Goal: Task Accomplishment & Management: Use online tool/utility

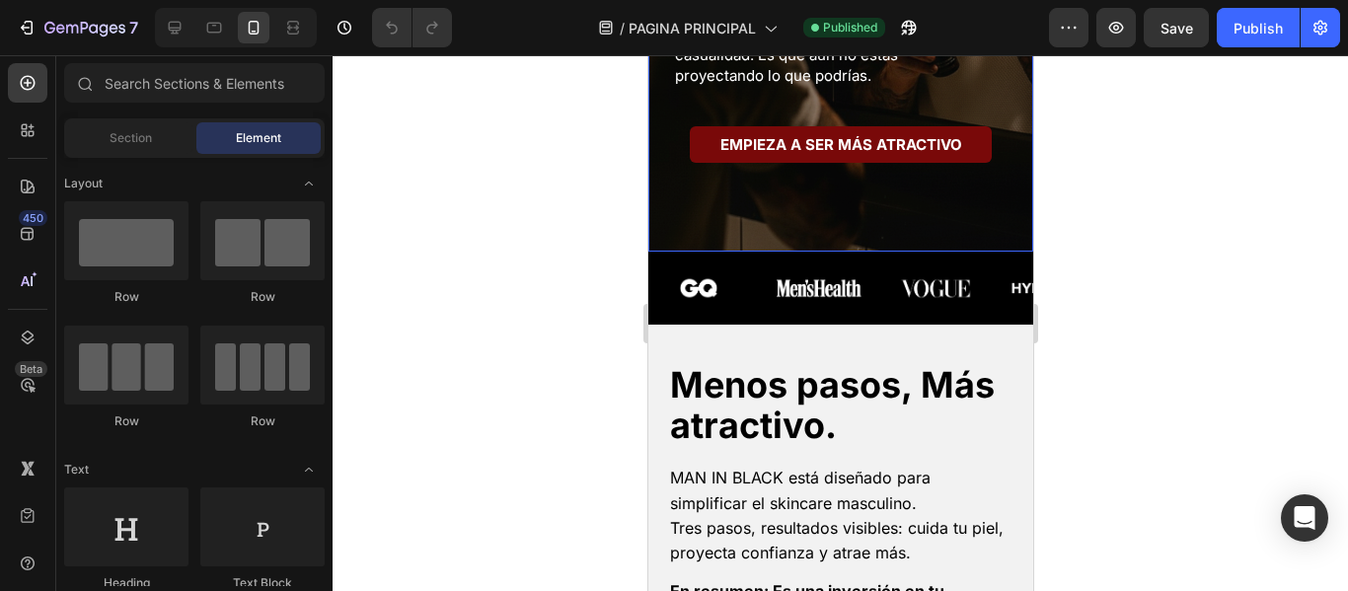
scroll to position [691, 0]
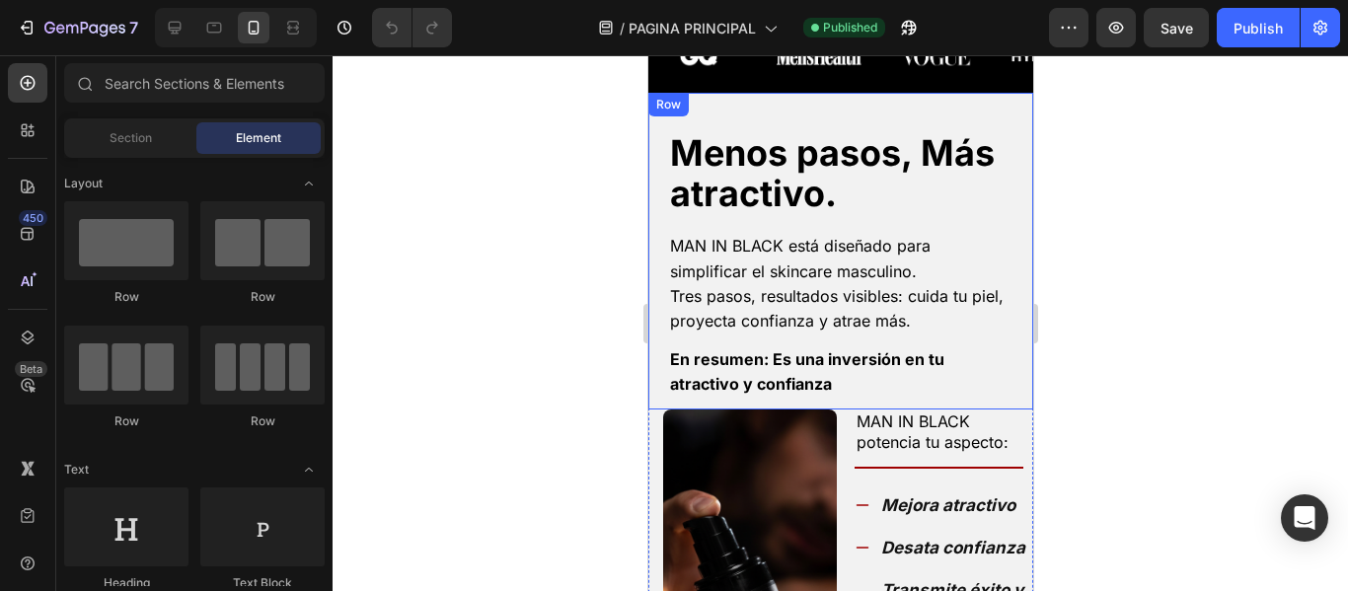
click at [831, 123] on div "Menos pasos, Más atractivo. Heading MAN IN BLACK está diseñado para simplificar…" at bounding box center [839, 251] width 385 height 316
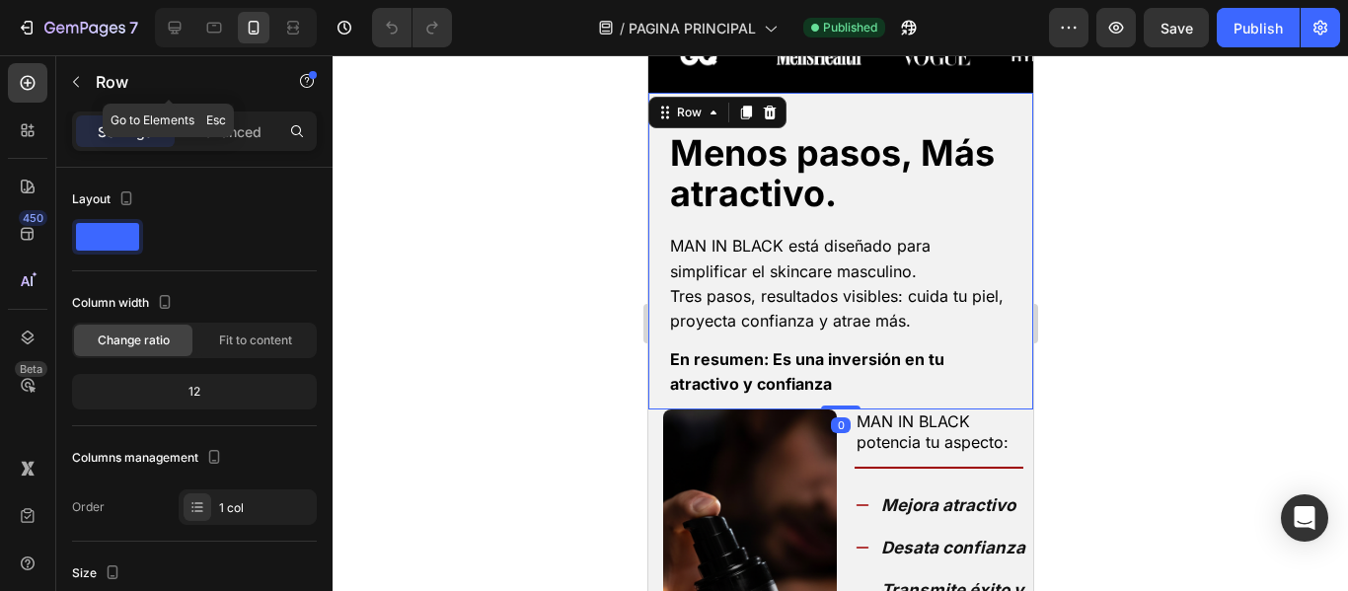
click at [242, 109] on div "Row" at bounding box center [168, 83] width 225 height 56
click at [245, 130] on p "Advanced" at bounding box center [227, 131] width 67 height 21
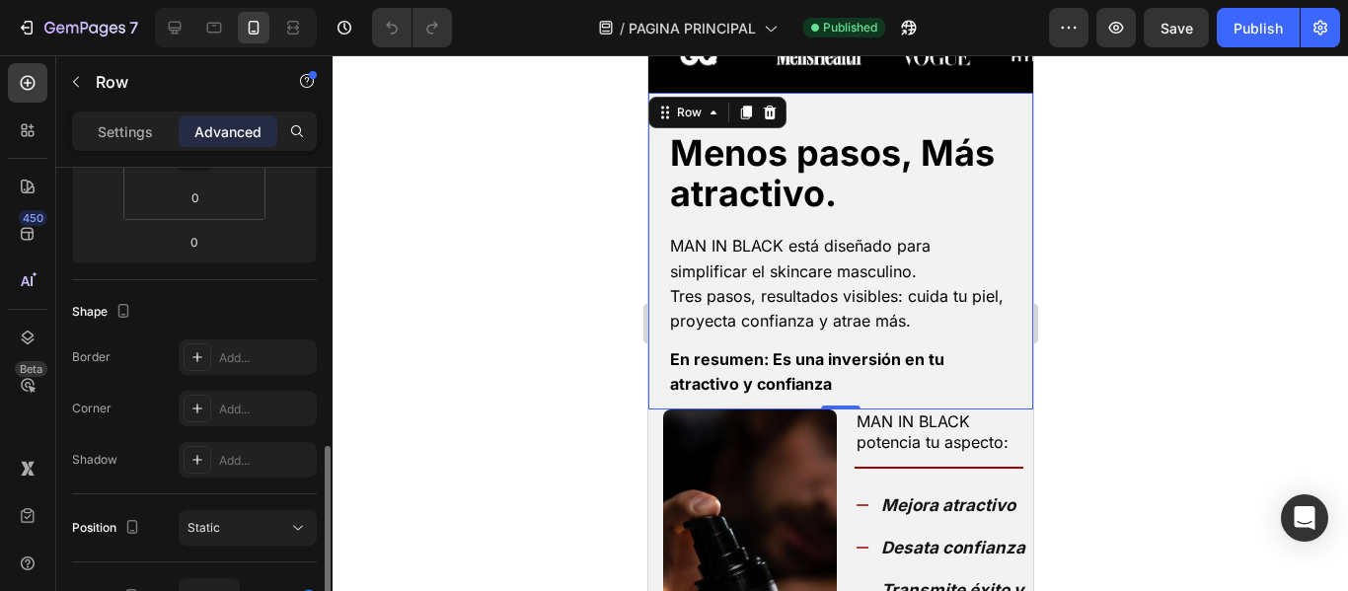
scroll to position [592, 0]
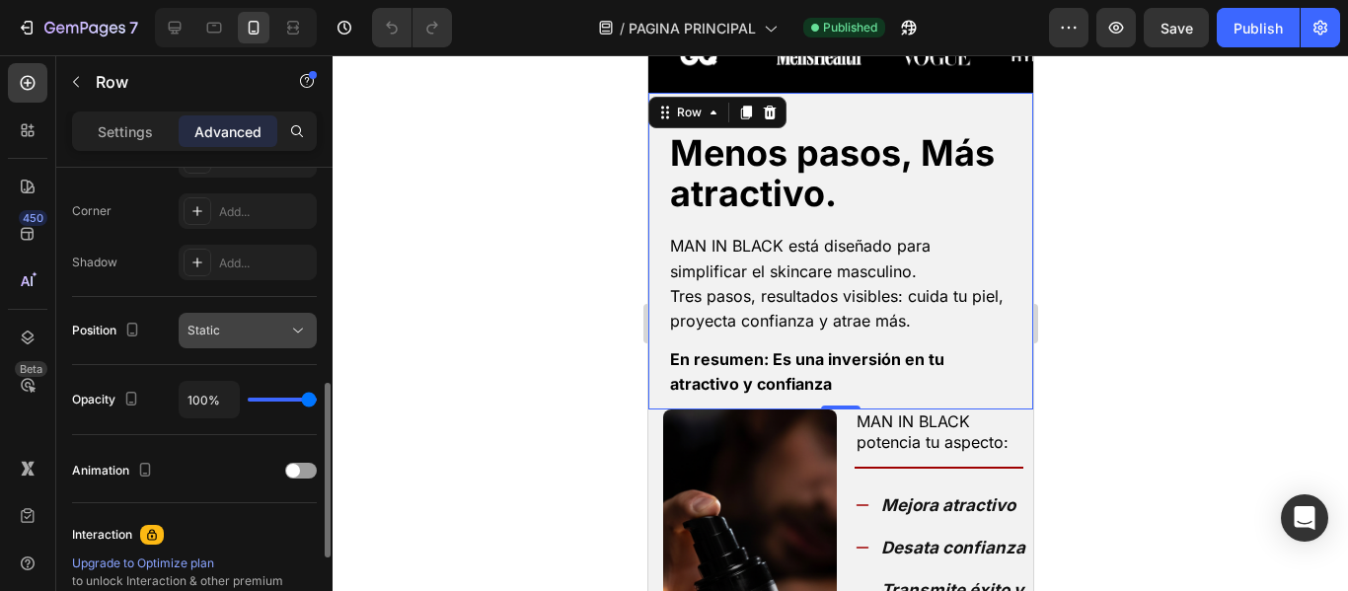
click at [239, 323] on div "Static" at bounding box center [237, 331] width 101 height 18
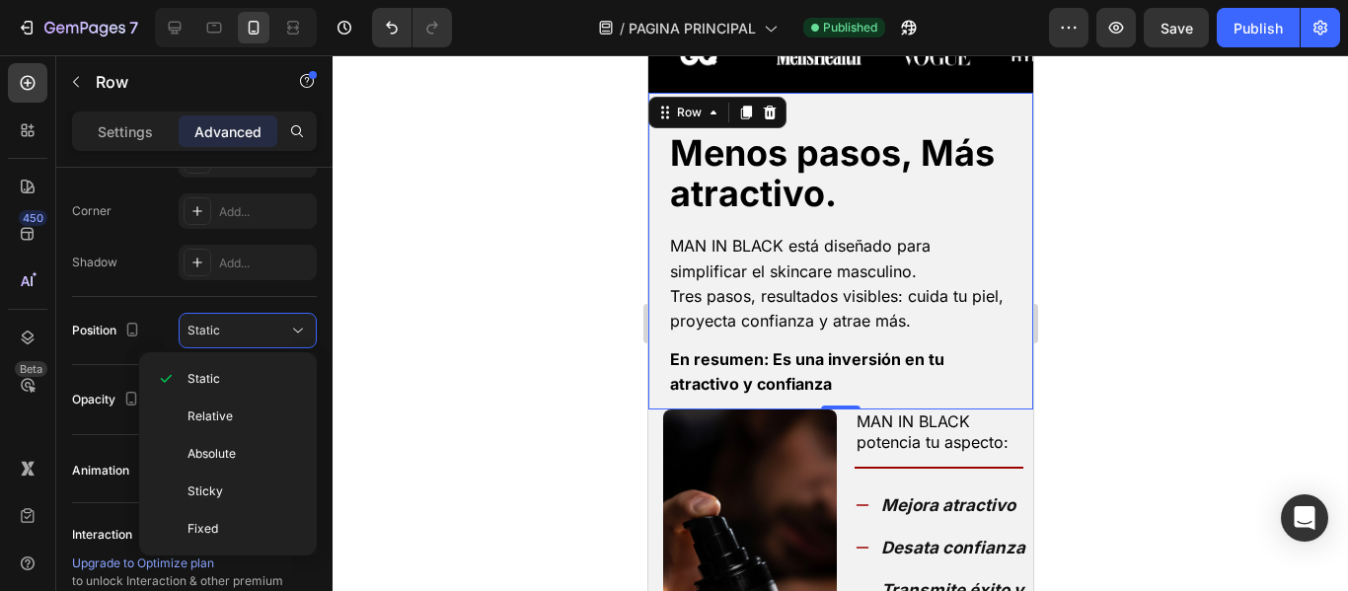
click at [583, 184] on div at bounding box center [839, 323] width 1015 height 536
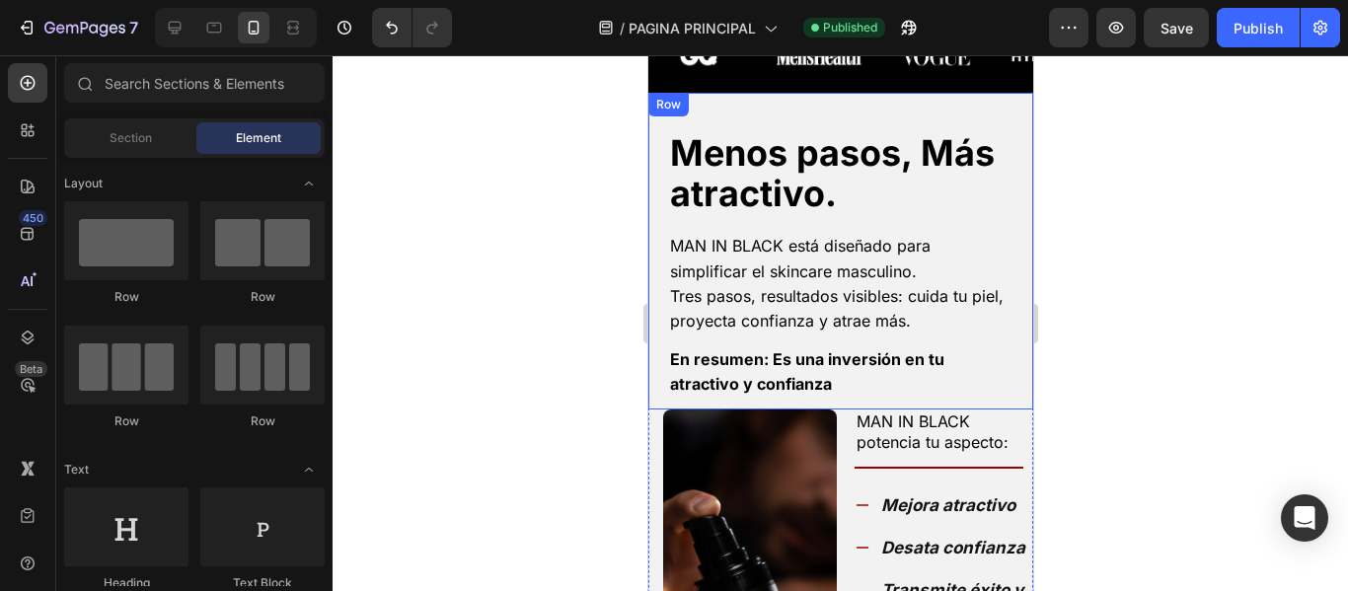
click at [677, 108] on div "Row" at bounding box center [667, 105] width 33 height 18
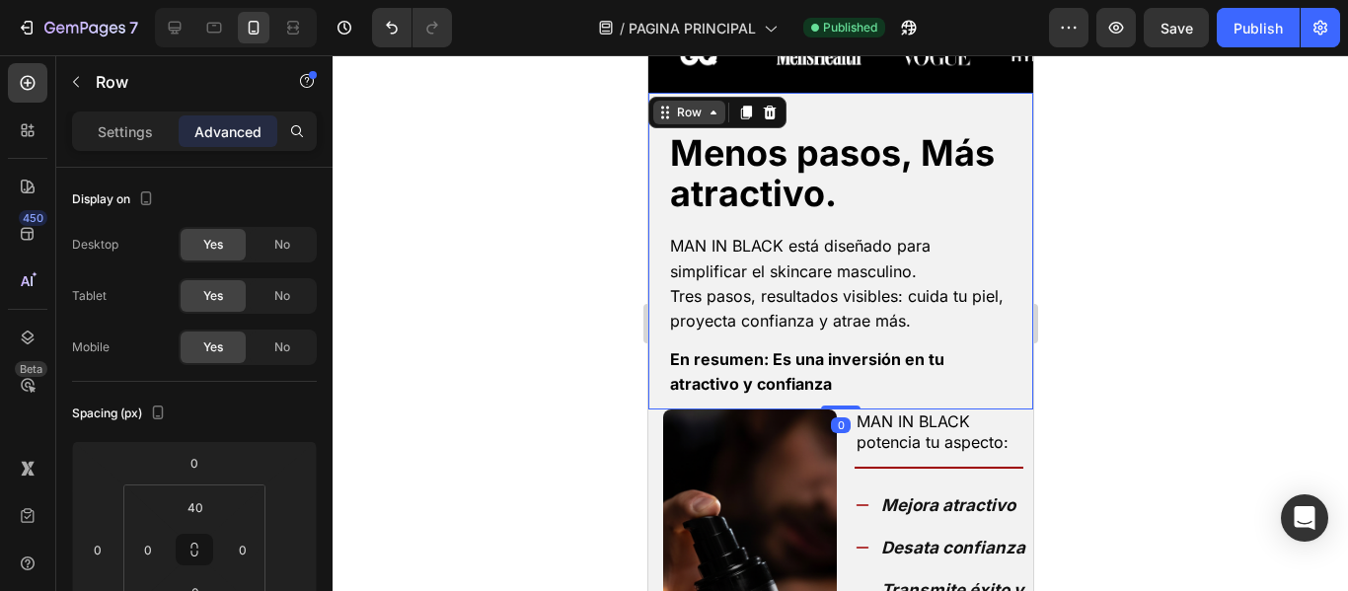
click at [687, 119] on div "Row" at bounding box center [688, 113] width 33 height 18
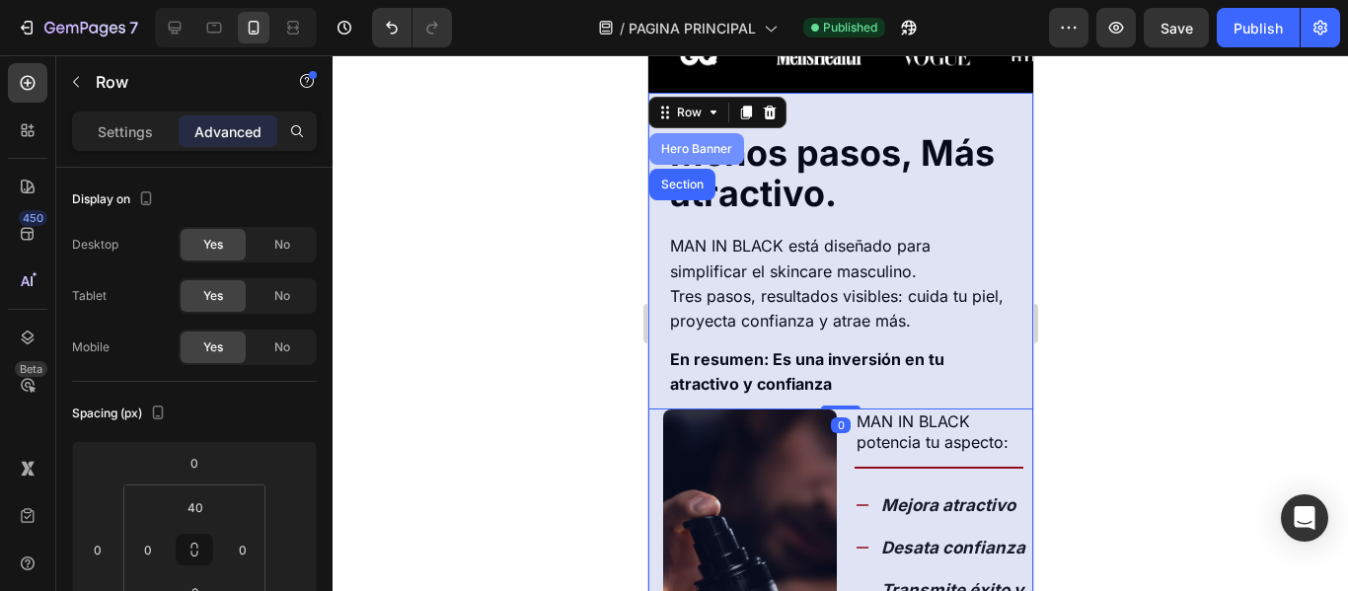
click at [694, 153] on div "Hero Banner" at bounding box center [695, 149] width 79 height 12
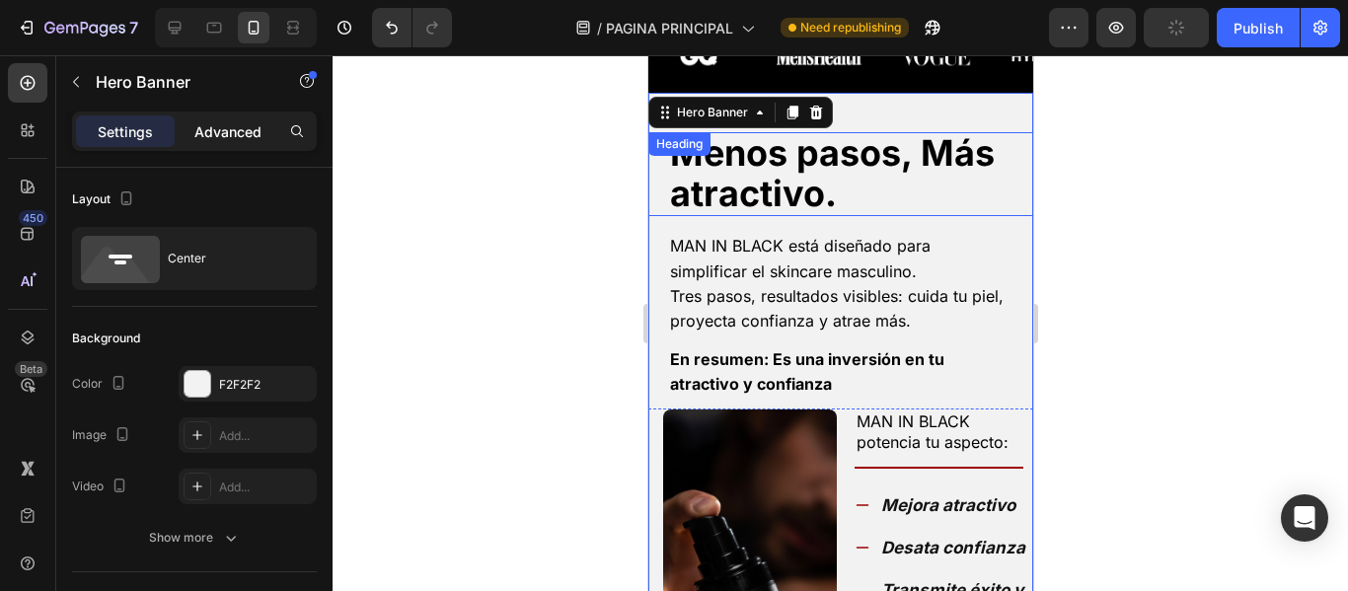
click at [234, 140] on p "Advanced" at bounding box center [227, 131] width 67 height 21
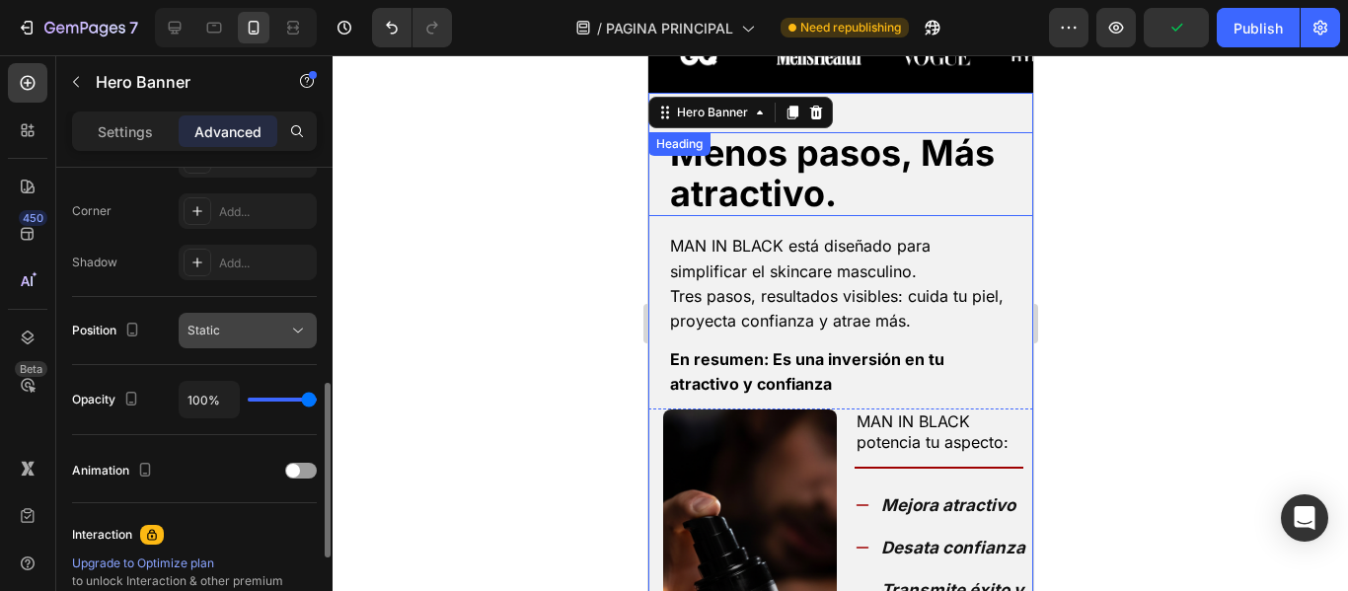
click at [249, 326] on div "Static" at bounding box center [237, 331] width 101 height 18
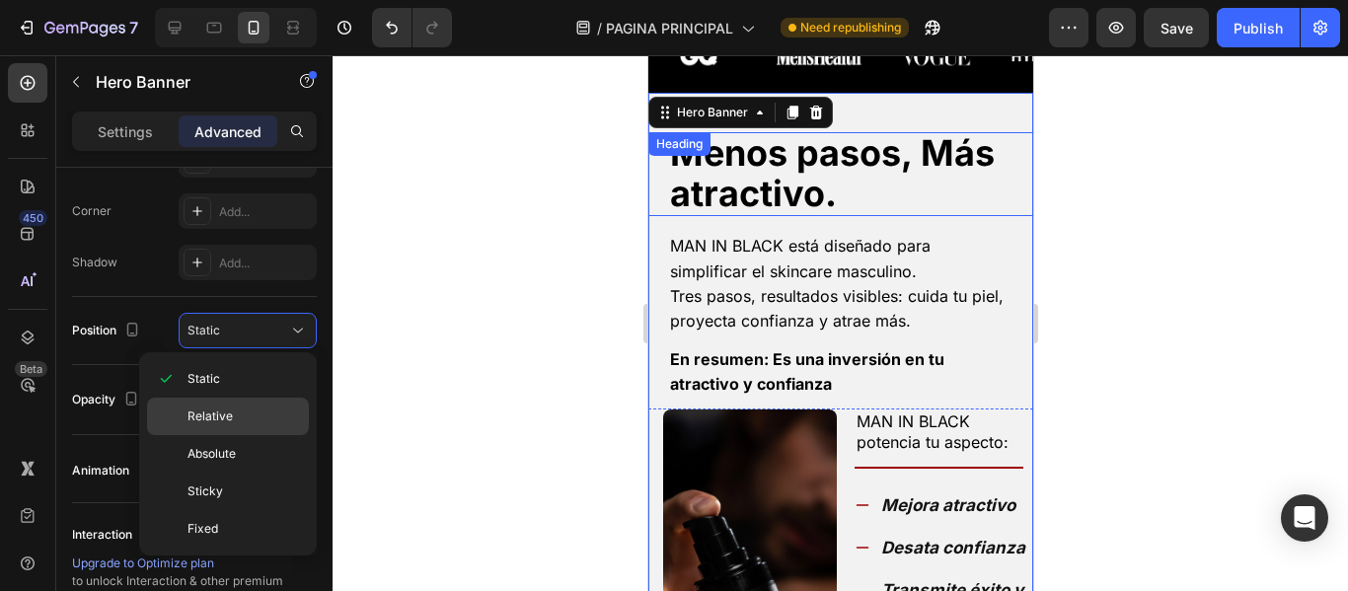
click at [232, 420] on p "Relative" at bounding box center [243, 416] width 112 height 18
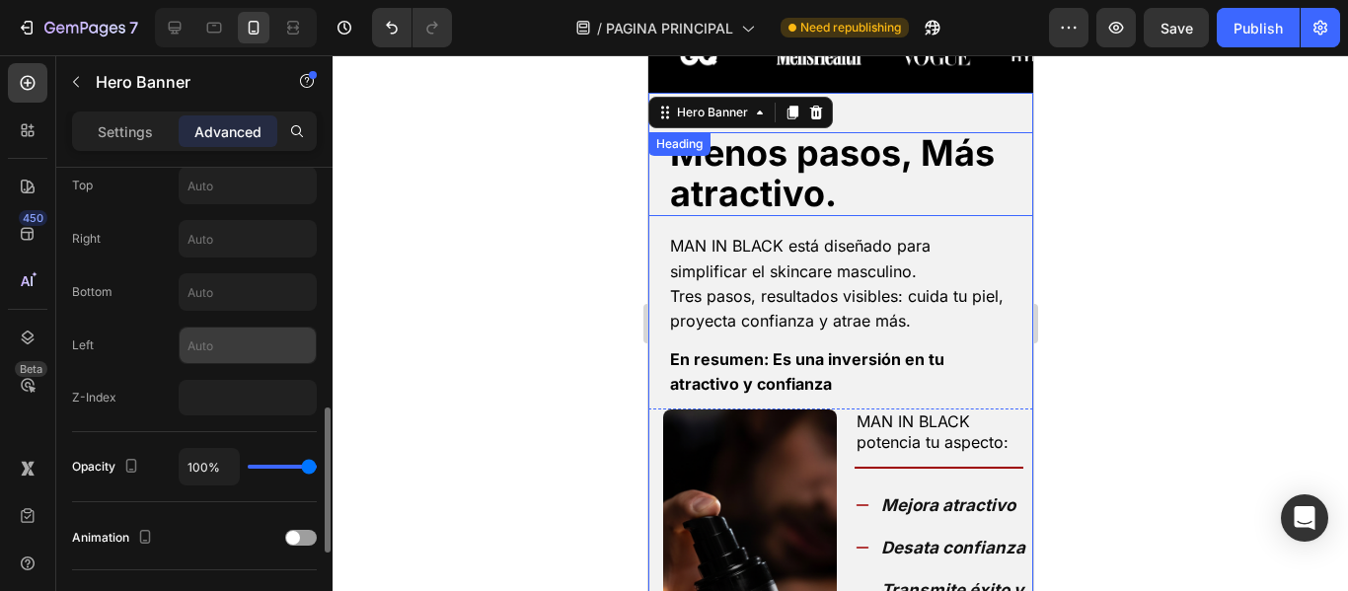
scroll to position [691, 0]
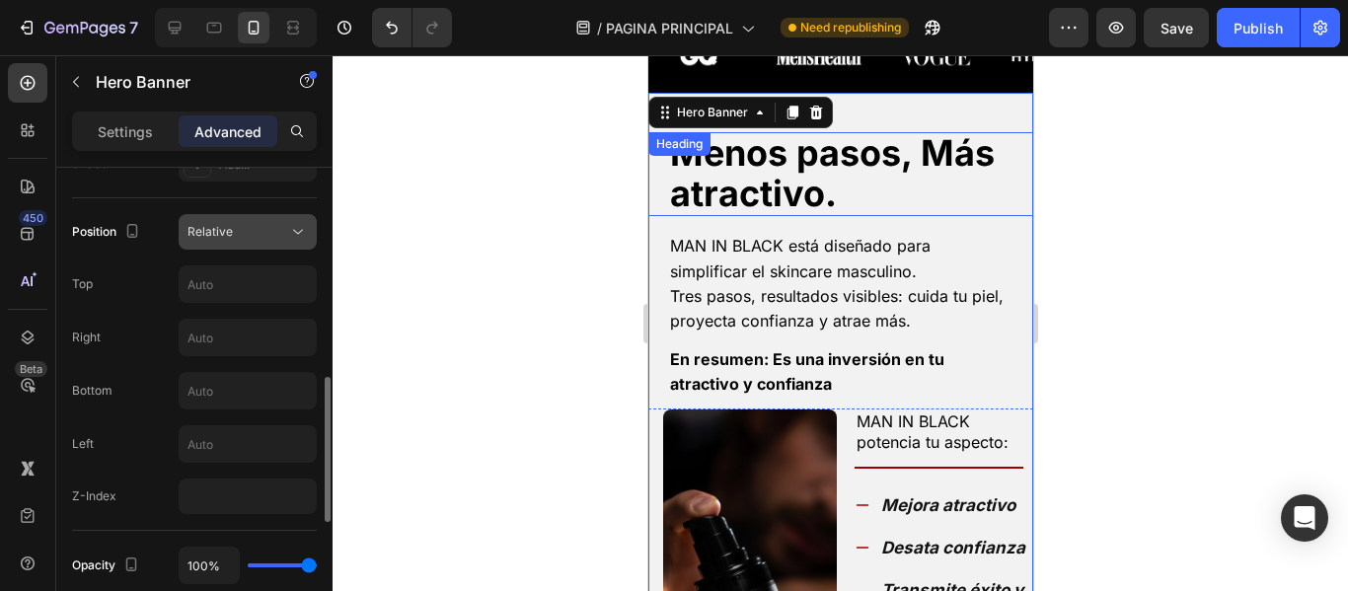
click at [286, 237] on div "Relative" at bounding box center [237, 232] width 101 height 18
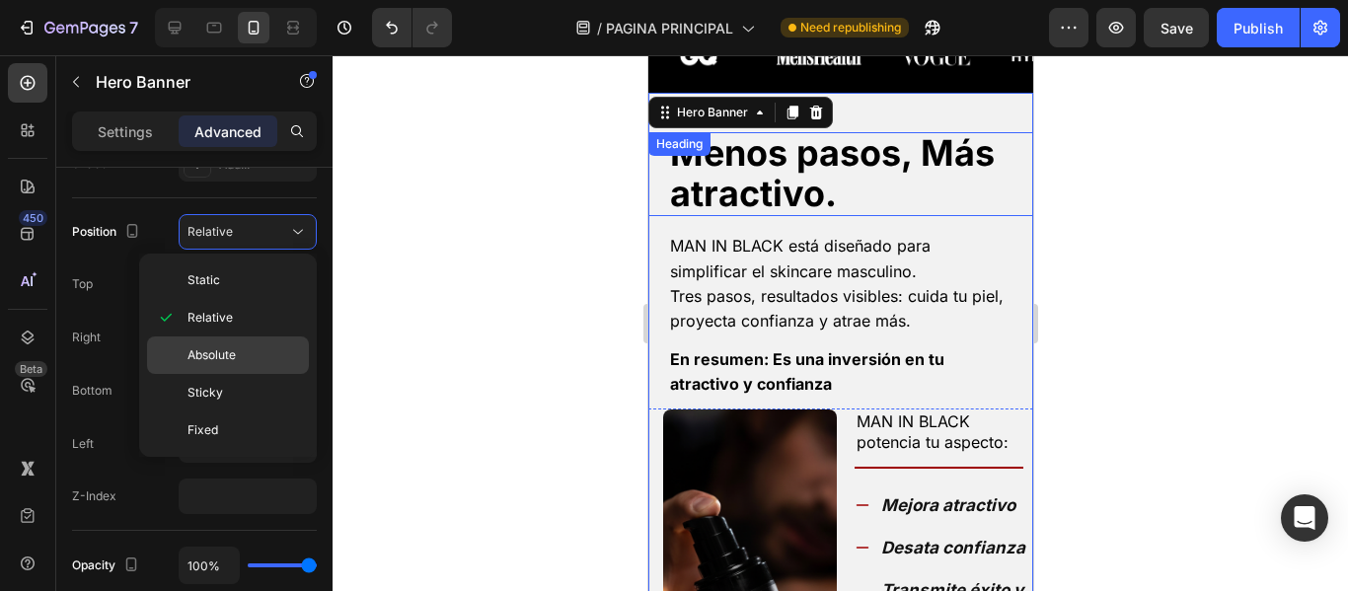
click at [258, 346] on div "Absolute" at bounding box center [228, 354] width 162 height 37
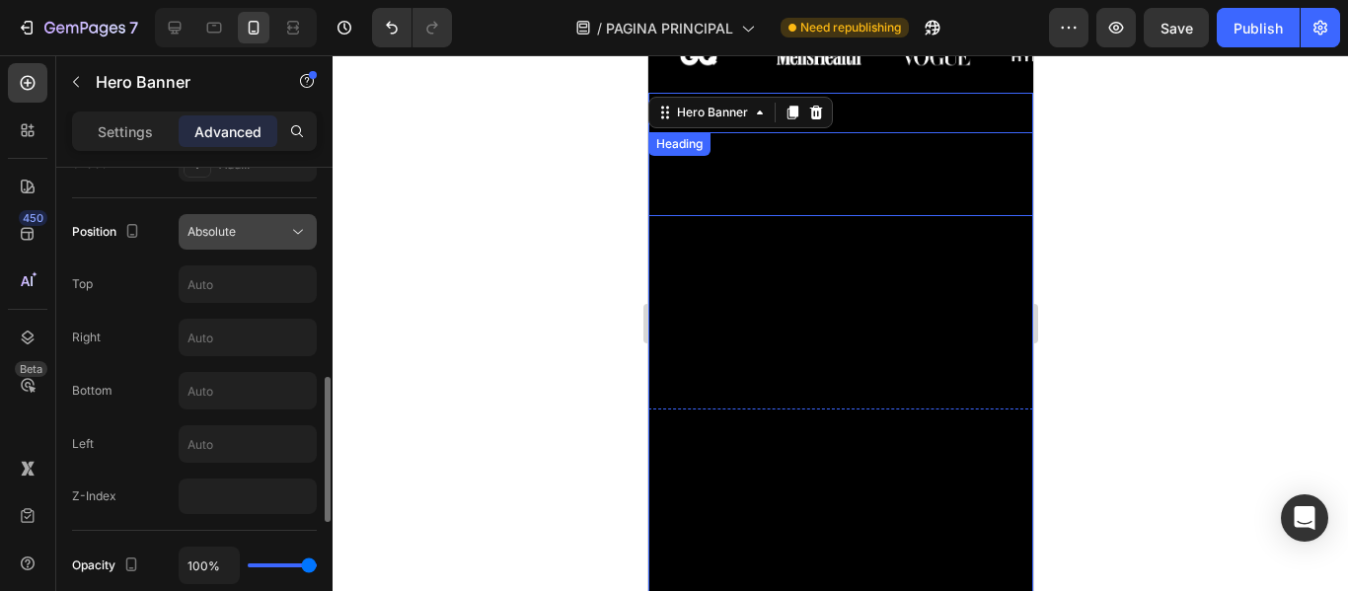
click at [285, 235] on div "Absolute" at bounding box center [237, 232] width 101 height 18
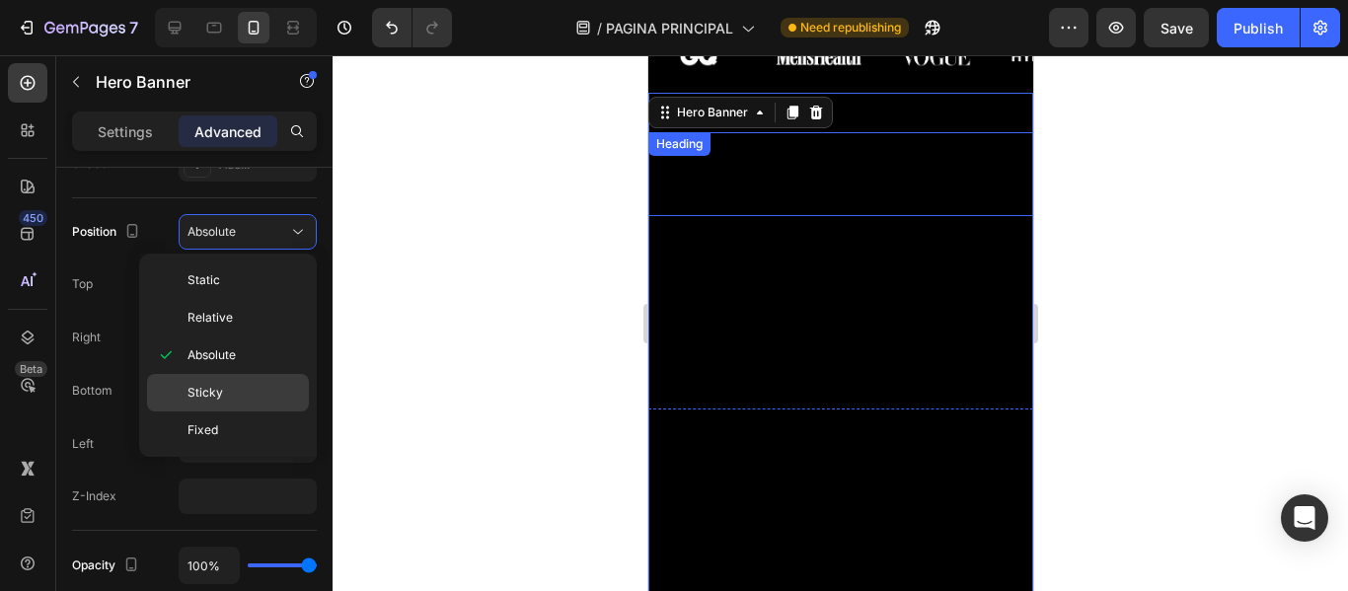
click at [252, 385] on p "Sticky" at bounding box center [243, 393] width 112 height 18
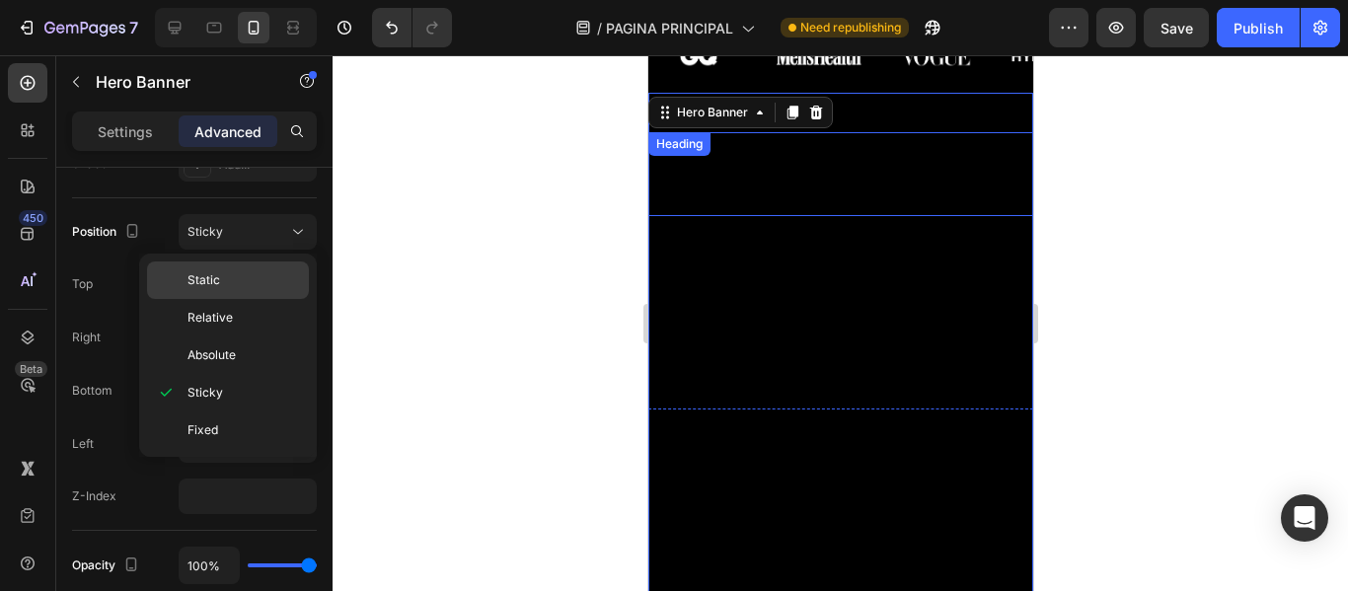
type input "0"
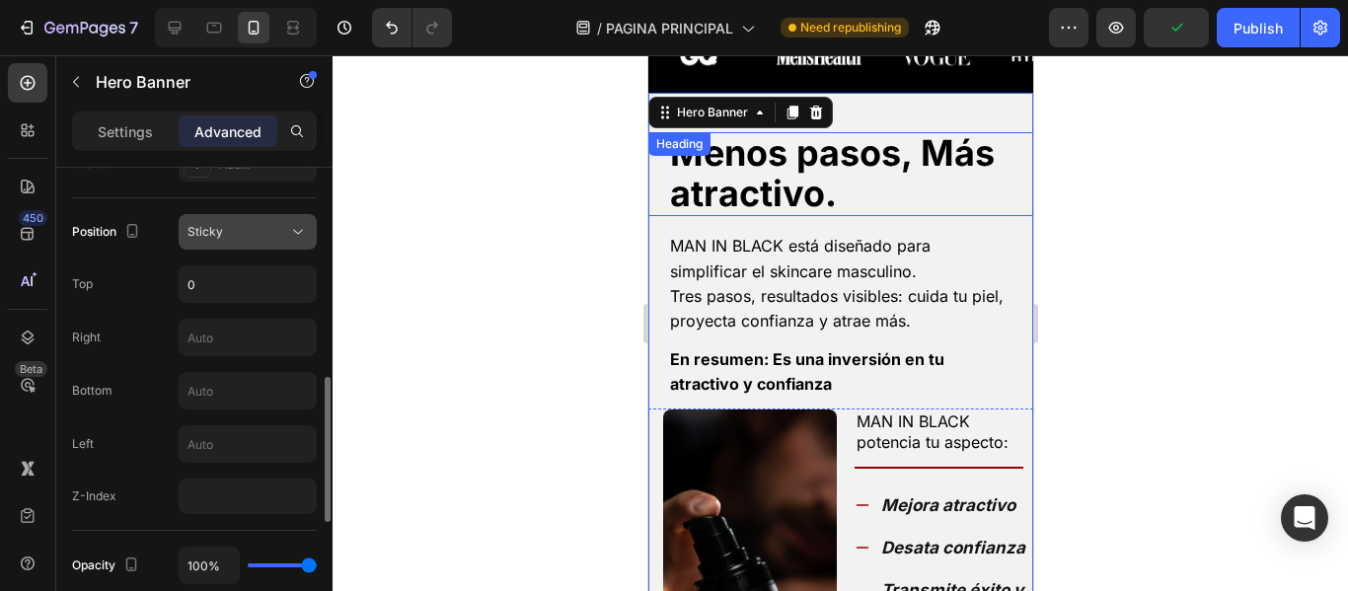
click at [276, 219] on button "Sticky" at bounding box center [248, 232] width 138 height 36
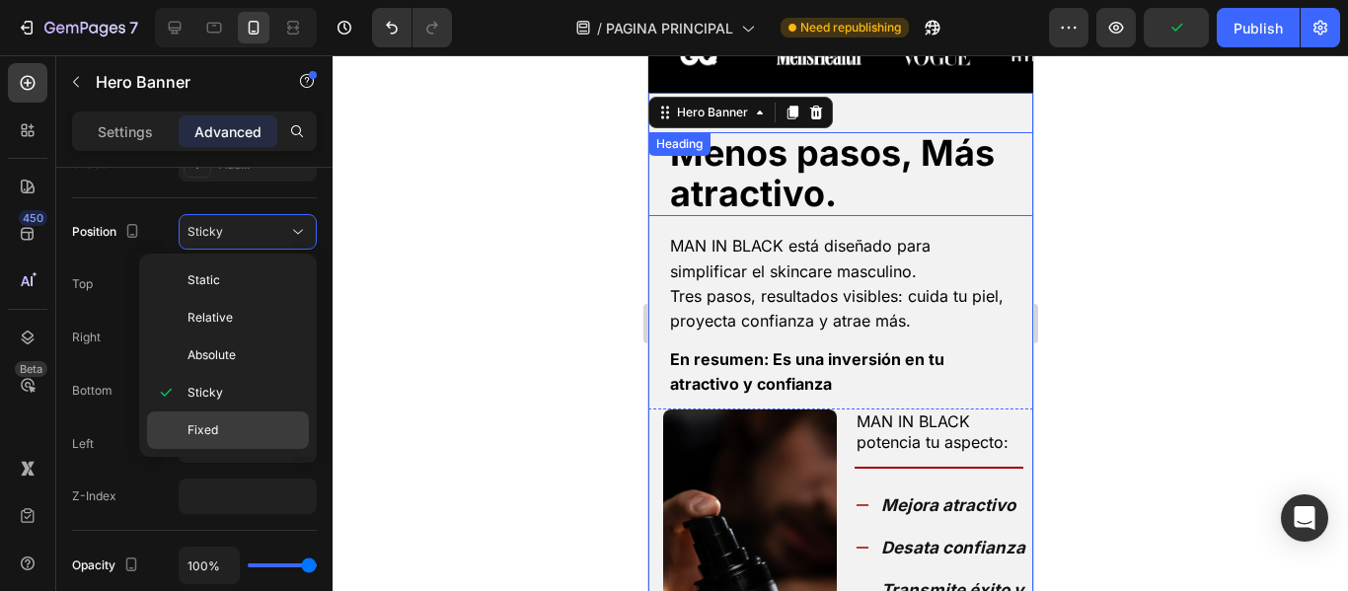
click at [238, 417] on div "Fixed" at bounding box center [228, 429] width 162 height 37
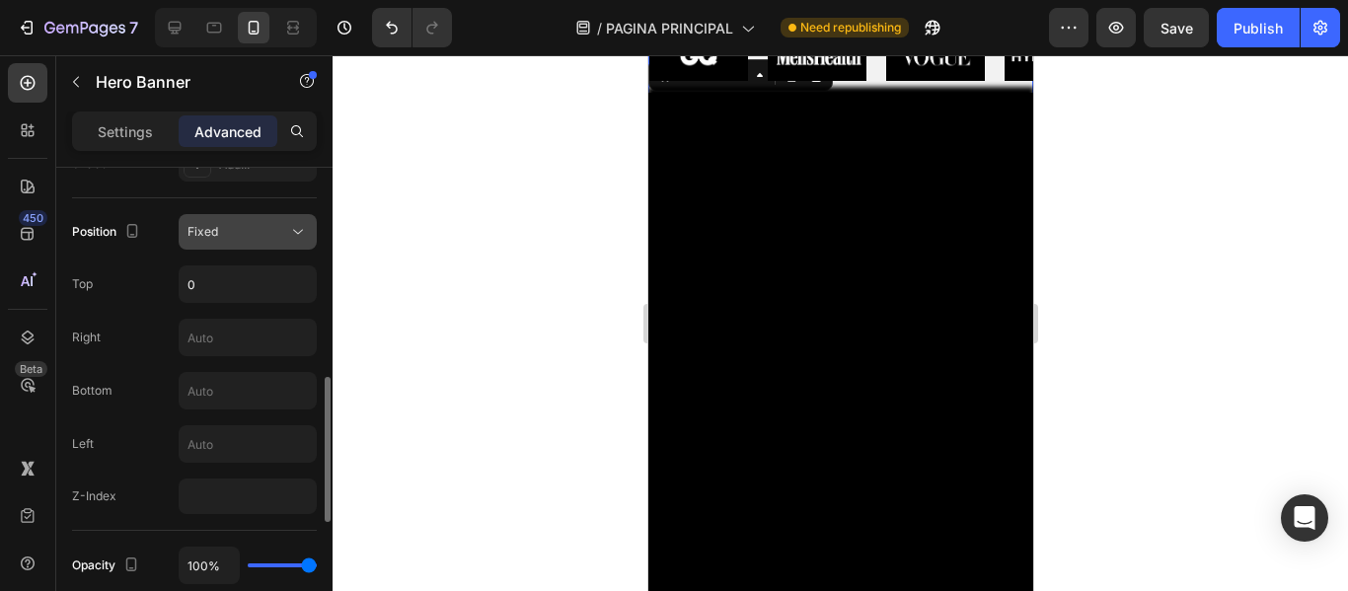
click at [273, 228] on div "Fixed" at bounding box center [237, 232] width 101 height 18
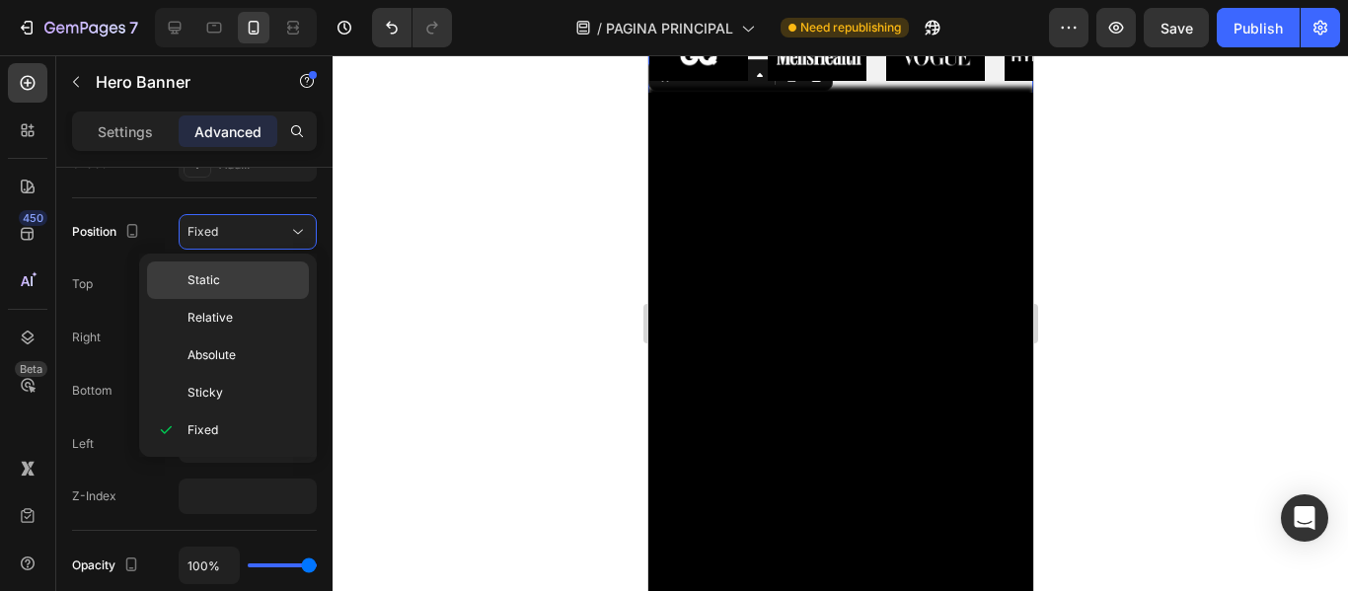
click at [248, 293] on div "Static" at bounding box center [228, 279] width 162 height 37
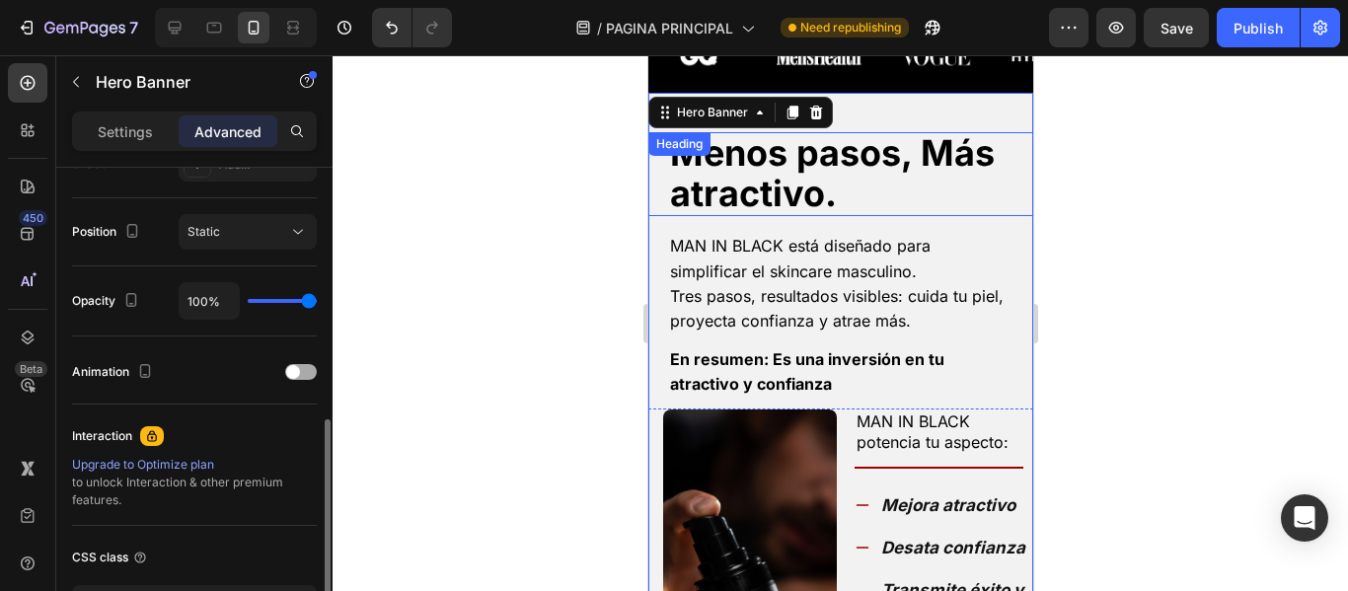
click at [301, 374] on div at bounding box center [301, 372] width 32 height 16
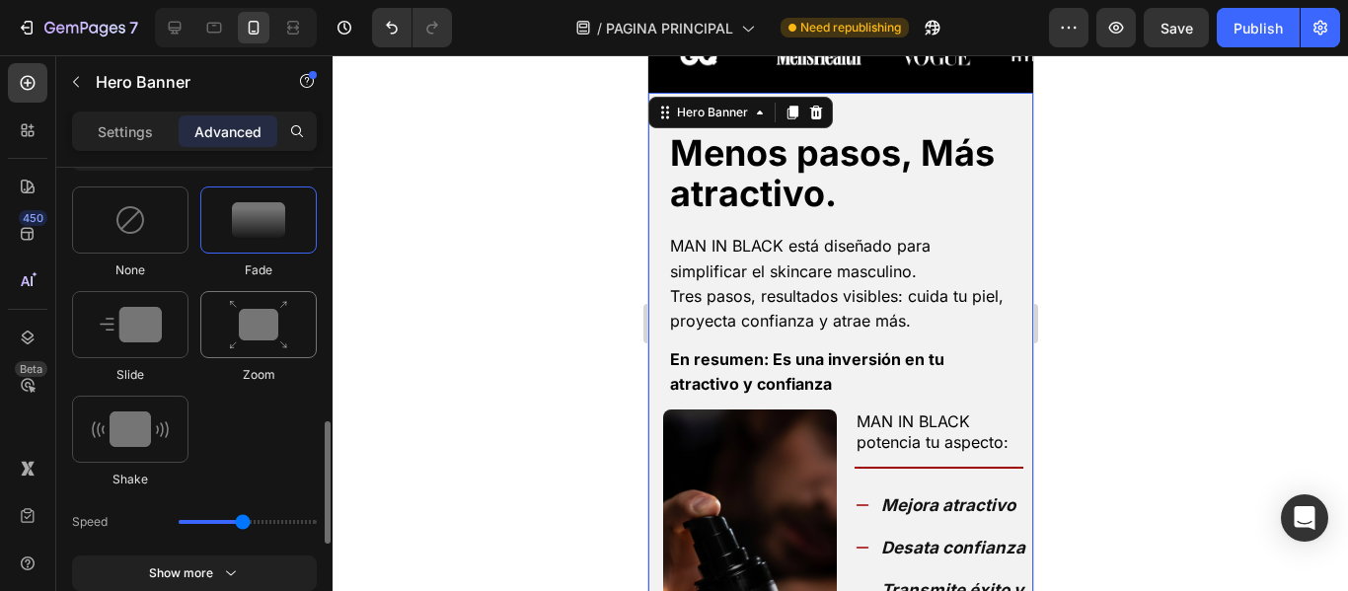
scroll to position [888, 0]
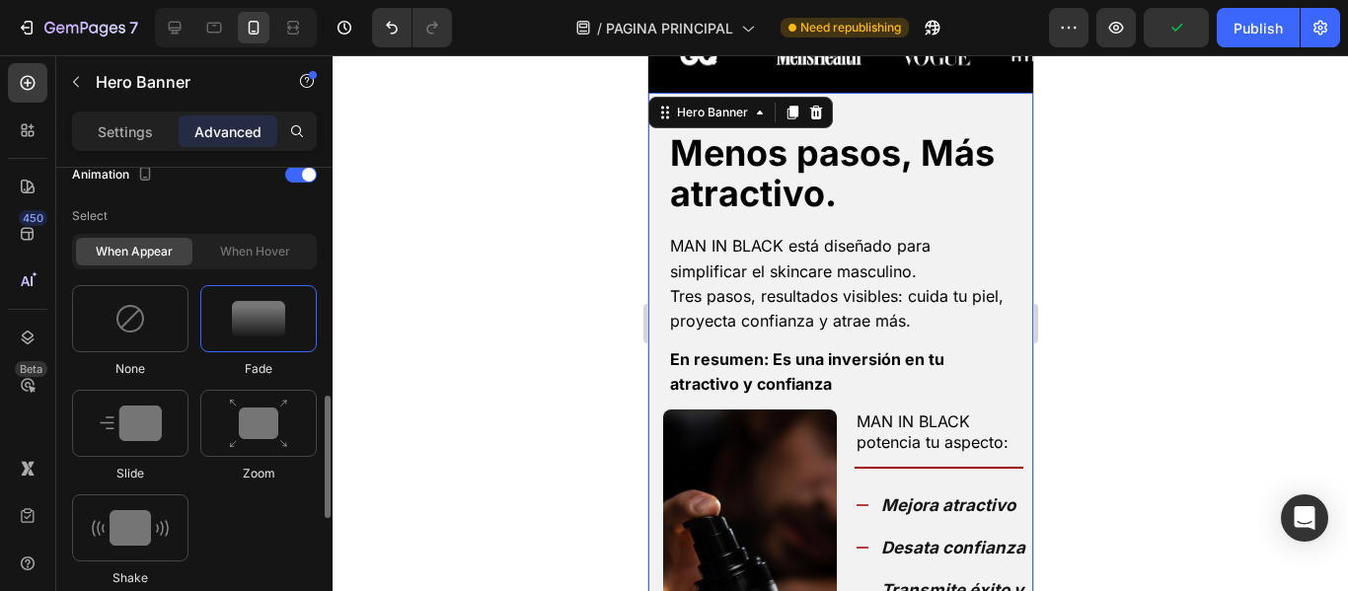
click at [236, 311] on img at bounding box center [258, 319] width 53 height 36
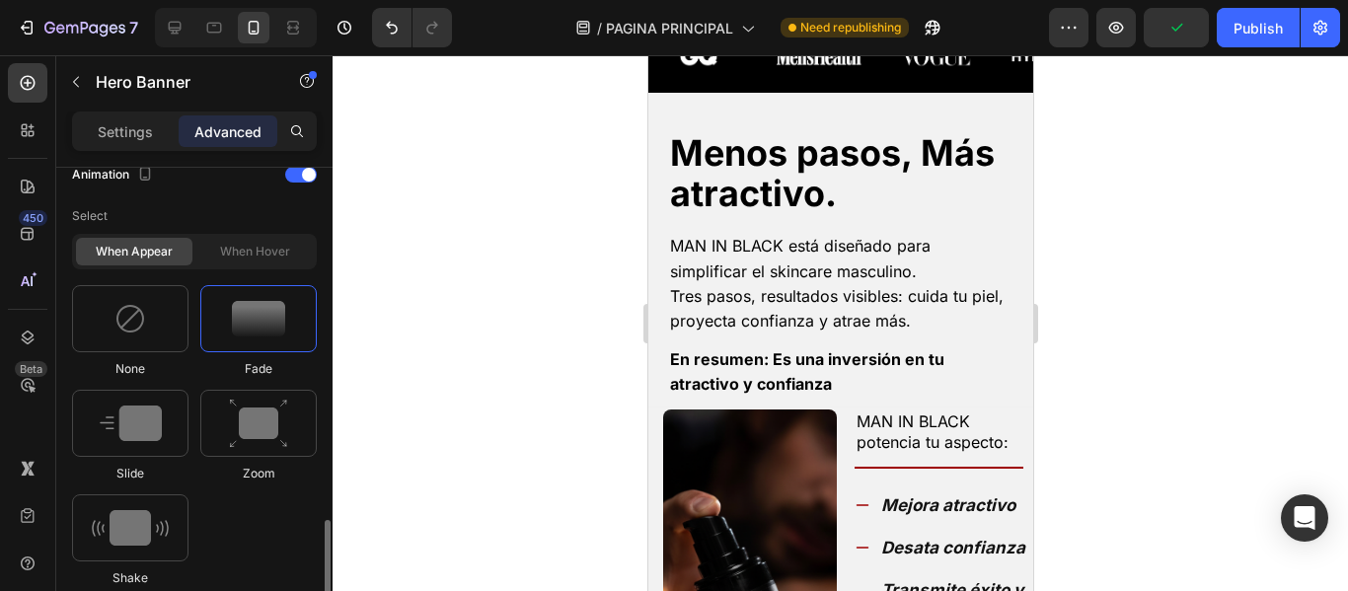
scroll to position [987, 0]
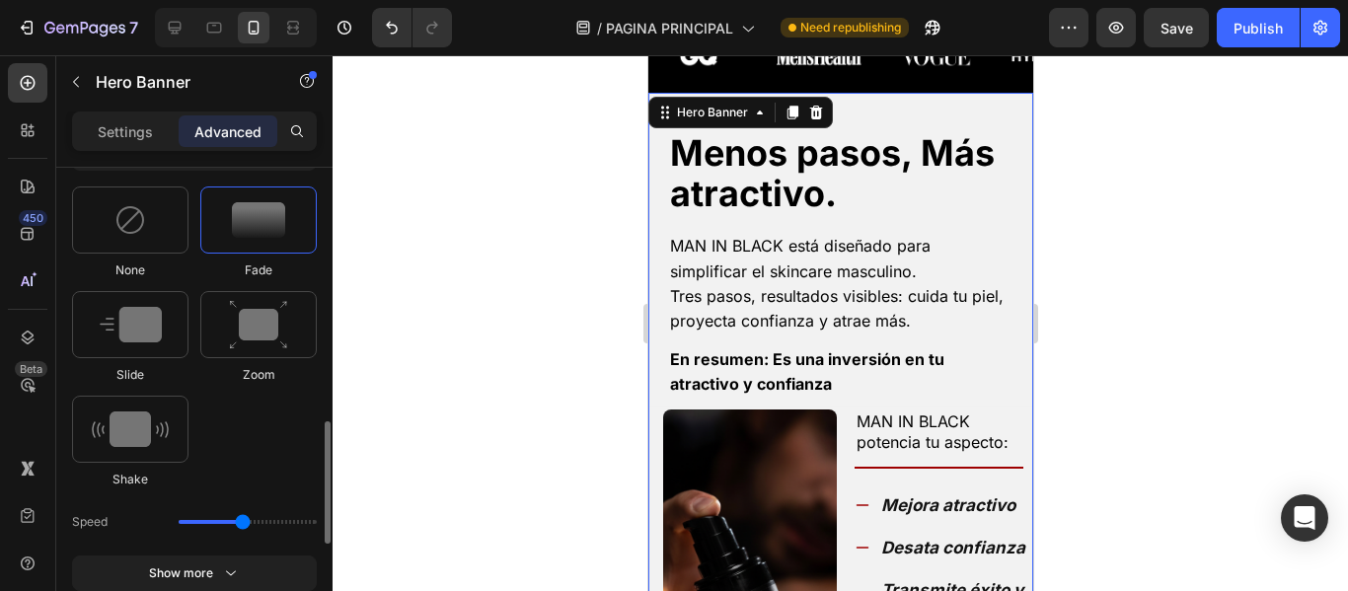
click at [260, 214] on img at bounding box center [258, 220] width 53 height 36
click at [129, 326] on img at bounding box center [131, 325] width 62 height 36
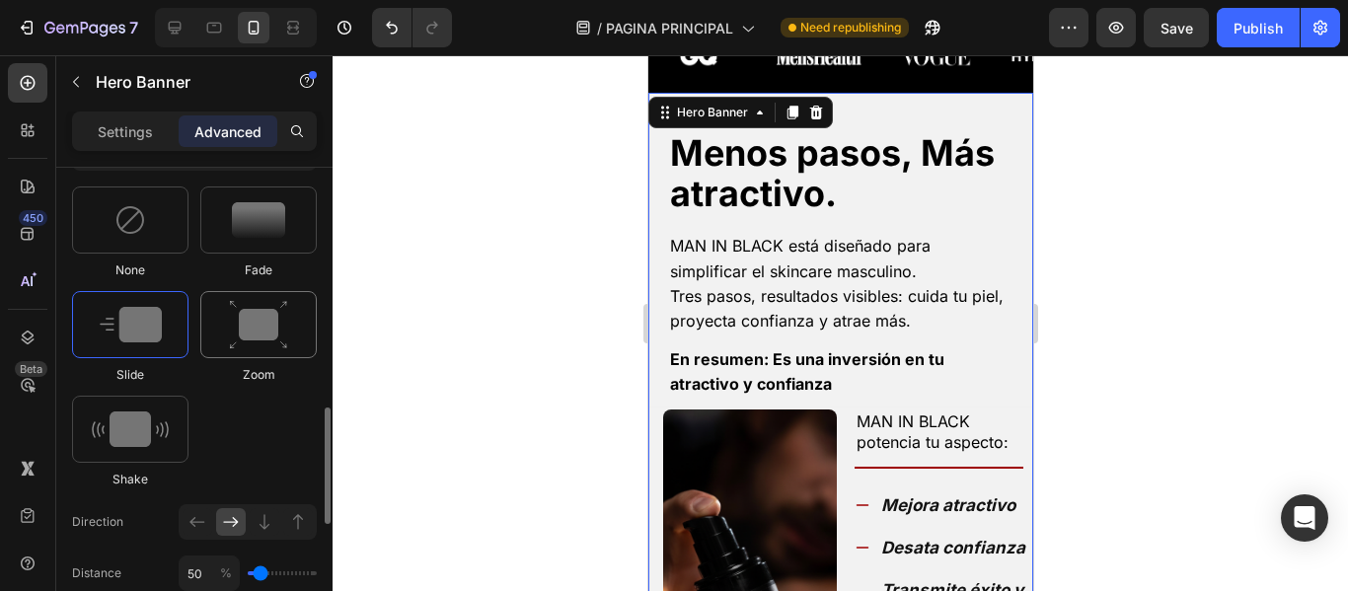
click at [207, 331] on div at bounding box center [258, 324] width 116 height 67
click at [138, 410] on div at bounding box center [130, 429] width 116 height 67
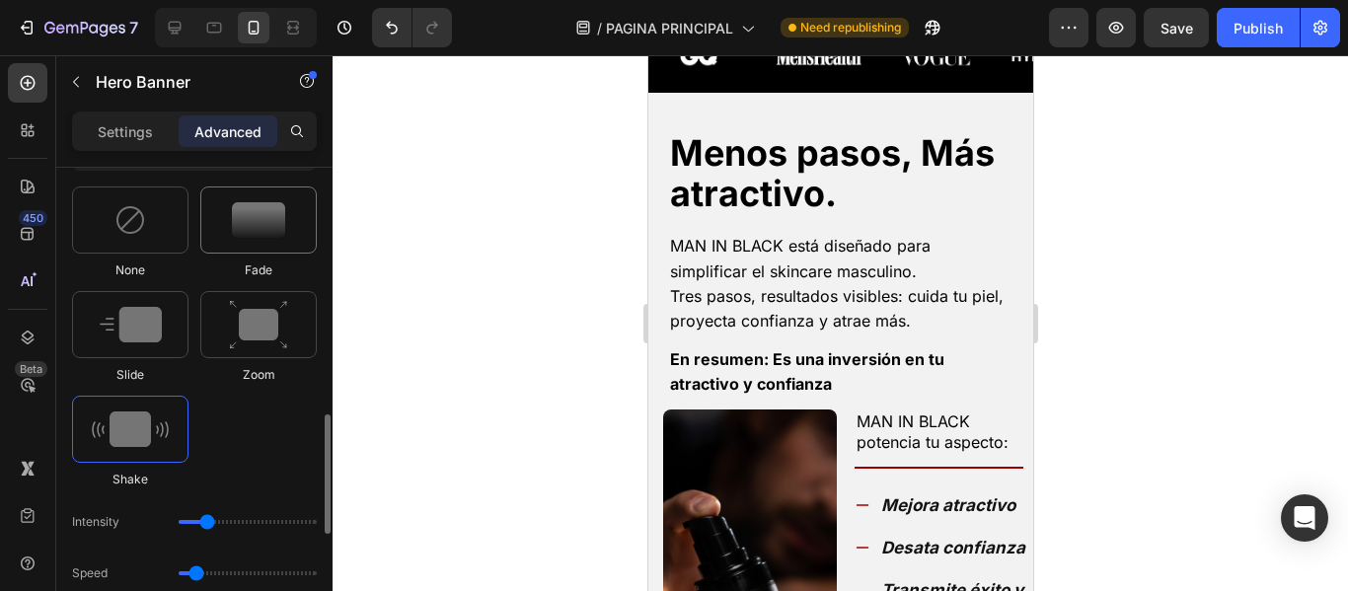
click at [263, 229] on img at bounding box center [258, 220] width 53 height 36
type input "1.7"
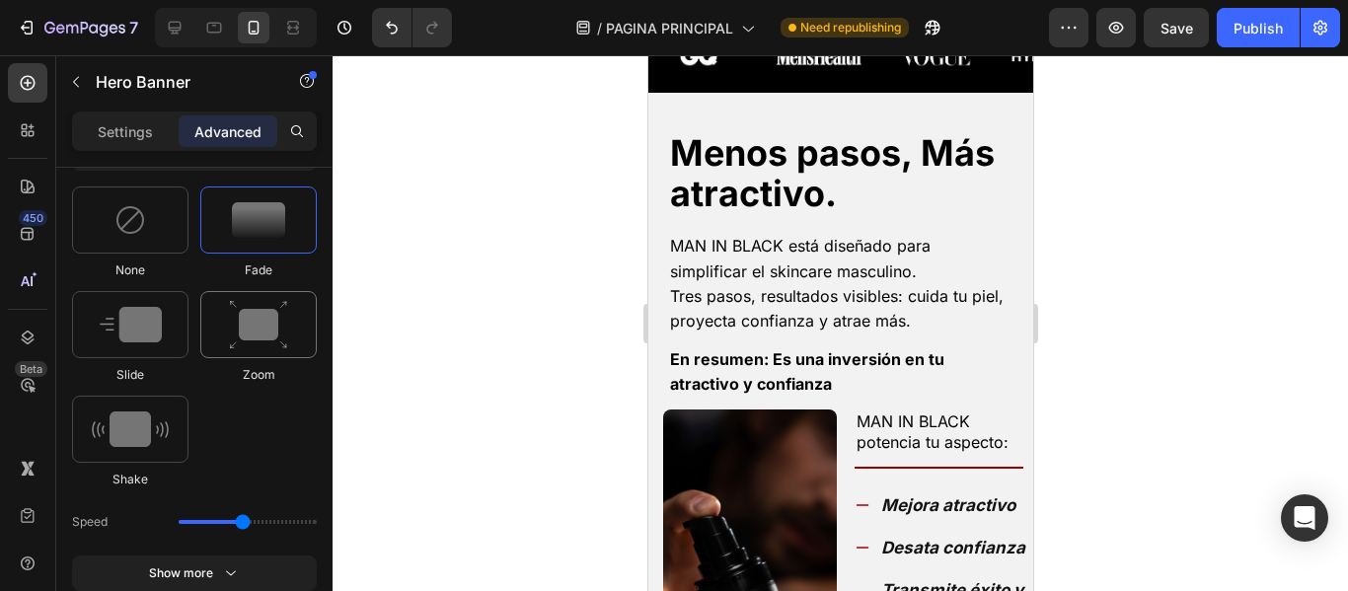
scroll to position [1184, 0]
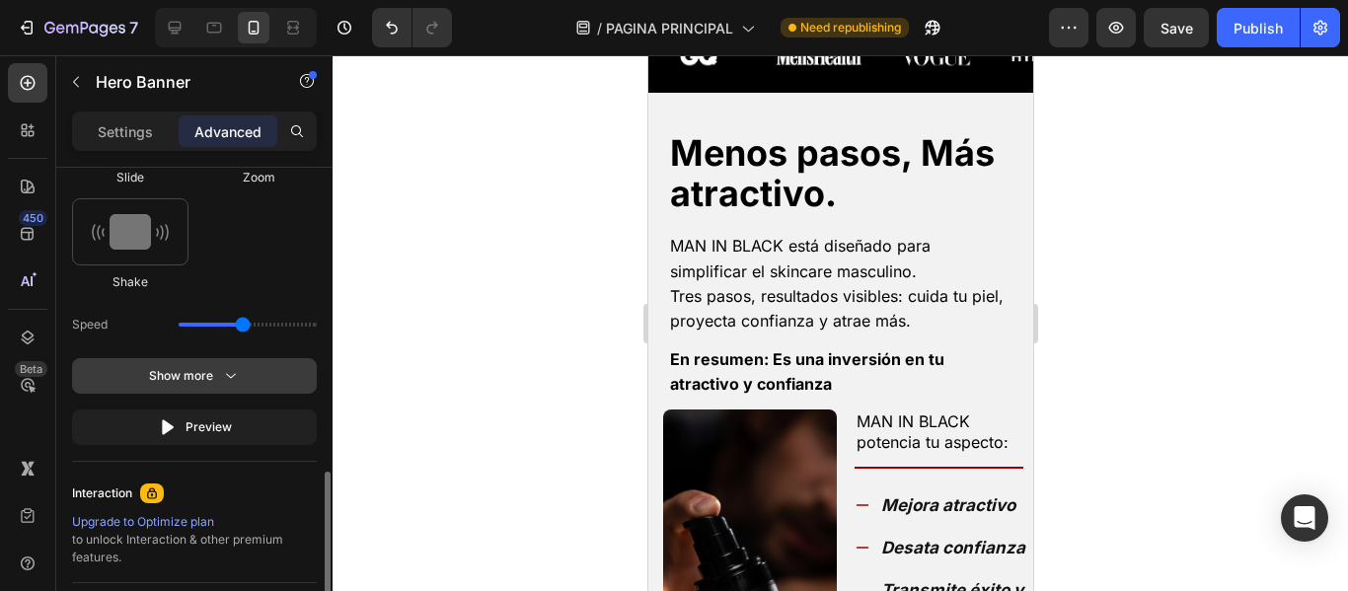
click at [213, 382] on div "Show more" at bounding box center [195, 376] width 92 height 20
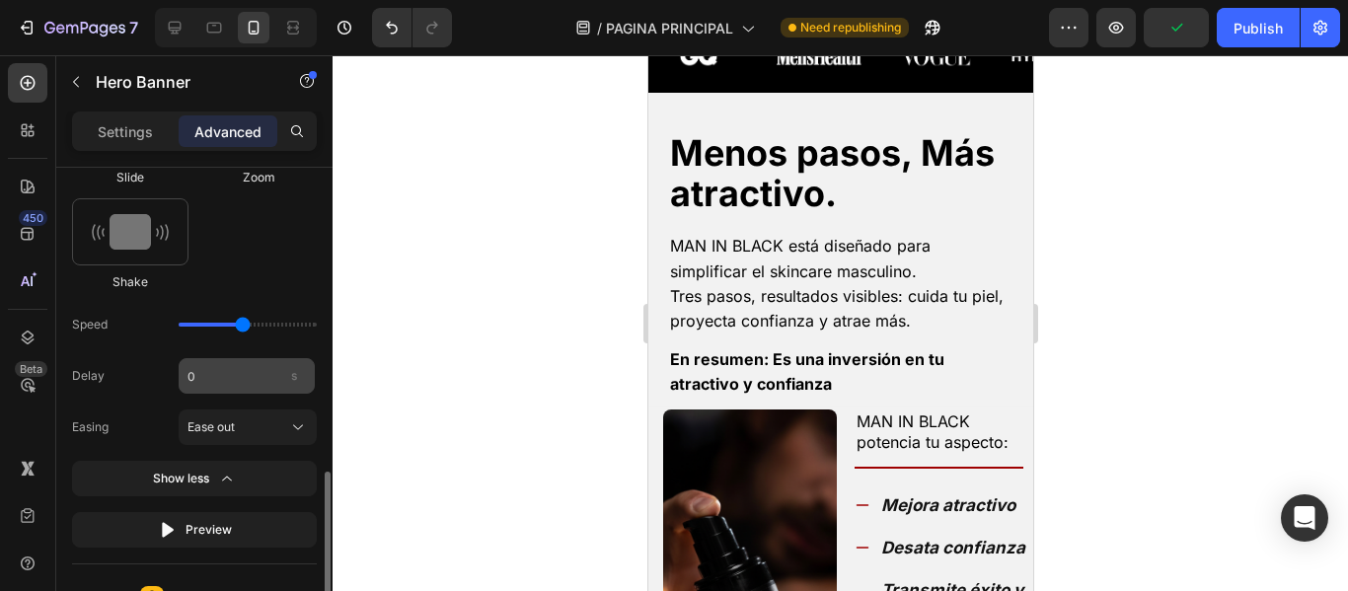
scroll to position [1283, 0]
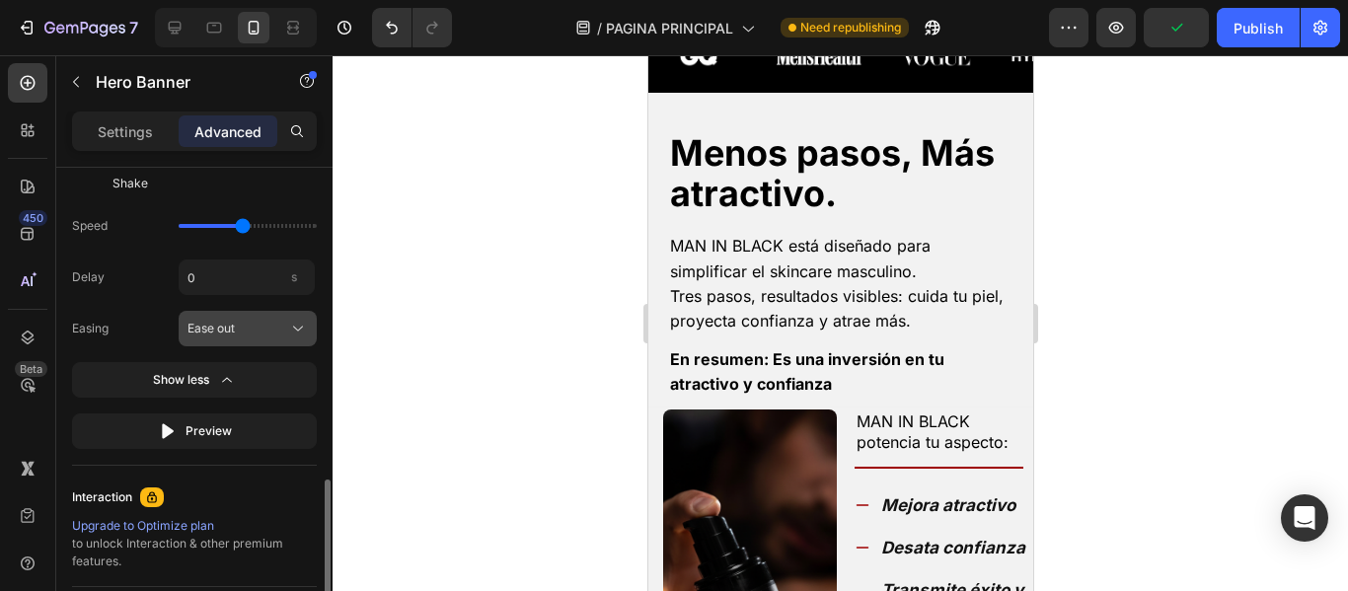
click at [252, 333] on div "Ease out" at bounding box center [235, 329] width 97 height 18
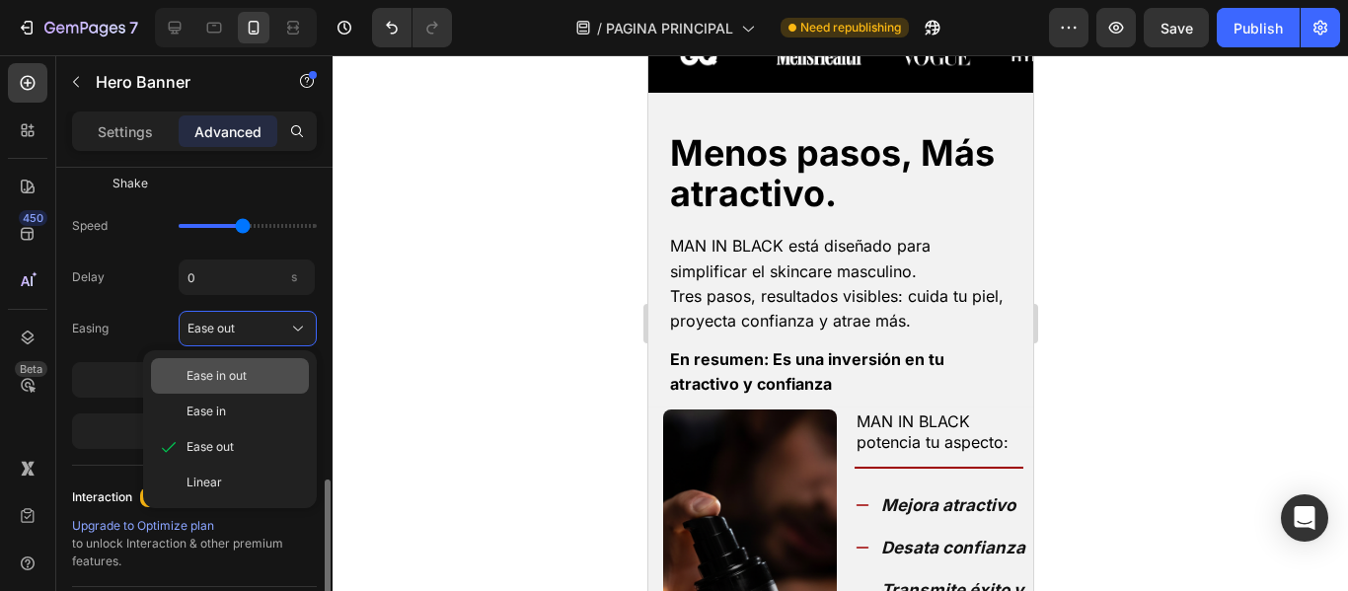
click at [233, 376] on span "Ease in out" at bounding box center [216, 376] width 60 height 18
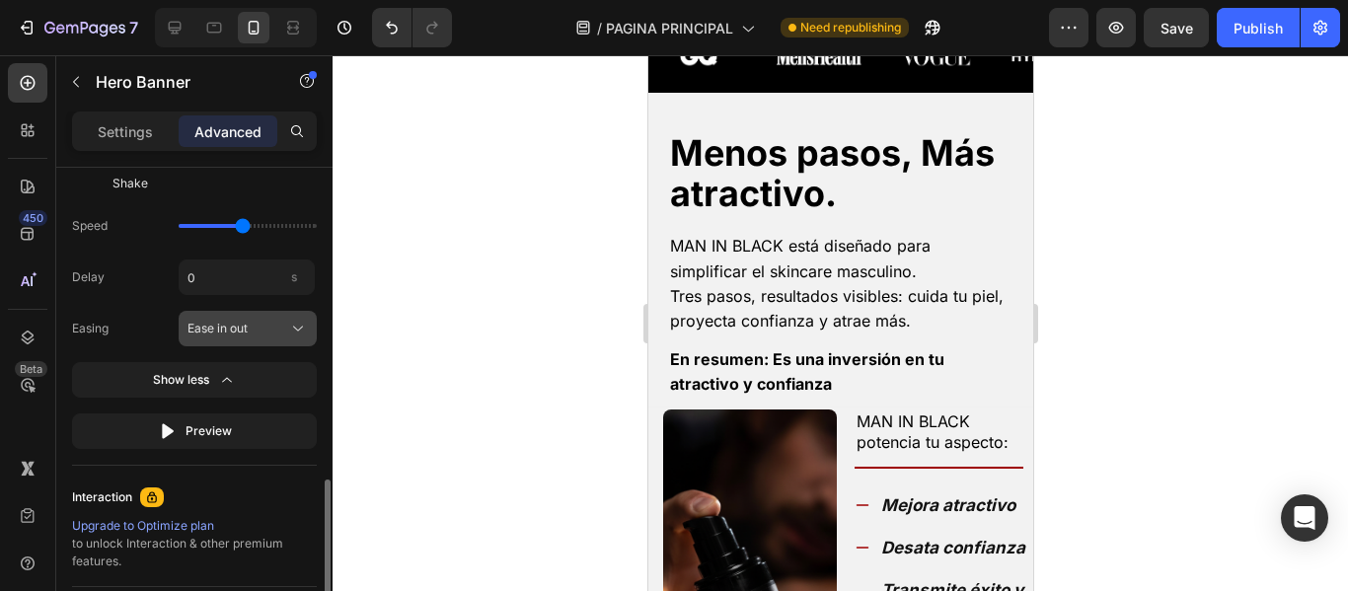
click at [253, 338] on button "Ease in out" at bounding box center [248, 329] width 138 height 36
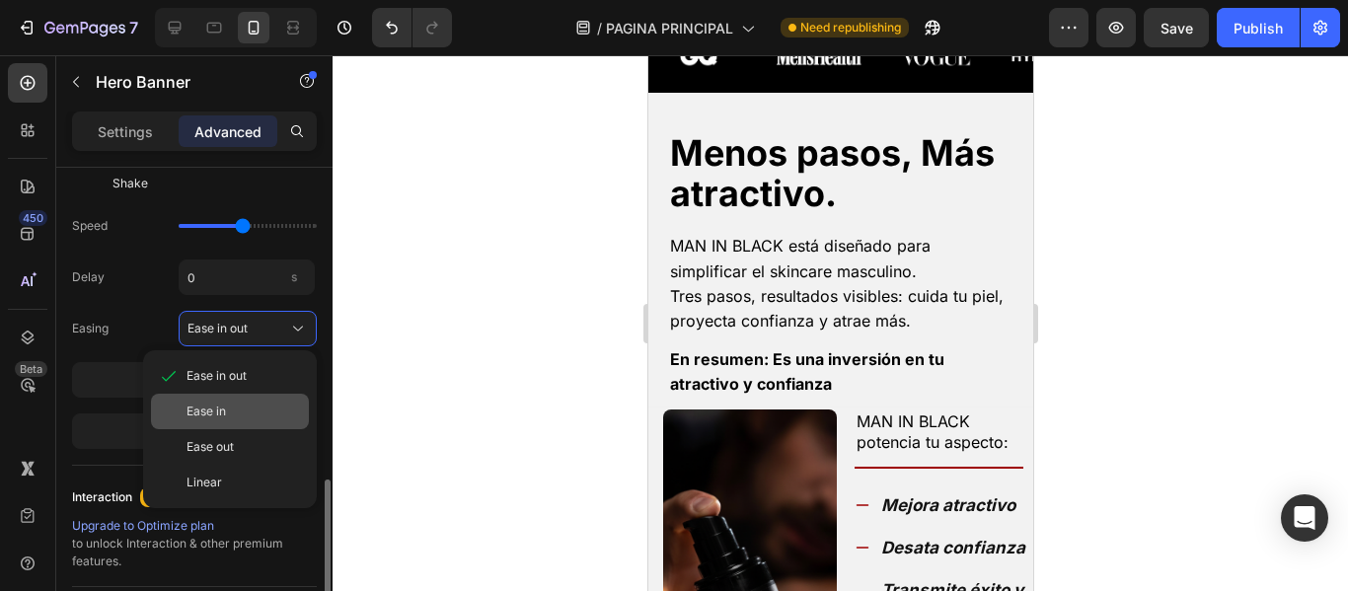
click at [221, 407] on span "Ease in" at bounding box center [205, 412] width 39 height 18
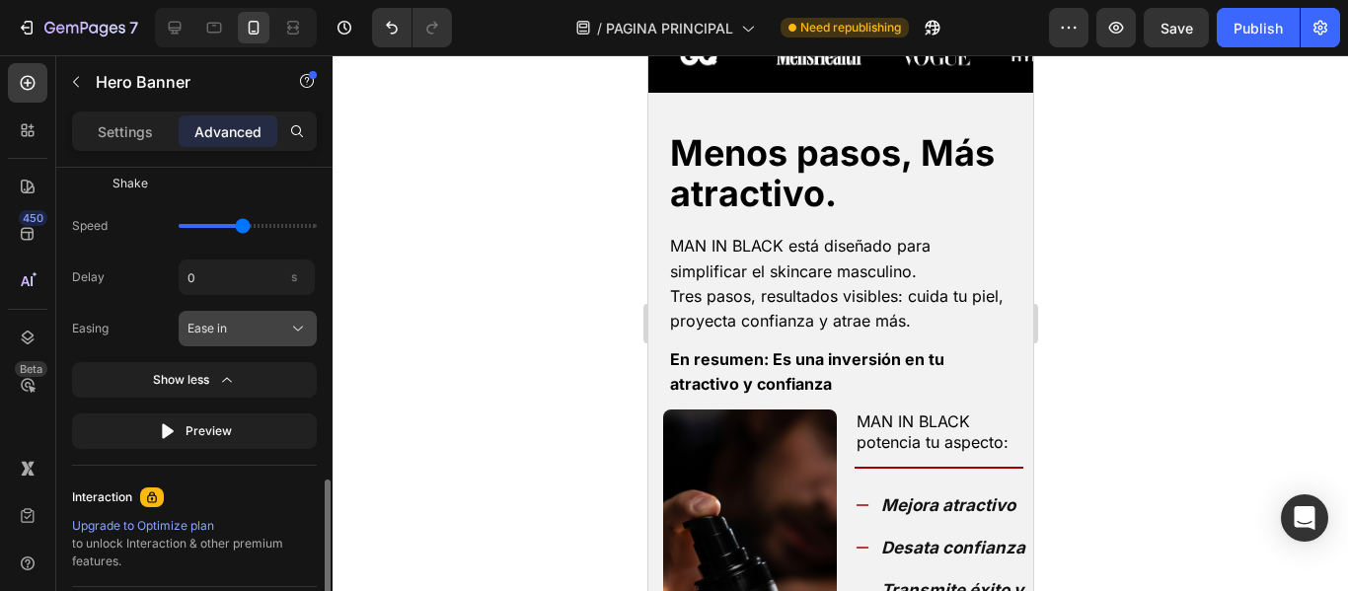
click at [244, 317] on button "Ease in" at bounding box center [248, 329] width 138 height 36
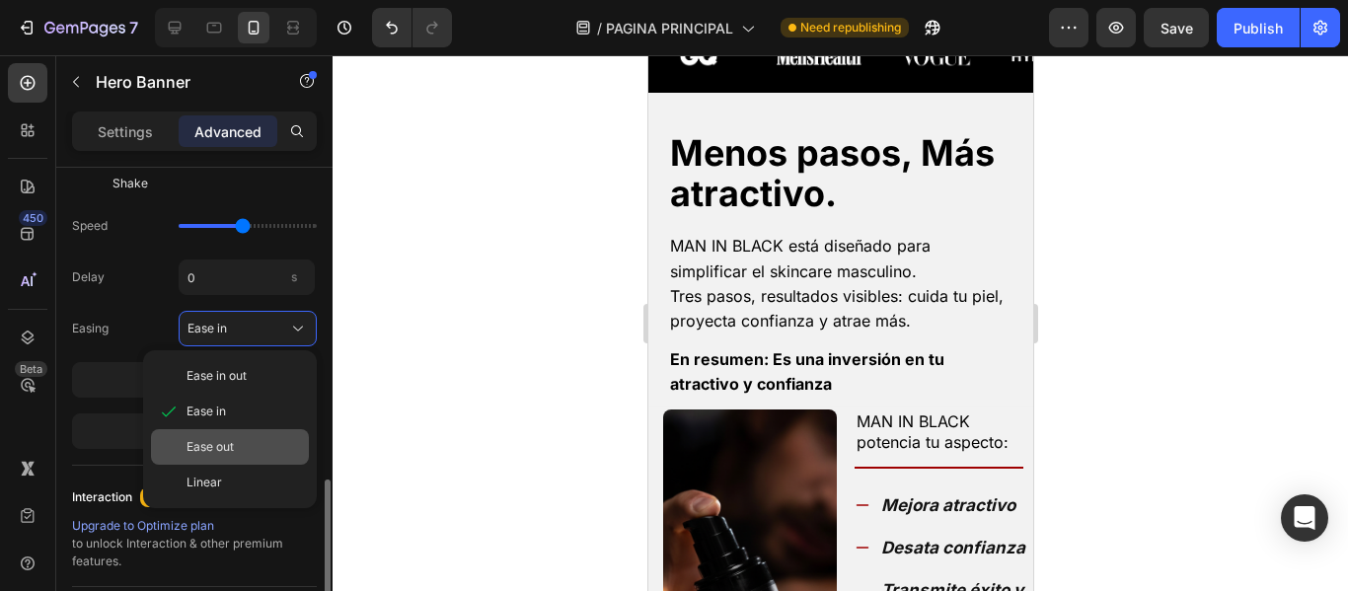
click at [220, 447] on span "Ease out" at bounding box center [209, 447] width 47 height 18
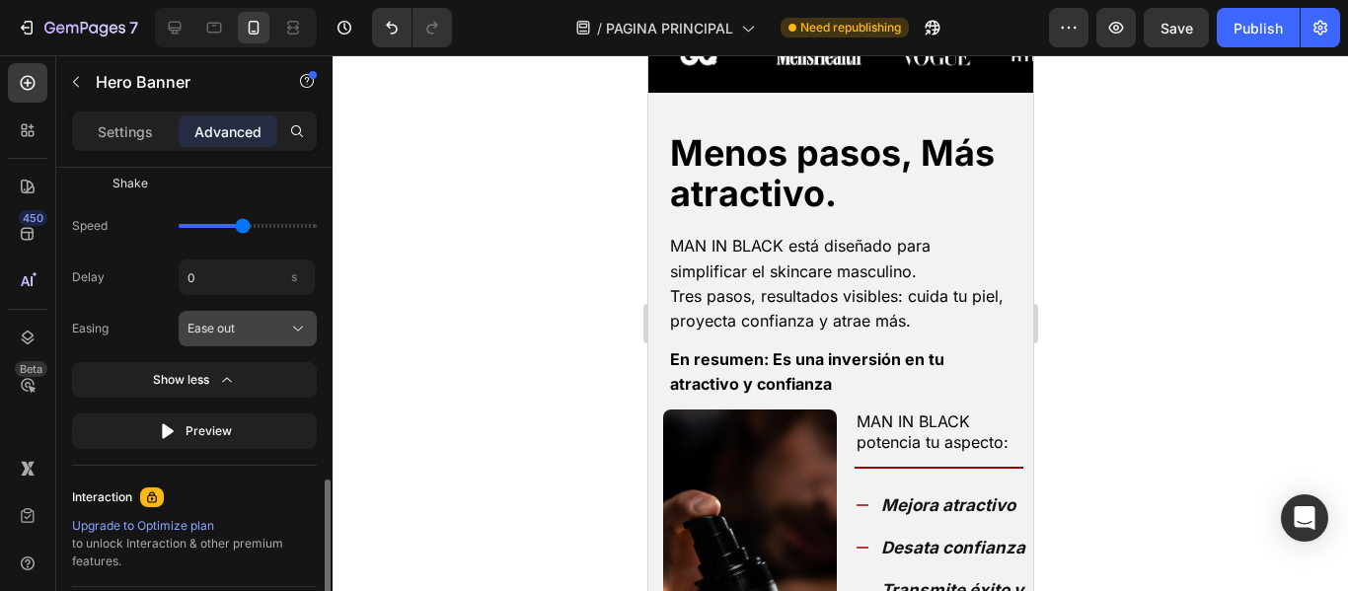
click at [257, 332] on div "Ease out" at bounding box center [235, 329] width 97 height 18
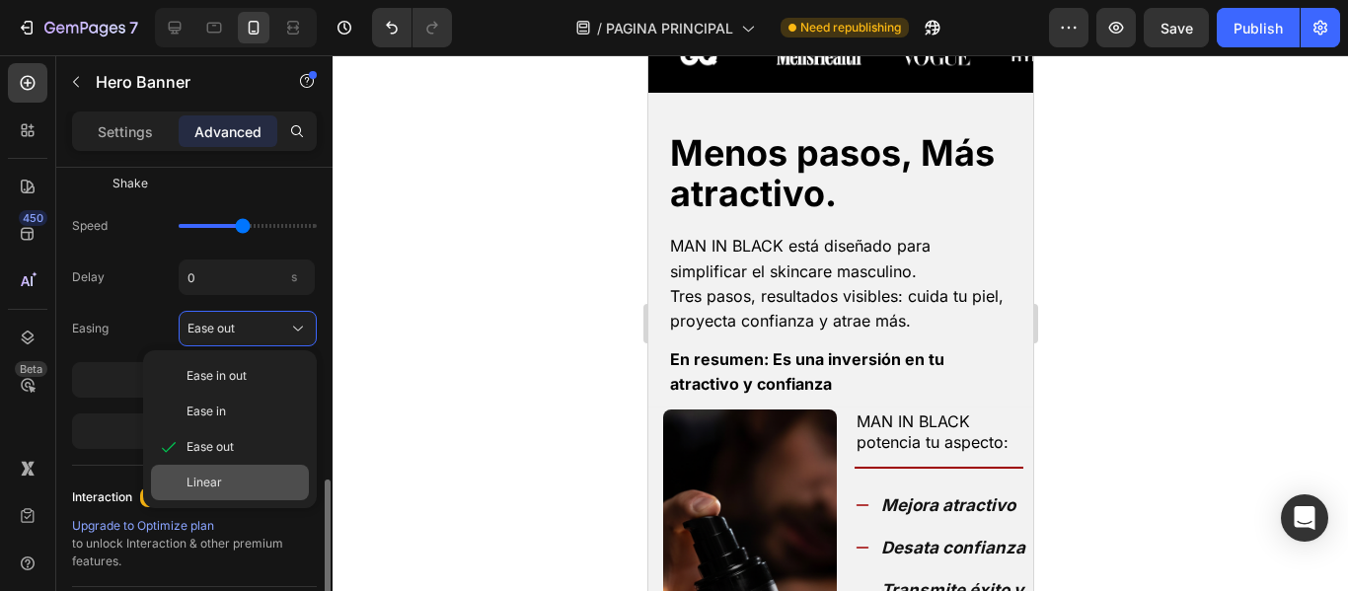
click at [227, 477] on div "Linear" at bounding box center [243, 483] width 114 height 18
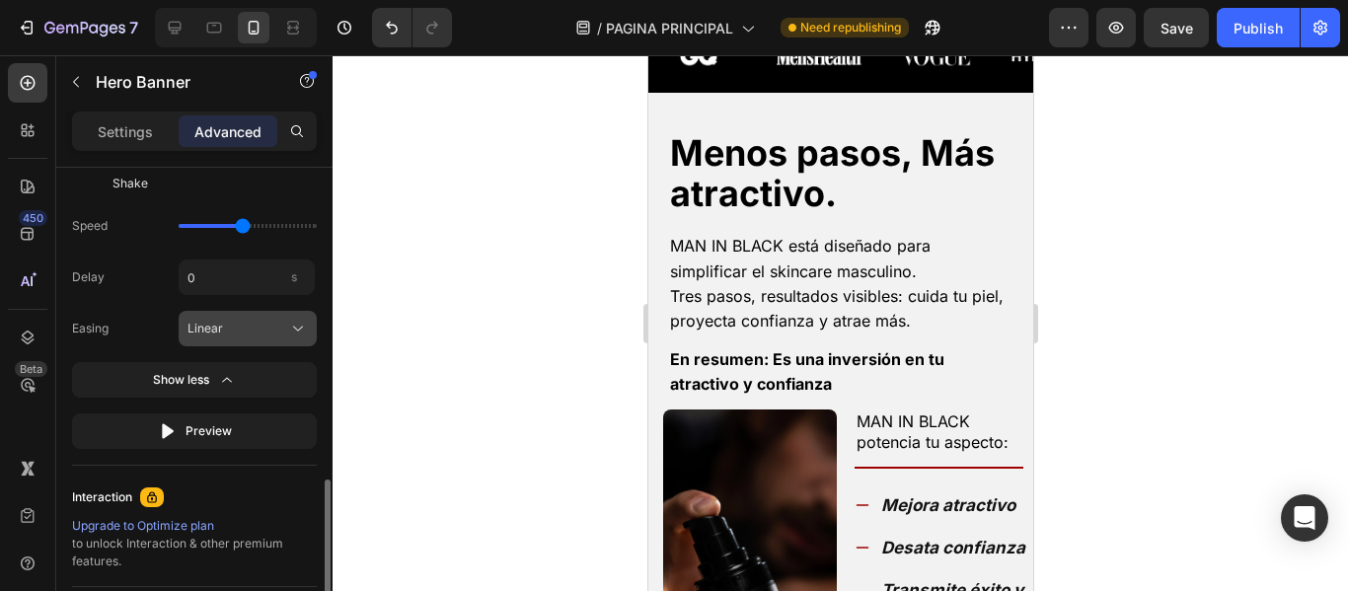
click at [253, 326] on div "Linear" at bounding box center [235, 329] width 97 height 18
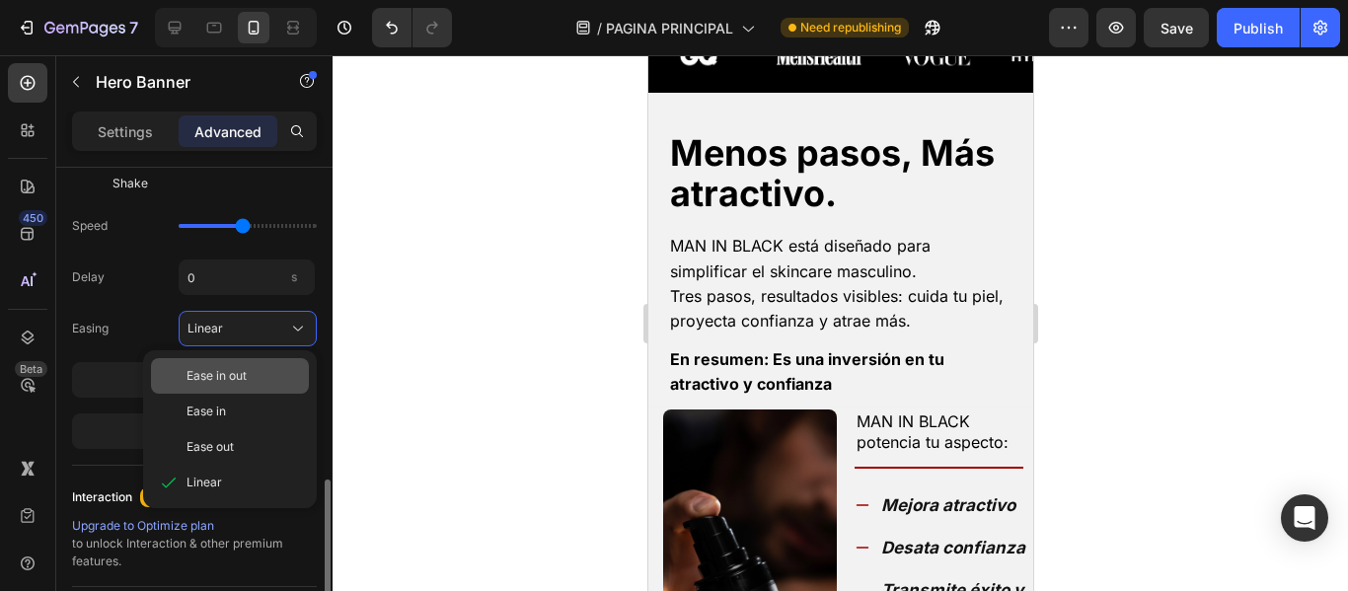
click at [243, 376] on span "Ease in out" at bounding box center [216, 376] width 60 height 18
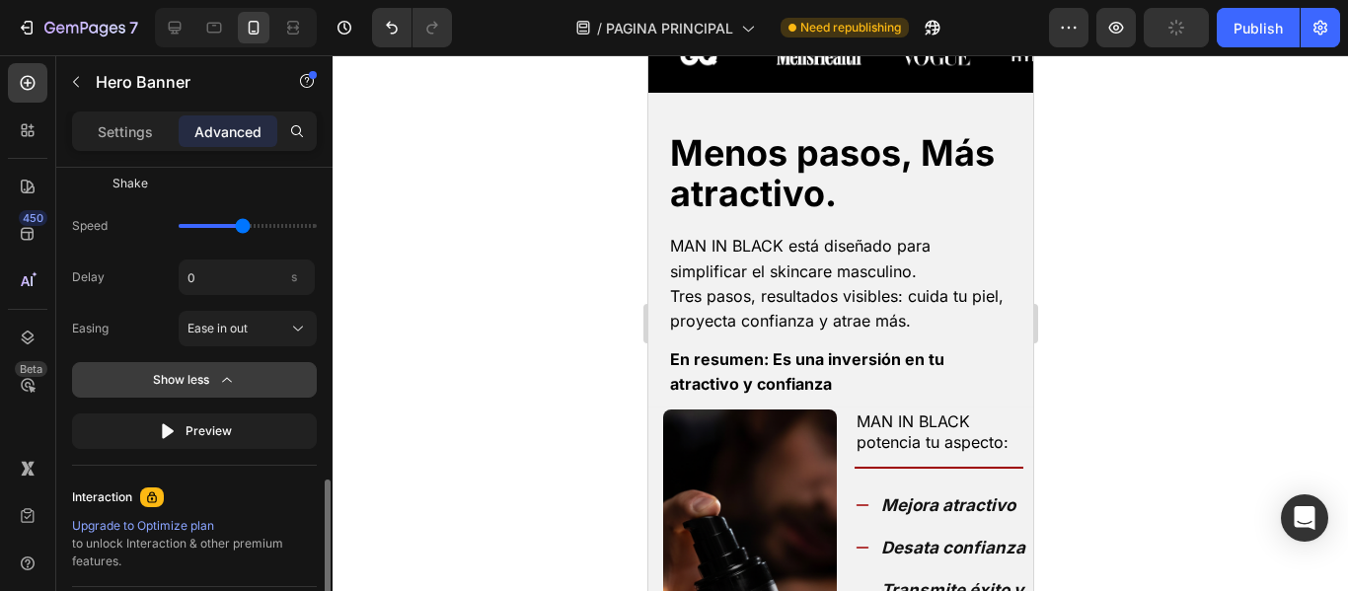
click at [242, 379] on button "Show less" at bounding box center [194, 380] width 245 height 36
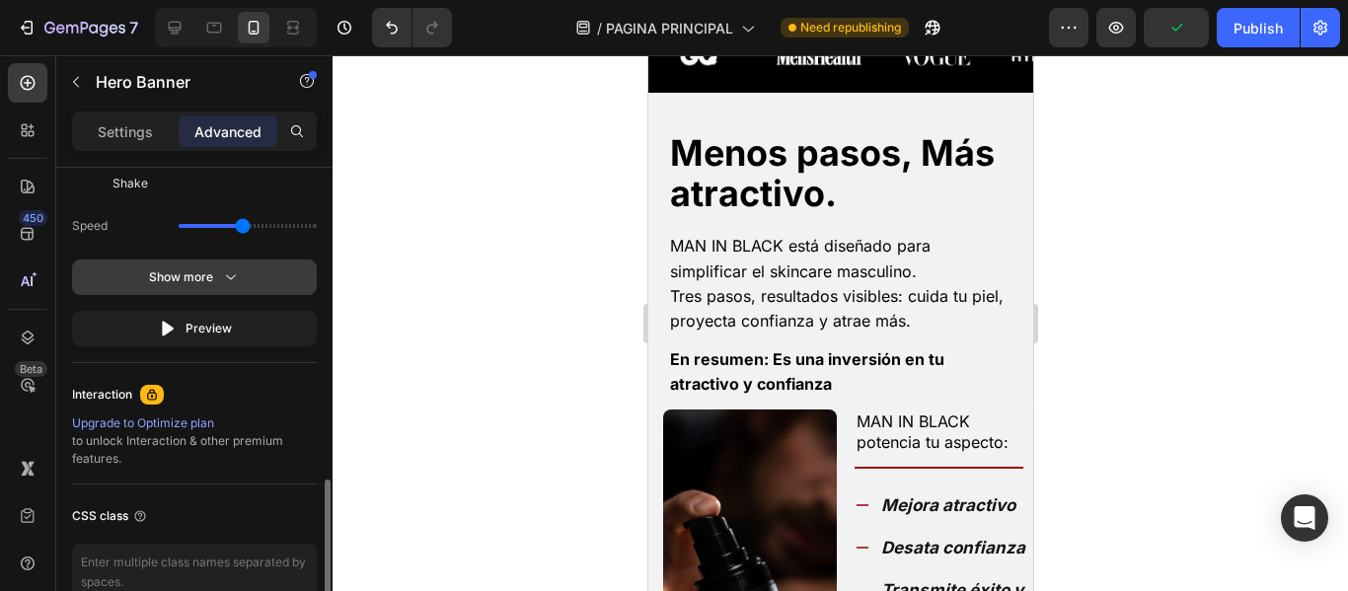
click at [245, 271] on button "Show more" at bounding box center [194, 277] width 245 height 36
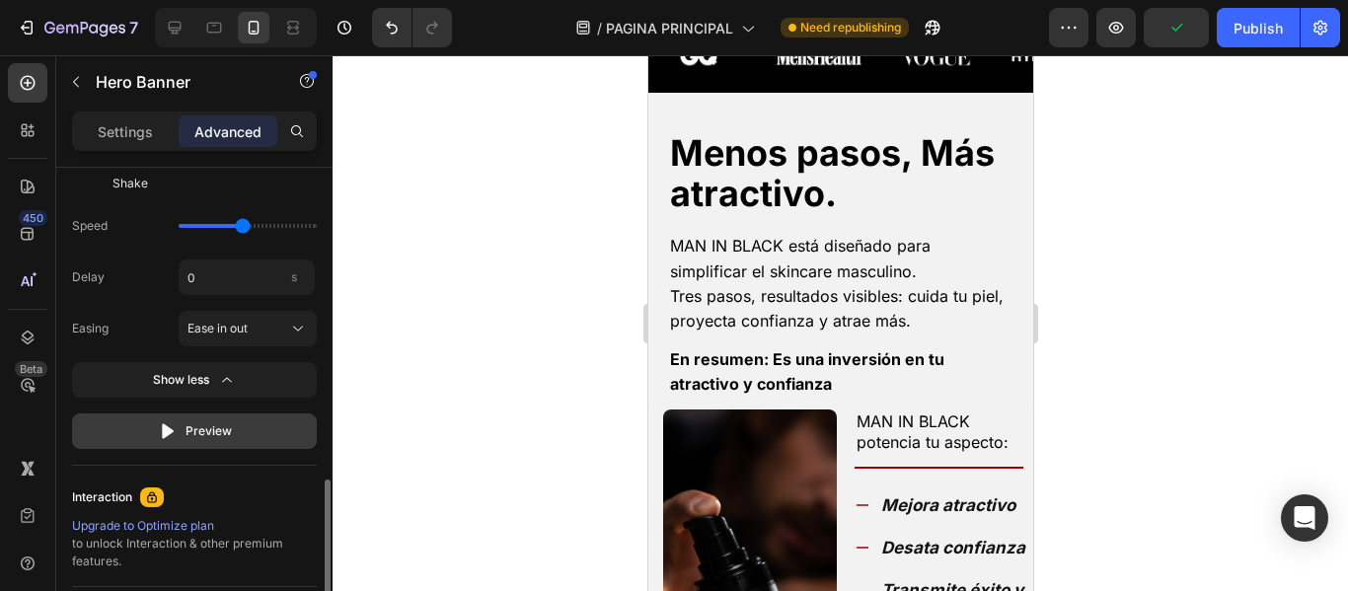
click at [205, 434] on div "Preview" at bounding box center [195, 431] width 74 height 20
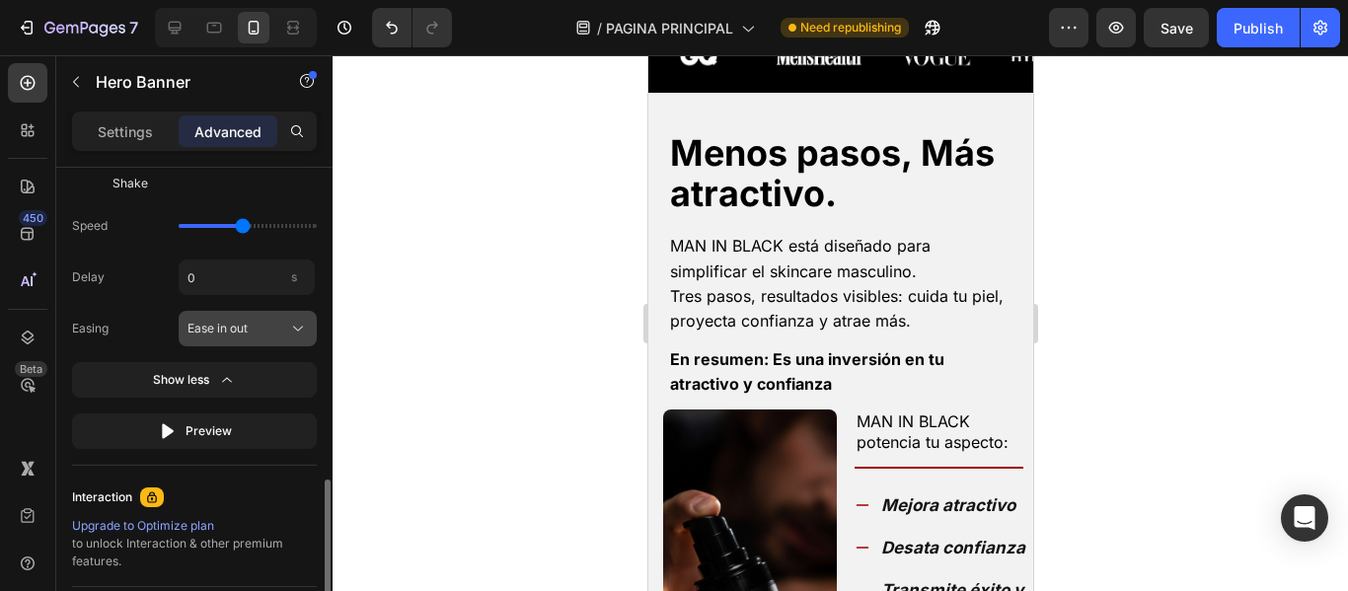
click at [237, 331] on span "Ease in out" at bounding box center [217, 329] width 60 height 18
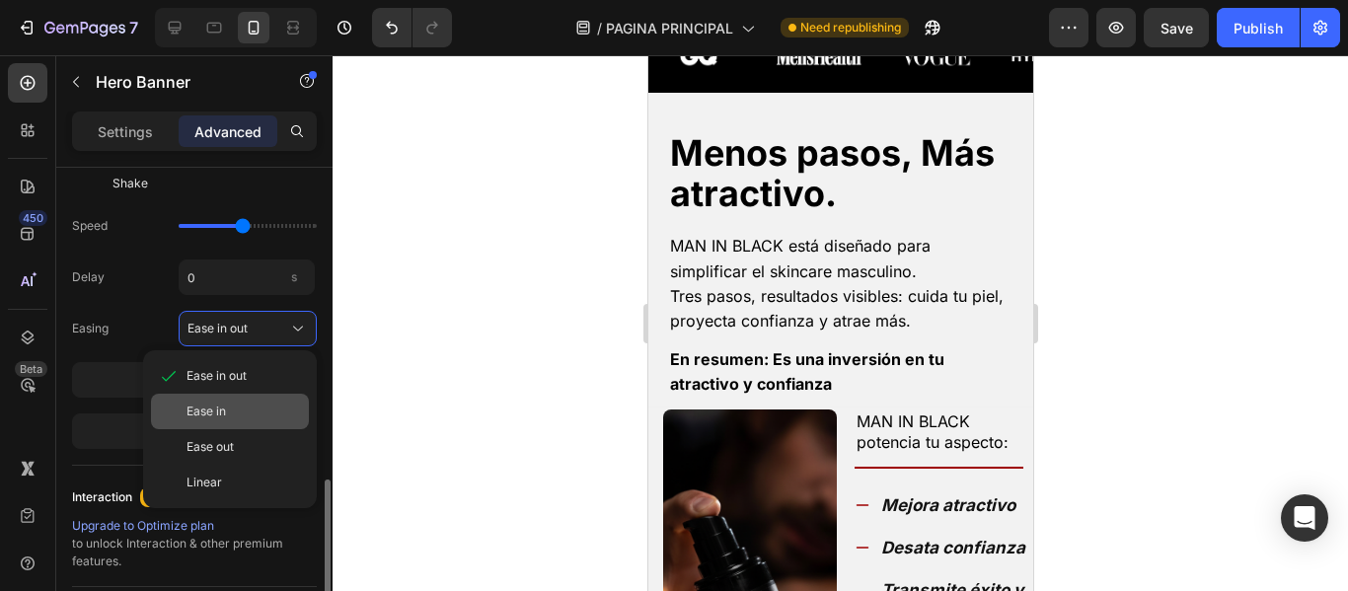
click at [235, 405] on div "Ease in" at bounding box center [243, 412] width 114 height 18
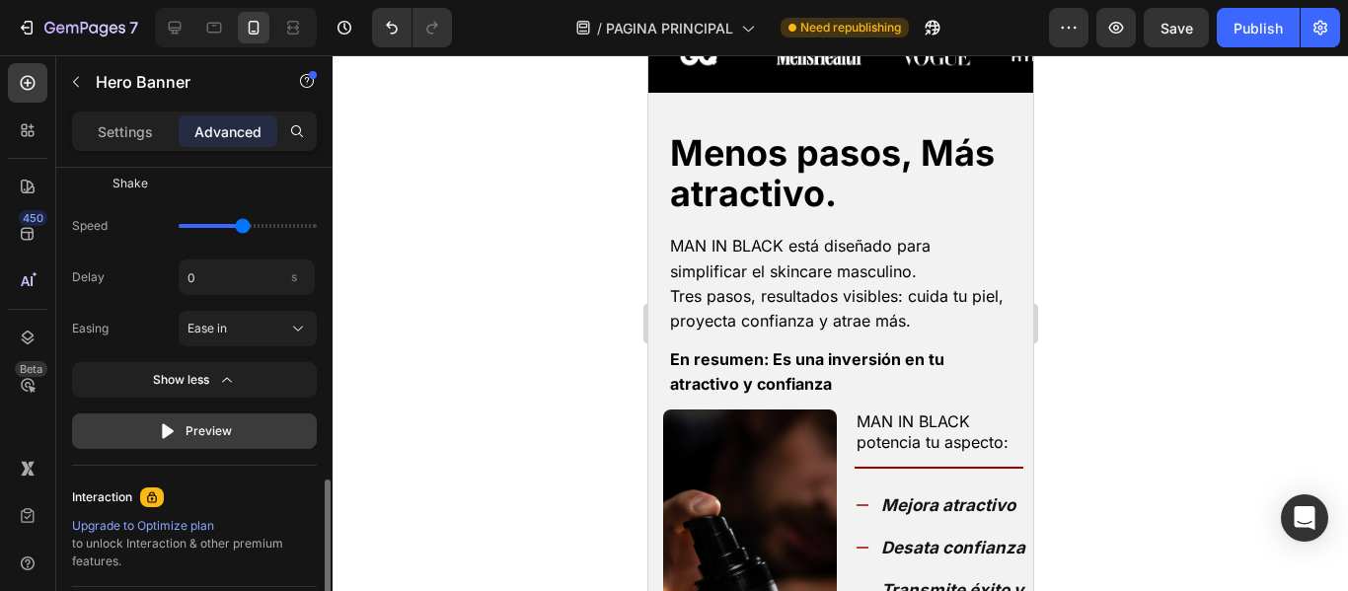
click at [221, 427] on div "Preview" at bounding box center [195, 431] width 74 height 20
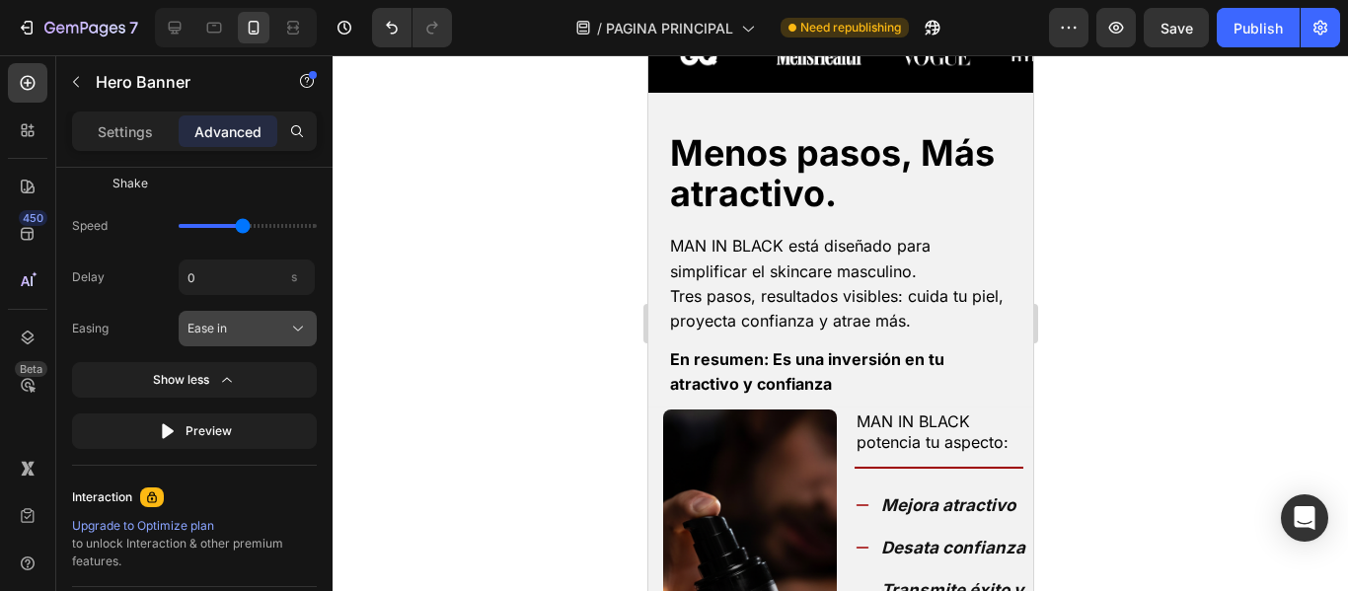
click at [247, 332] on div "Ease in" at bounding box center [235, 329] width 97 height 18
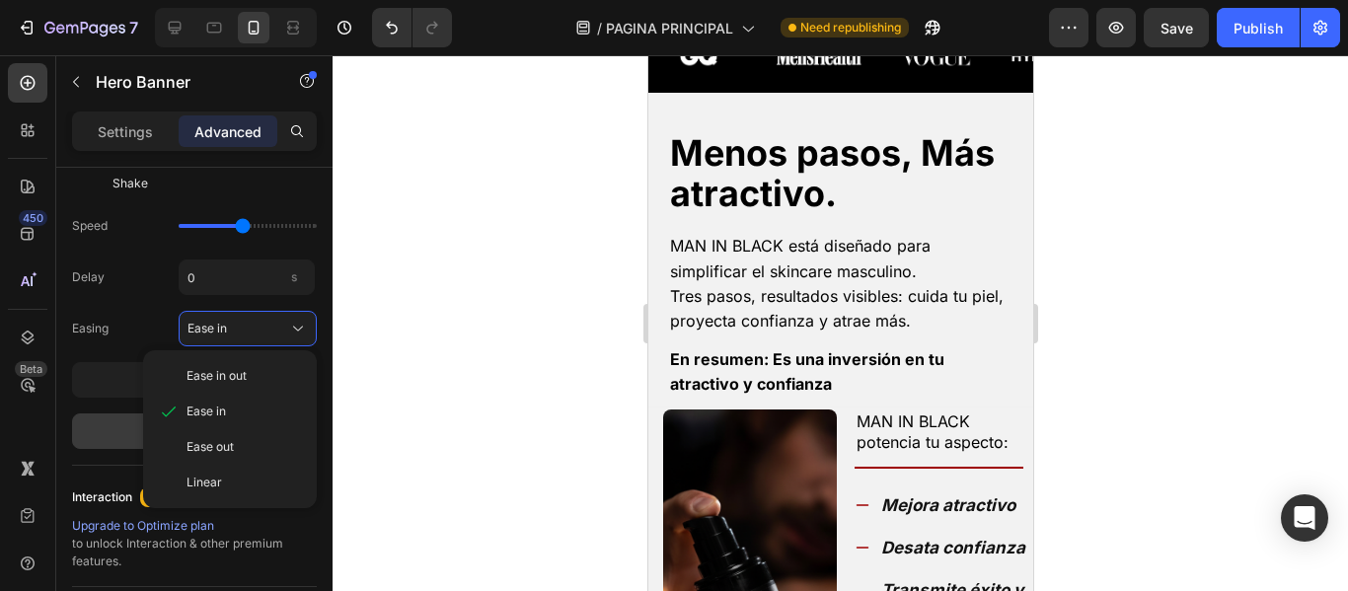
click at [220, 441] on span "Ease out" at bounding box center [209, 447] width 47 height 18
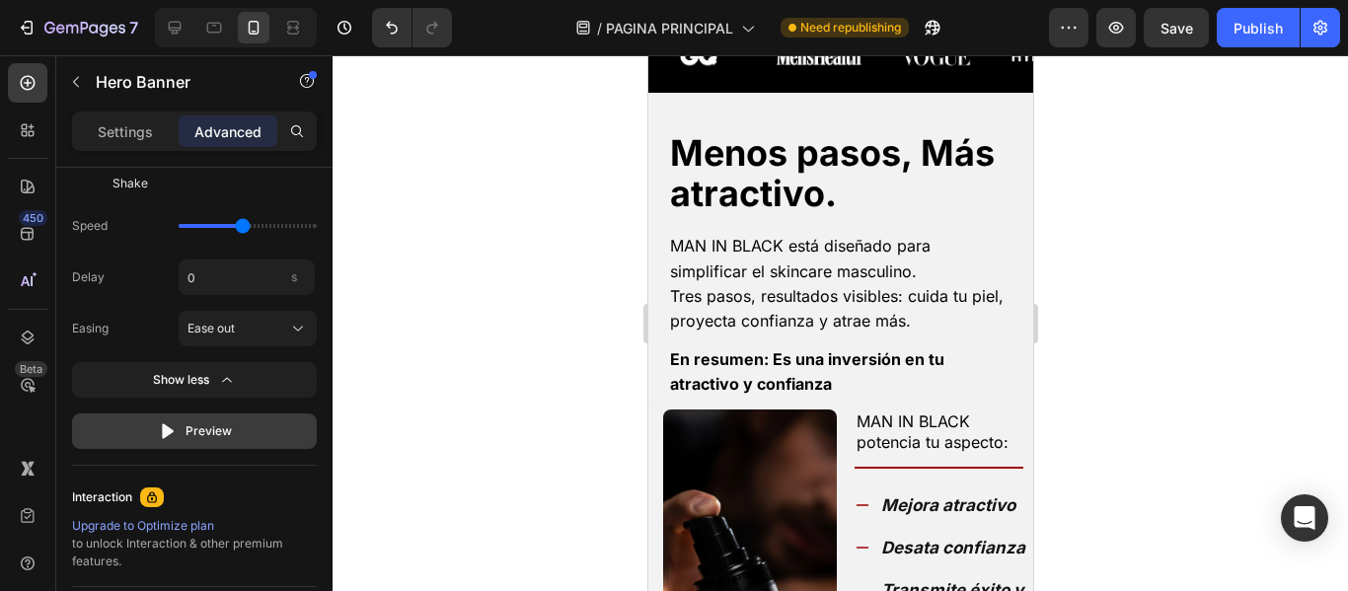
click at [222, 434] on div "Preview" at bounding box center [195, 431] width 74 height 20
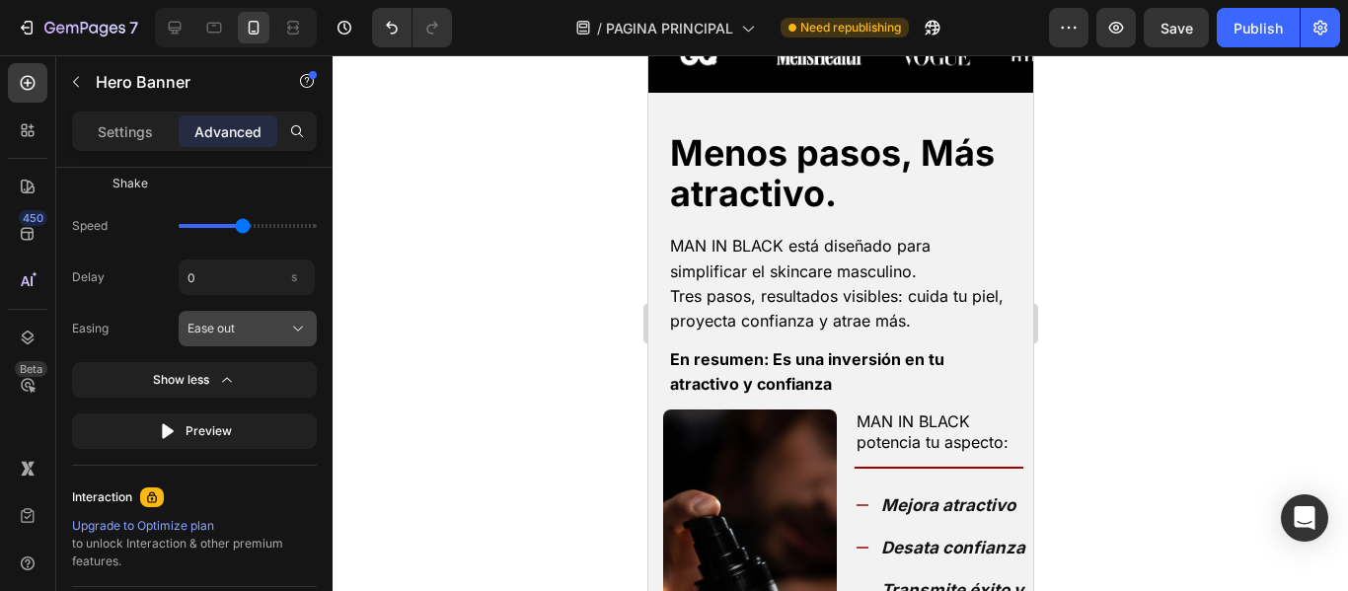
click at [249, 333] on div "Ease out" at bounding box center [235, 329] width 97 height 18
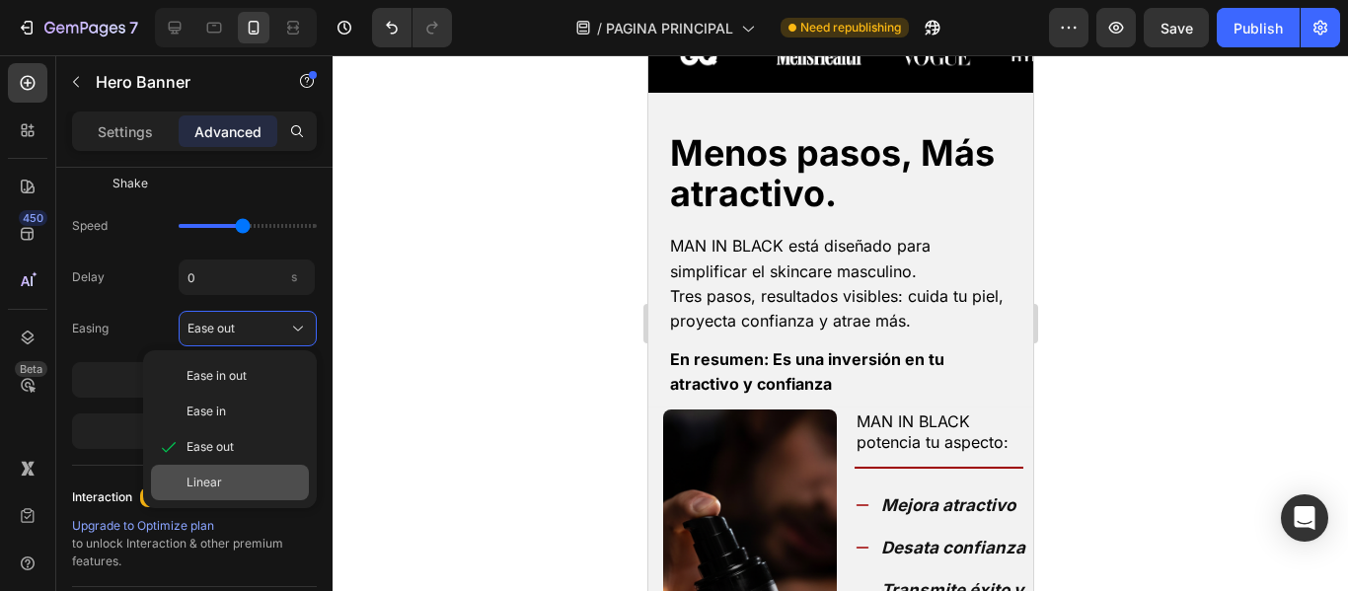
click at [217, 478] on span "Linear" at bounding box center [204, 483] width 36 height 18
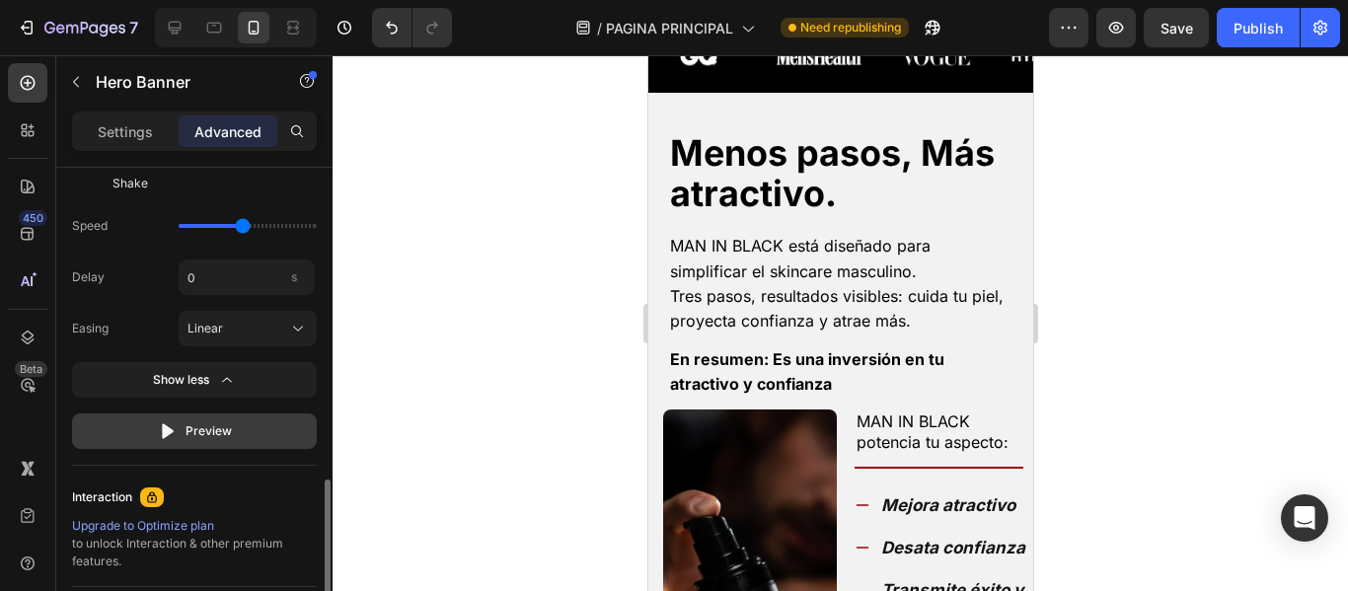
click at [233, 428] on button "Preview" at bounding box center [194, 431] width 245 height 36
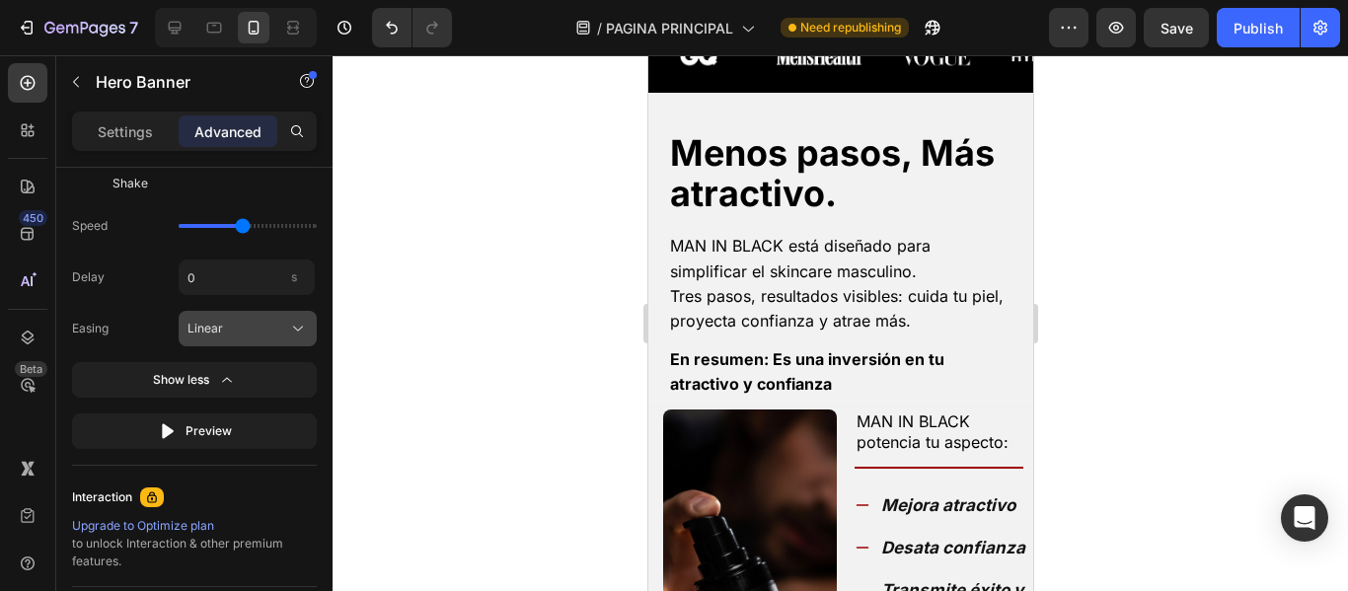
click at [235, 336] on div "Linear" at bounding box center [235, 329] width 97 height 18
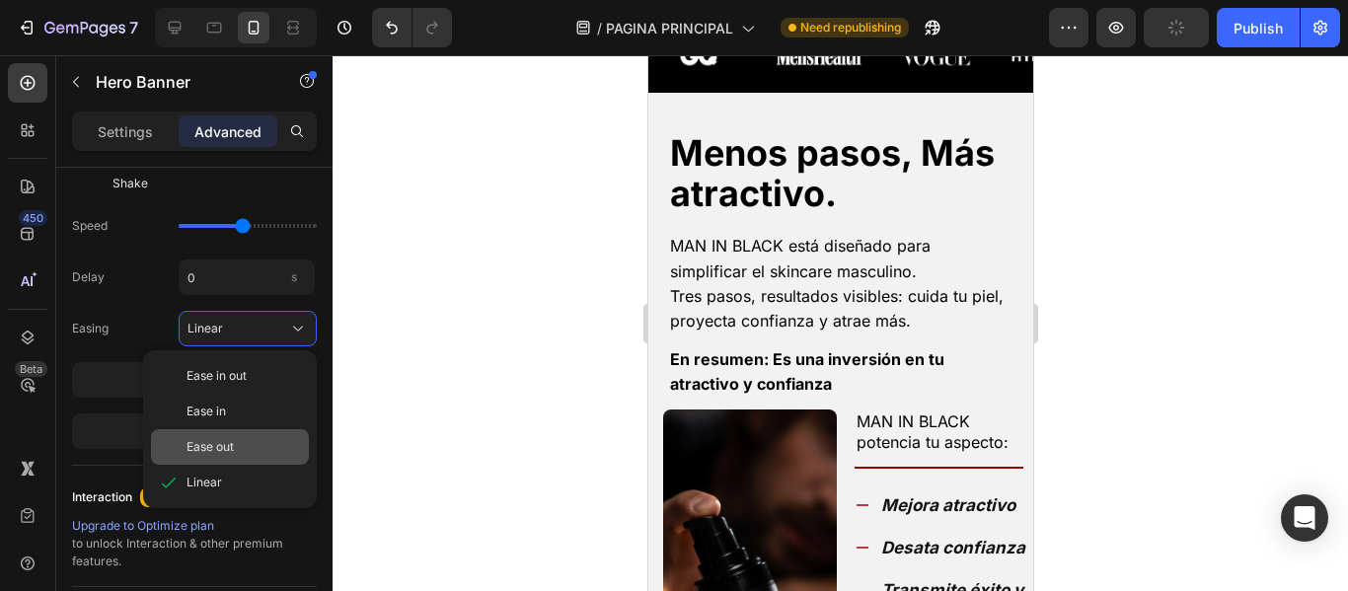
click at [225, 444] on span "Ease out" at bounding box center [209, 447] width 47 height 18
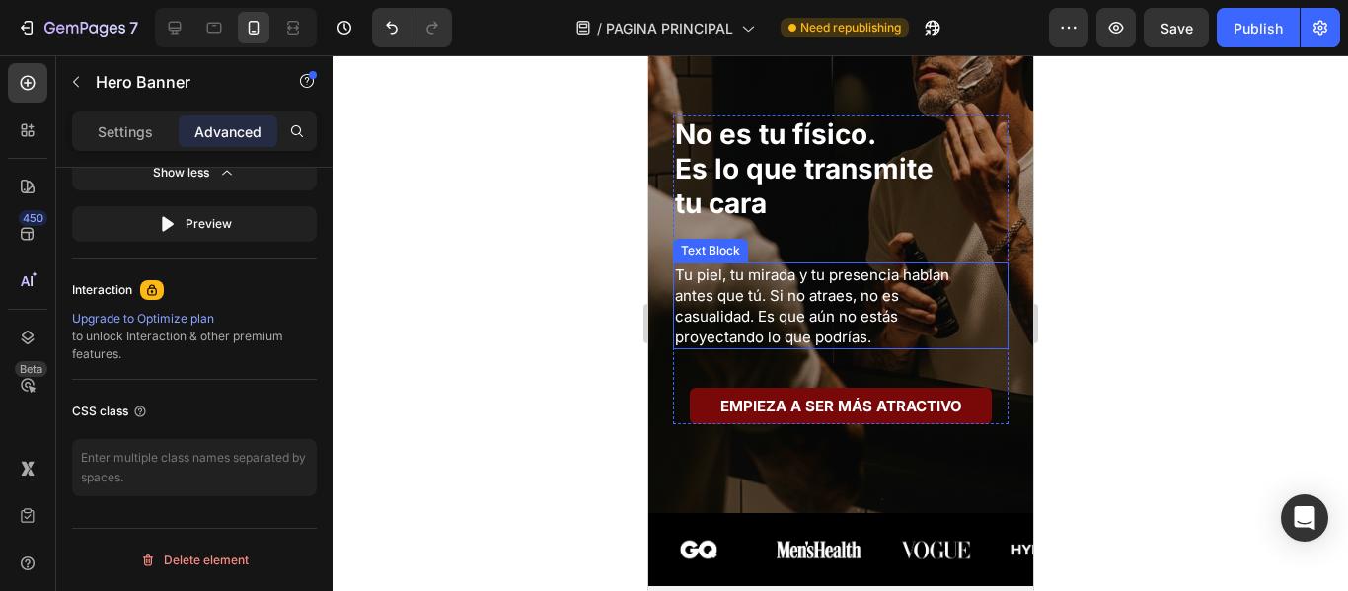
scroll to position [395, 0]
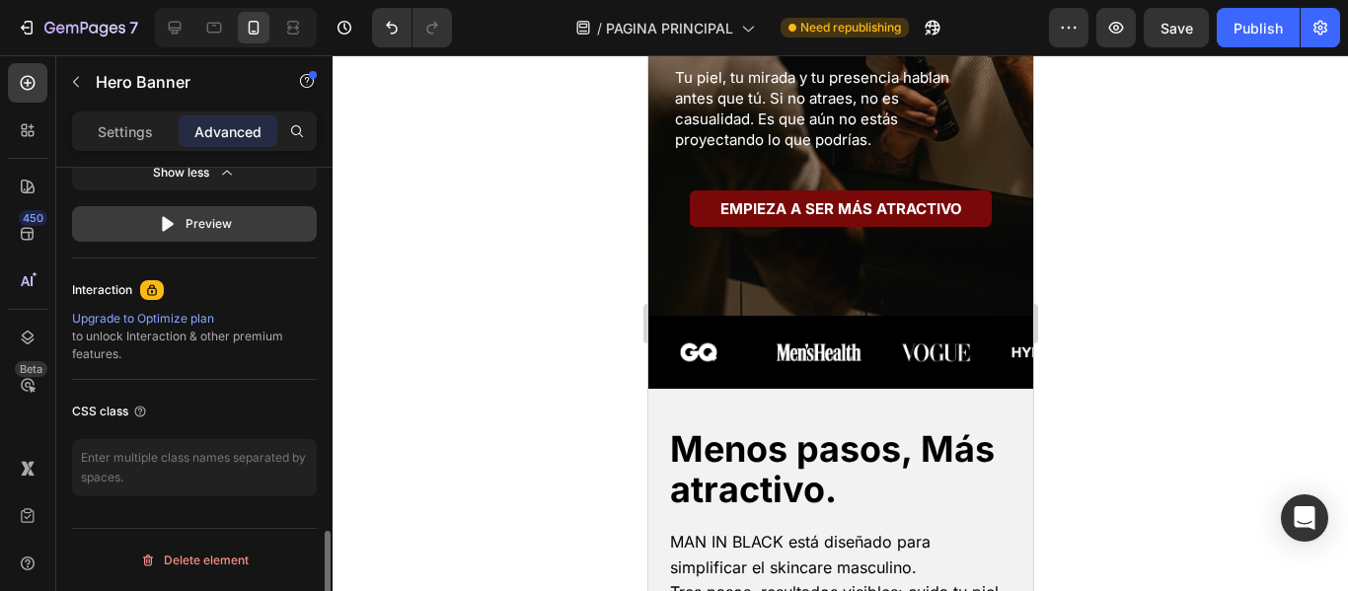
click at [237, 234] on button "Preview" at bounding box center [194, 224] width 245 height 36
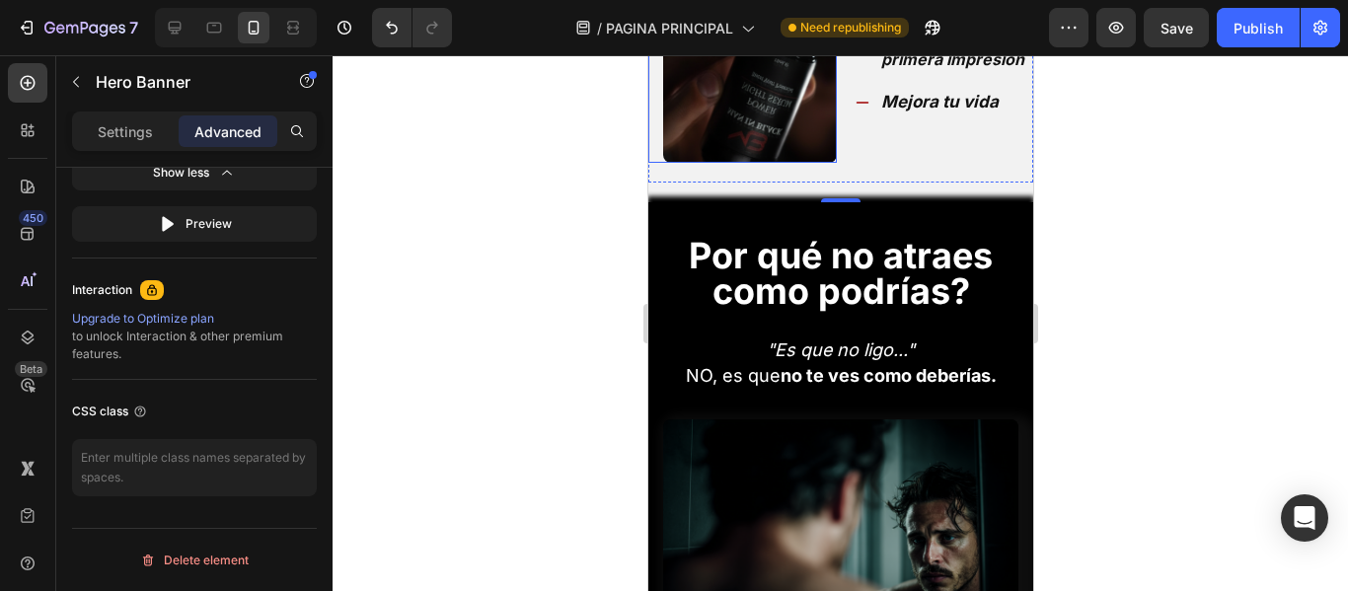
scroll to position [1480, 0]
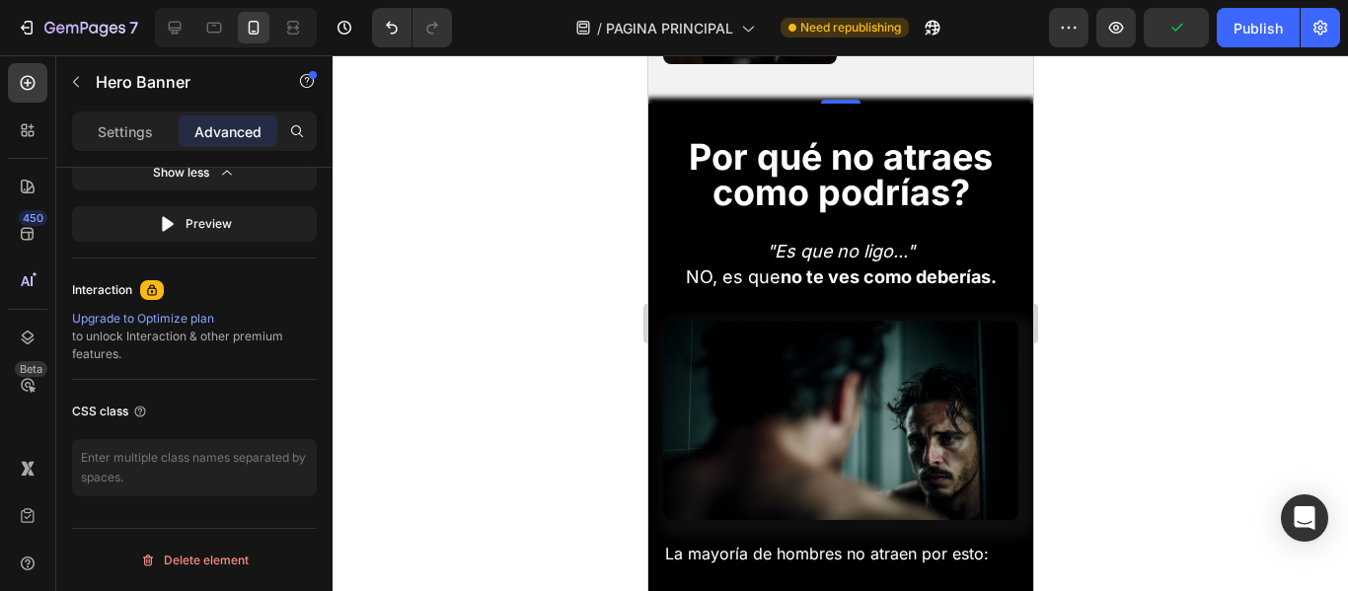
click at [480, 322] on div at bounding box center [839, 323] width 1015 height 536
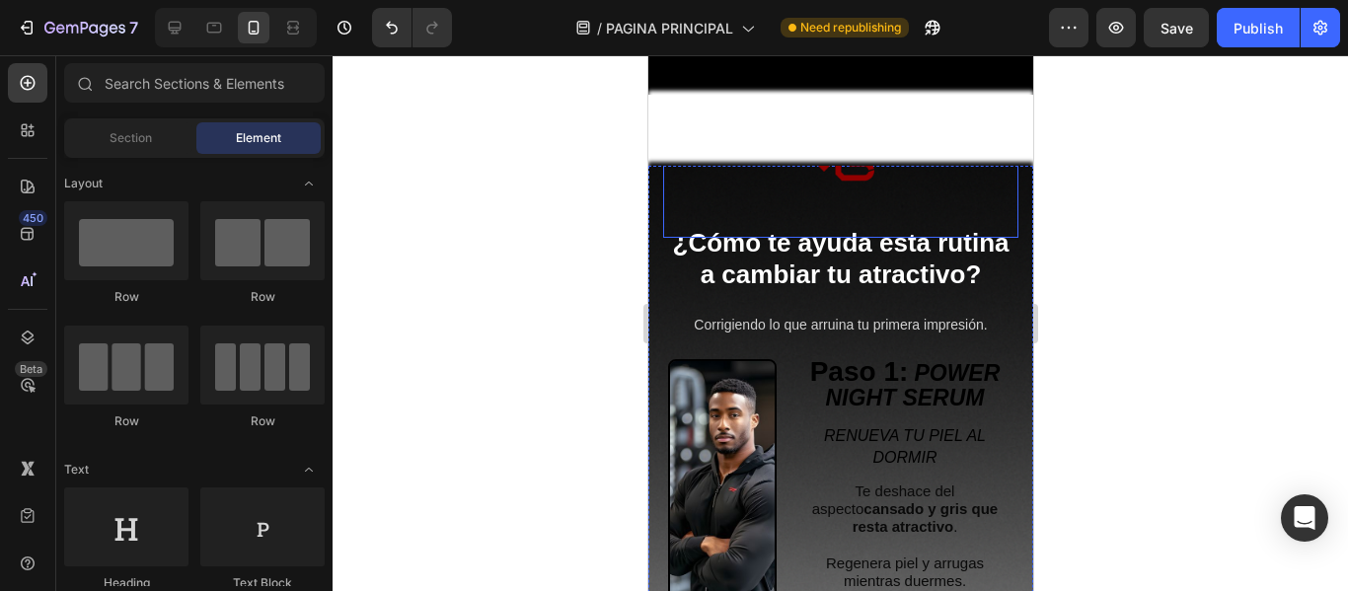
scroll to position [3058, 0]
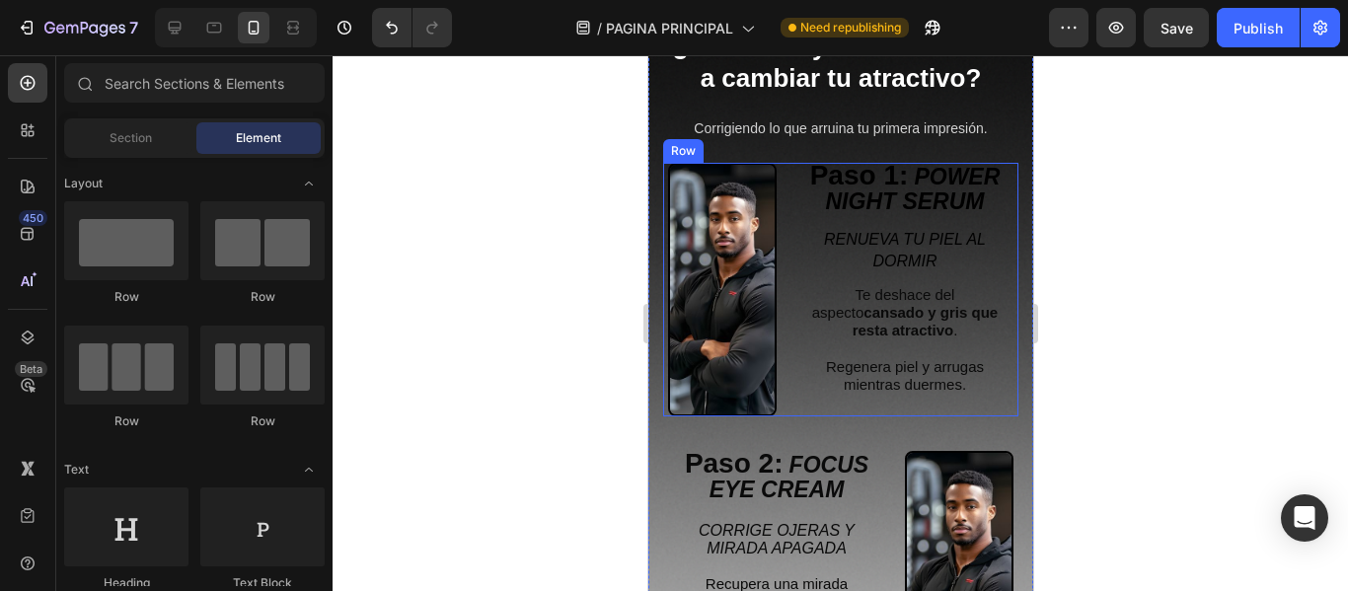
click at [785, 232] on div "Paso 1: POWER NIGHT SERUM Text Block RENUEVA TU PIEL AL DORMIR Text Block Te de…" at bounding box center [839, 290] width 355 height 254
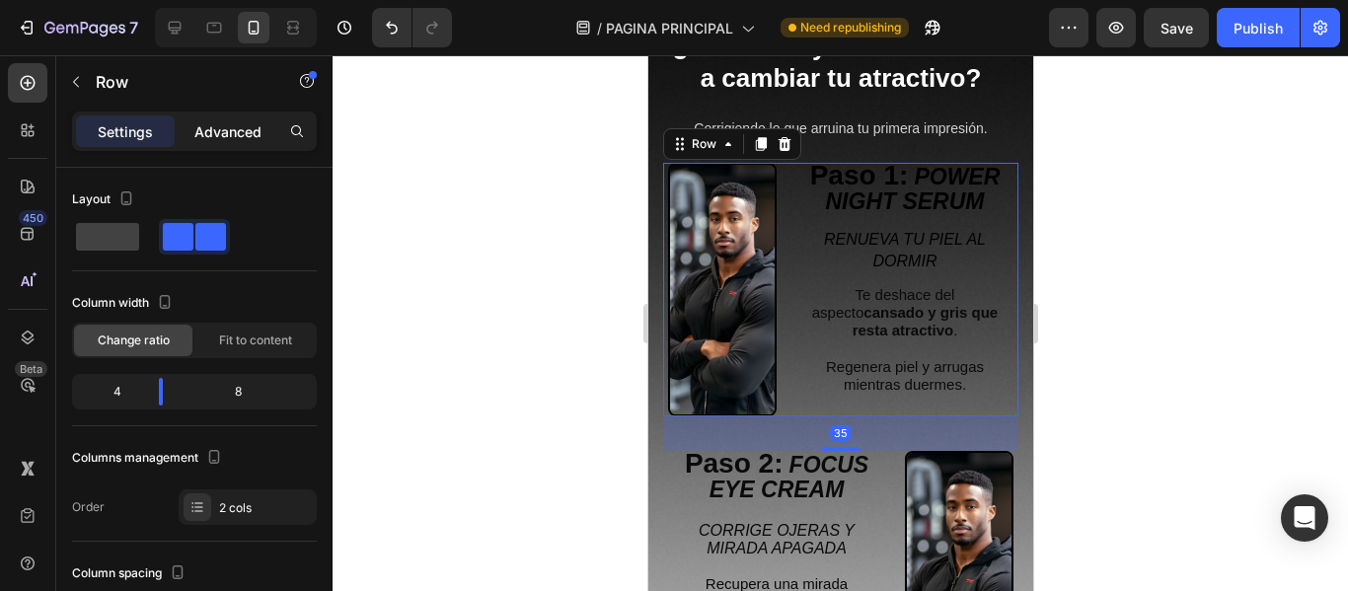
click at [239, 135] on p "Advanced" at bounding box center [227, 131] width 67 height 21
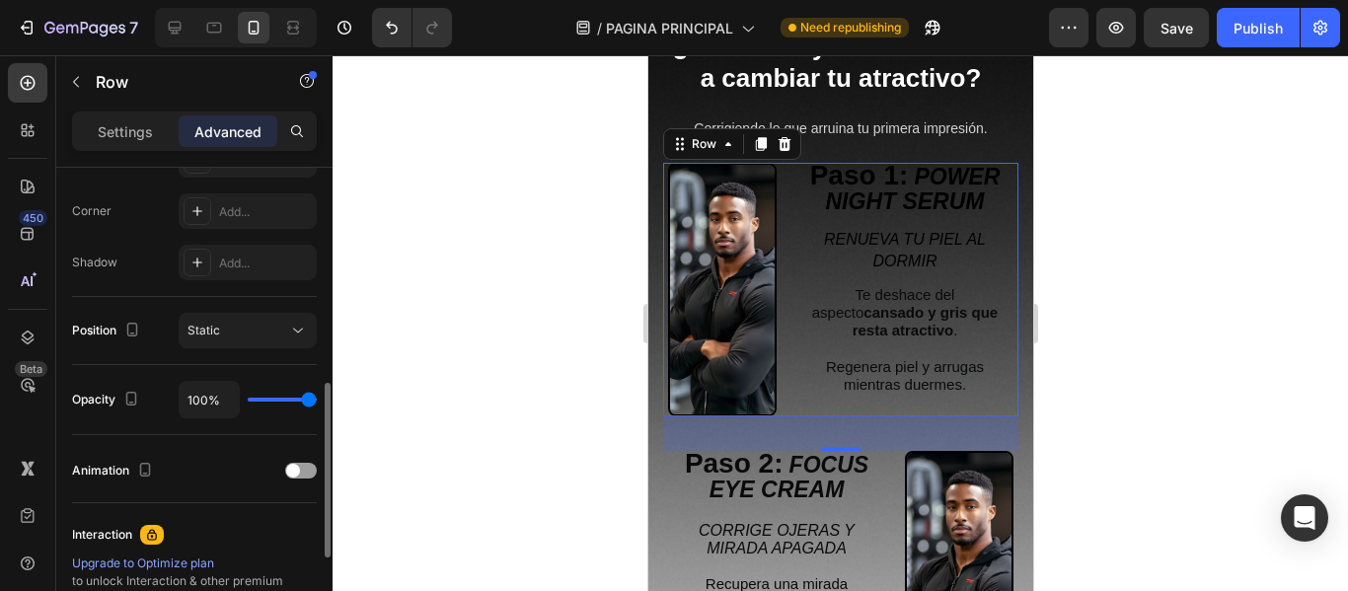
scroll to position [691, 0]
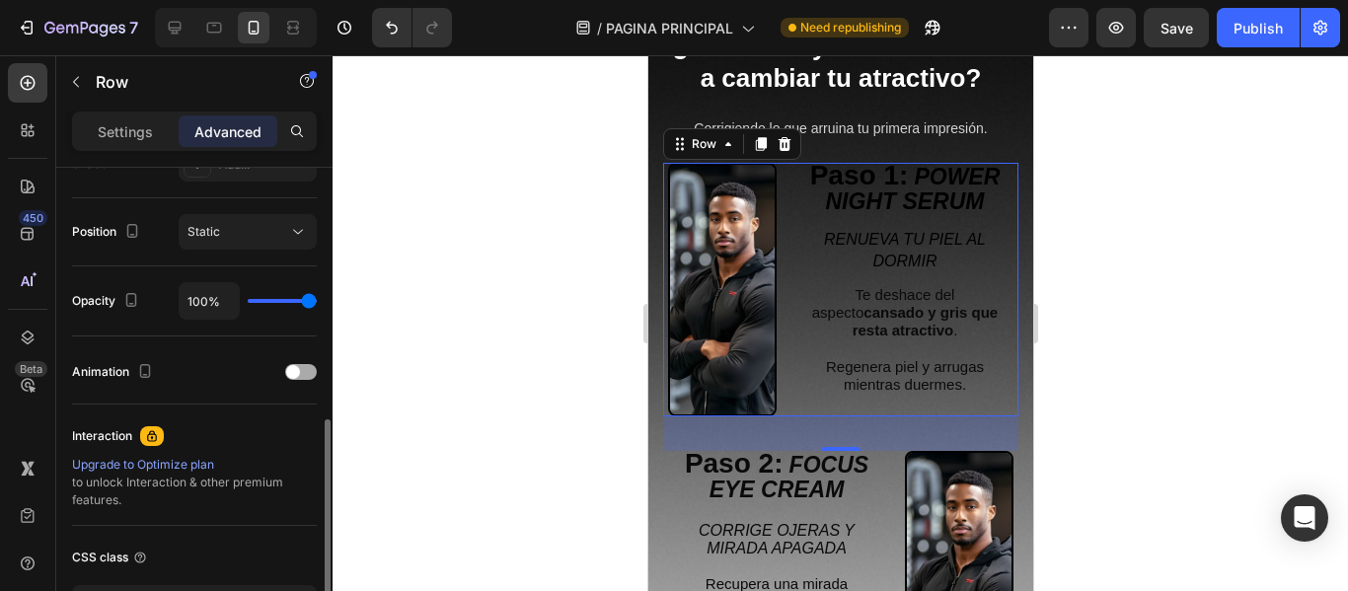
click at [297, 373] on span at bounding box center [293, 372] width 14 height 14
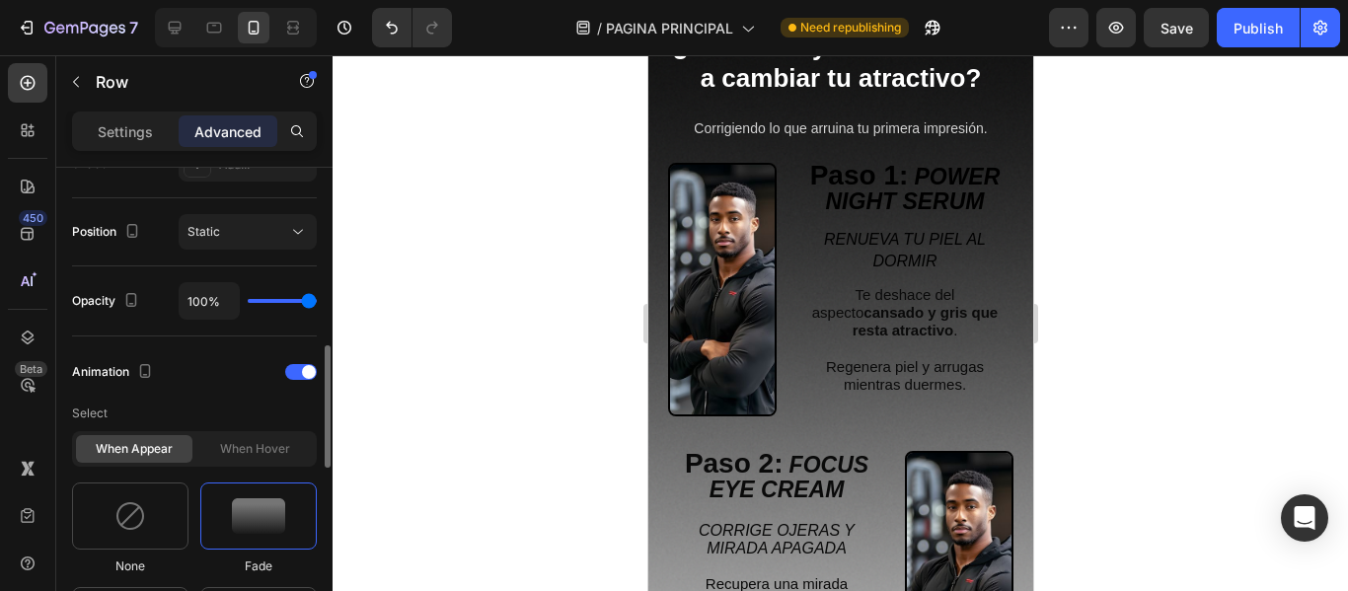
scroll to position [888, 0]
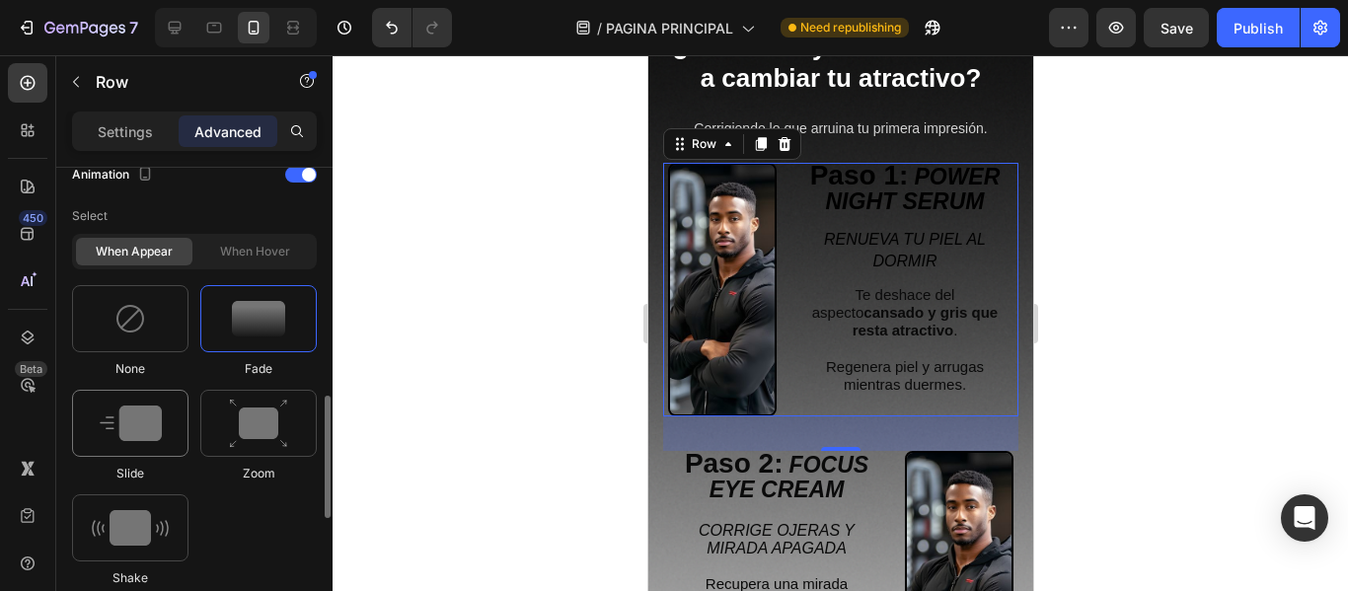
click at [136, 417] on img at bounding box center [131, 423] width 62 height 36
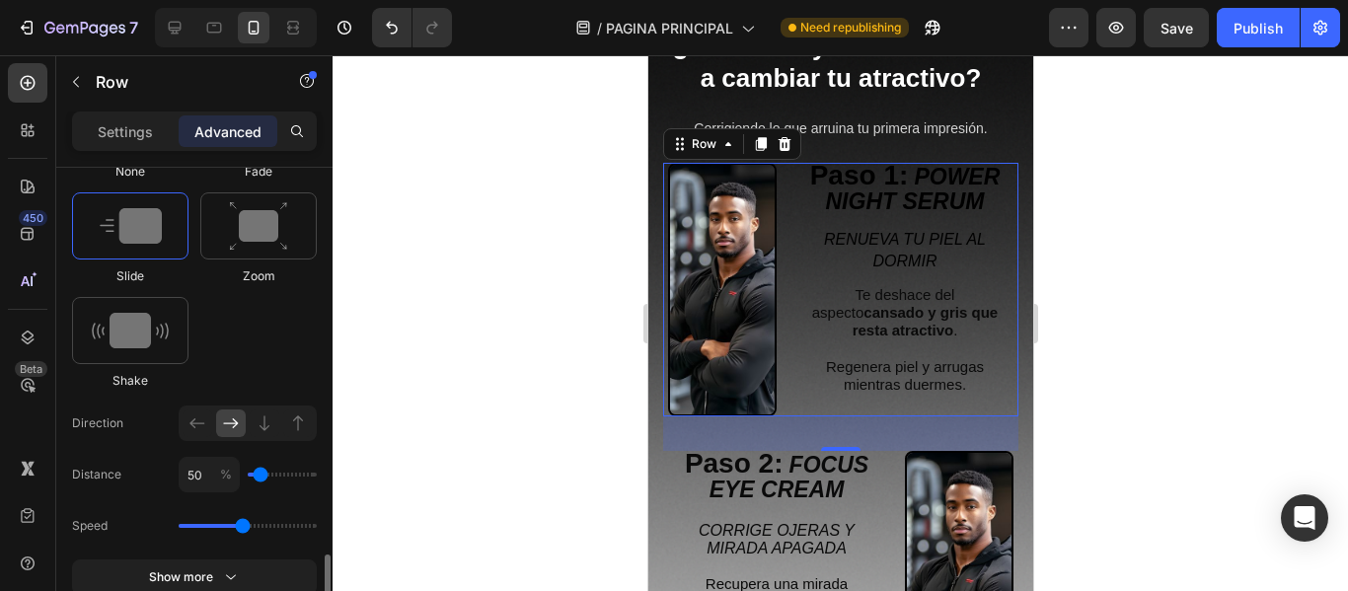
scroll to position [1184, 0]
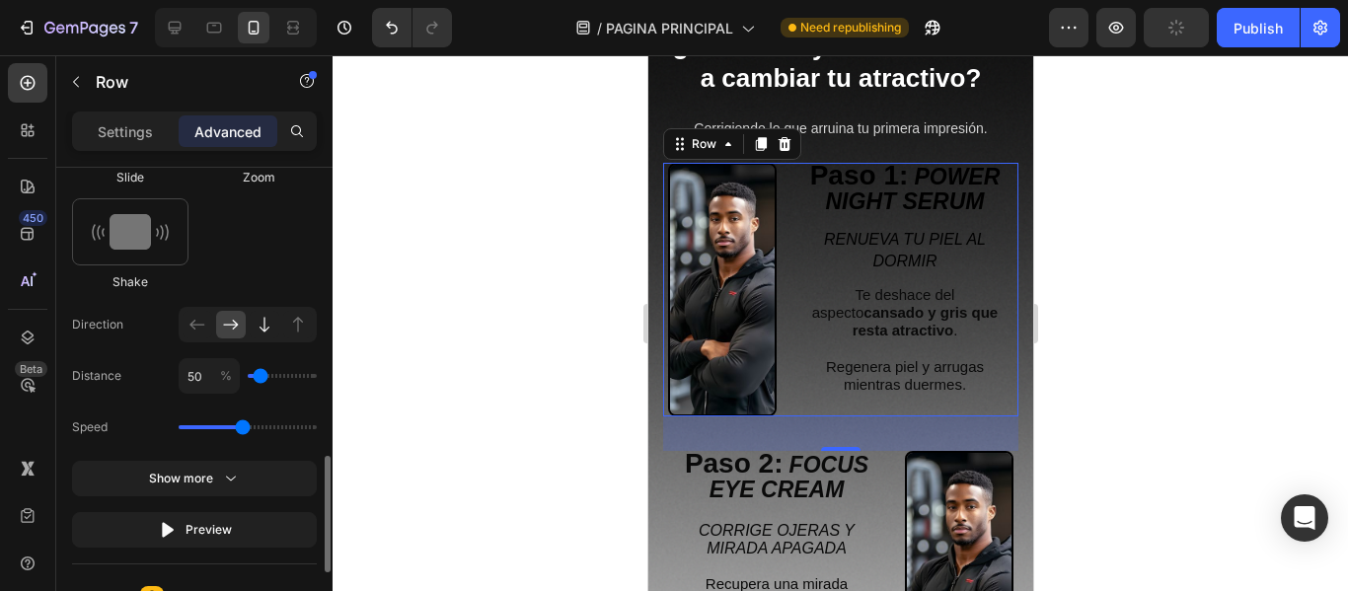
click at [259, 328] on icon at bounding box center [265, 325] width 20 height 20
type input "100"
click at [281, 326] on div at bounding box center [248, 325] width 138 height 36
click at [305, 327] on icon at bounding box center [298, 325] width 20 height 20
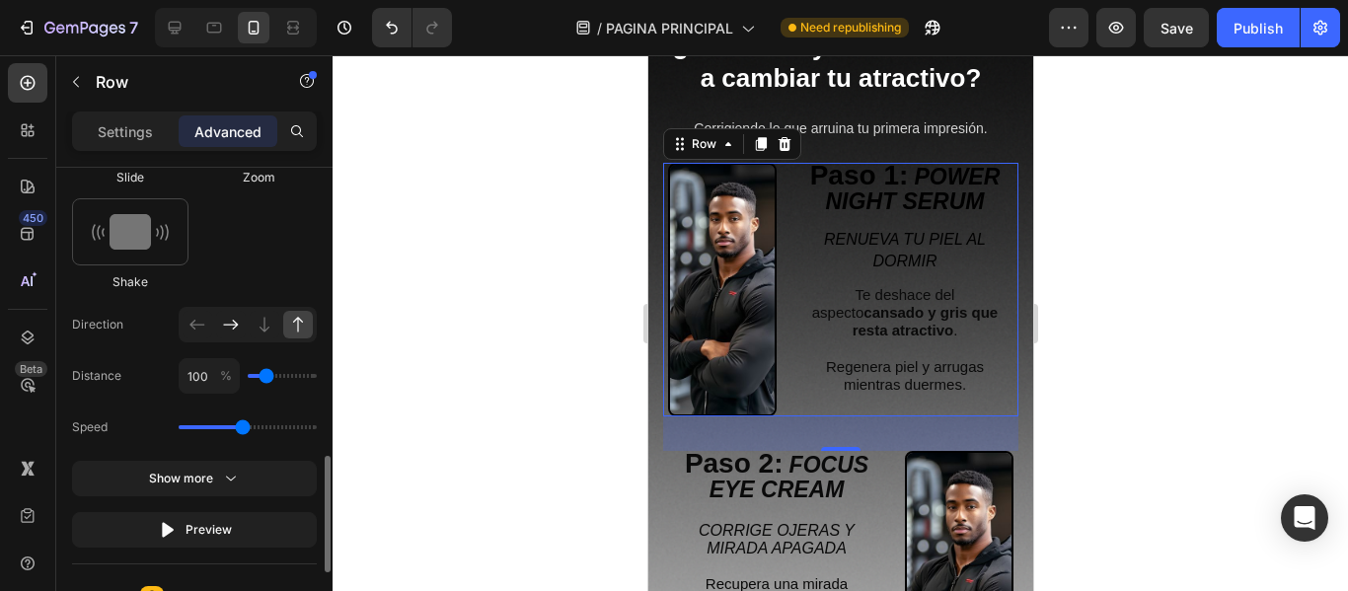
click at [224, 321] on icon at bounding box center [231, 325] width 20 height 20
type input "50"
click at [203, 327] on icon at bounding box center [197, 325] width 20 height 20
click at [230, 331] on icon at bounding box center [231, 325] width 20 height 20
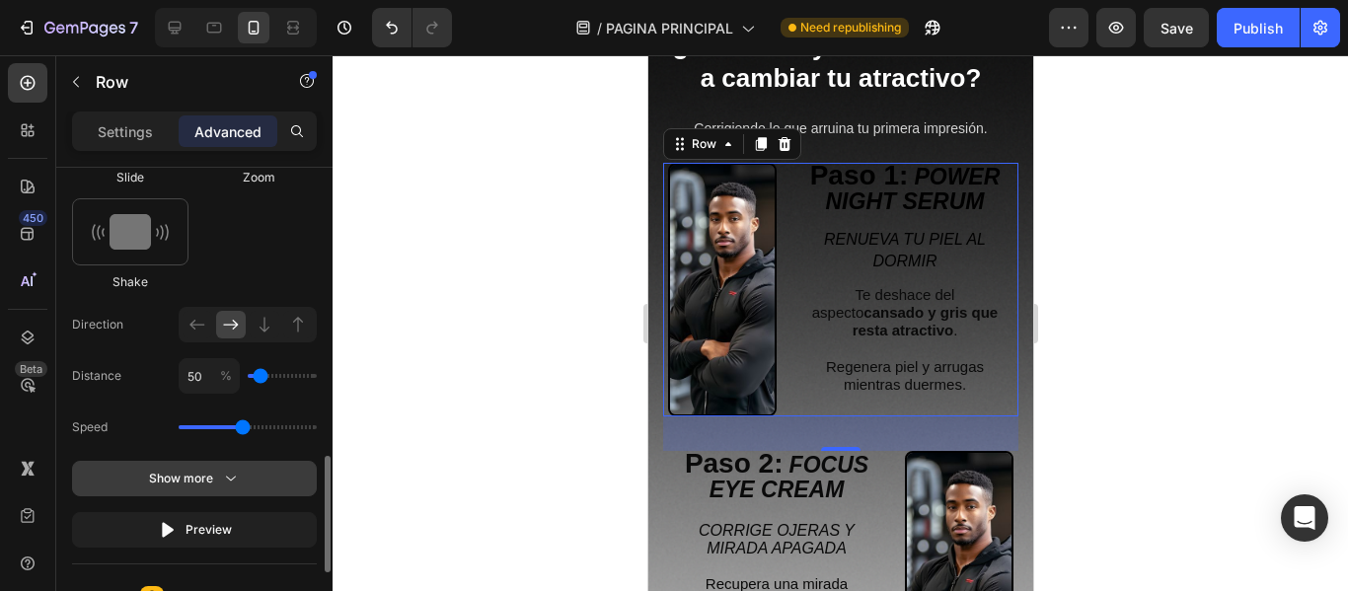
click at [216, 478] on div "Show more" at bounding box center [195, 479] width 92 height 20
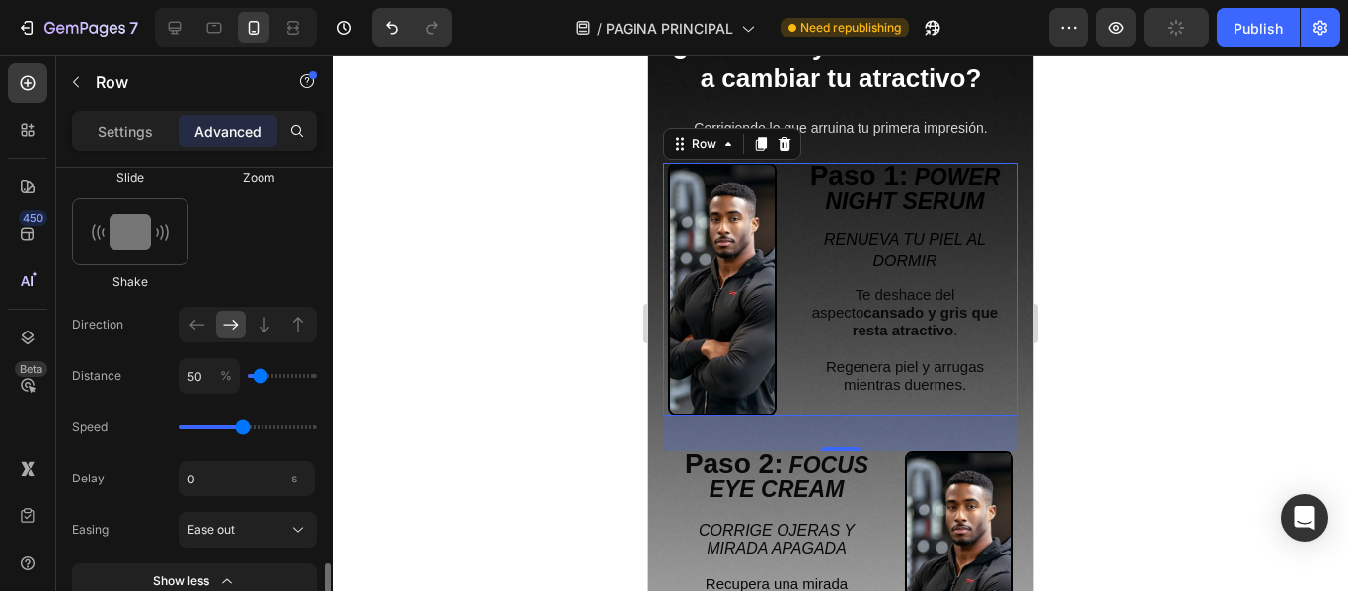
scroll to position [1283, 0]
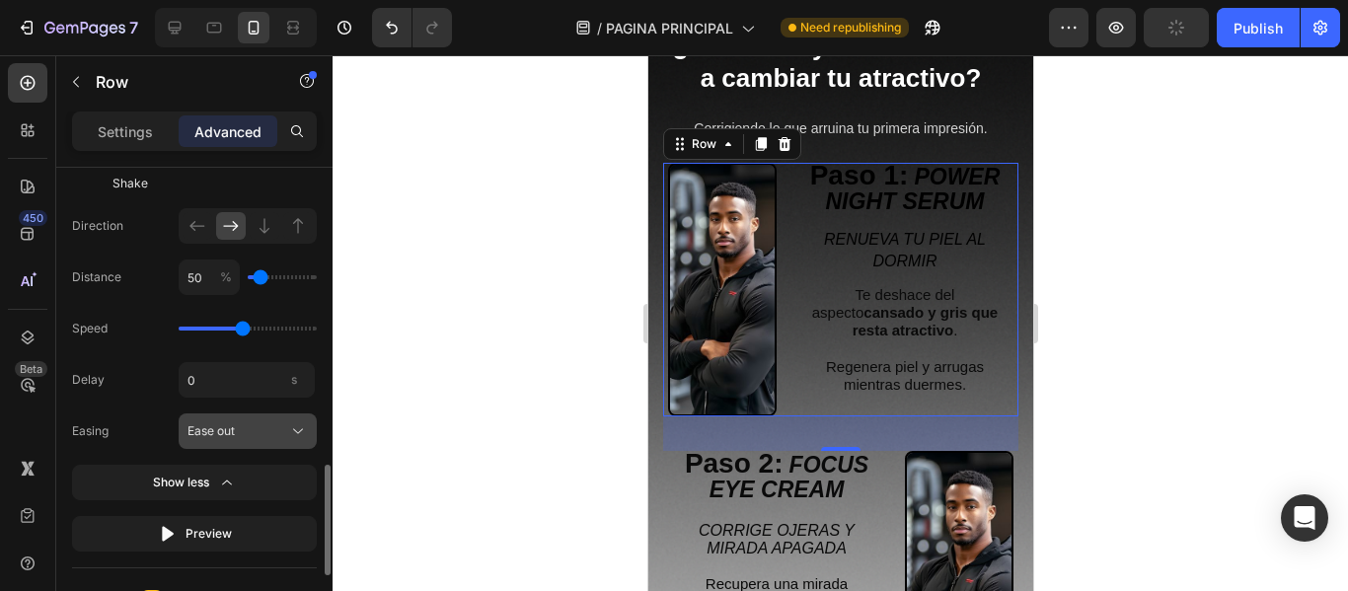
click at [241, 437] on div "Ease out" at bounding box center [235, 431] width 97 height 18
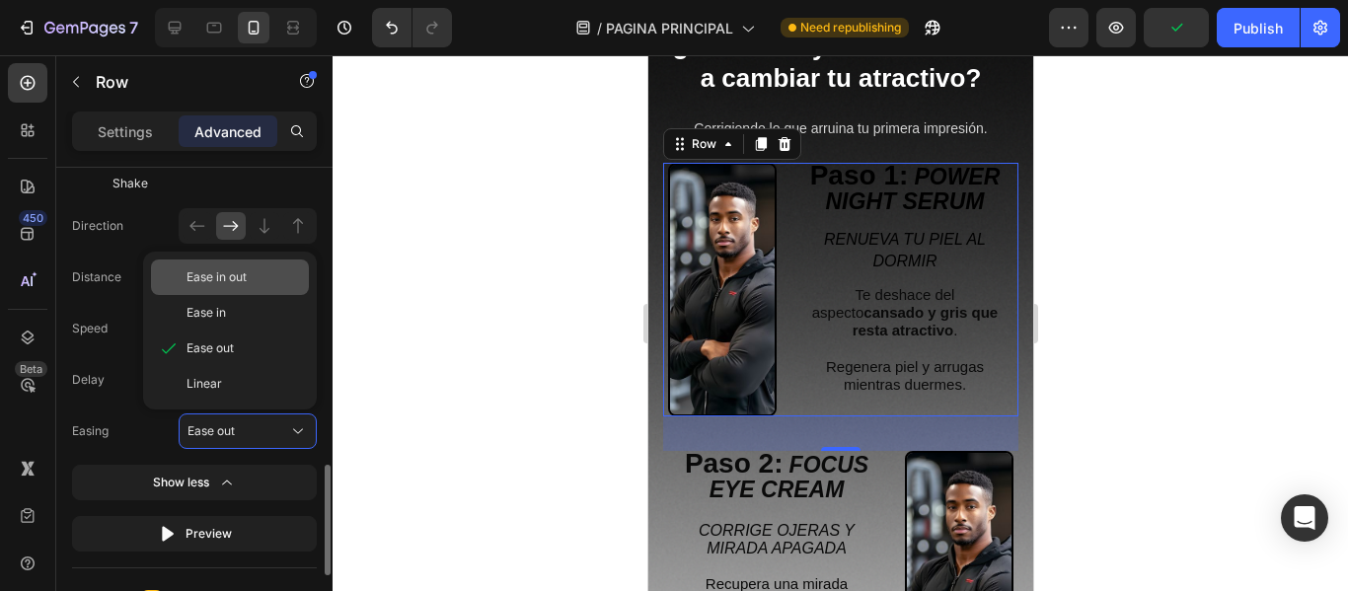
click at [226, 271] on span "Ease in out" at bounding box center [216, 277] width 60 height 18
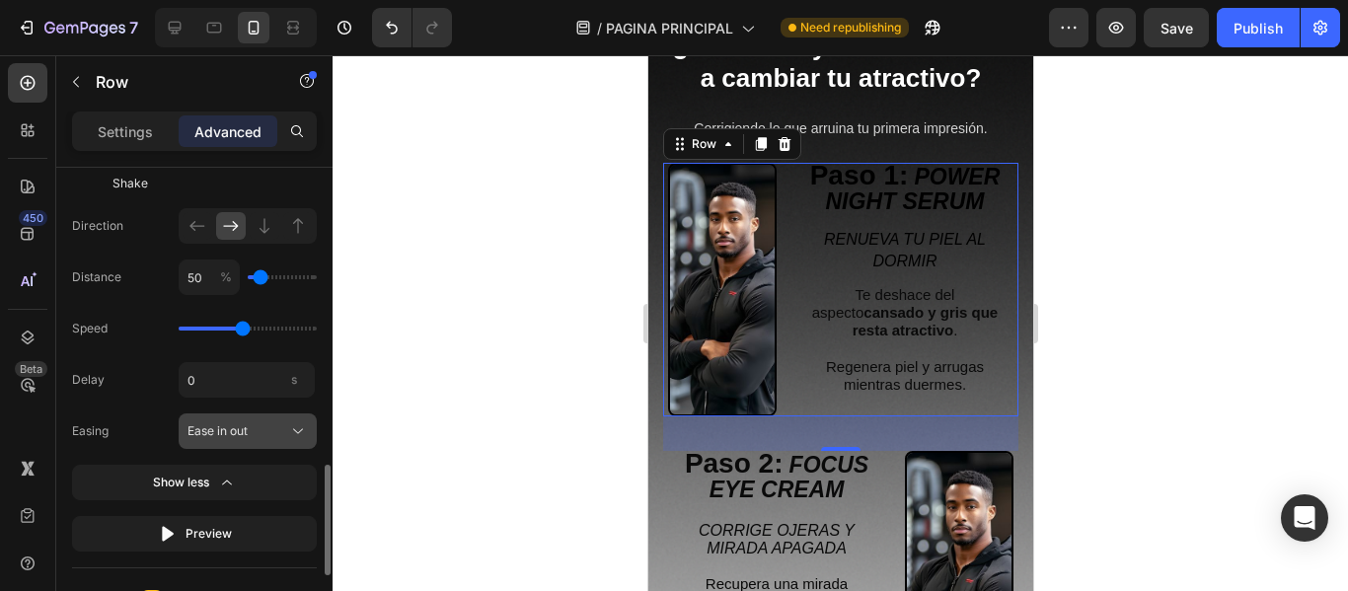
click at [253, 429] on div "Ease in out" at bounding box center [235, 431] width 97 height 18
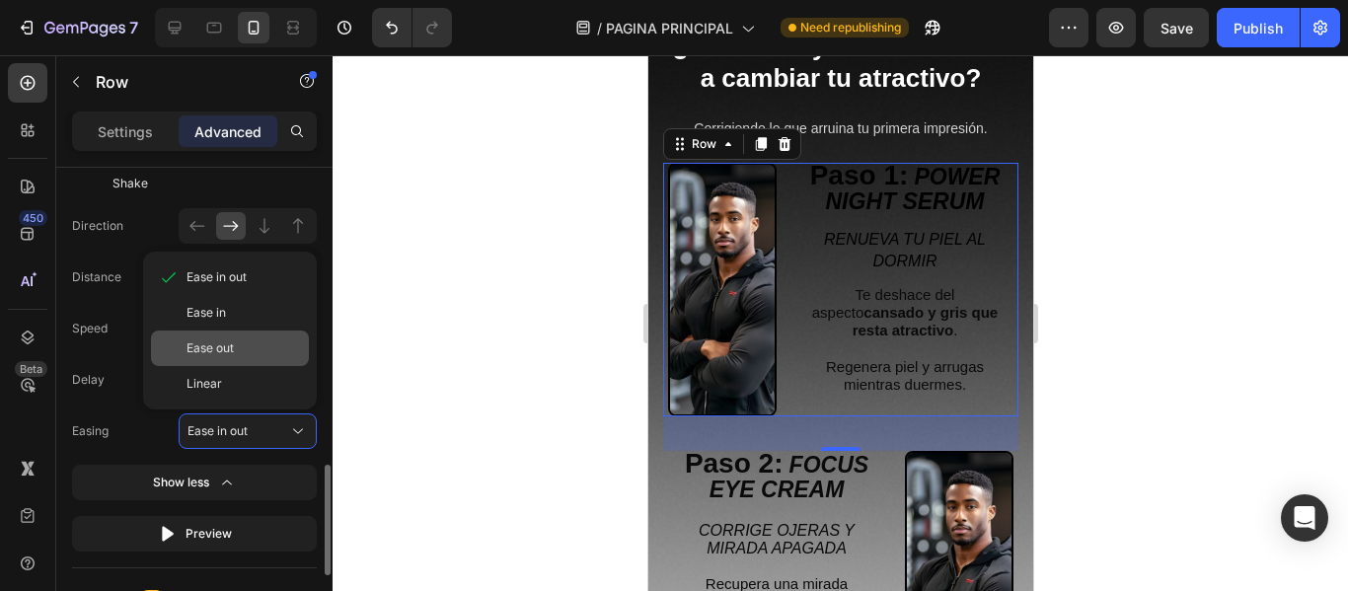
click at [237, 353] on div "Ease out" at bounding box center [243, 348] width 114 height 18
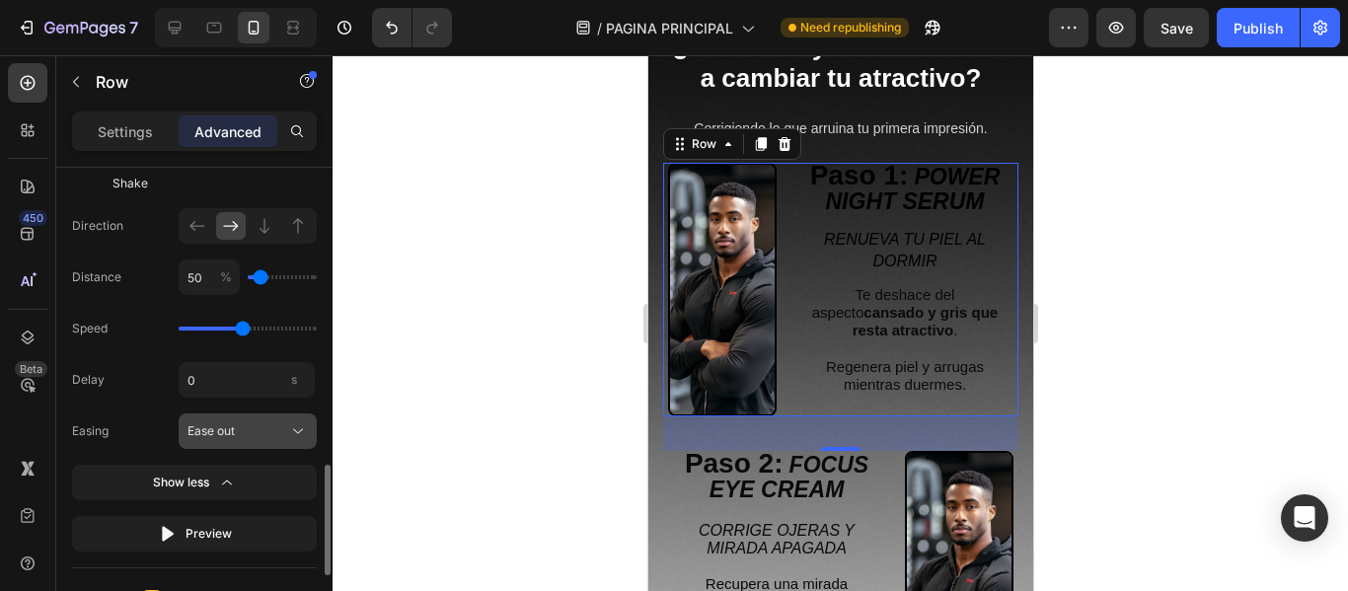
click at [252, 425] on div "Ease out" at bounding box center [235, 431] width 97 height 18
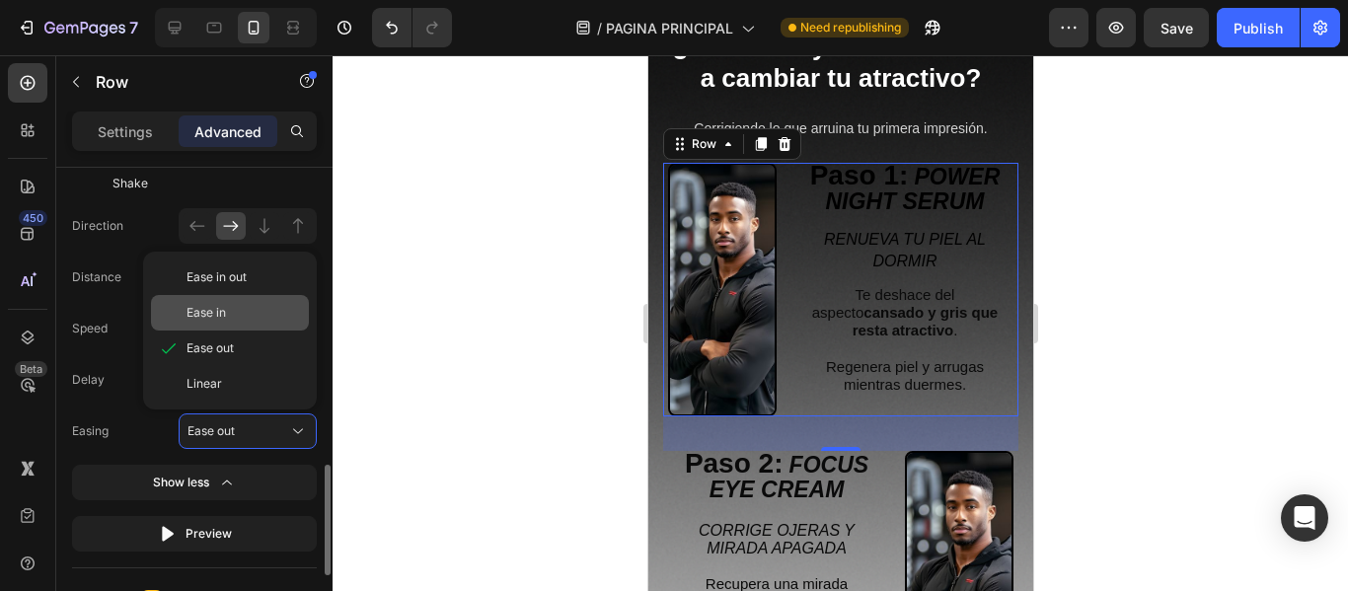
click at [262, 321] on div "Ease in" at bounding box center [243, 313] width 114 height 18
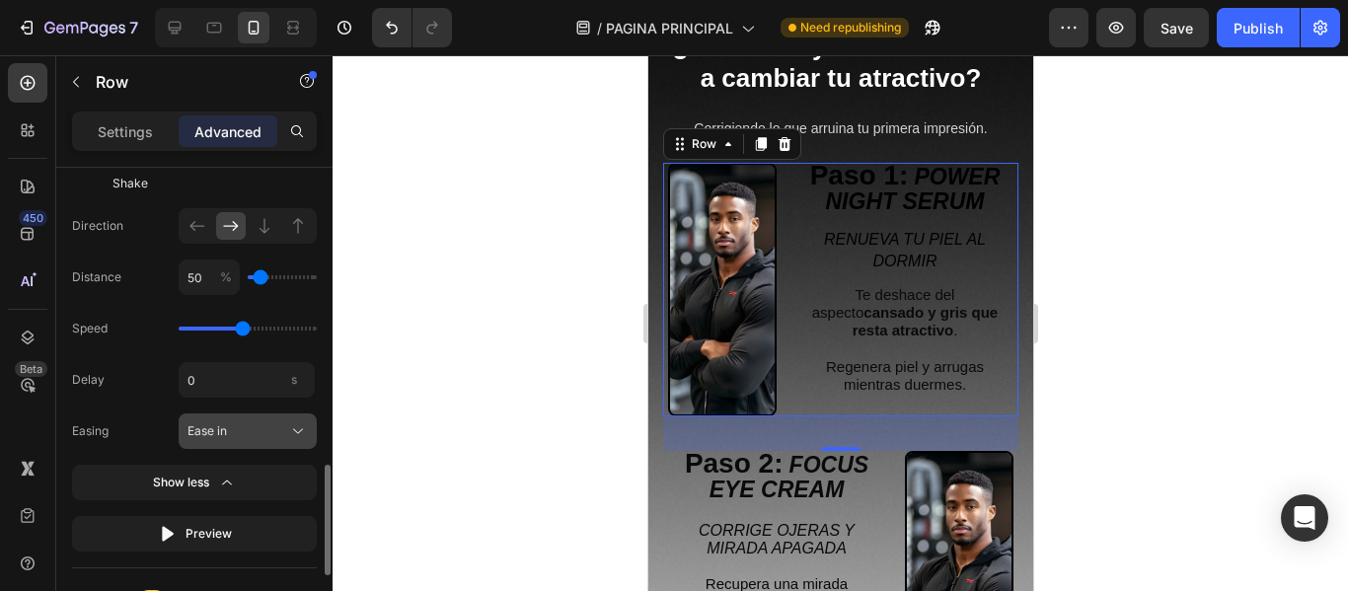
click at [246, 425] on div "Ease in" at bounding box center [235, 431] width 97 height 18
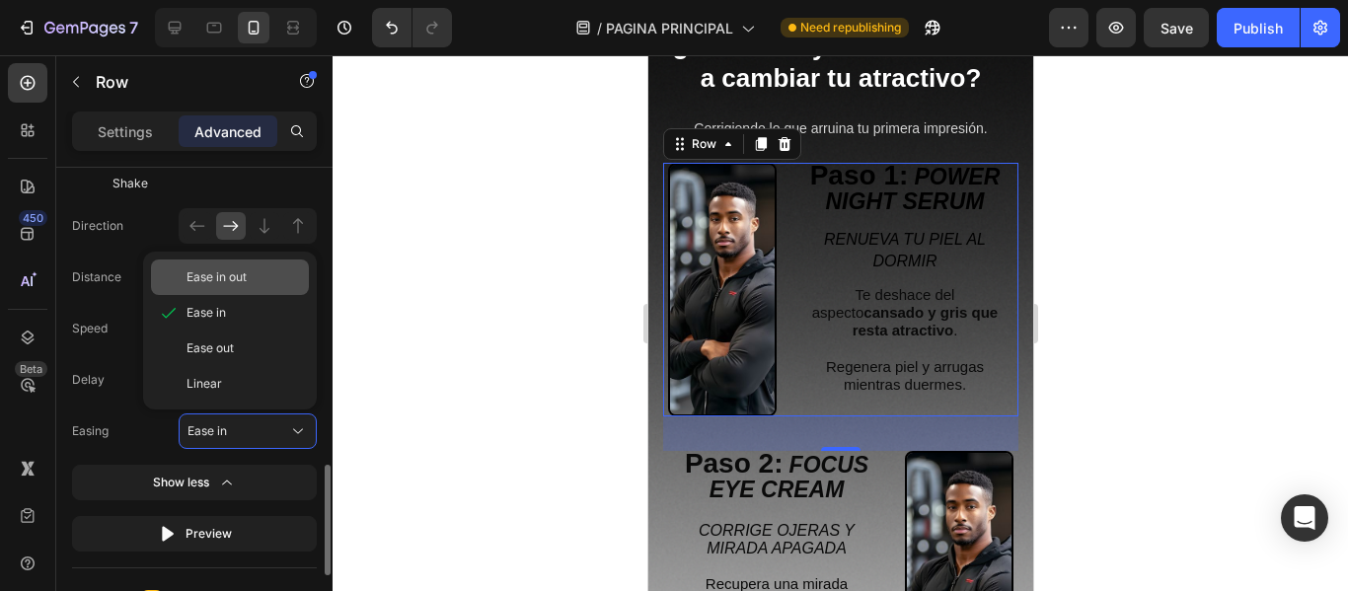
click at [261, 273] on div "Ease in out" at bounding box center [243, 277] width 114 height 18
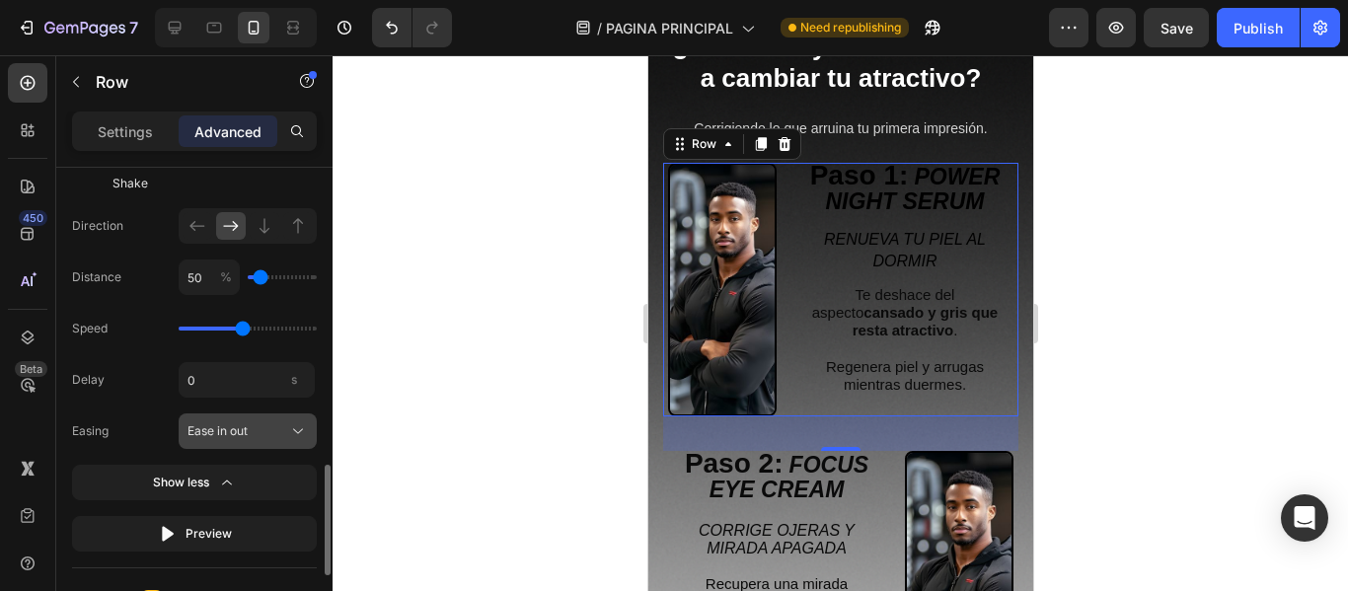
click at [248, 425] on span "Ease in out" at bounding box center [217, 431] width 60 height 18
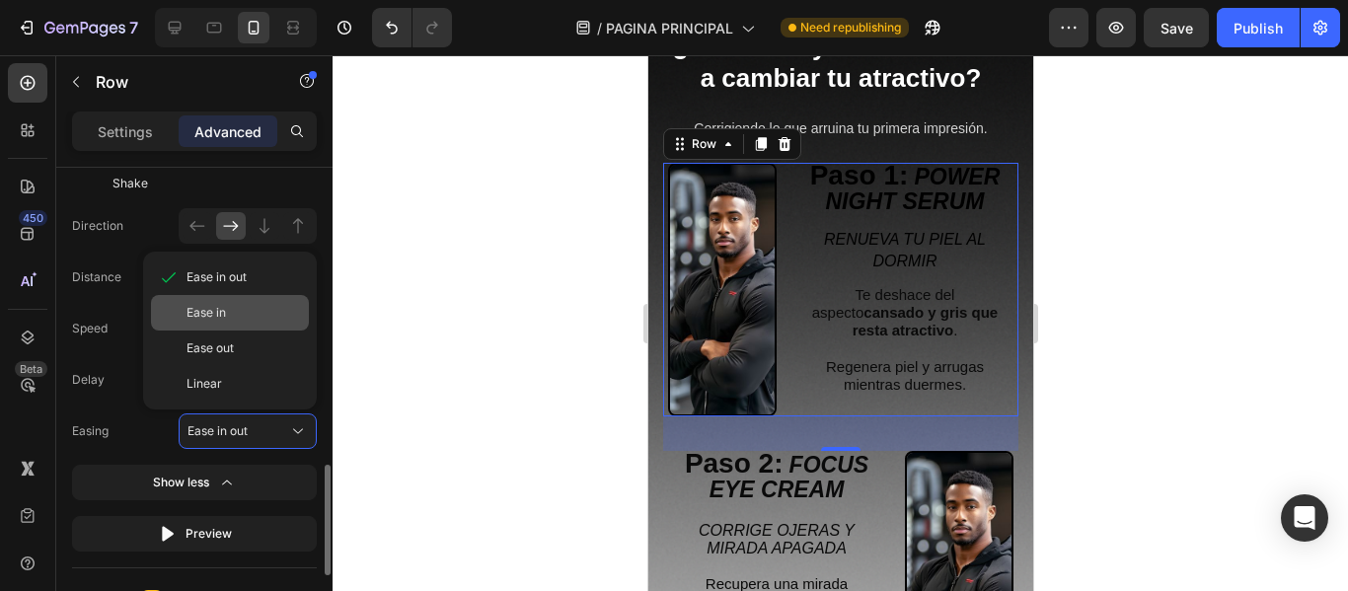
click at [257, 317] on div "Ease in" at bounding box center [243, 313] width 114 height 18
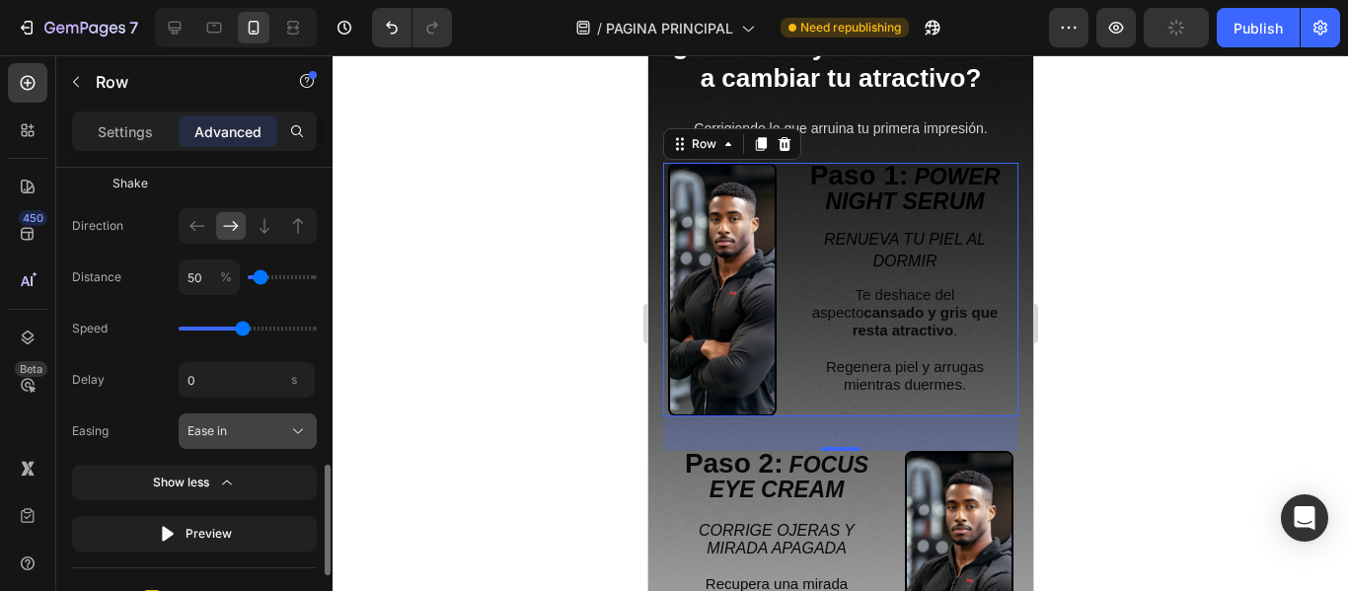
click at [249, 428] on div "Ease in" at bounding box center [235, 431] width 97 height 18
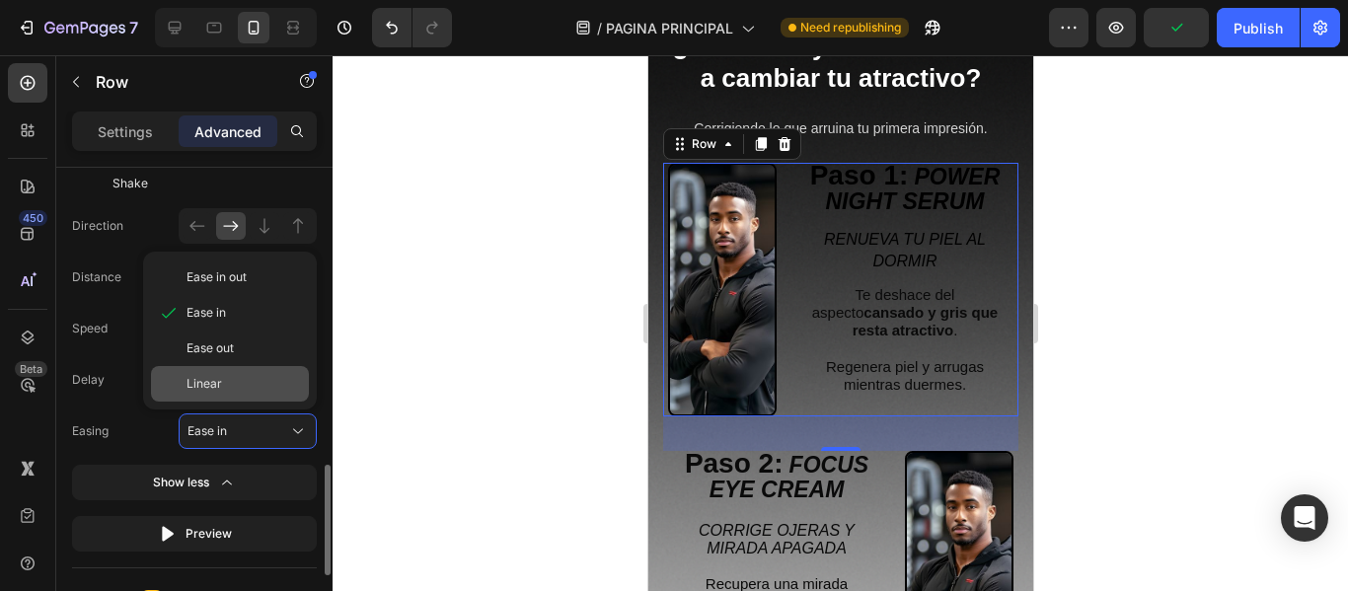
click at [247, 386] on div "Linear" at bounding box center [243, 384] width 114 height 18
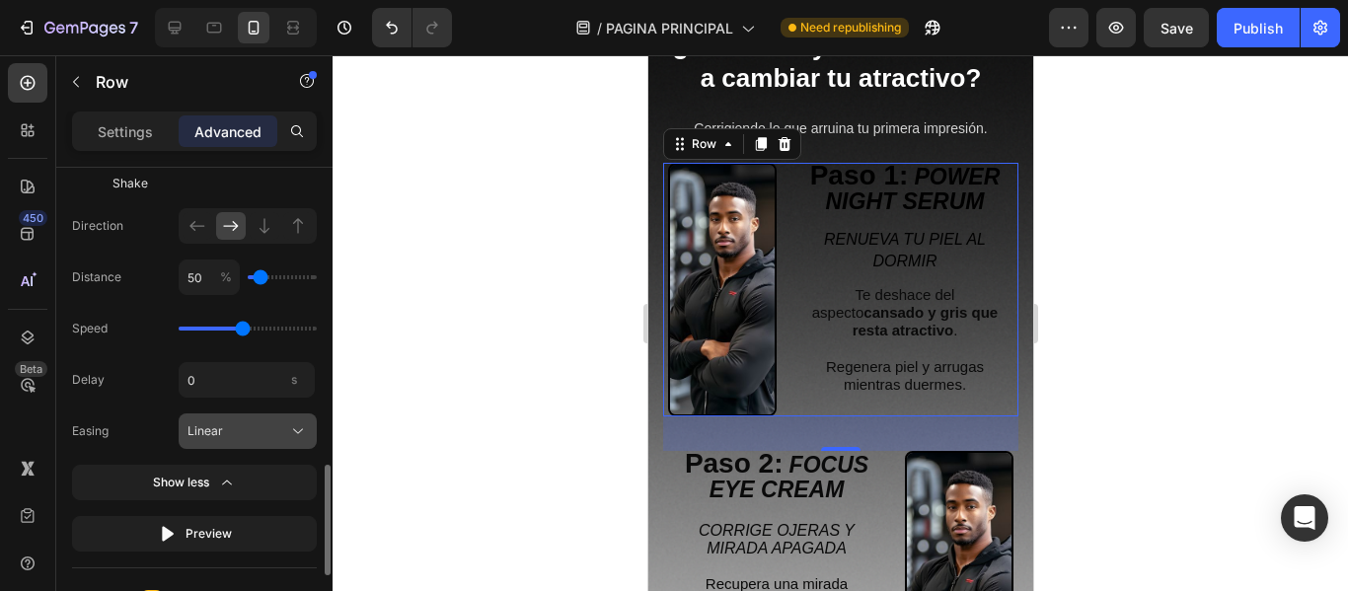
click at [241, 434] on div "Linear" at bounding box center [235, 431] width 97 height 18
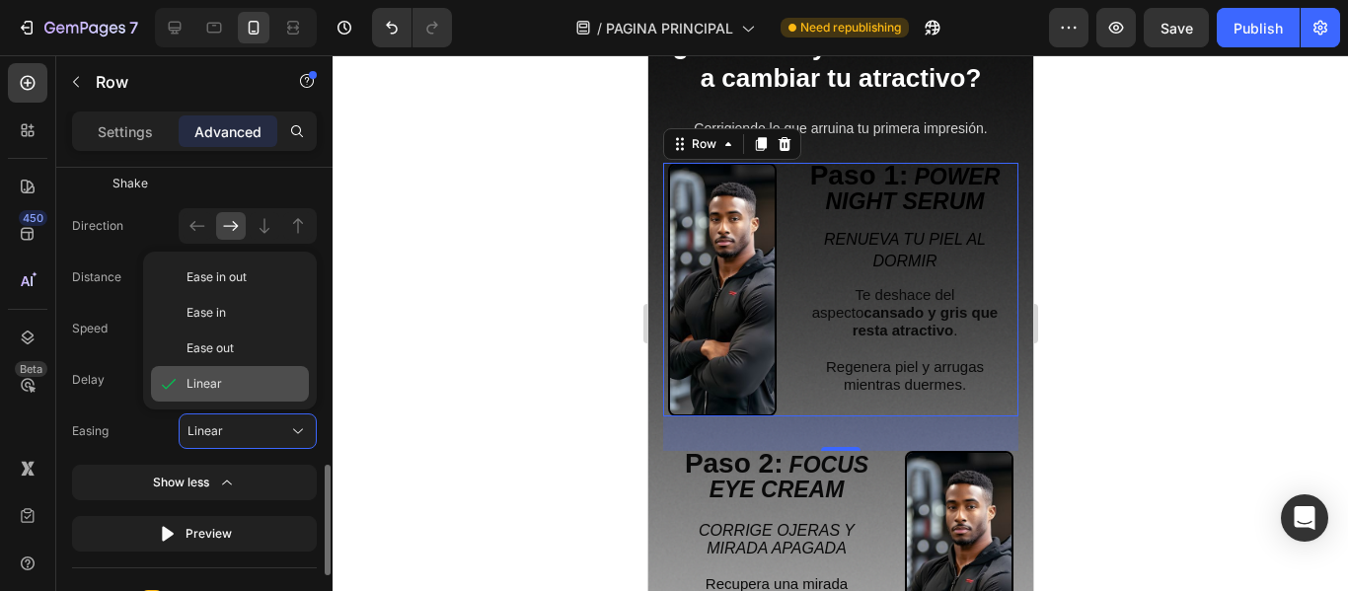
click at [253, 388] on div "Linear" at bounding box center [243, 384] width 114 height 18
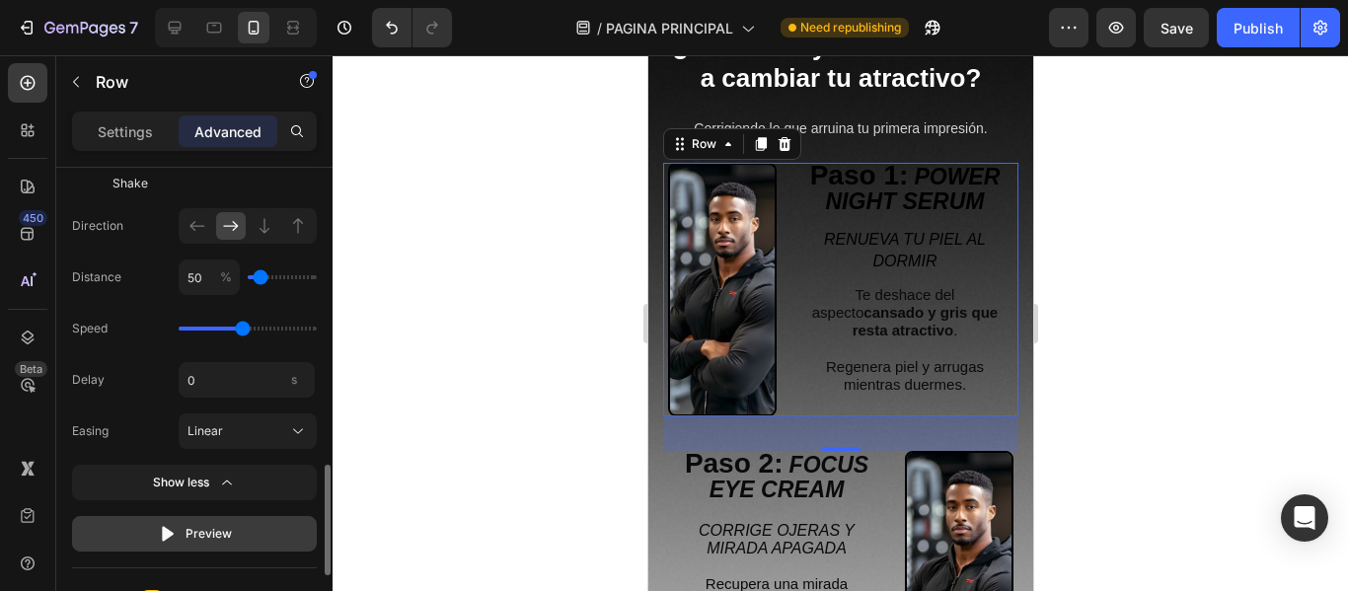
click at [208, 530] on div "Preview" at bounding box center [195, 534] width 74 height 20
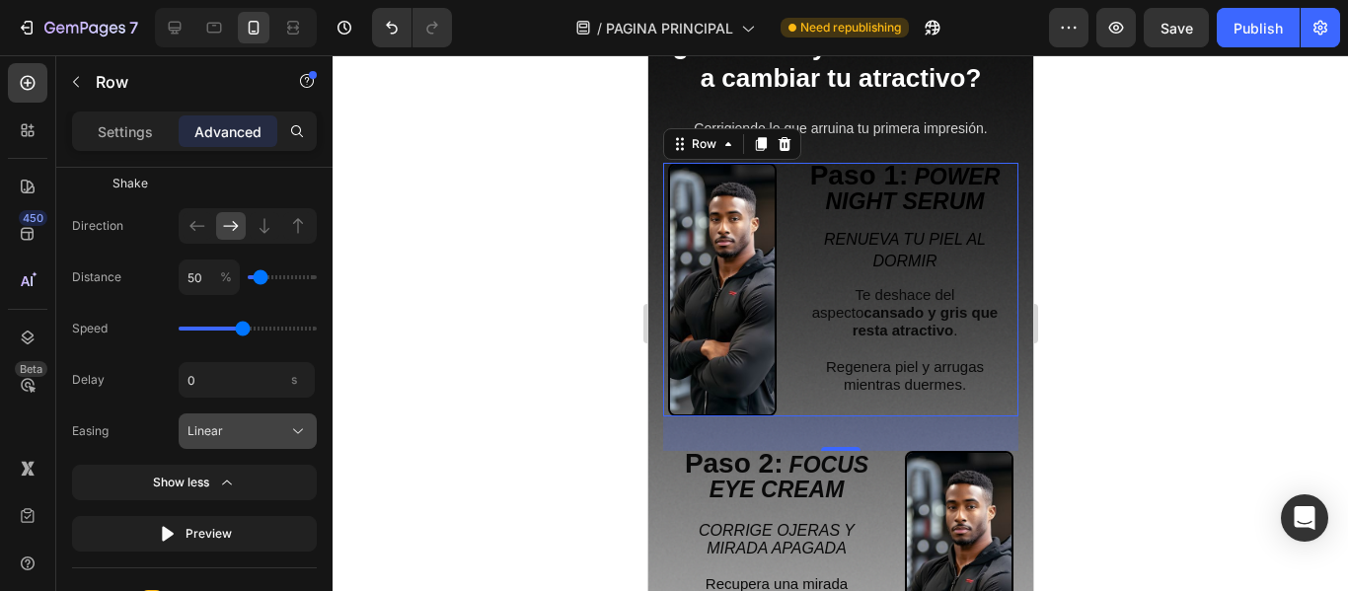
click at [228, 429] on div "Linear" at bounding box center [235, 431] width 97 height 18
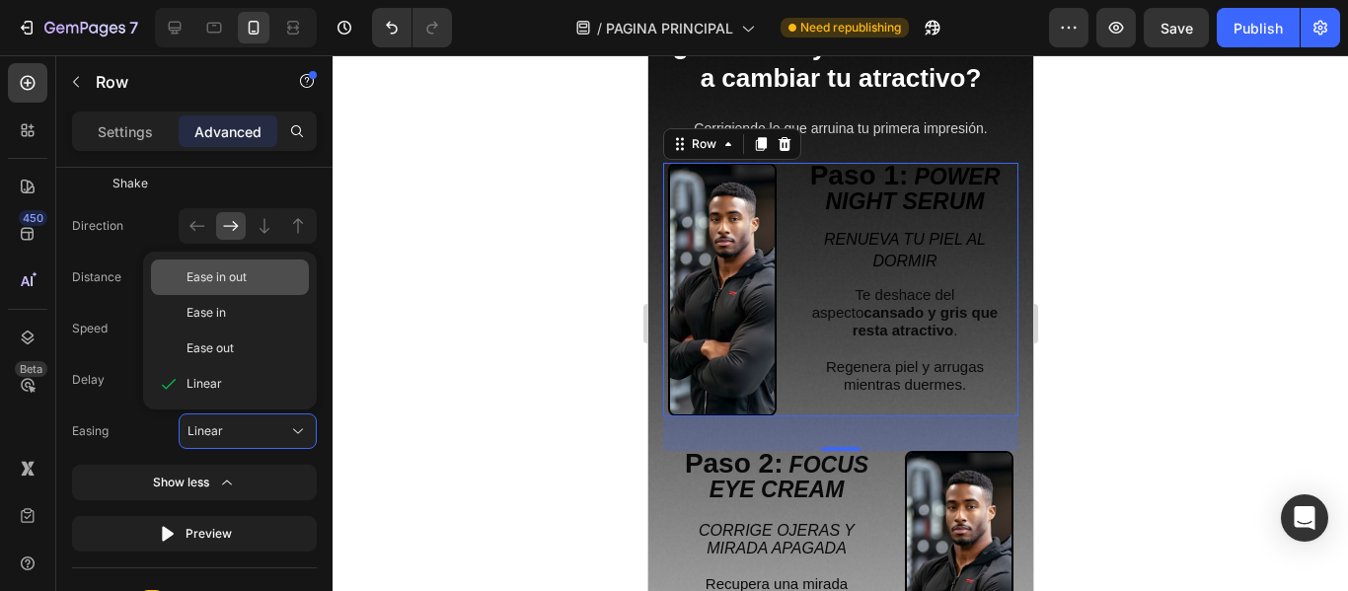
click at [236, 277] on span "Ease in out" at bounding box center [216, 277] width 60 height 18
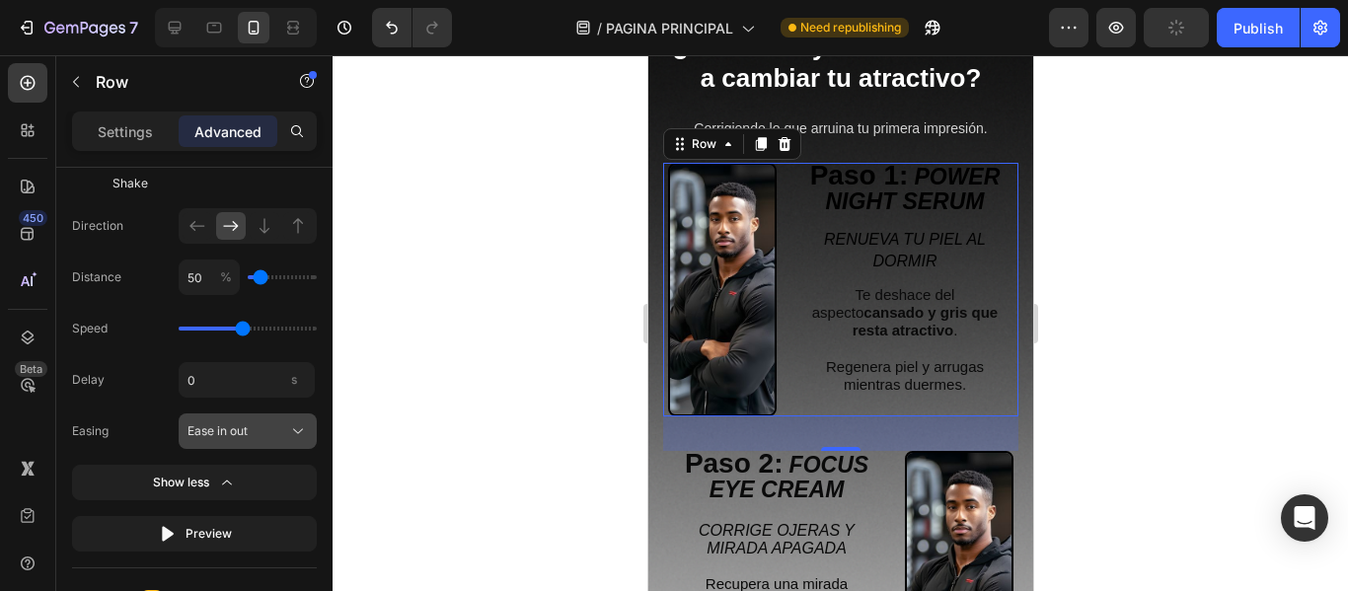
click at [239, 430] on span "Ease in out" at bounding box center [217, 431] width 60 height 18
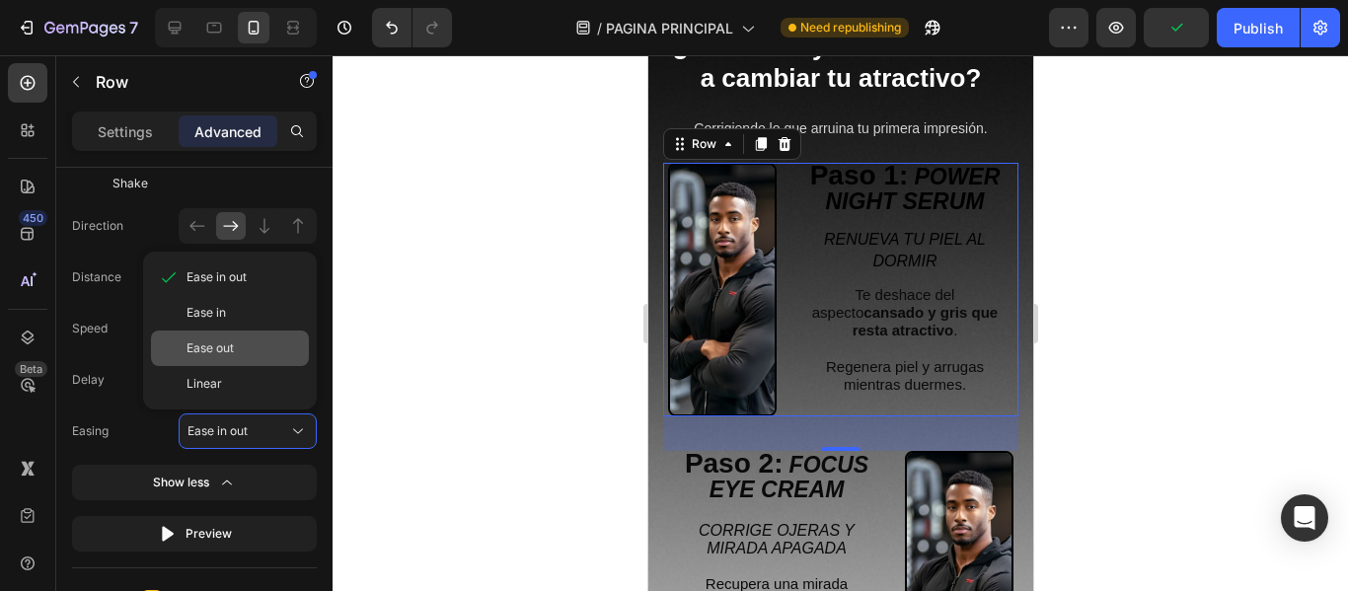
click at [244, 340] on div "Ease out" at bounding box center [243, 348] width 114 height 18
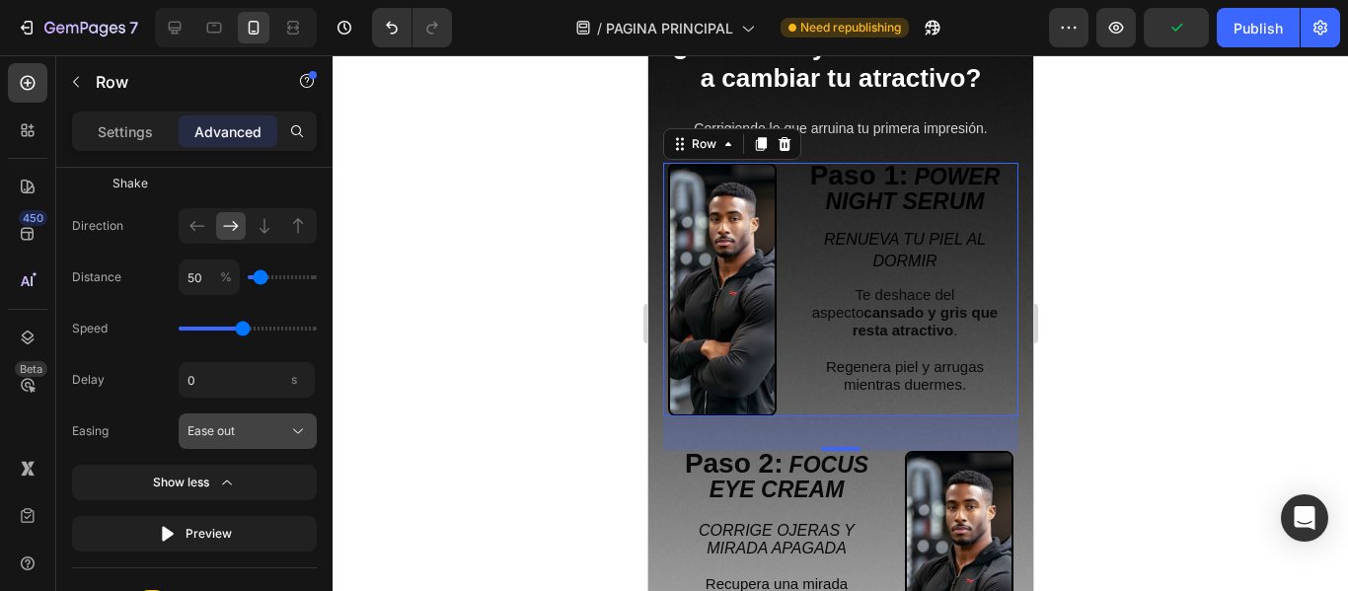
click at [235, 441] on button "Ease out" at bounding box center [248, 431] width 138 height 36
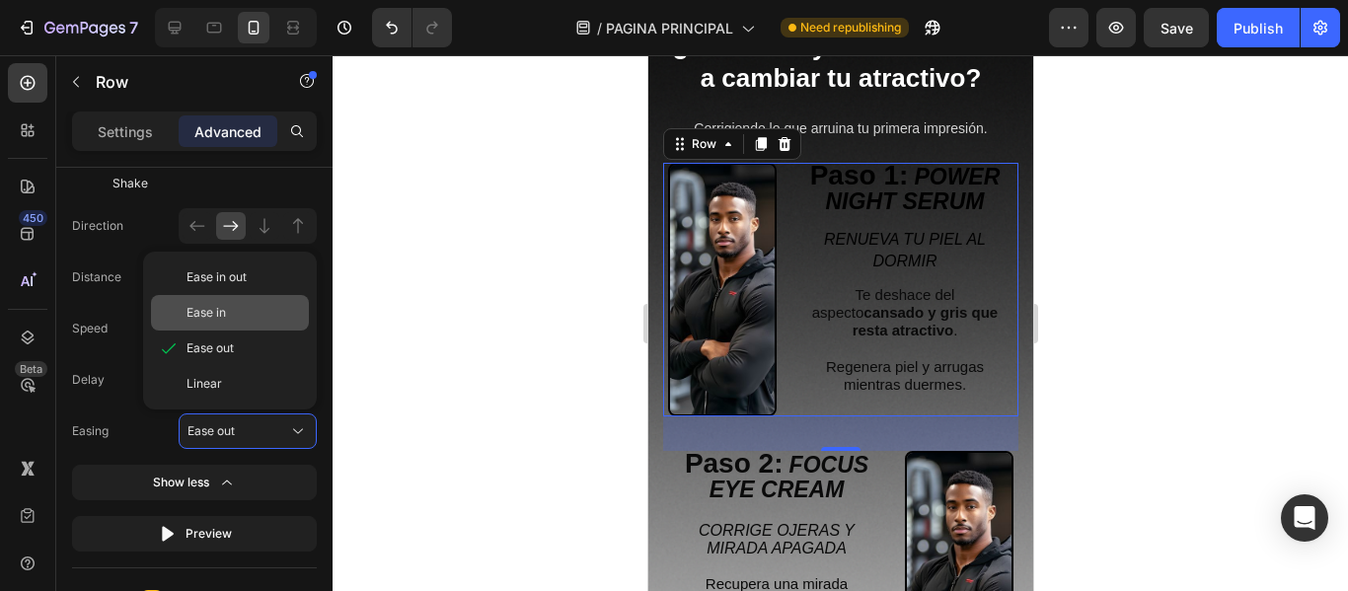
click at [241, 311] on div "Ease in" at bounding box center [243, 313] width 114 height 18
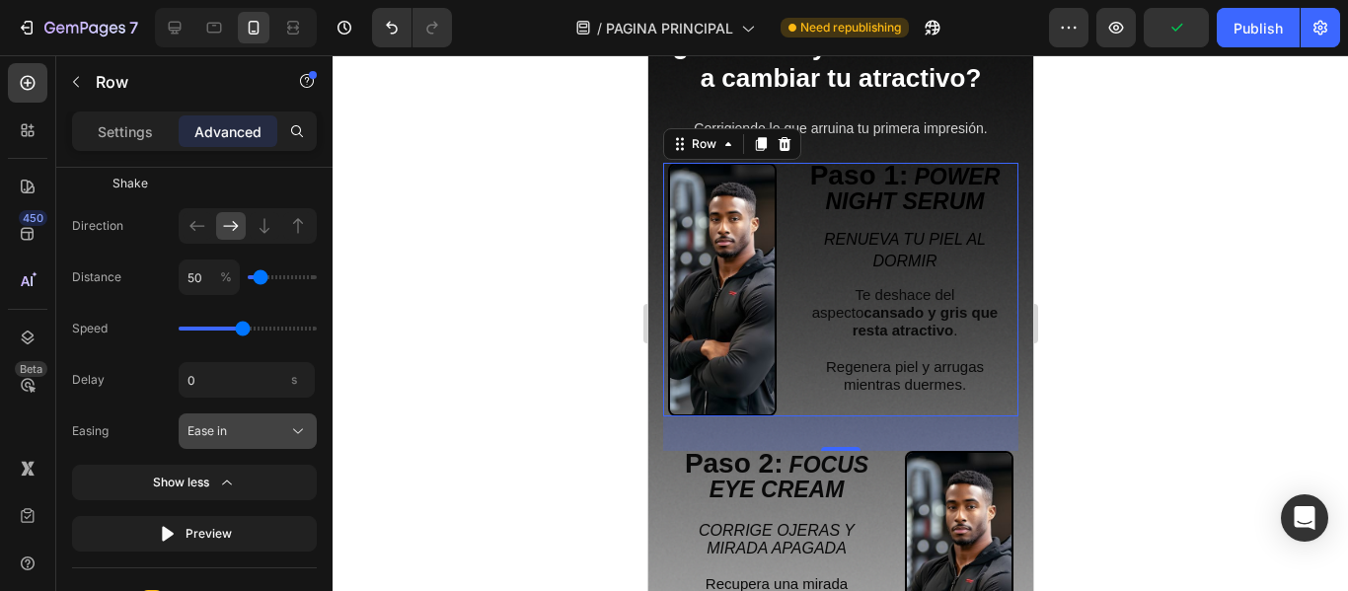
click at [266, 434] on div "Ease in" at bounding box center [235, 431] width 97 height 18
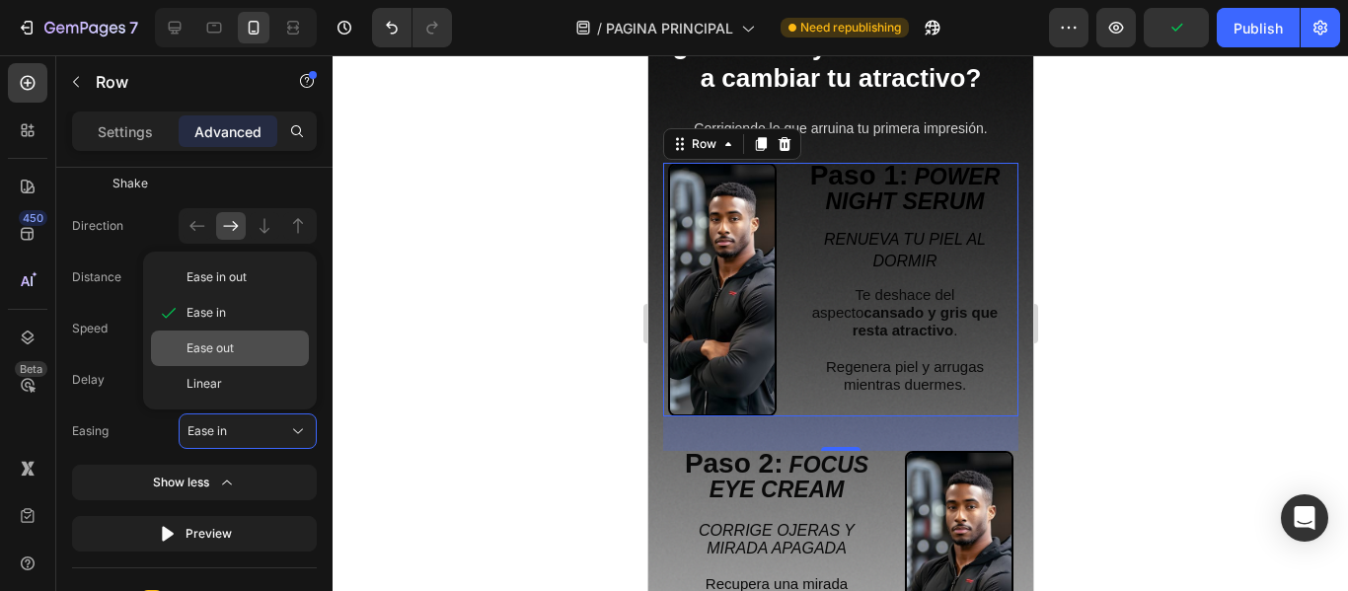
click at [257, 352] on div "Ease out" at bounding box center [243, 348] width 114 height 18
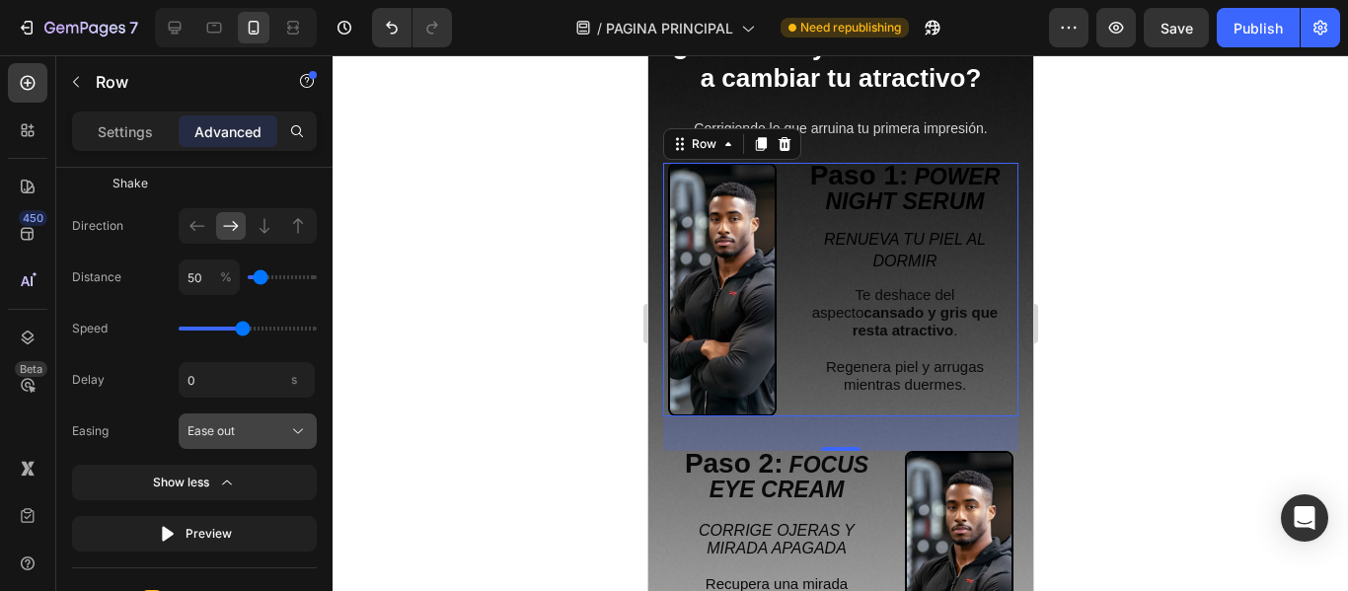
click at [255, 433] on div "Ease out" at bounding box center [235, 431] width 97 height 18
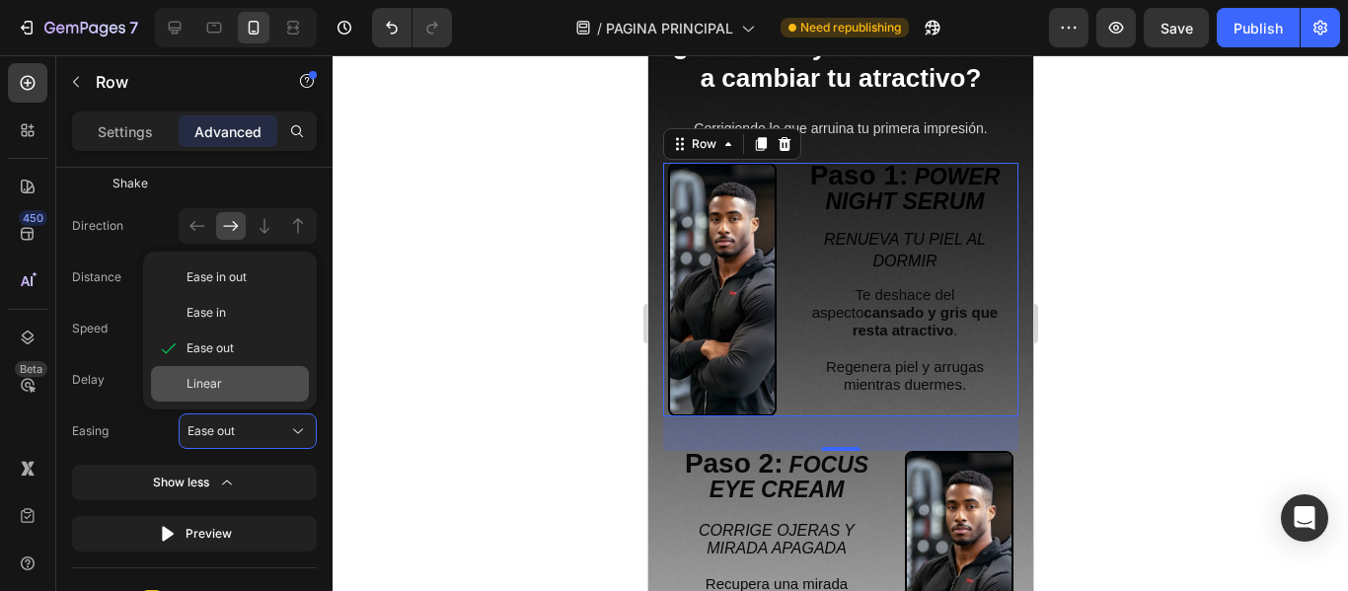
click at [241, 381] on div "Linear" at bounding box center [243, 384] width 114 height 18
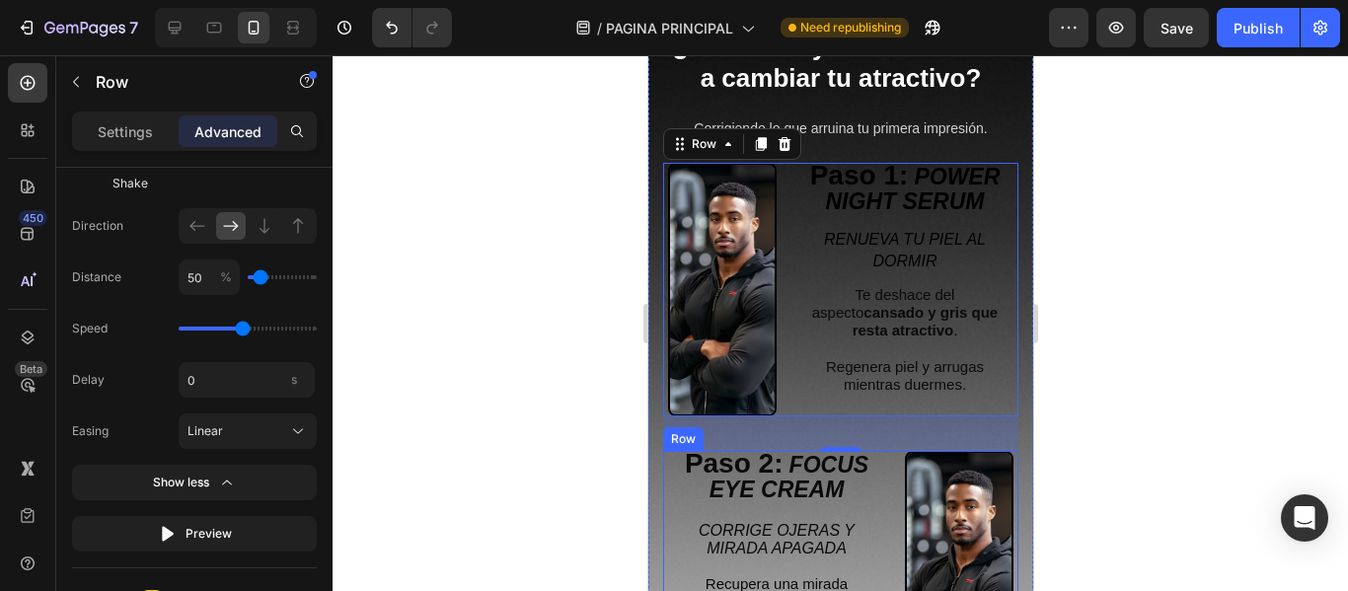
click at [670, 498] on div "Paso 2: FOCUS EYE CREAM Text Block CORRIGE [MEDICAL_DATA] Y MIRADA APAGADA Recu…" at bounding box center [775, 578] width 217 height 254
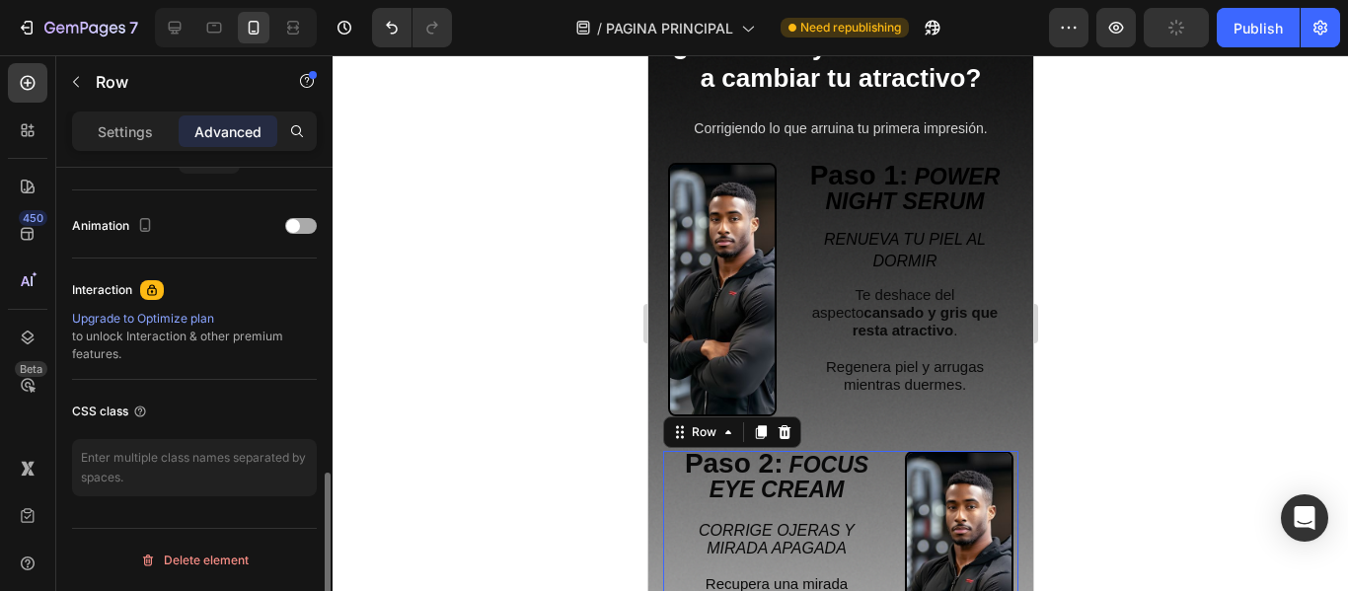
click at [298, 227] on span at bounding box center [293, 226] width 14 height 14
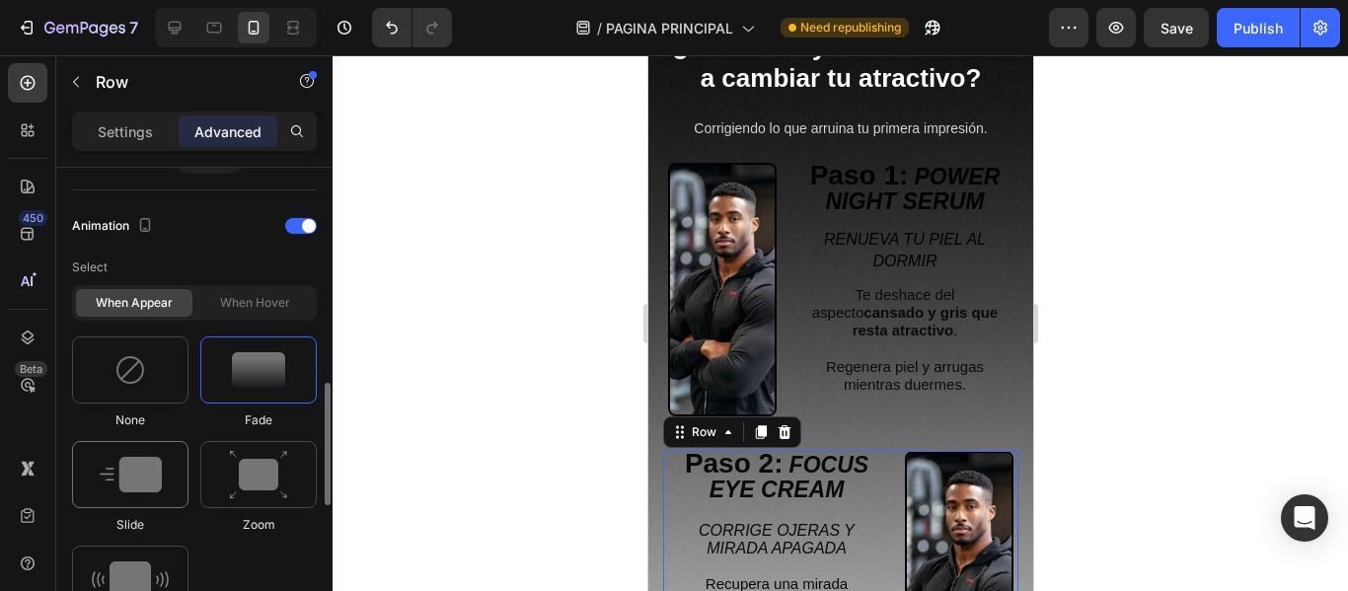
click at [147, 464] on img at bounding box center [131, 475] width 62 height 36
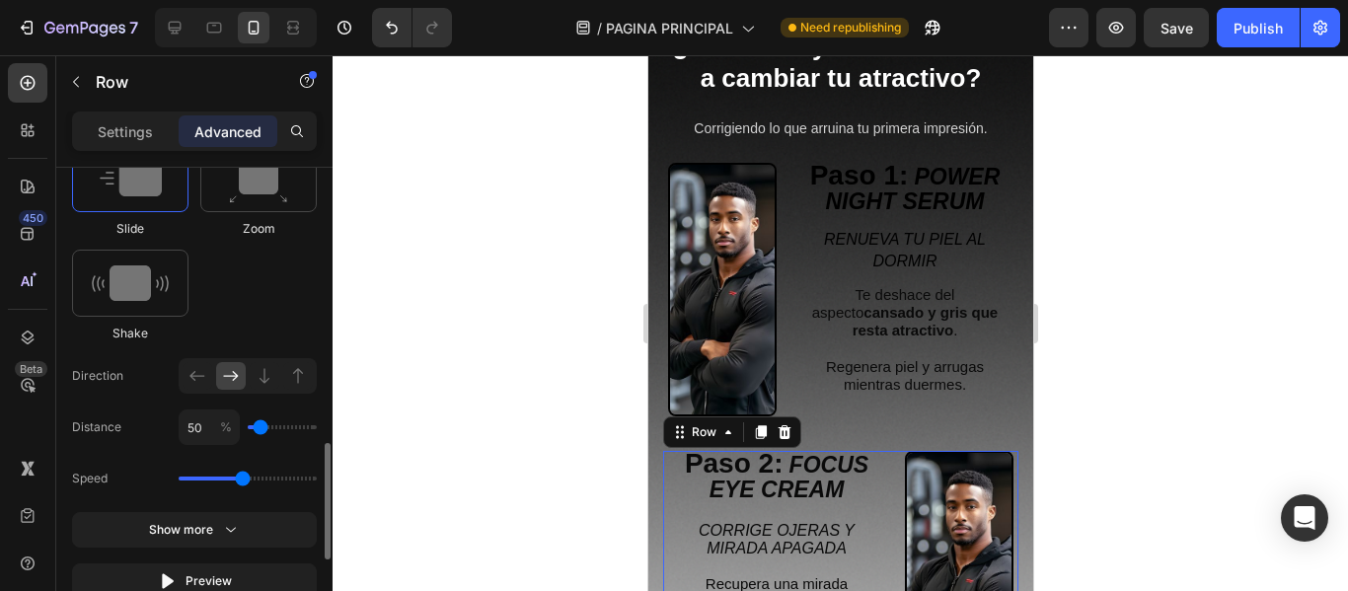
scroll to position [1231, 0]
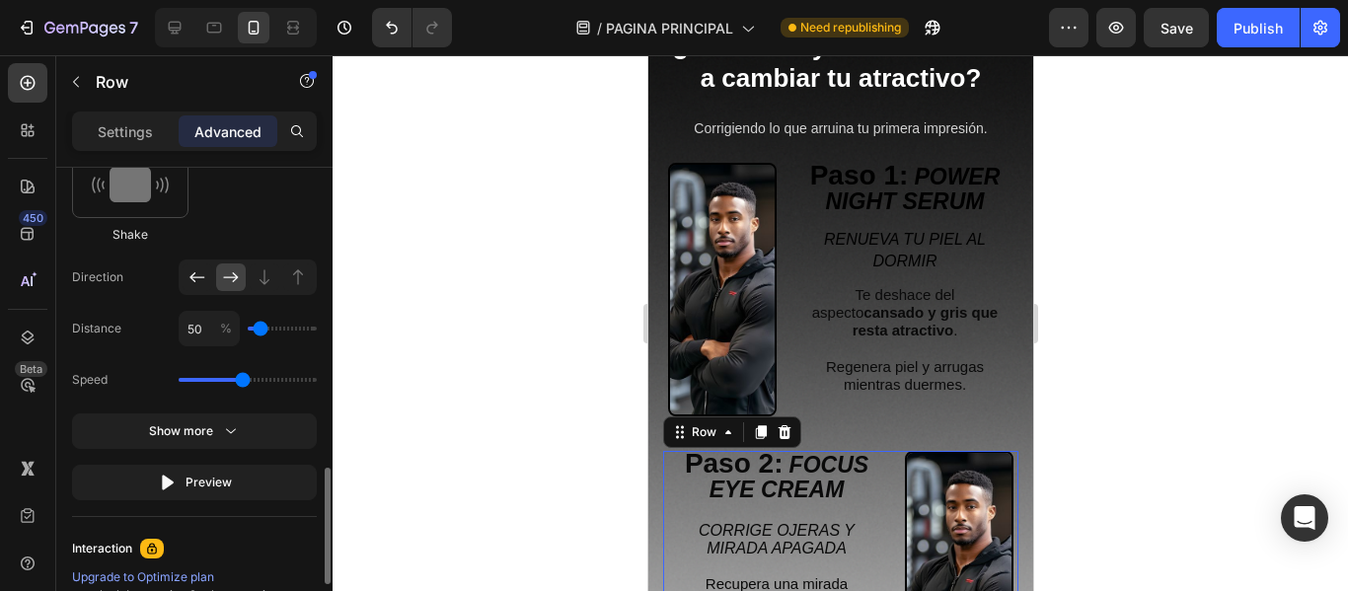
click at [195, 270] on icon at bounding box center [197, 277] width 20 height 20
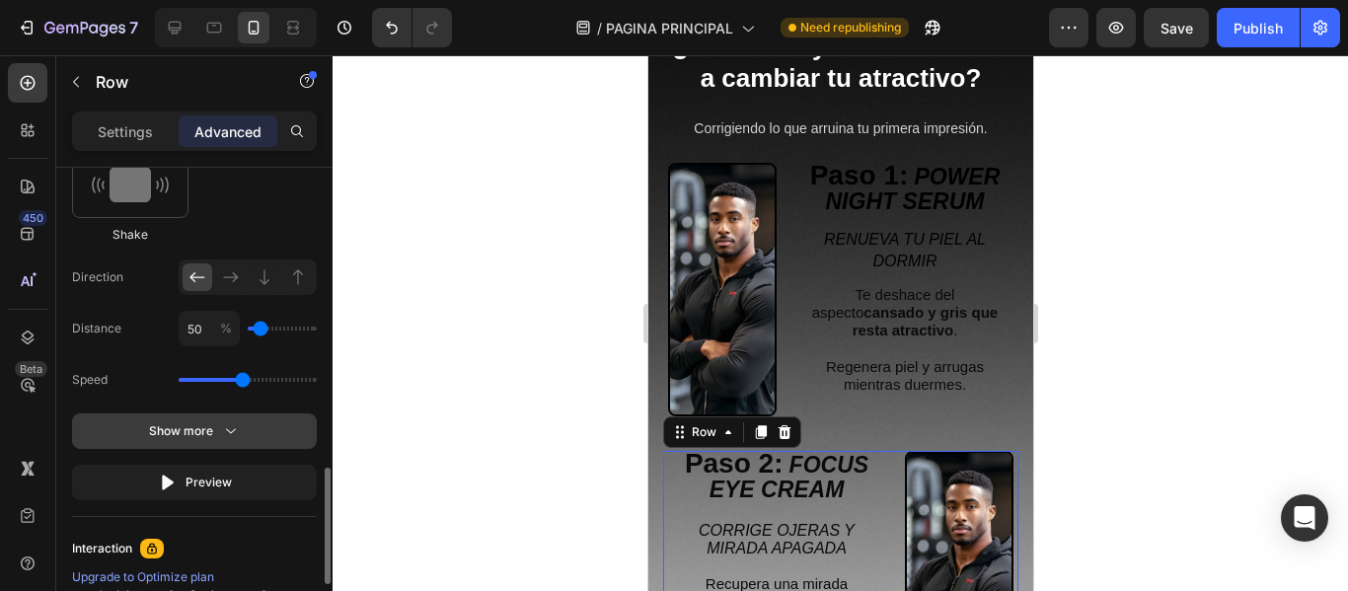
click at [221, 426] on icon "button" at bounding box center [231, 431] width 20 height 20
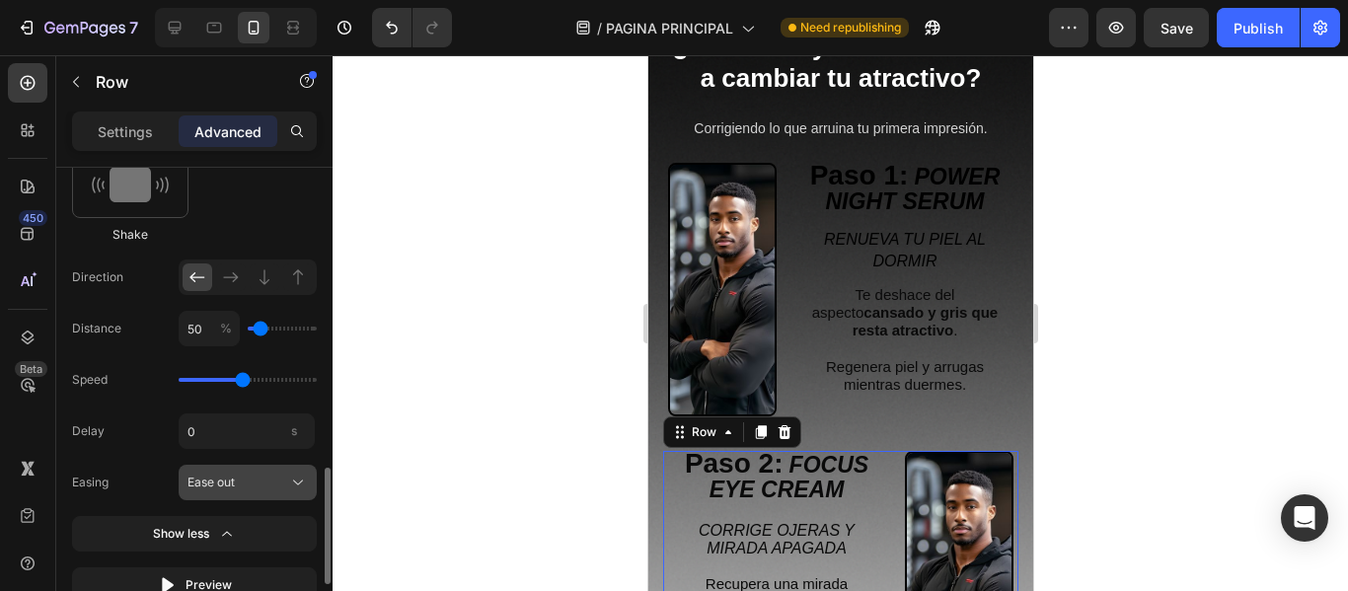
click at [262, 477] on div "Ease out" at bounding box center [235, 483] width 97 height 18
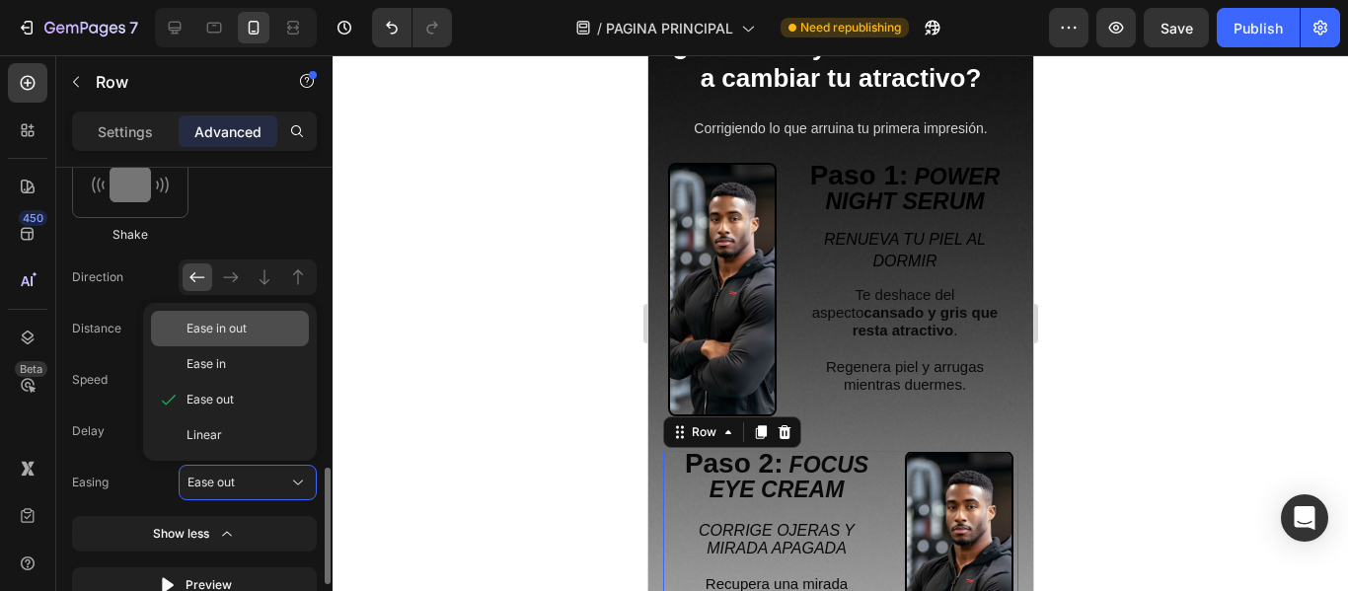
click at [223, 326] on span "Ease in out" at bounding box center [216, 329] width 60 height 18
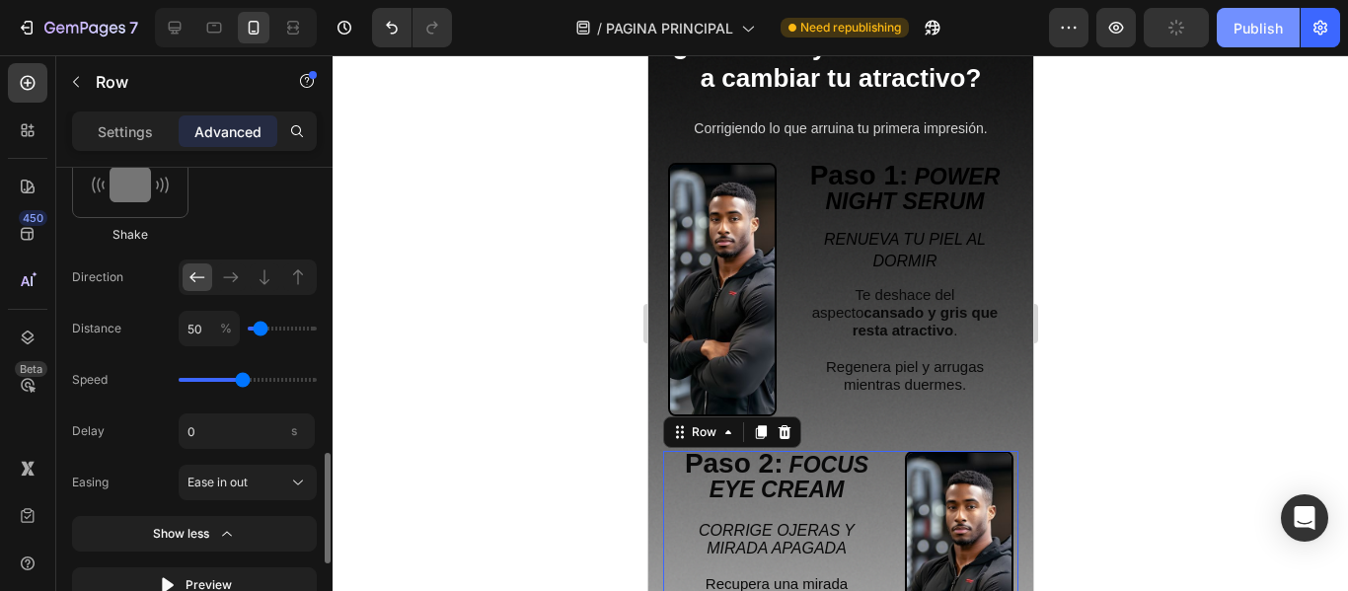
click at [1273, 37] on div "Publish" at bounding box center [1257, 28] width 49 height 21
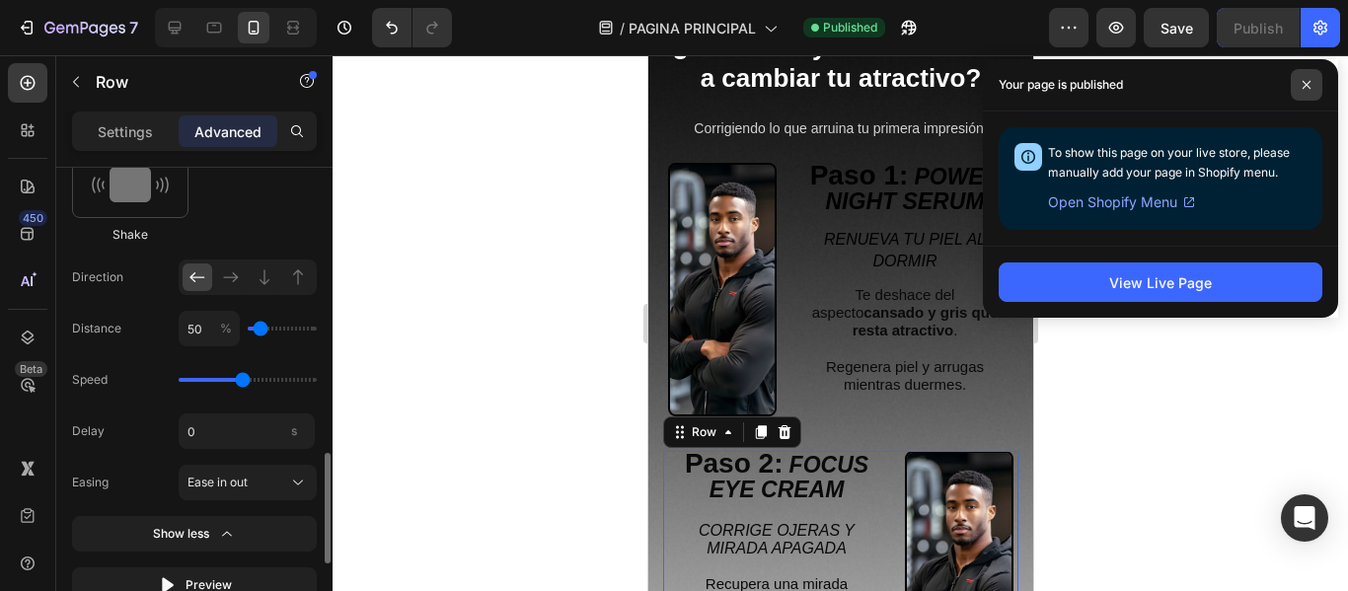
click at [1309, 87] on icon at bounding box center [1306, 85] width 10 height 10
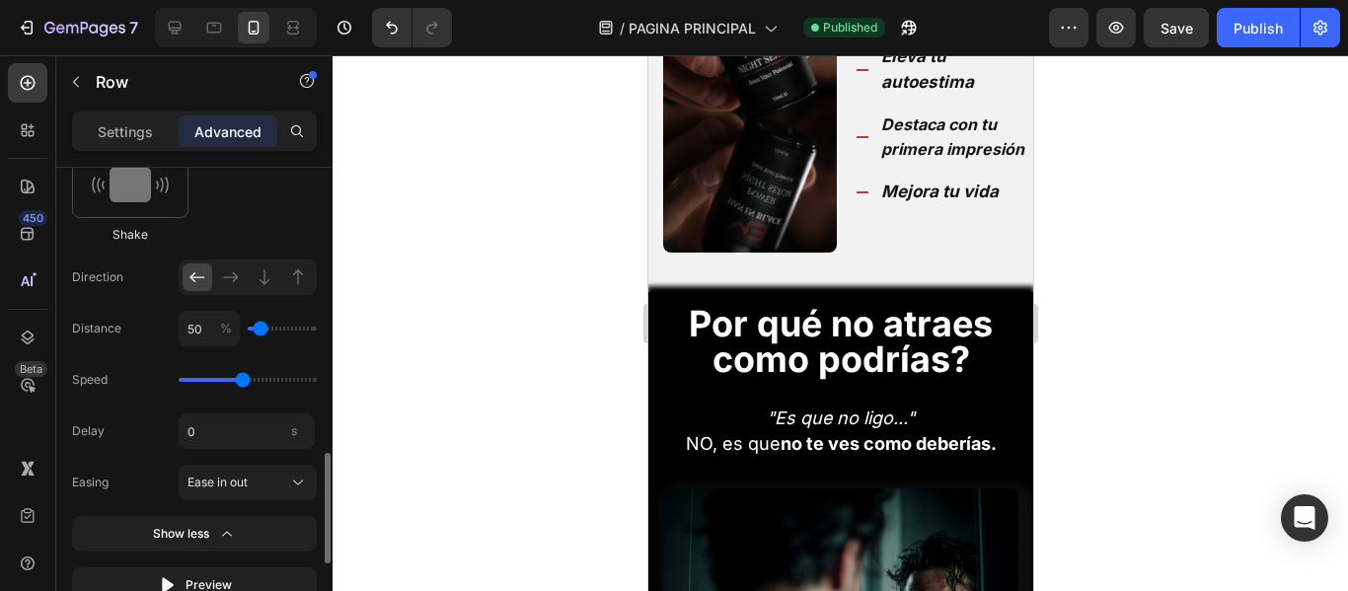
scroll to position [1474, 0]
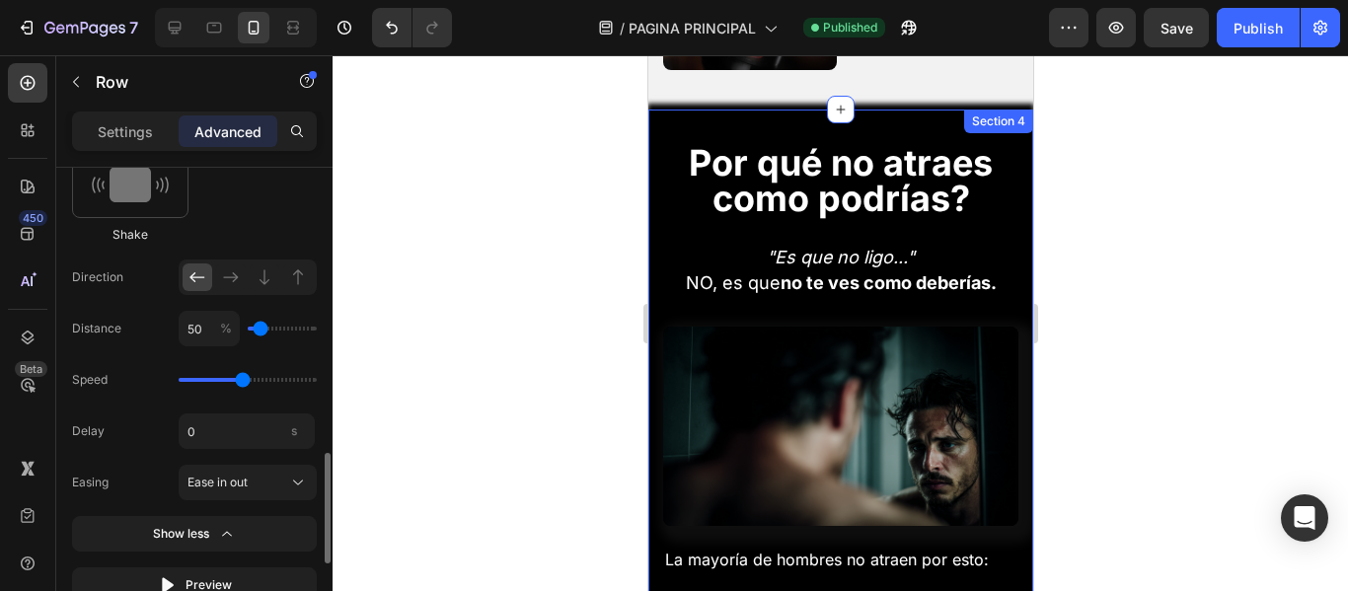
click at [968, 122] on div "Section 4" at bounding box center [997, 121] width 61 height 18
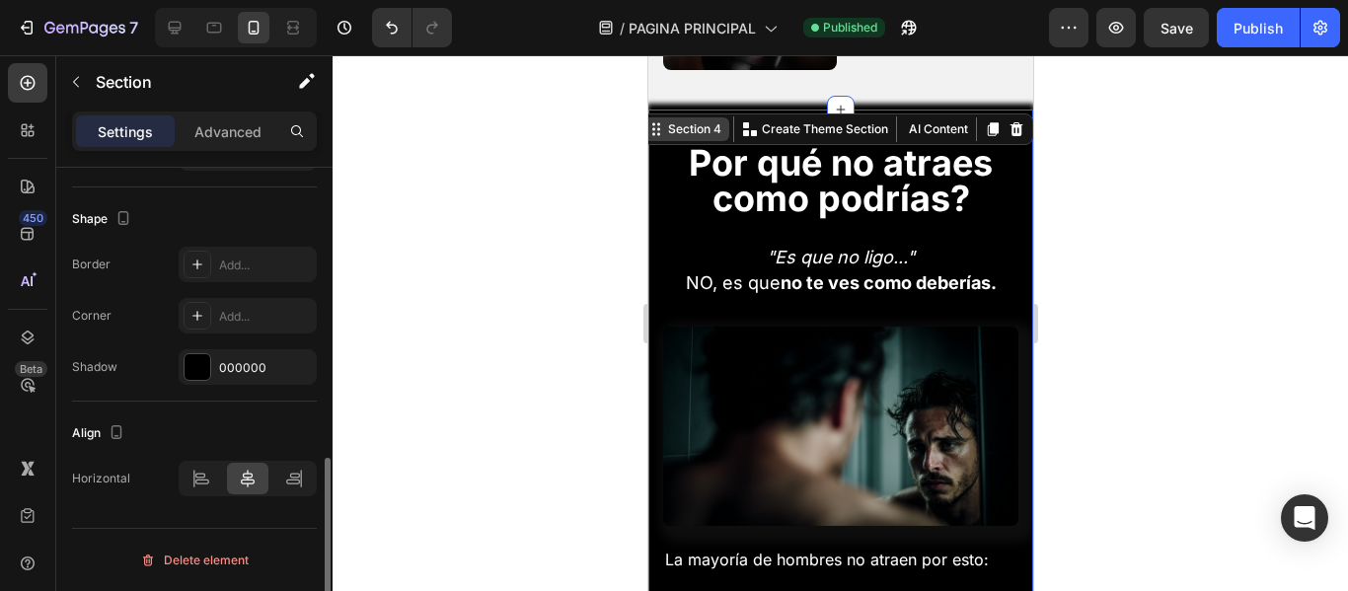
scroll to position [0, 0]
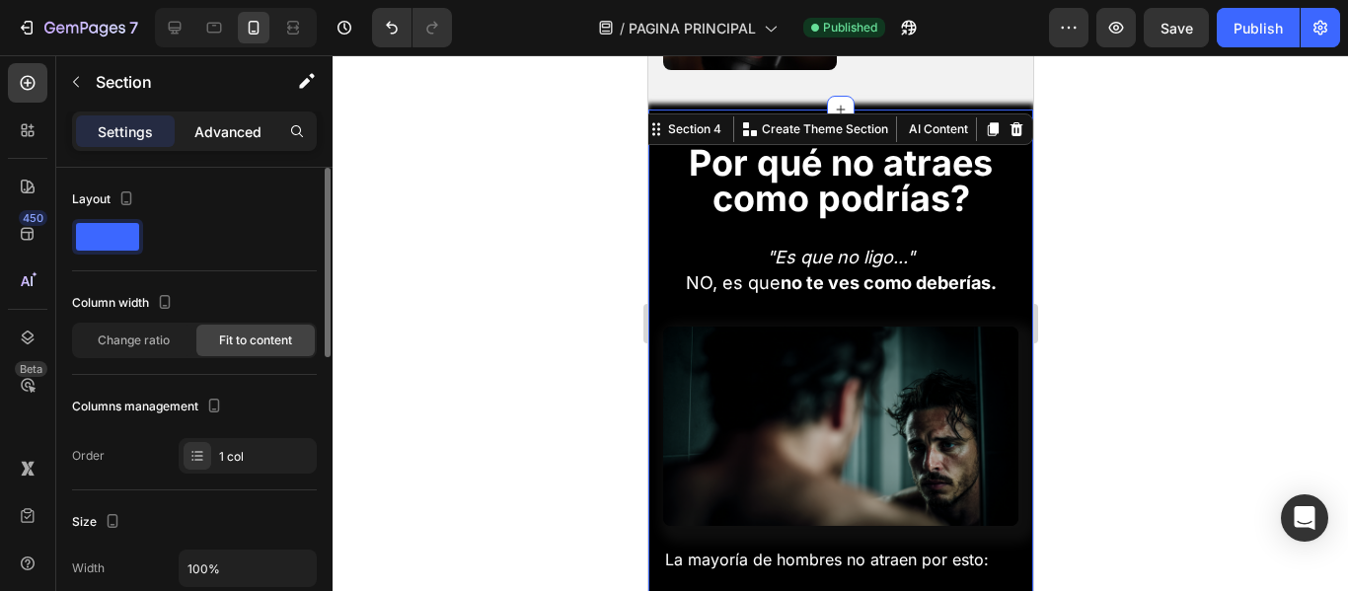
click at [246, 124] on p "Advanced" at bounding box center [227, 131] width 67 height 21
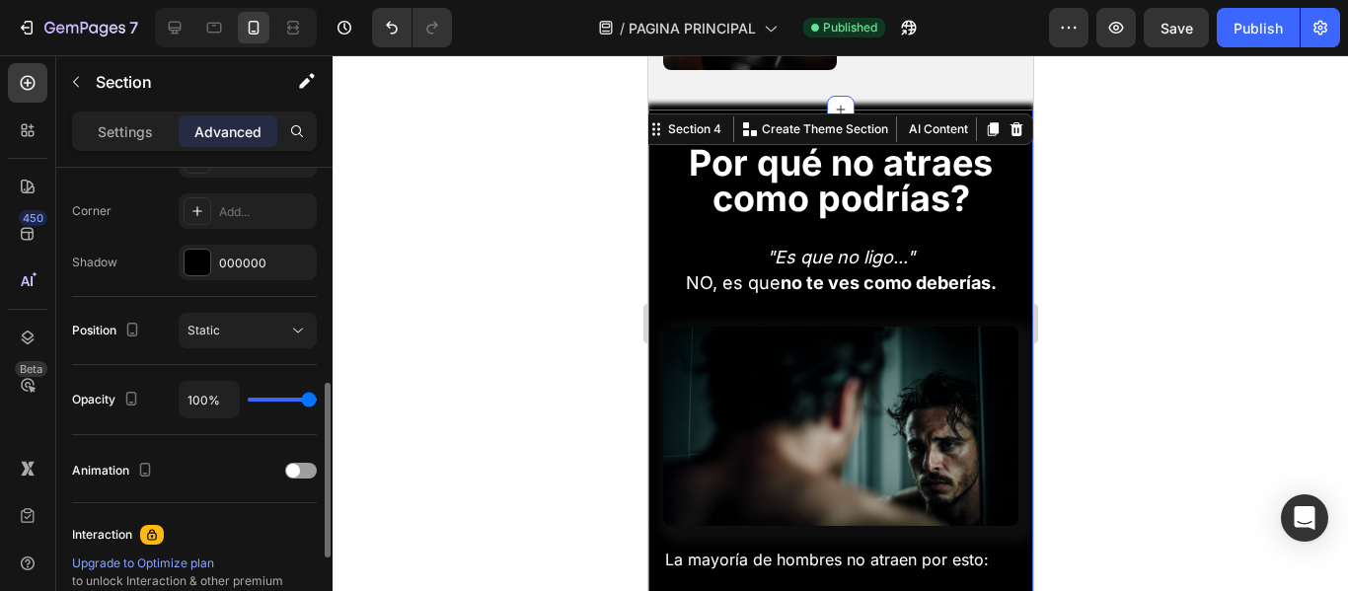
scroll to position [789, 0]
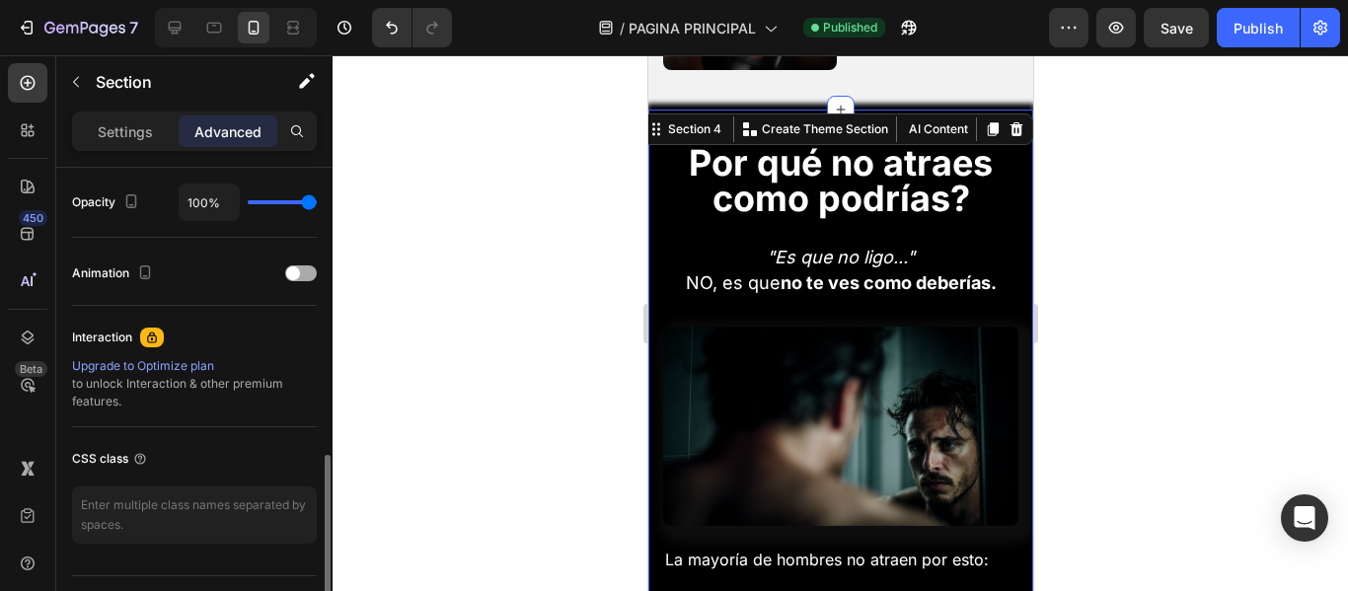
click at [290, 267] on span at bounding box center [293, 273] width 14 height 14
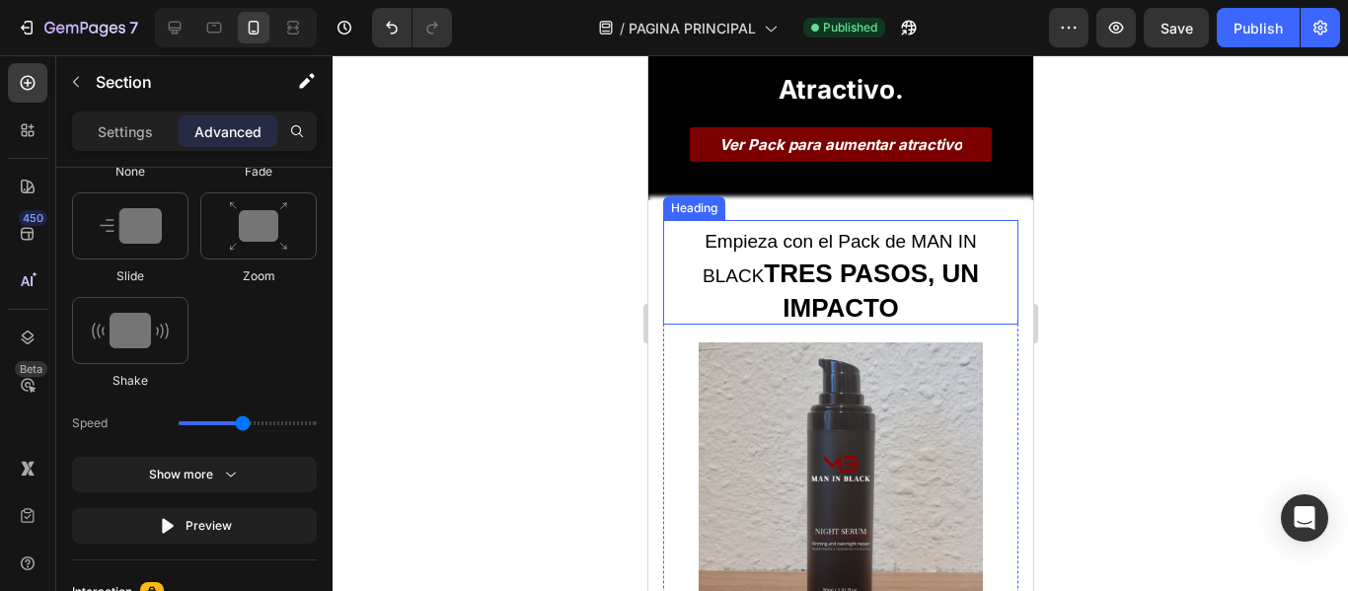
scroll to position [2855, 0]
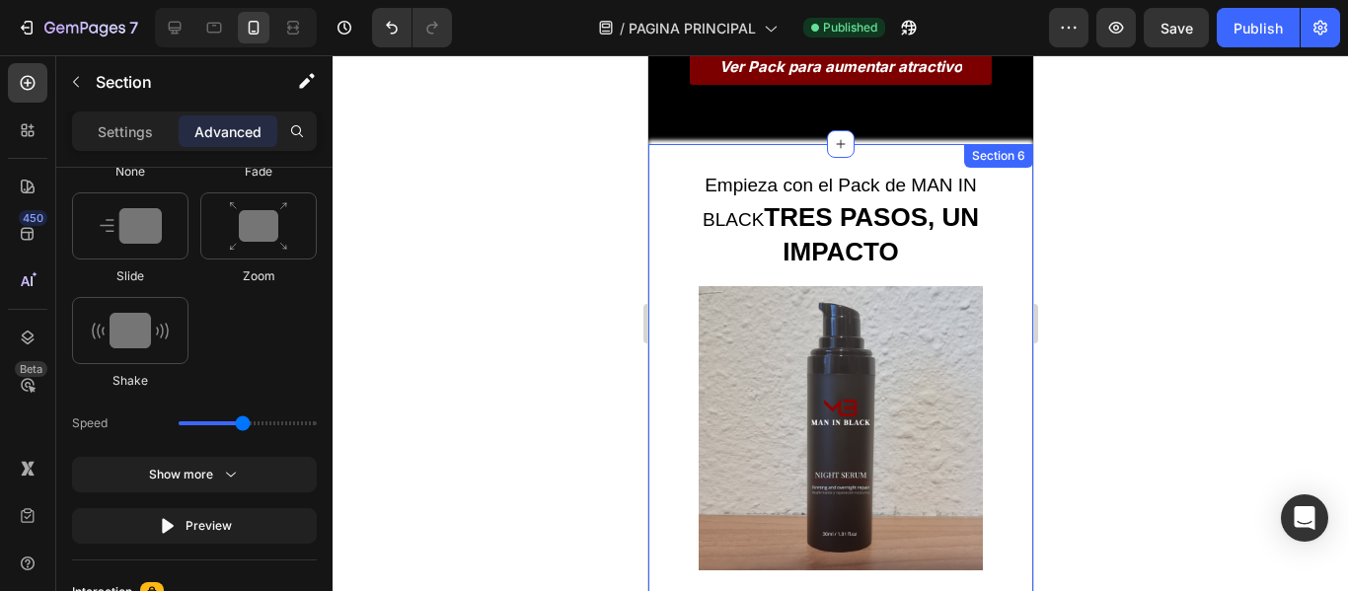
click at [770, 144] on div "Pack MAN IN BLACK Text Block €59,95/mes Text Block €94,95 Text Block Row Title …" at bounding box center [839, 595] width 385 height 902
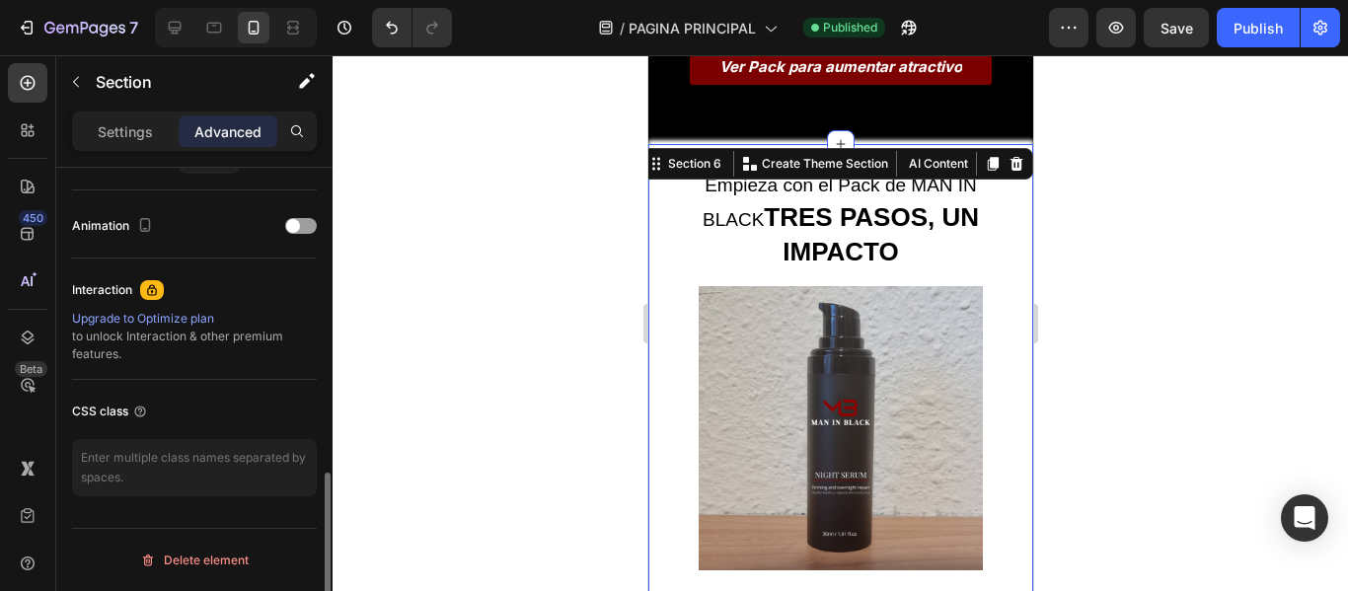
scroll to position [837, 0]
click at [306, 223] on div at bounding box center [301, 226] width 32 height 16
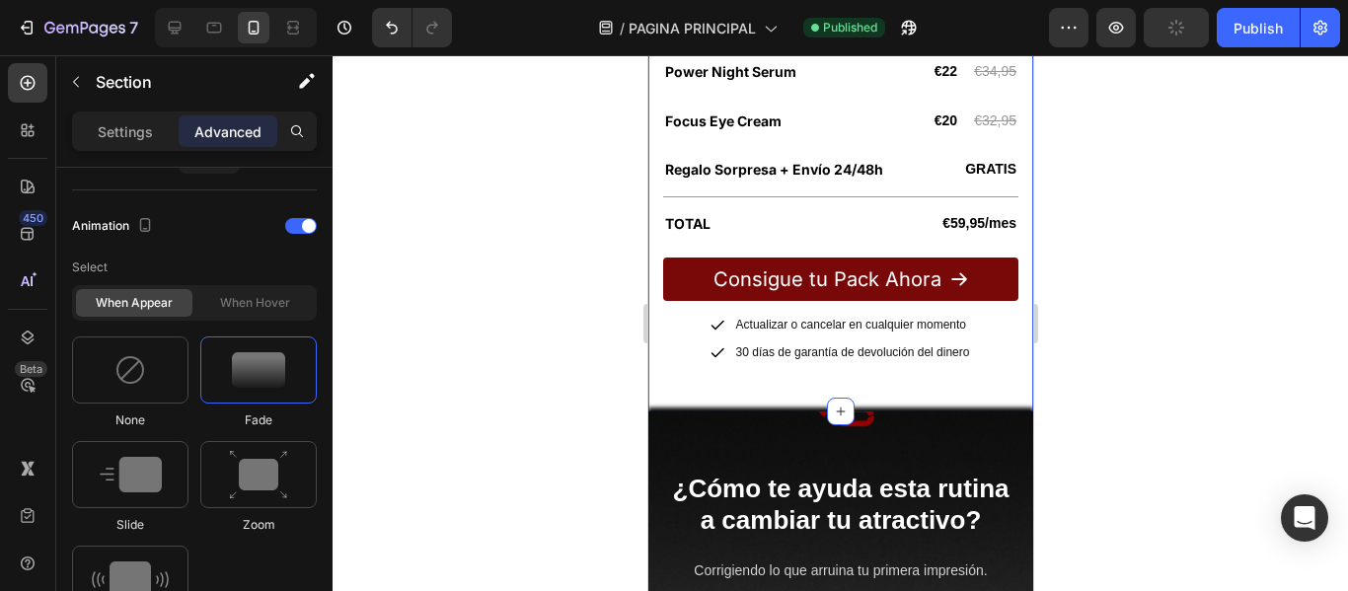
scroll to position [3644, 0]
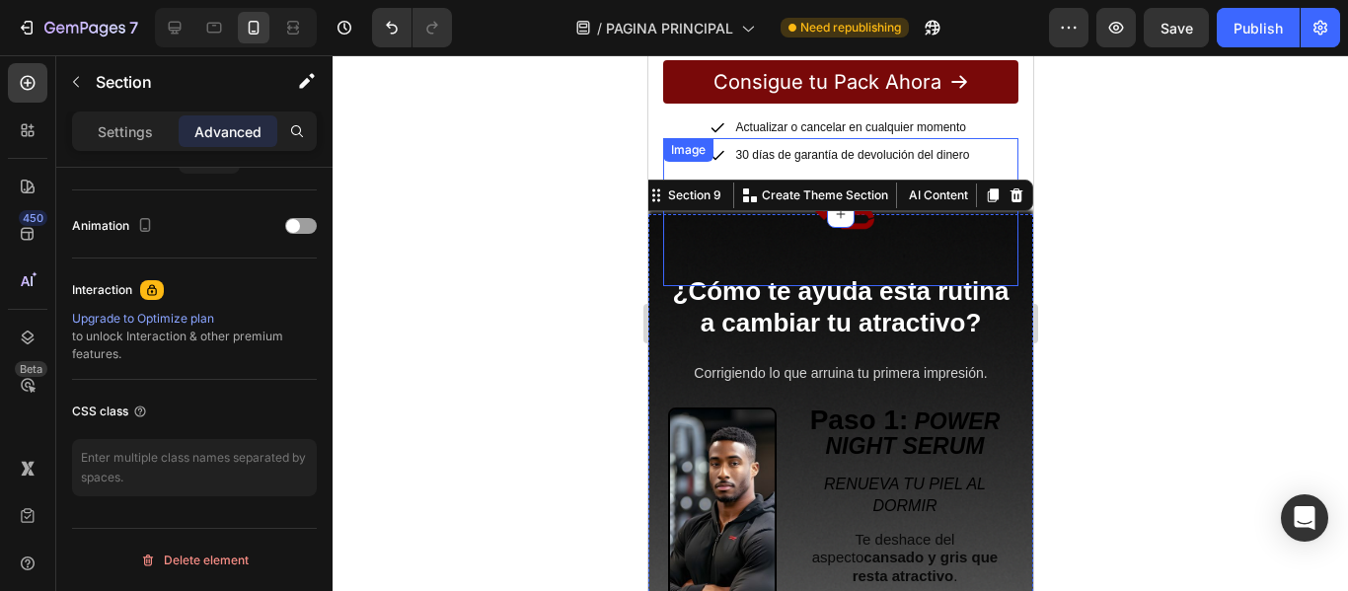
click at [744, 190] on div at bounding box center [839, 212] width 355 height 148
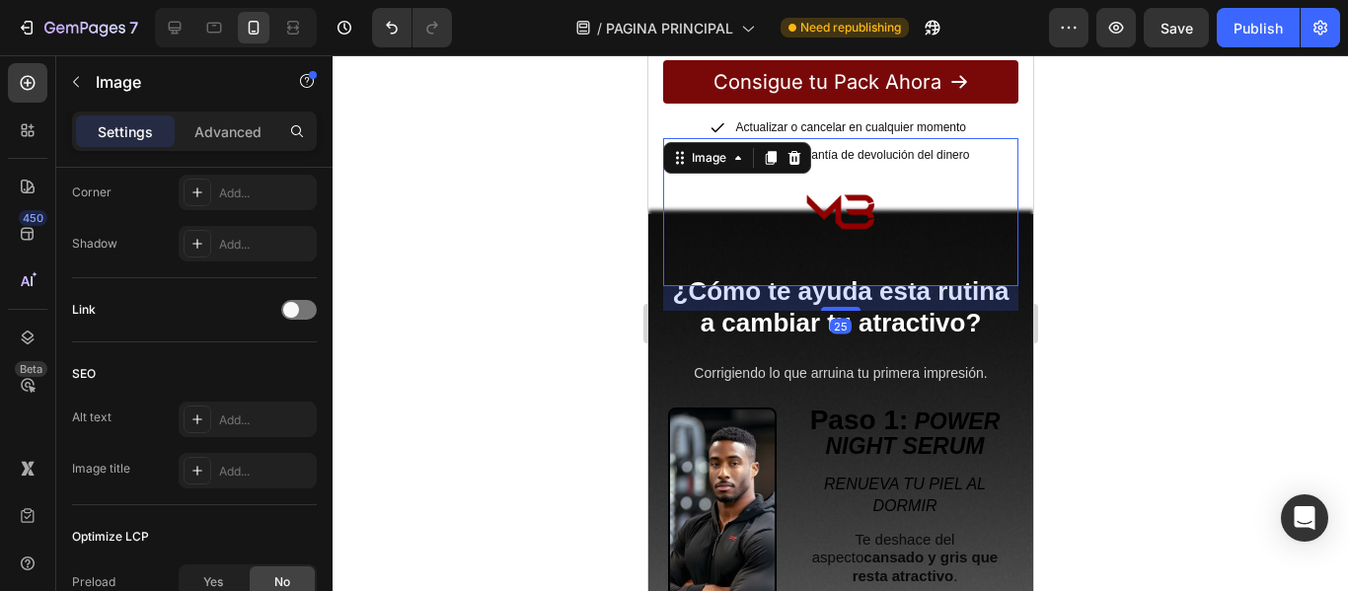
scroll to position [0, 0]
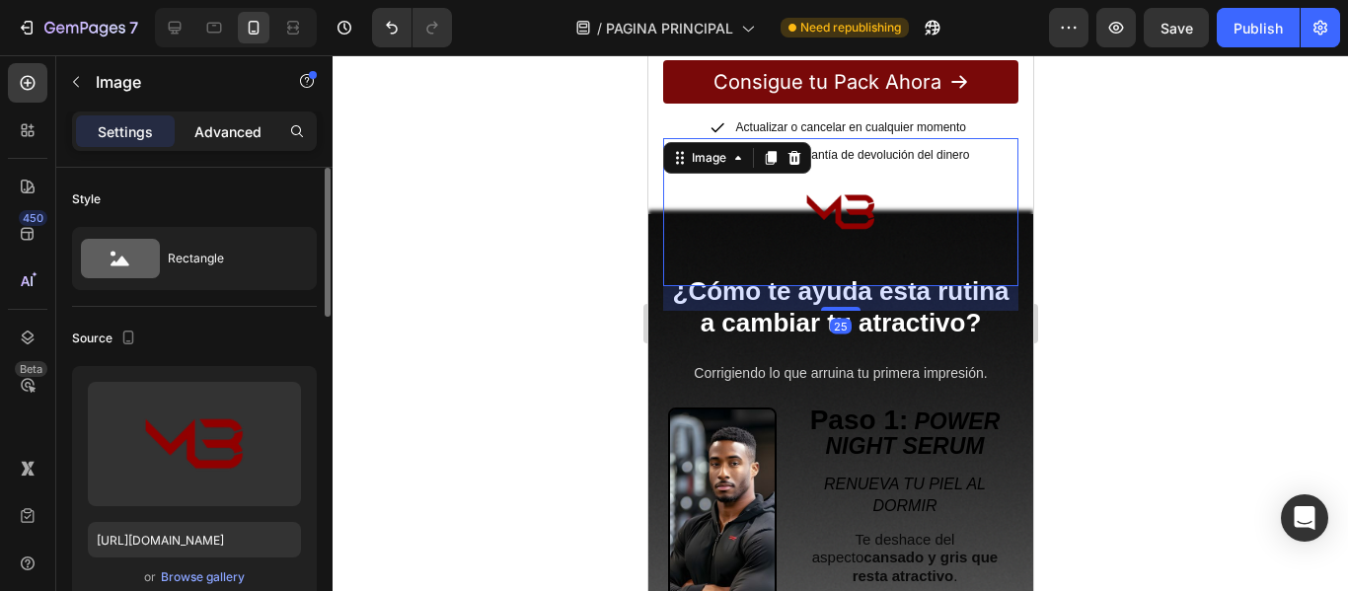
click at [230, 133] on p "Advanced" at bounding box center [227, 131] width 67 height 21
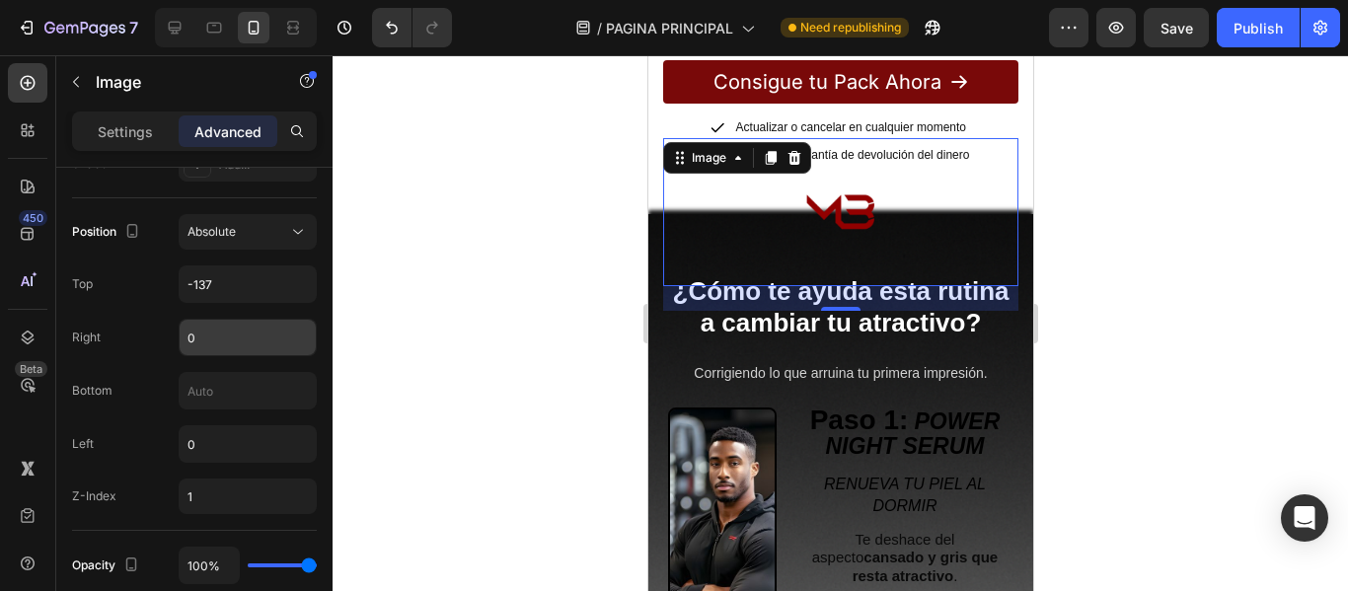
scroll to position [987, 0]
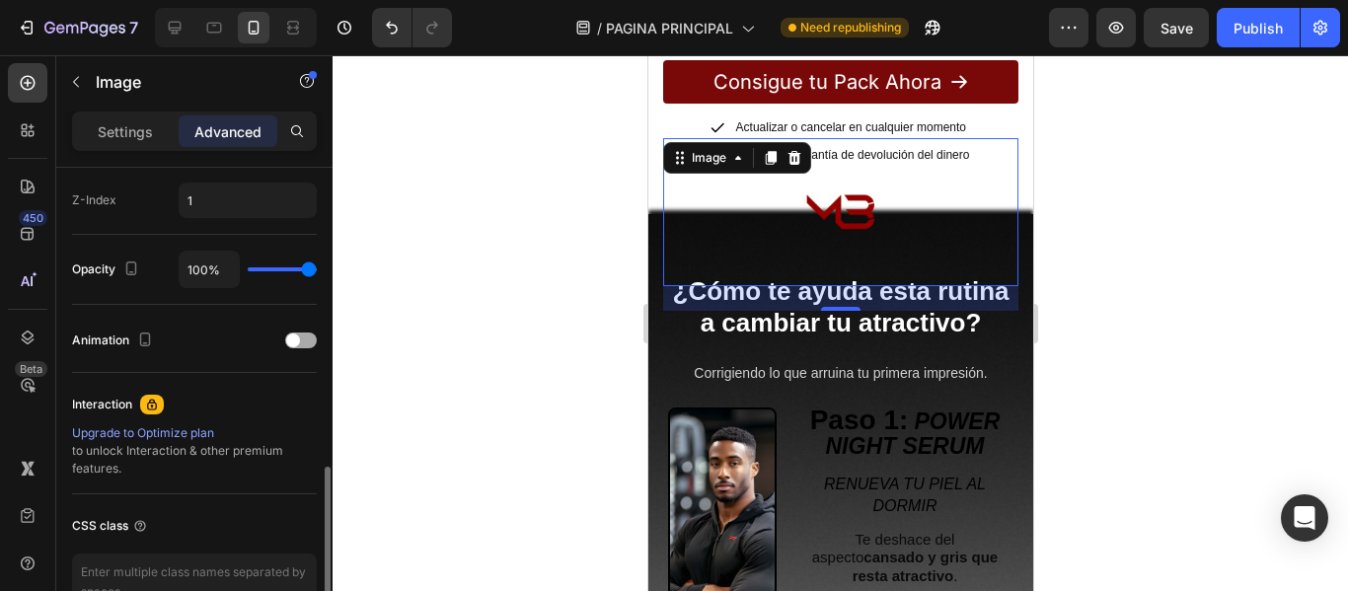
click at [301, 338] on div at bounding box center [301, 340] width 32 height 16
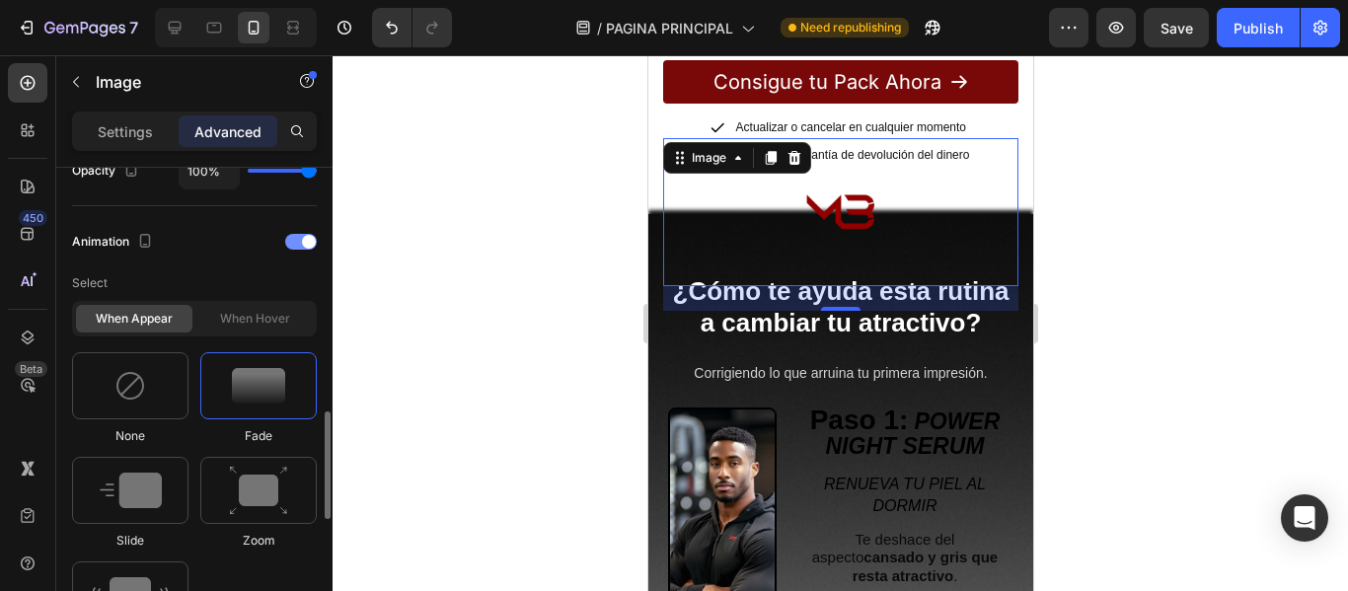
scroll to position [1184, 0]
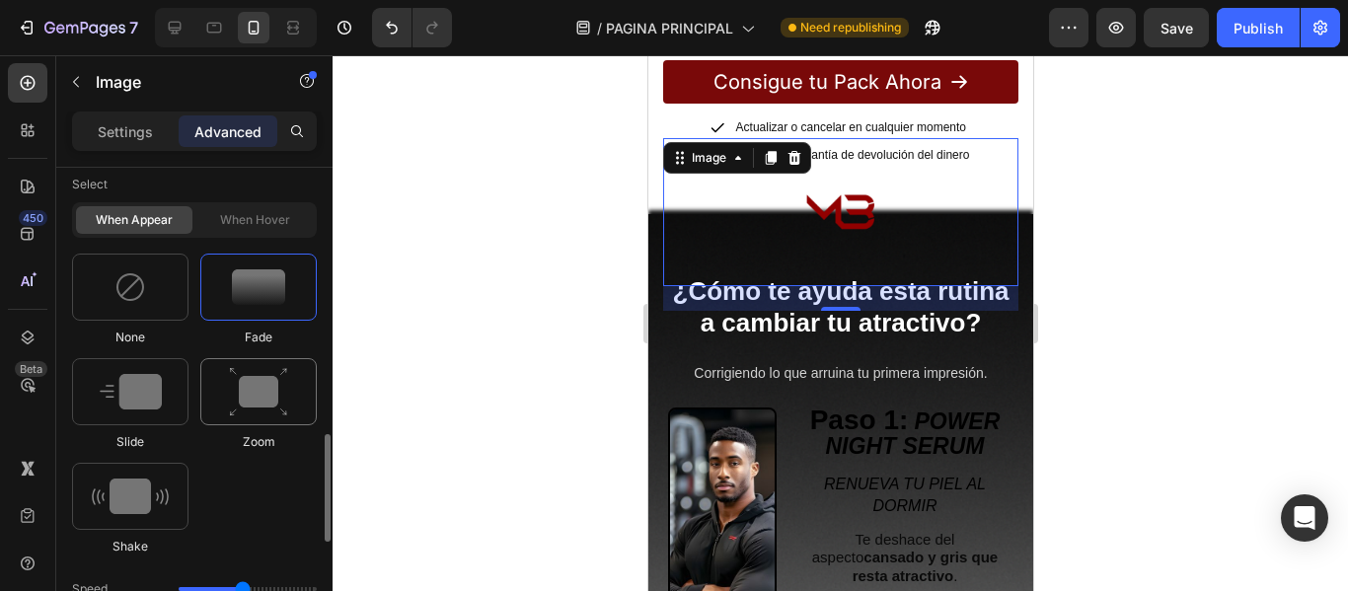
click at [235, 379] on img at bounding box center [258, 392] width 59 height 50
click at [273, 283] on img at bounding box center [258, 287] width 53 height 36
click at [147, 397] on img at bounding box center [131, 392] width 62 height 36
click at [253, 409] on img at bounding box center [258, 392] width 59 height 50
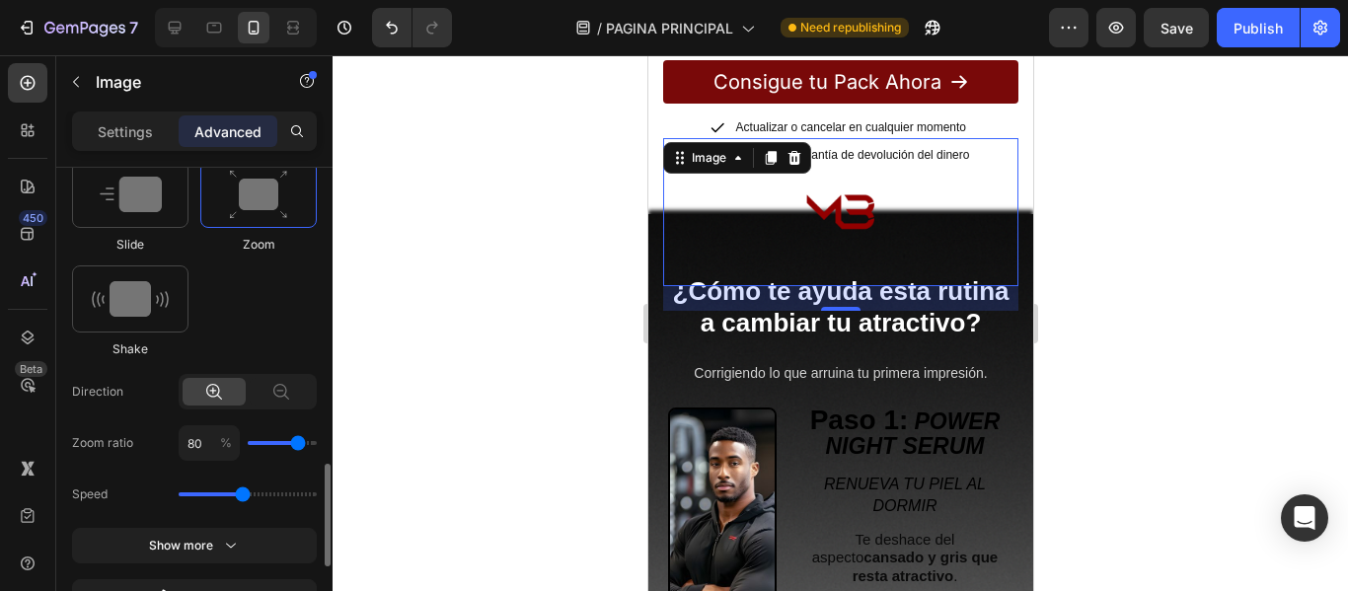
type input "90"
type input "100"
drag, startPoint x: 297, startPoint y: 441, endPoint x: 358, endPoint y: 443, distance: 61.2
type input "100"
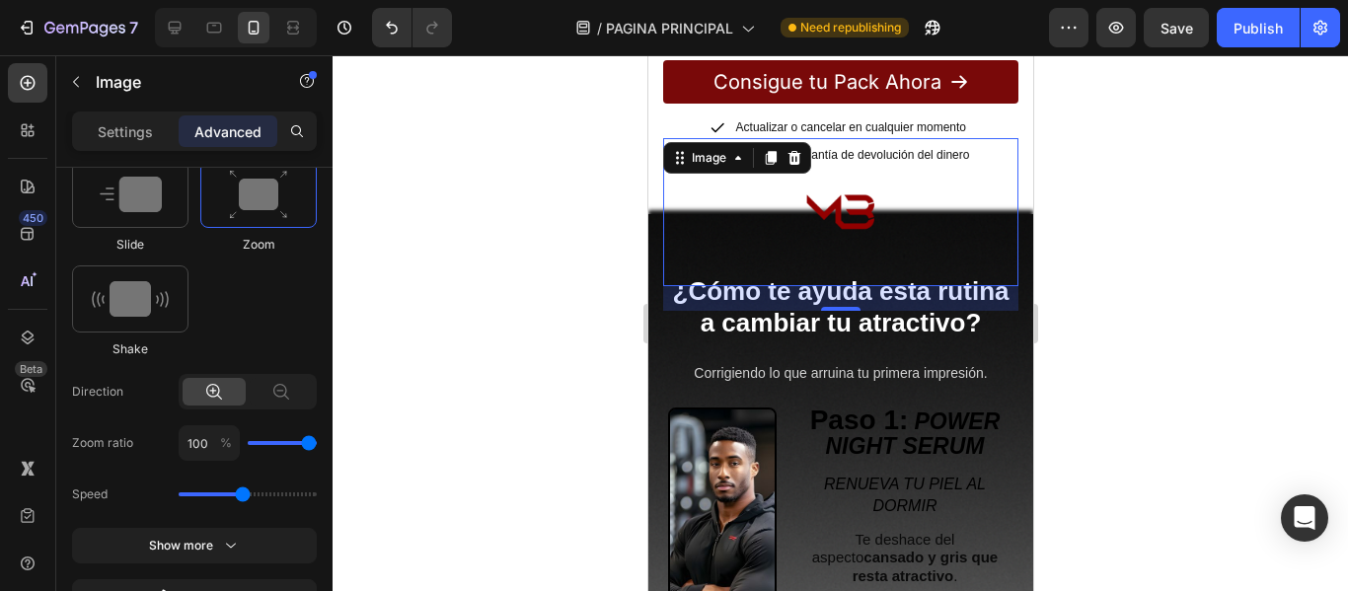
click at [317, 444] on input "range" at bounding box center [282, 443] width 69 height 4
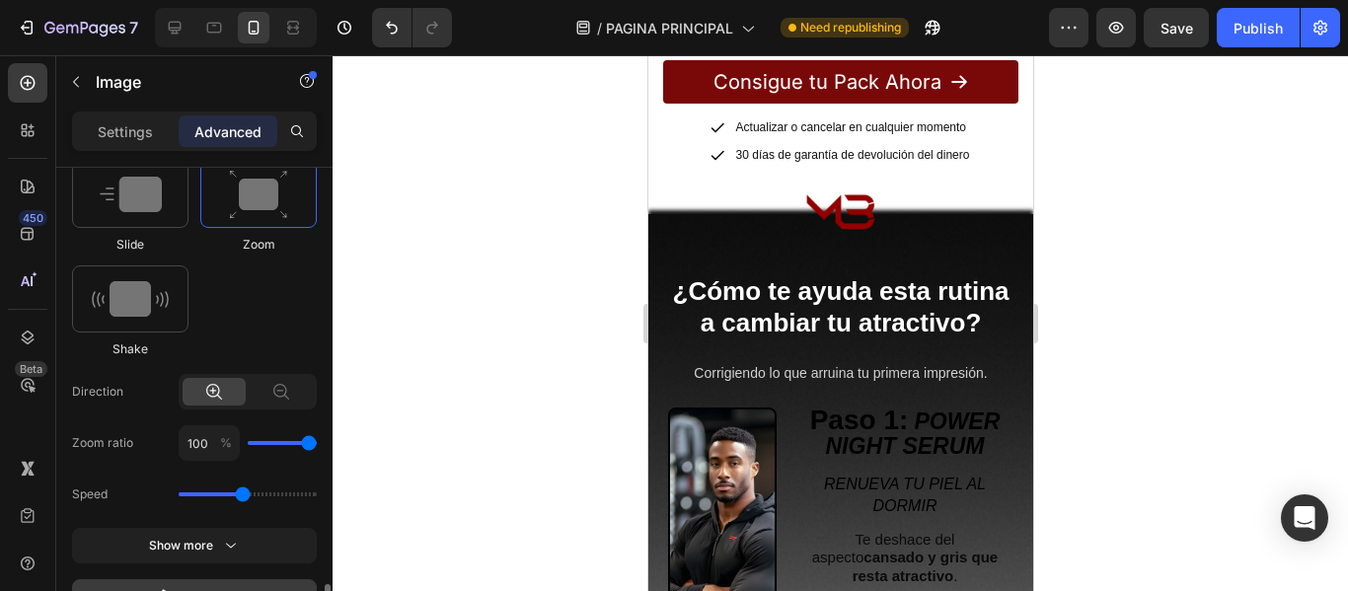
scroll to position [1480, 0]
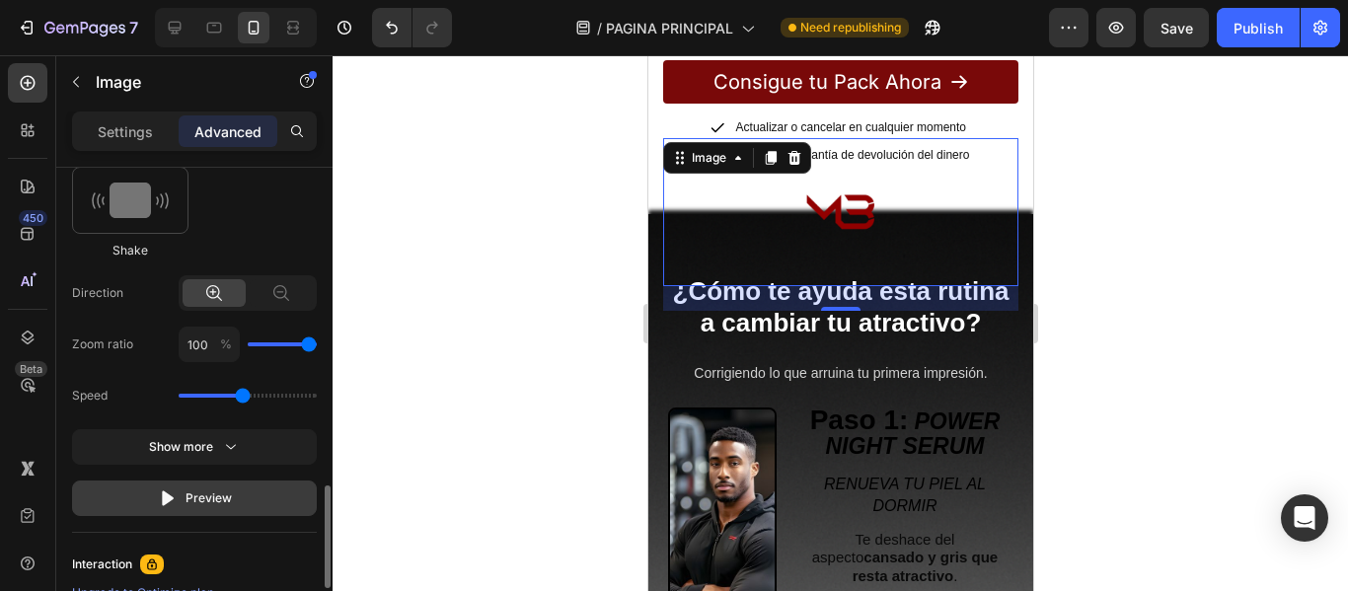
click at [242, 498] on button "Preview" at bounding box center [194, 498] width 245 height 36
click at [242, 494] on button "Preview" at bounding box center [194, 498] width 245 height 36
type input "90"
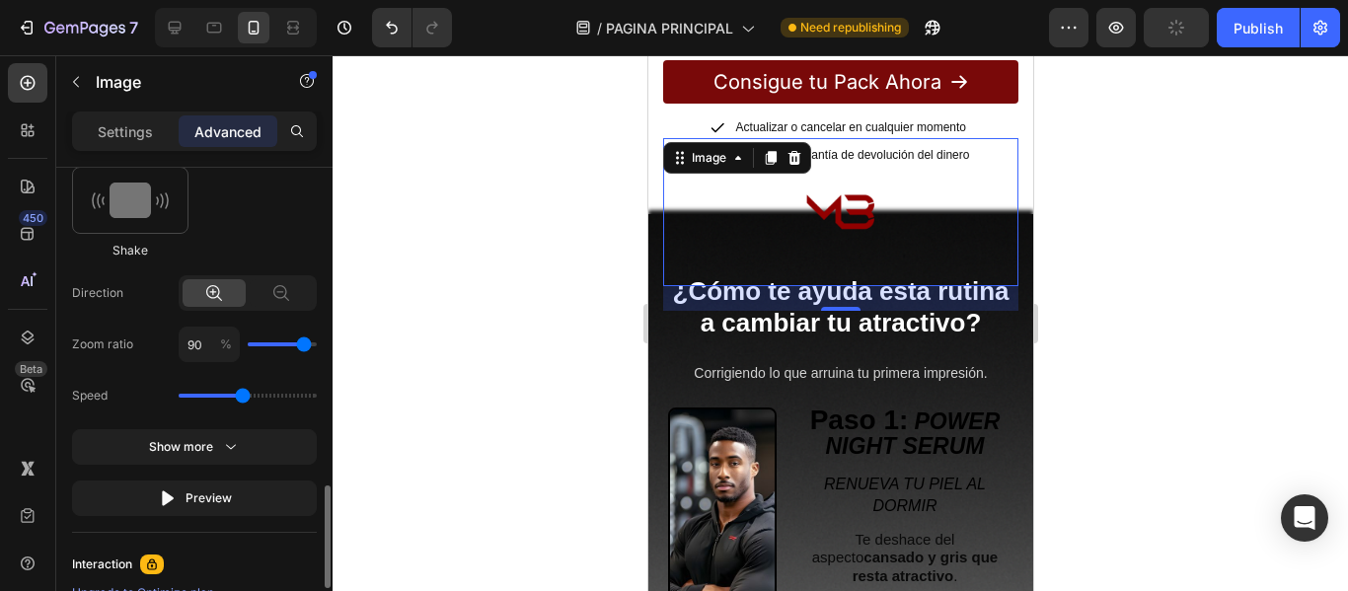
type input "80"
click at [299, 346] on input "range" at bounding box center [282, 344] width 69 height 4
click at [217, 494] on div "Preview" at bounding box center [195, 498] width 74 height 20
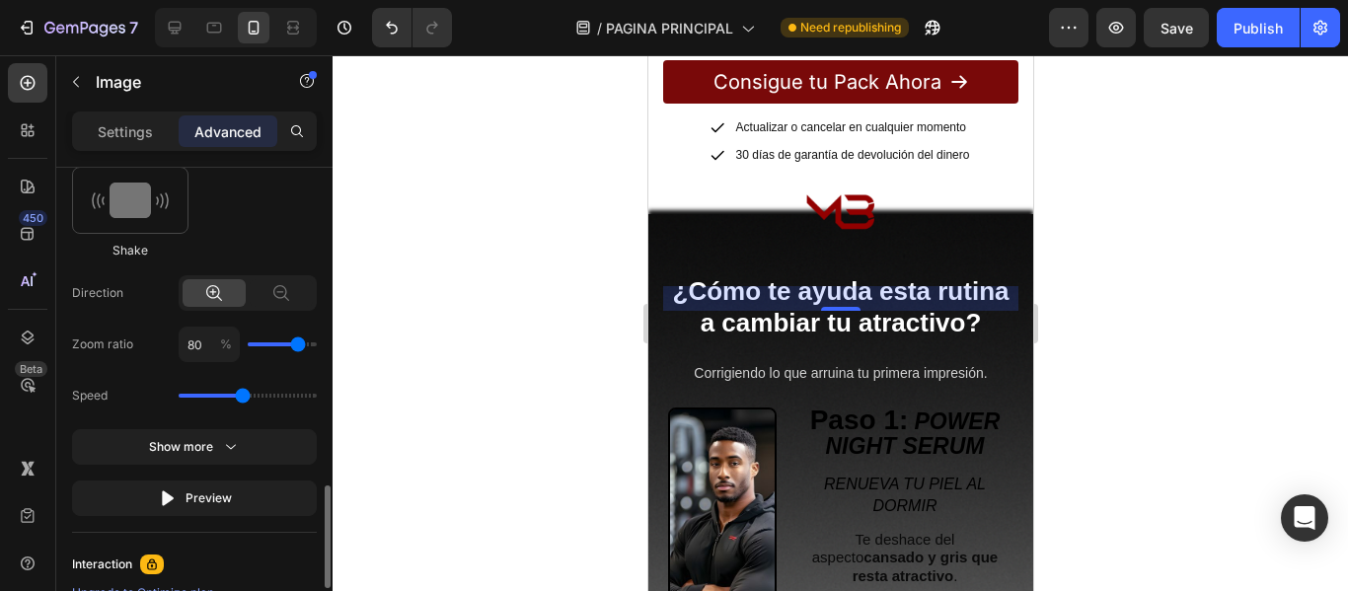
type input "60"
type input "50"
drag, startPoint x: 290, startPoint y: 345, endPoint x: 280, endPoint y: 347, distance: 10.1
type input "50"
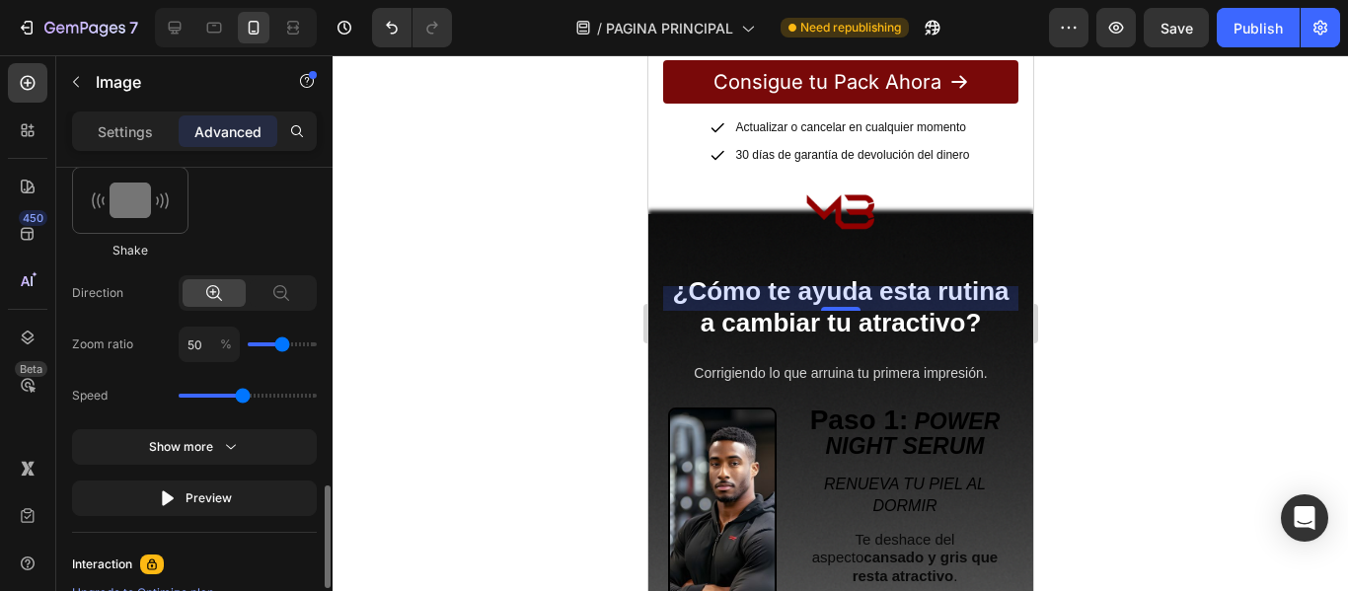
click at [280, 346] on input "range" at bounding box center [282, 344] width 69 height 4
click at [208, 507] on div "Preview" at bounding box center [195, 498] width 74 height 20
click at [207, 489] on div "Preview" at bounding box center [195, 498] width 74 height 20
type input "60"
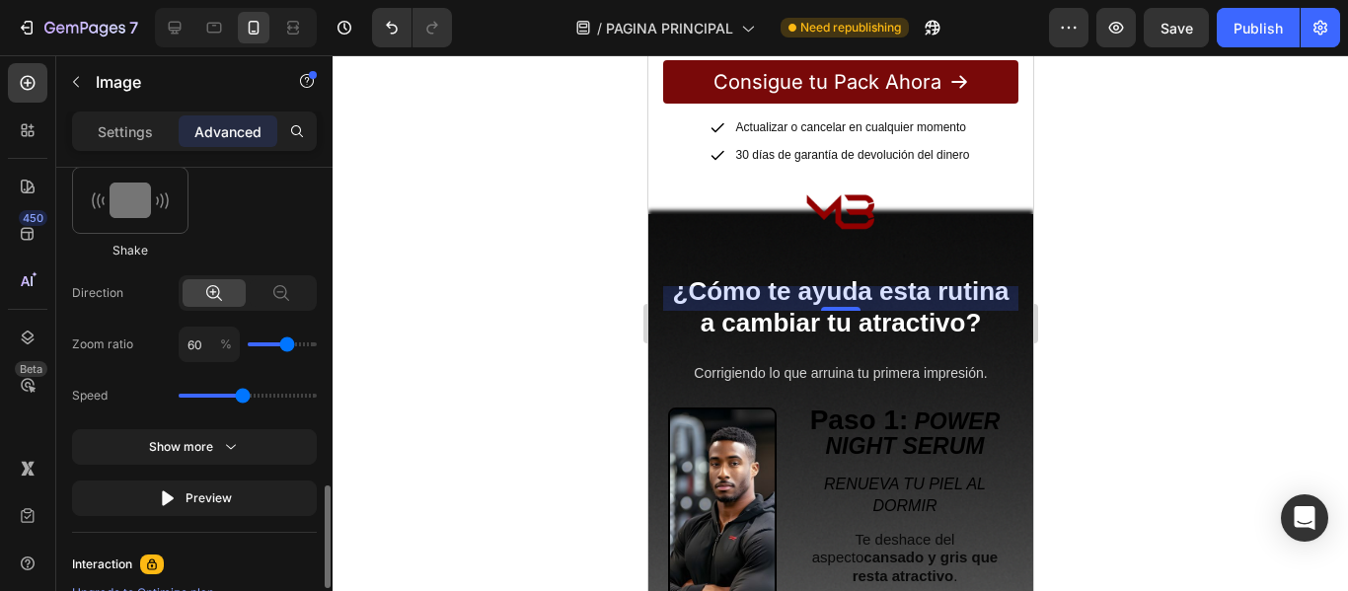
click at [286, 346] on input "range" at bounding box center [282, 344] width 69 height 4
click at [241, 491] on button "Preview" at bounding box center [194, 498] width 245 height 36
drag, startPoint x: 241, startPoint y: 400, endPoint x: 229, endPoint y: 400, distance: 11.8
type input "1.5"
click at [229, 398] on input "range" at bounding box center [248, 396] width 138 height 4
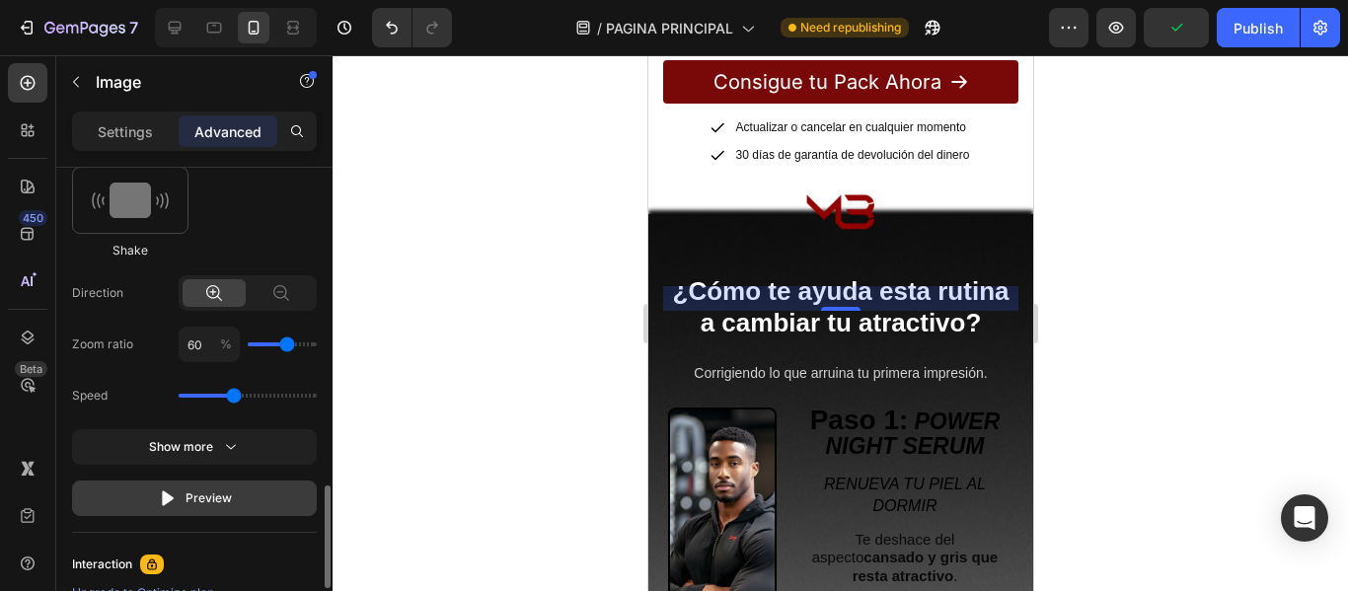
click at [197, 502] on div "Preview" at bounding box center [195, 498] width 74 height 20
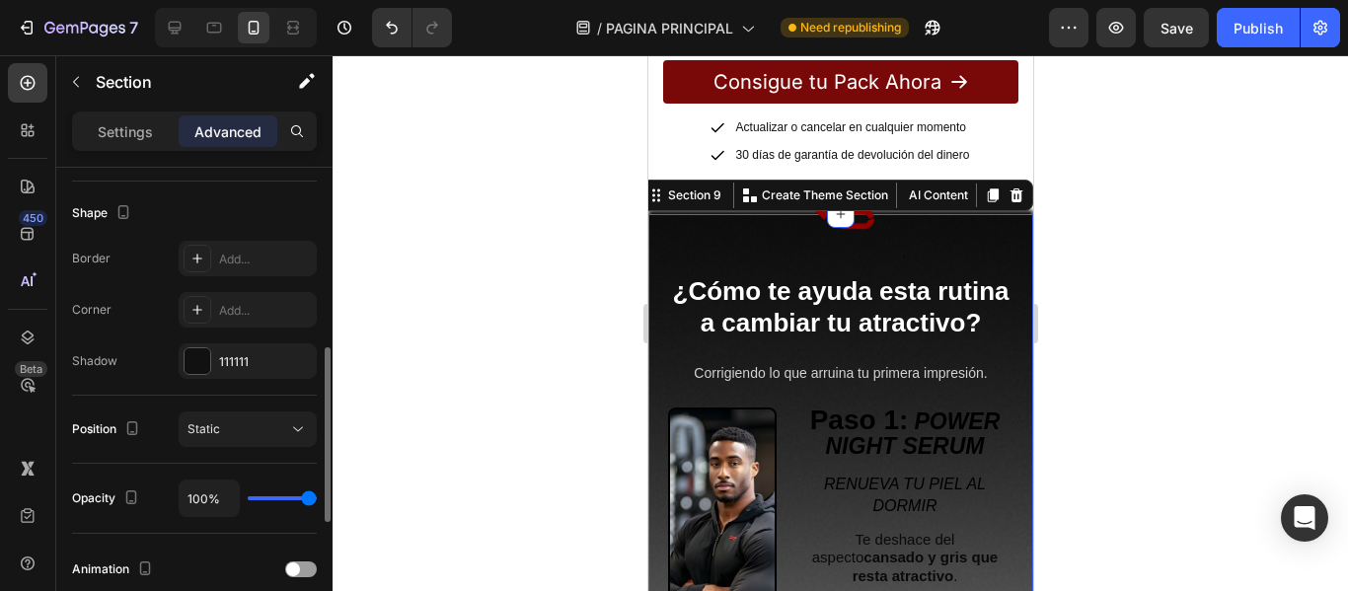
scroll to position [837, 0]
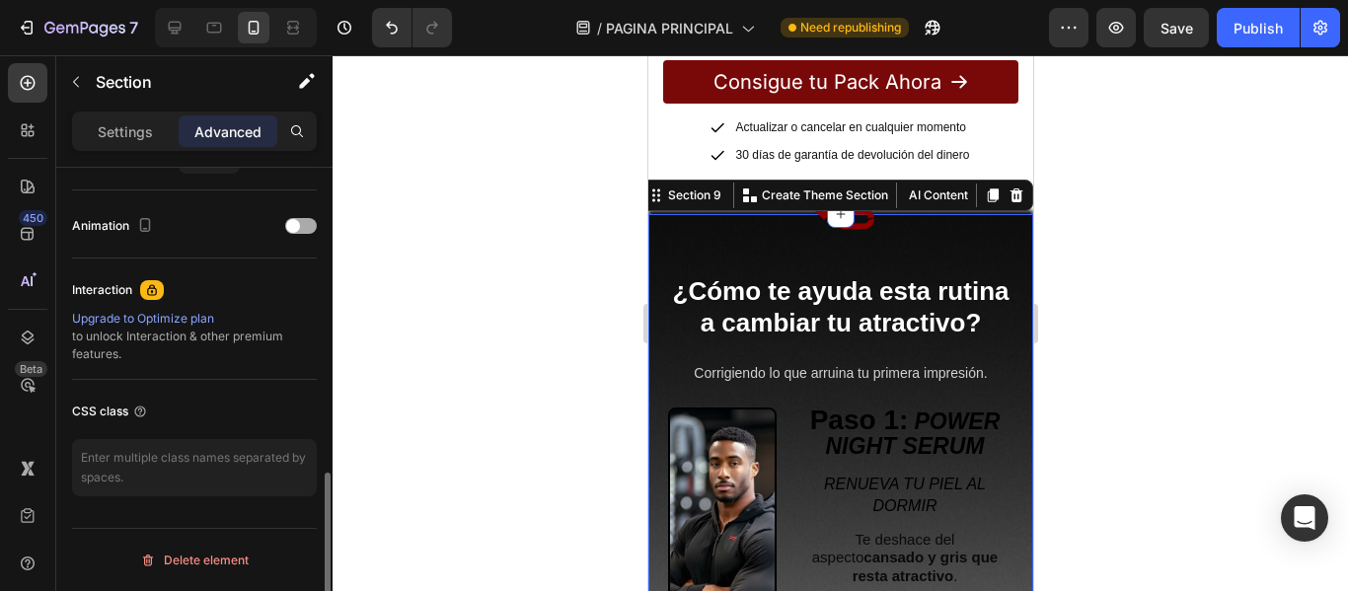
click at [311, 214] on div "Animation" at bounding box center [194, 226] width 245 height 32
click at [306, 224] on div at bounding box center [301, 226] width 32 height 16
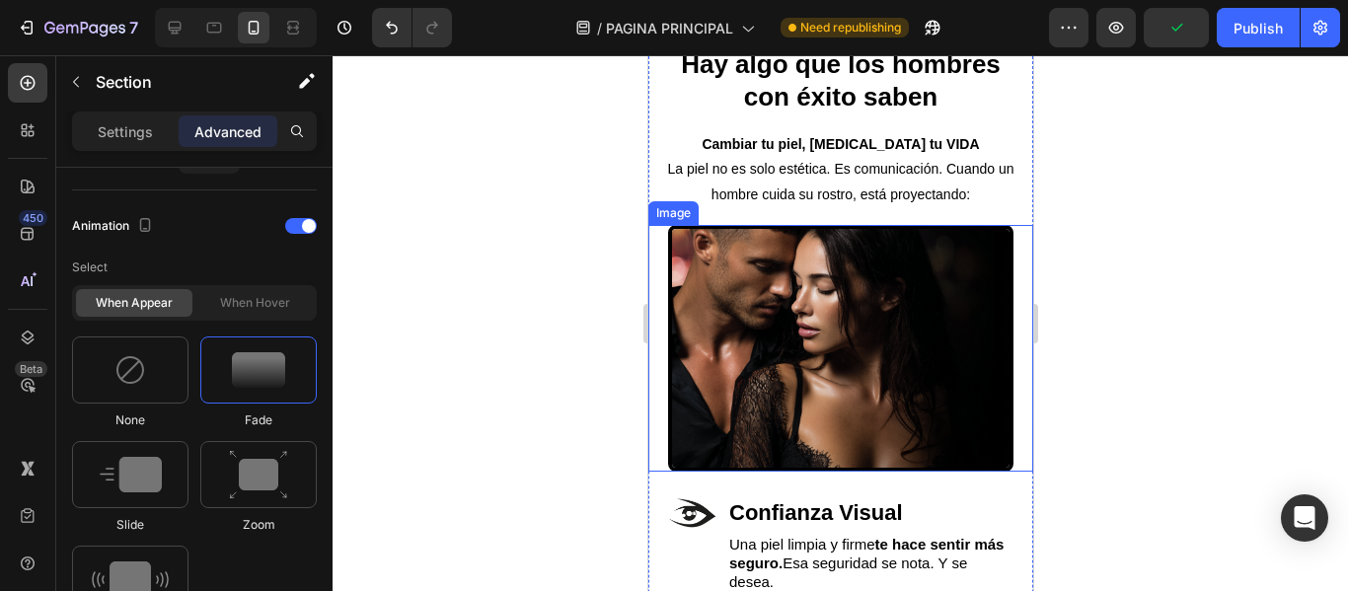
scroll to position [4828, 0]
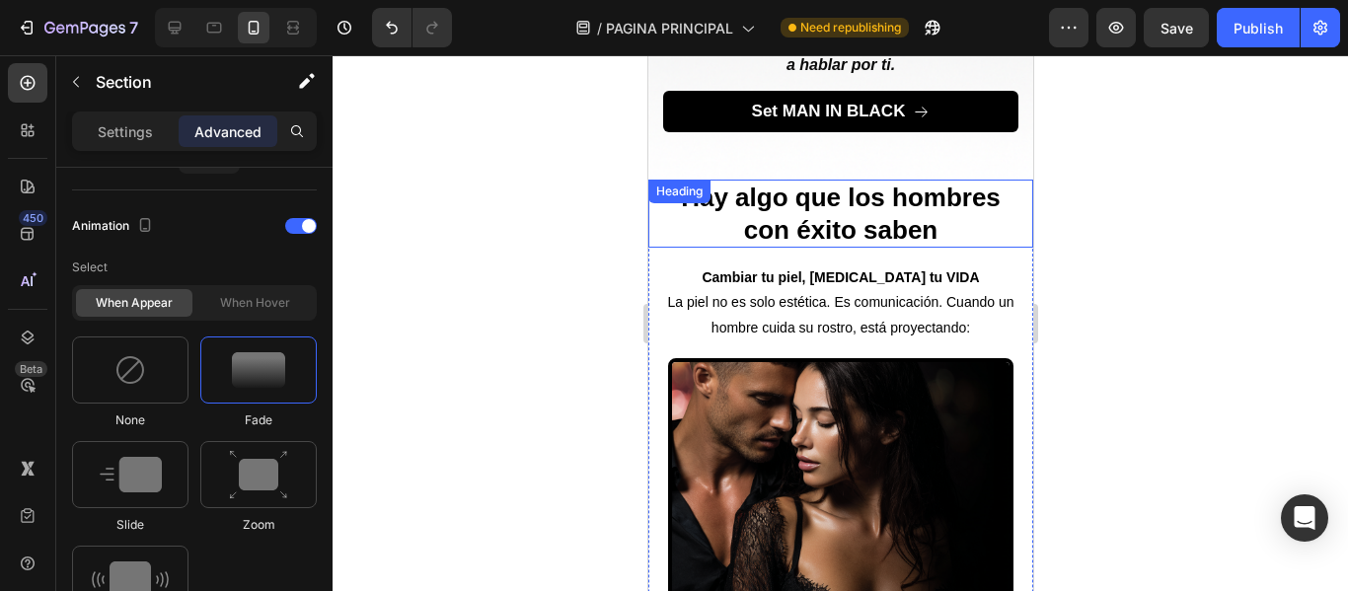
click at [669, 183] on div "Heading" at bounding box center [678, 192] width 54 height 18
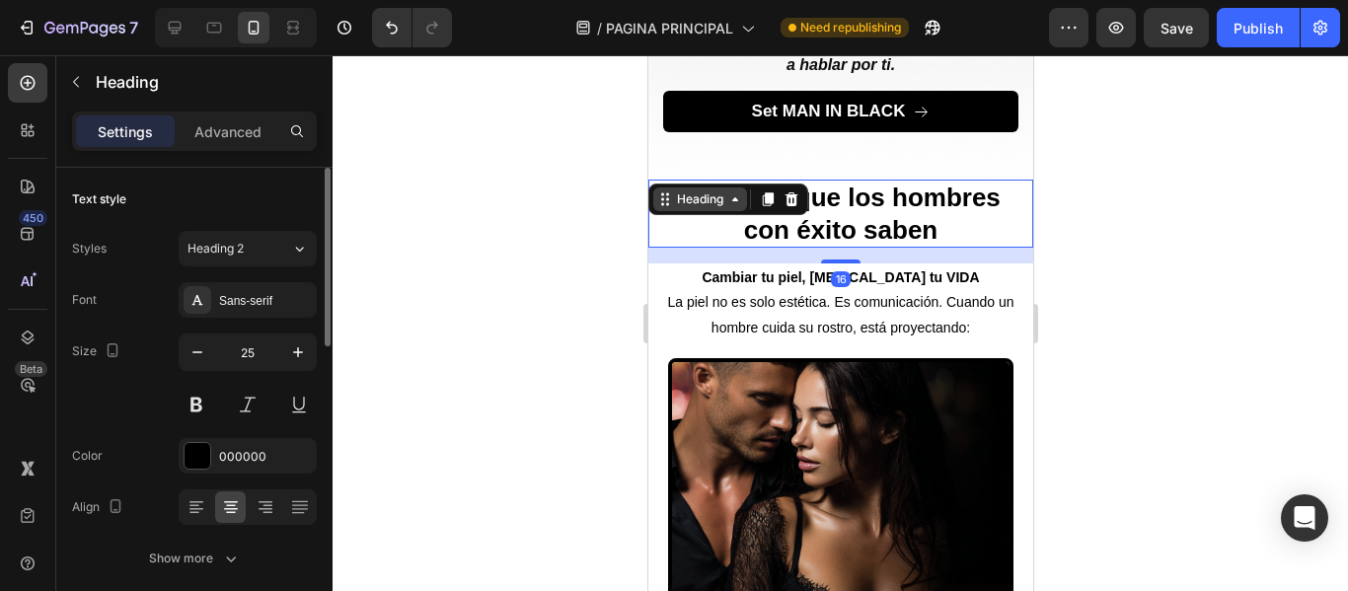
click at [693, 190] on div "Heading" at bounding box center [699, 199] width 54 height 18
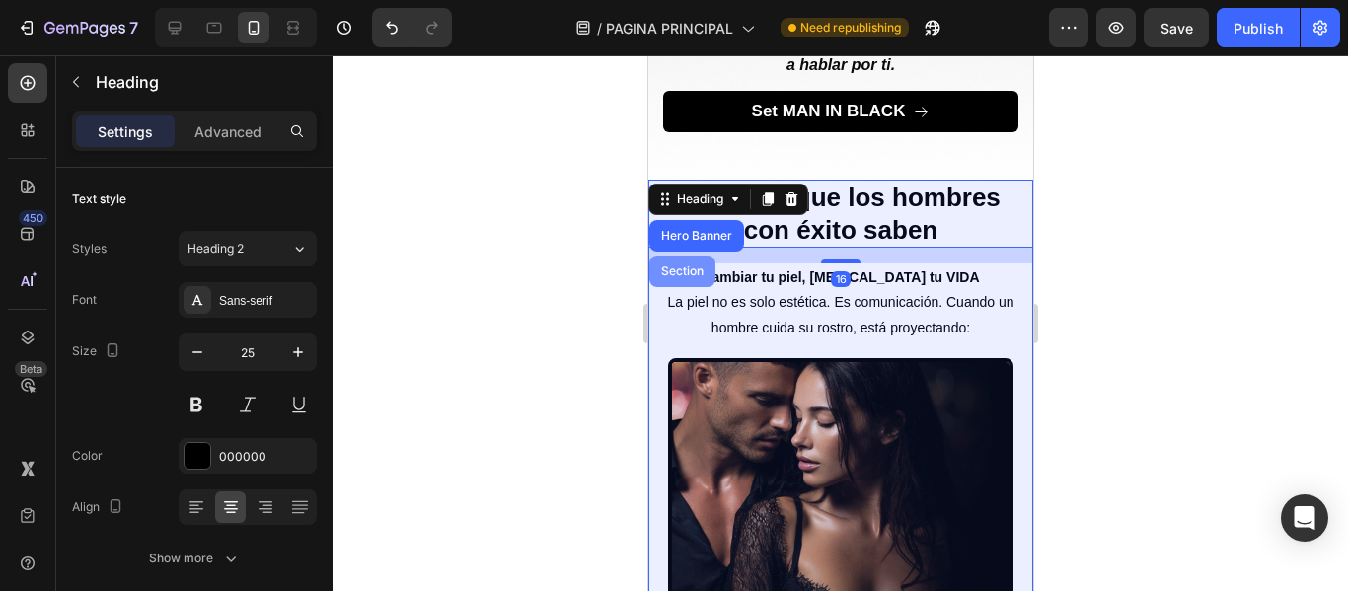
click at [685, 265] on div "Section" at bounding box center [681, 271] width 50 height 12
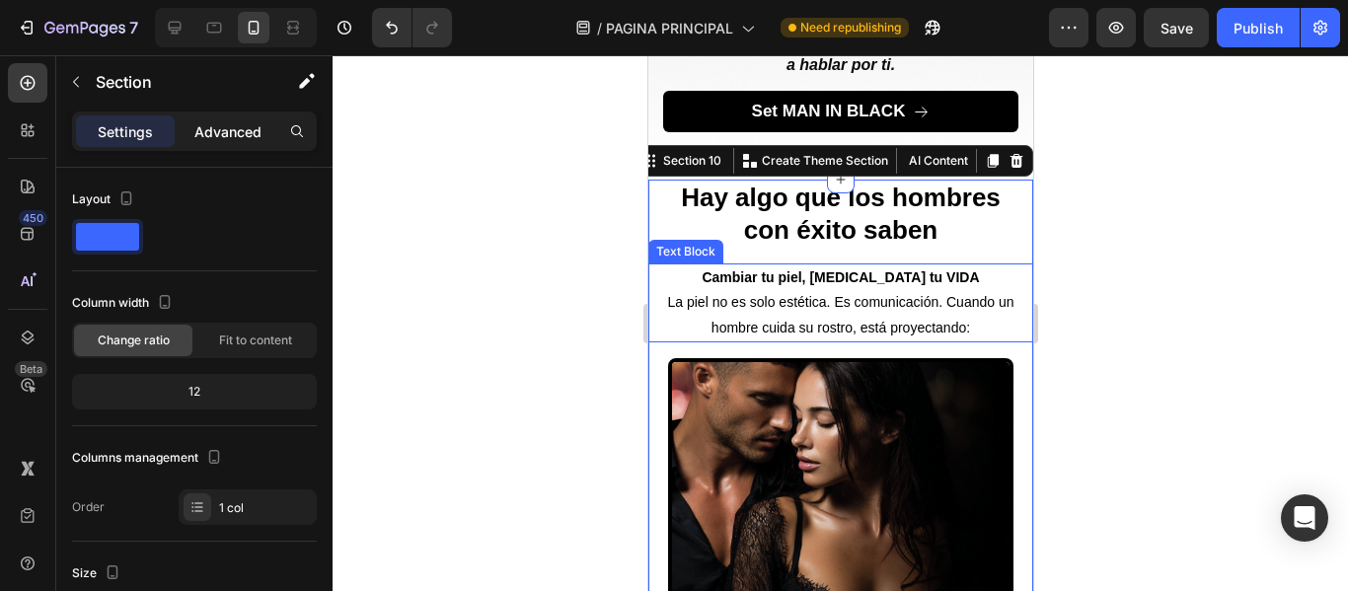
click at [234, 136] on p "Advanced" at bounding box center [227, 131] width 67 height 21
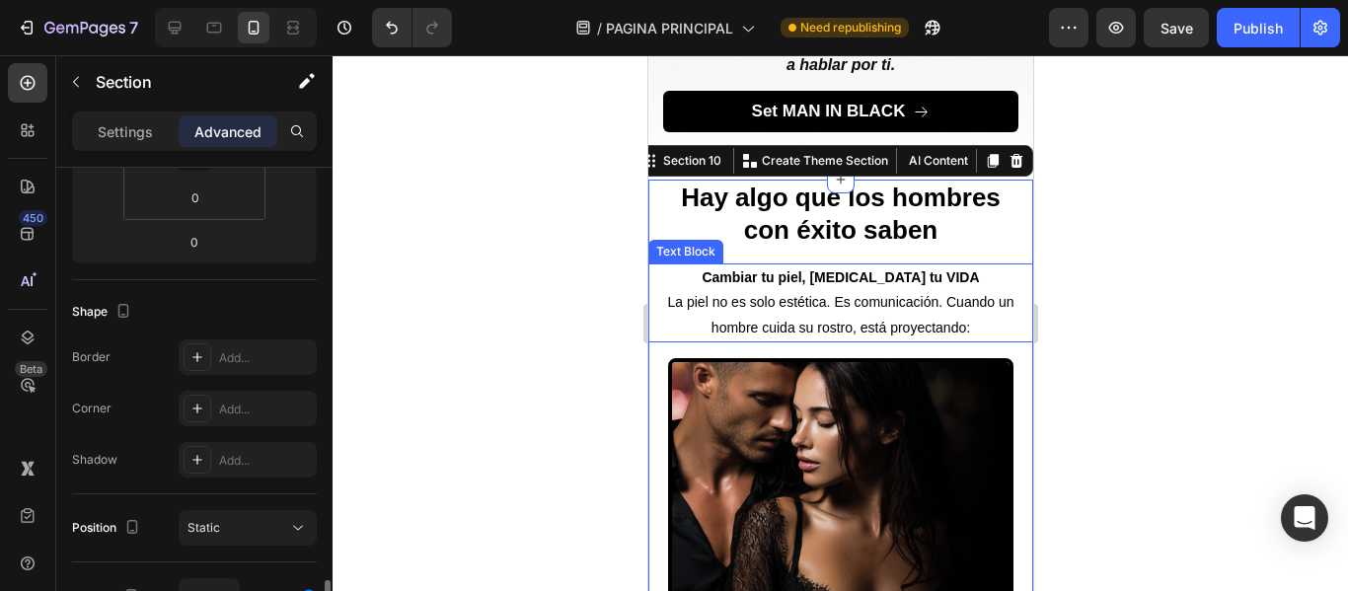
scroll to position [691, 0]
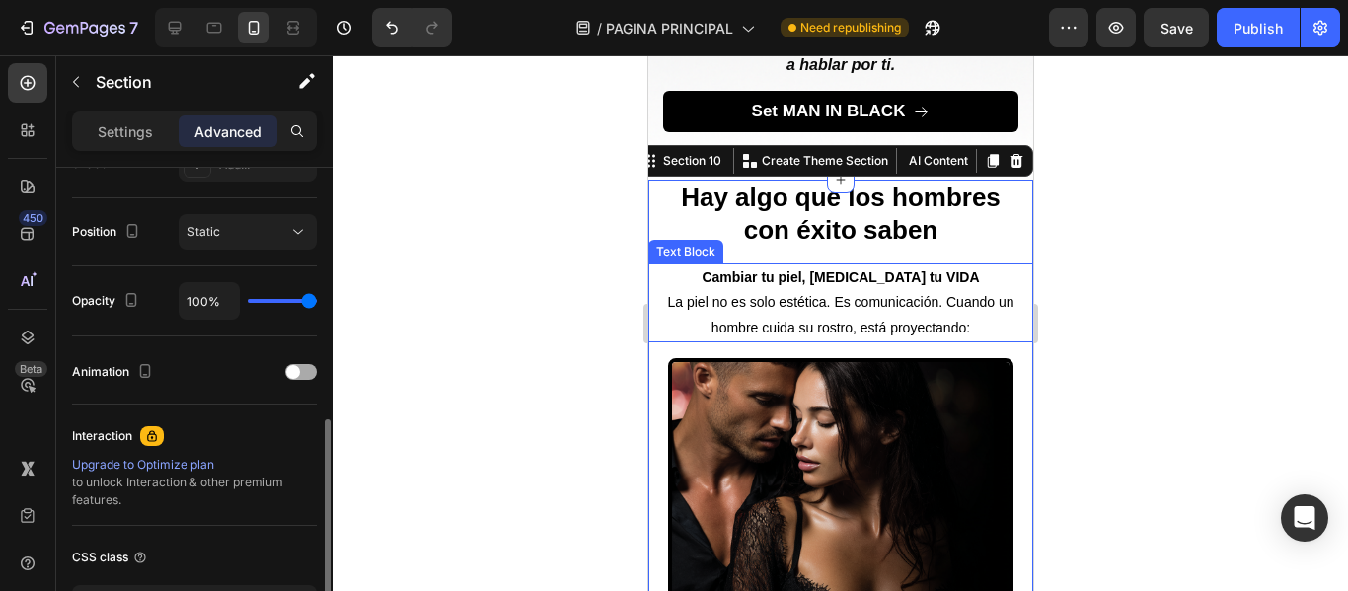
click at [298, 374] on span at bounding box center [293, 372] width 14 height 14
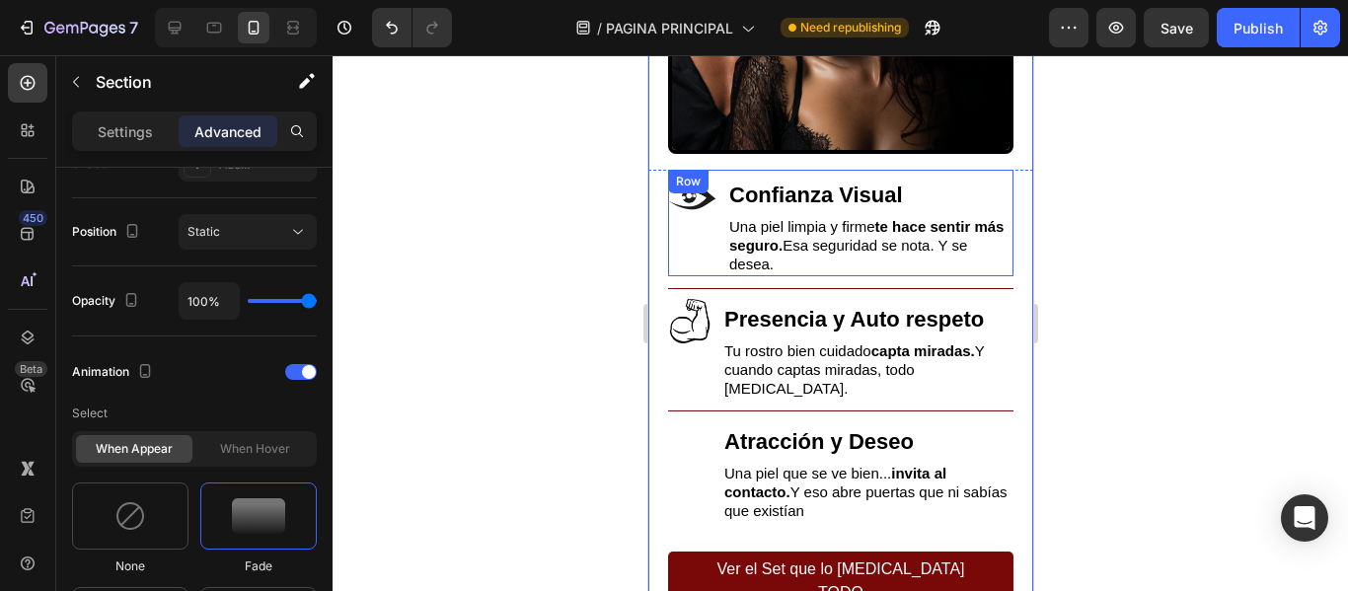
scroll to position [5223, 0]
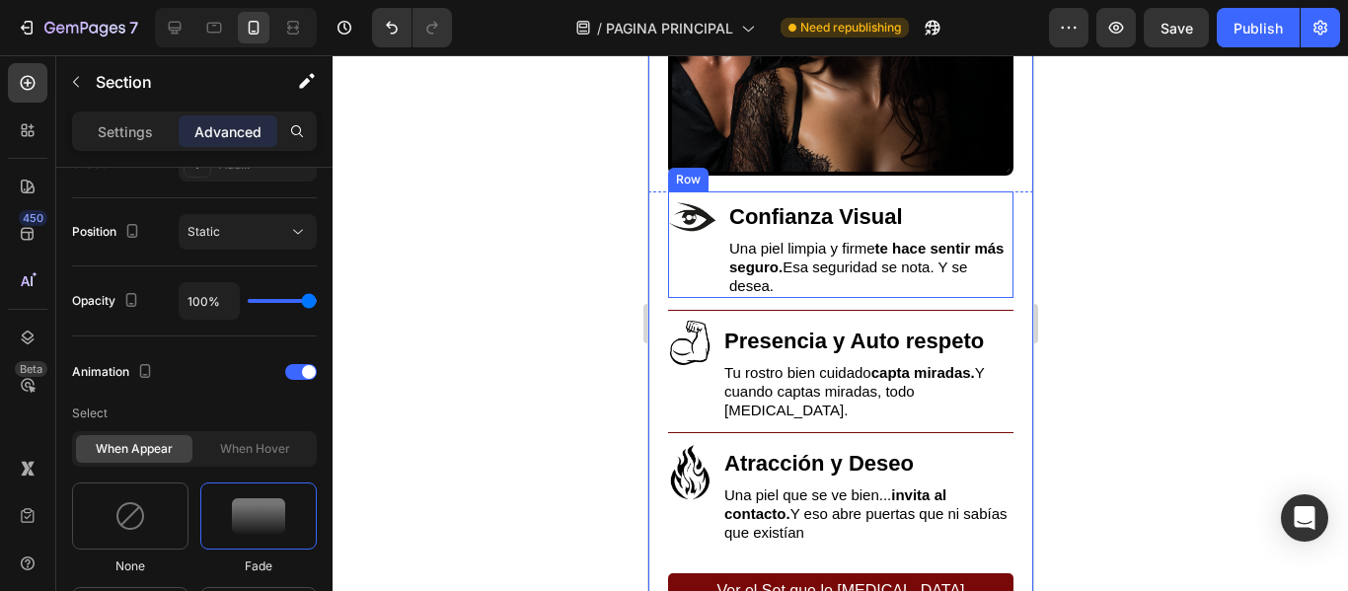
click at [690, 270] on div "Image" at bounding box center [691, 244] width 49 height 107
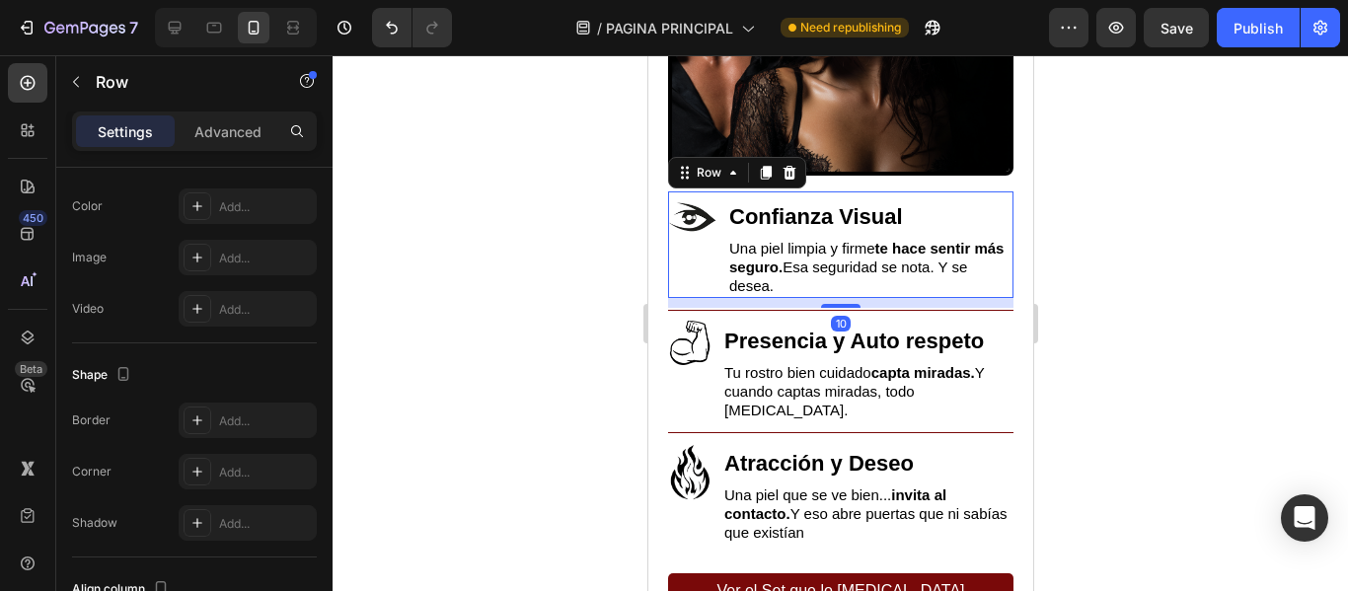
scroll to position [0, 0]
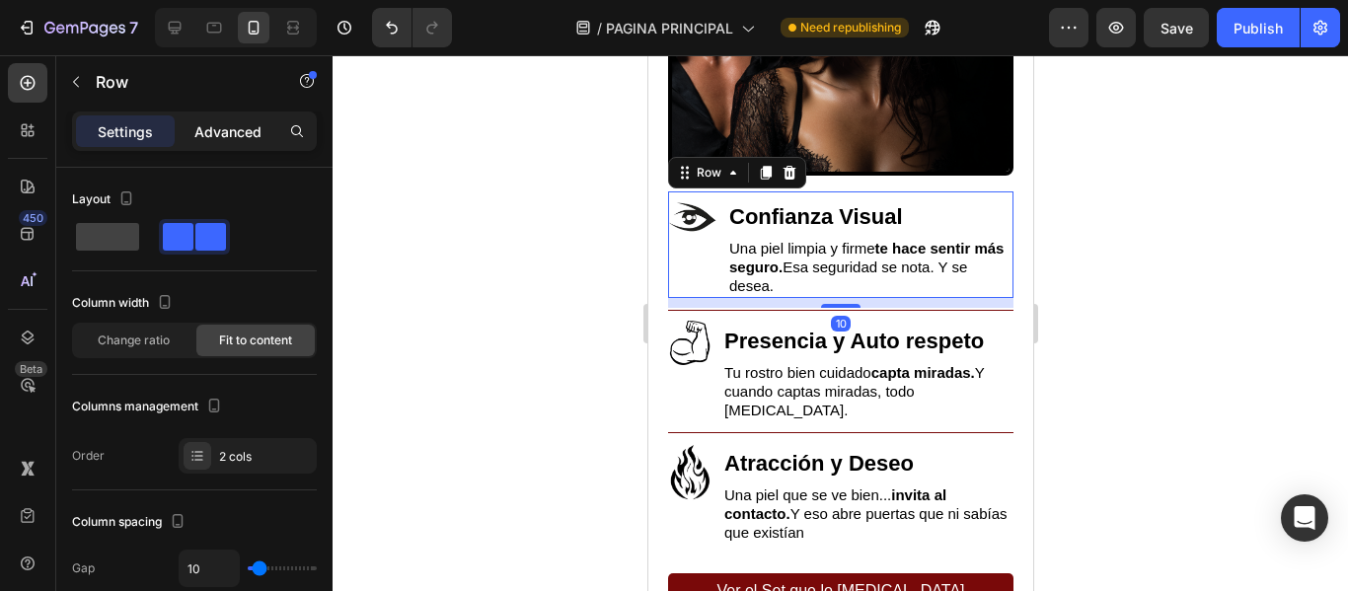
click at [219, 139] on p "Advanced" at bounding box center [227, 131] width 67 height 21
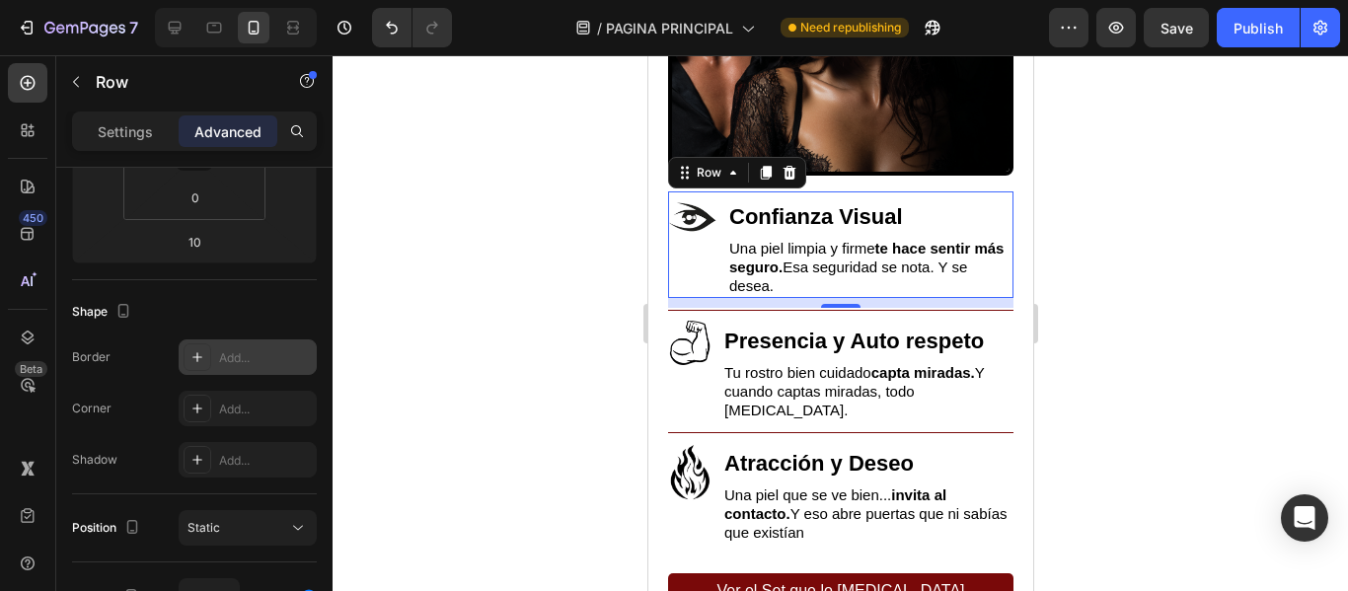
scroll to position [837, 0]
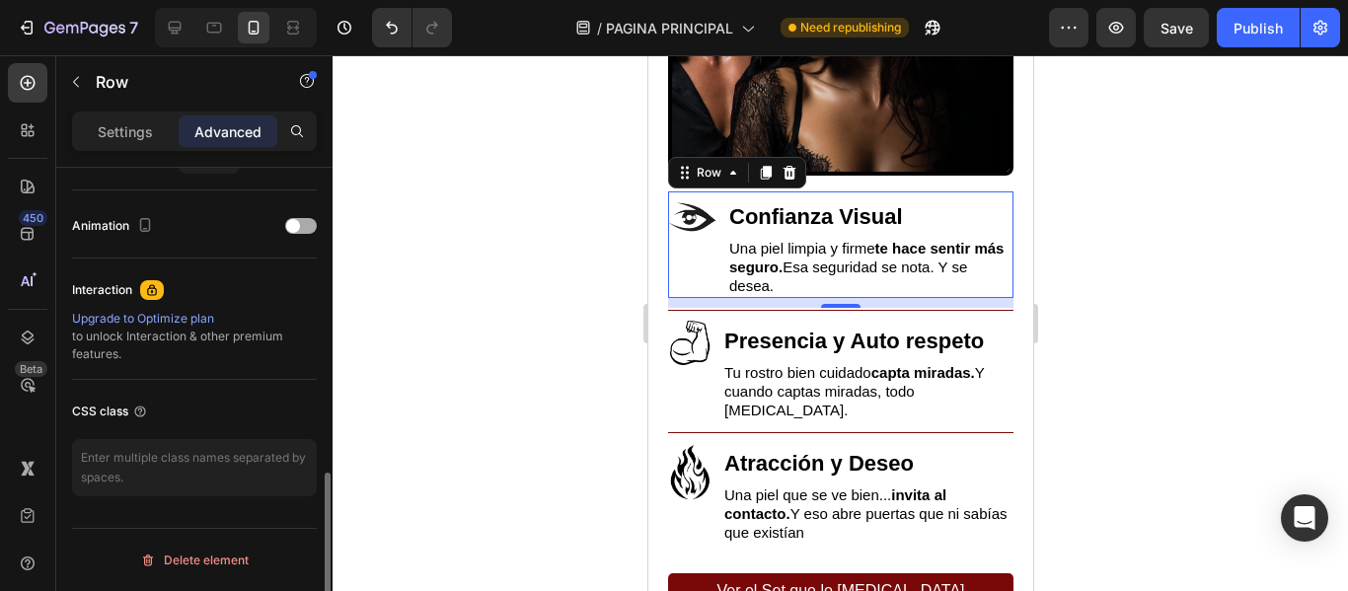
click at [302, 228] on div at bounding box center [301, 226] width 32 height 16
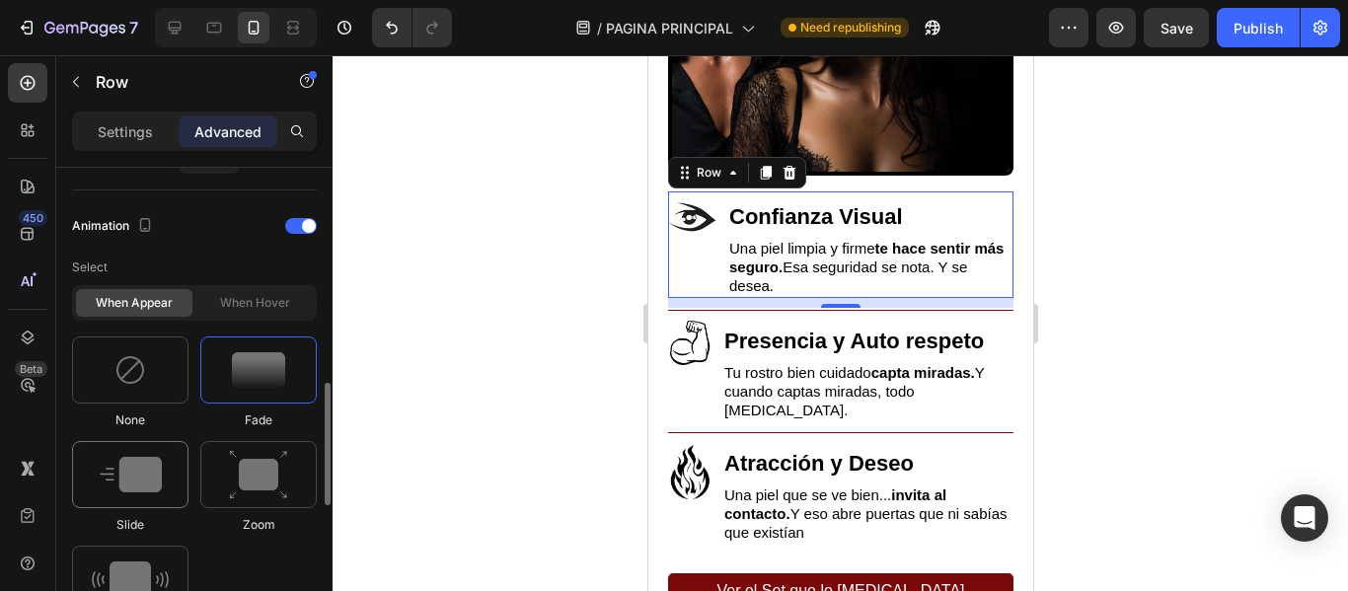
click at [135, 468] on img at bounding box center [131, 475] width 62 height 36
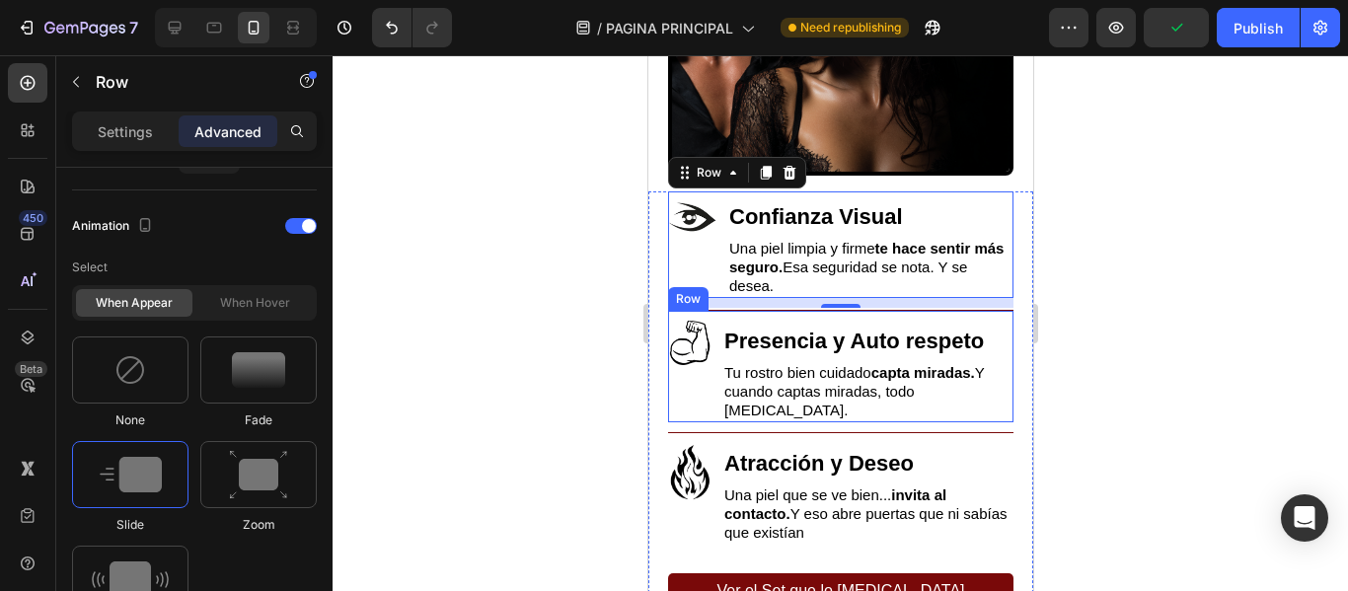
click at [706, 375] on div "Image" at bounding box center [689, 372] width 44 height 102
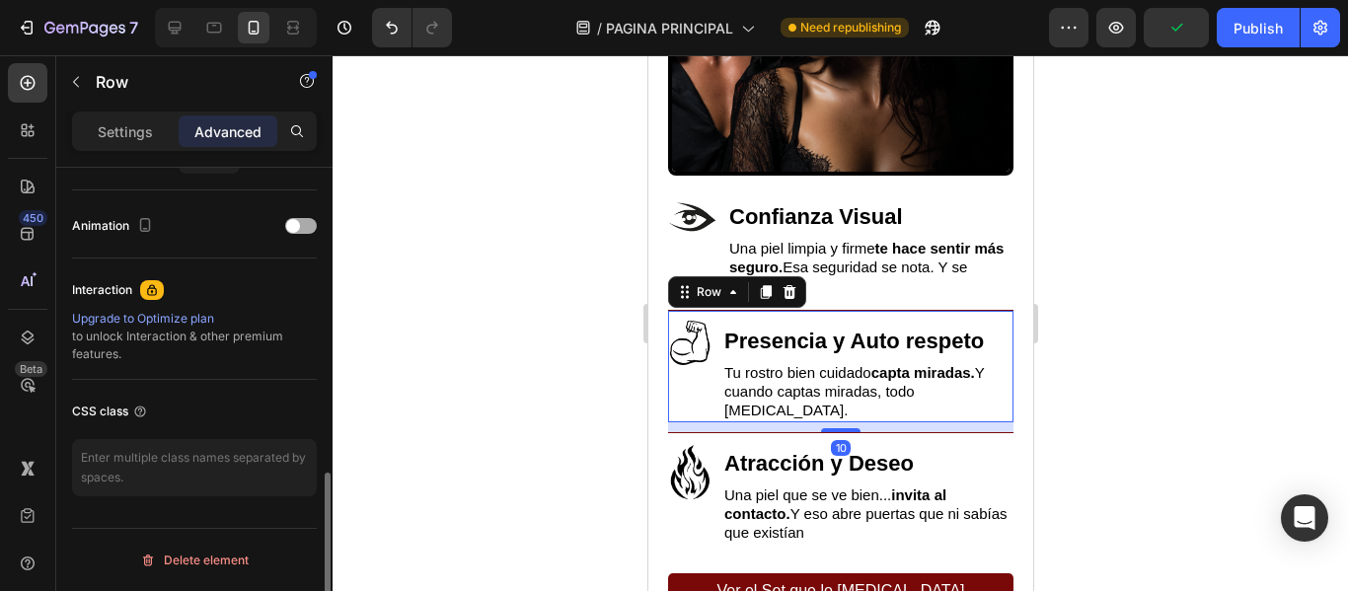
click at [287, 225] on span at bounding box center [293, 226] width 14 height 14
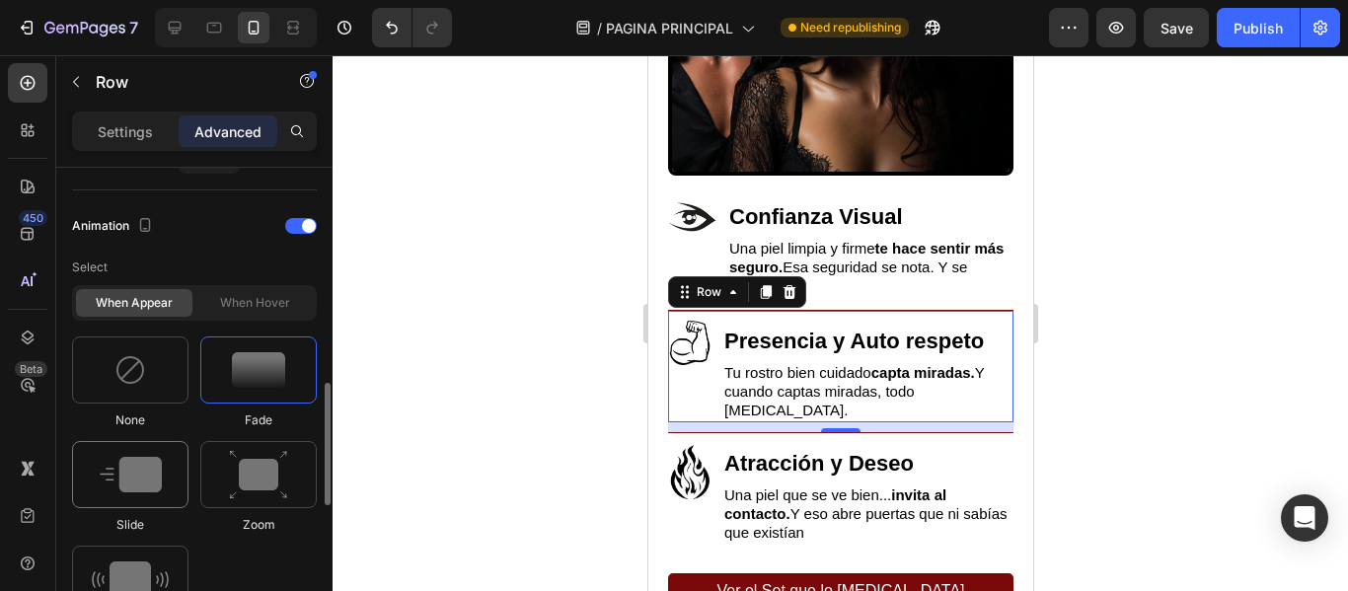
click at [163, 454] on div at bounding box center [130, 474] width 116 height 67
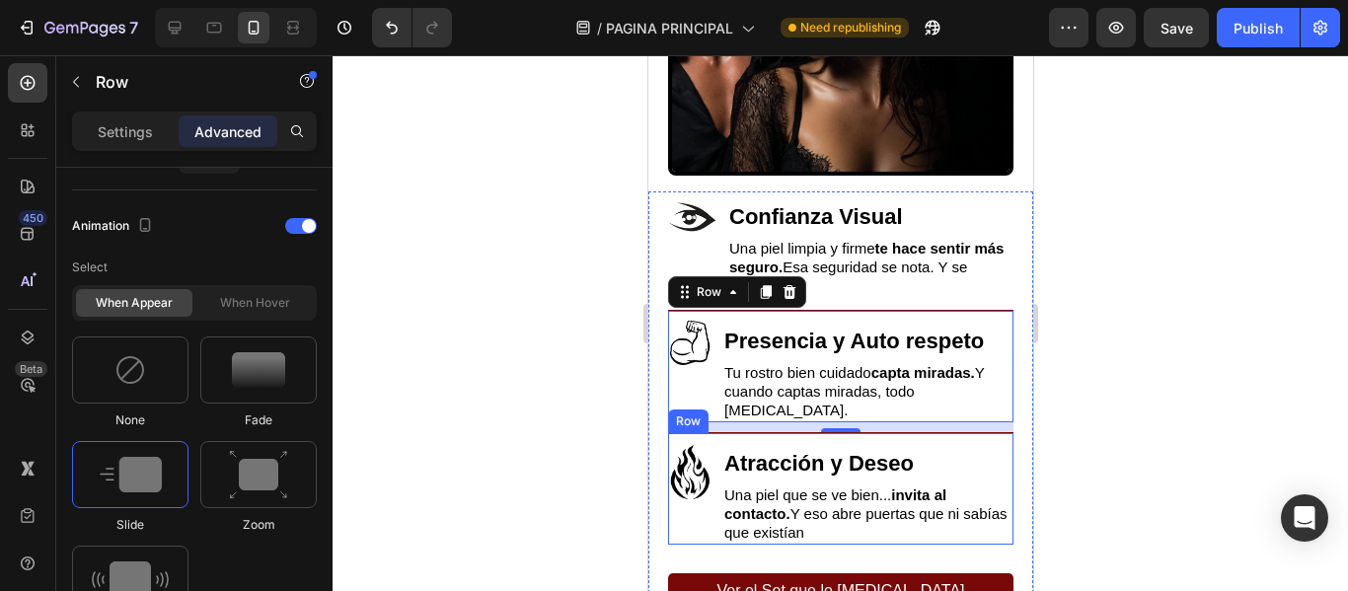
click at [695, 501] on div "Image" at bounding box center [689, 494] width 44 height 102
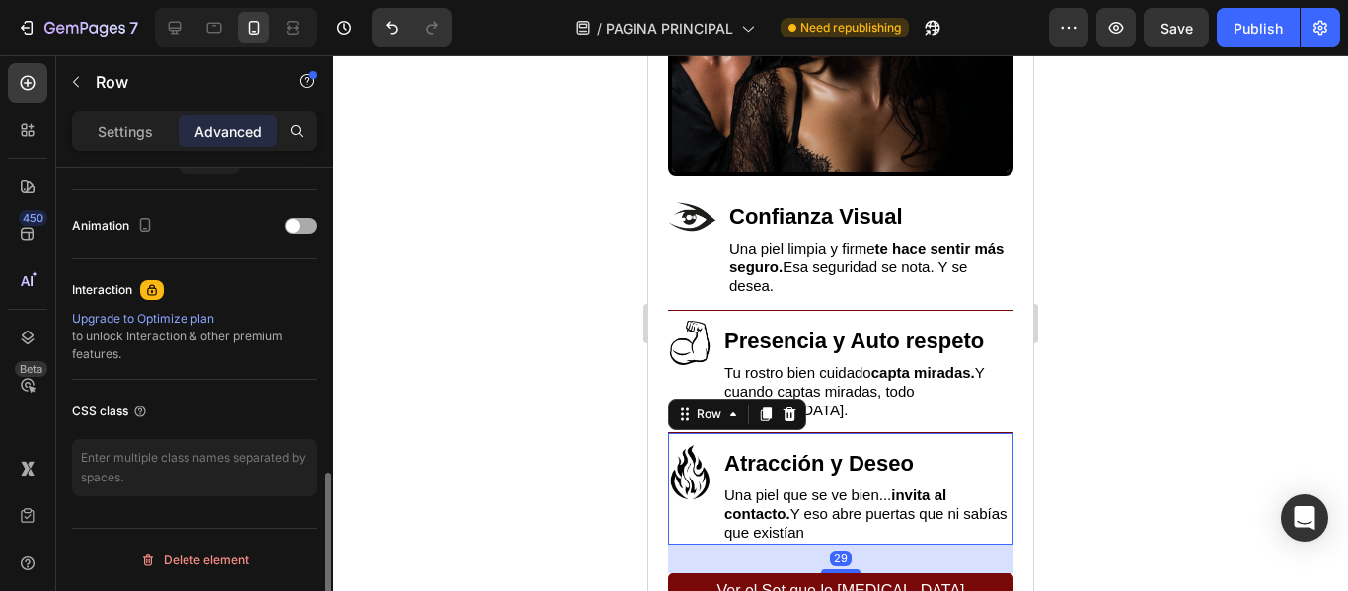
click at [298, 221] on span at bounding box center [293, 226] width 14 height 14
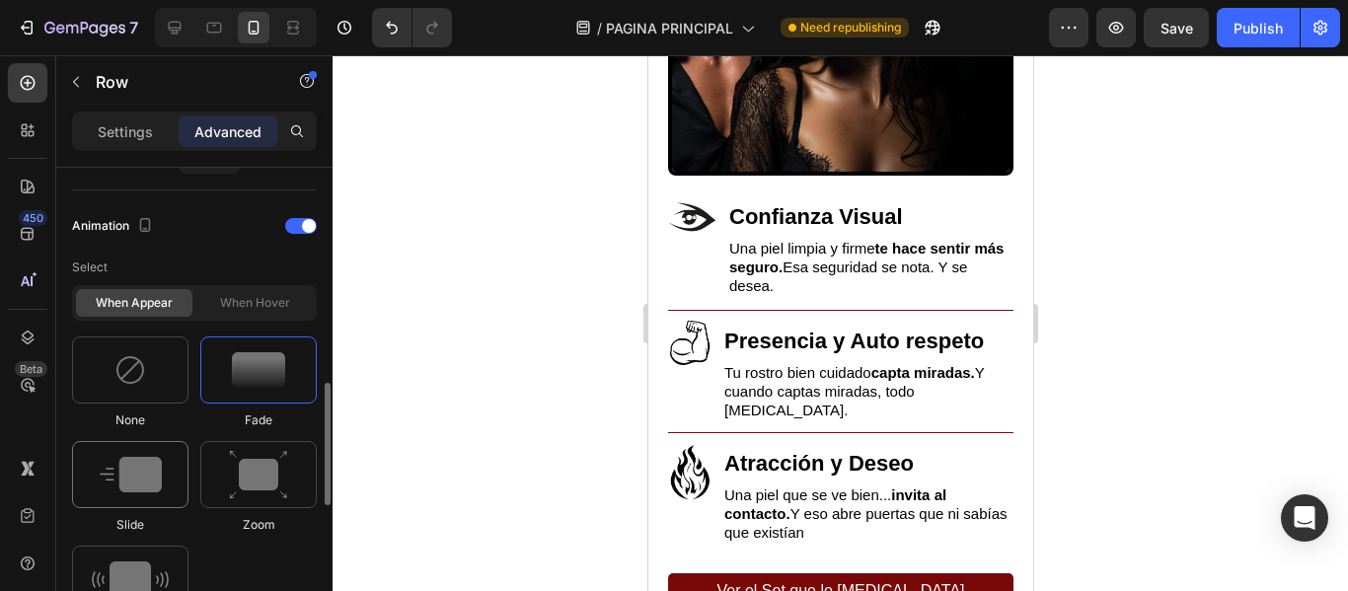
click at [151, 467] on img at bounding box center [131, 475] width 62 height 36
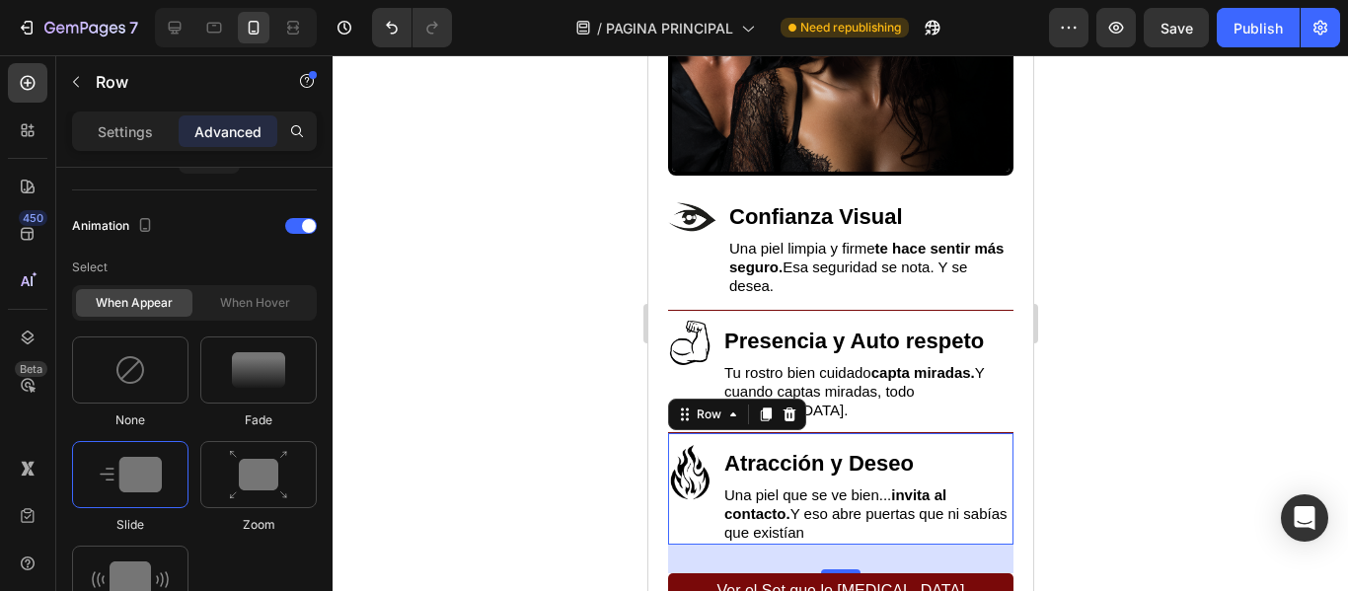
click at [422, 265] on div at bounding box center [839, 323] width 1015 height 536
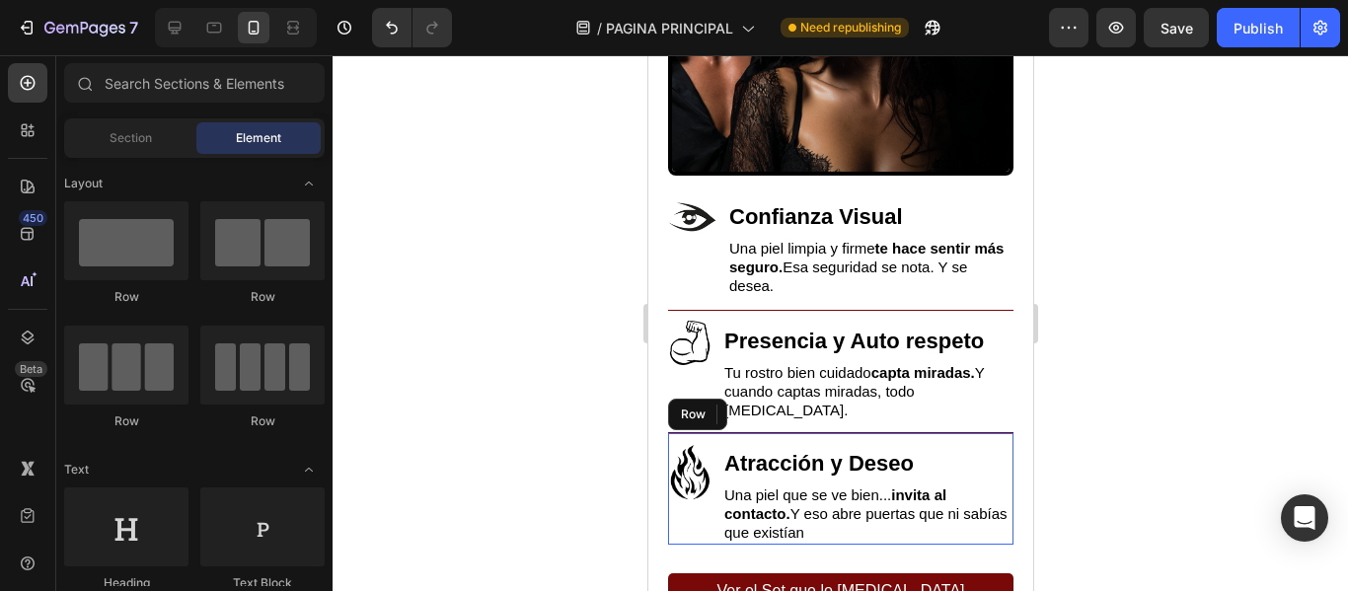
click at [461, 257] on div at bounding box center [839, 323] width 1015 height 536
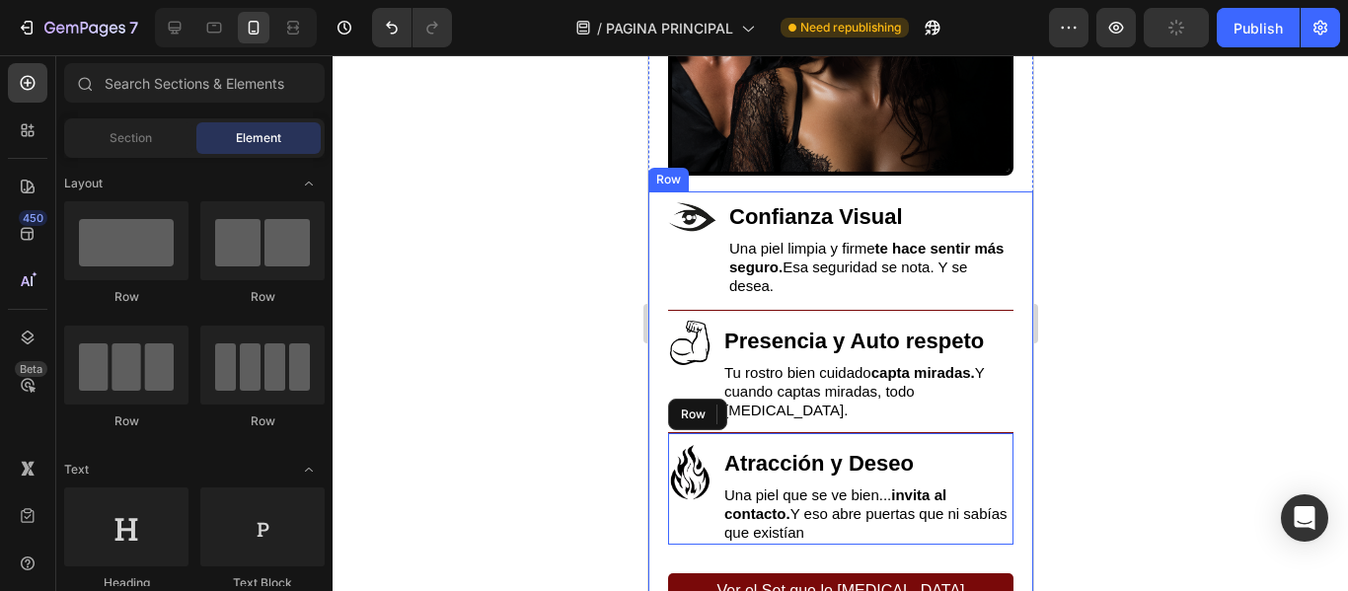
click at [935, 308] on div "Image Confianza Visual Heading Una piel limpia y firme te hace sentir más segur…" at bounding box center [839, 411] width 345 height 441
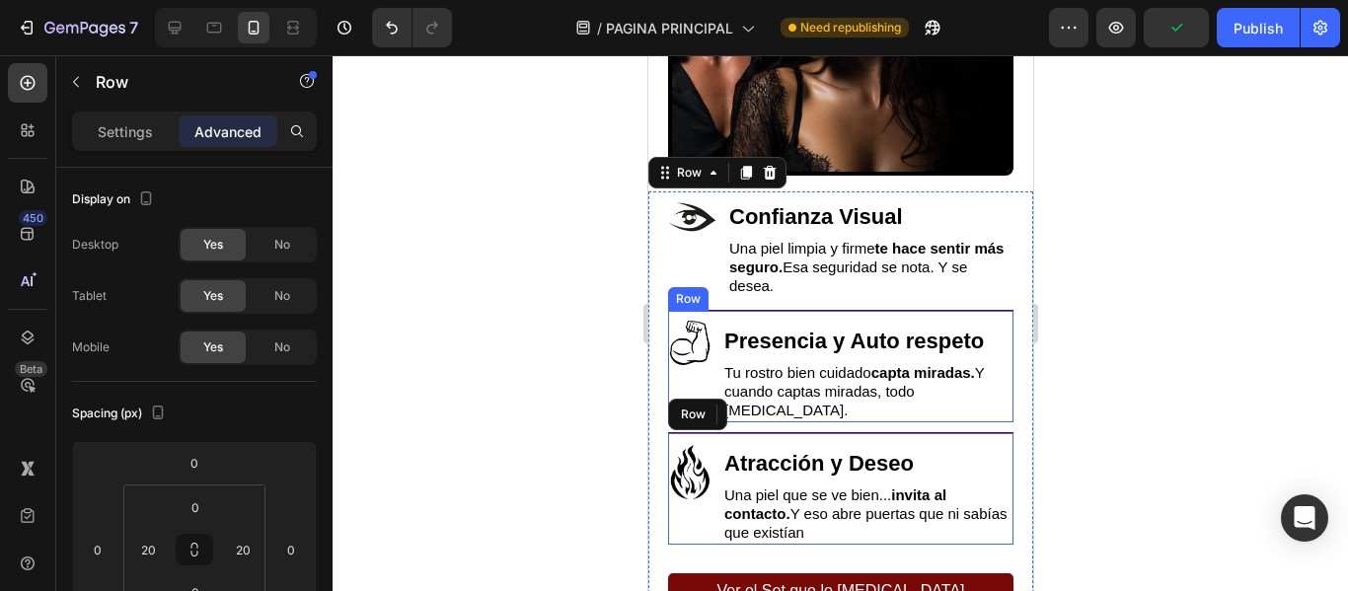
click at [870, 316] on div "Image Presencia y Auto respeto Heading Tu rostro bien cuidado capta miradas. Y …" at bounding box center [839, 366] width 345 height 112
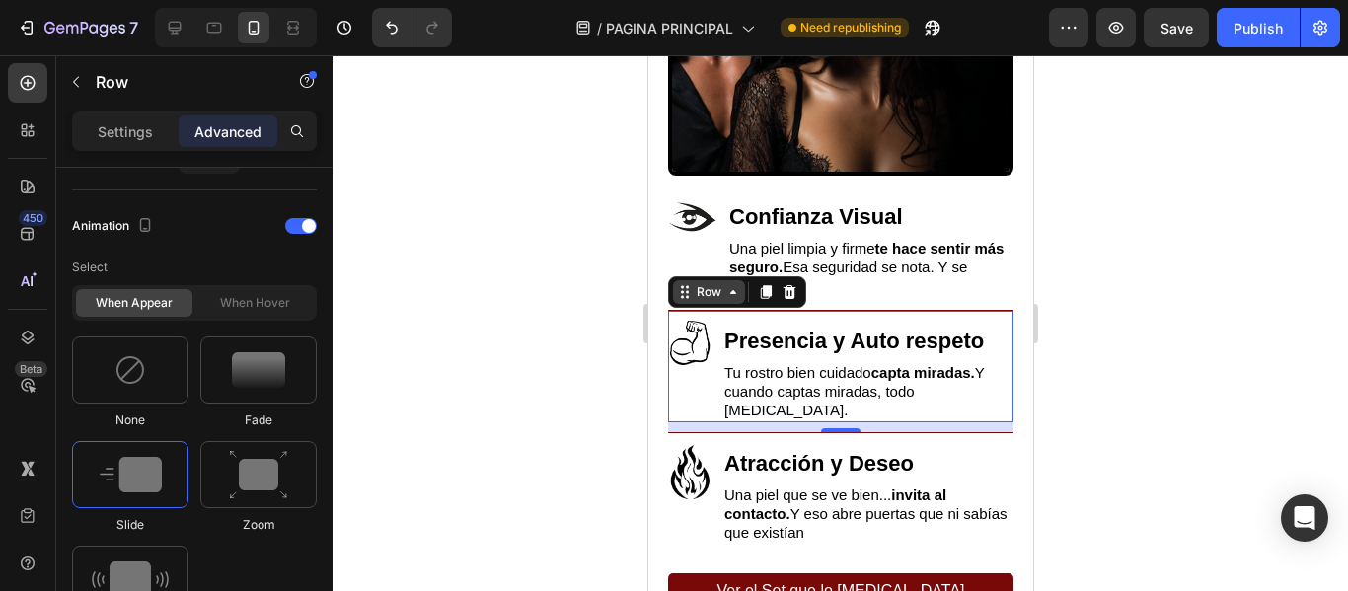
click at [728, 296] on icon at bounding box center [732, 292] width 16 height 16
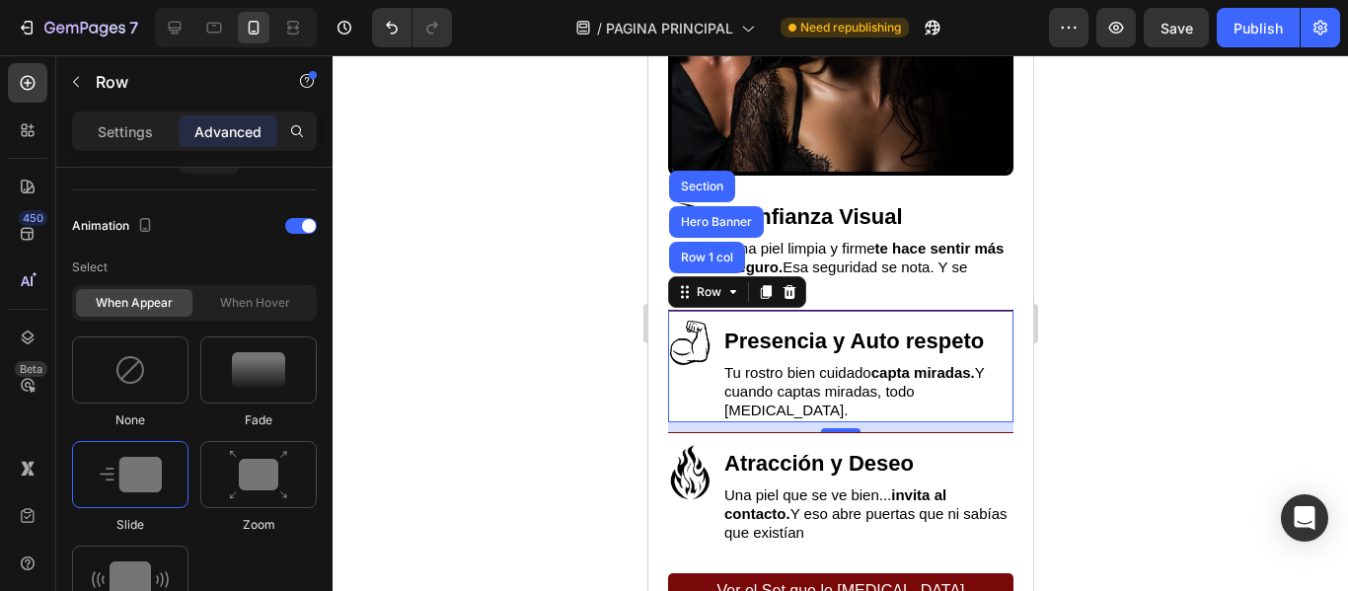
click at [1210, 346] on div at bounding box center [839, 323] width 1015 height 536
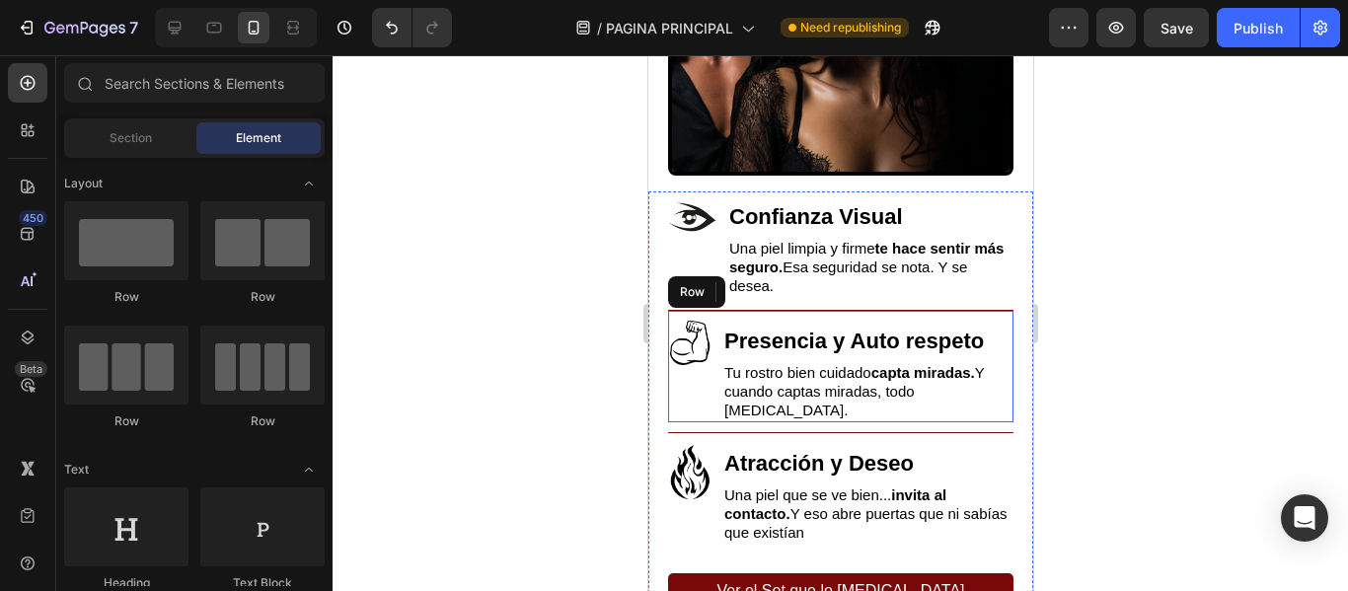
click at [933, 312] on div "Image Presencia y Auto respeto Heading Tu rostro bien cuidado capta miradas. Y …" at bounding box center [839, 366] width 345 height 112
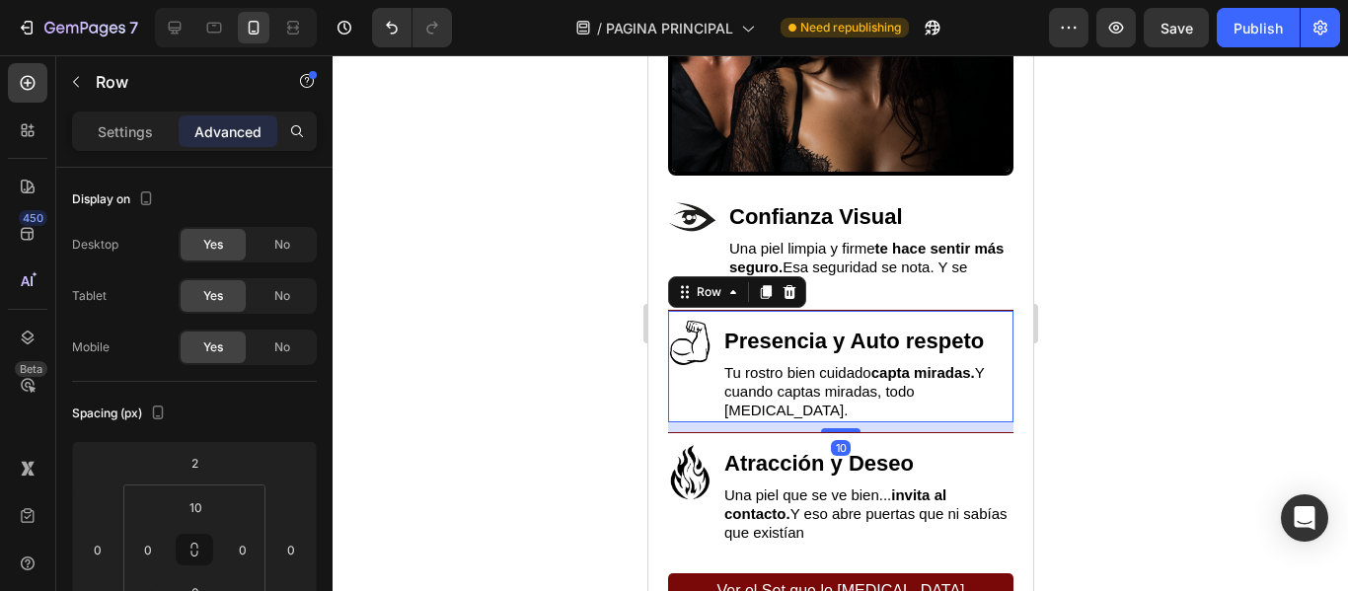
click at [933, 312] on div "Image Presencia y Auto respeto Heading Tu rostro bien cuidado capta miradas. Y …" at bounding box center [839, 366] width 345 height 112
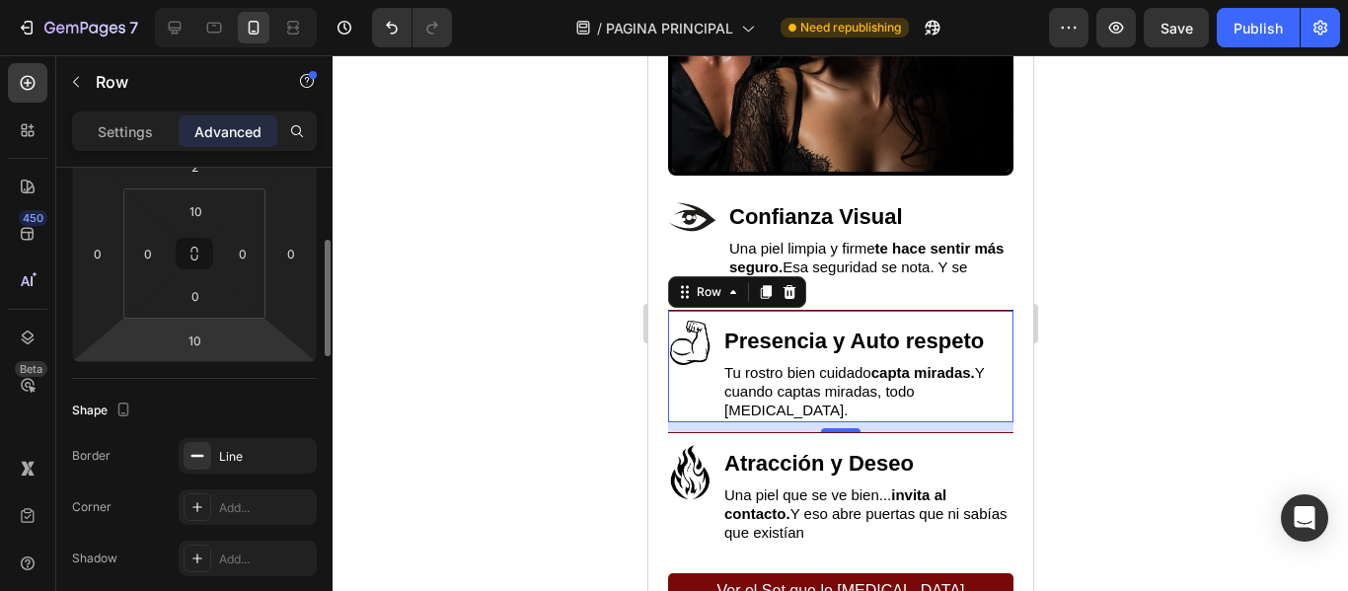
scroll to position [493, 0]
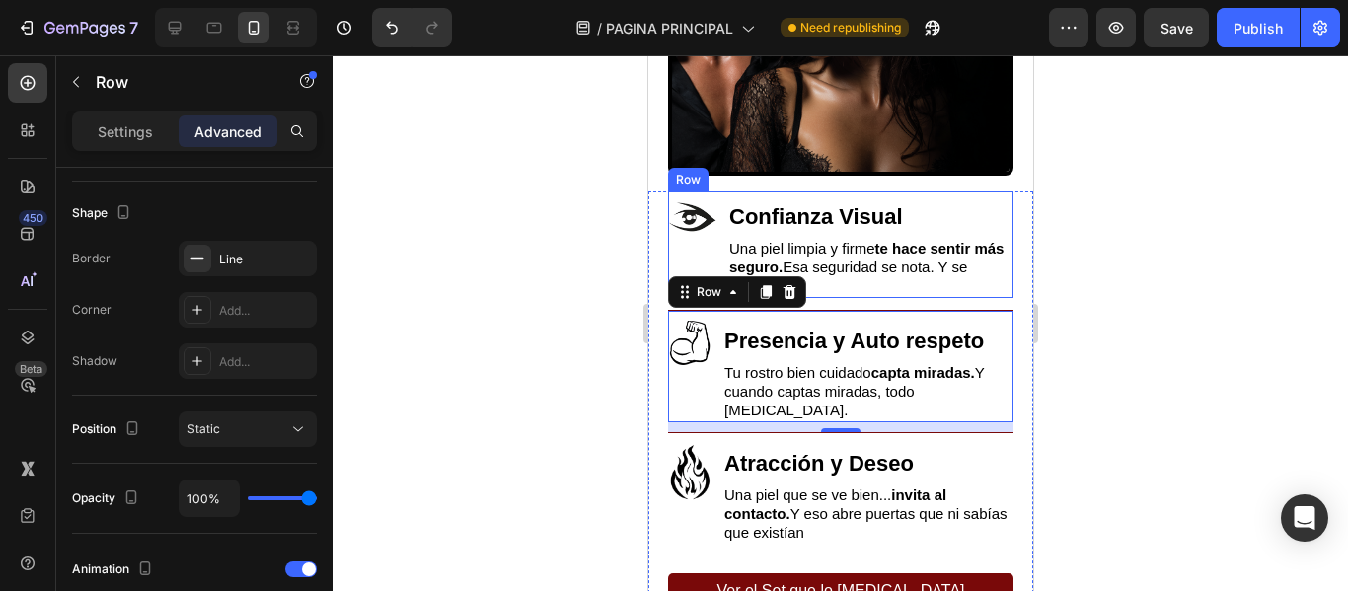
click at [705, 252] on div "Image" at bounding box center [691, 244] width 49 height 107
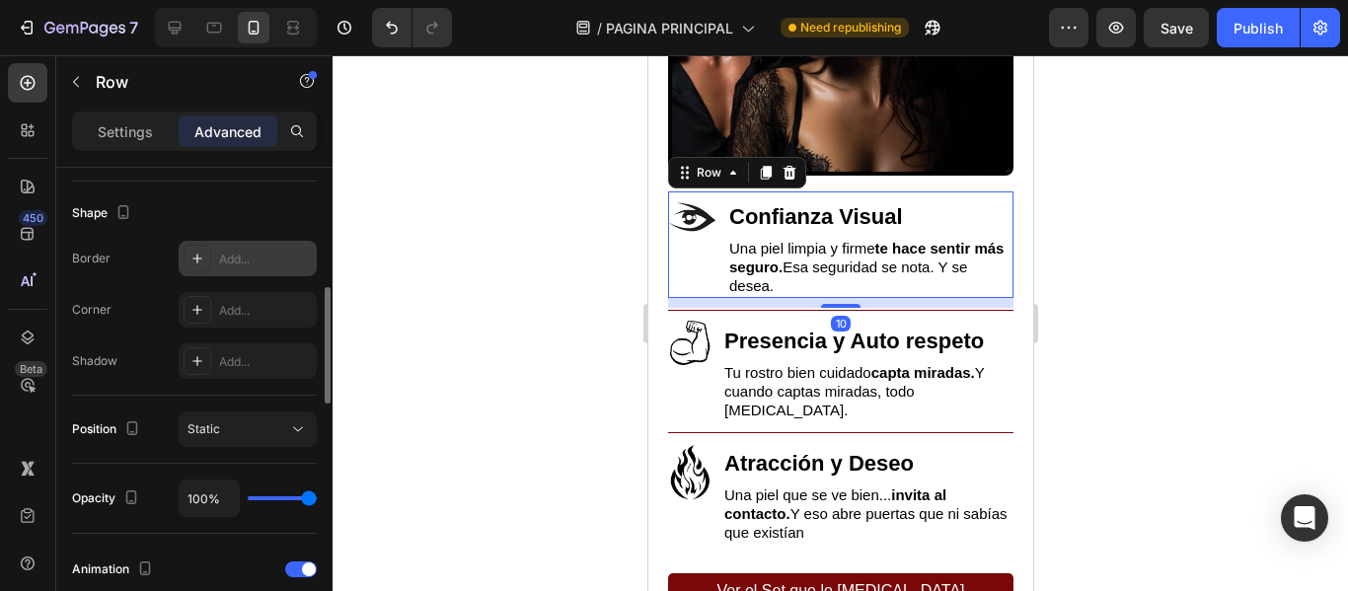
click at [192, 253] on icon at bounding box center [197, 259] width 16 height 16
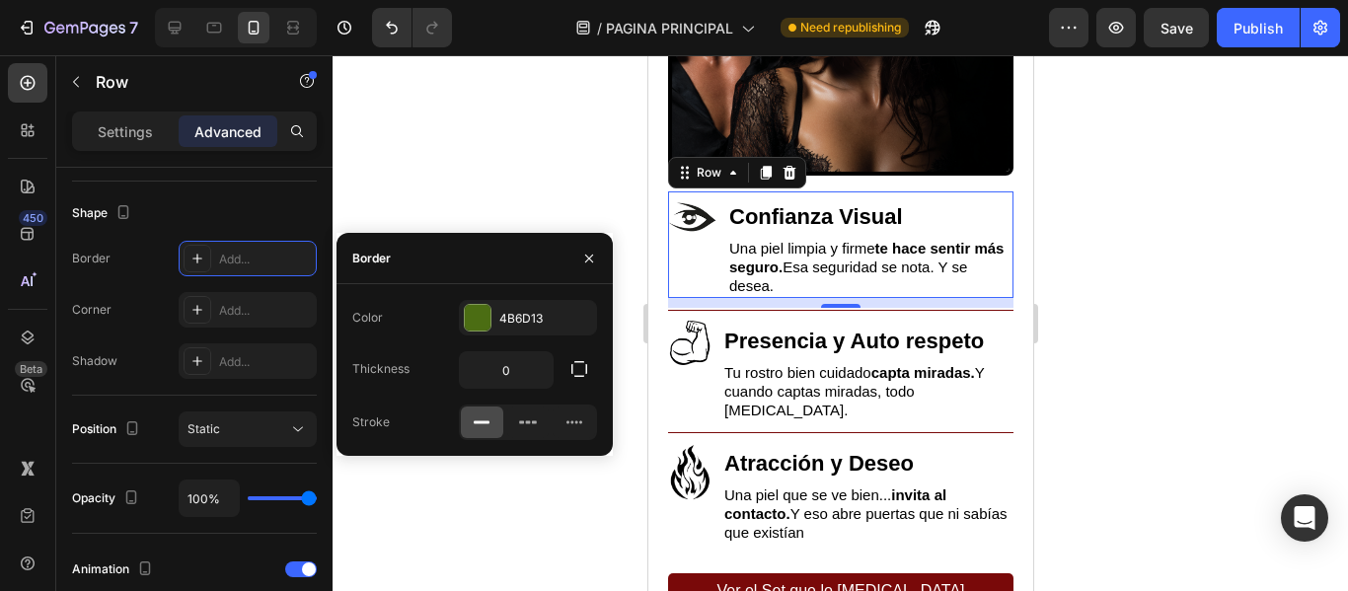
click at [487, 421] on rect at bounding box center [482, 422] width 16 height 3
type input "1"
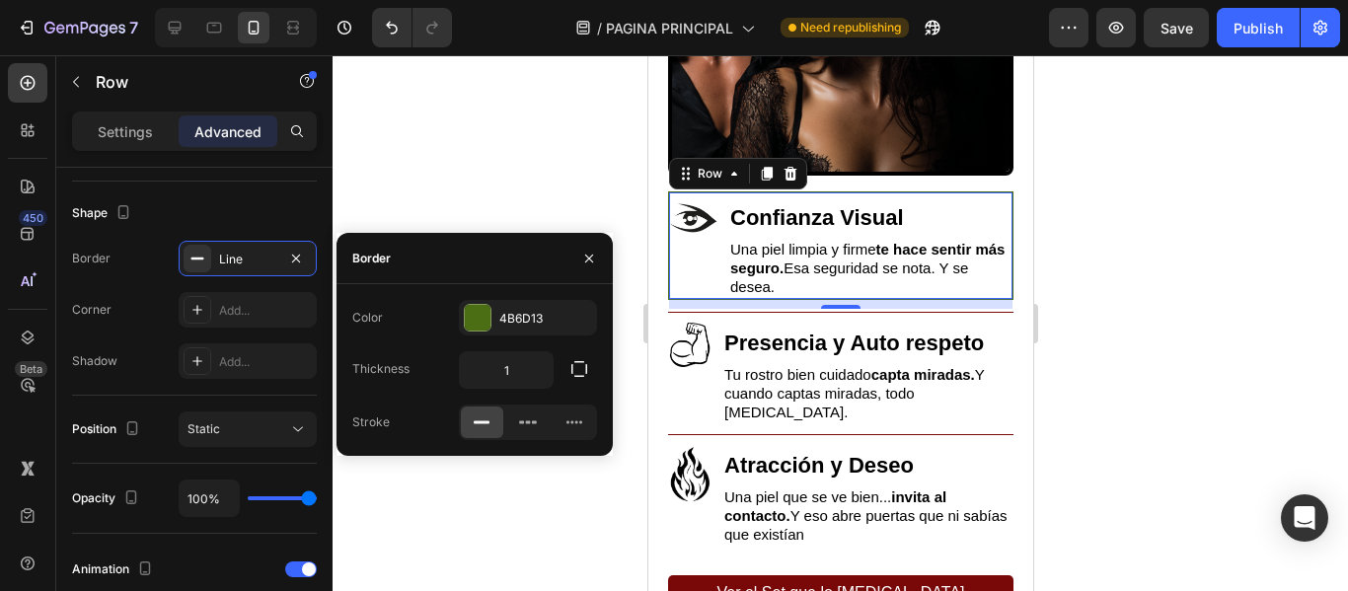
click at [498, 157] on div at bounding box center [839, 323] width 1015 height 536
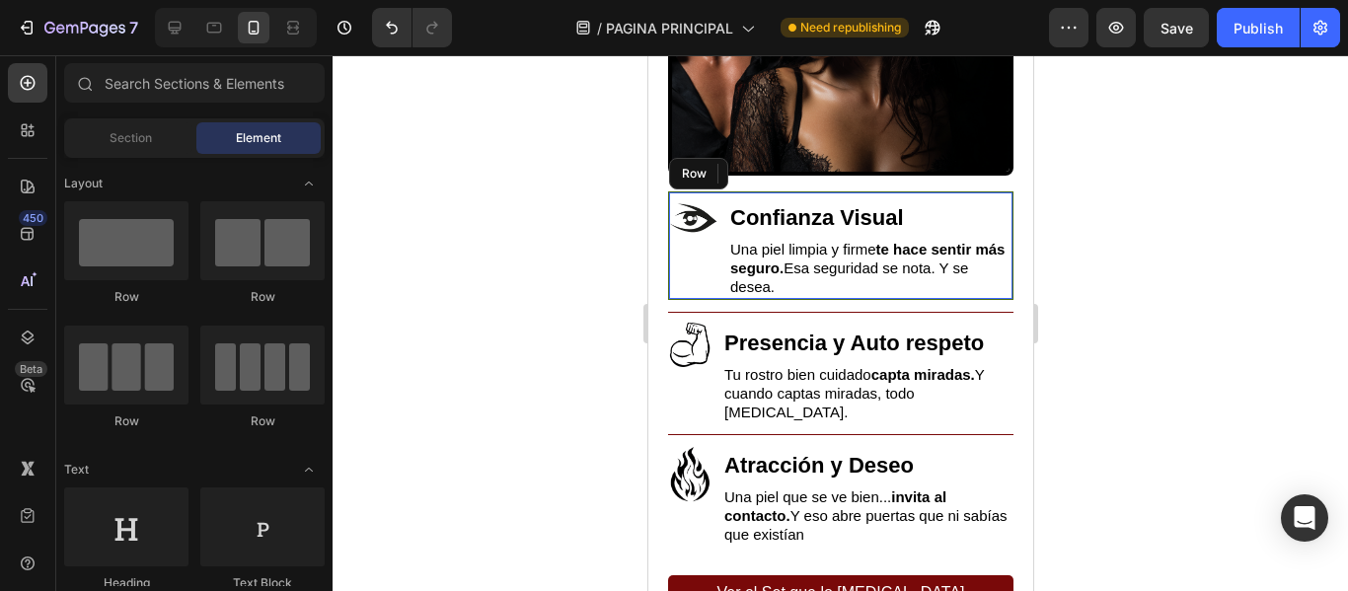
click at [539, 198] on div at bounding box center [839, 323] width 1015 height 536
click at [528, 412] on div at bounding box center [839, 323] width 1015 height 536
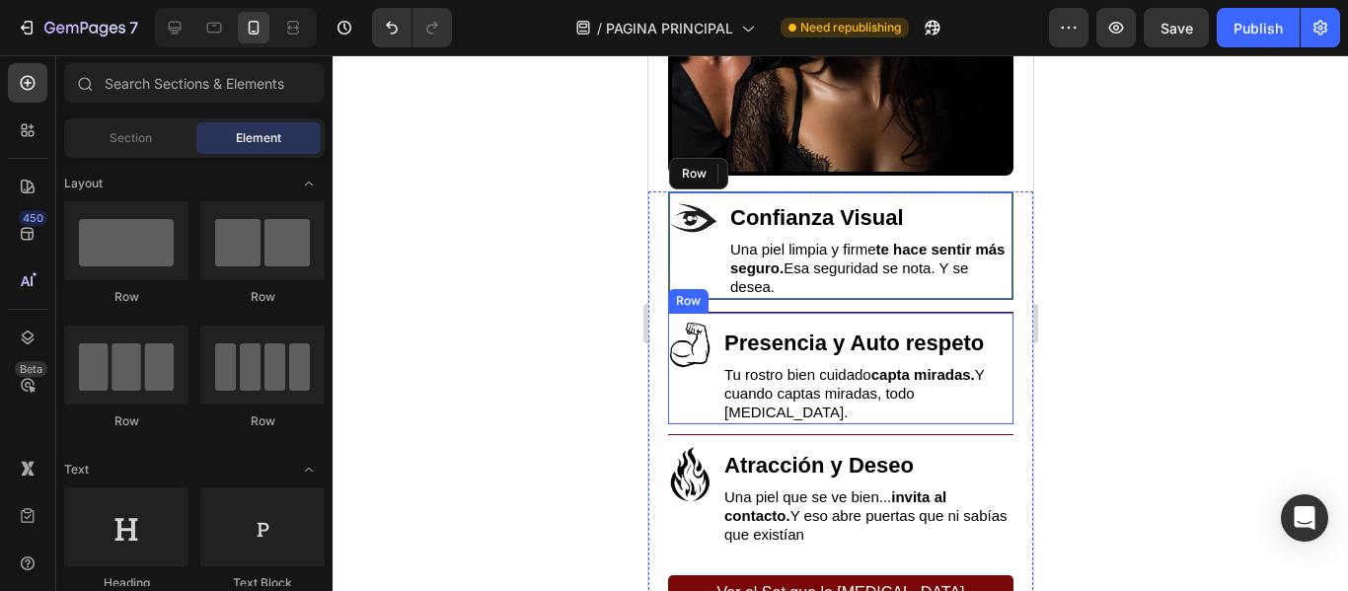
click at [696, 381] on div "Image" at bounding box center [689, 374] width 44 height 102
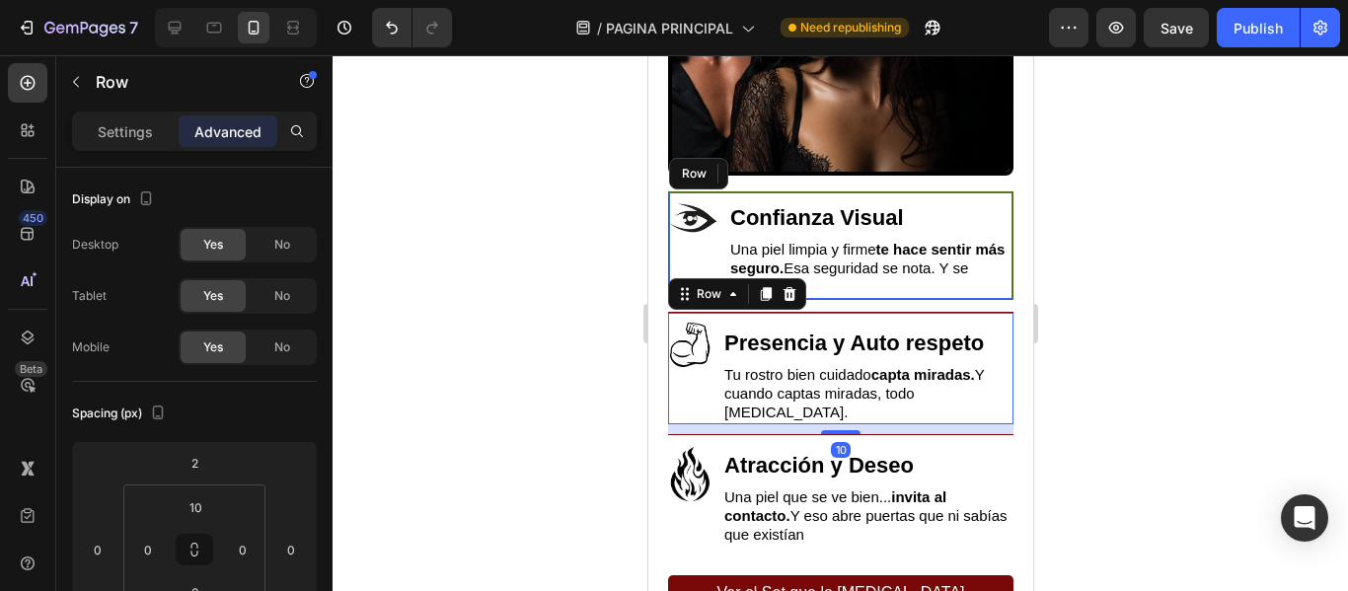
click at [1127, 321] on div at bounding box center [839, 323] width 1015 height 536
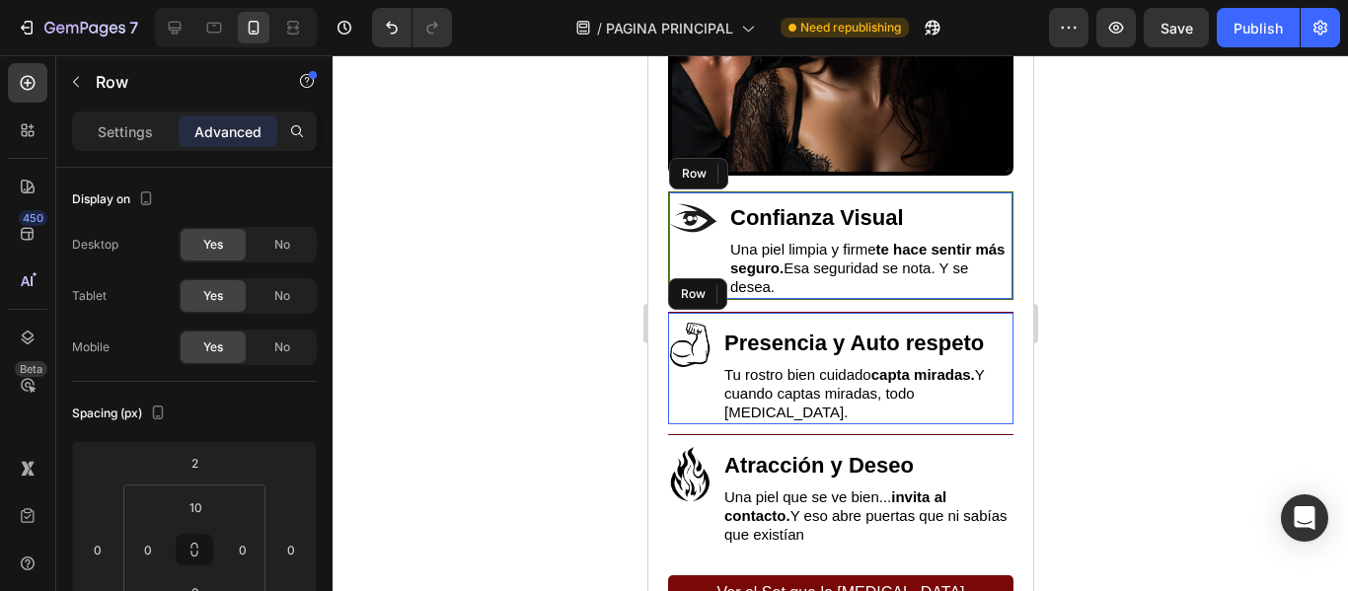
click at [1127, 321] on div at bounding box center [839, 323] width 1015 height 536
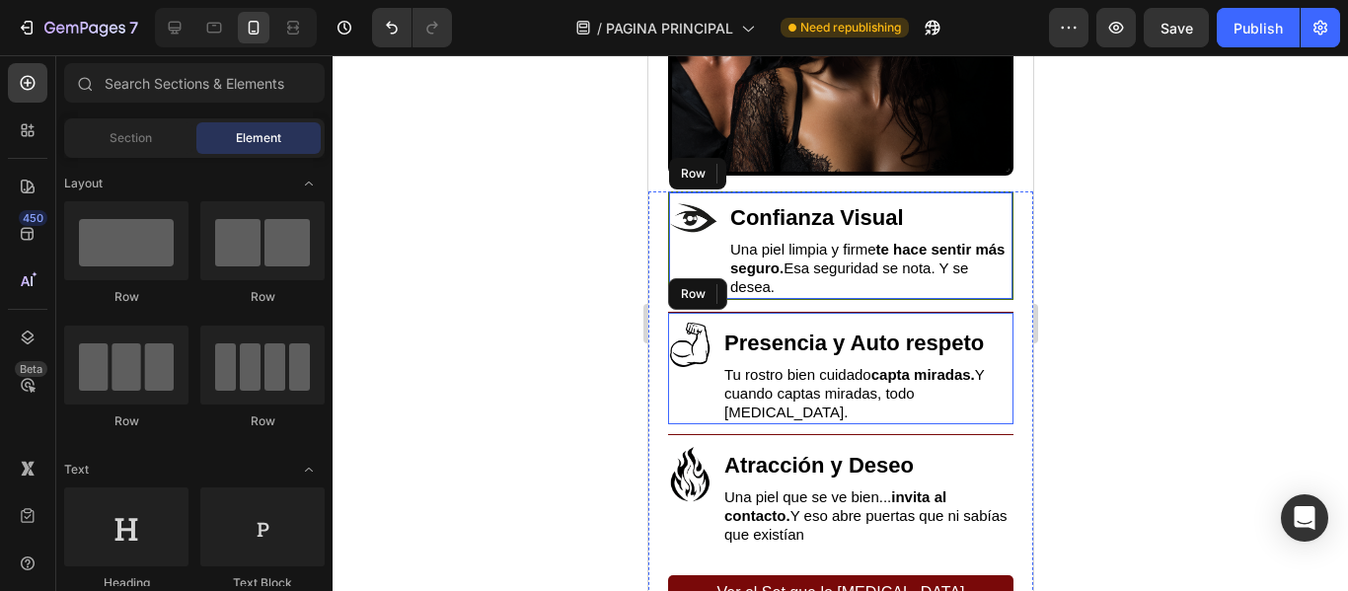
click at [700, 258] on div "Image" at bounding box center [692, 245] width 49 height 107
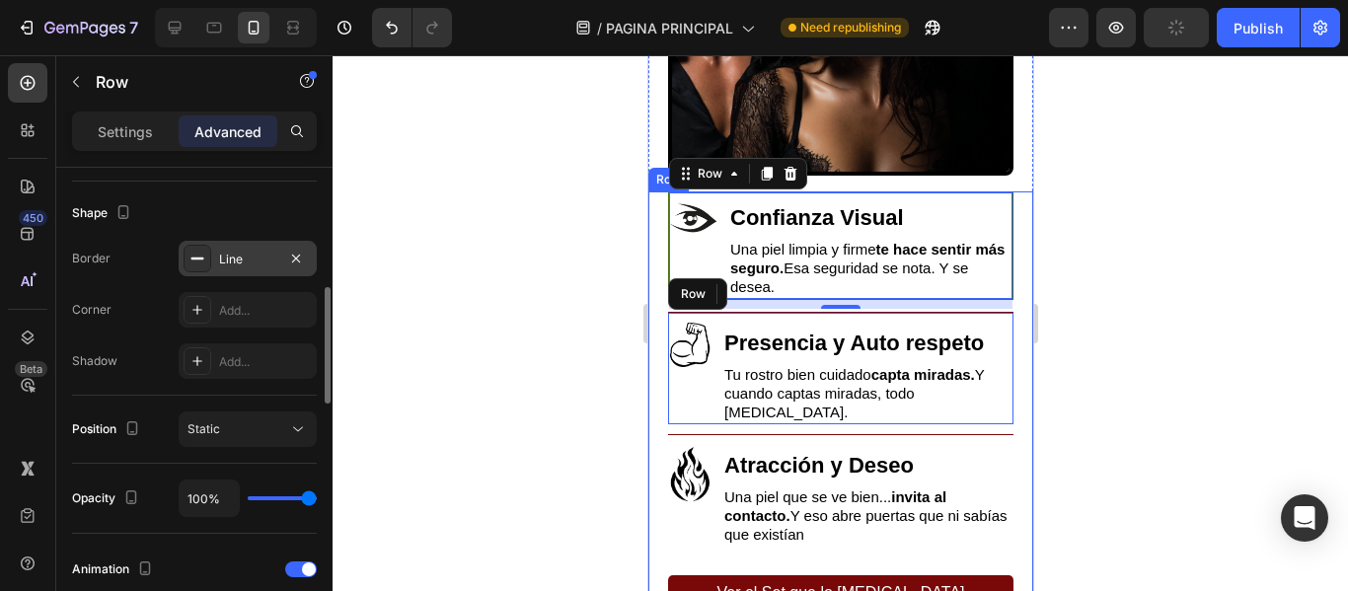
click at [227, 257] on div "Line" at bounding box center [247, 260] width 57 height 18
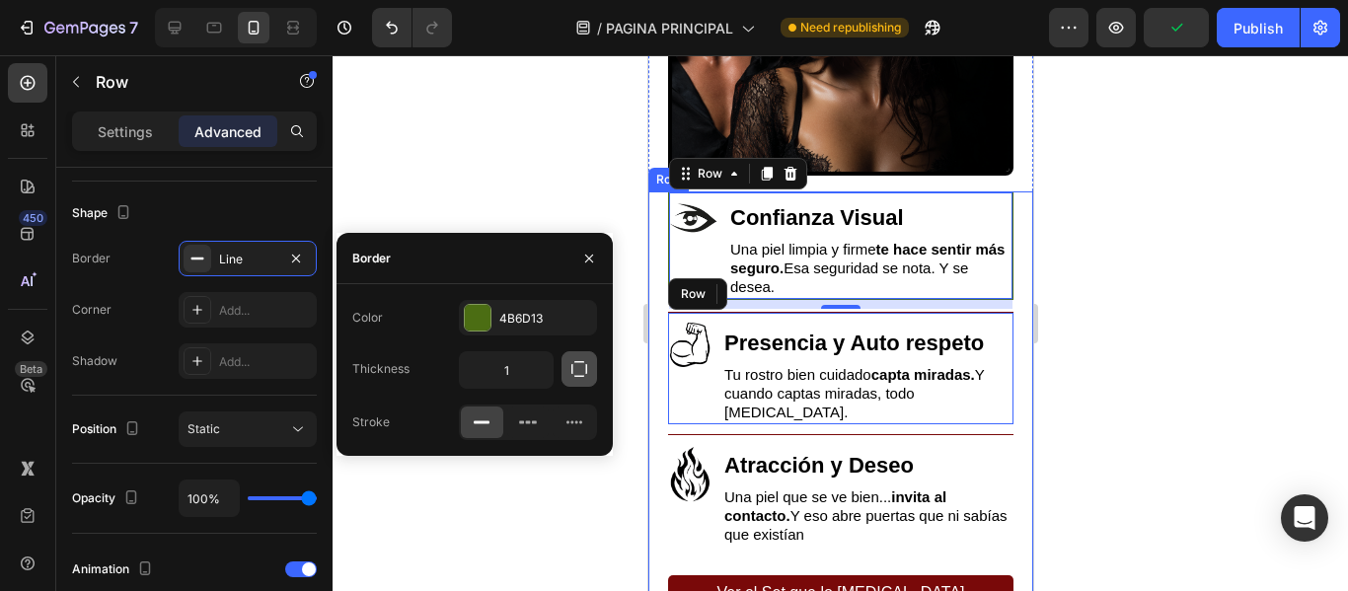
click at [574, 371] on icon "button" at bounding box center [579, 369] width 20 height 20
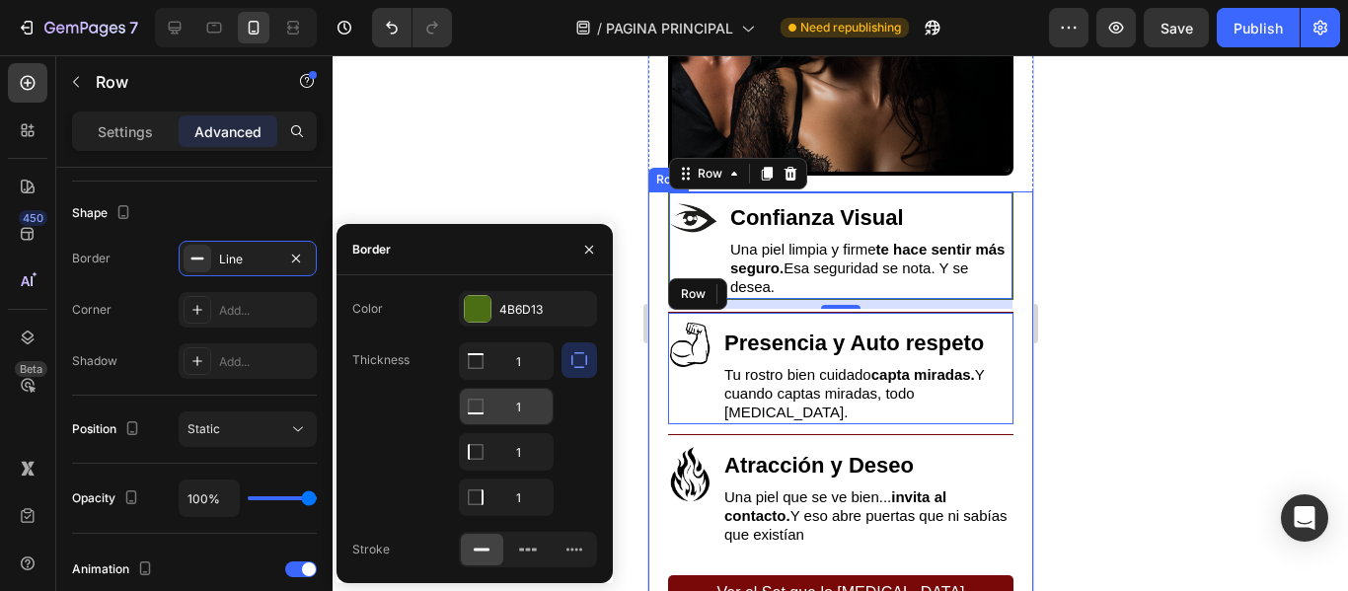
click at [477, 413] on icon at bounding box center [476, 413] width 16 height 2
click at [527, 408] on input "1" at bounding box center [506, 407] width 93 height 36
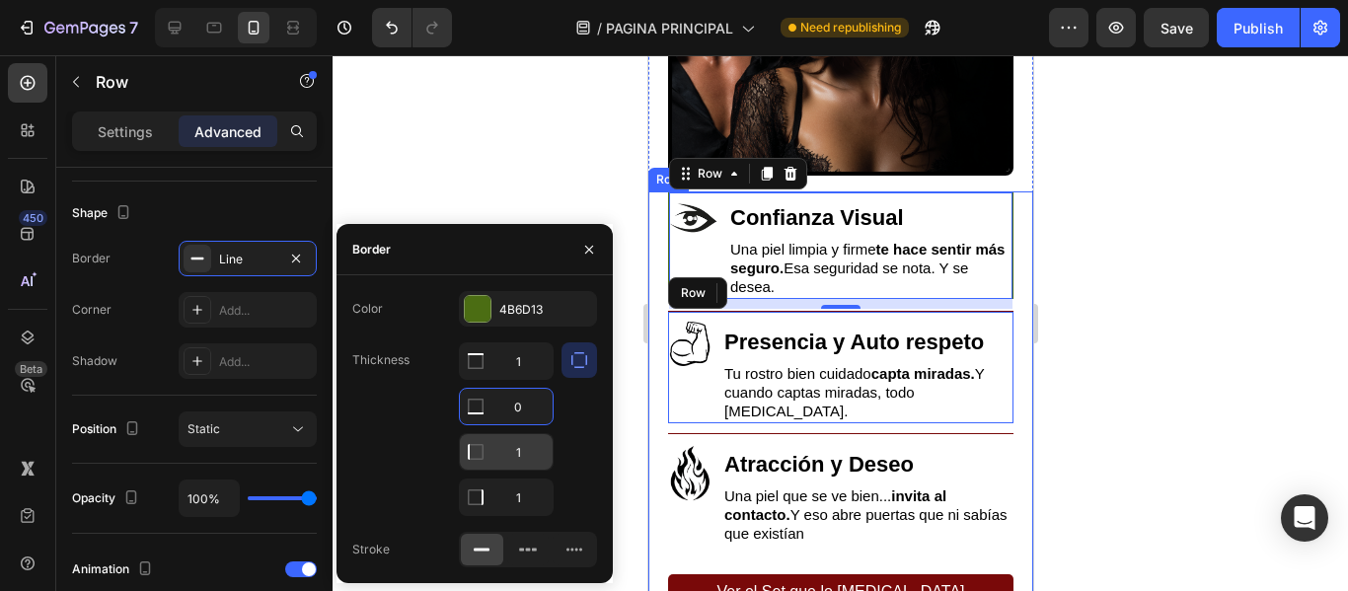
type input "0"
click at [523, 459] on input "1" at bounding box center [506, 452] width 93 height 36
type input "0"
click at [522, 500] on input "1" at bounding box center [506, 497] width 93 height 36
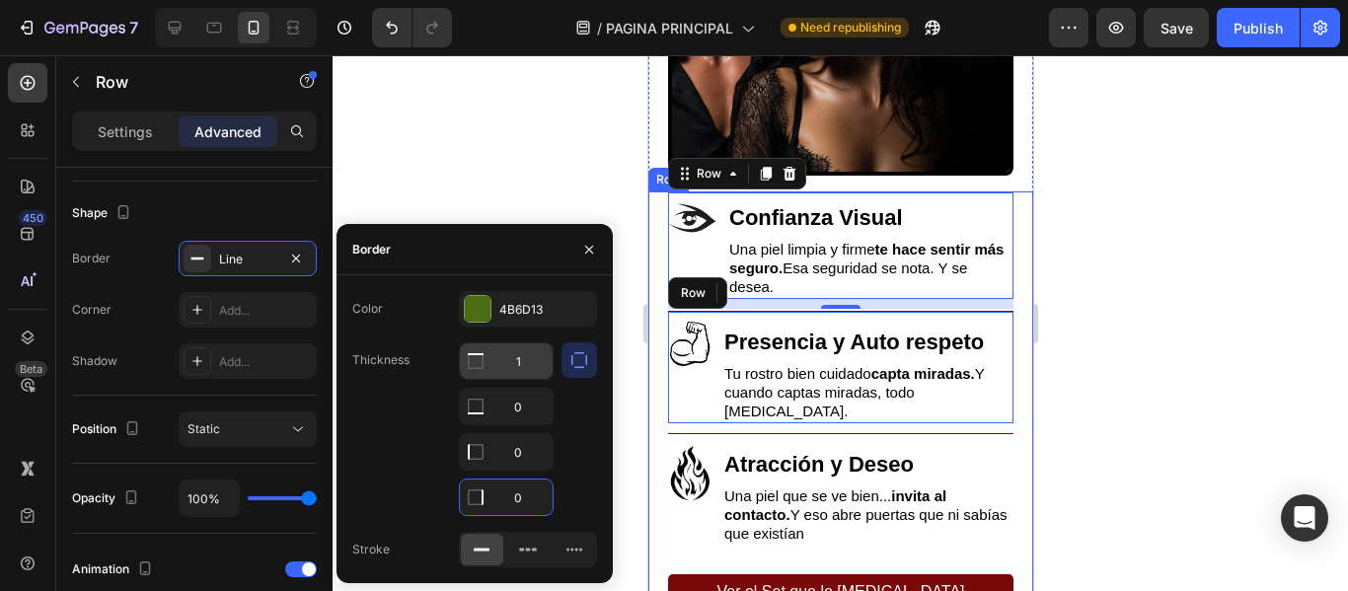
type input "0"
drag, startPoint x: 526, startPoint y: 366, endPoint x: 523, endPoint y: 354, distance: 12.2
click at [526, 365] on input "1" at bounding box center [506, 361] width 93 height 36
click at [704, 384] on div "Image" at bounding box center [689, 373] width 44 height 102
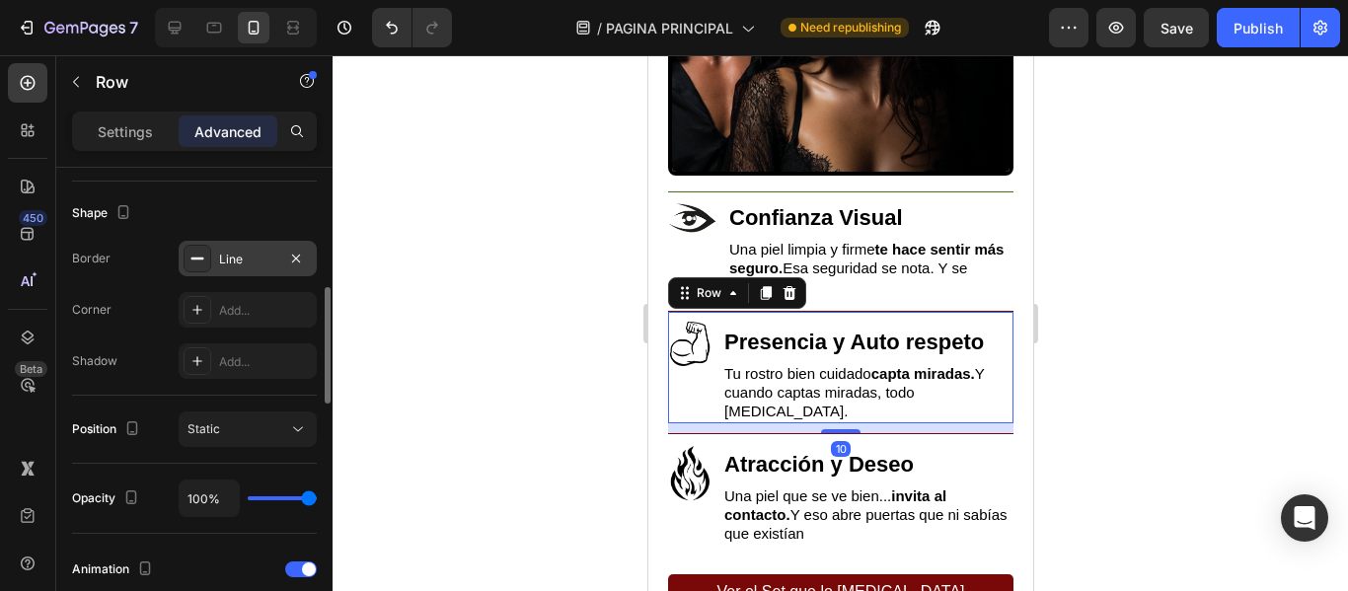
click at [219, 257] on div "Line" at bounding box center [247, 260] width 57 height 18
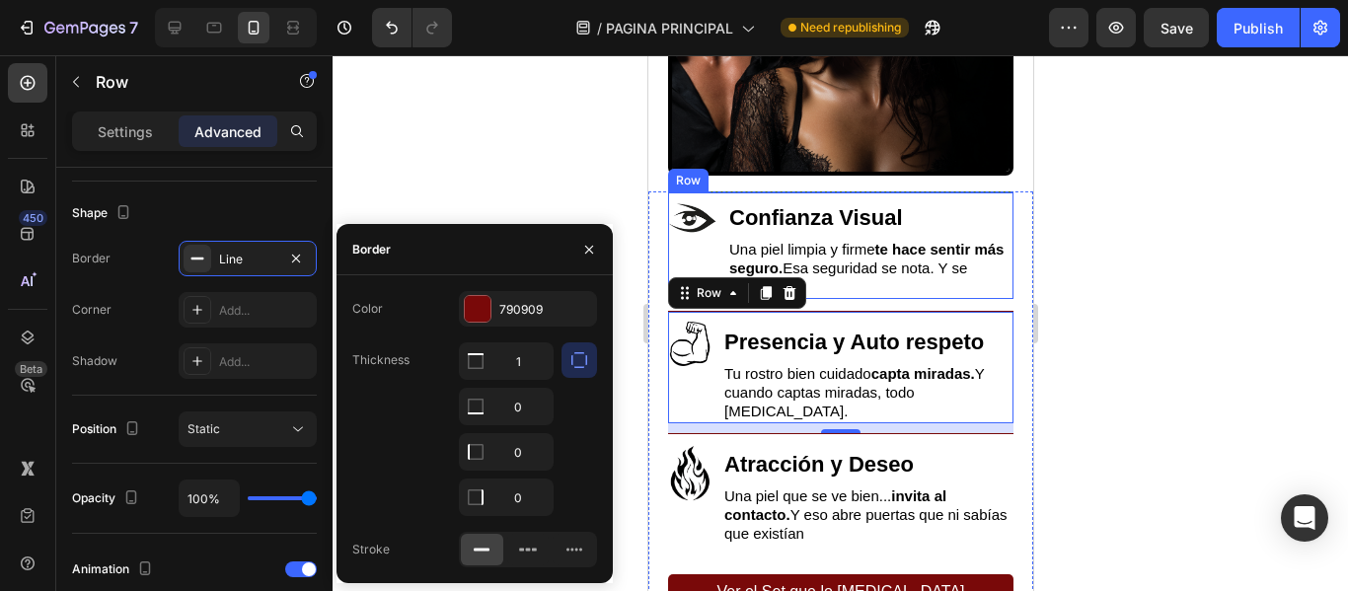
click at [701, 246] on div "Image" at bounding box center [691, 245] width 49 height 107
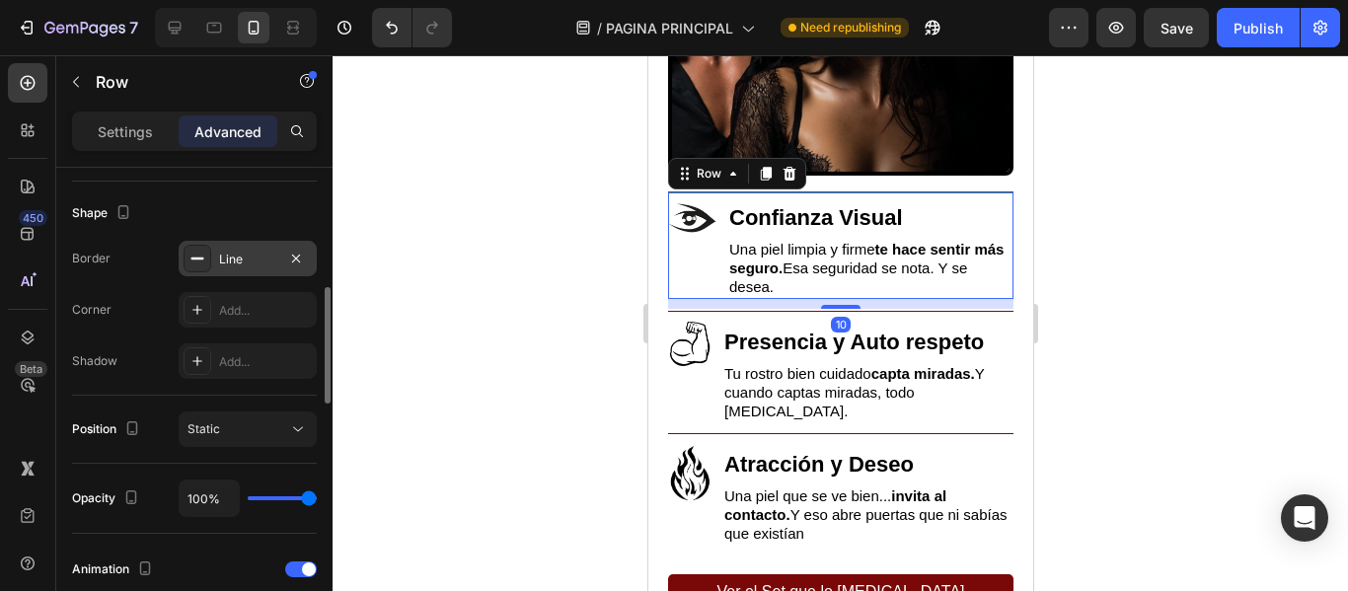
click at [216, 267] on div "Line" at bounding box center [248, 259] width 138 height 36
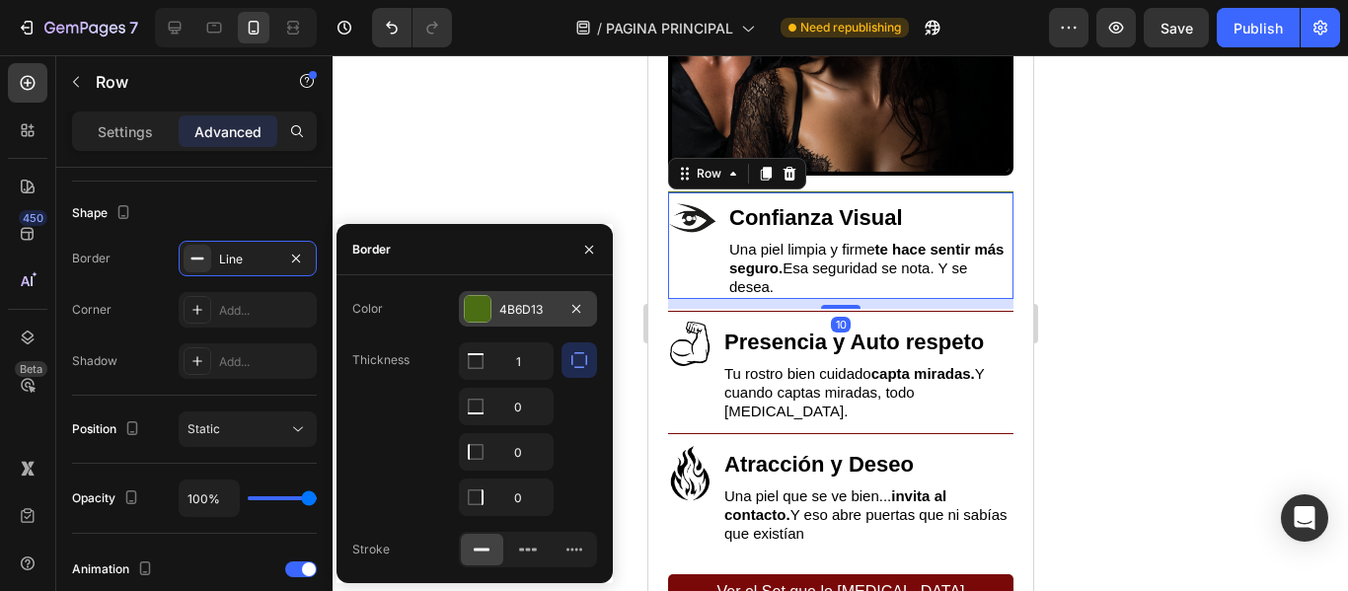
click at [523, 314] on div "4B6D13" at bounding box center [527, 310] width 57 height 18
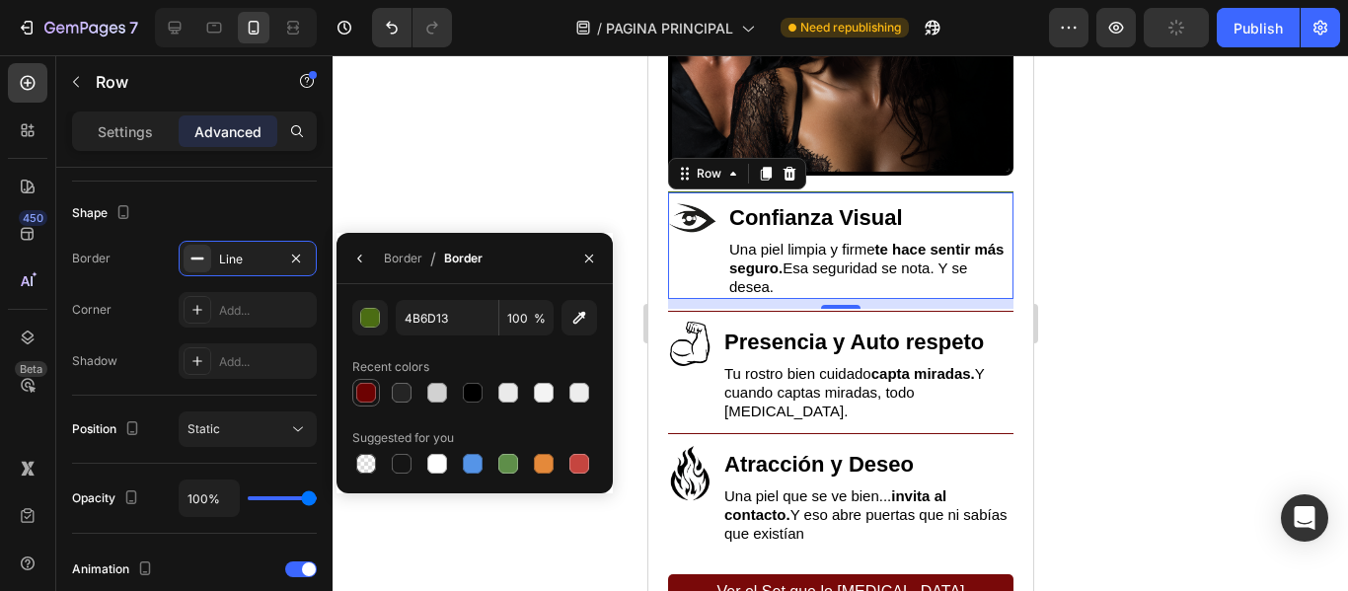
click at [373, 389] on div at bounding box center [366, 393] width 20 height 20
type input "790909"
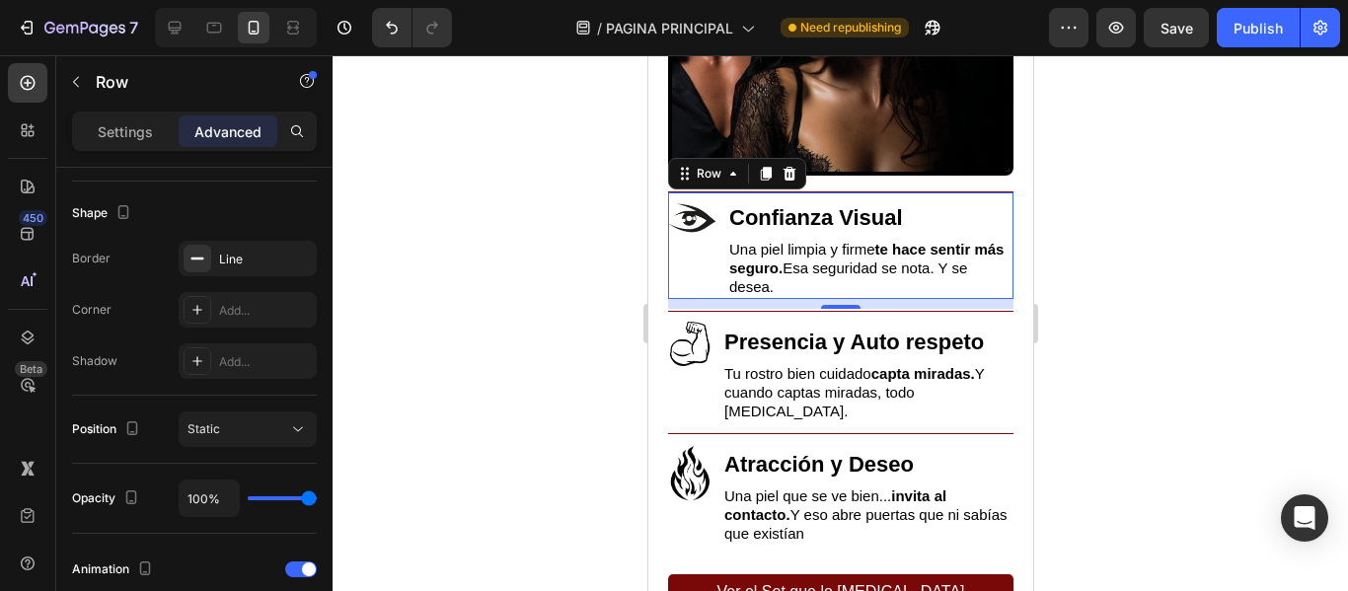
click at [426, 207] on div at bounding box center [839, 323] width 1015 height 536
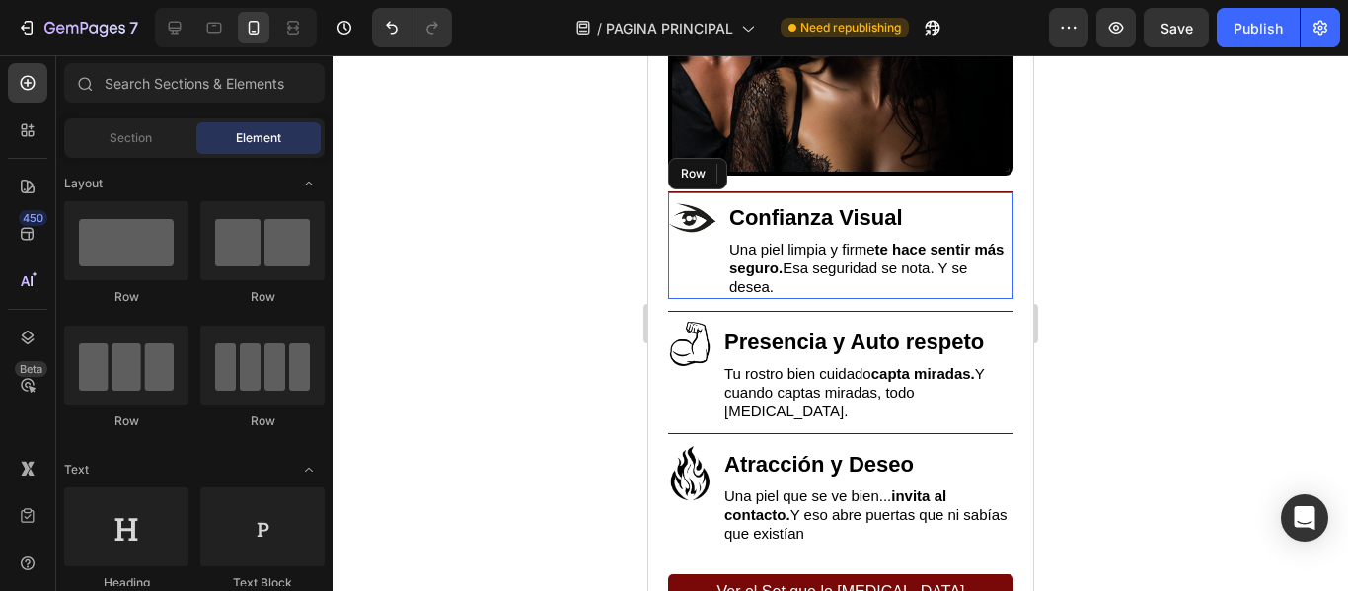
click at [419, 207] on div at bounding box center [839, 323] width 1015 height 536
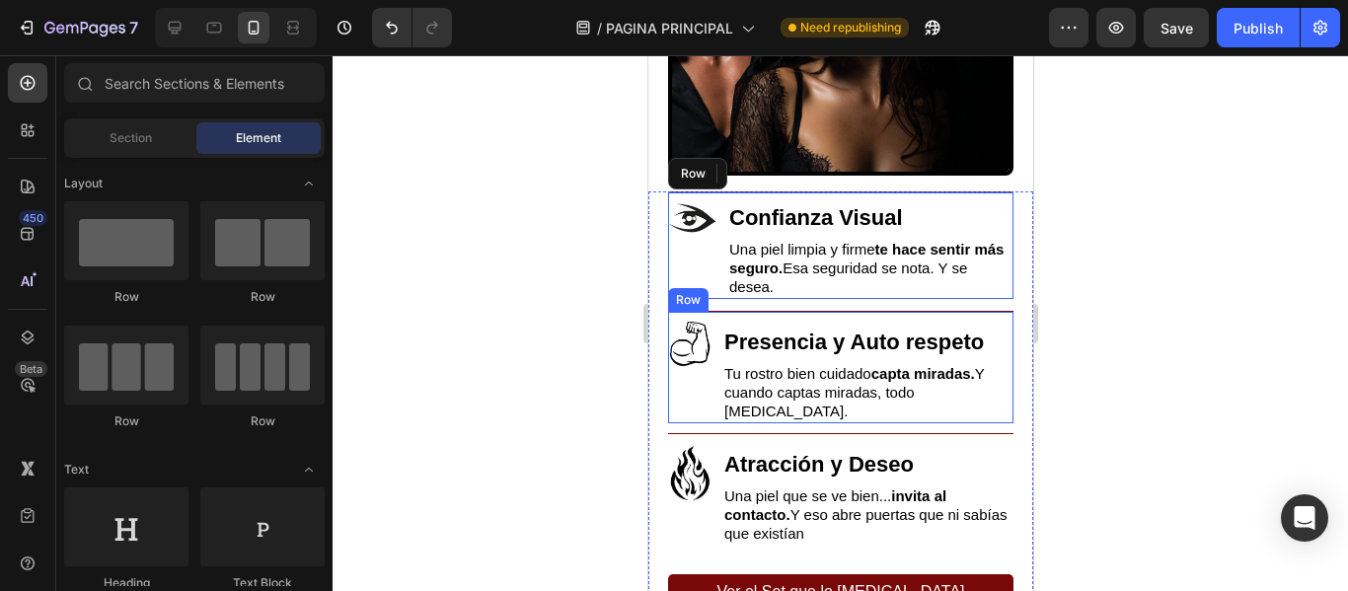
click at [693, 389] on div "Image" at bounding box center [689, 373] width 44 height 102
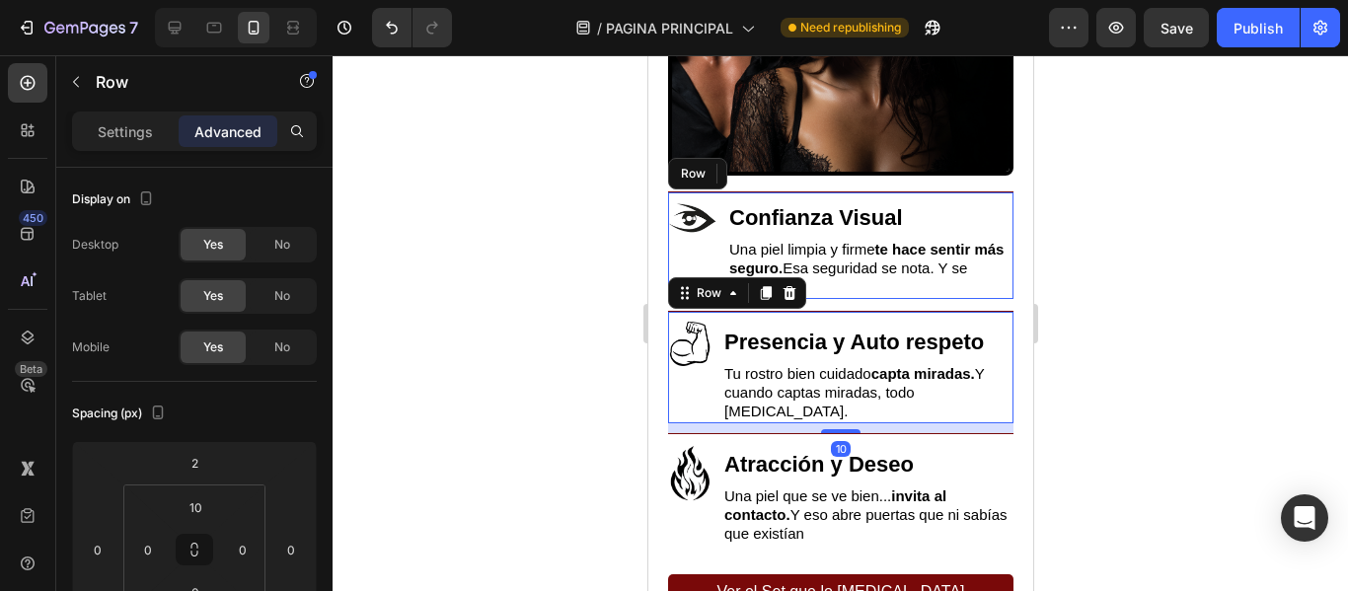
click at [547, 335] on div at bounding box center [839, 323] width 1015 height 536
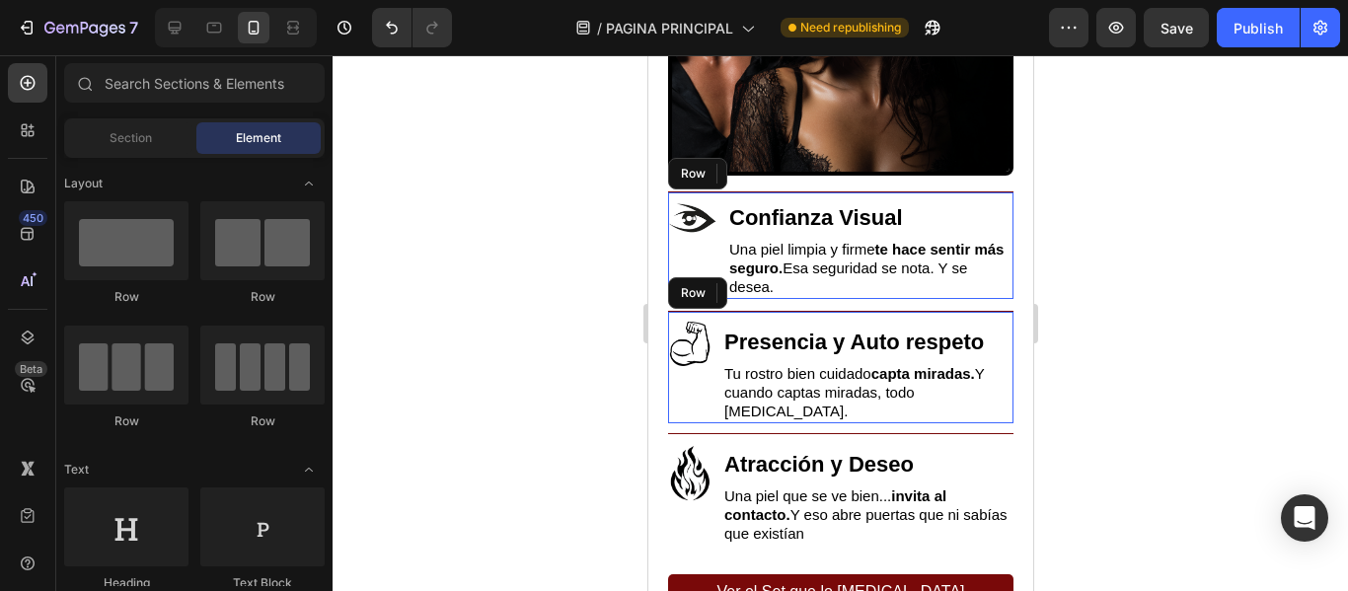
click at [546, 335] on div at bounding box center [839, 323] width 1015 height 536
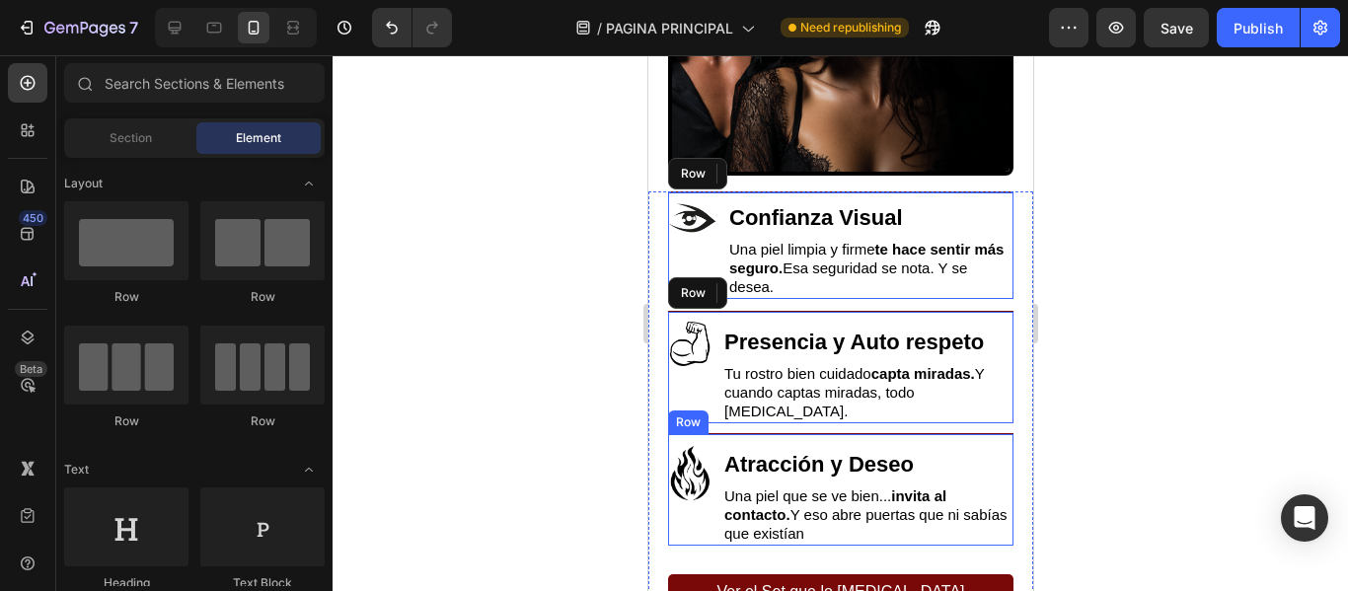
click at [684, 508] on div "Image" at bounding box center [689, 495] width 44 height 102
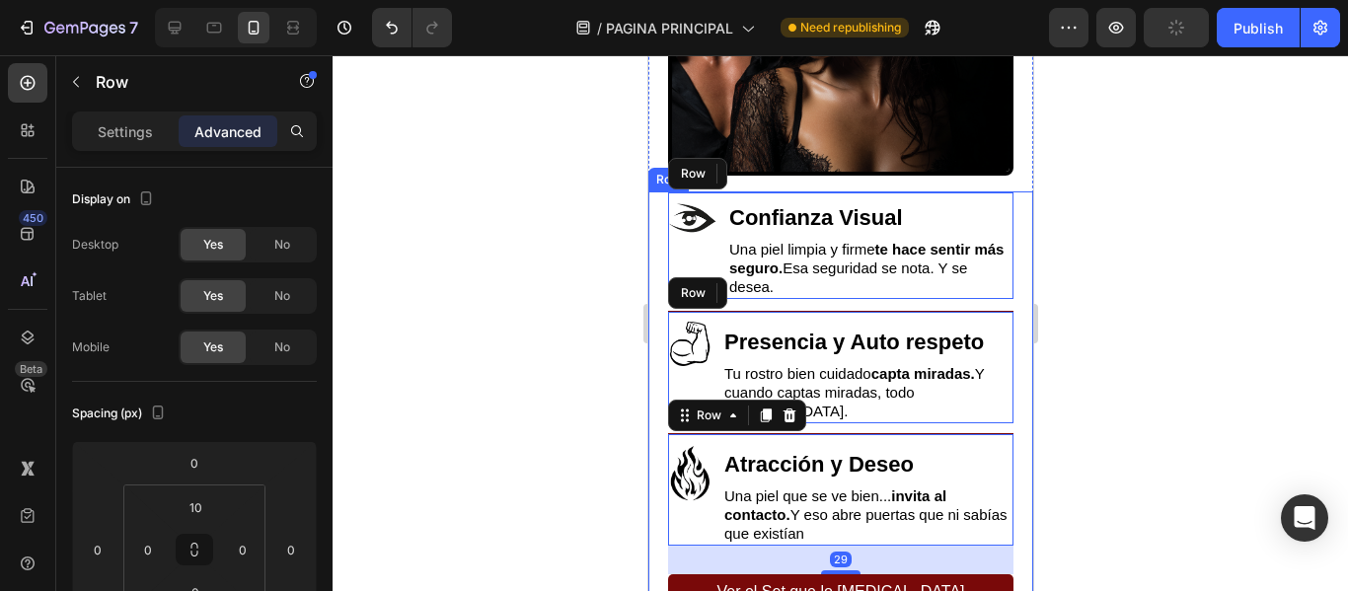
click at [563, 442] on div at bounding box center [839, 323] width 1015 height 536
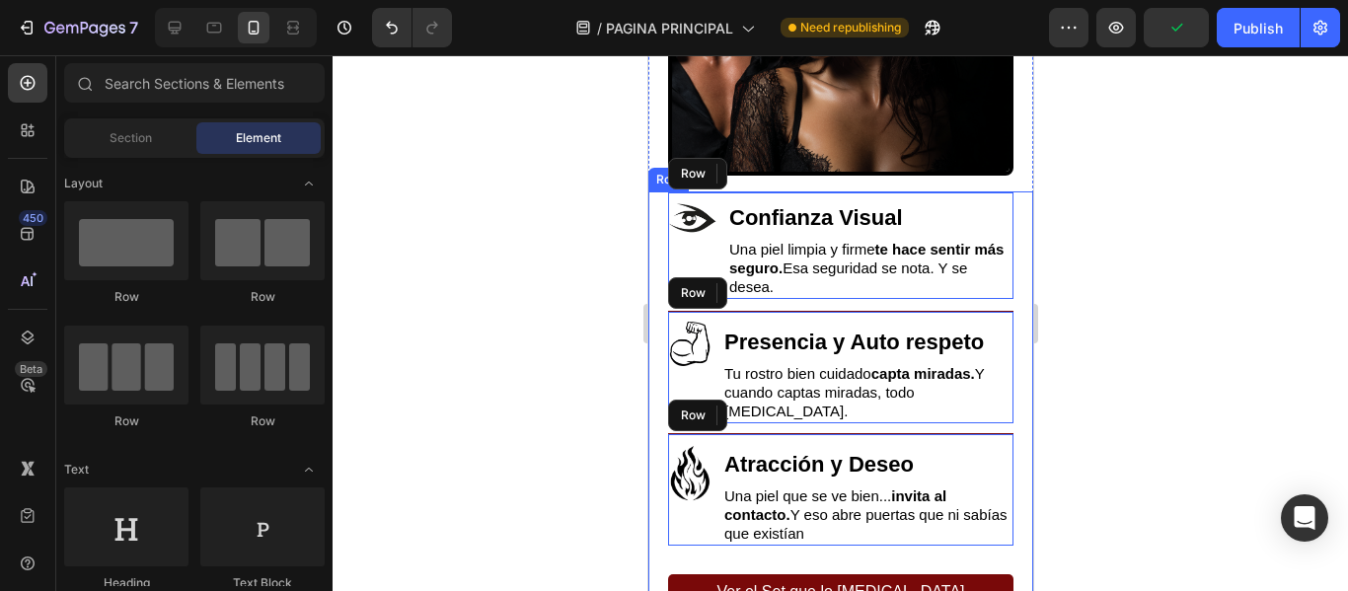
click at [658, 544] on div "Image Confianza Visual Heading Una piel limpia y firme te hace sentir más segur…" at bounding box center [839, 412] width 385 height 442
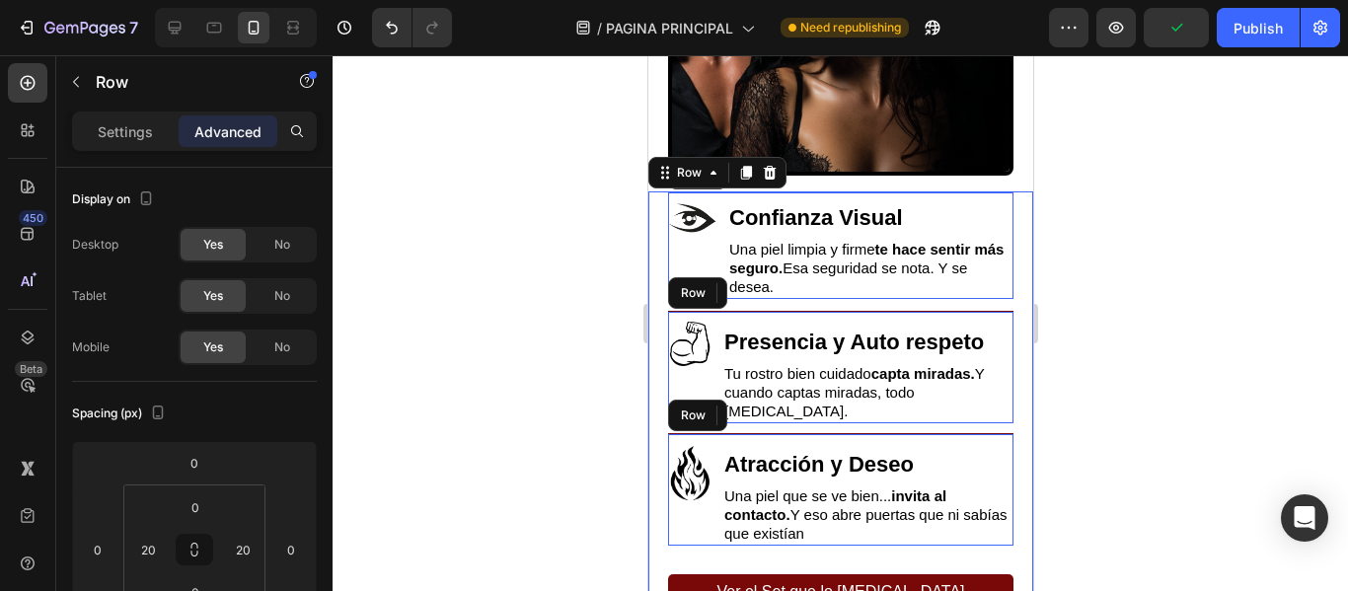
click at [541, 458] on div at bounding box center [839, 323] width 1015 height 536
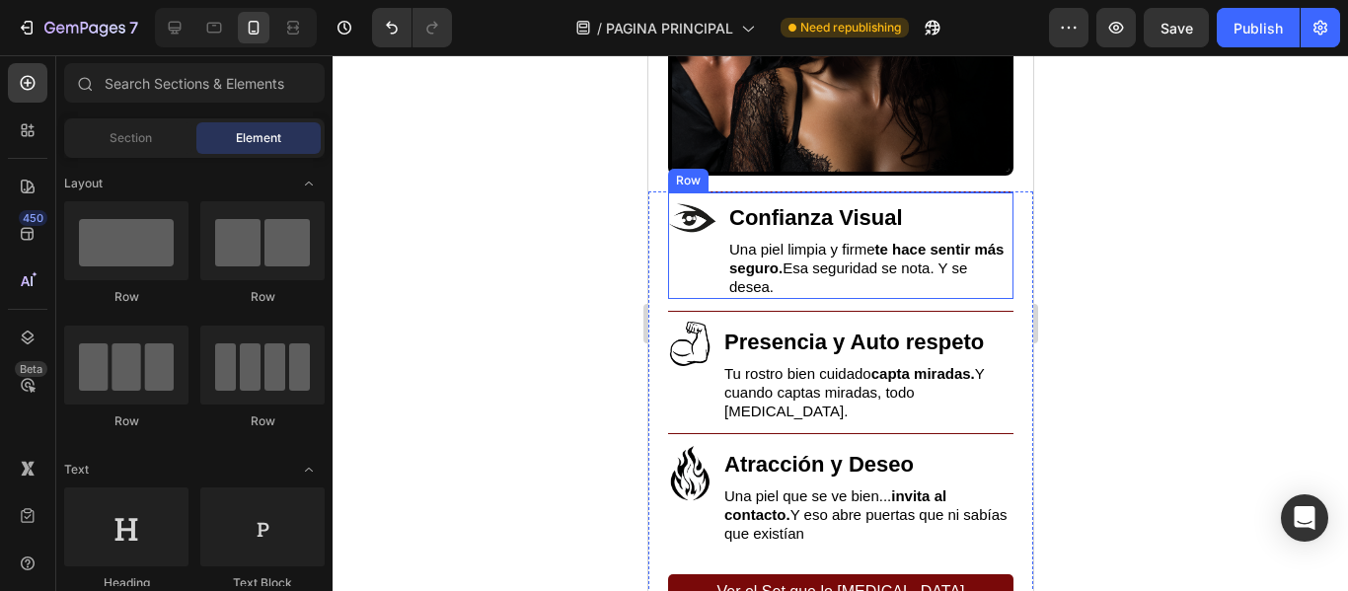
click at [680, 275] on div "Image" at bounding box center [691, 245] width 49 height 107
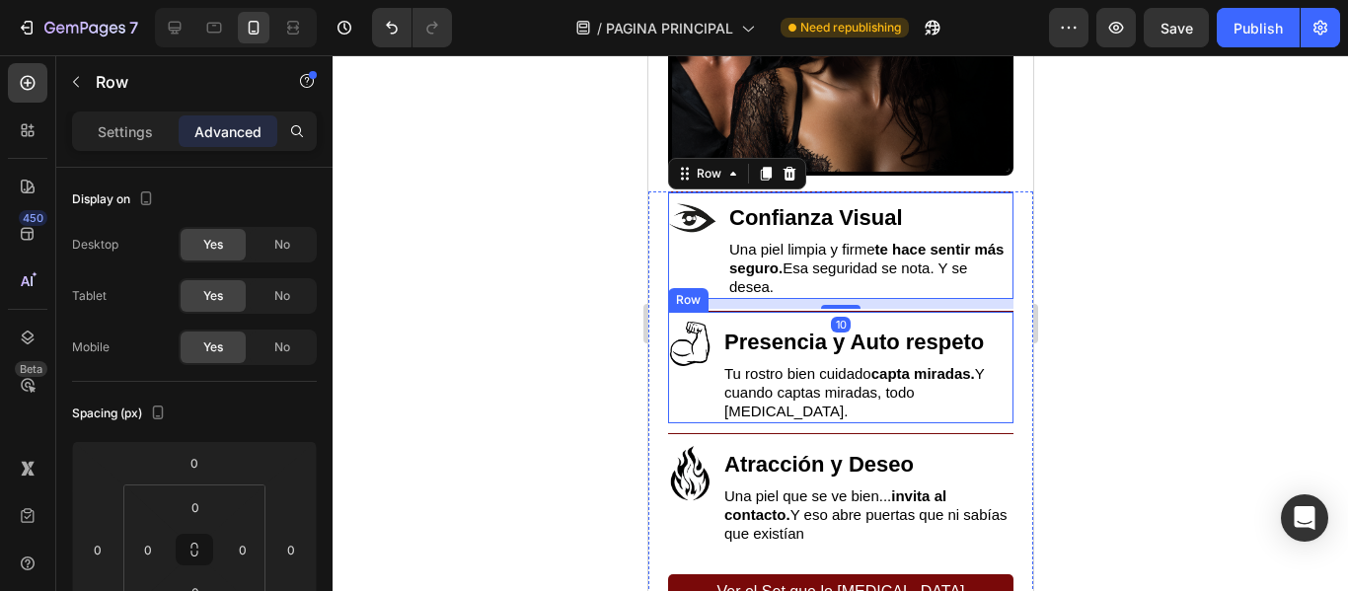
click at [693, 388] on div "Image" at bounding box center [689, 373] width 44 height 102
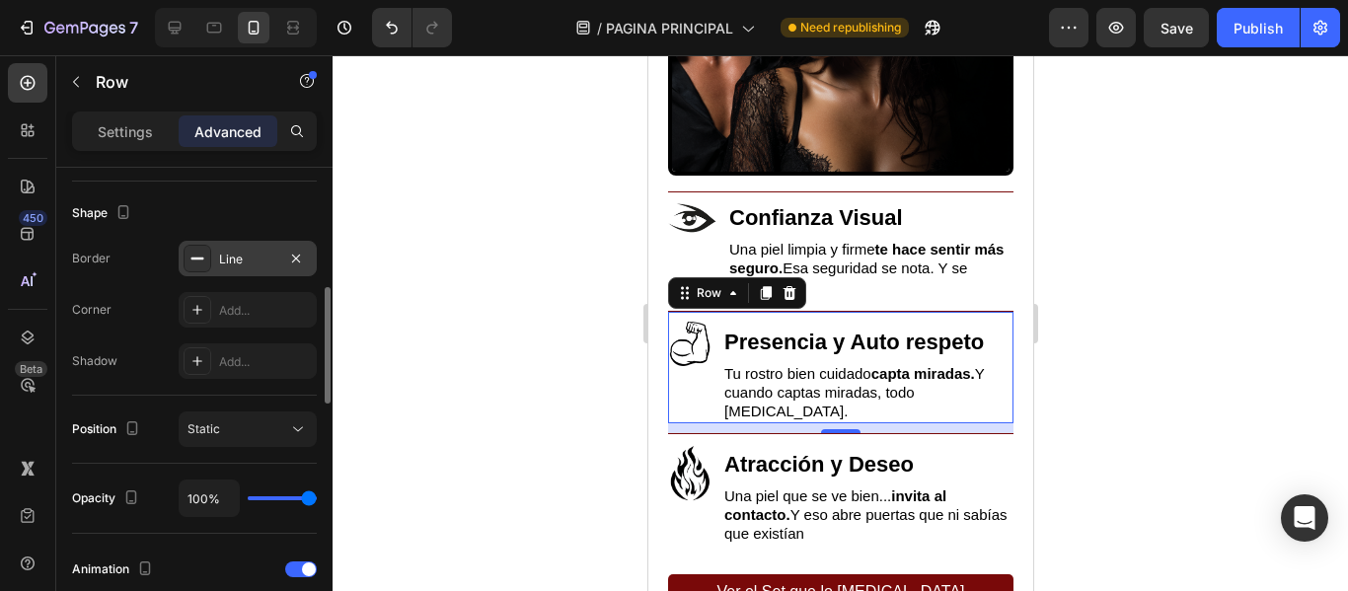
click at [240, 263] on div "Line" at bounding box center [247, 260] width 57 height 18
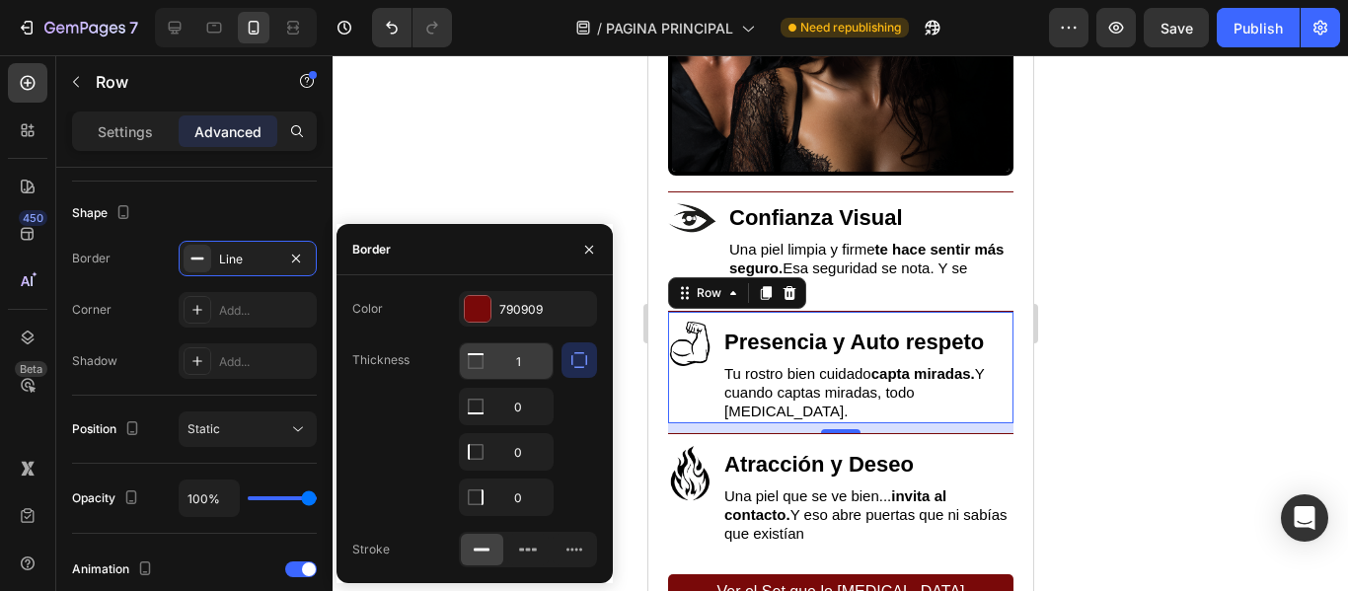
click at [525, 366] on input "1" at bounding box center [506, 361] width 93 height 36
type input "2"
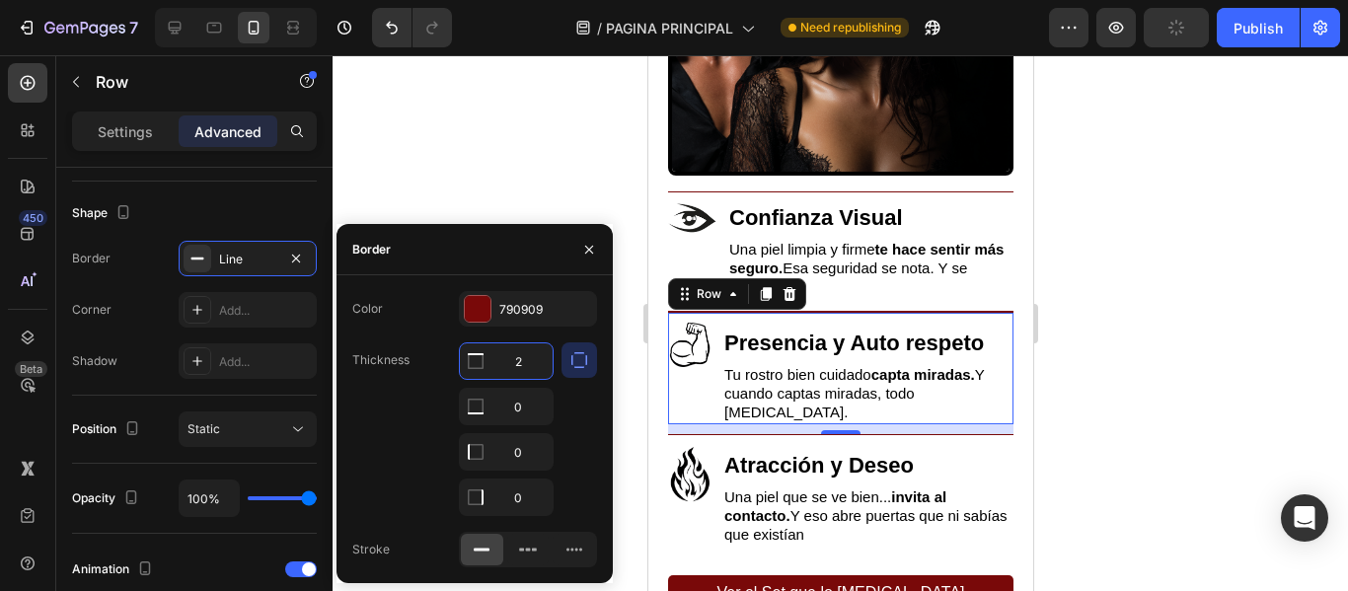
click at [544, 182] on div at bounding box center [839, 323] width 1015 height 536
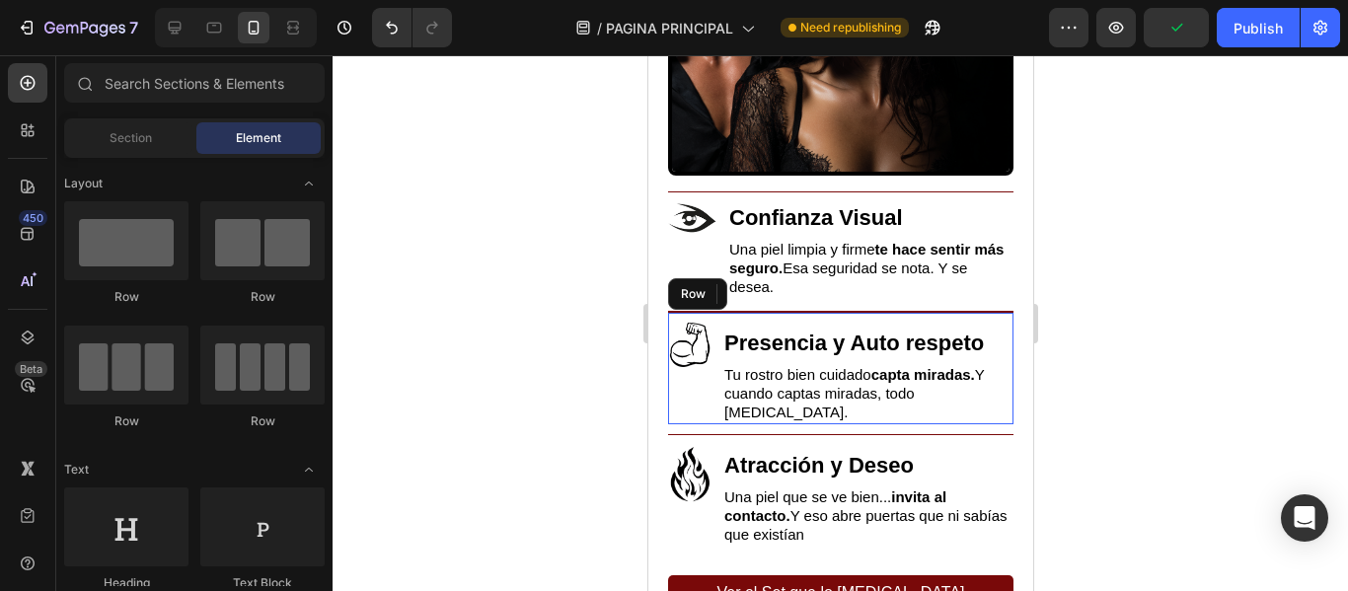
click at [518, 208] on div at bounding box center [839, 323] width 1015 height 536
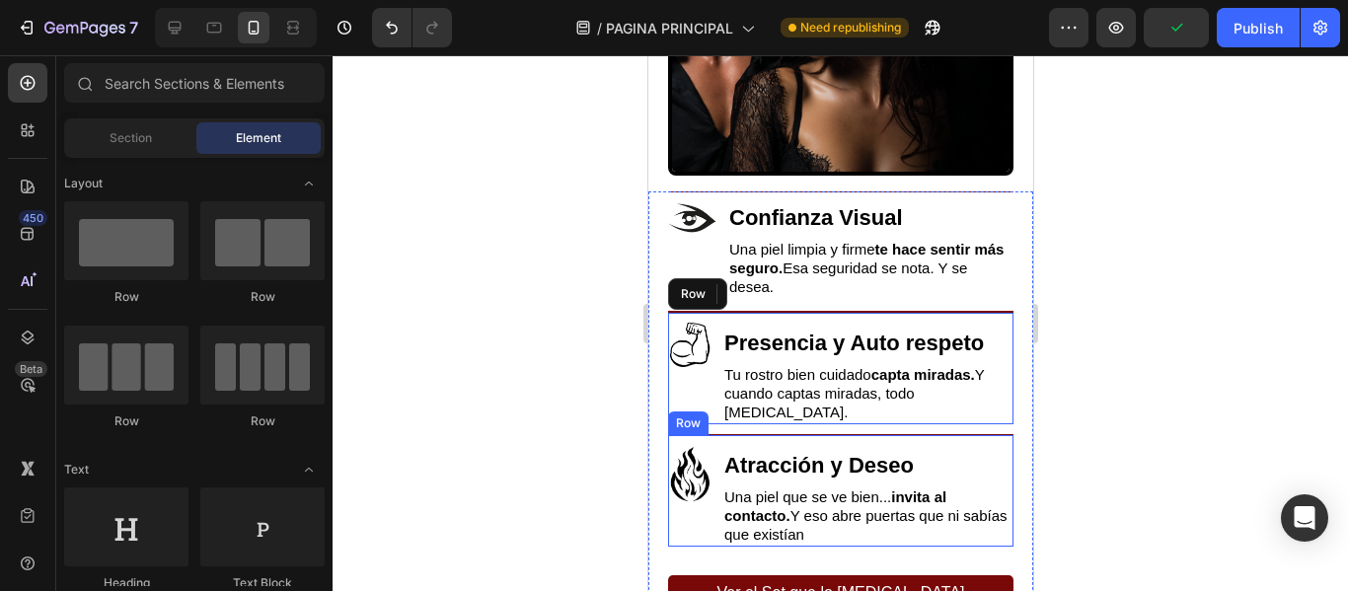
click at [686, 509] on div "Image" at bounding box center [689, 496] width 44 height 102
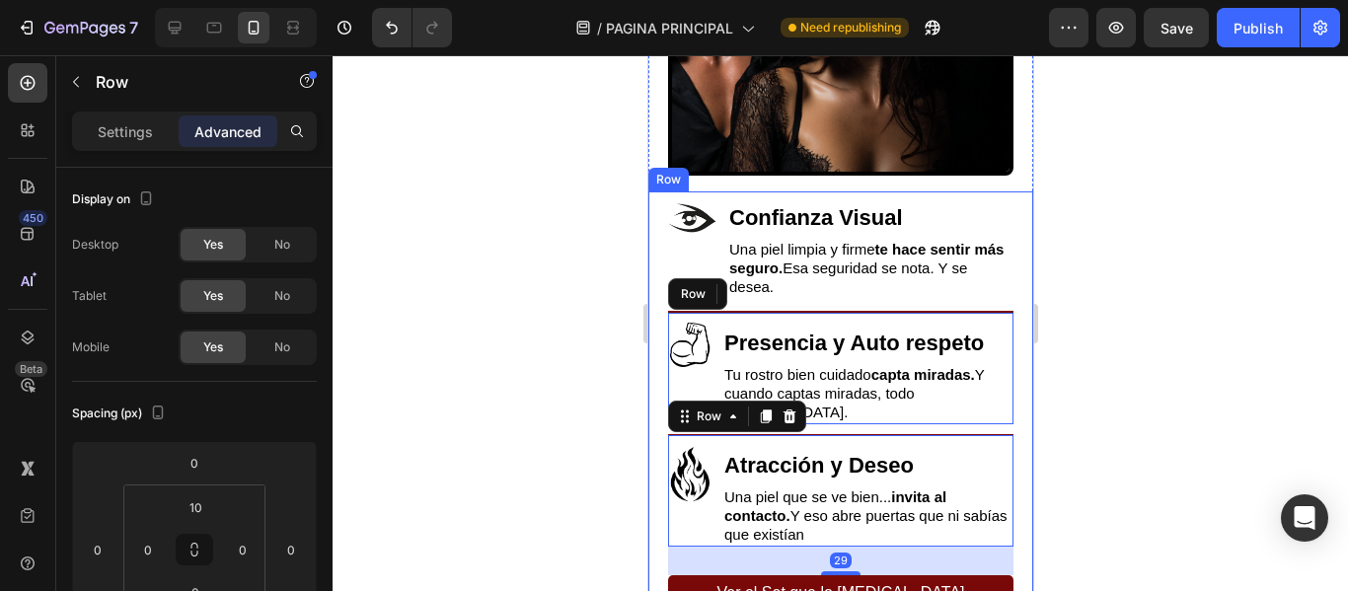
click at [653, 565] on div "Image Confianza Visual Heading Una piel limpia y firme te hace sentir más segur…" at bounding box center [839, 412] width 385 height 443
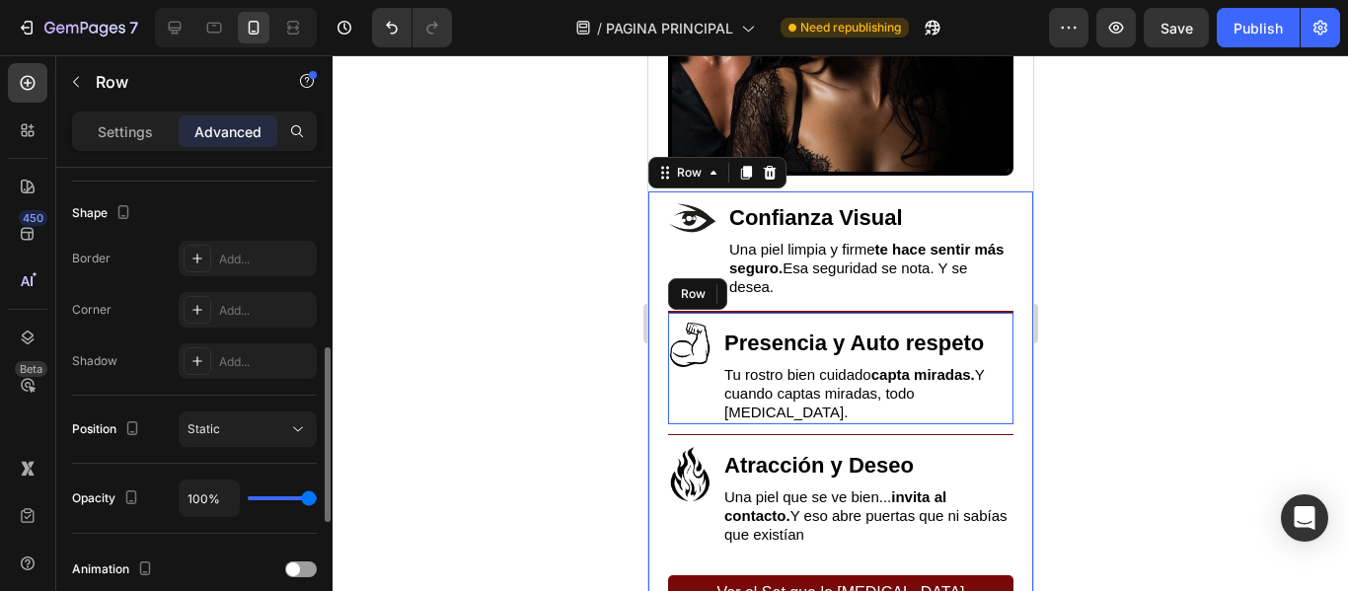
click at [582, 494] on div at bounding box center [839, 323] width 1015 height 536
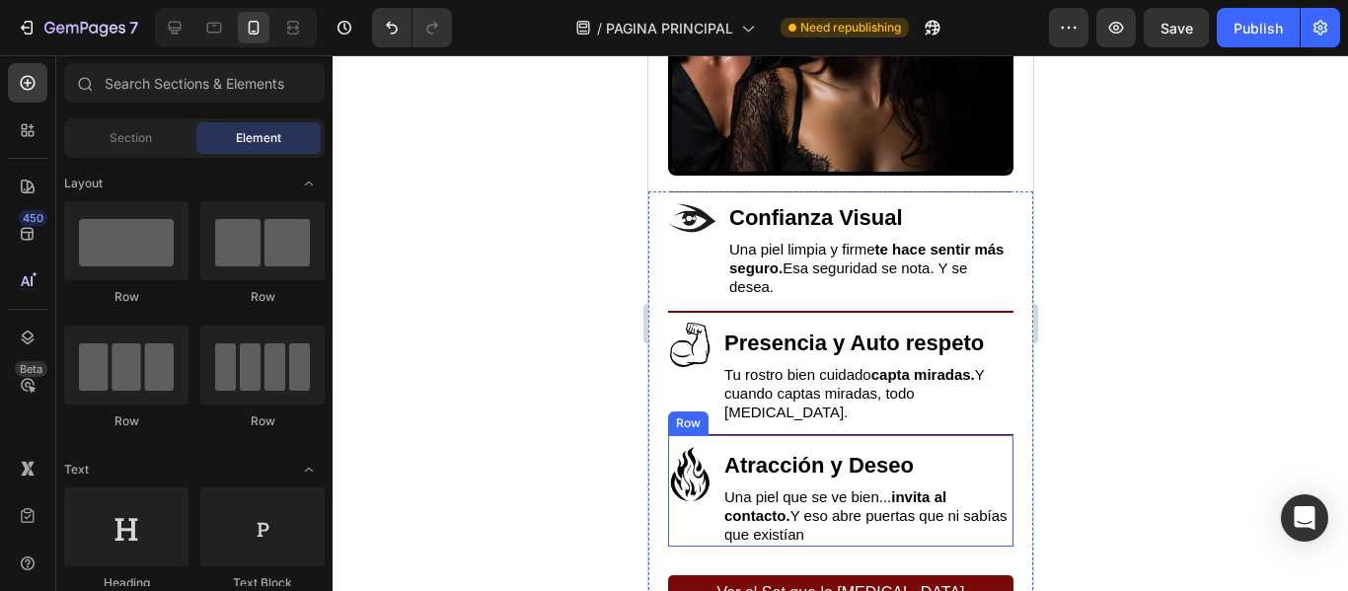
click at [684, 509] on div "Image" at bounding box center [689, 496] width 44 height 102
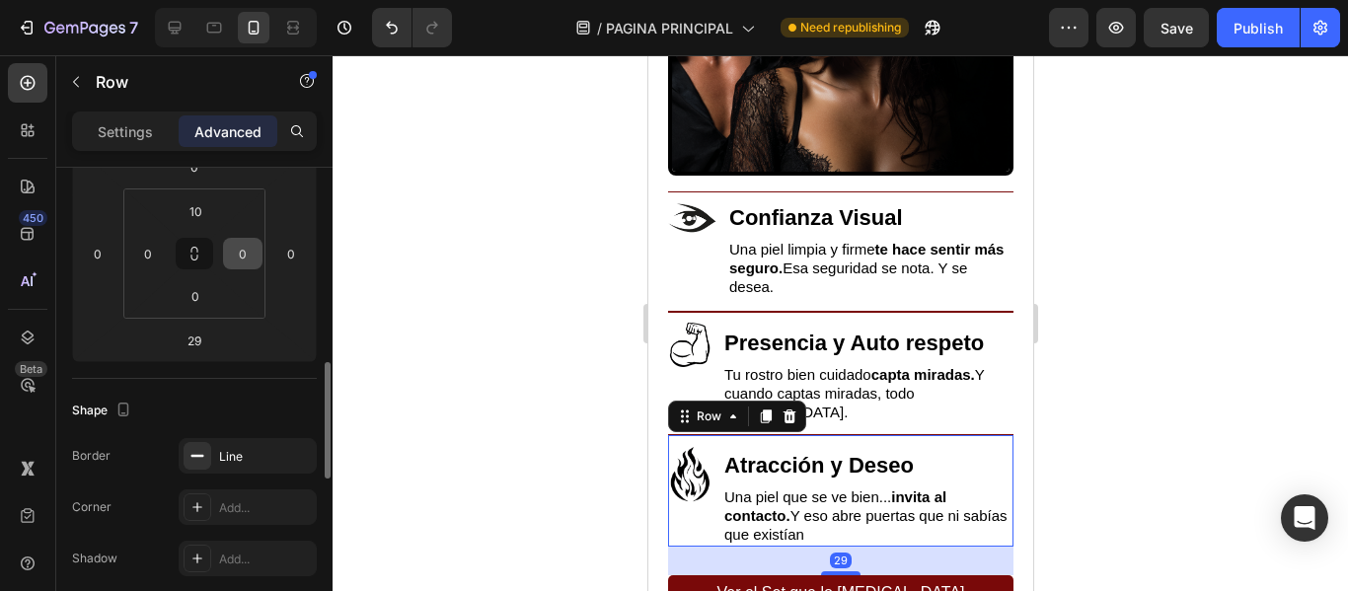
scroll to position [395, 0]
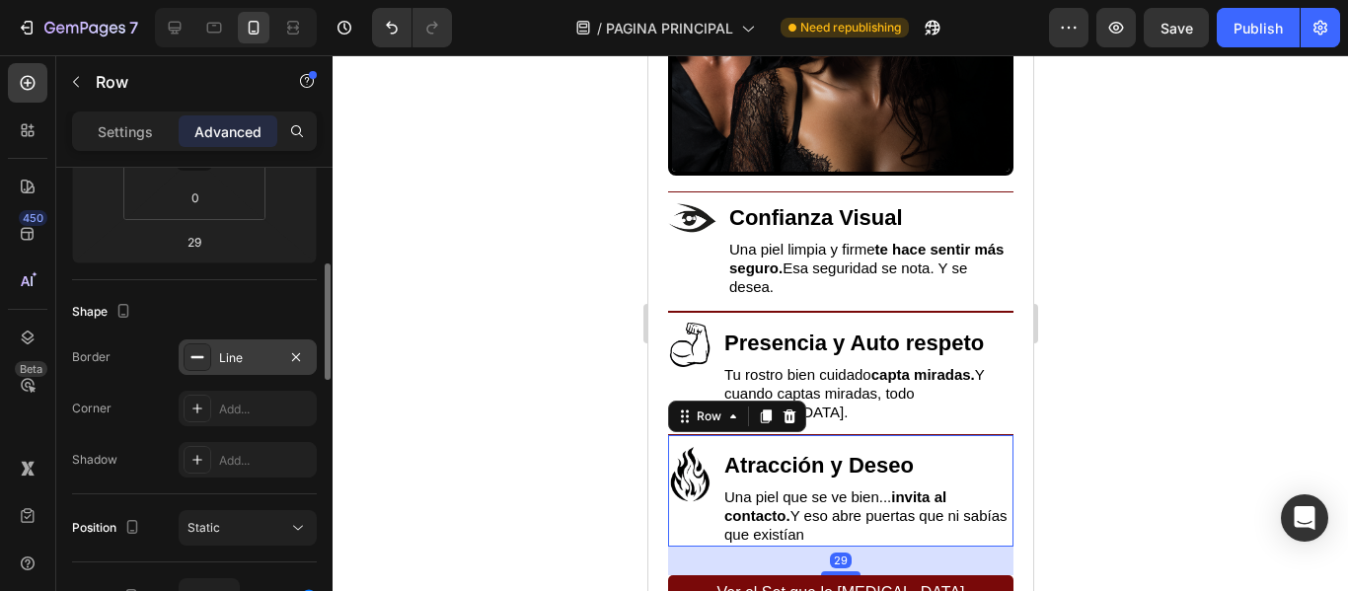
click at [244, 357] on div "Line" at bounding box center [247, 358] width 57 height 18
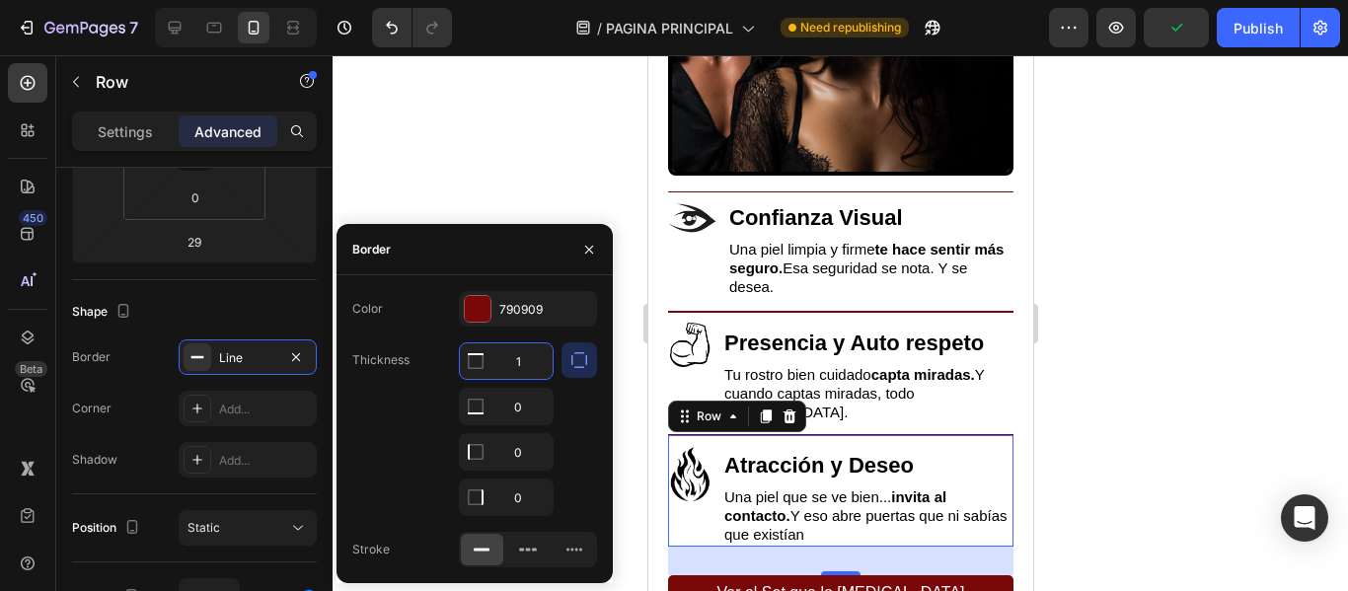
click at [514, 356] on input "1" at bounding box center [506, 361] width 93 height 36
type input "2"
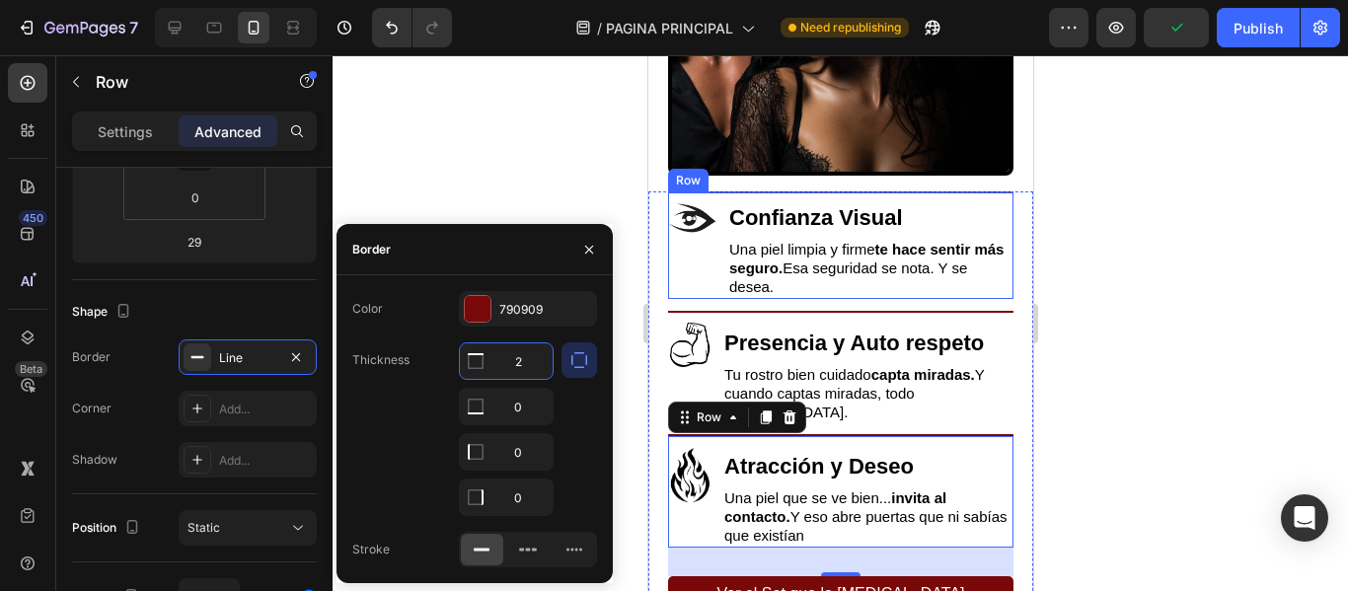
click at [691, 264] on div "Image" at bounding box center [691, 245] width 49 height 107
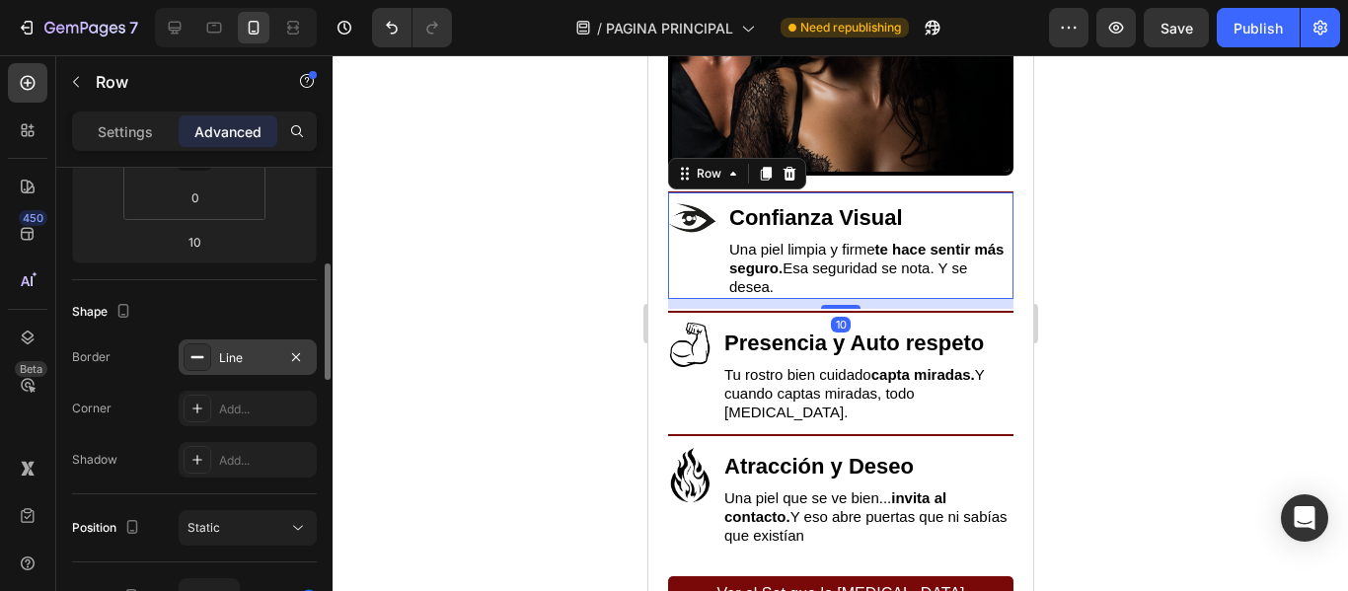
click at [263, 357] on div "Line" at bounding box center [247, 358] width 57 height 18
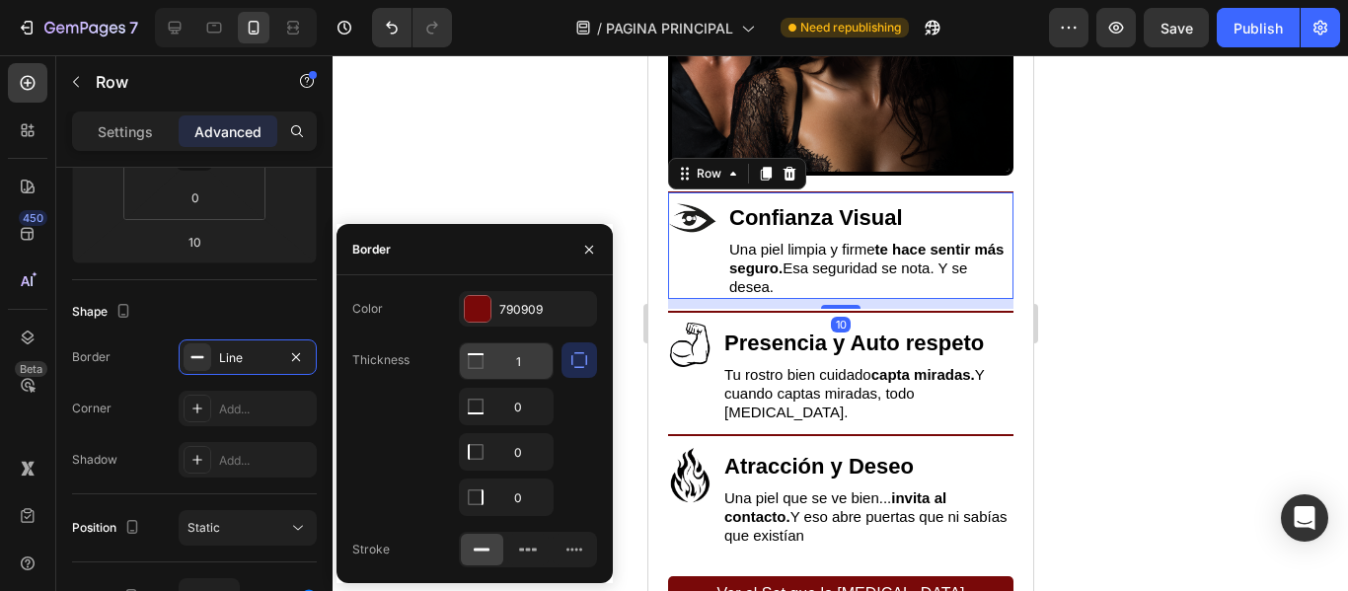
click at [547, 358] on input "1" at bounding box center [506, 361] width 93 height 36
type input "2"
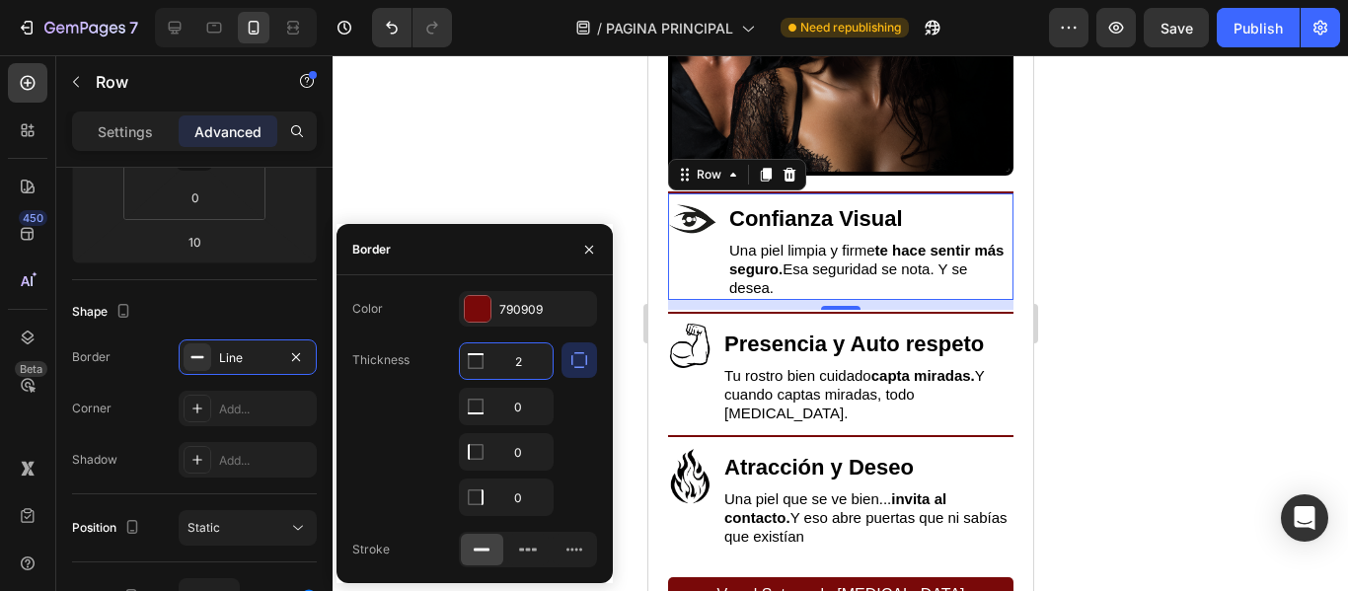
click at [525, 148] on div at bounding box center [839, 323] width 1015 height 536
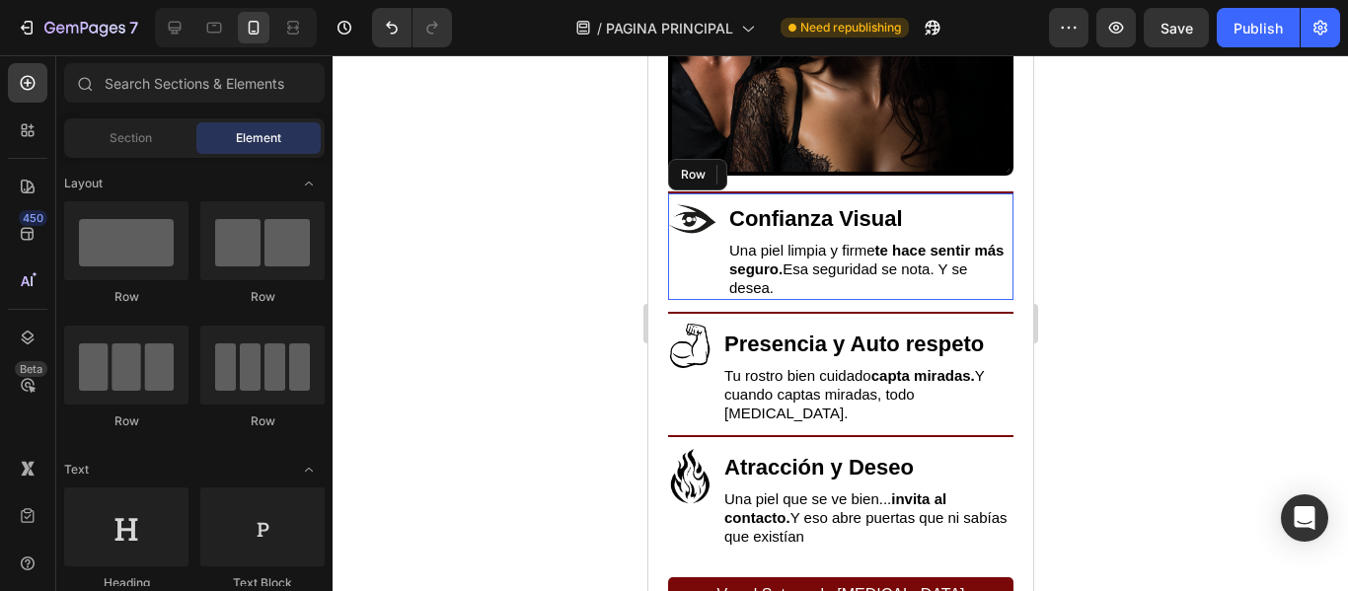
click at [561, 185] on div at bounding box center [839, 323] width 1015 height 536
click at [654, 478] on div "Image Confianza Visual Heading Una piel limpia y firme te hace sentir más segur…" at bounding box center [839, 413] width 385 height 445
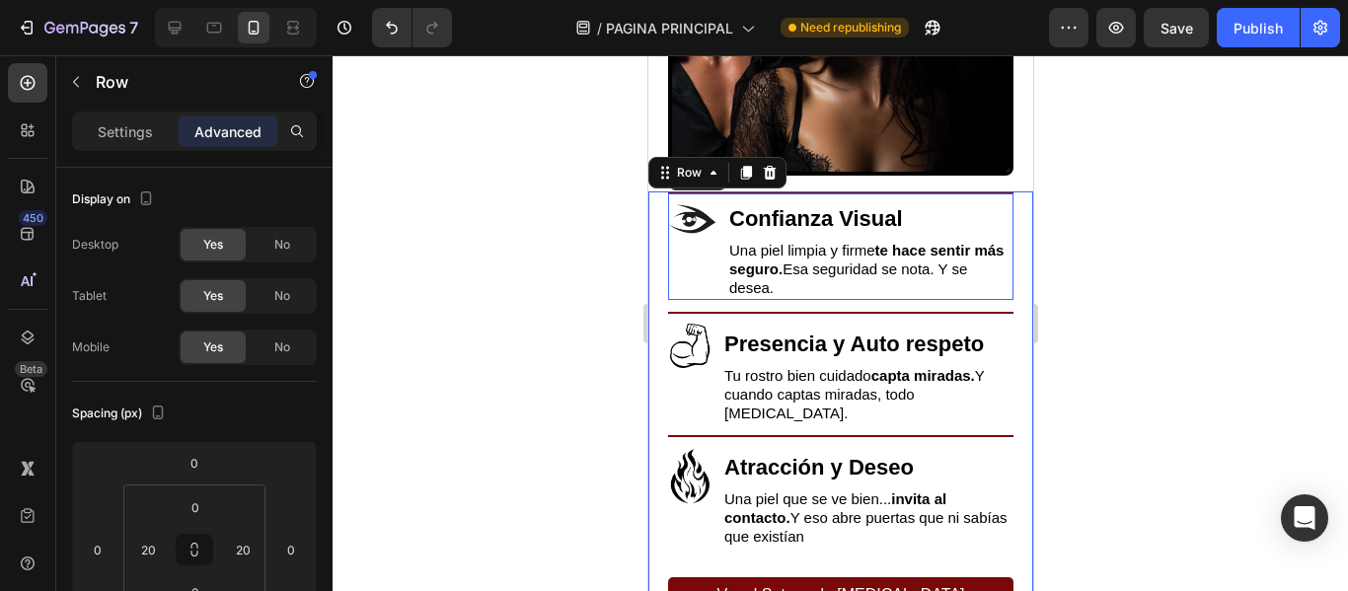
click at [511, 422] on div at bounding box center [839, 323] width 1015 height 536
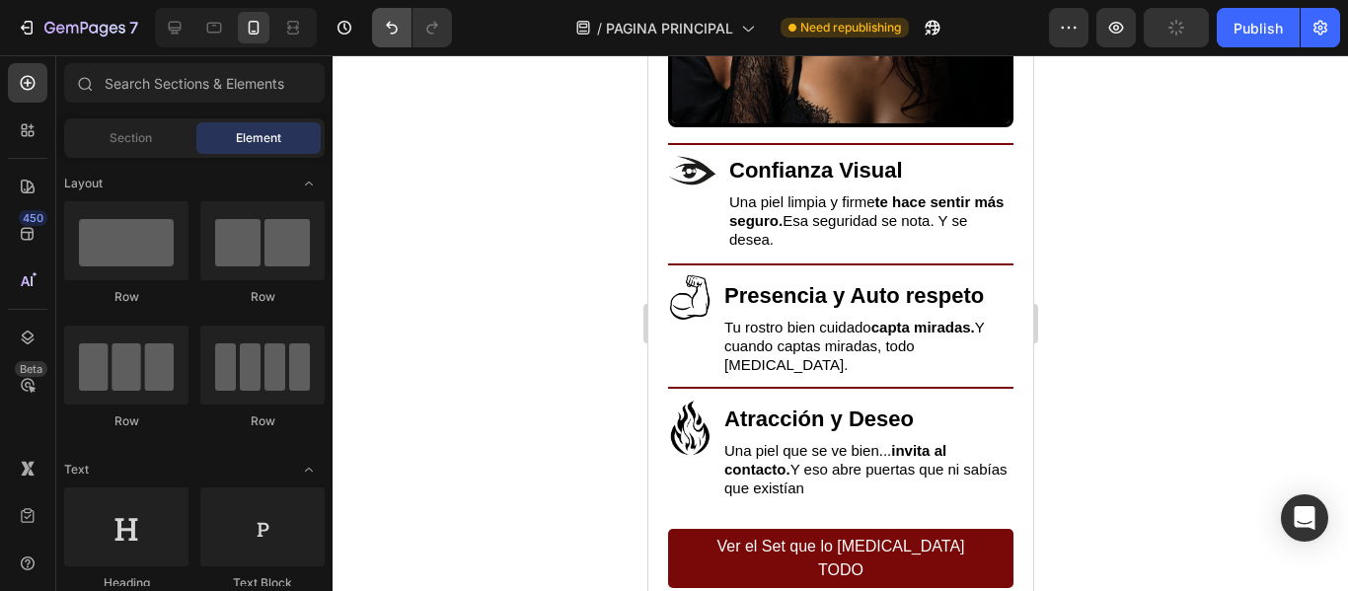
scroll to position [5223, 0]
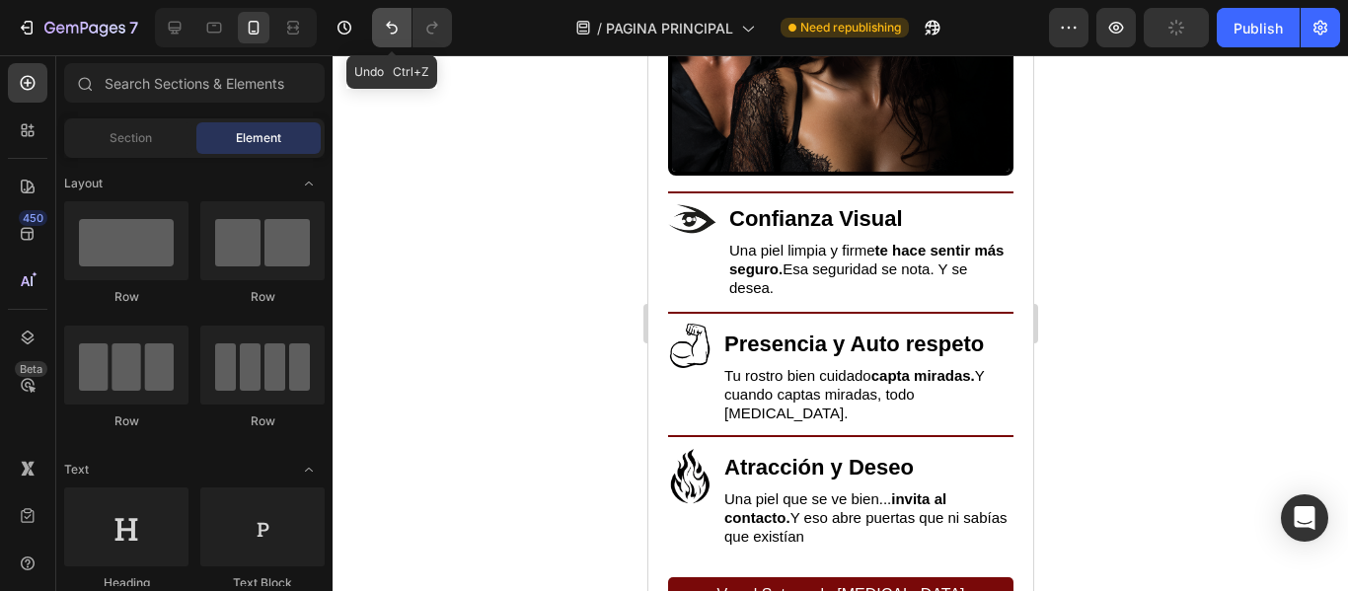
click at [396, 39] on button "Undo/Redo" at bounding box center [391, 27] width 39 height 39
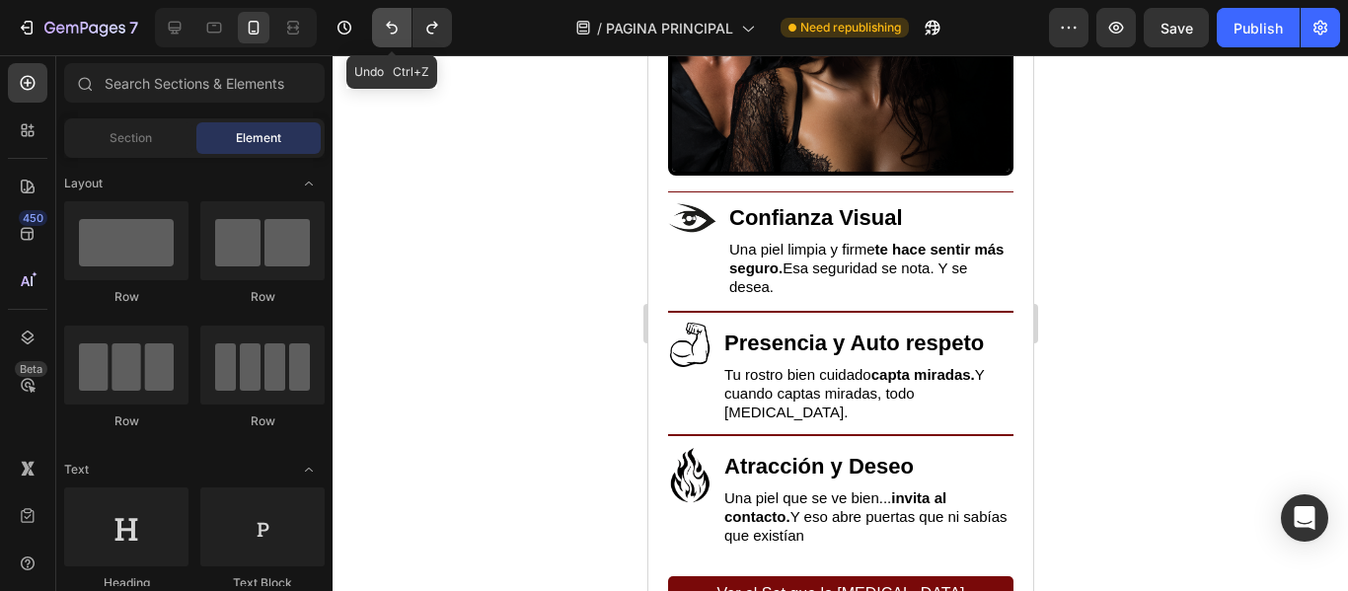
click at [396, 39] on button "Undo/Redo" at bounding box center [391, 27] width 39 height 39
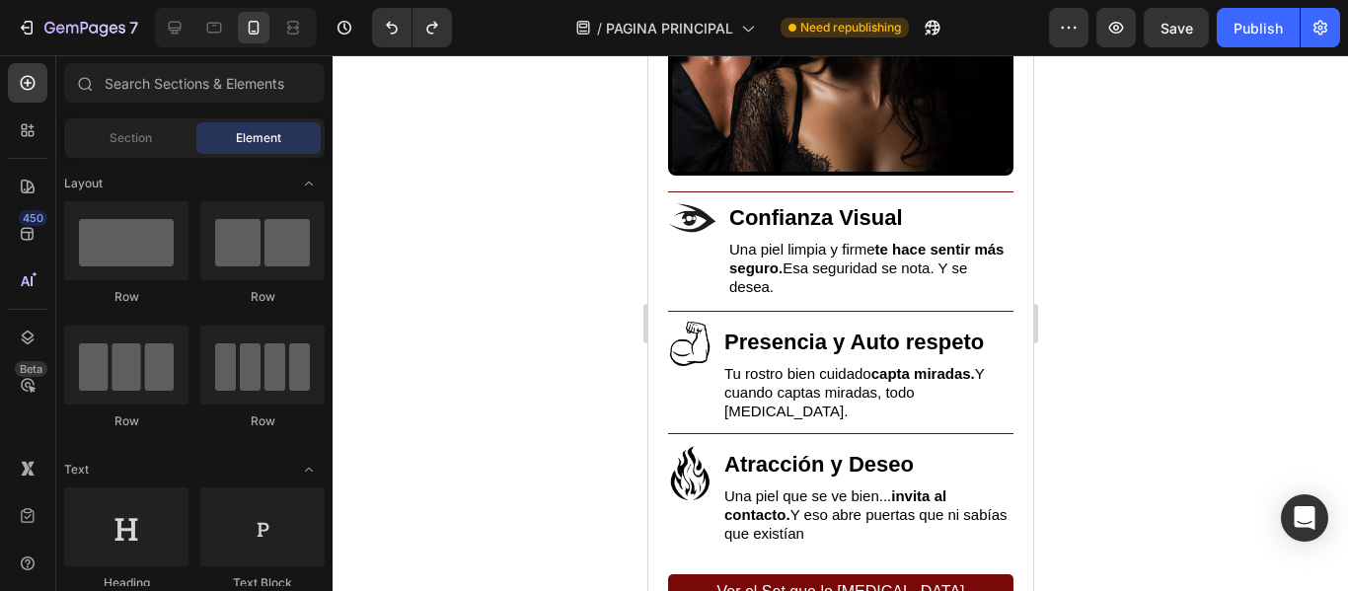
click at [551, 212] on div at bounding box center [839, 323] width 1015 height 536
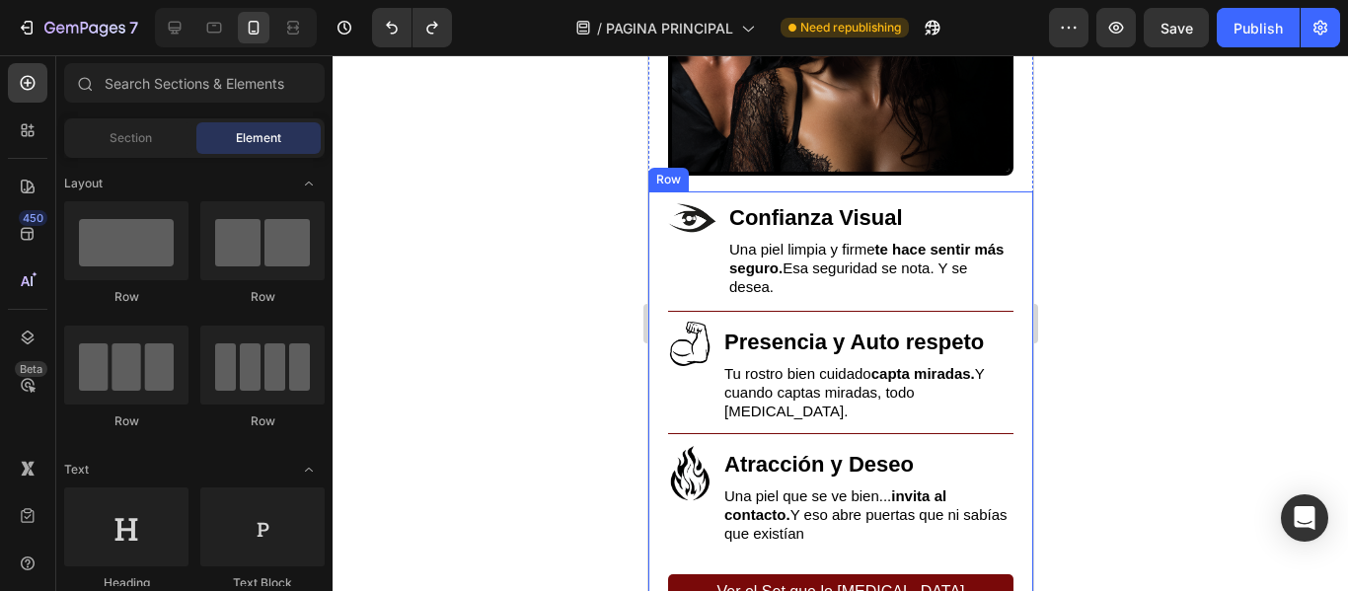
scroll to position [5322, 0]
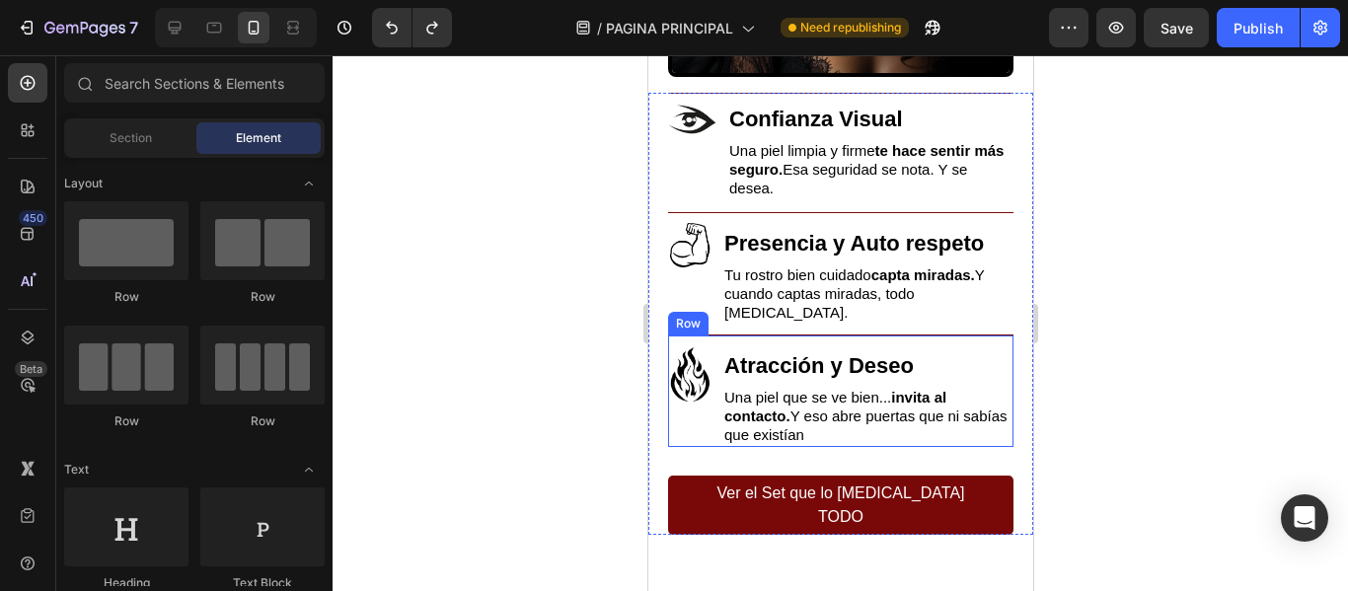
click at [685, 408] on div "Image" at bounding box center [689, 396] width 44 height 102
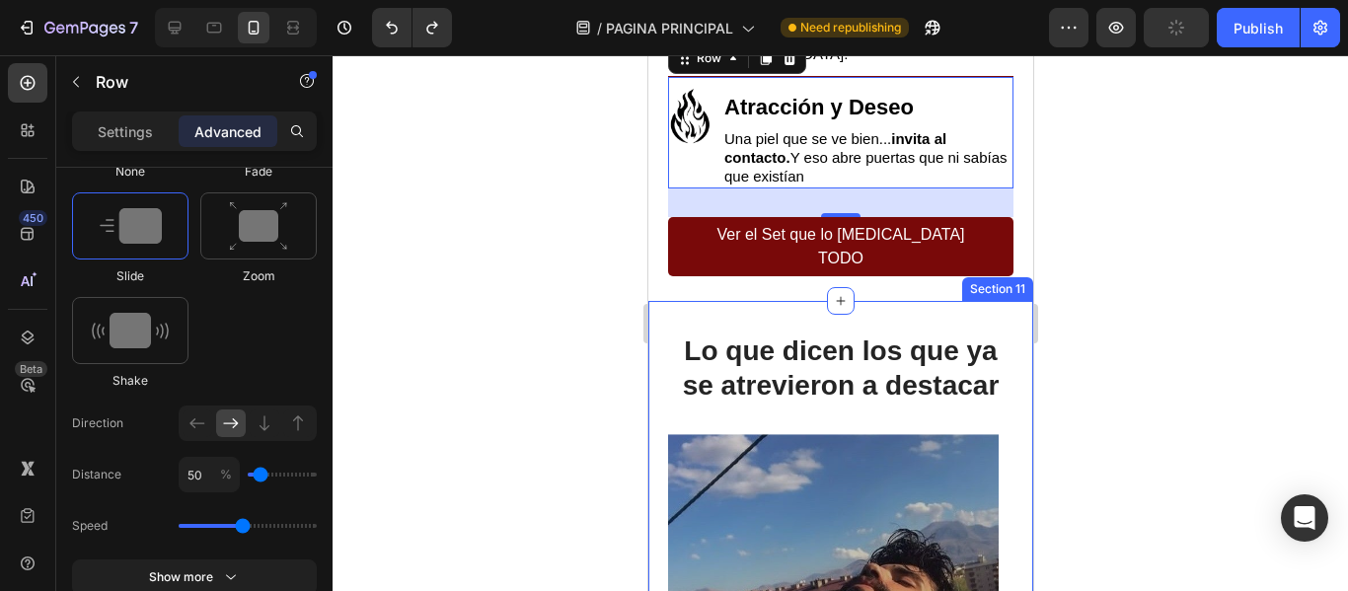
scroll to position [5716, 0]
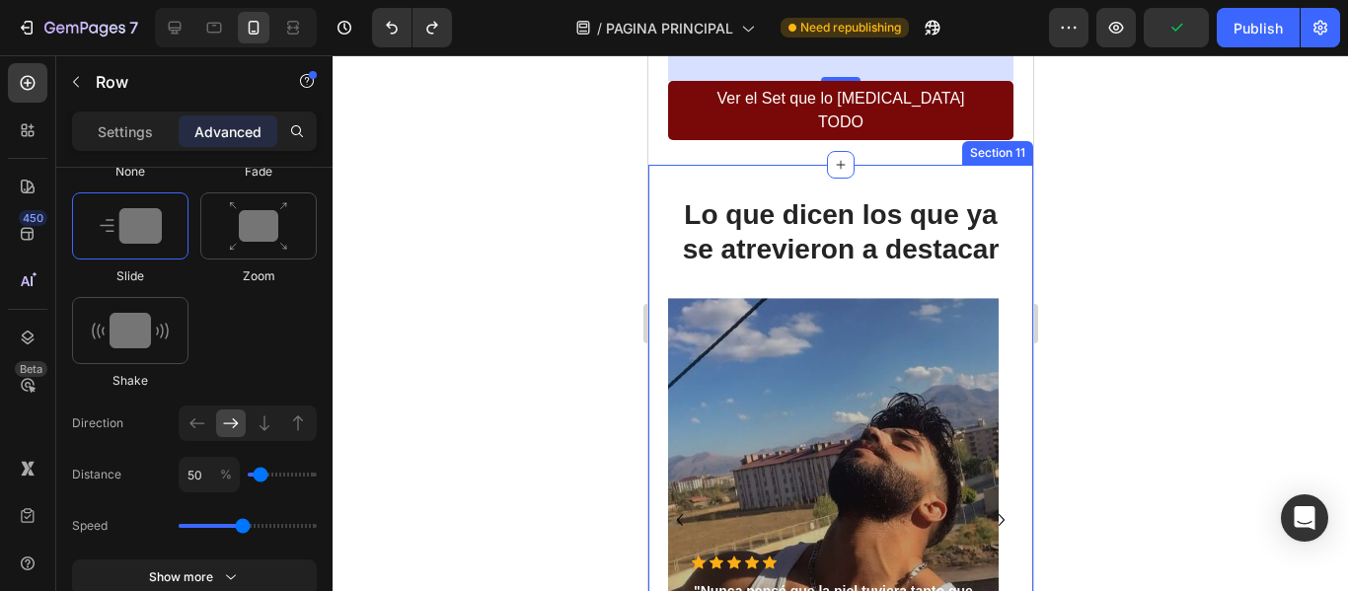
click at [763, 165] on div "Lo que dicen los que ya se atrevieron a destacar Heading Icon Icon Icon Icon Ic…" at bounding box center [839, 485] width 385 height 641
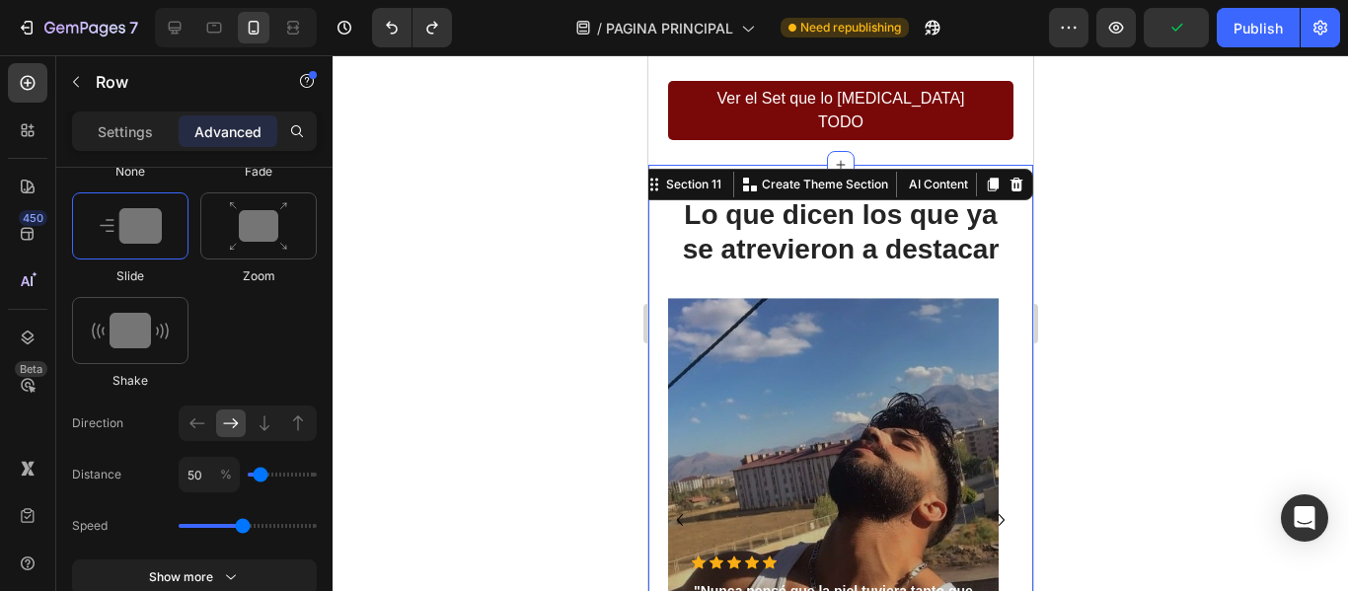
scroll to position [0, 0]
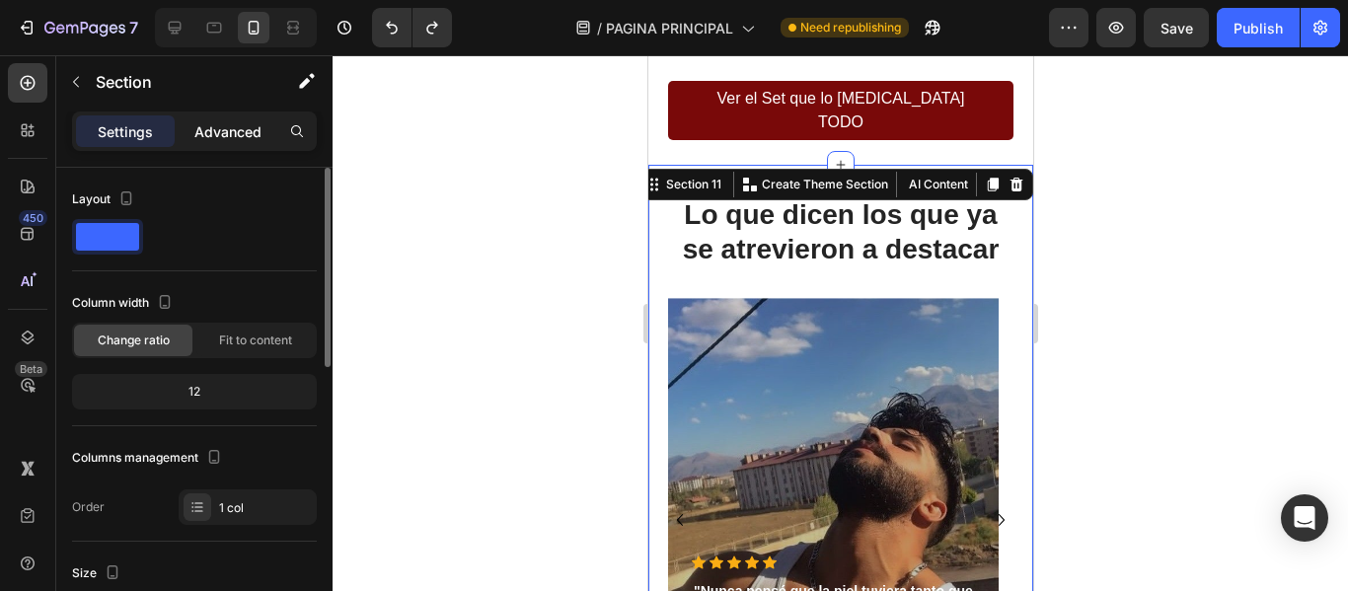
click at [210, 136] on p "Advanced" at bounding box center [227, 131] width 67 height 21
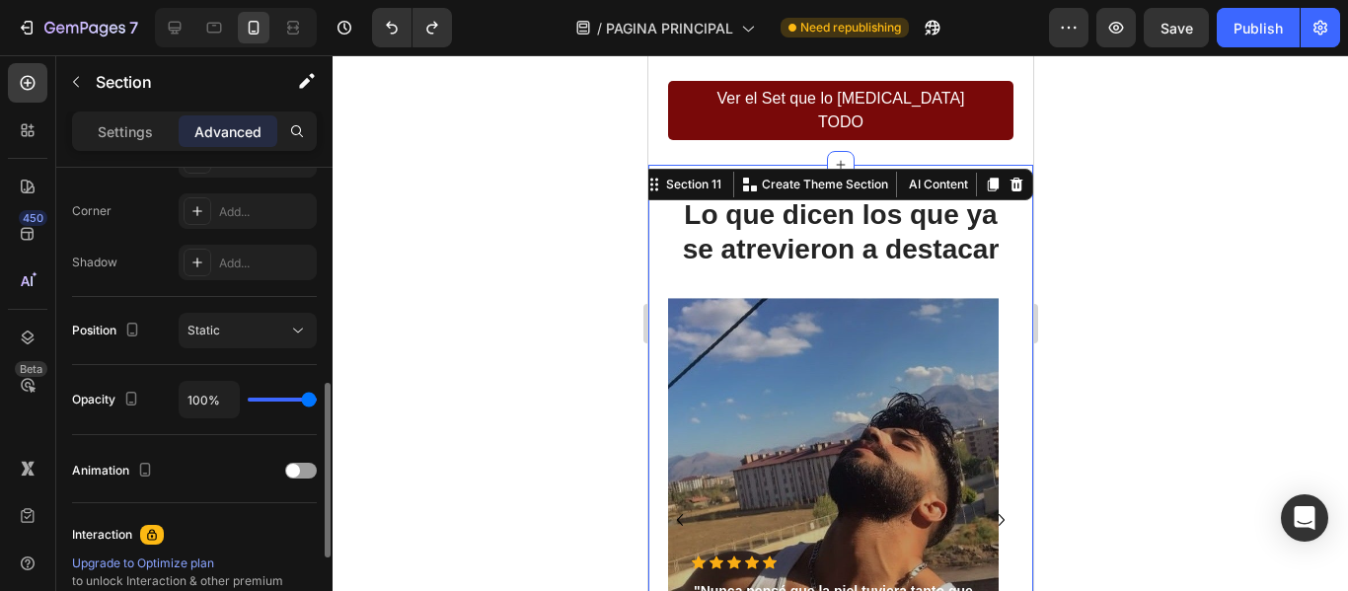
scroll to position [789, 0]
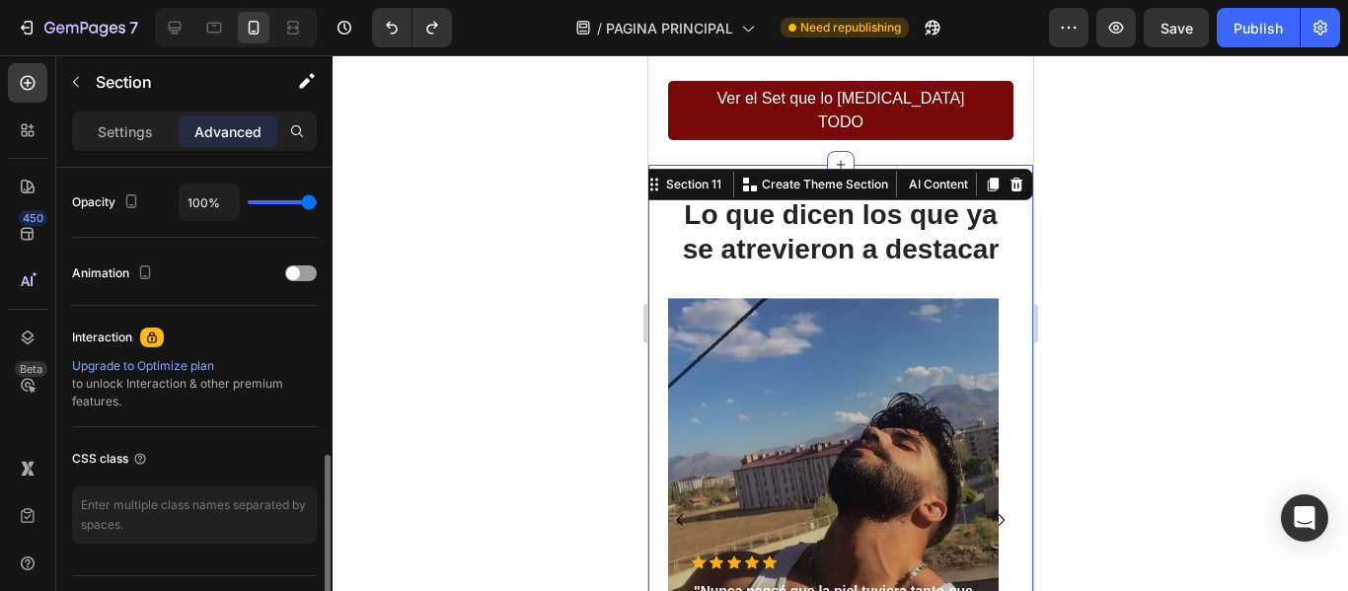
click at [301, 273] on div at bounding box center [301, 273] width 32 height 16
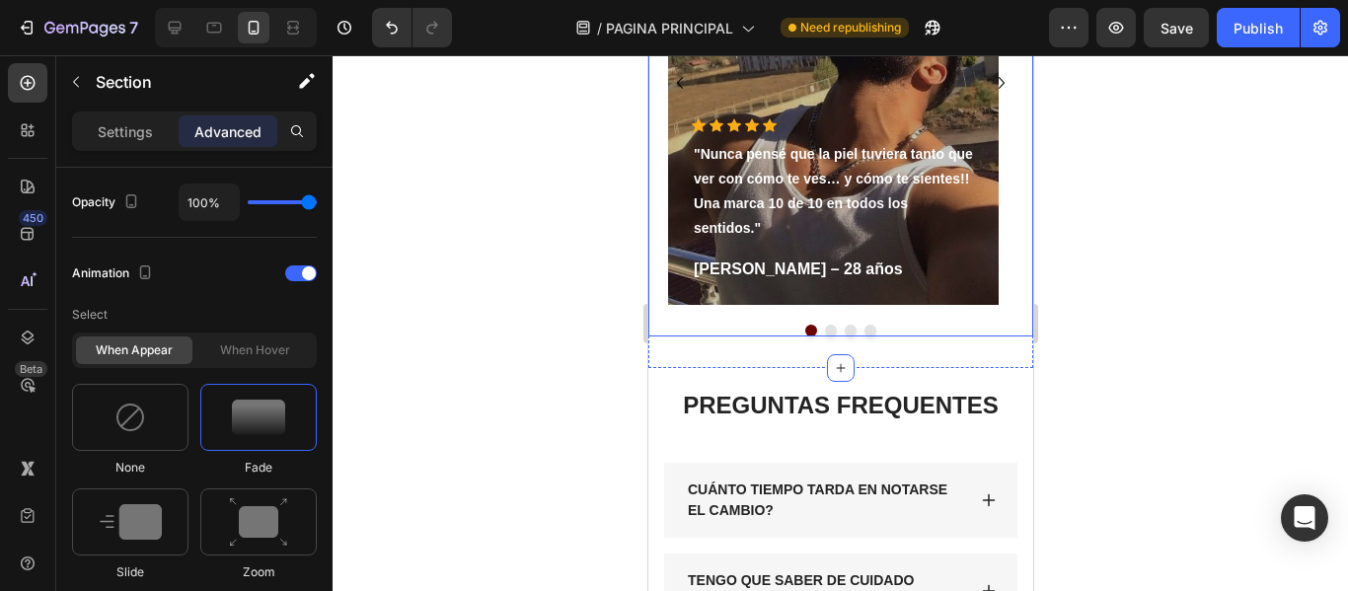
scroll to position [6308, 0]
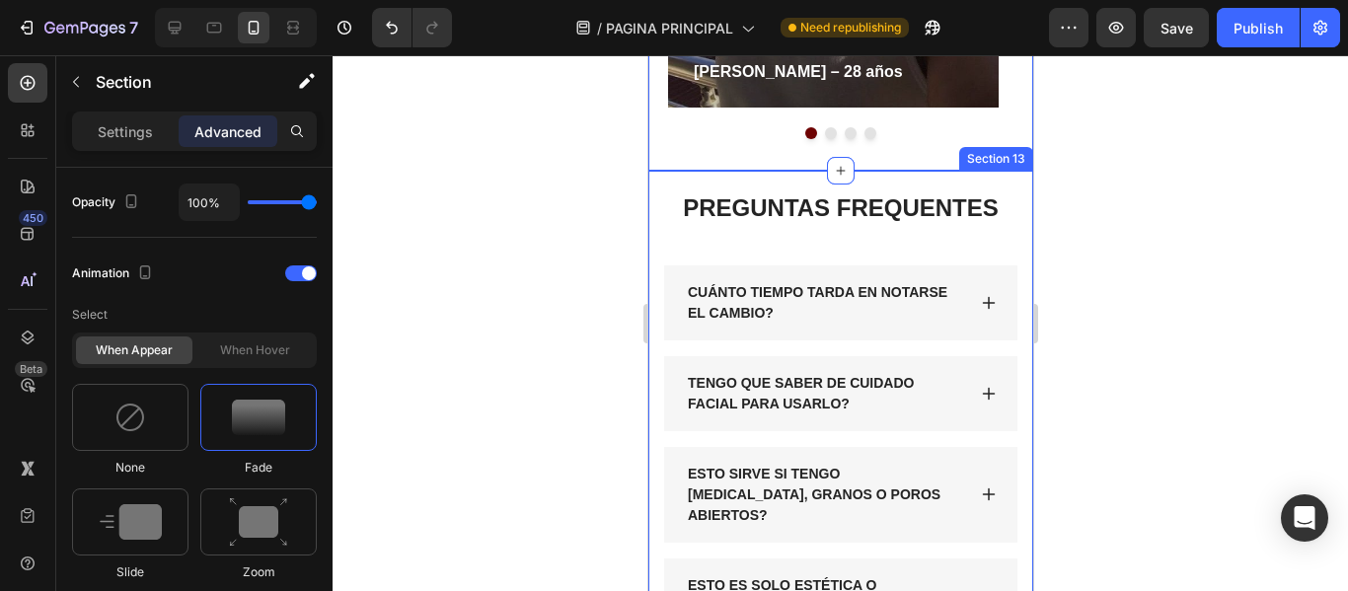
click at [655, 200] on div "PREGUNTAS FREQUENTES Heading CUÁNTO TIEMPO TARDA EN NOTARSE EL CAMBIO? TENGO QU…" at bounding box center [839, 477] width 385 height 613
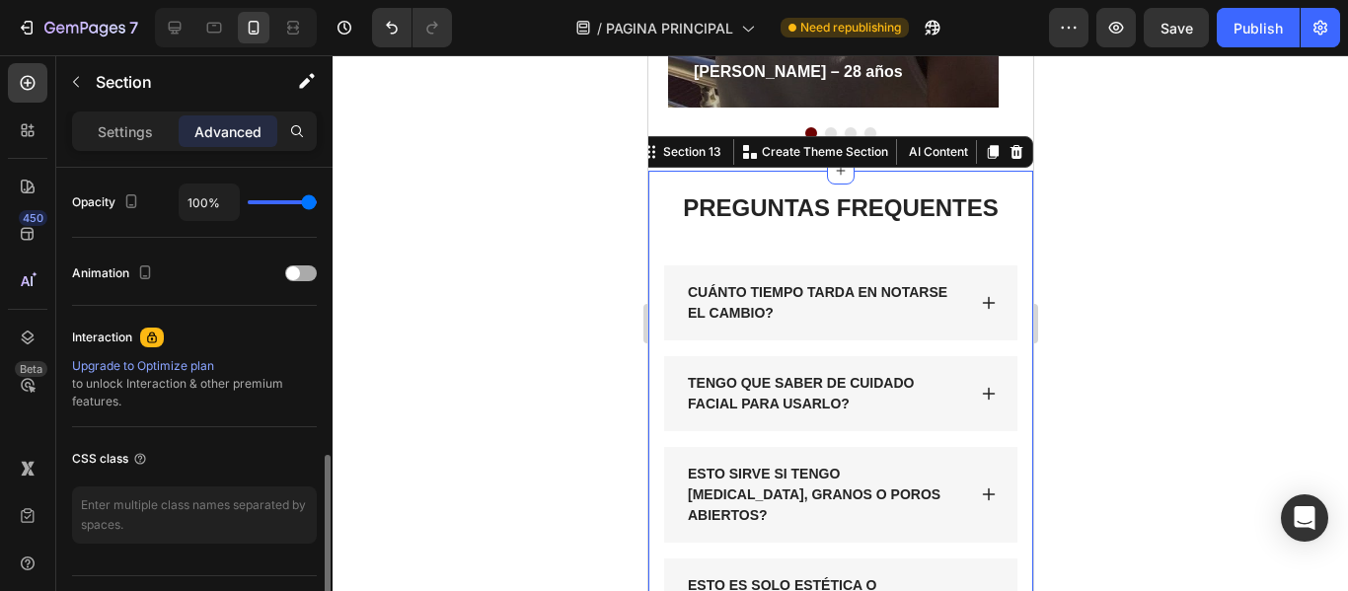
click at [298, 271] on span at bounding box center [293, 273] width 14 height 14
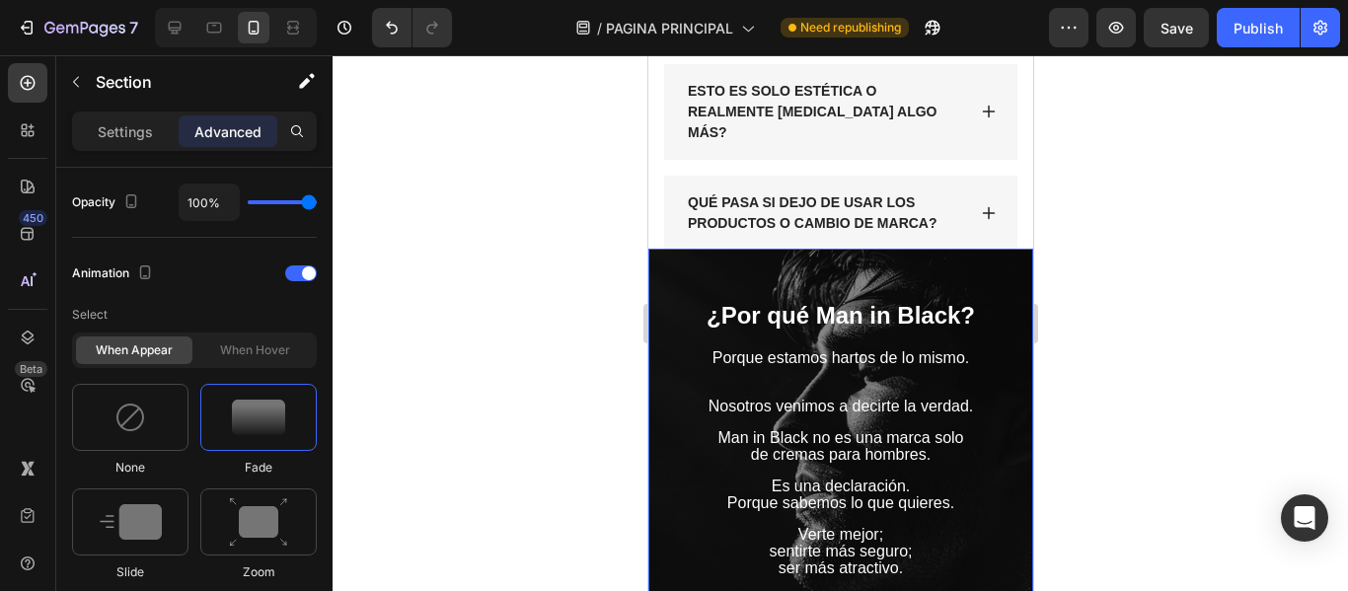
scroll to position [6801, 0]
click at [659, 272] on div "¿Por qué Man in Black? Heading Porque estamos hartos de lo mismo. Nosotros veni…" at bounding box center [839, 502] width 385 height 505
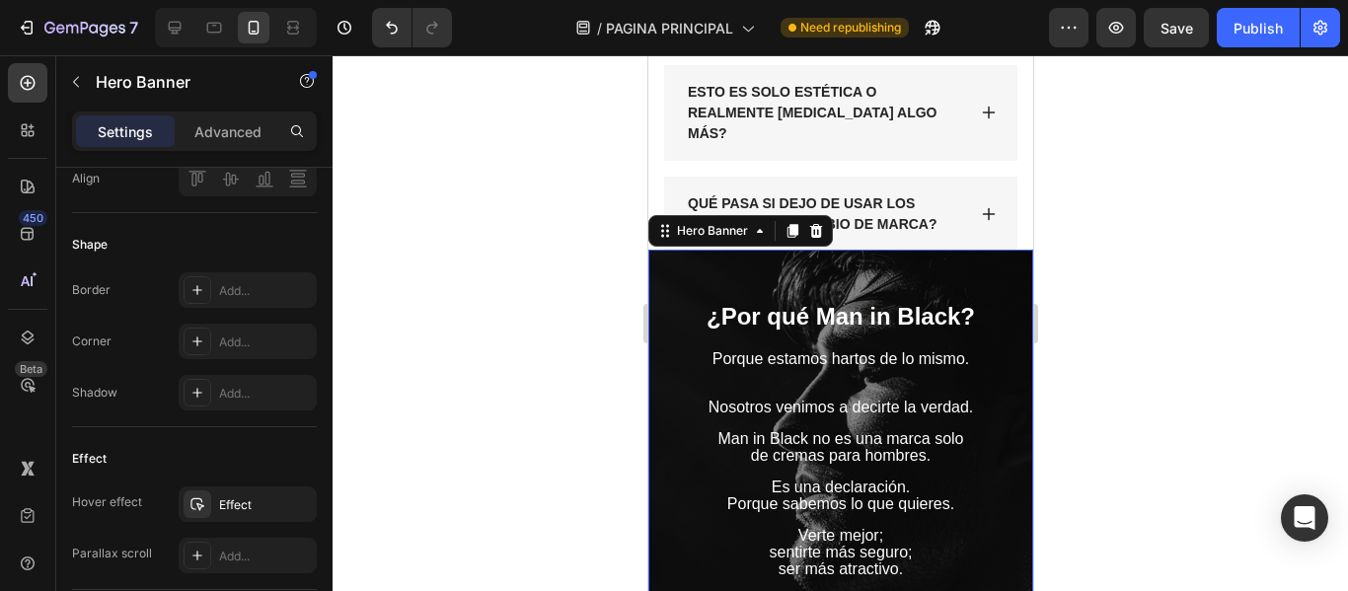
scroll to position [0, 0]
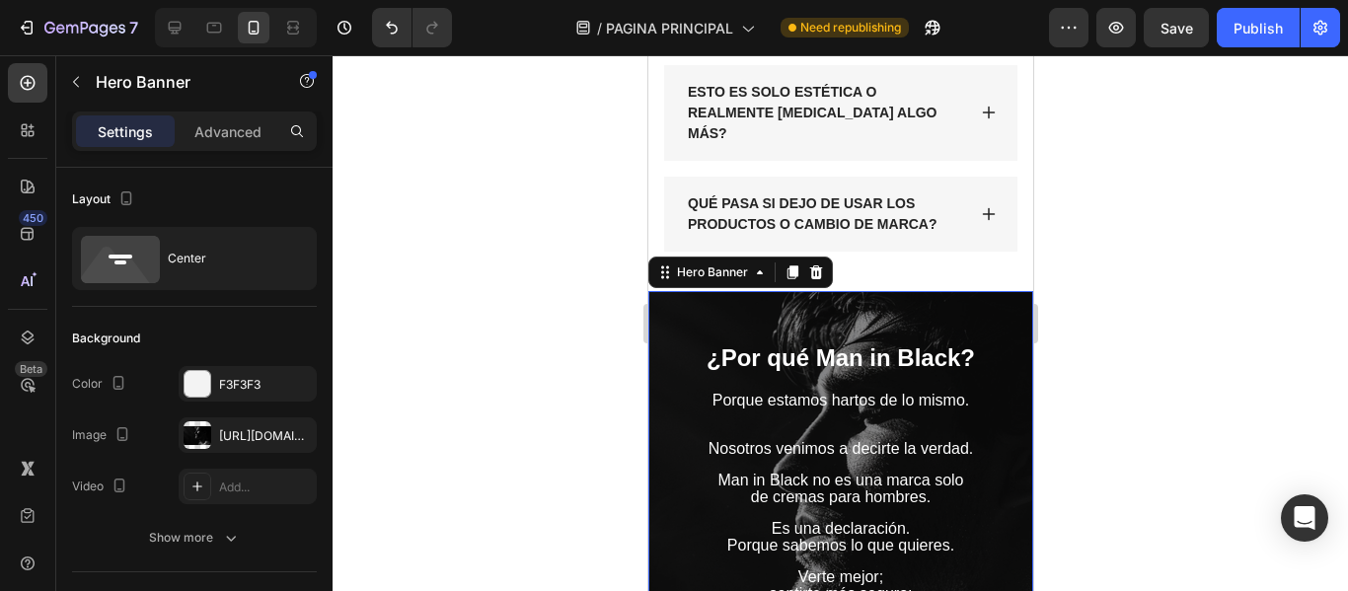
click at [217, 132] on p "Advanced" at bounding box center [227, 131] width 67 height 21
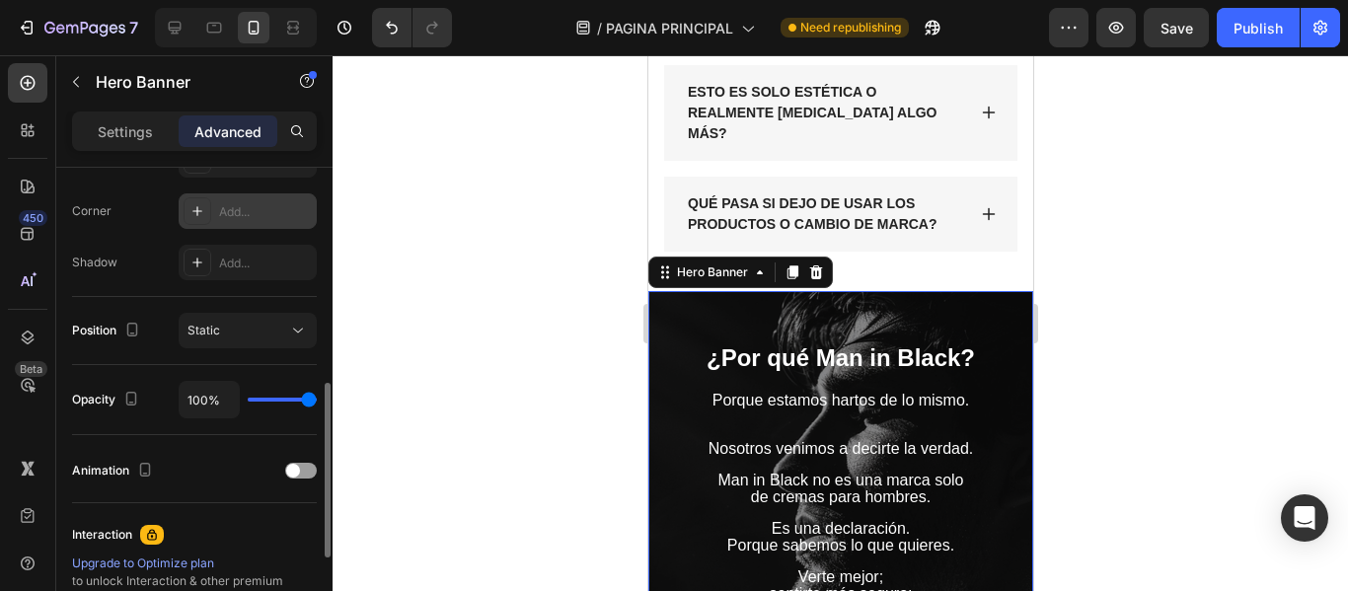
scroll to position [691, 0]
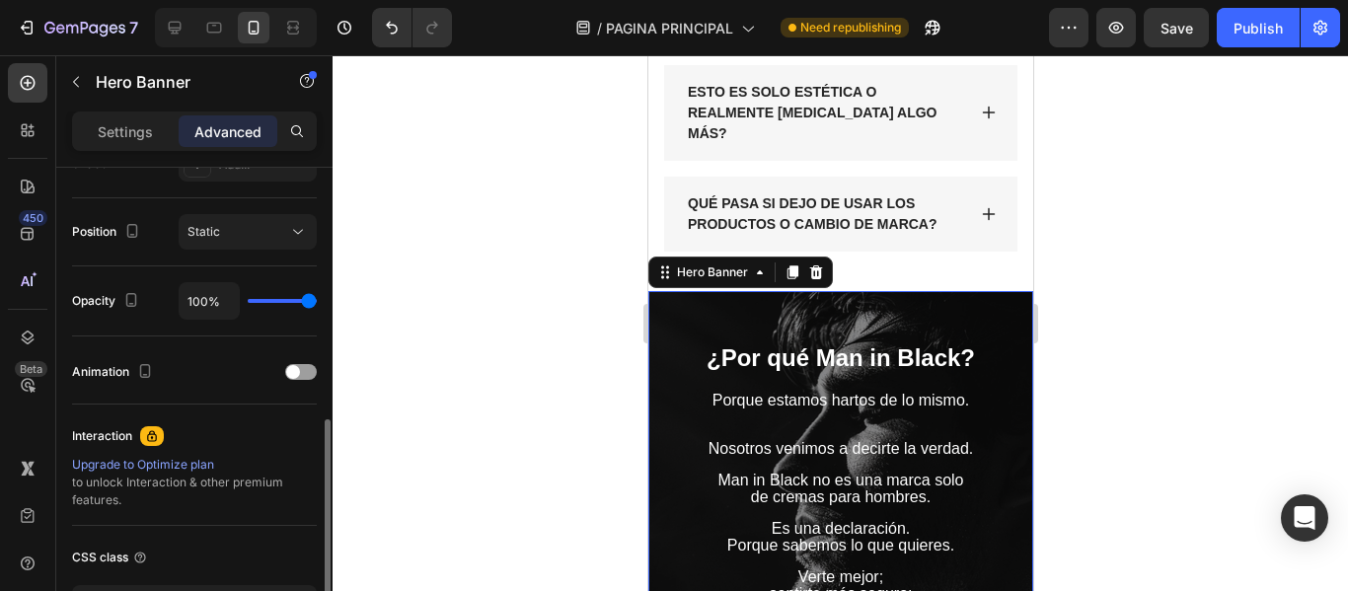
click at [297, 378] on div at bounding box center [301, 372] width 32 height 16
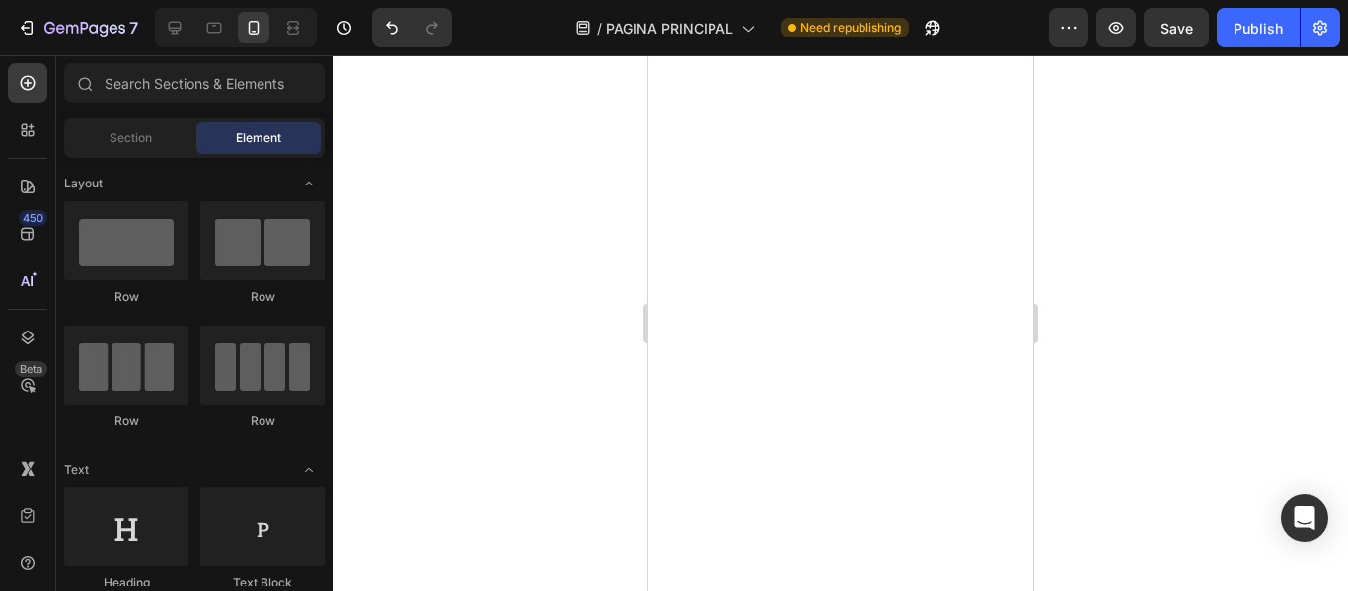
scroll to position [0, 0]
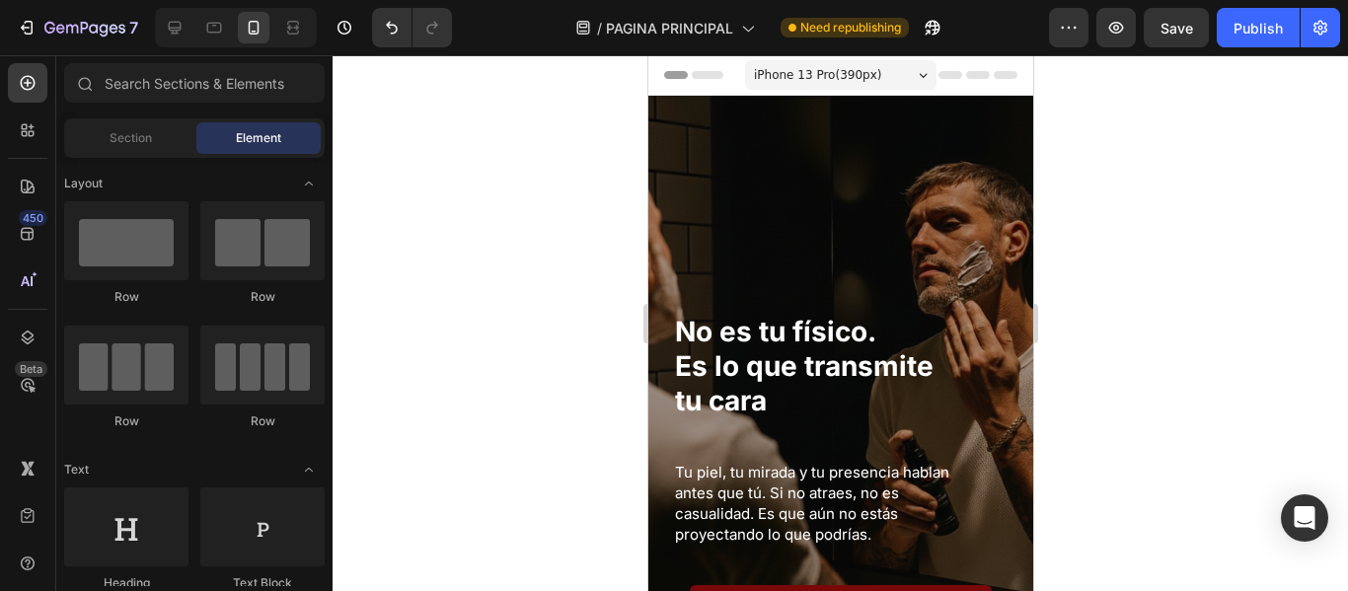
drag, startPoint x: 1023, startPoint y: 445, endPoint x: 1672, endPoint y: 103, distance: 733.9
click at [1115, 181] on div at bounding box center [839, 323] width 1015 height 536
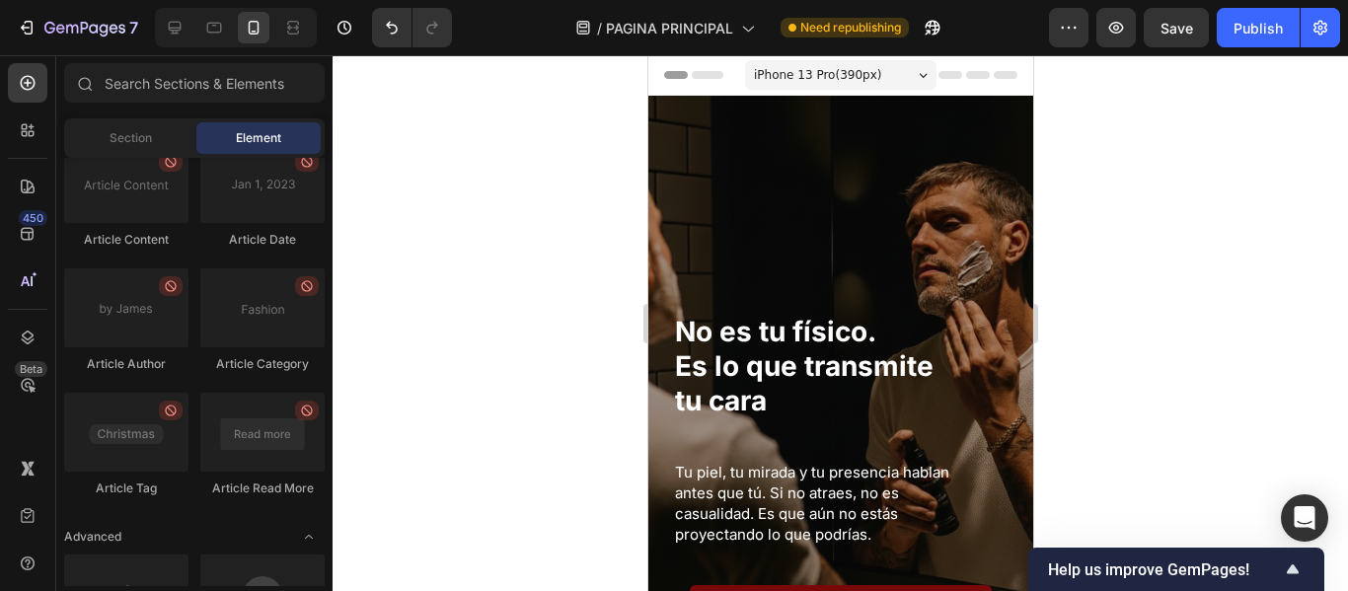
scroll to position [5418, 0]
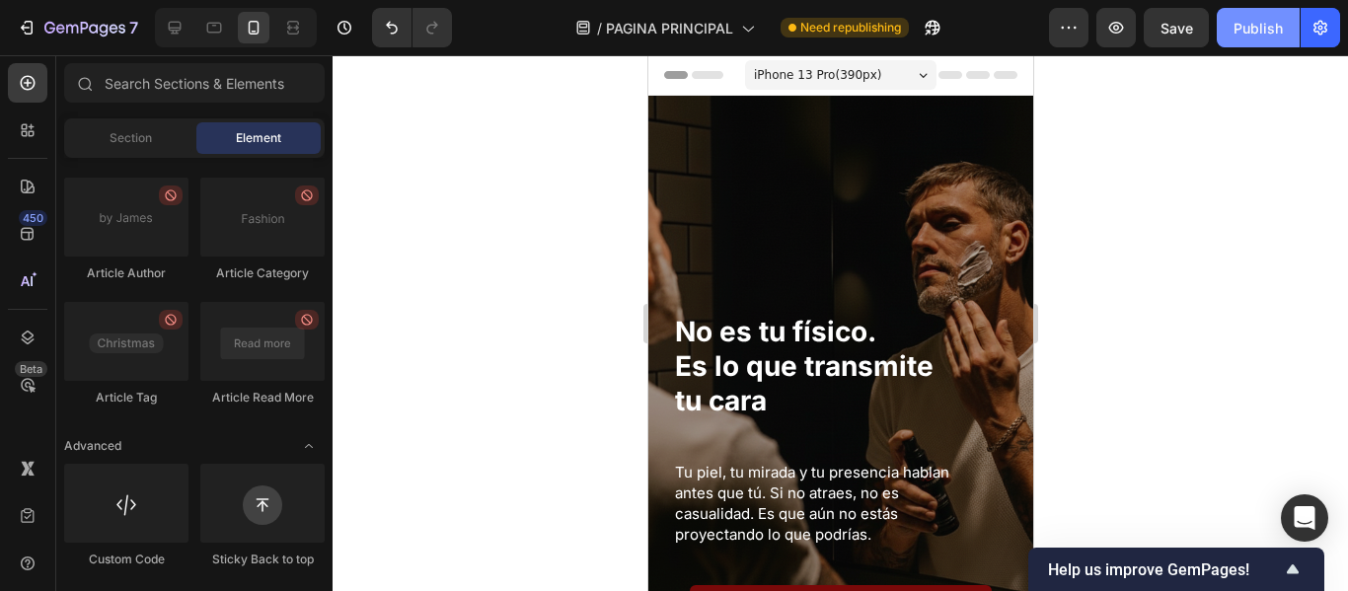
click at [1274, 26] on div "Publish" at bounding box center [1257, 28] width 49 height 21
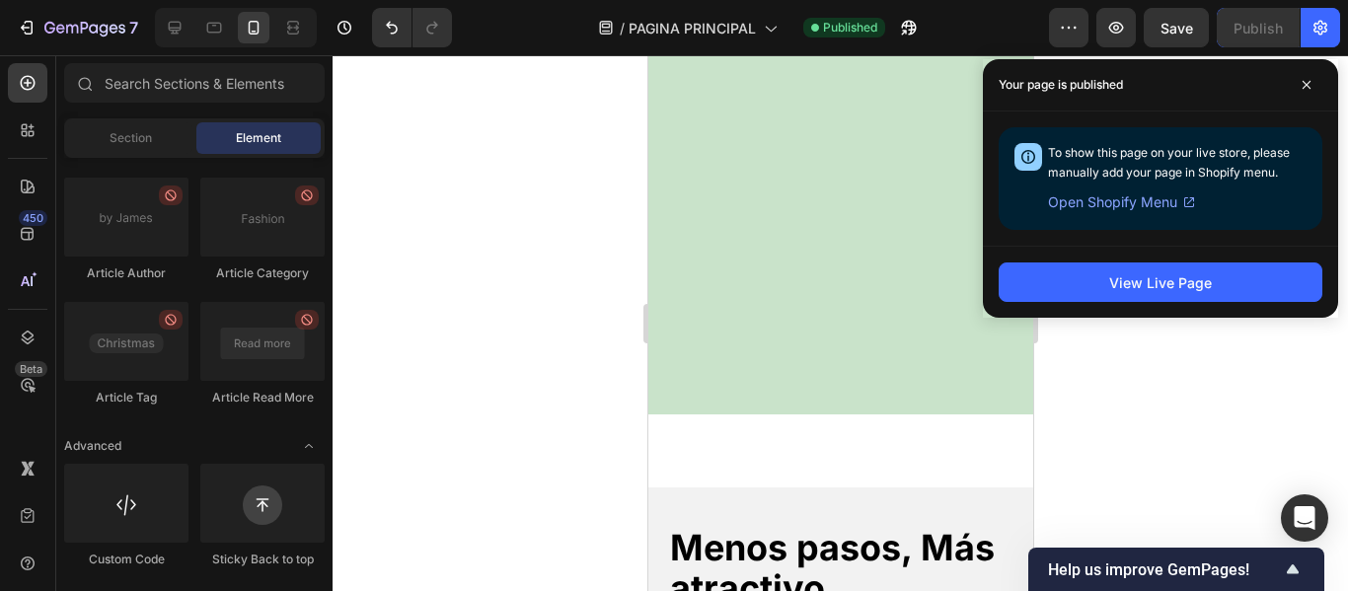
scroll to position [888, 0]
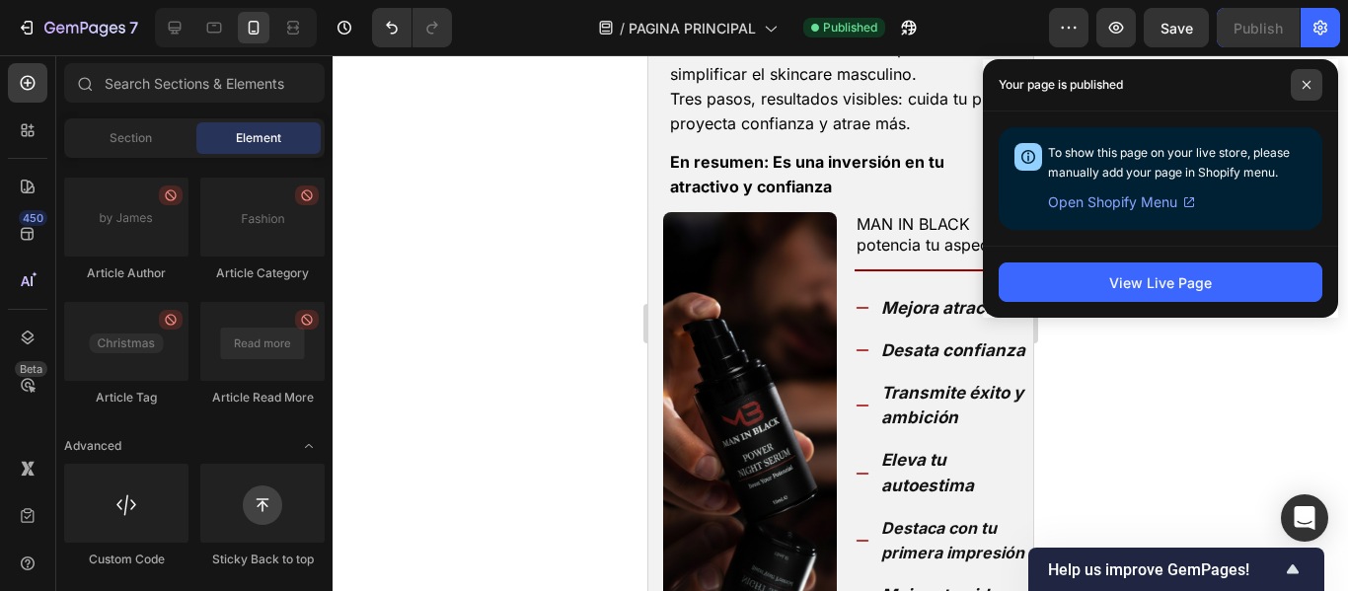
click at [1311, 84] on span at bounding box center [1306, 85] width 32 height 32
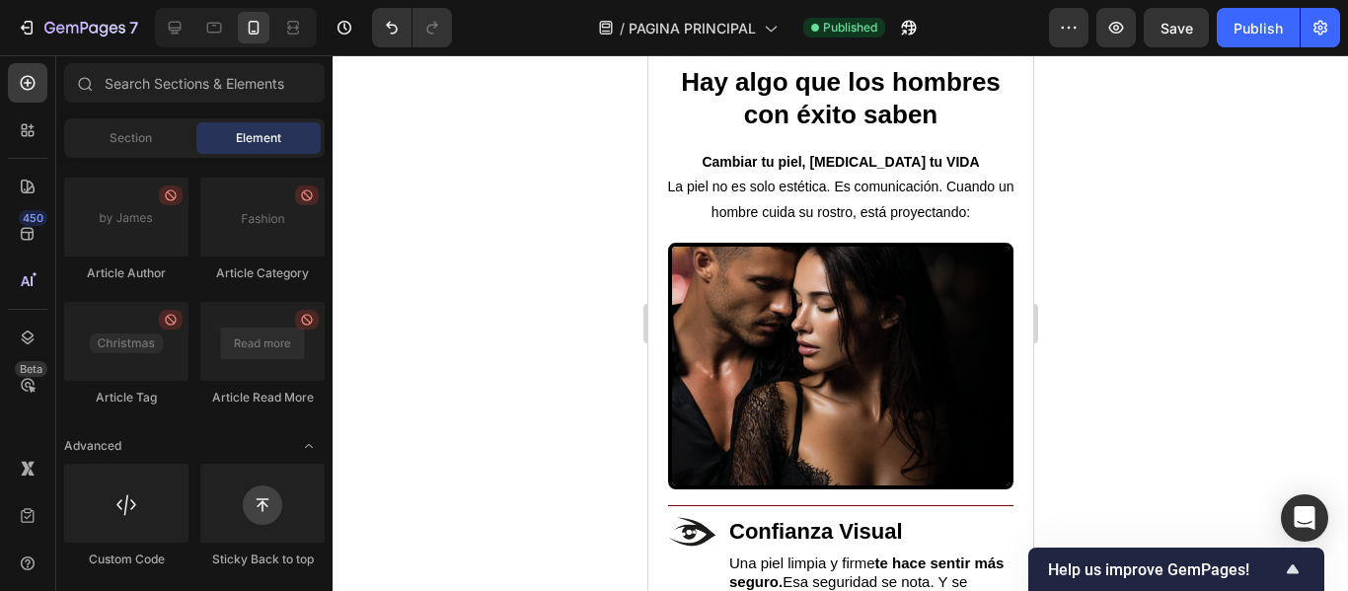
scroll to position [5304, 0]
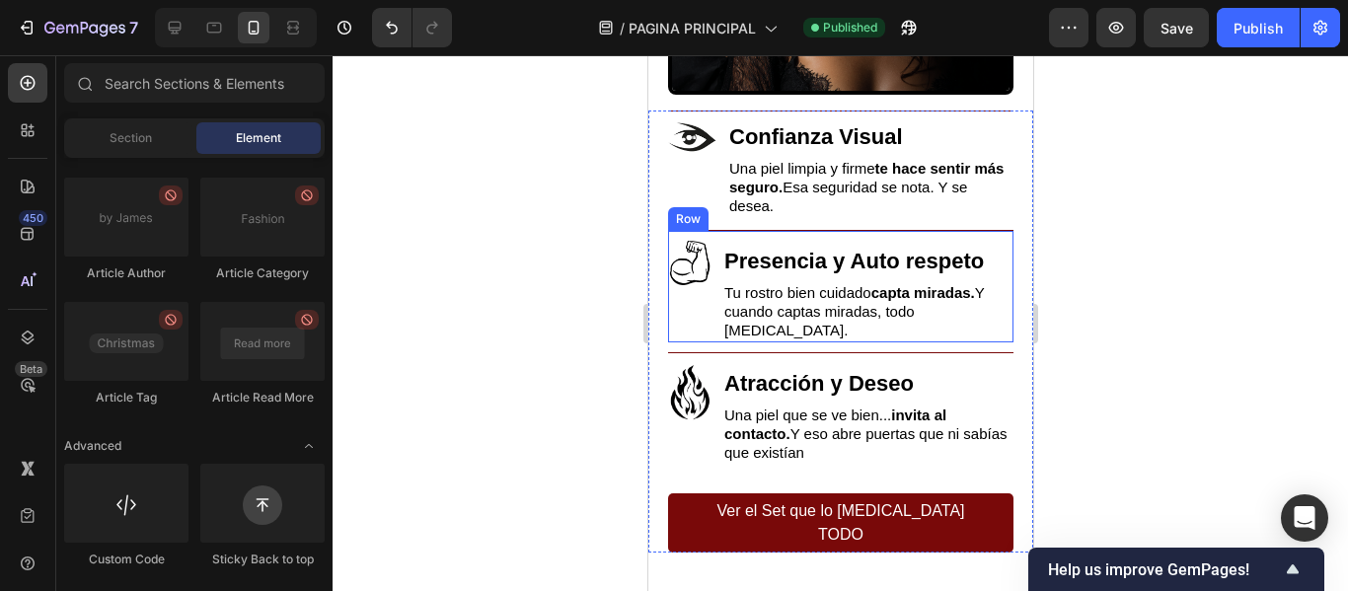
click at [693, 298] on div "Image" at bounding box center [689, 292] width 44 height 102
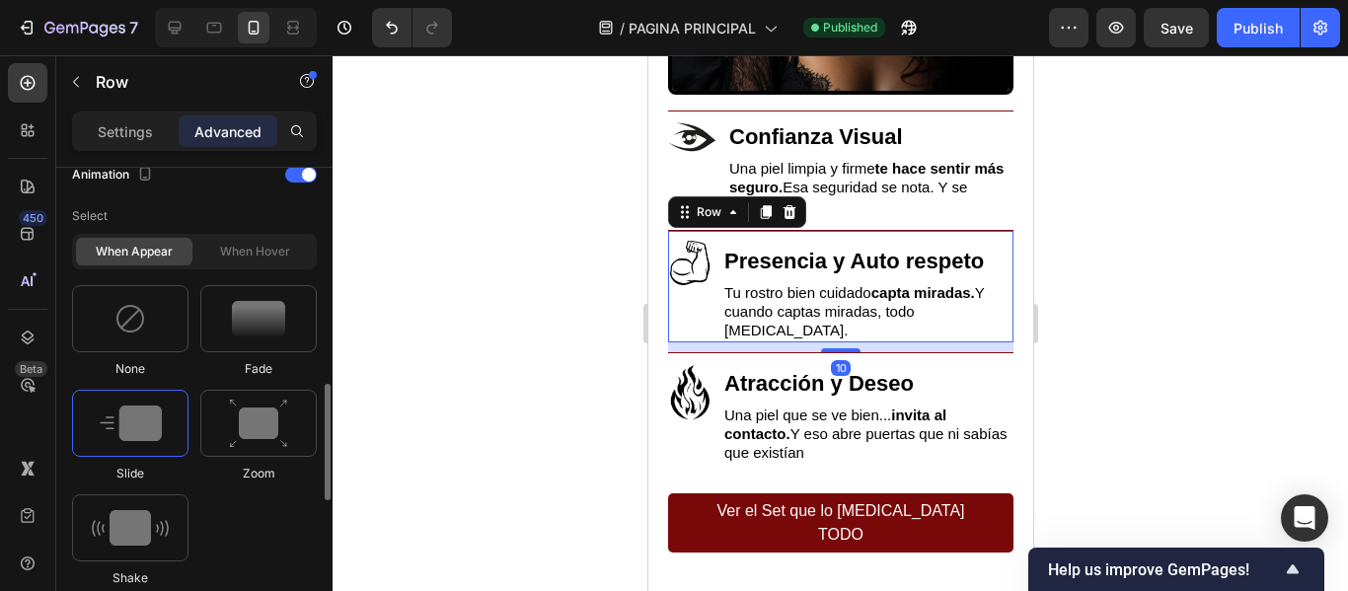
scroll to position [1184, 0]
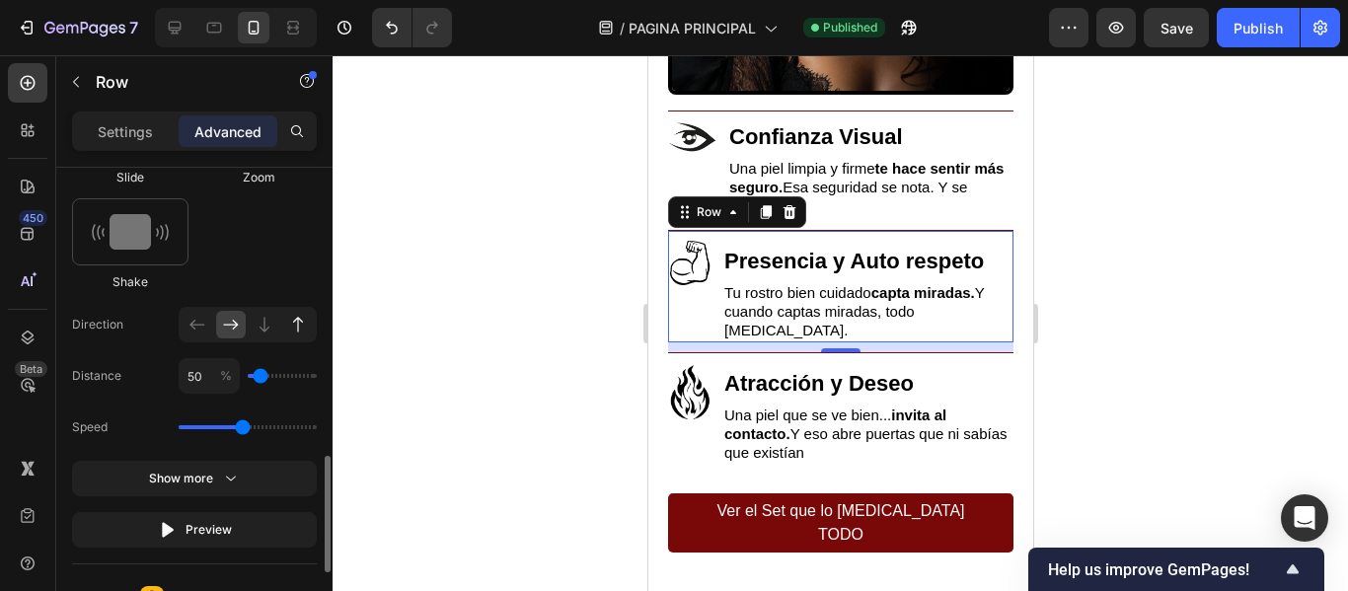
click at [300, 324] on icon at bounding box center [298, 325] width 20 height 20
type input "100"
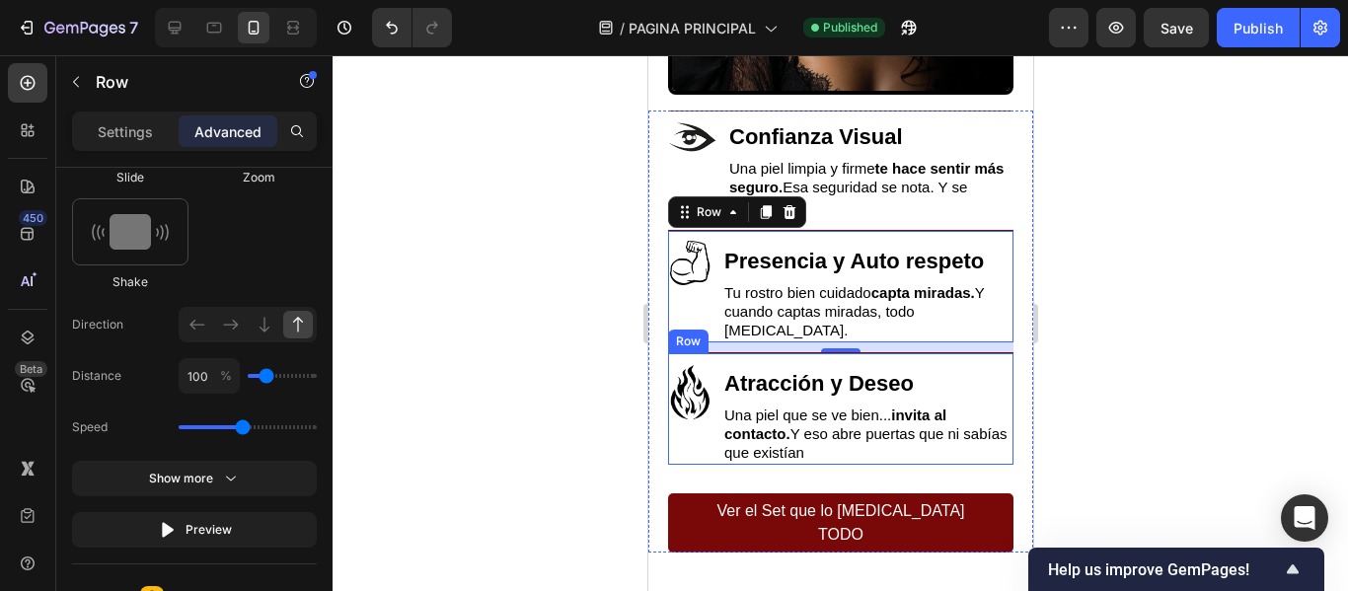
click at [693, 422] on div "Image" at bounding box center [689, 414] width 44 height 102
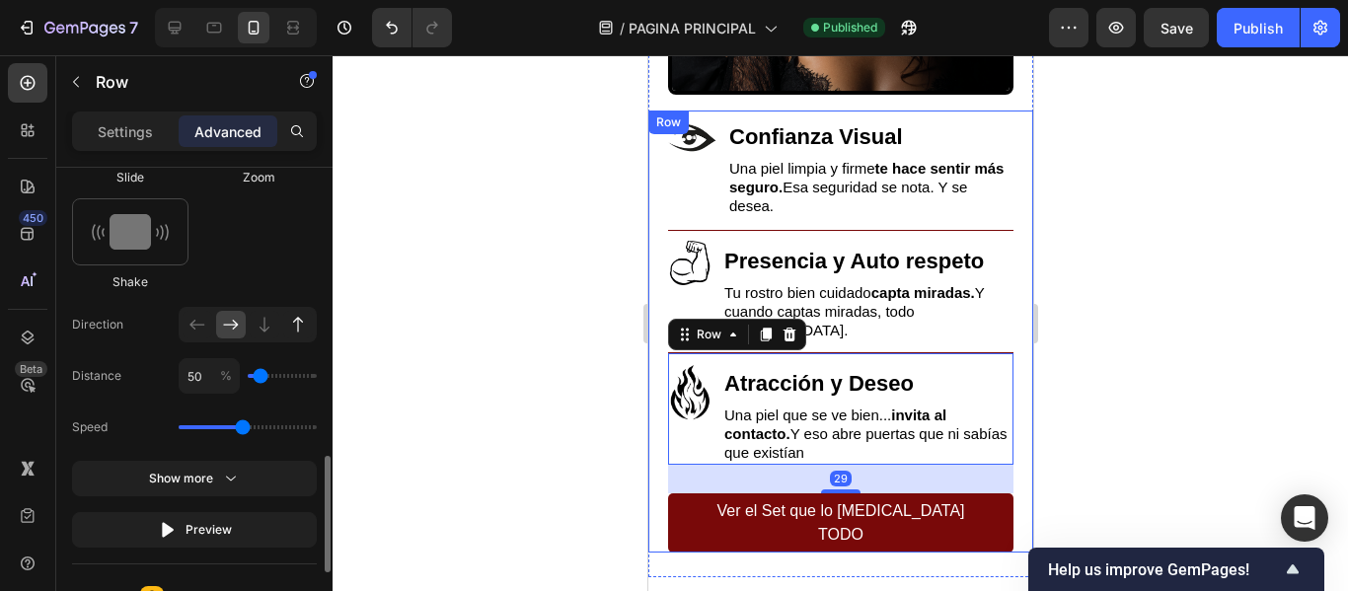
click at [301, 330] on icon at bounding box center [298, 325] width 20 height 20
type input "100"
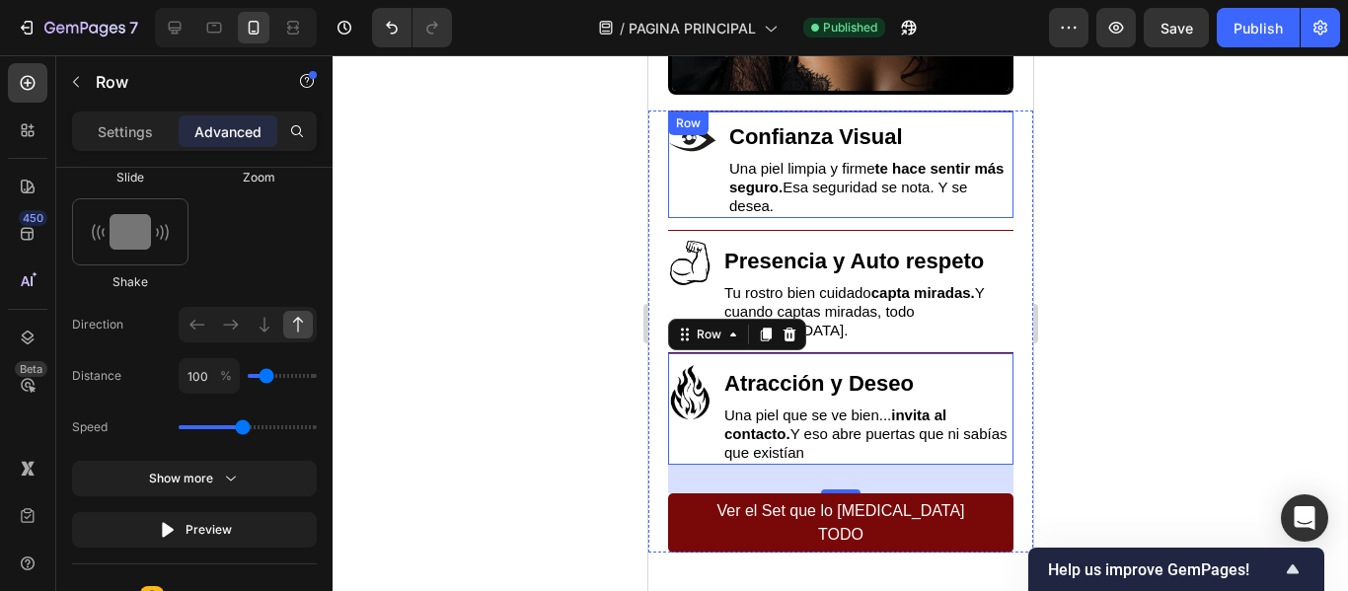
click at [697, 209] on div "Image" at bounding box center [691, 164] width 49 height 107
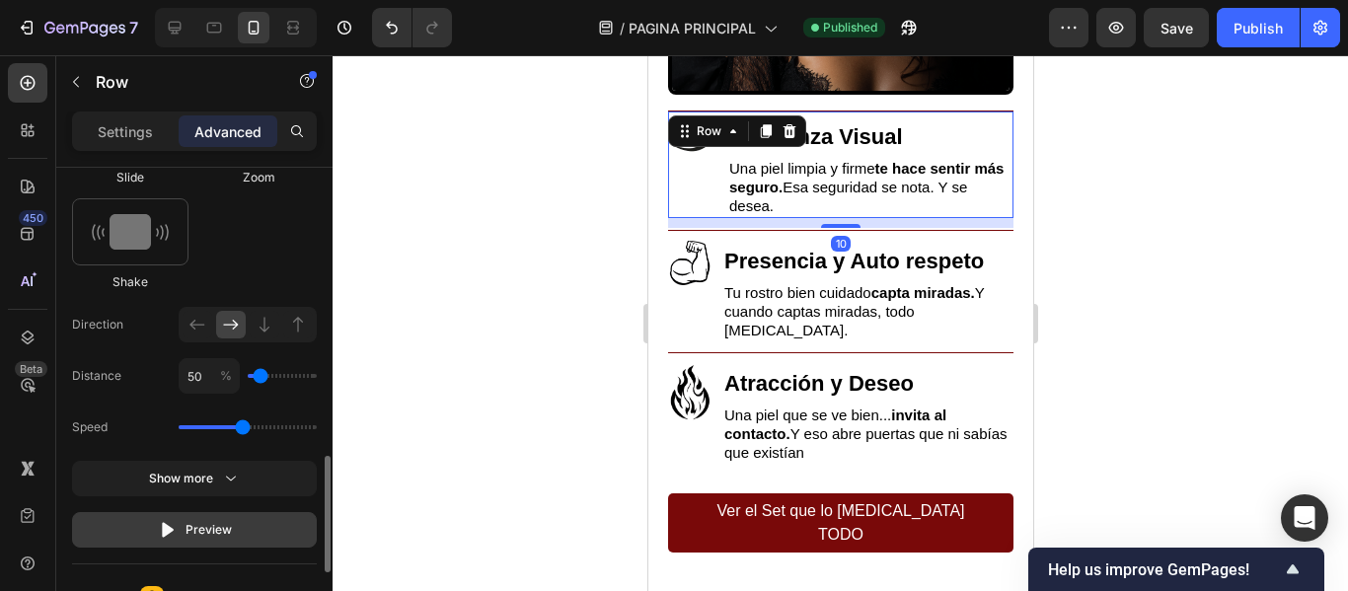
click at [239, 518] on button "Preview" at bounding box center [194, 530] width 245 height 36
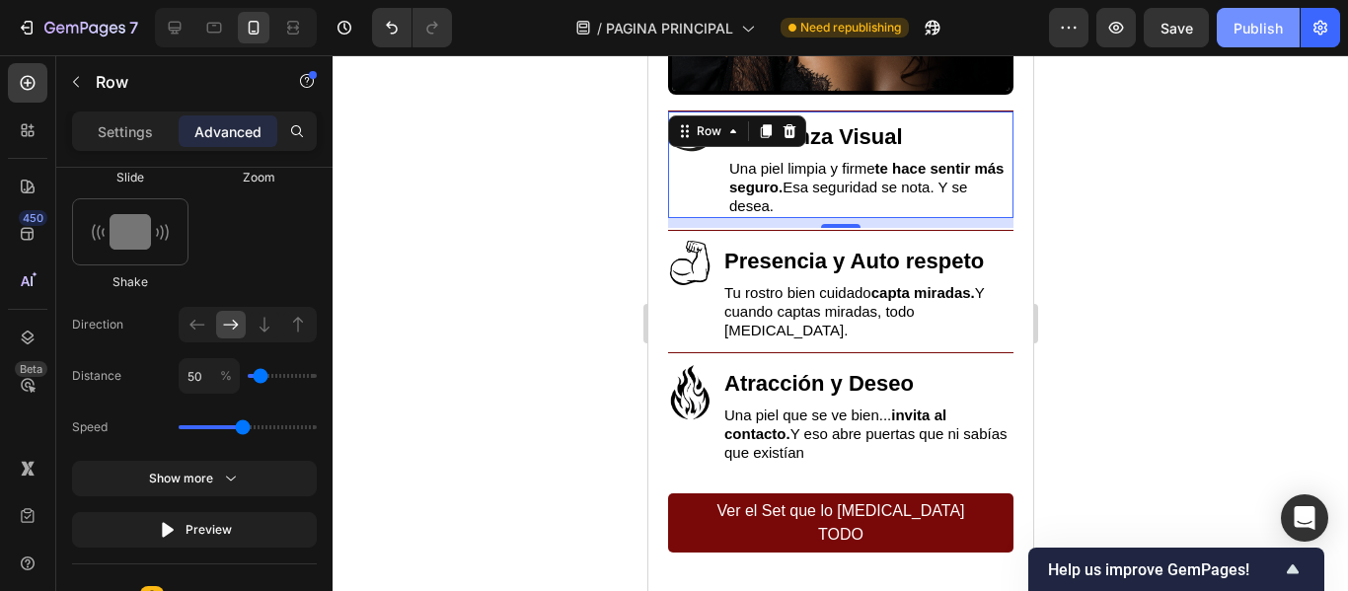
click at [1261, 35] on div "Publish" at bounding box center [1257, 28] width 49 height 21
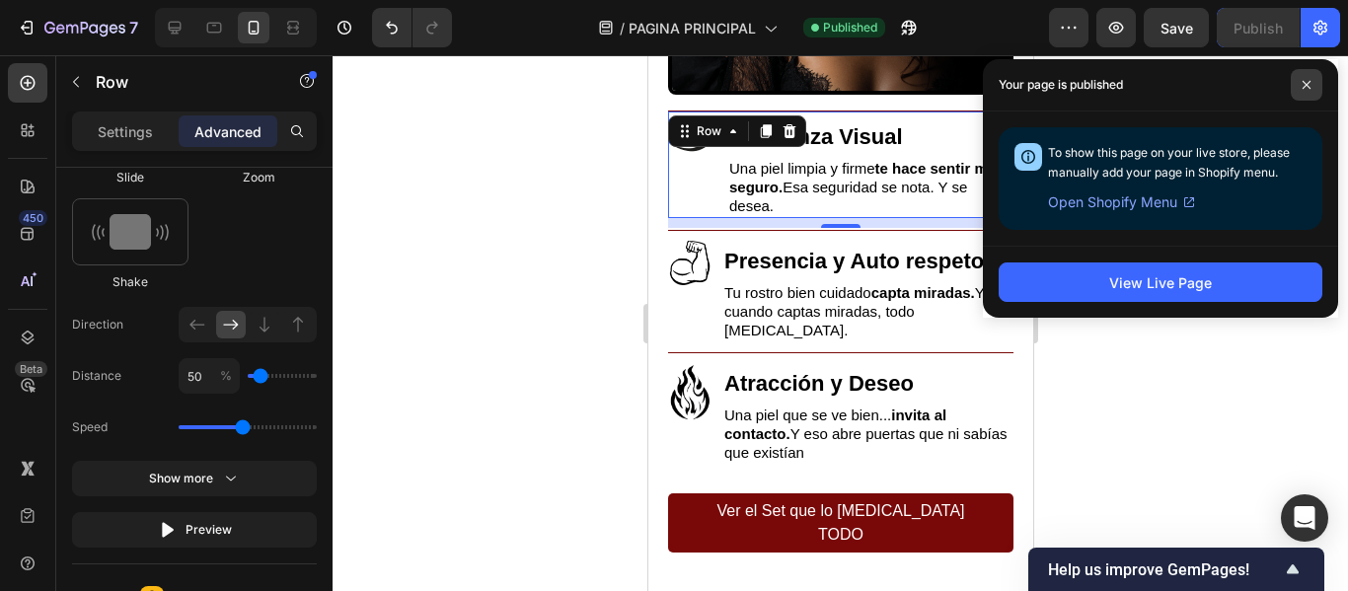
click at [1301, 78] on span at bounding box center [1306, 85] width 32 height 32
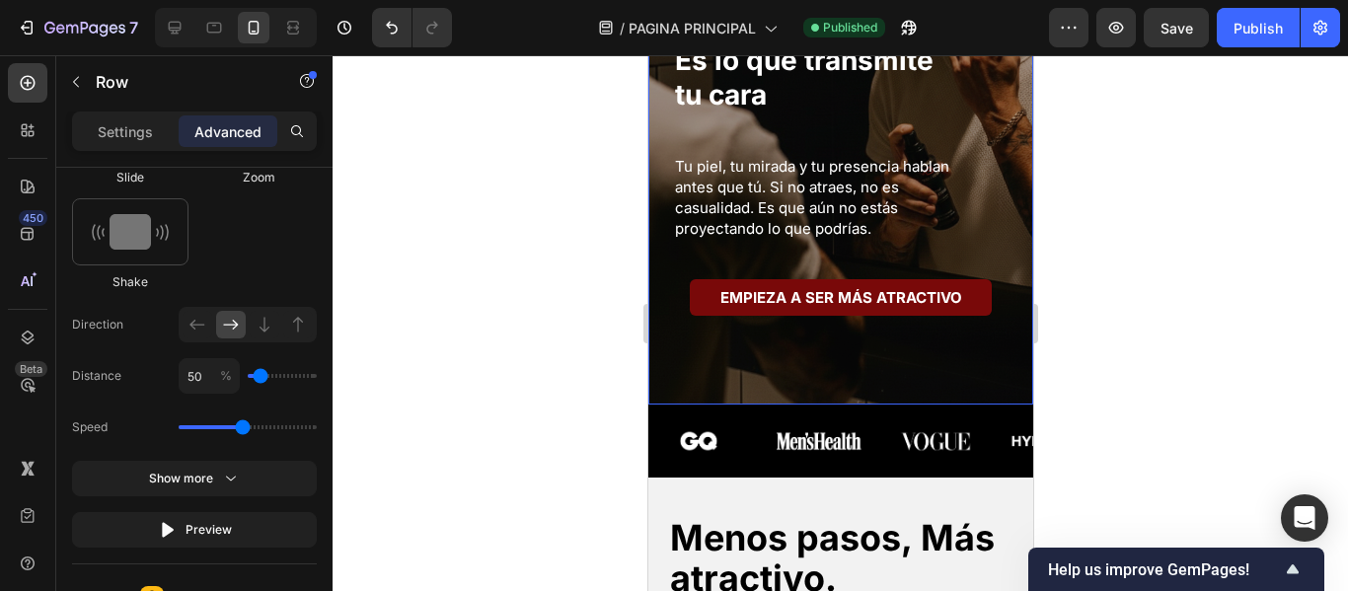
scroll to position [493, 0]
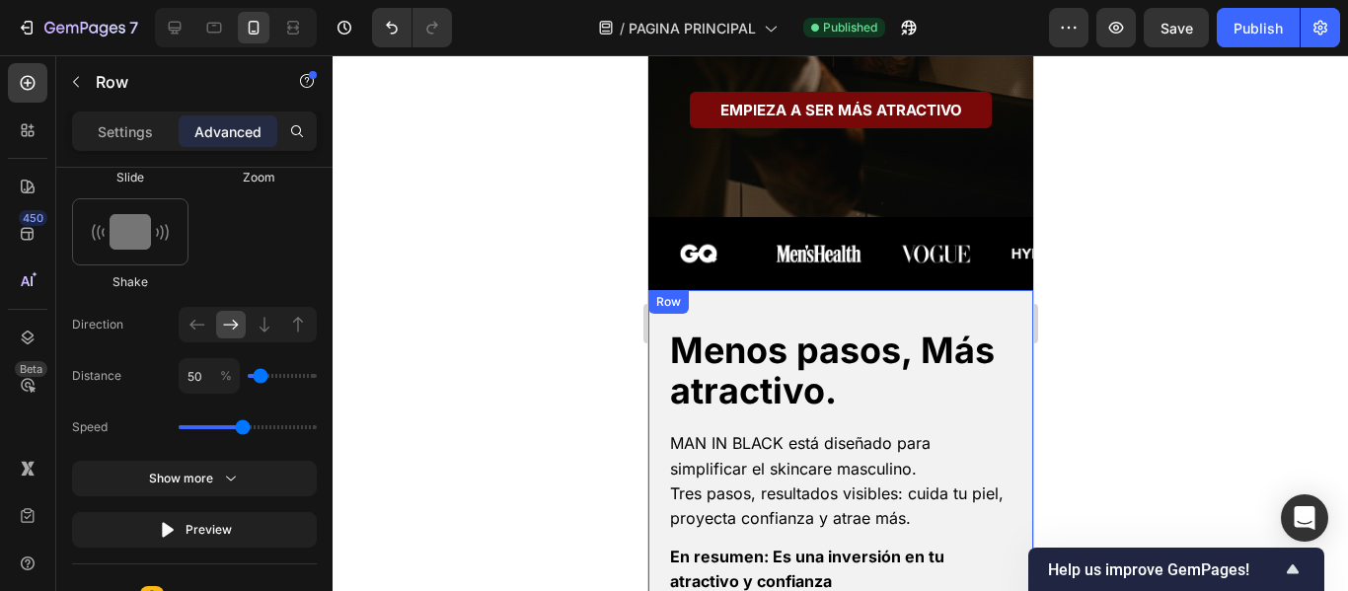
click at [728, 310] on div "Menos pasos, Más atractivo. Heading MAN IN BLACK está diseñado para simplificar…" at bounding box center [839, 448] width 385 height 316
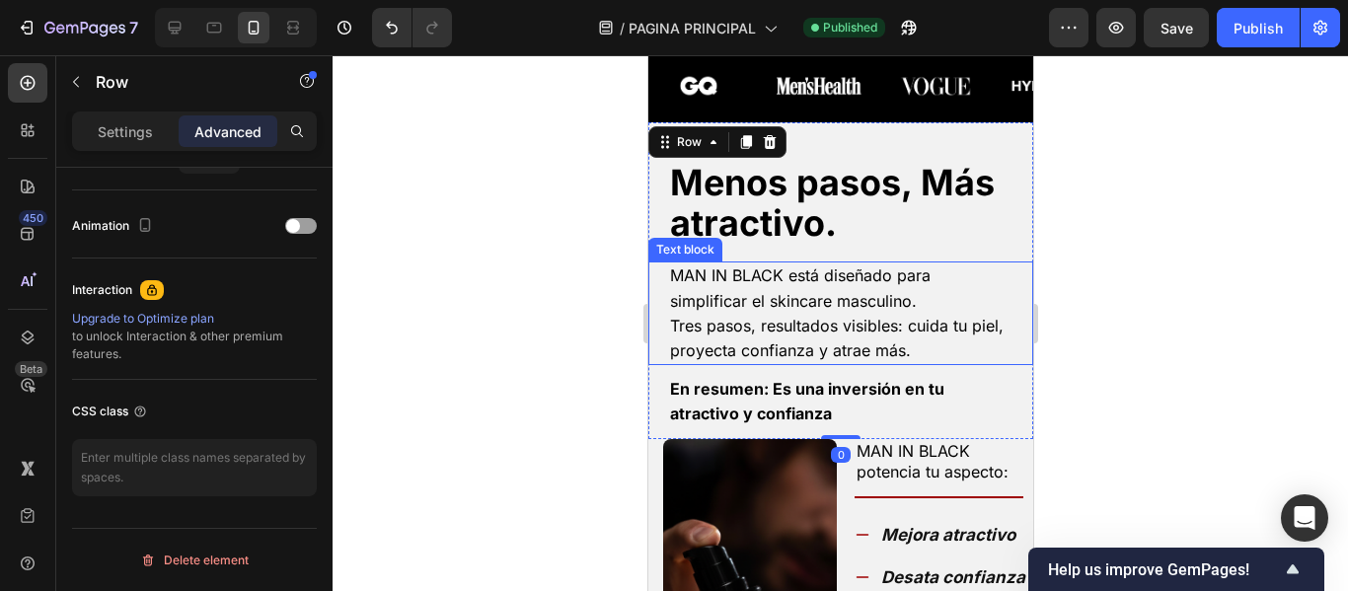
scroll to position [691, 0]
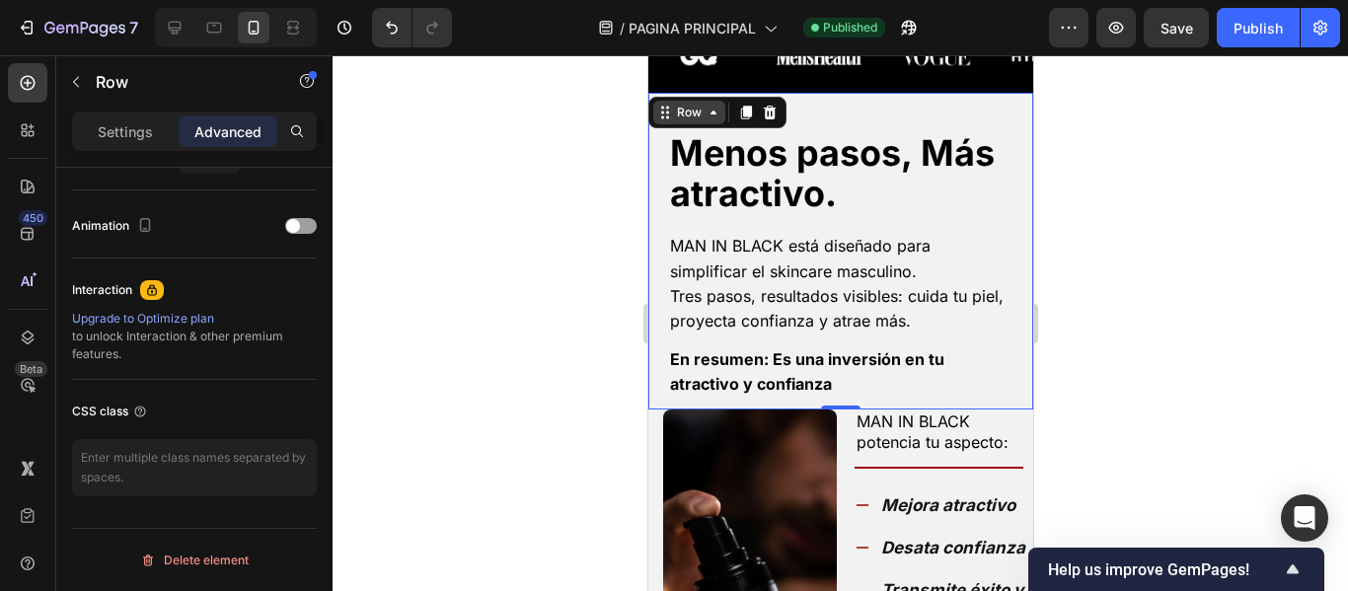
click at [706, 110] on icon at bounding box center [712, 113] width 16 height 16
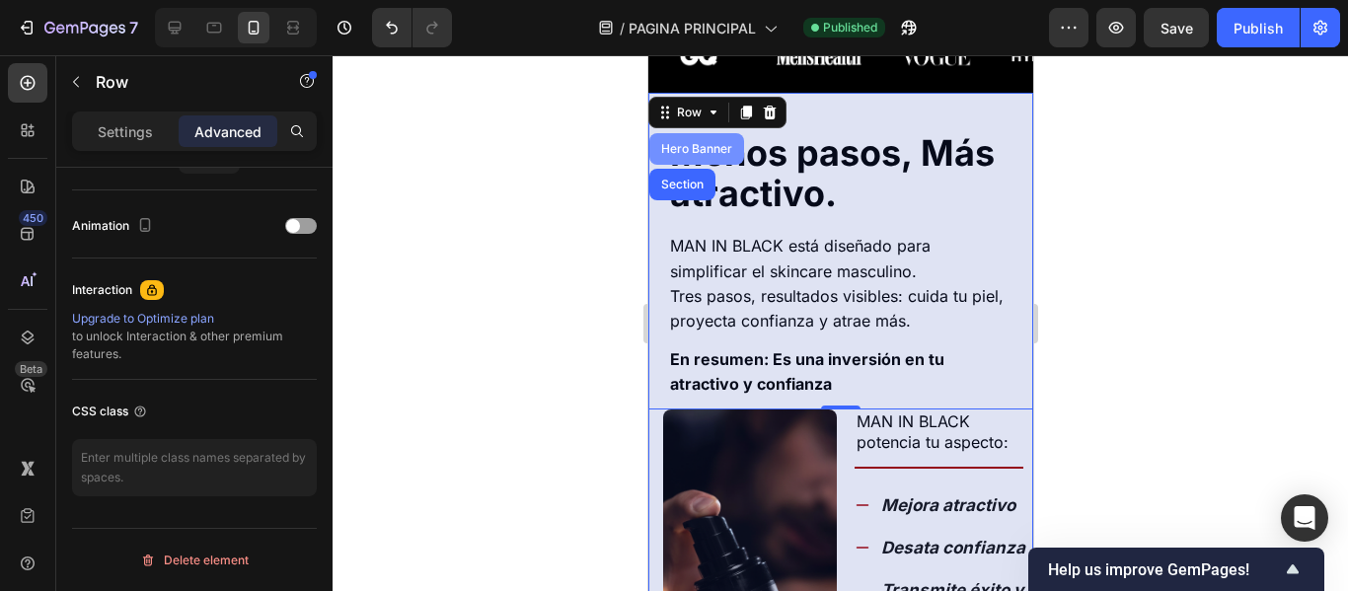
click at [701, 149] on div "Hero Banner" at bounding box center [695, 149] width 79 height 12
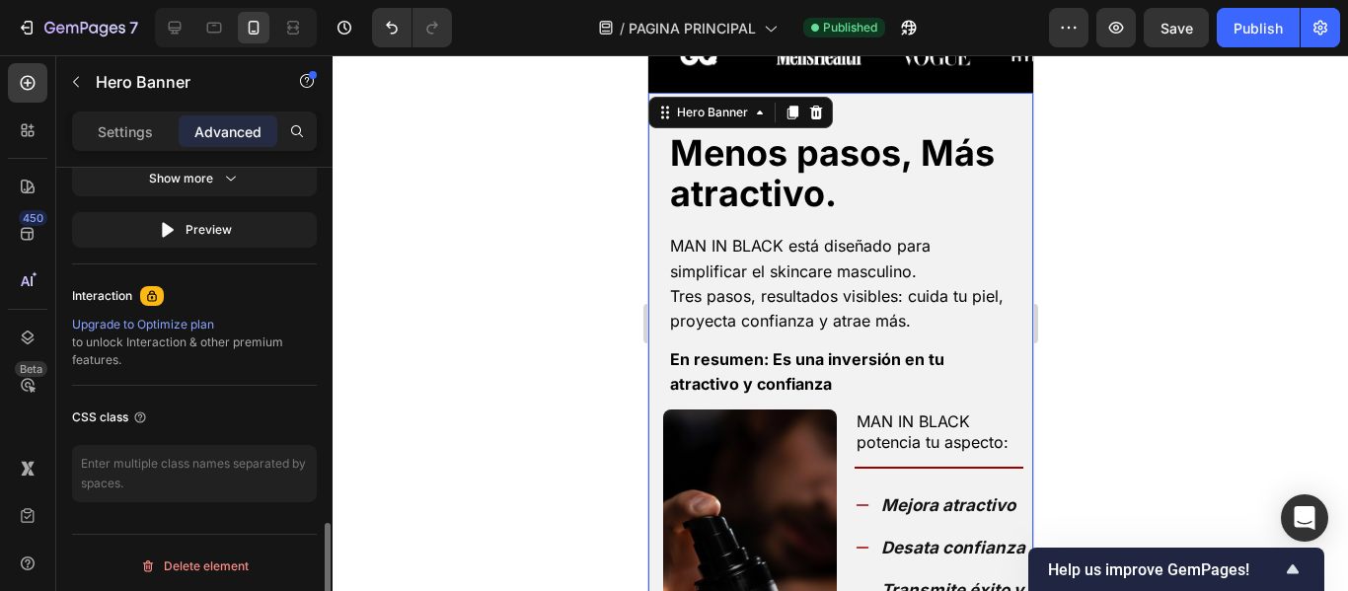
scroll to position [1283, 0]
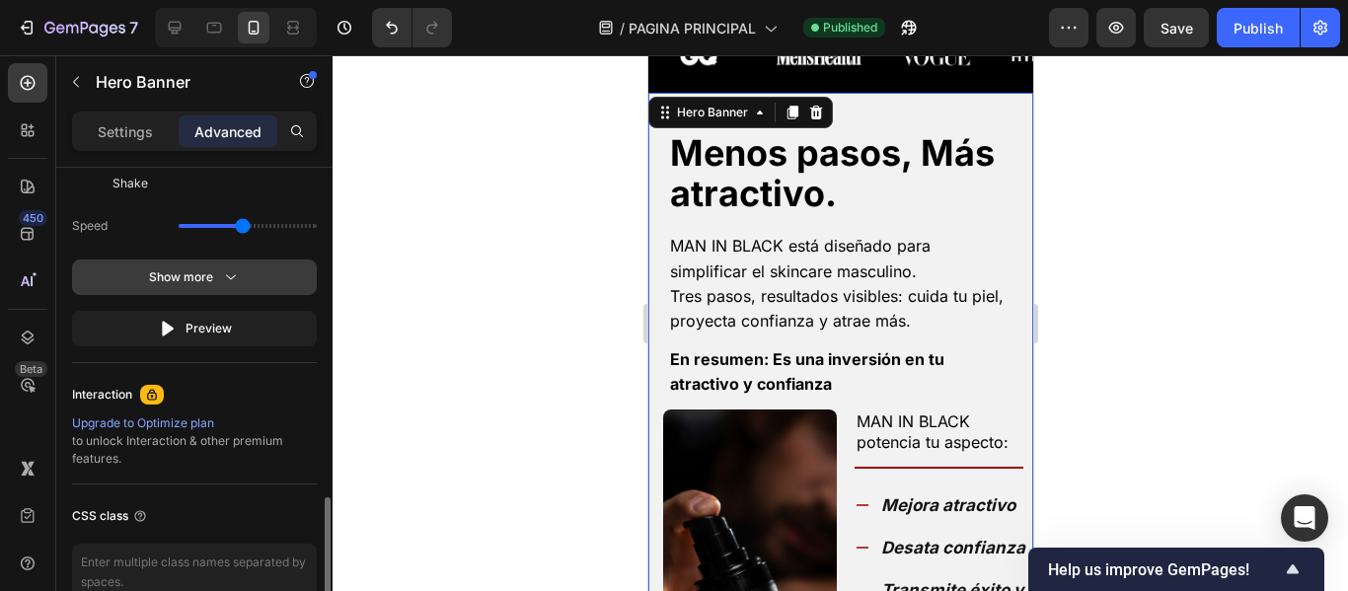
click at [237, 272] on icon "button" at bounding box center [231, 277] width 20 height 20
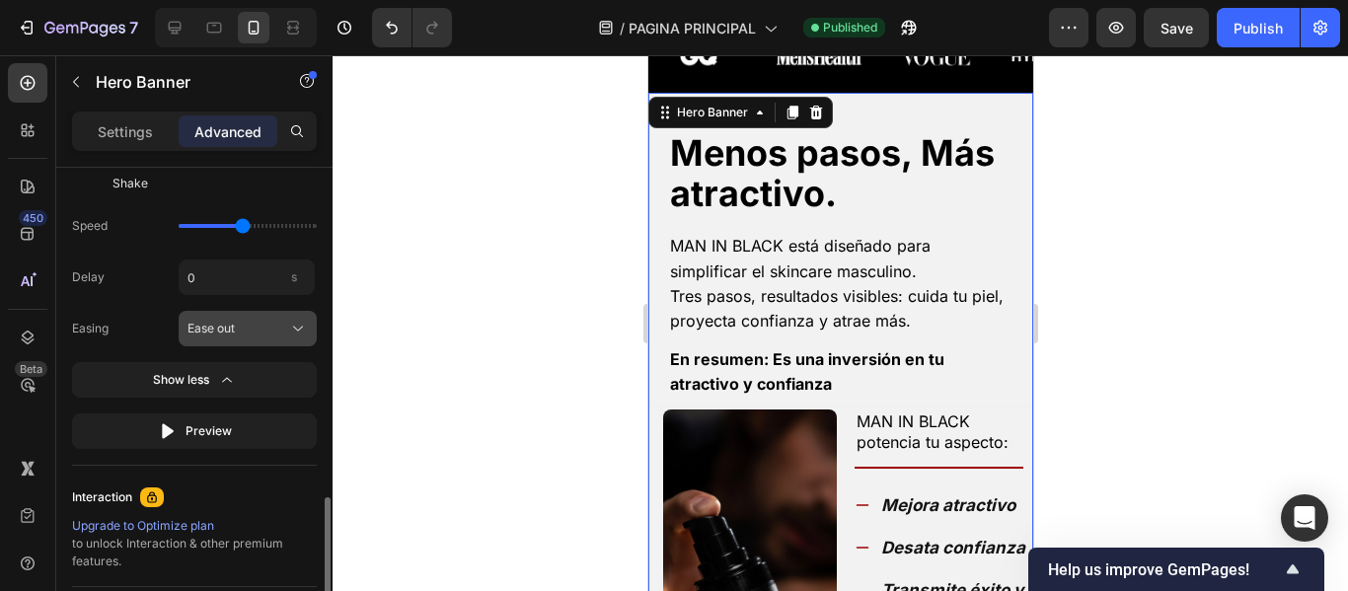
click at [274, 333] on div "Ease out" at bounding box center [235, 329] width 97 height 18
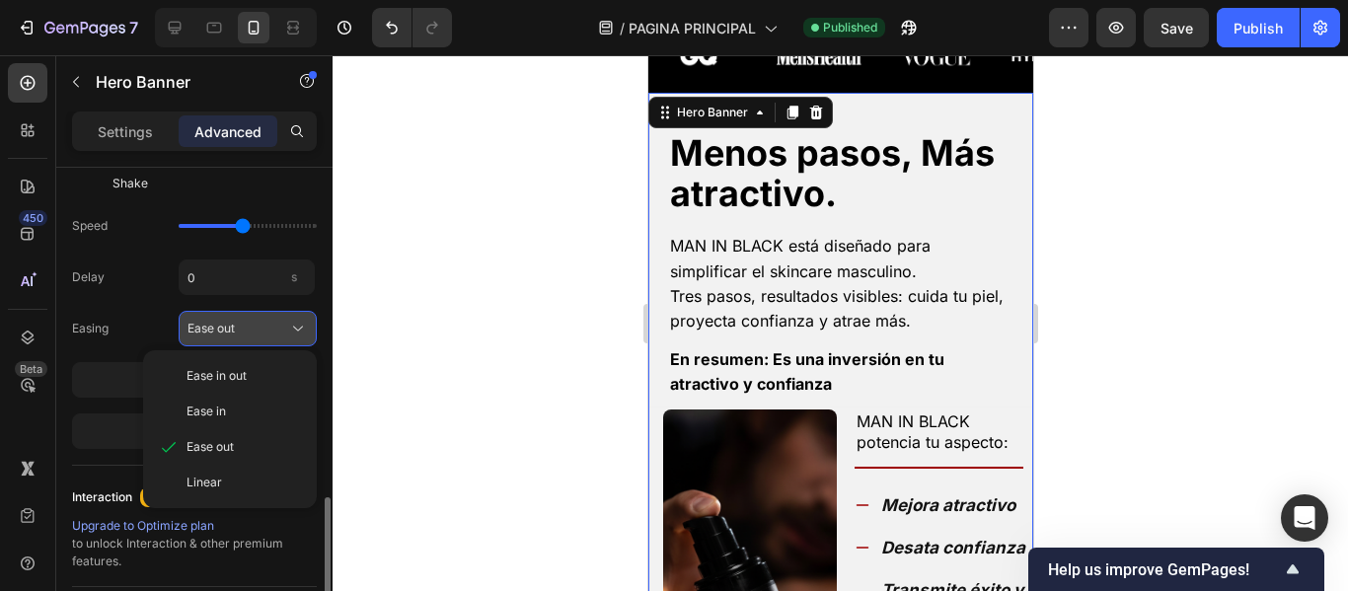
click at [276, 331] on div "Ease out" at bounding box center [235, 329] width 97 height 18
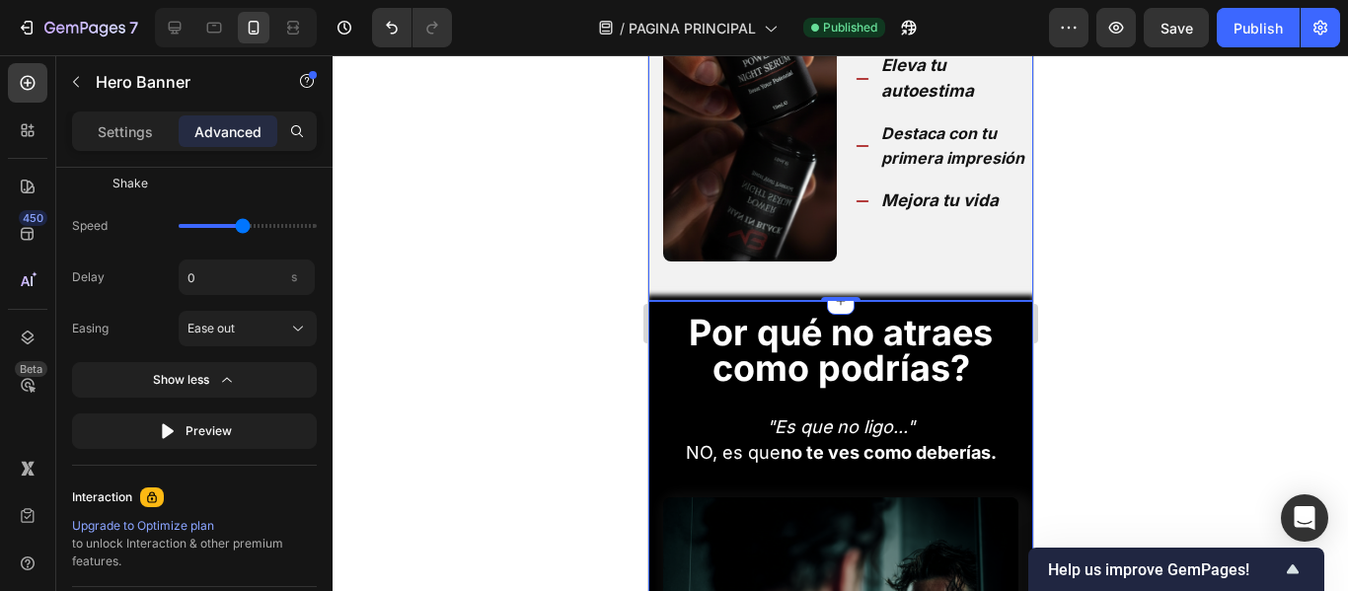
scroll to position [1381, 0]
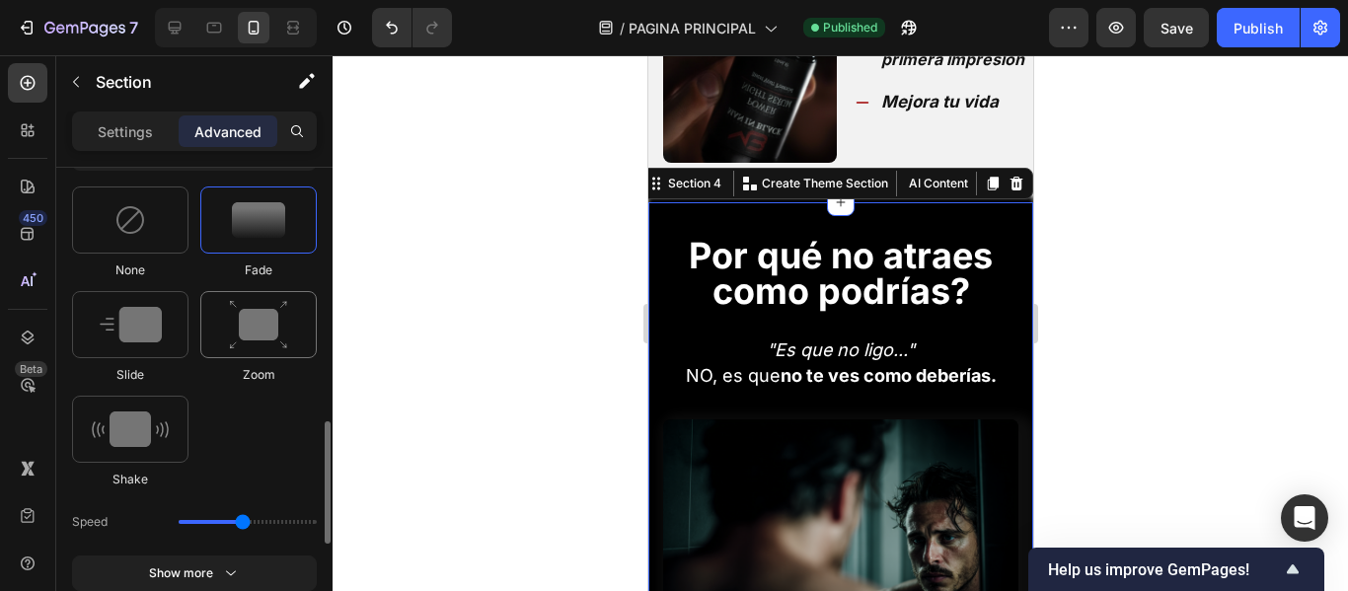
scroll to position [1184, 0]
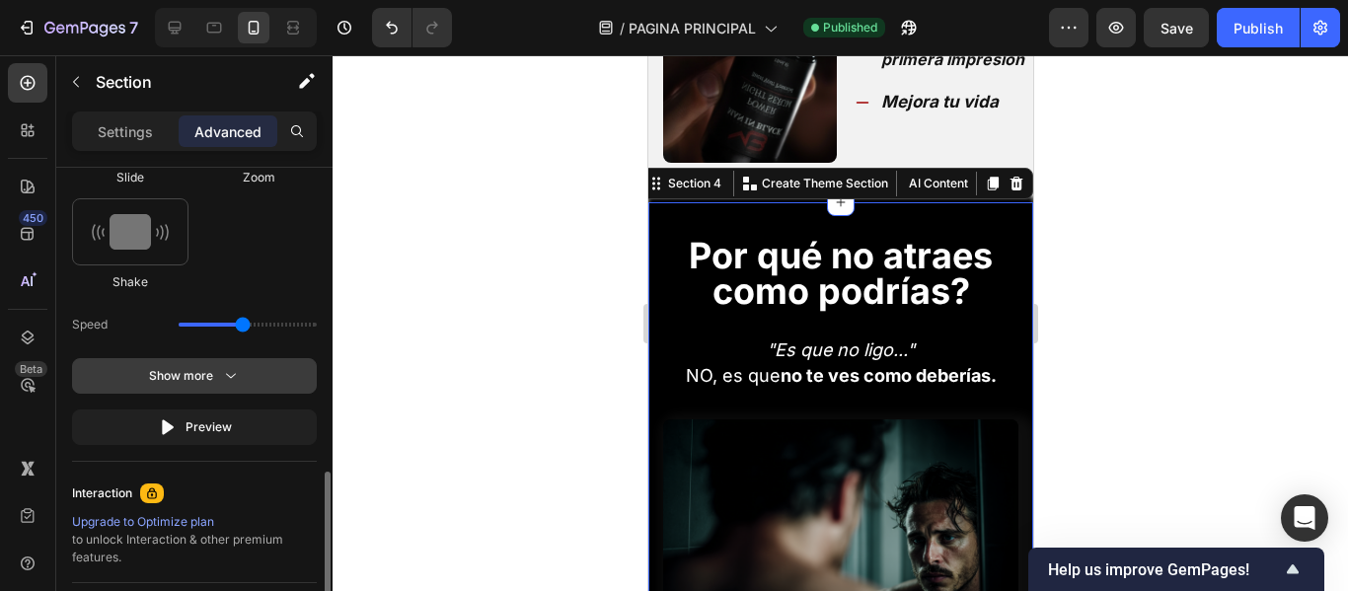
click at [260, 369] on button "Show more" at bounding box center [194, 376] width 245 height 36
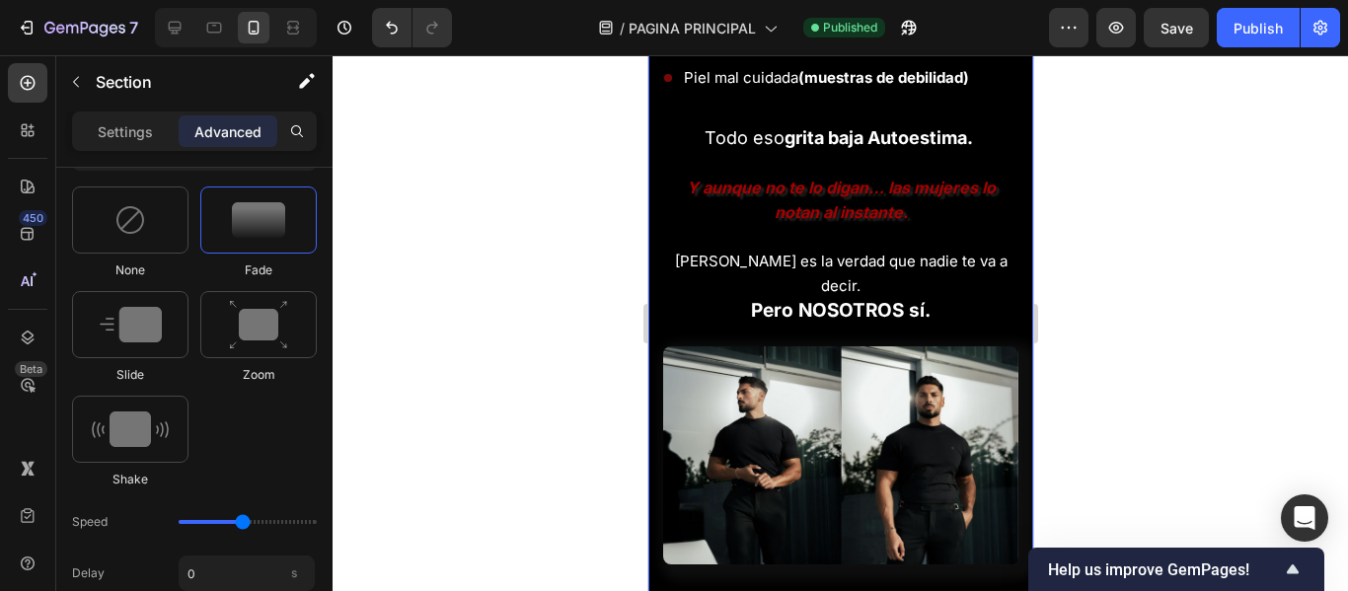
scroll to position [2072, 0]
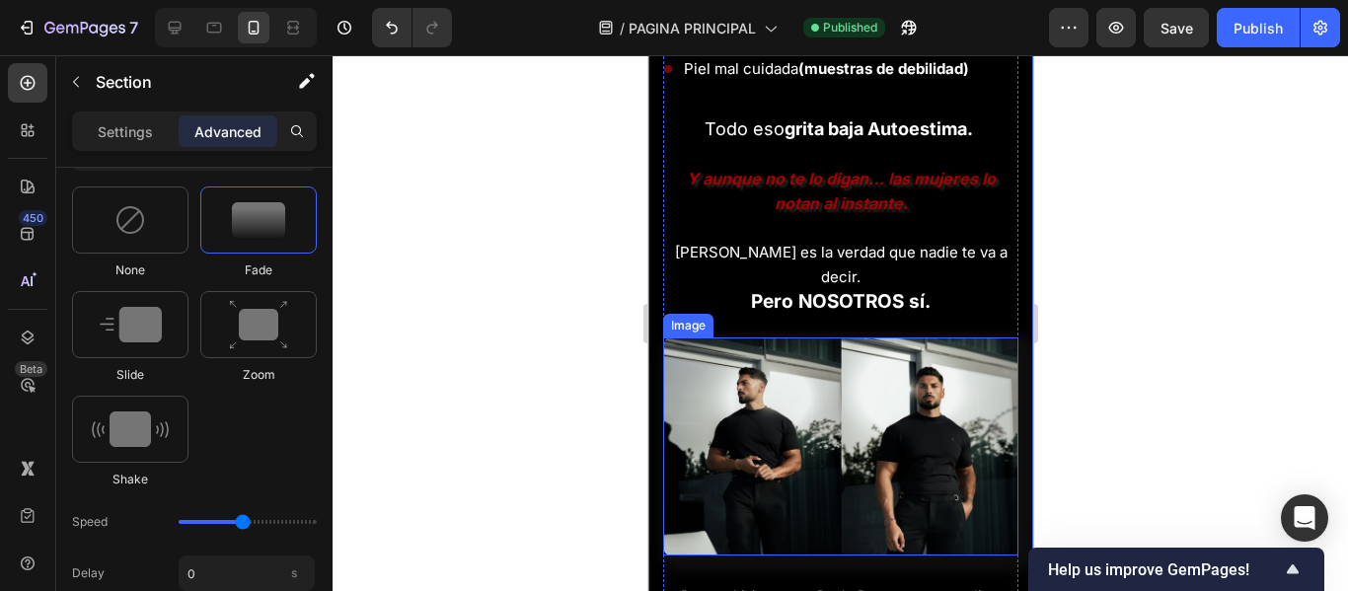
click at [865, 372] on img at bounding box center [839, 446] width 355 height 219
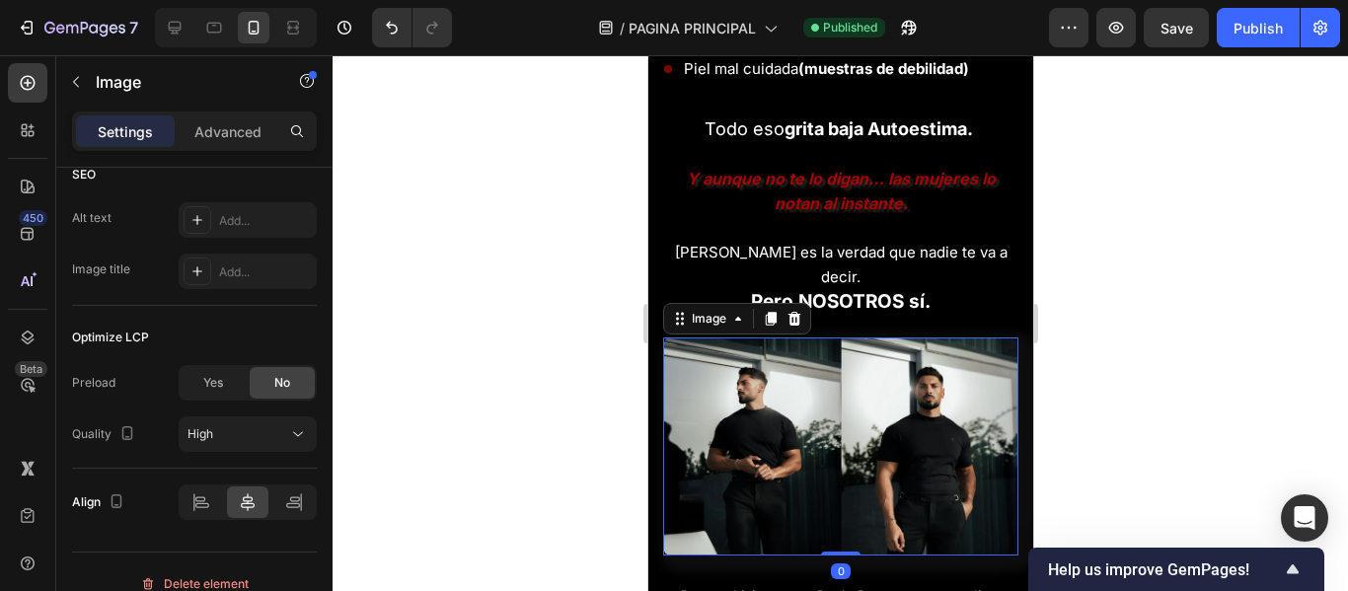
scroll to position [0, 0]
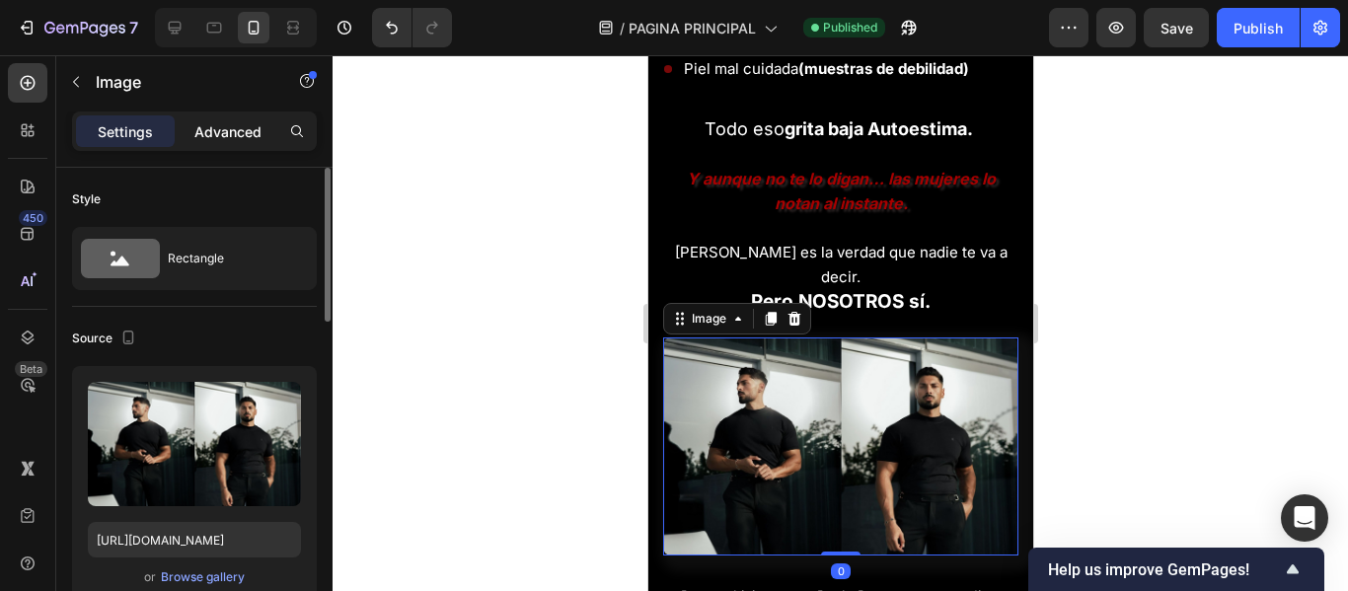
click at [220, 122] on p "Advanced" at bounding box center [227, 131] width 67 height 21
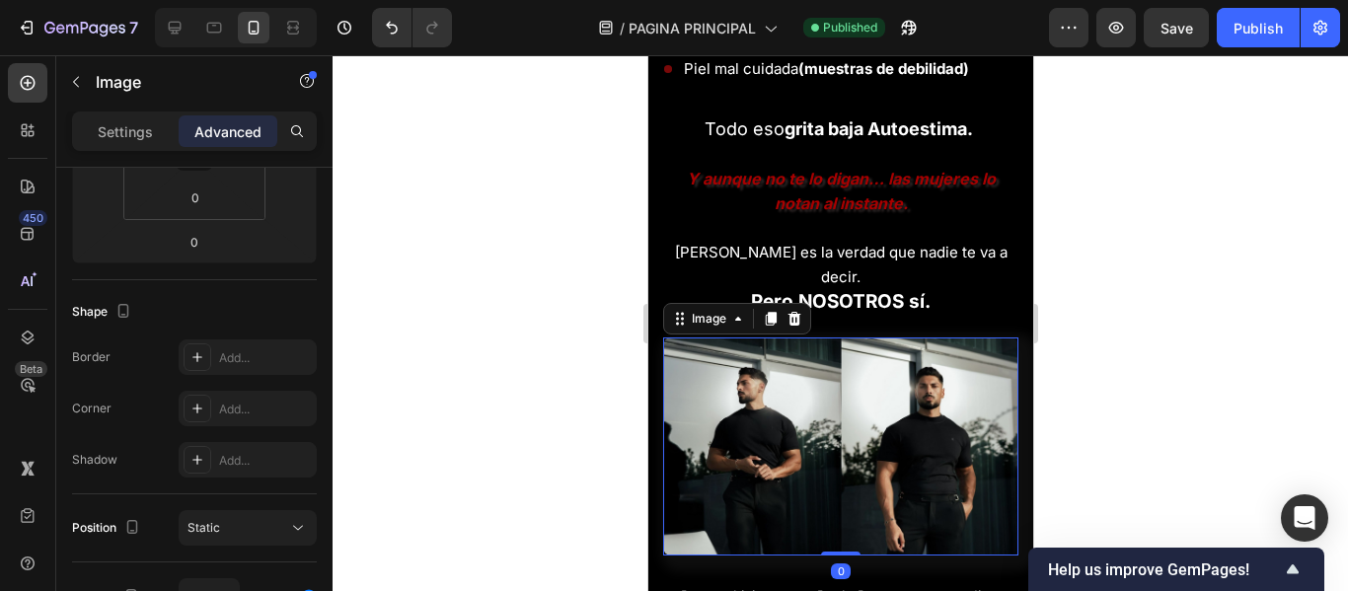
scroll to position [789, 0]
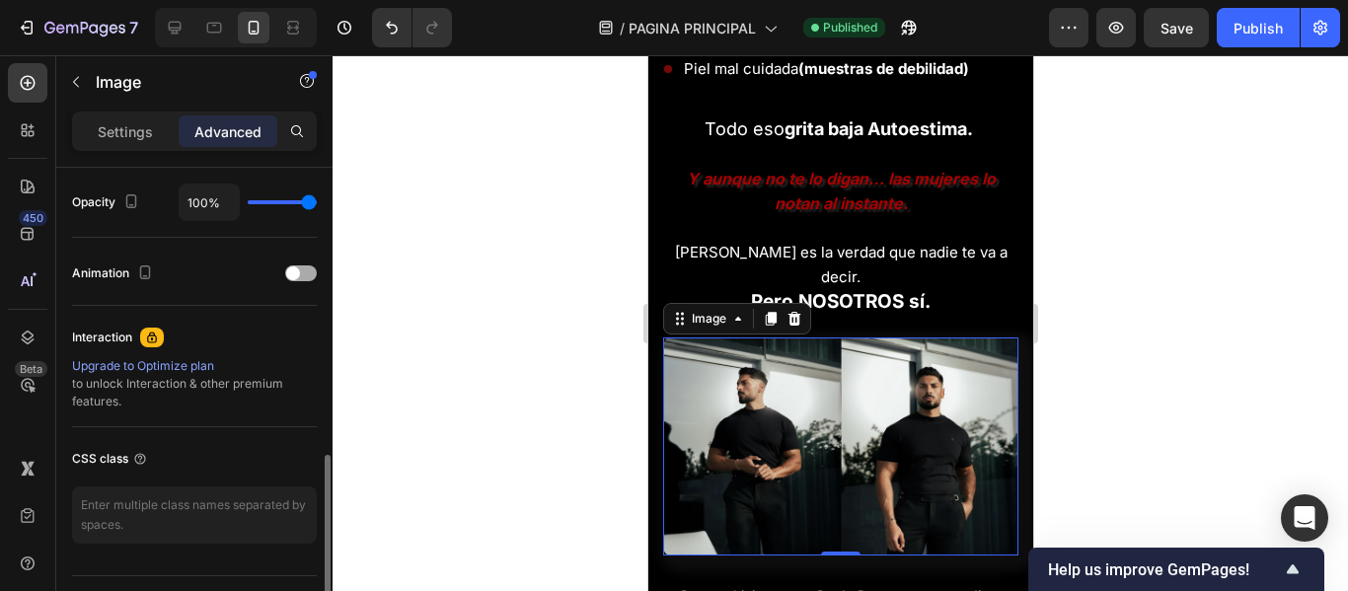
click at [299, 272] on span at bounding box center [293, 273] width 14 height 14
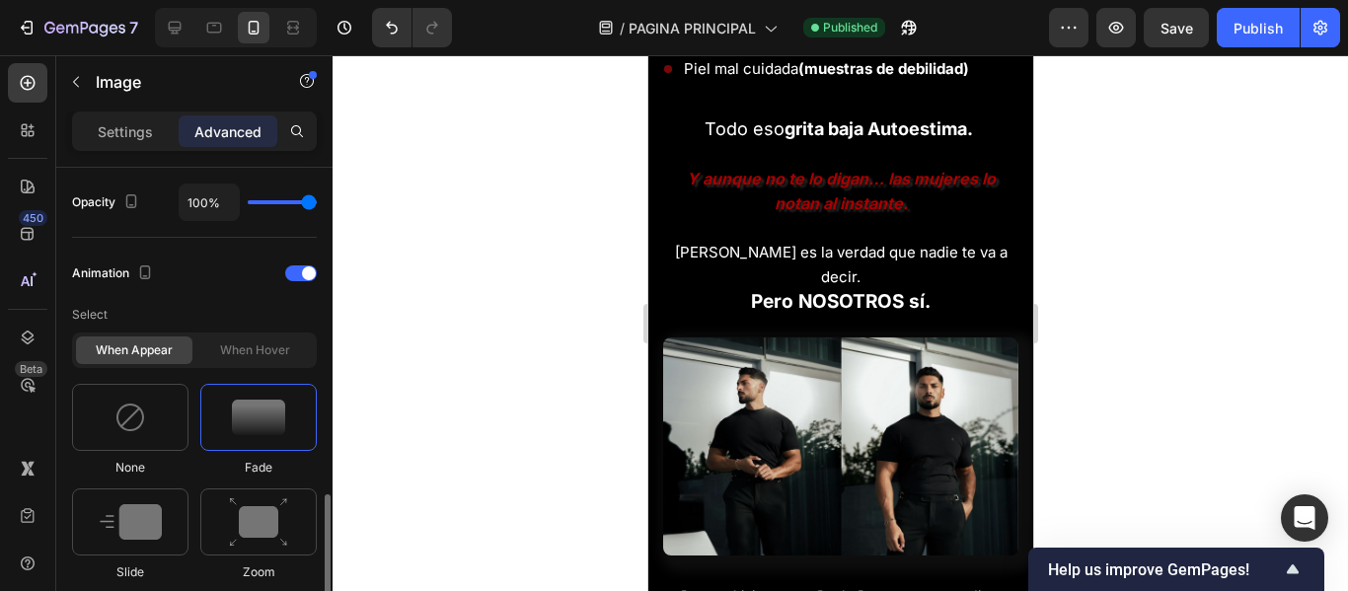
scroll to position [888, 0]
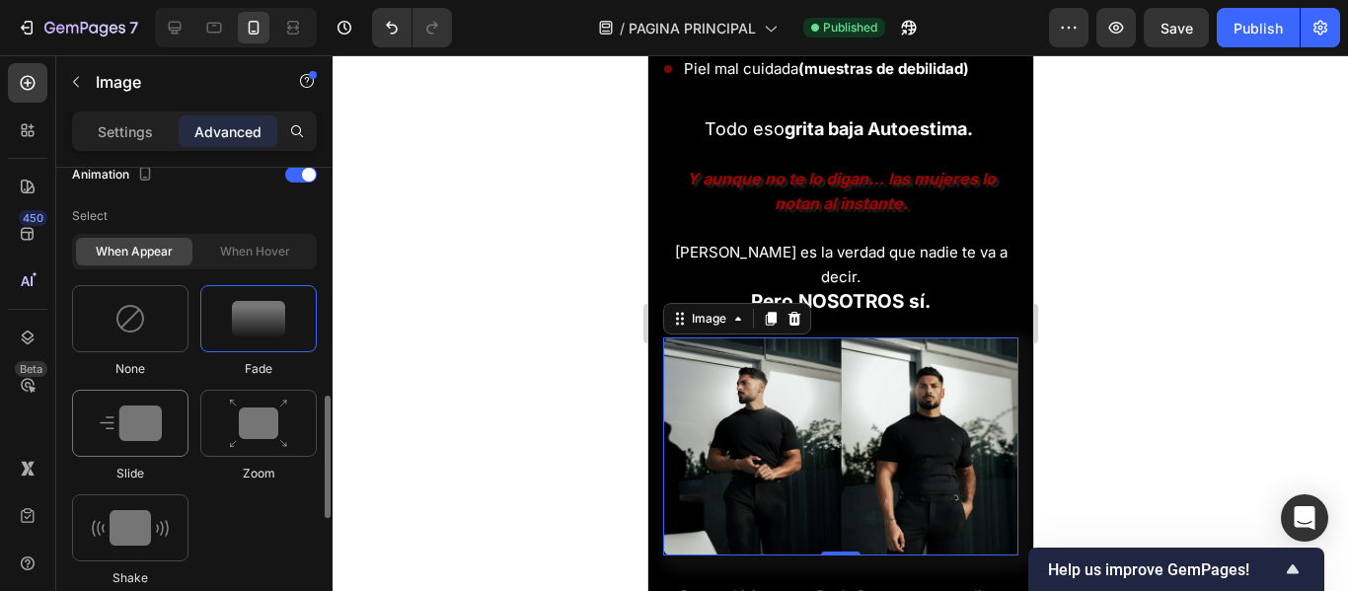
click at [126, 414] on img at bounding box center [131, 423] width 62 height 36
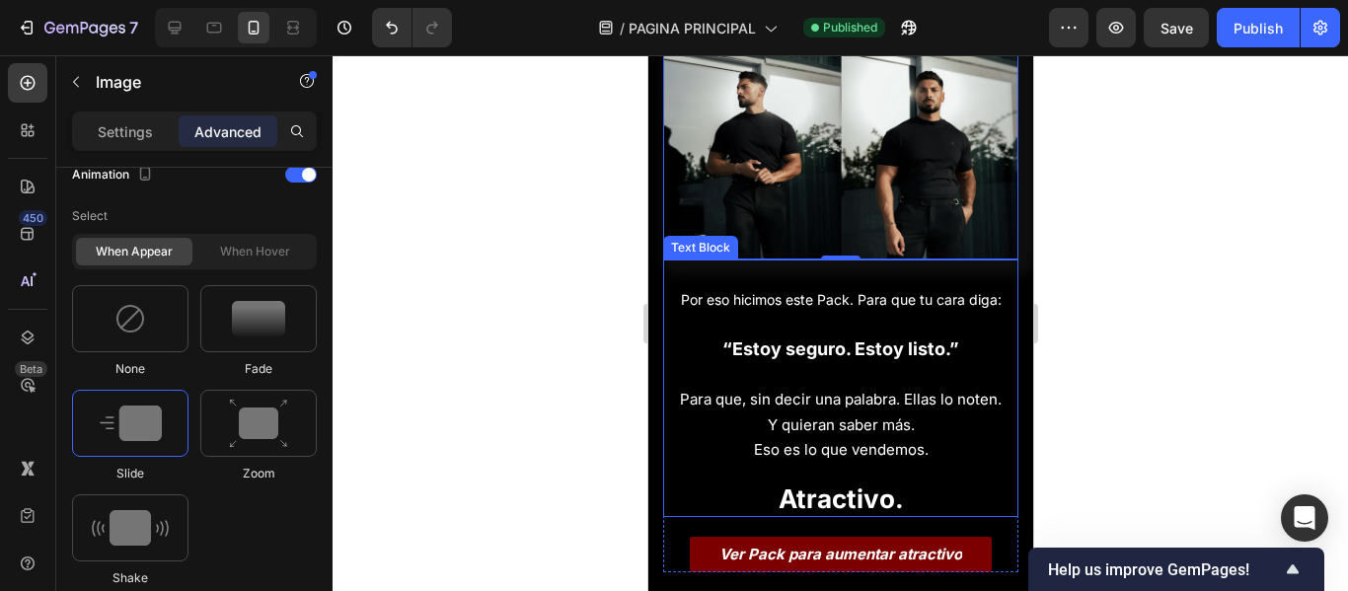
scroll to position [2466, 0]
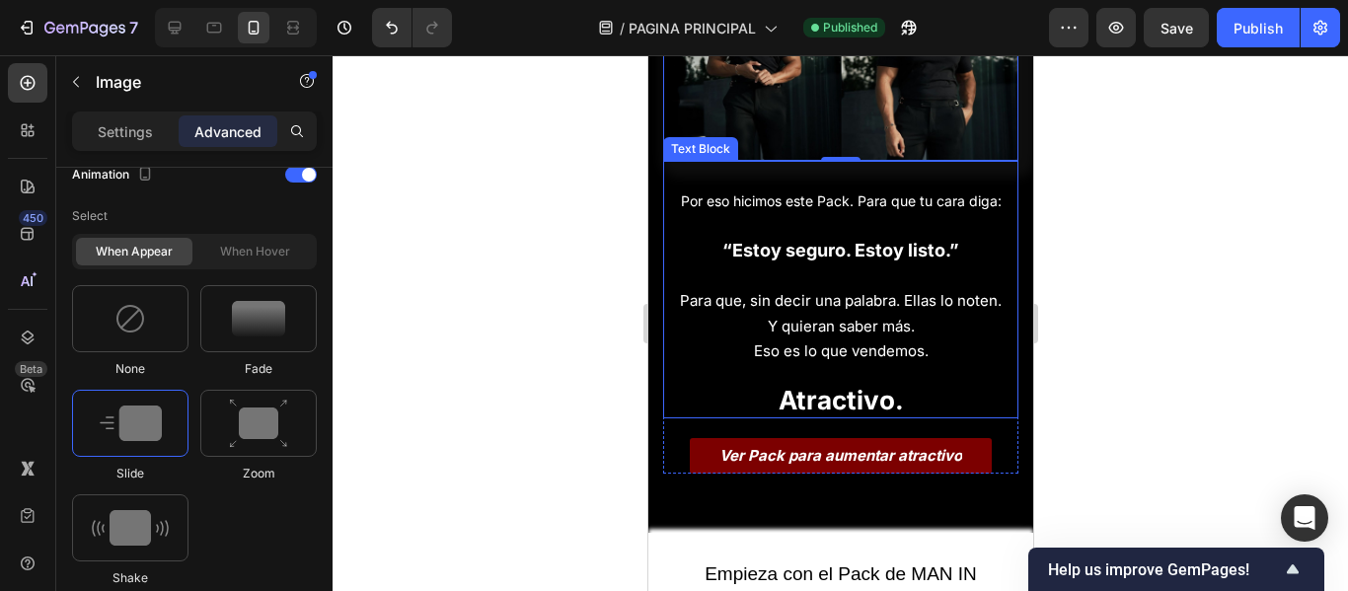
click at [820, 385] on strong "Atractivo." at bounding box center [839, 400] width 125 height 31
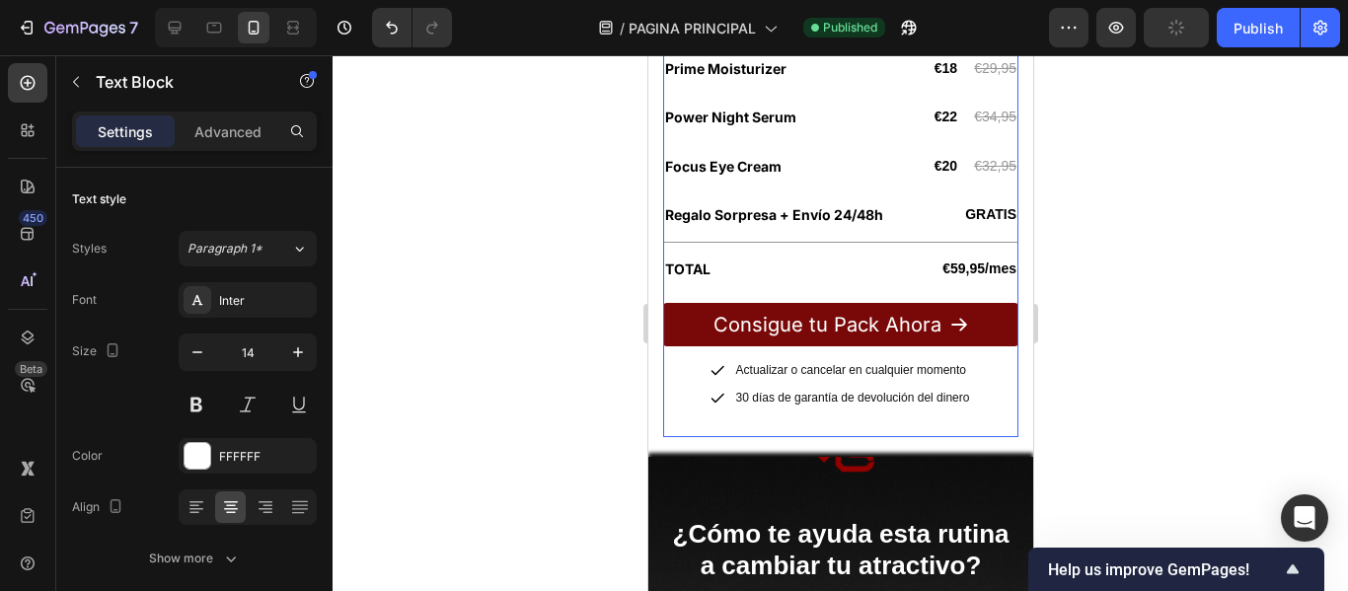
scroll to position [3453, 0]
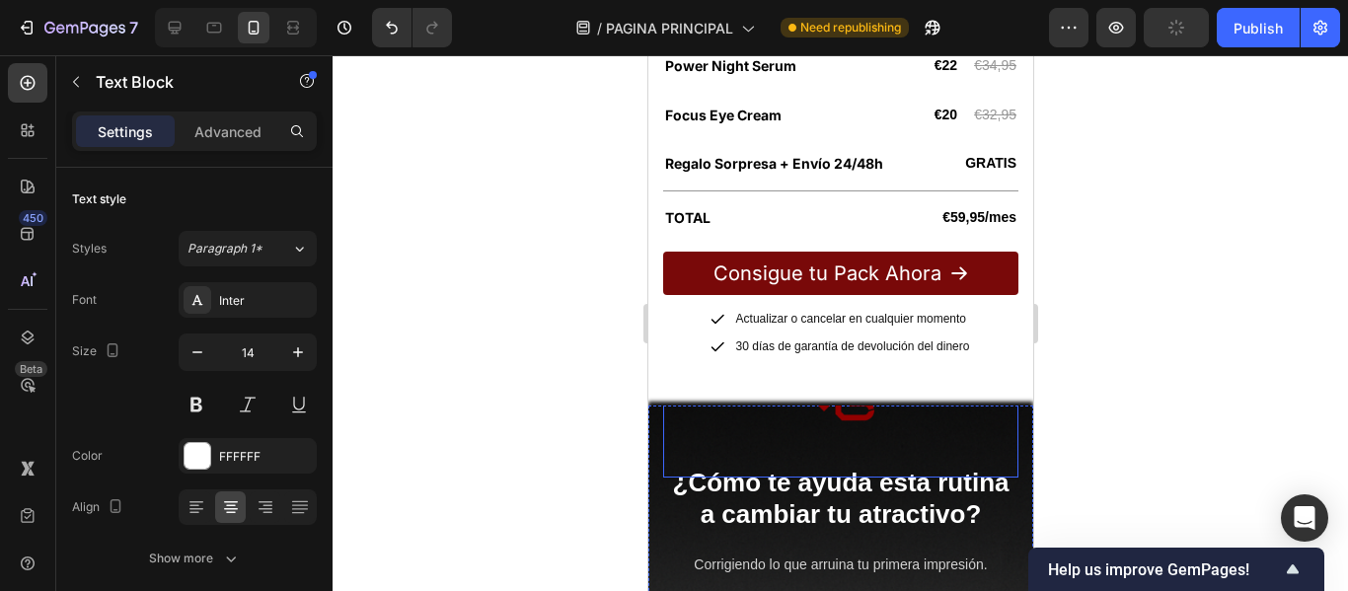
click at [848, 368] on img at bounding box center [840, 404] width 148 height 148
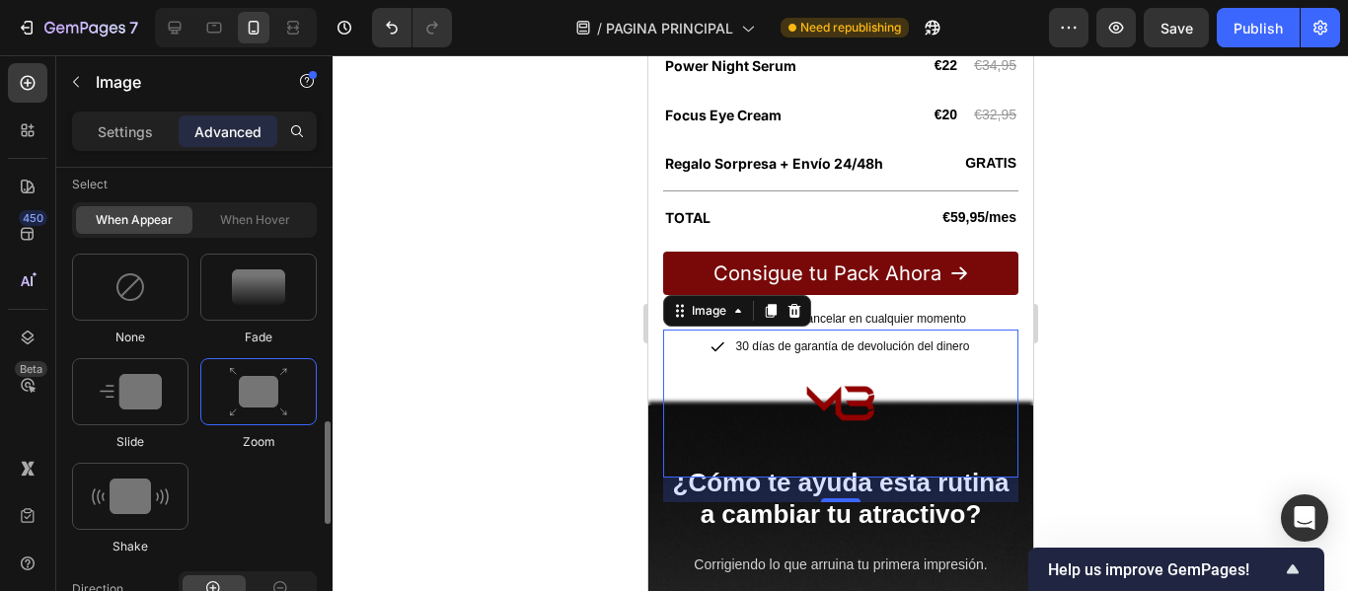
scroll to position [1085, 0]
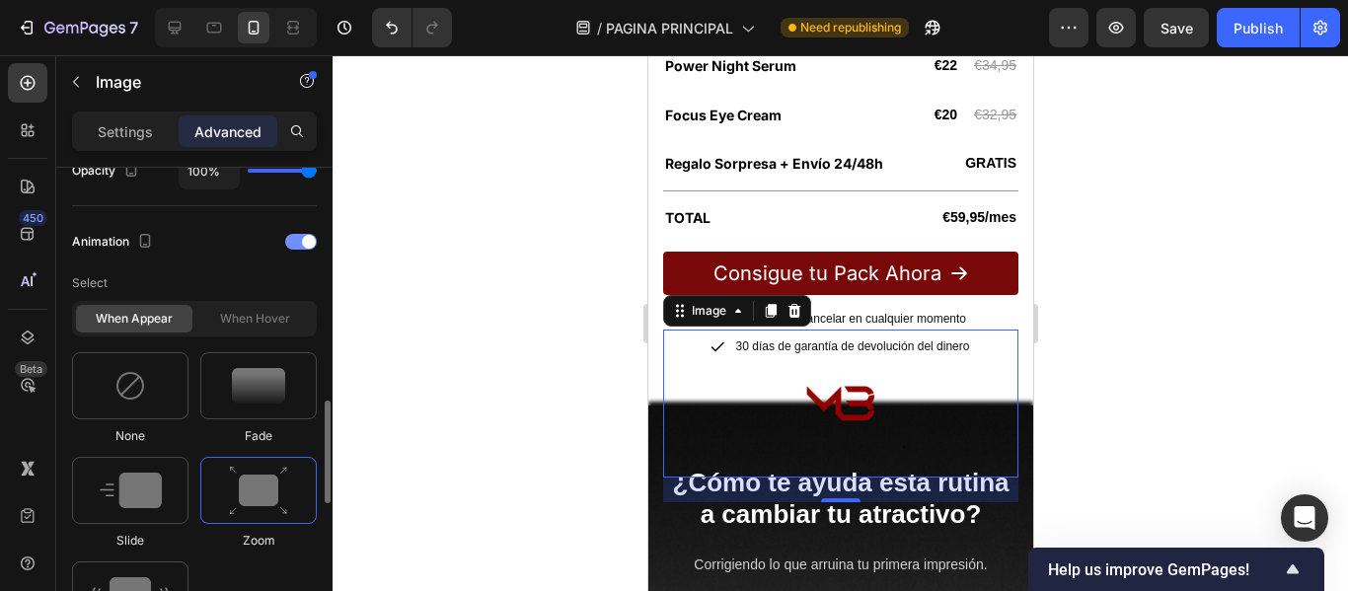
click at [303, 232] on div "Animation" at bounding box center [194, 242] width 245 height 32
click at [303, 238] on span at bounding box center [309, 242] width 14 height 14
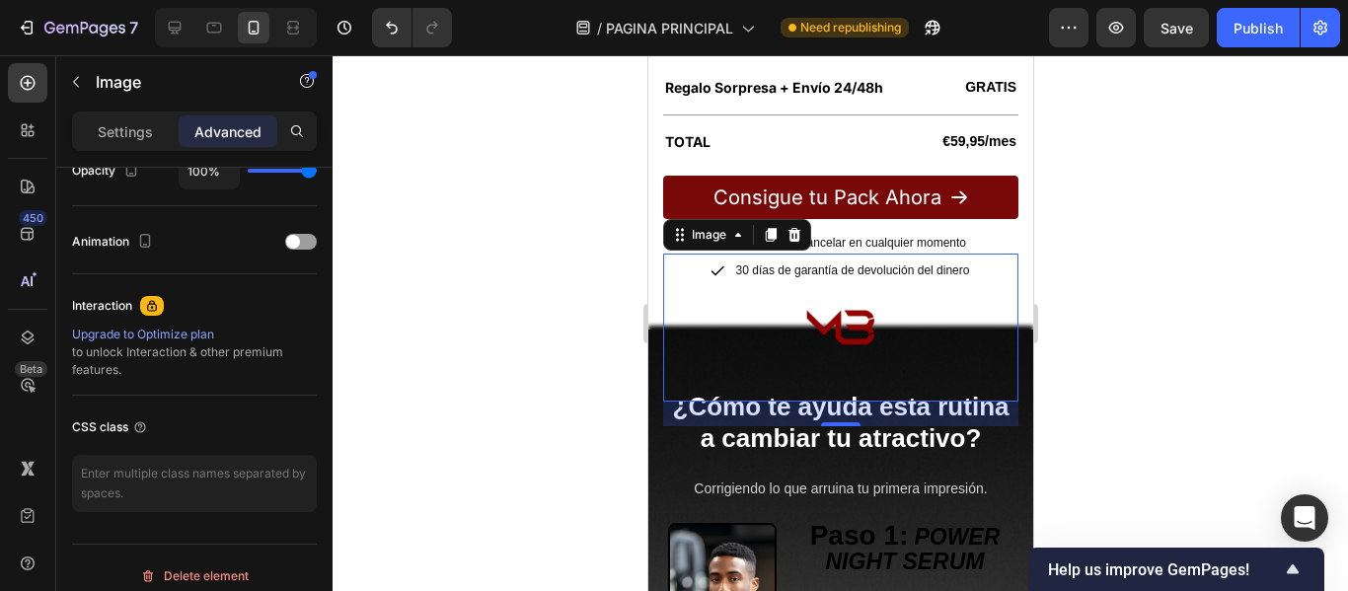
scroll to position [3552, 0]
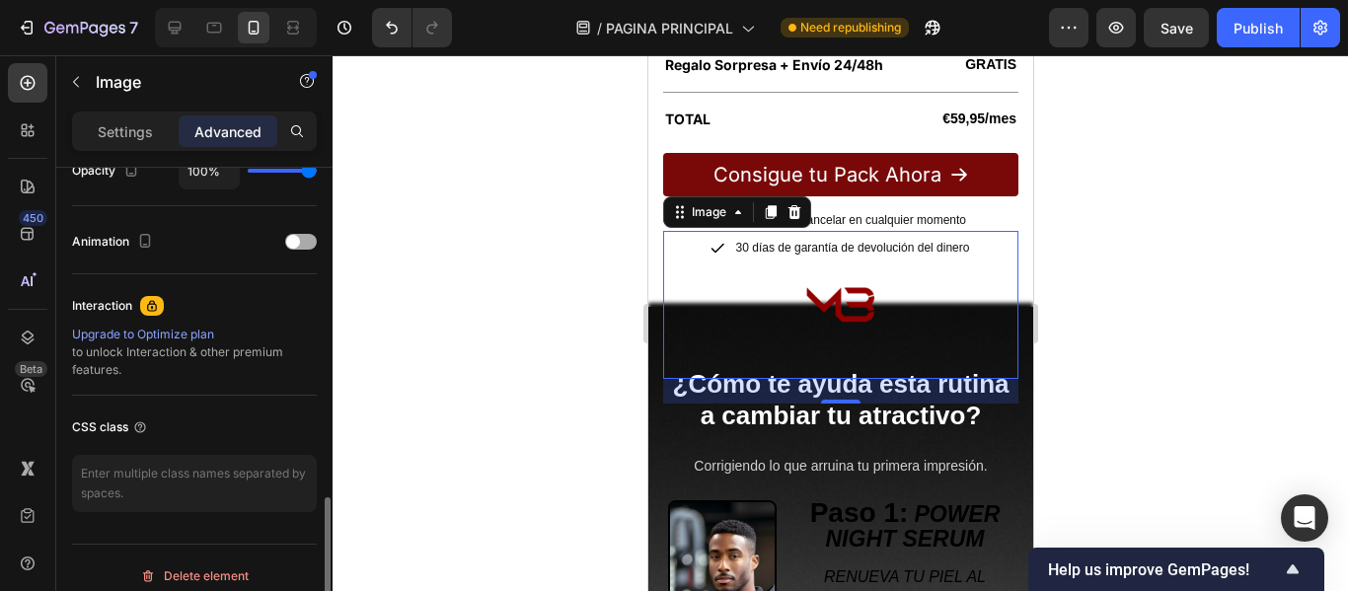
click at [280, 246] on div "Animation" at bounding box center [194, 242] width 245 height 32
click at [293, 240] on span at bounding box center [293, 242] width 14 height 14
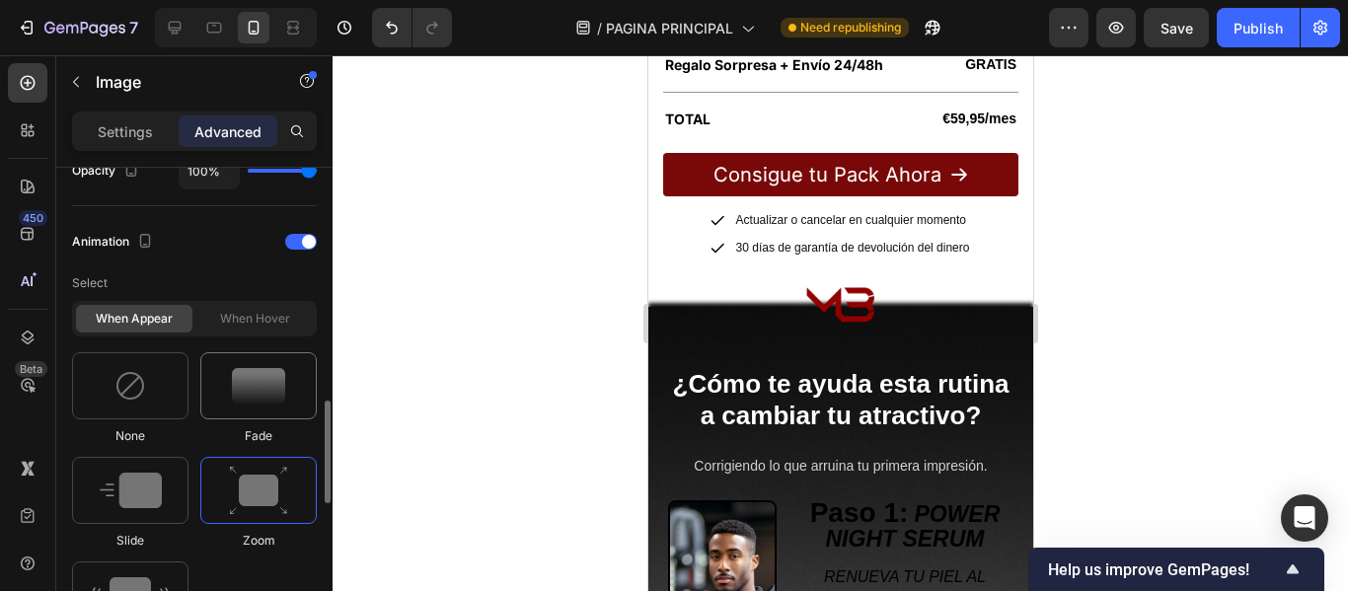
click at [238, 393] on img at bounding box center [258, 386] width 53 height 36
type input "1.7"
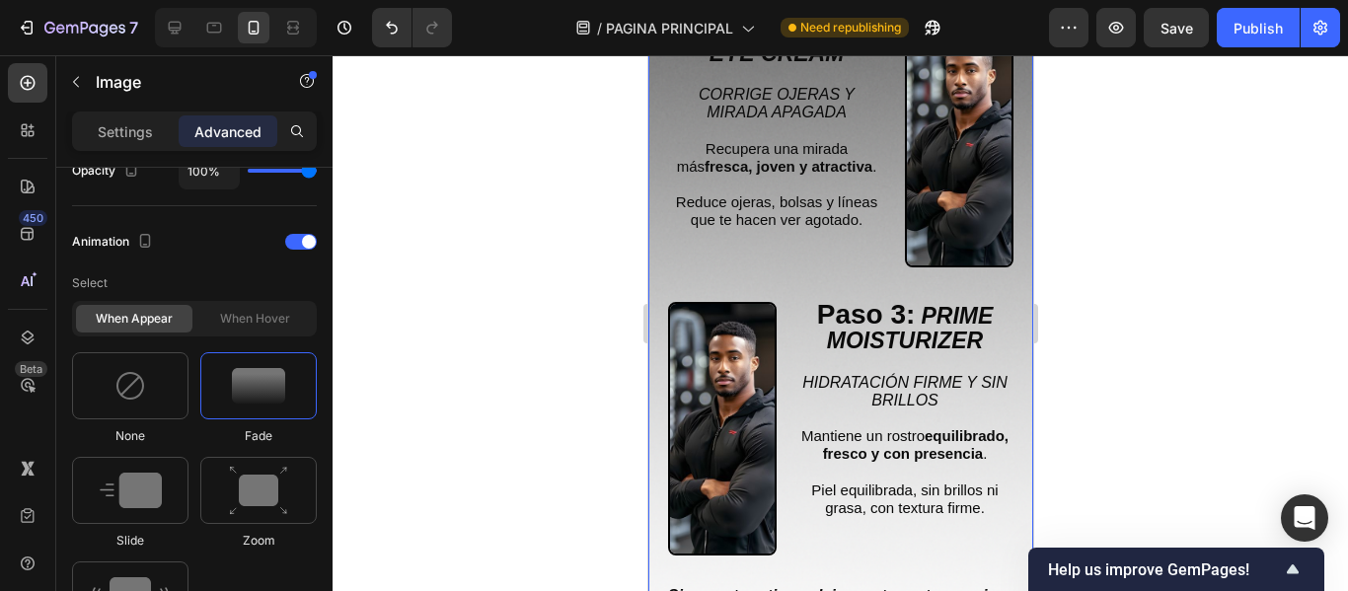
scroll to position [4341, 0]
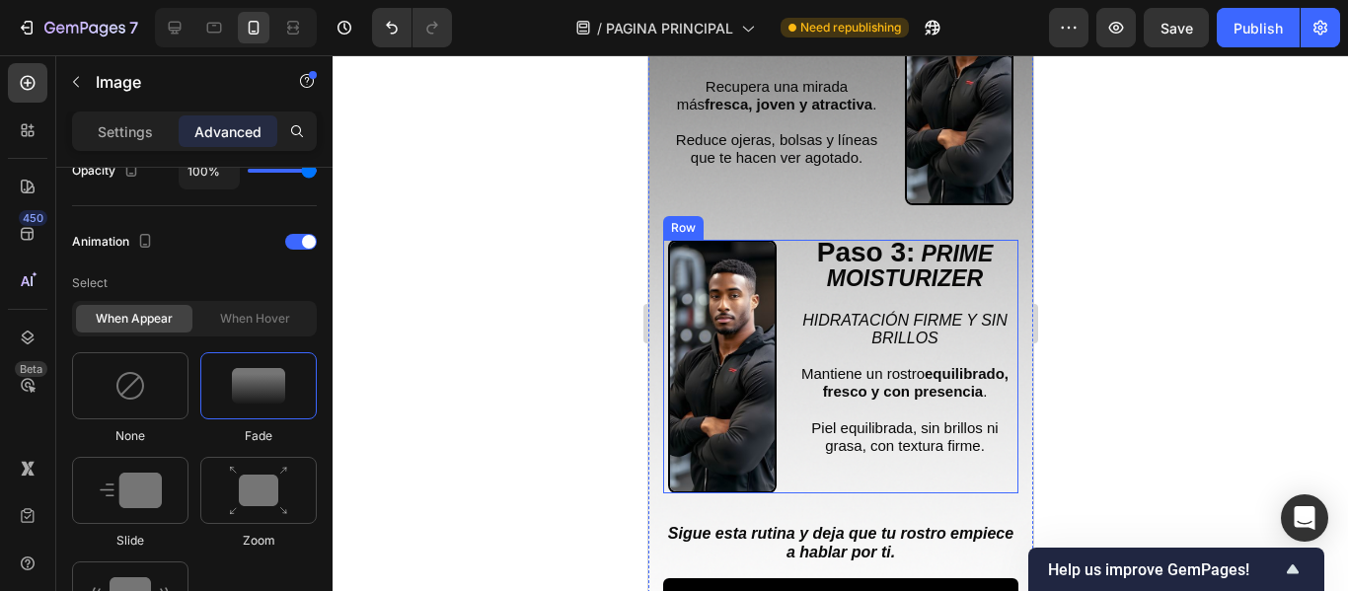
click at [788, 323] on div "Paso 3: PRIME MOISTURIZER Text Block HIDRATACIÓN FIRME Y SIN BRILLOS Mantiene u…" at bounding box center [839, 367] width 355 height 254
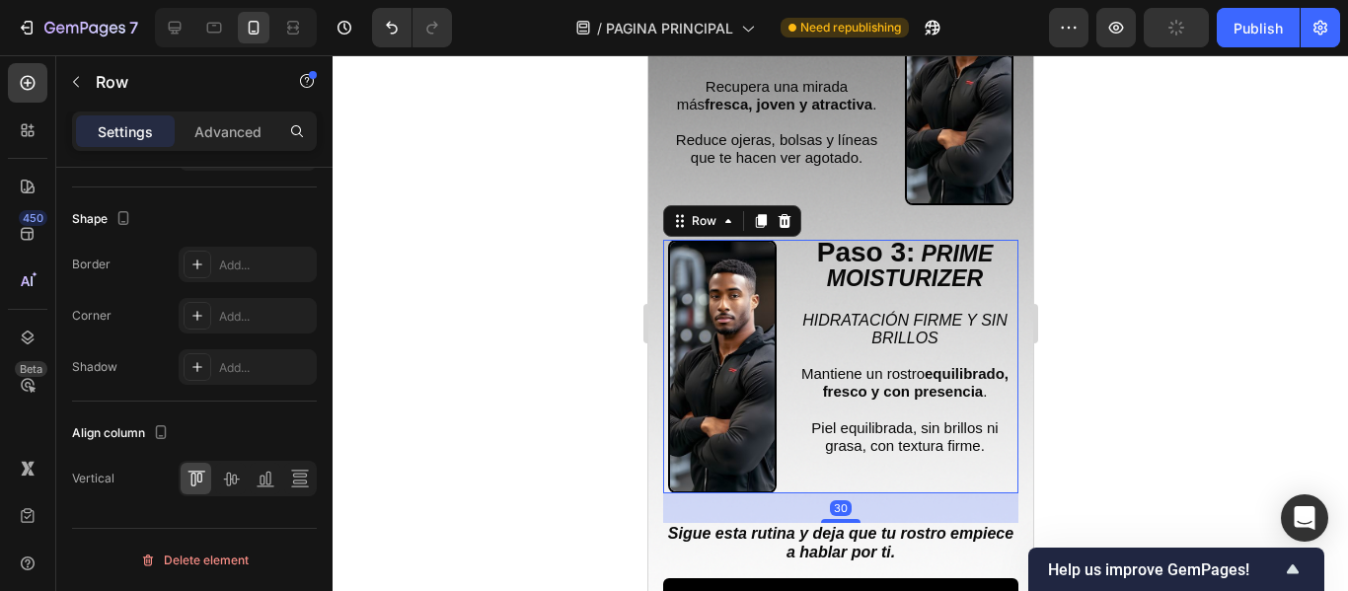
scroll to position [0, 0]
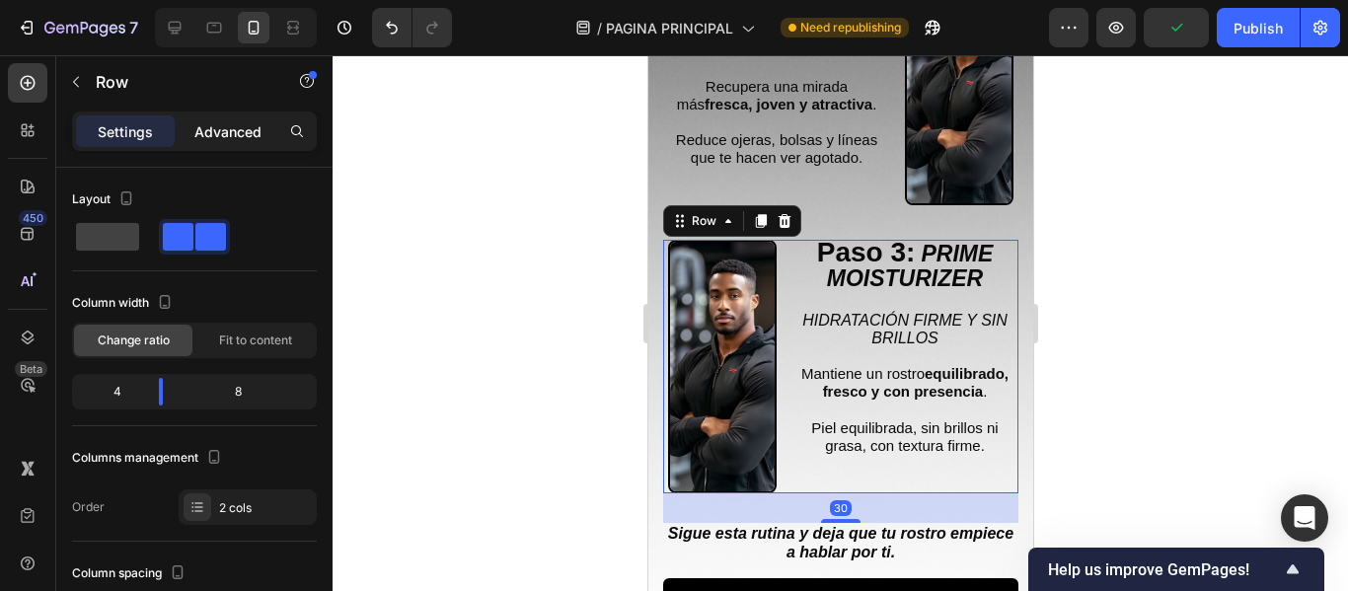
click at [234, 126] on p "Advanced" at bounding box center [227, 131] width 67 height 21
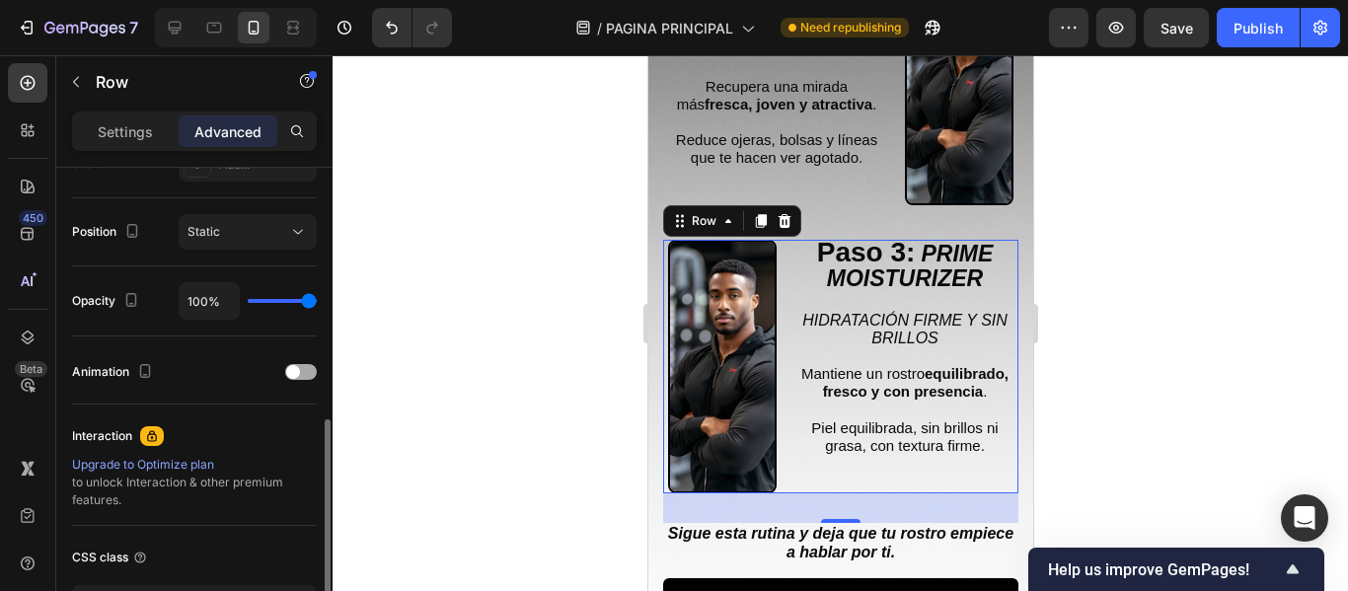
click at [299, 372] on span at bounding box center [293, 372] width 14 height 14
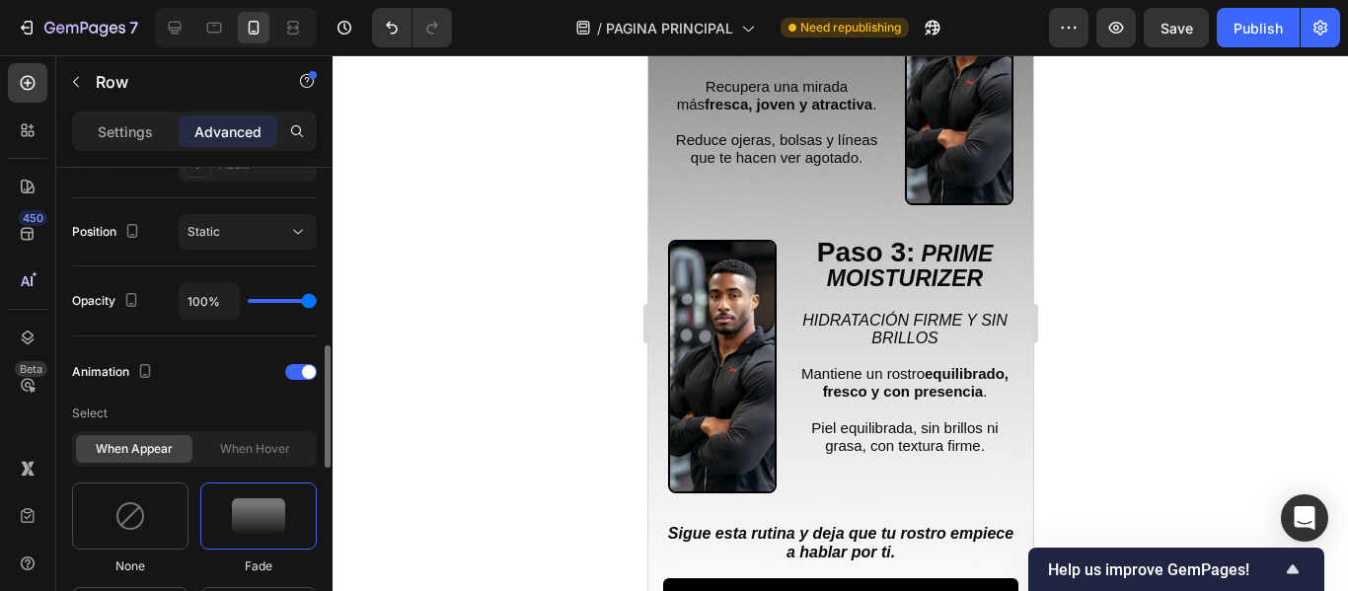
scroll to position [888, 0]
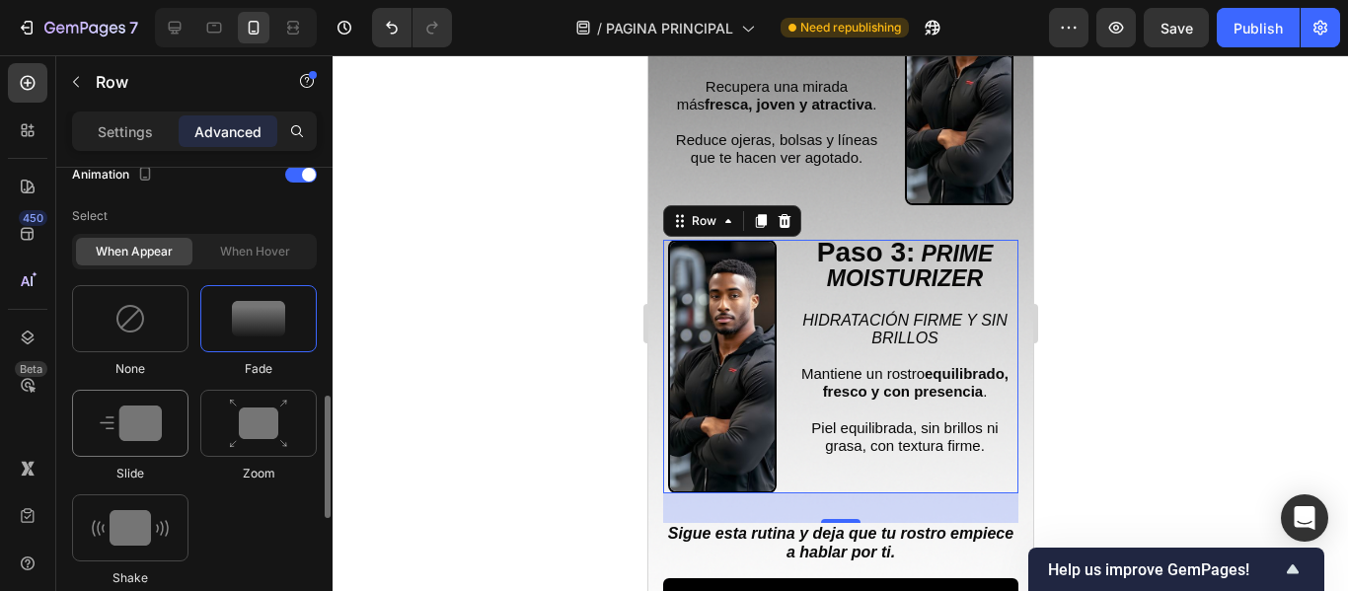
click at [135, 428] on img at bounding box center [131, 423] width 62 height 36
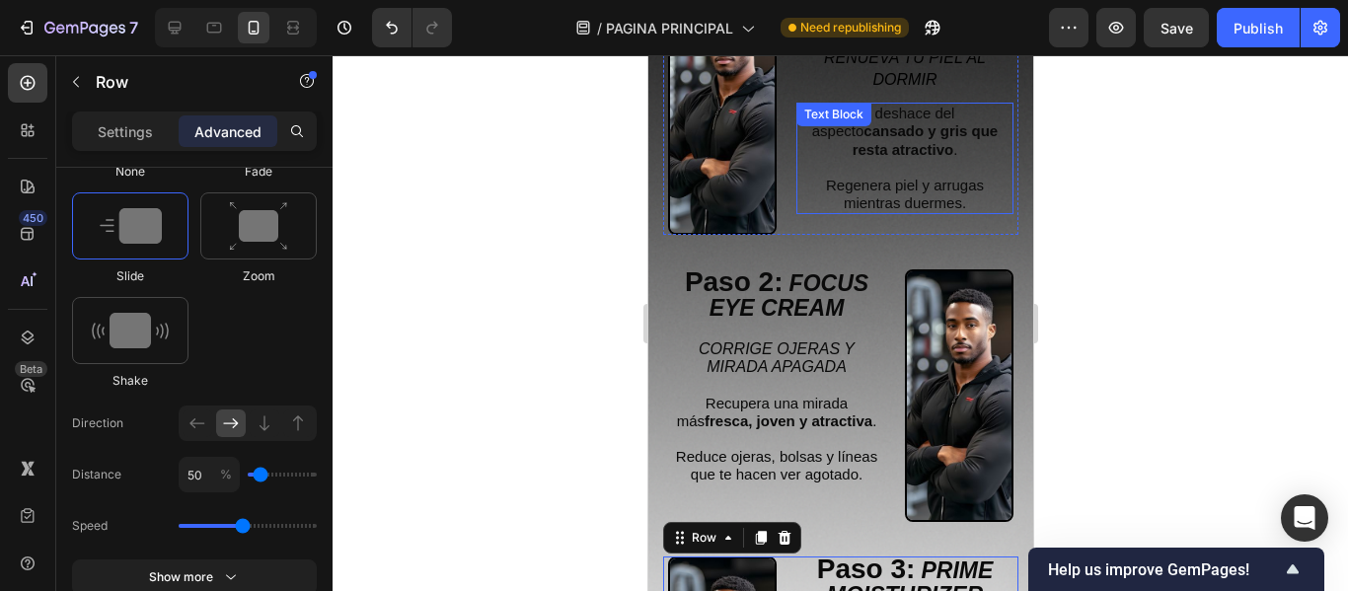
scroll to position [4045, 0]
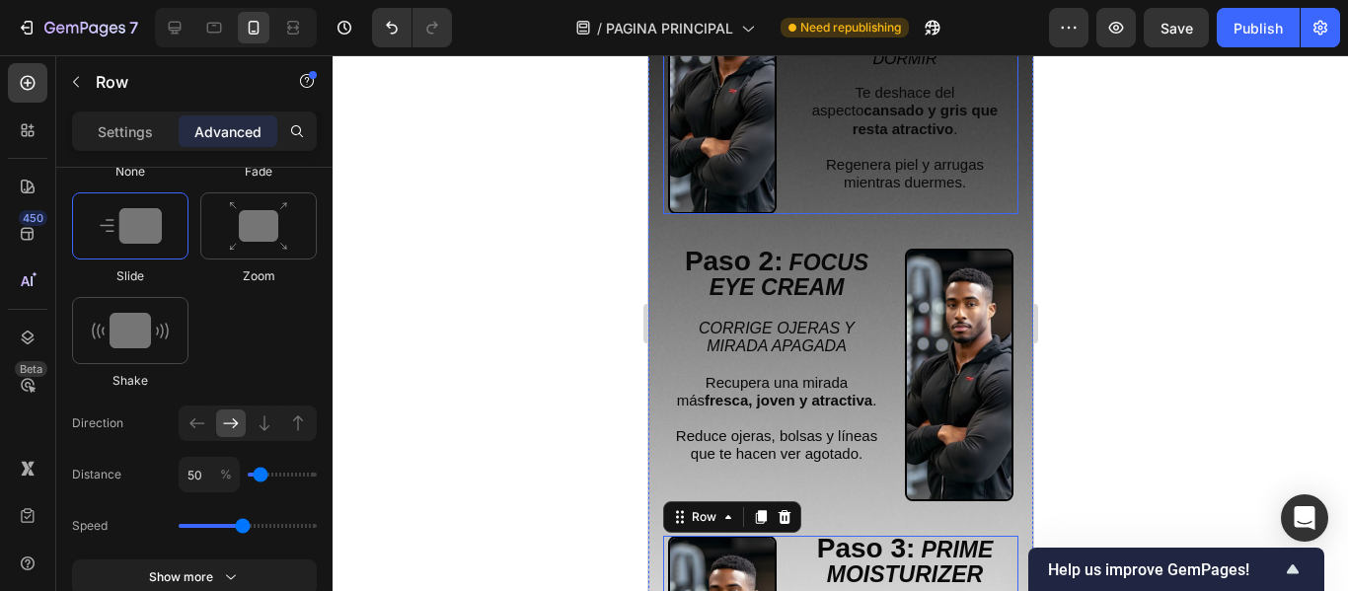
click at [784, 194] on div "Paso 1: POWER NIGHT SERUM Text Block RENUEVA TU PIEL AL DORMIR Text Block Te de…" at bounding box center [839, 88] width 355 height 254
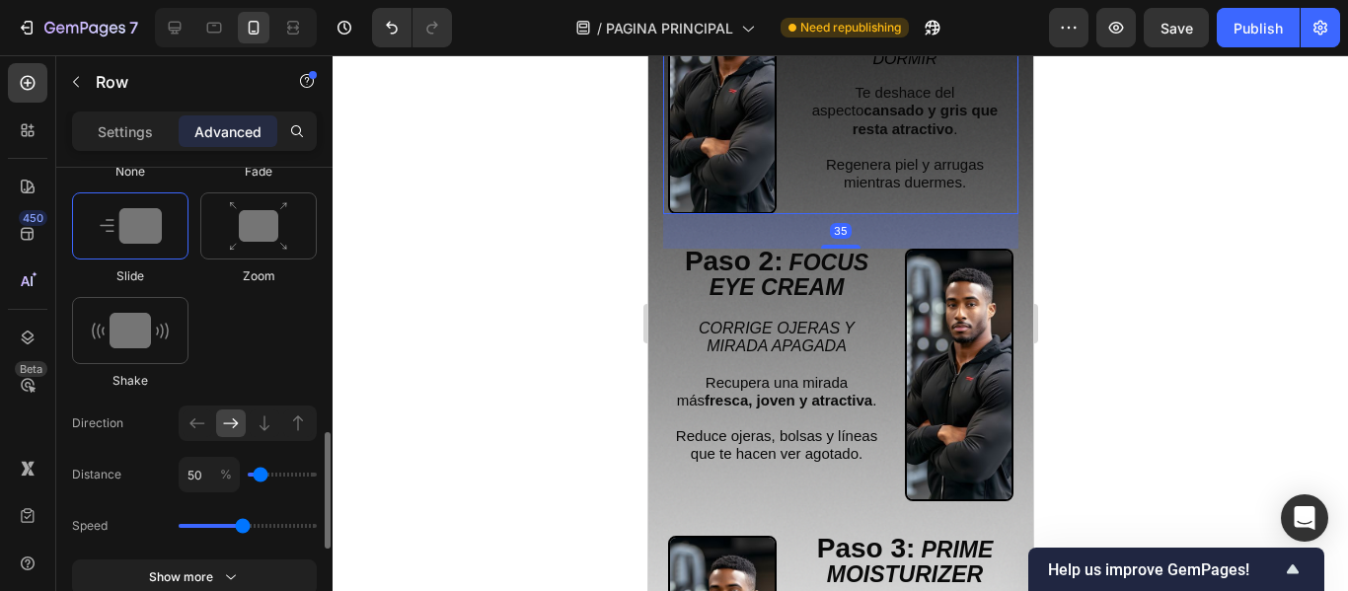
scroll to position [1184, 0]
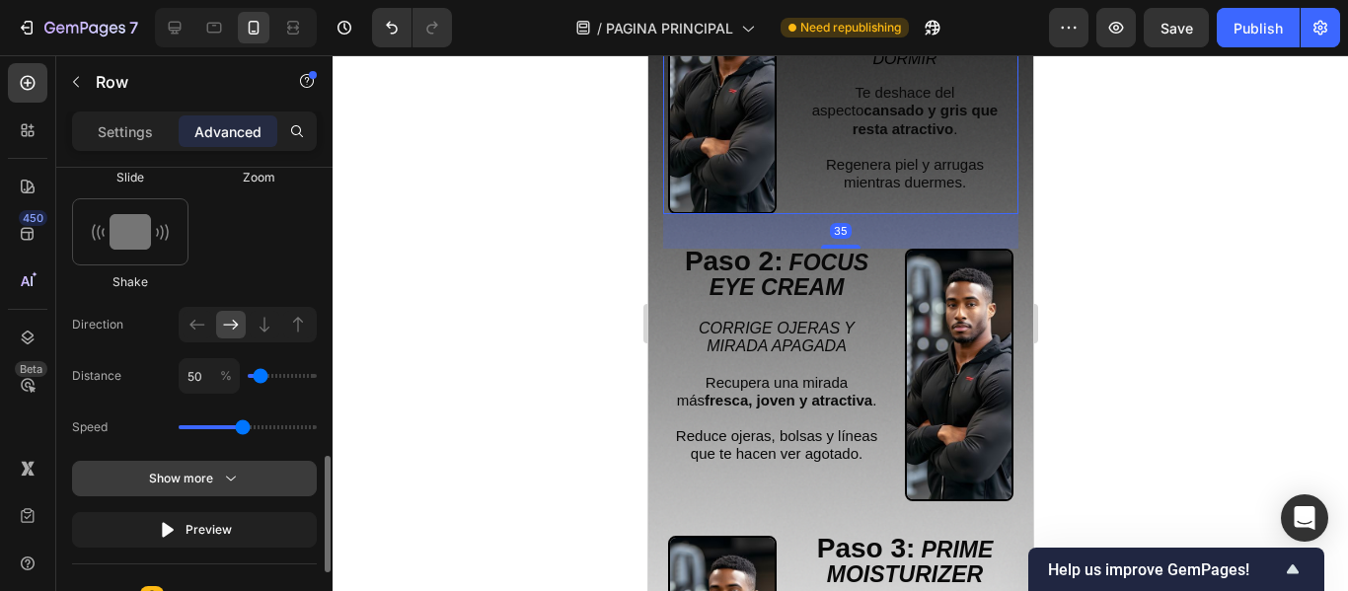
click at [221, 477] on icon "button" at bounding box center [231, 479] width 20 height 20
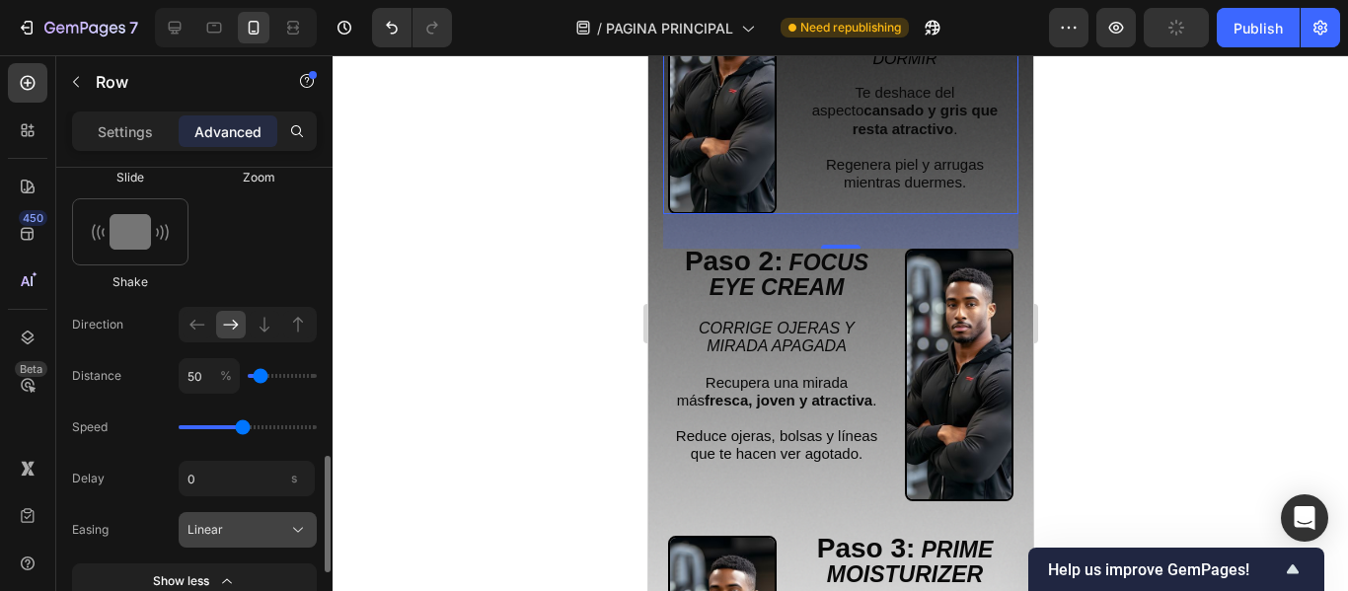
click at [273, 517] on button "Linear" at bounding box center [248, 530] width 138 height 36
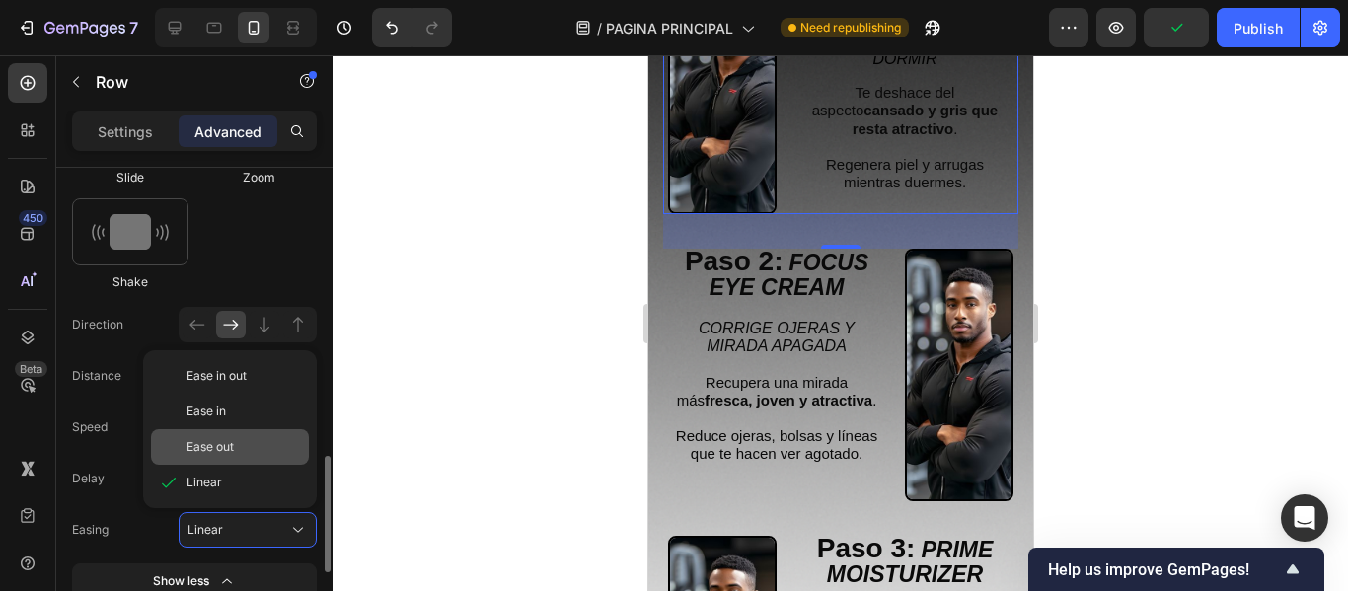
click at [250, 447] on div "Ease out" at bounding box center [243, 447] width 114 height 18
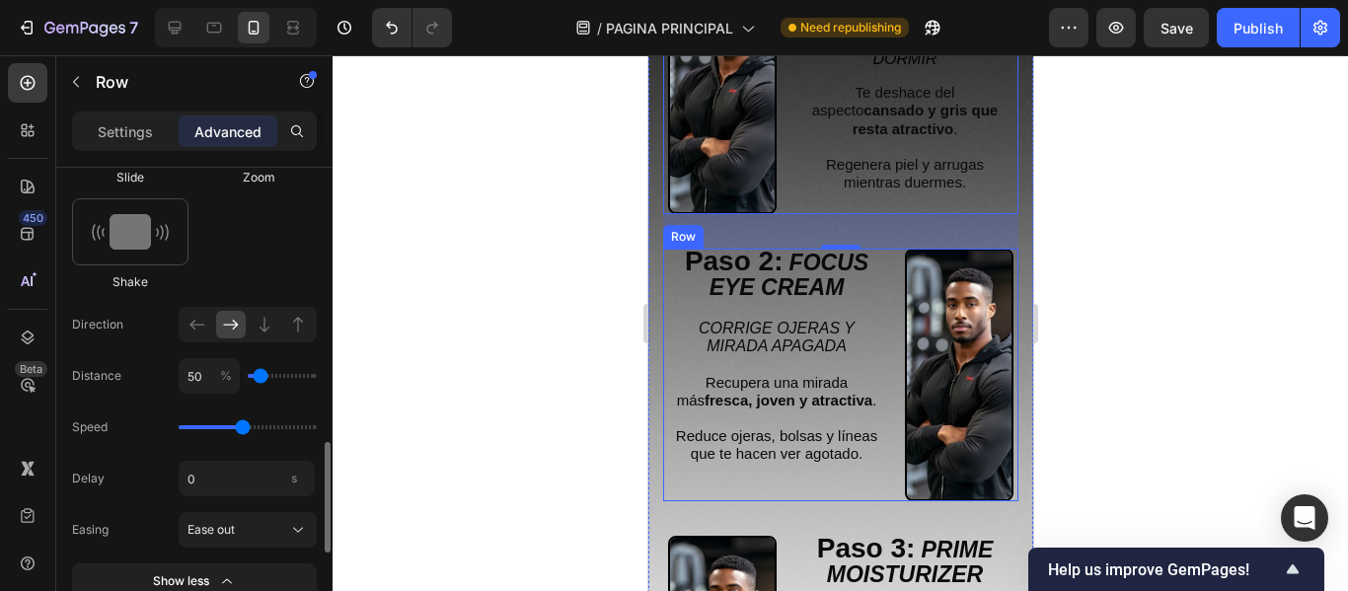
click at [670, 298] on div "Paso 2: FOCUS EYE CREAM Text Block CORRIGE [MEDICAL_DATA] Y MIRADA APAGADA Recu…" at bounding box center [775, 376] width 217 height 254
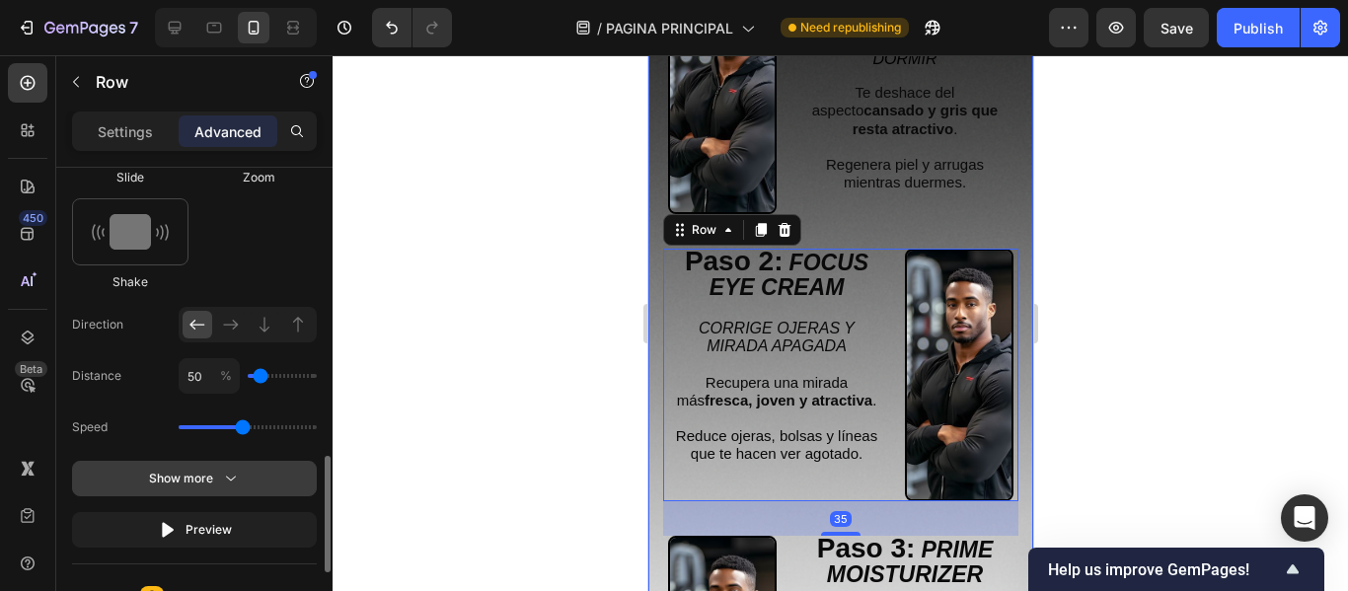
click at [177, 478] on div "Show more" at bounding box center [195, 479] width 92 height 20
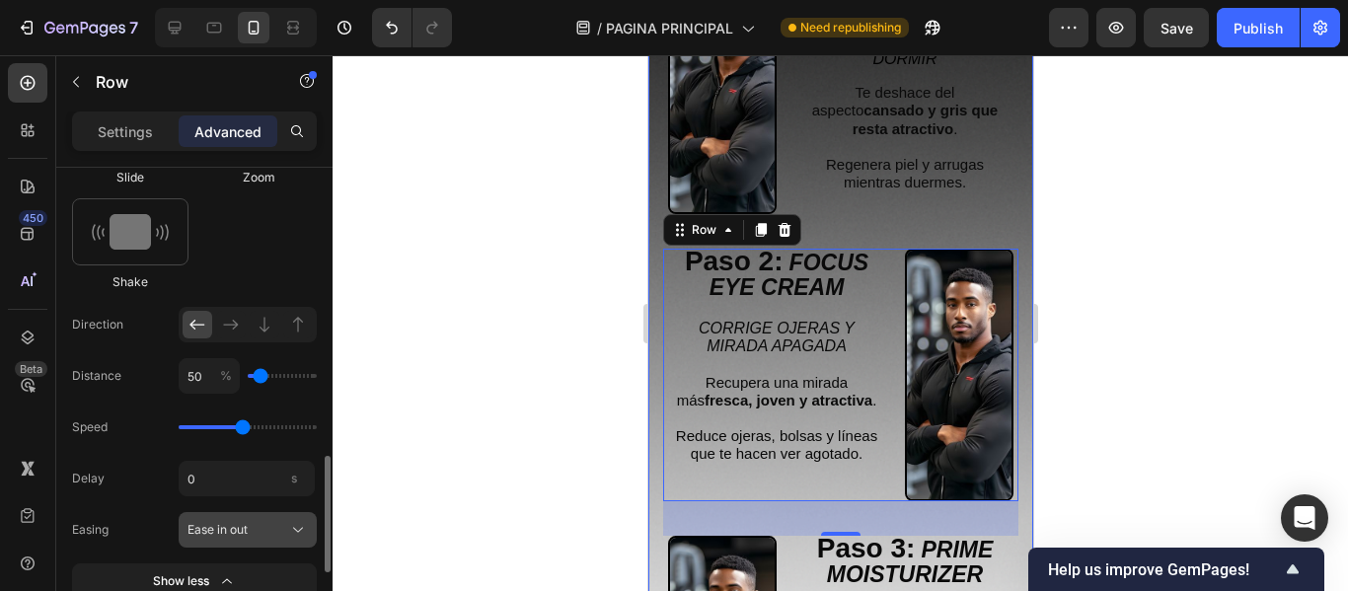
click at [292, 530] on icon at bounding box center [298, 530] width 20 height 20
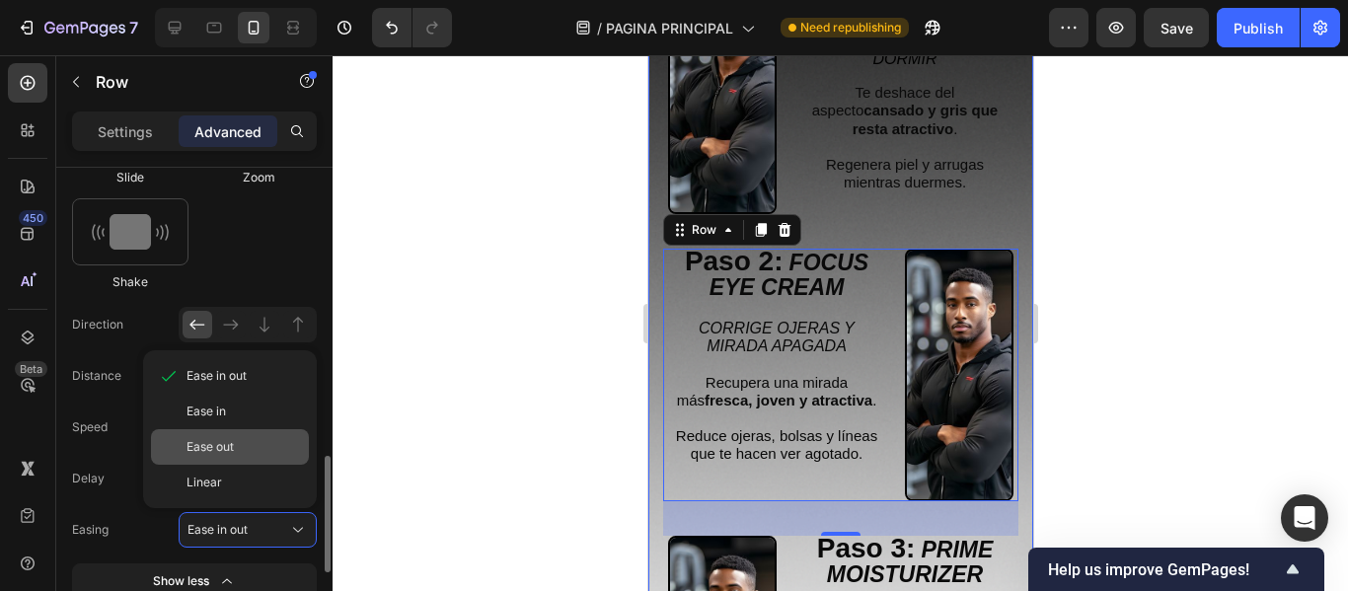
click at [263, 450] on div "Ease out" at bounding box center [243, 447] width 114 height 18
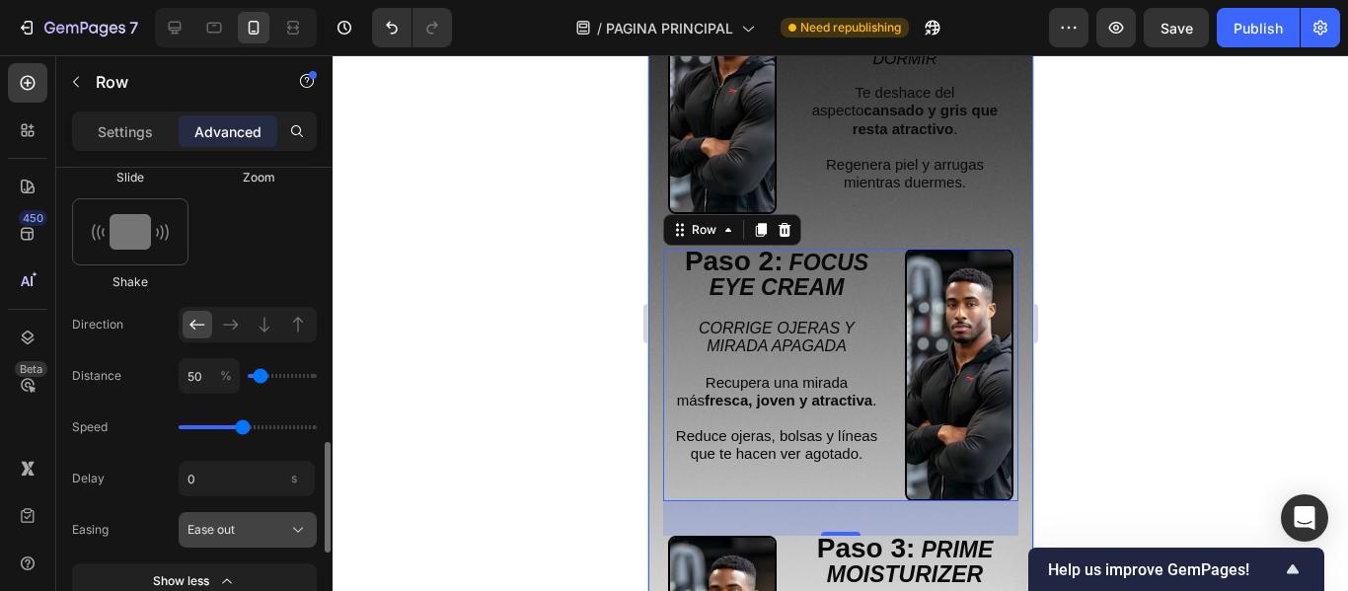
click at [268, 529] on div "Ease out" at bounding box center [235, 530] width 97 height 18
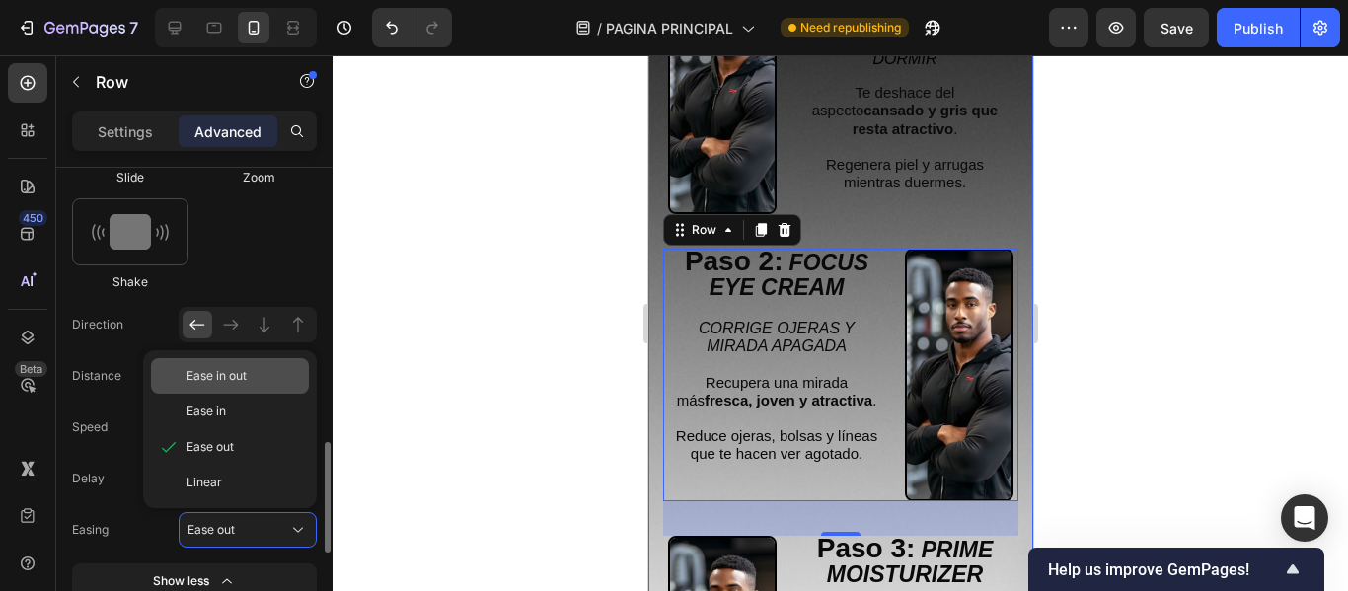
click at [257, 382] on div "Ease in out" at bounding box center [243, 376] width 114 height 18
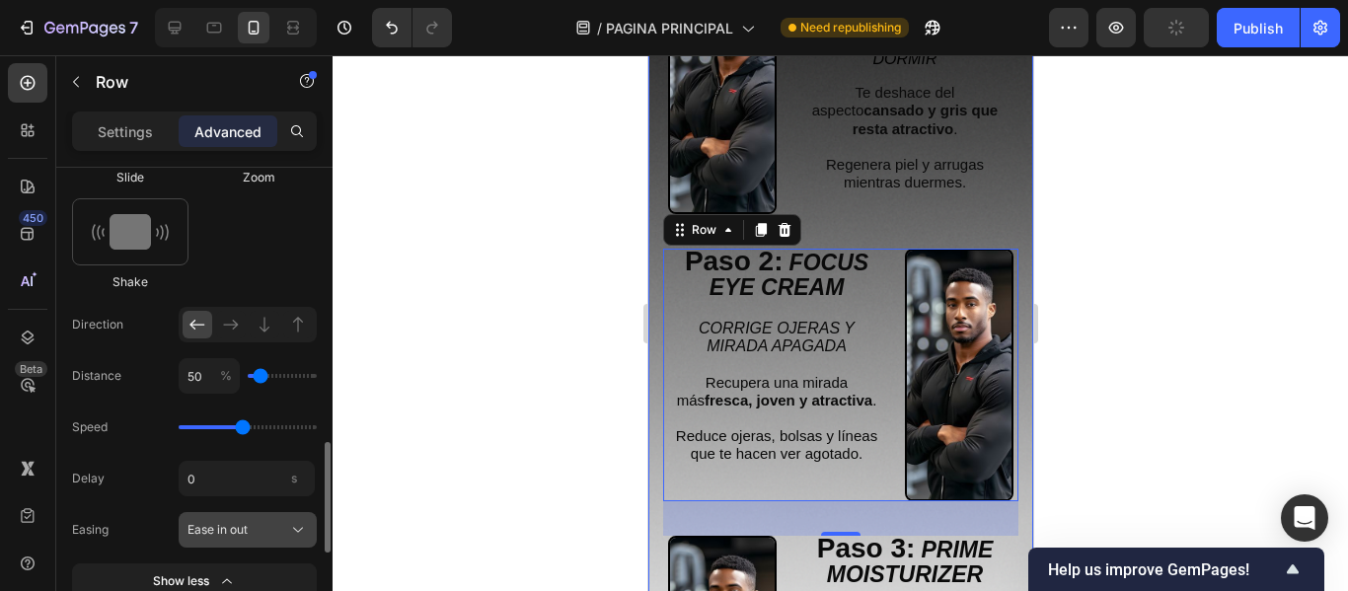
click at [268, 521] on div "Ease in out" at bounding box center [235, 530] width 97 height 18
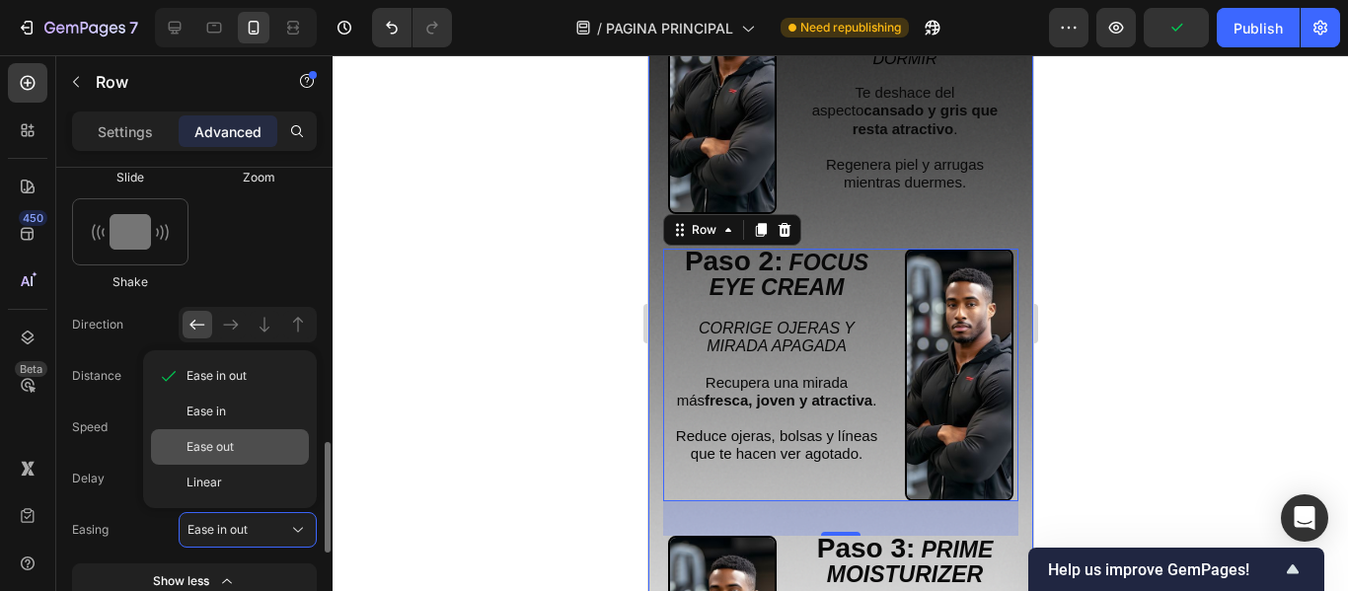
click at [269, 441] on div "Ease out" at bounding box center [243, 447] width 114 height 18
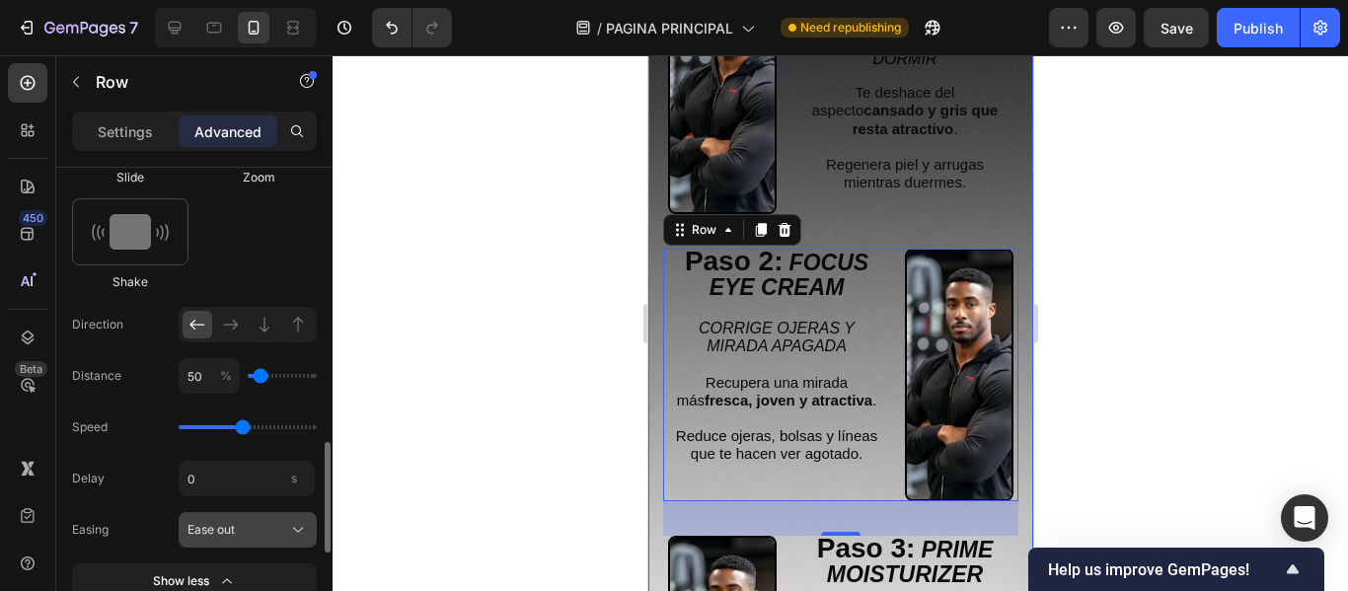
click at [279, 520] on div "Ease out" at bounding box center [247, 530] width 120 height 20
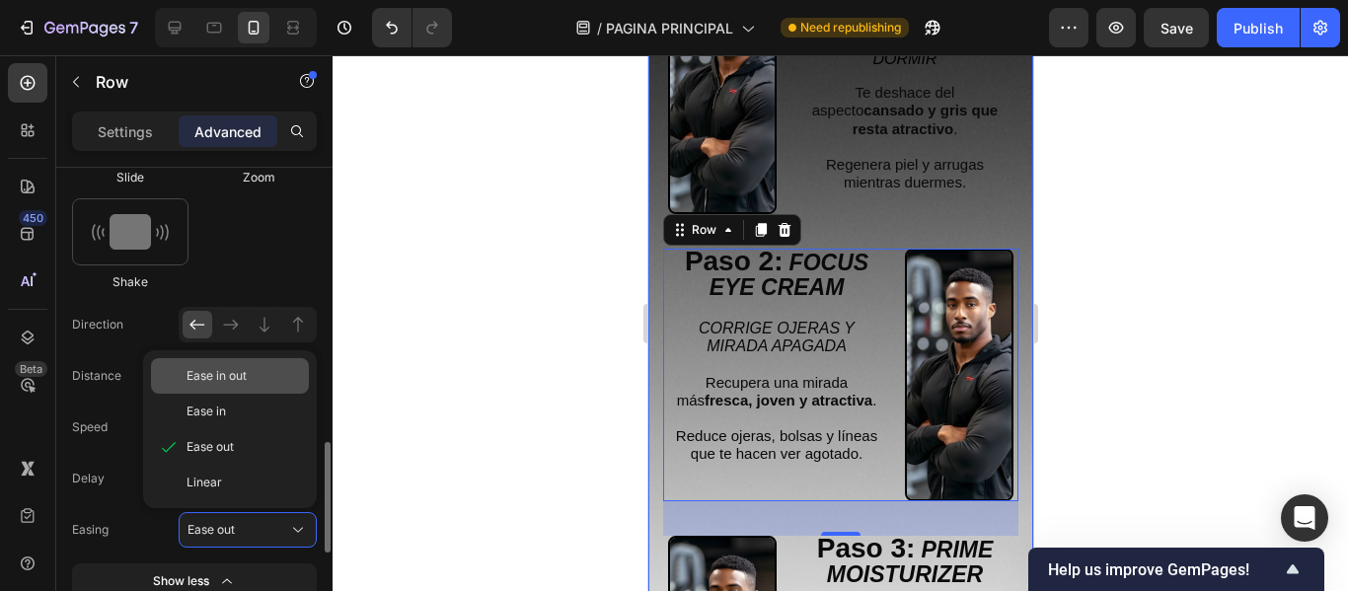
click at [276, 377] on div "Ease in out" at bounding box center [243, 376] width 114 height 18
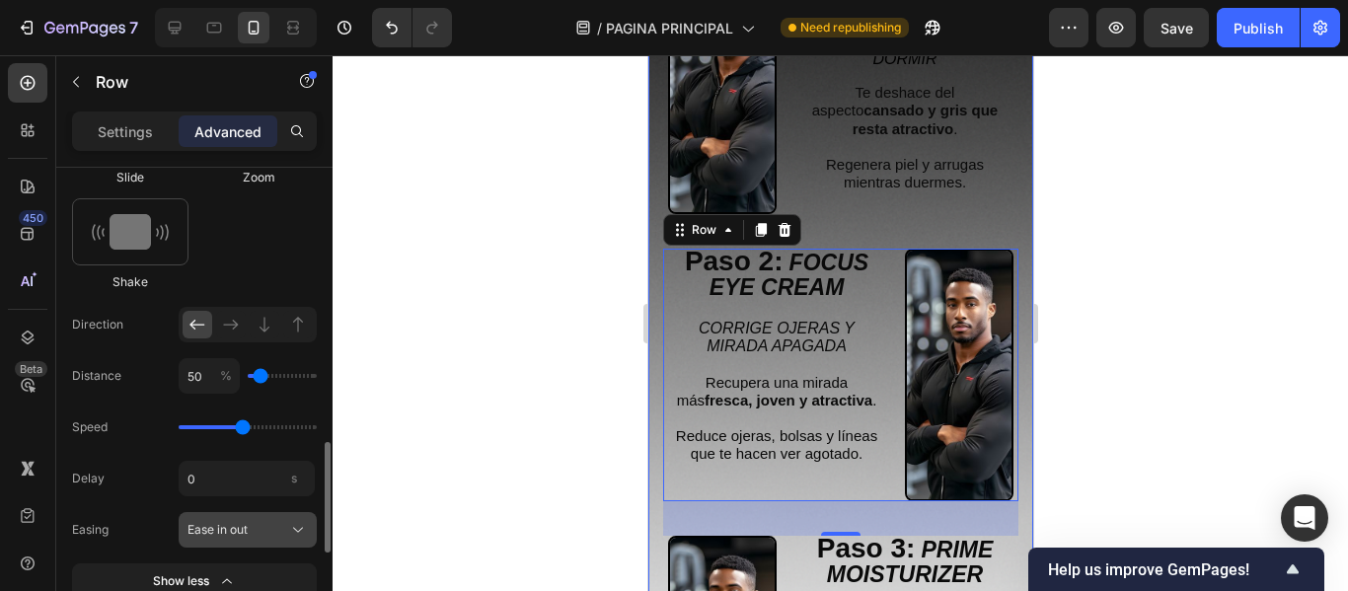
click at [266, 521] on div "Ease in out" at bounding box center [235, 530] width 97 height 18
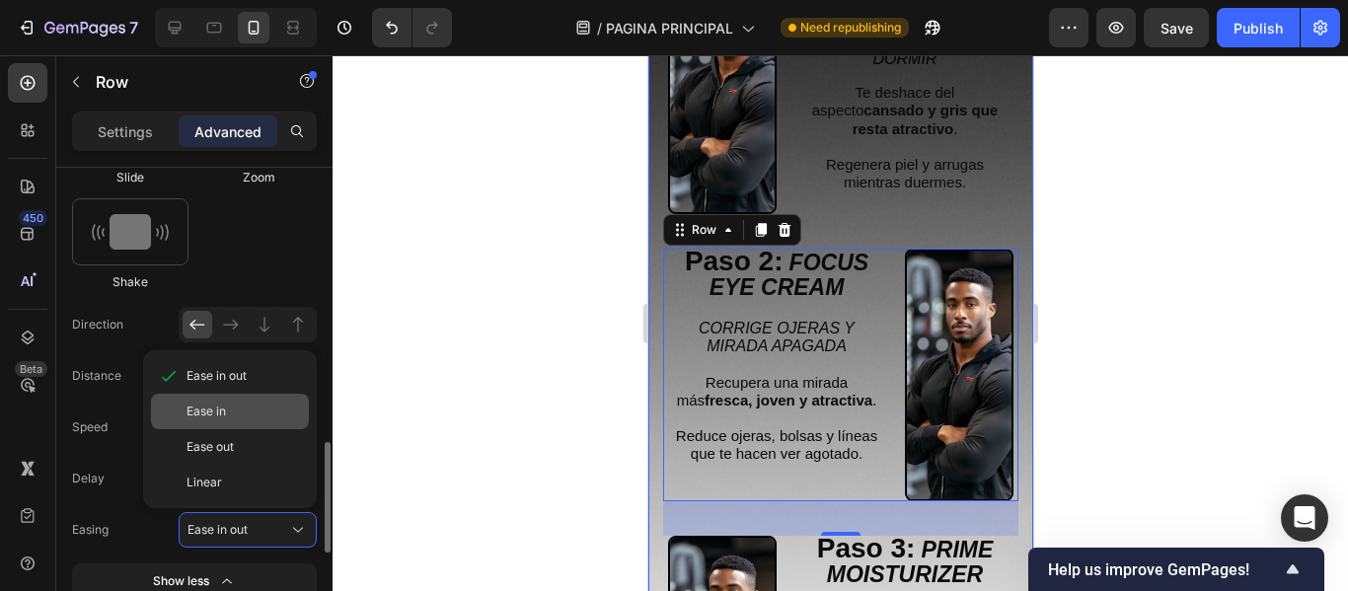
click at [260, 414] on div "Ease in" at bounding box center [243, 412] width 114 height 18
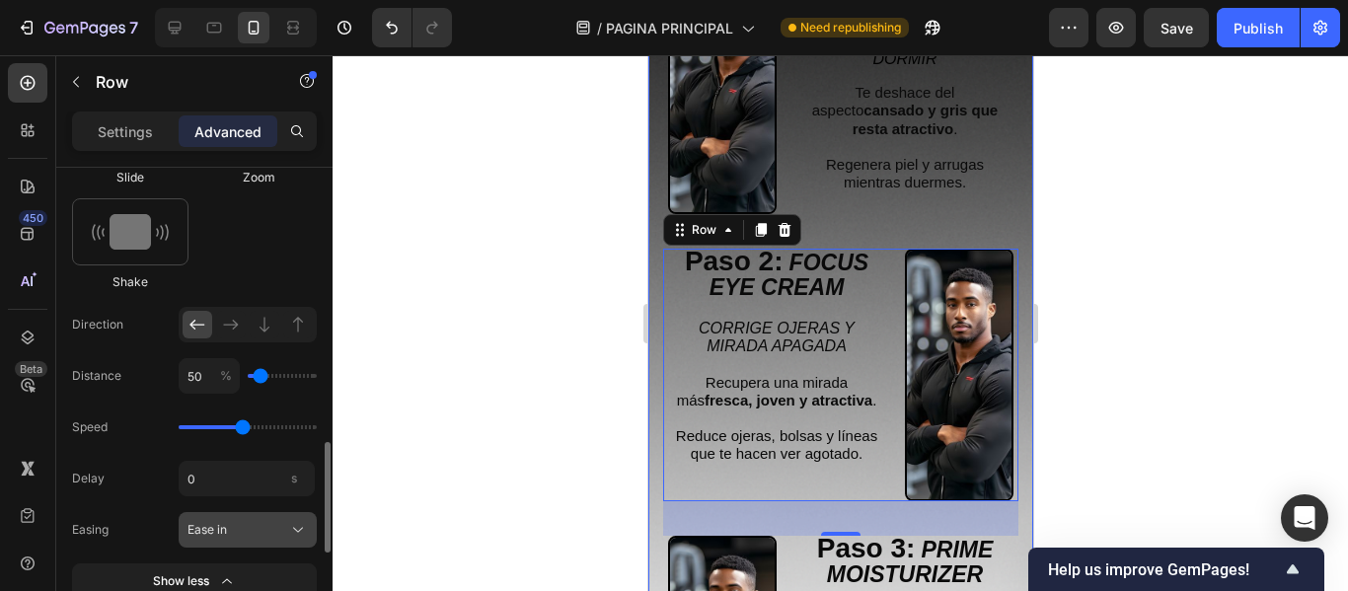
click at [271, 523] on div "Ease in" at bounding box center [235, 530] width 97 height 18
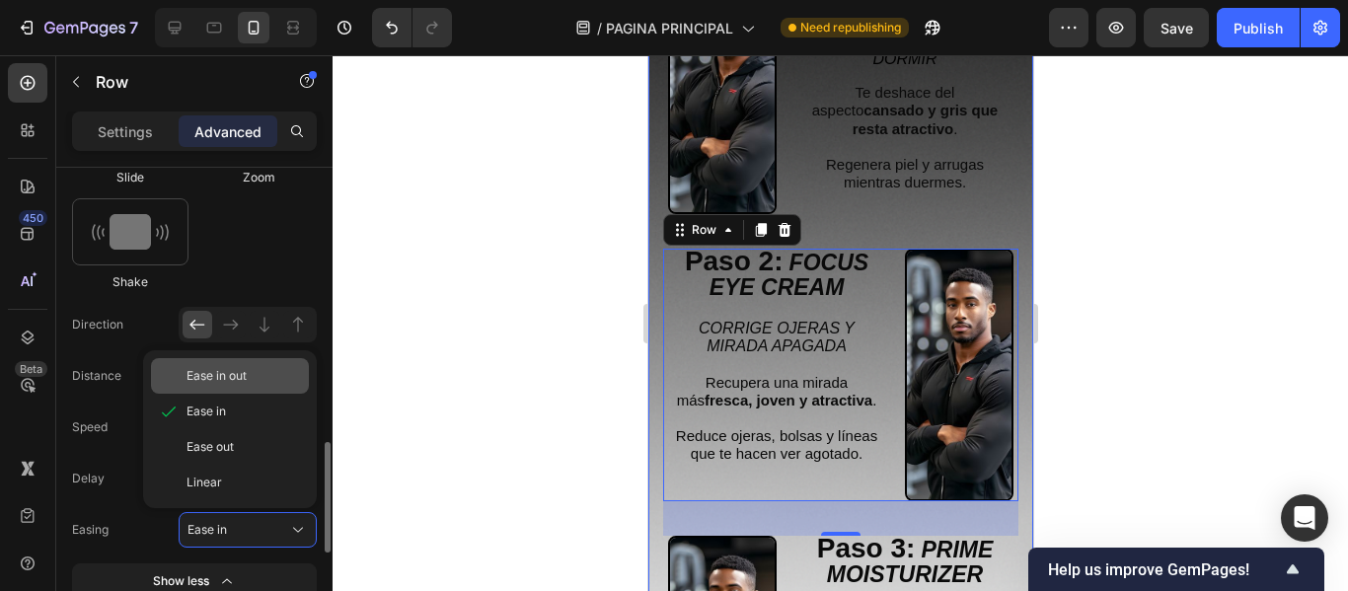
click at [263, 378] on div "Ease in out" at bounding box center [243, 376] width 114 height 18
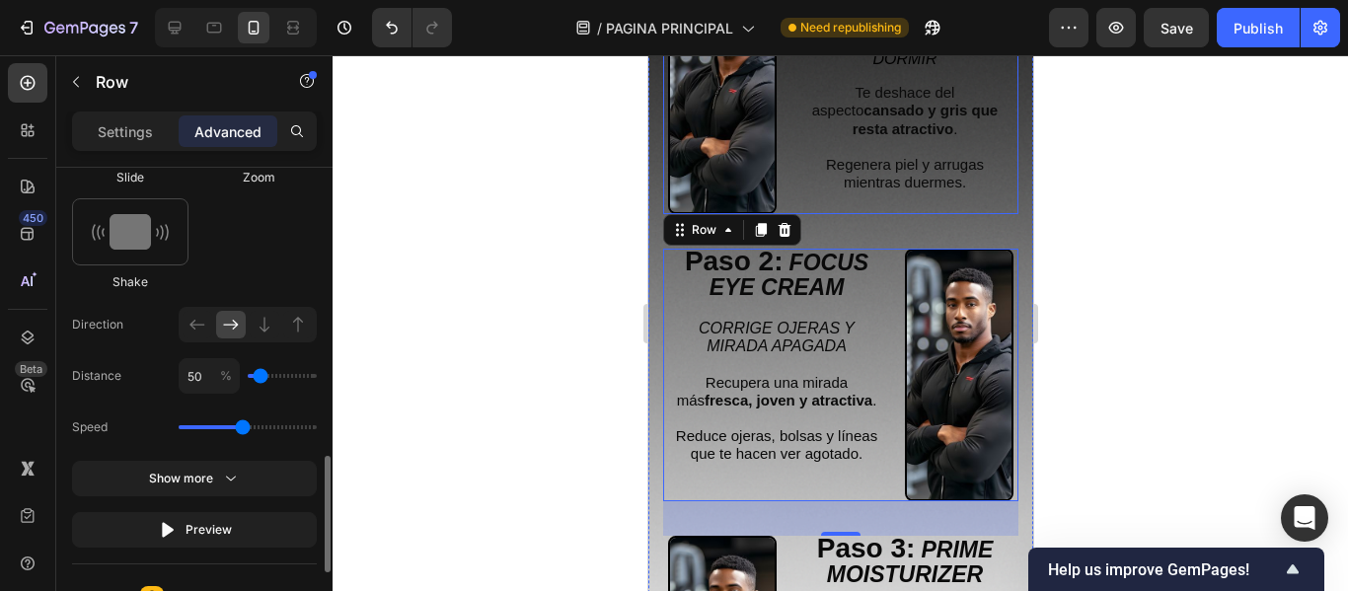
click at [779, 178] on div "Paso 1: POWER NIGHT SERUM Text Block RENUEVA TU PIEL AL DORMIR Text Block Te de…" at bounding box center [839, 88] width 355 height 254
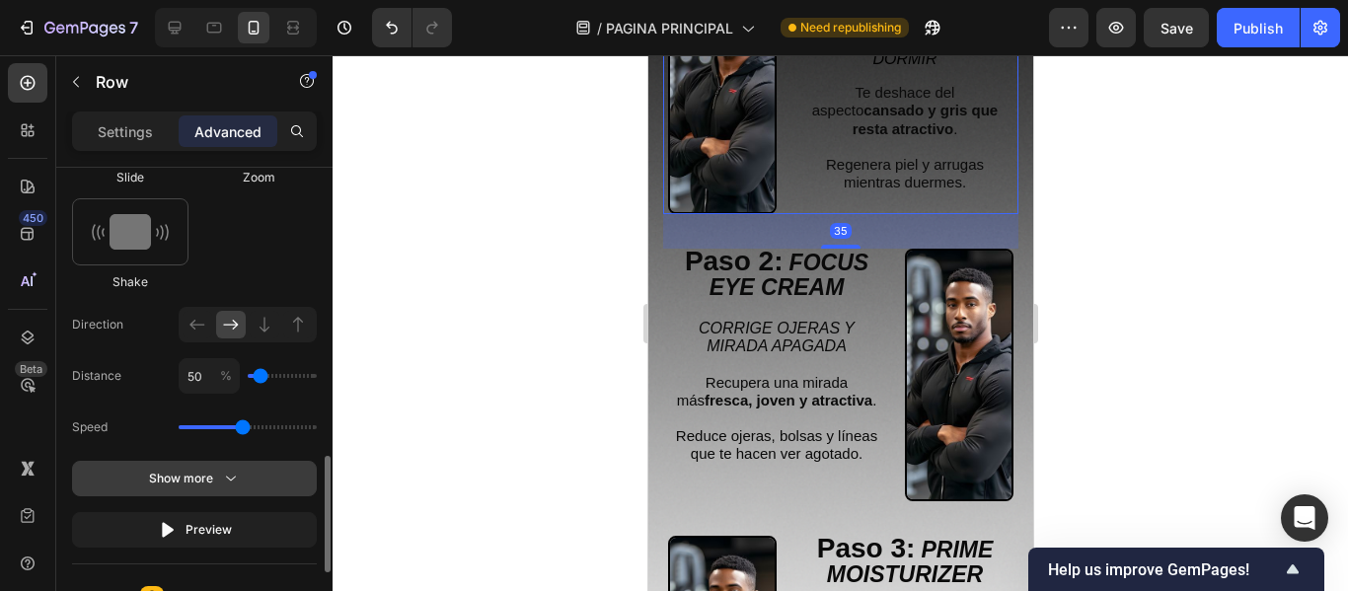
click at [189, 483] on div "Show more" at bounding box center [195, 479] width 92 height 20
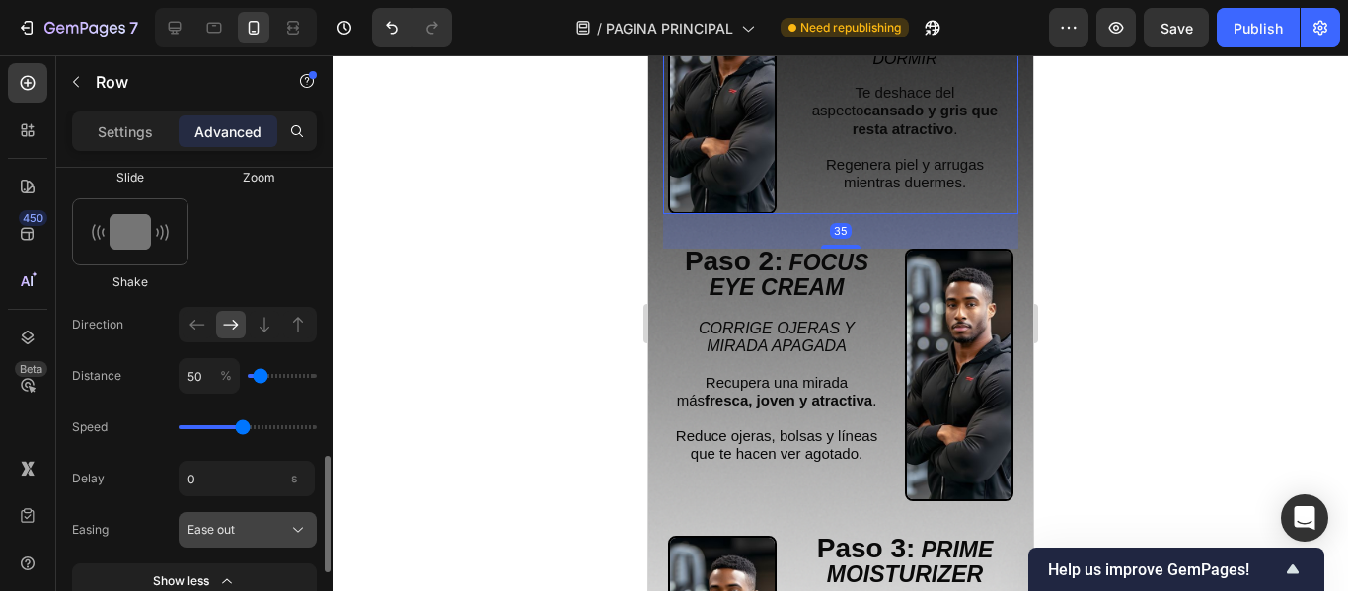
click at [241, 526] on div "Ease out" at bounding box center [235, 530] width 97 height 18
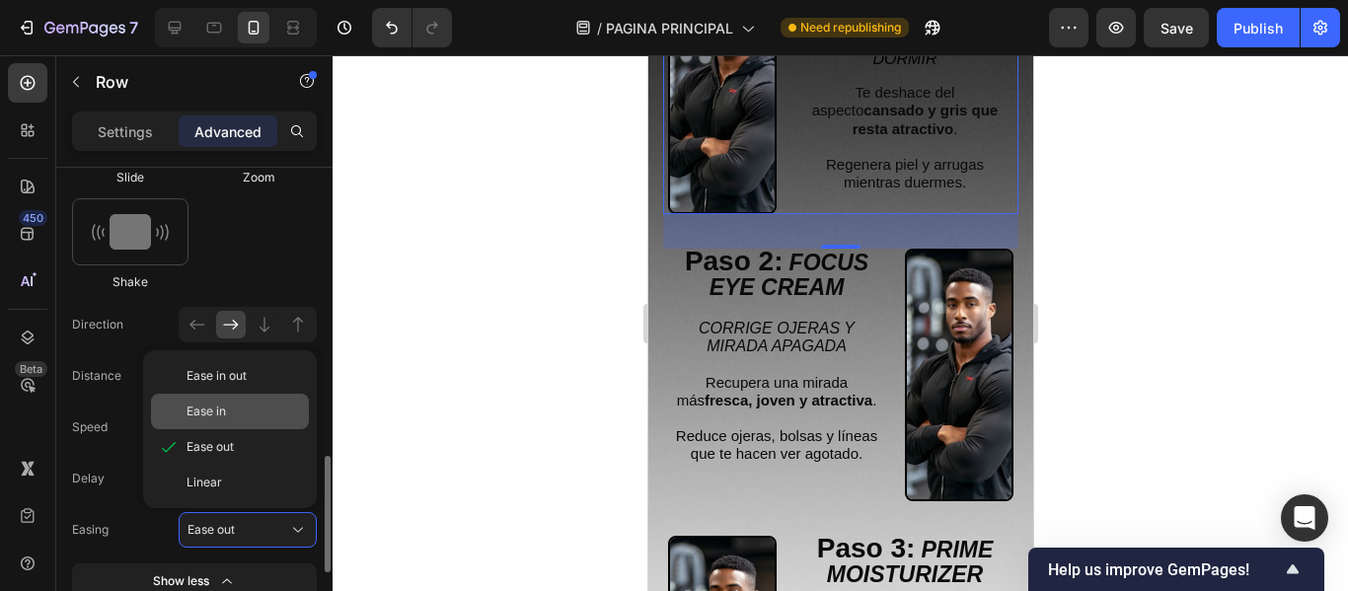
click at [245, 411] on div "Ease in" at bounding box center [243, 412] width 114 height 18
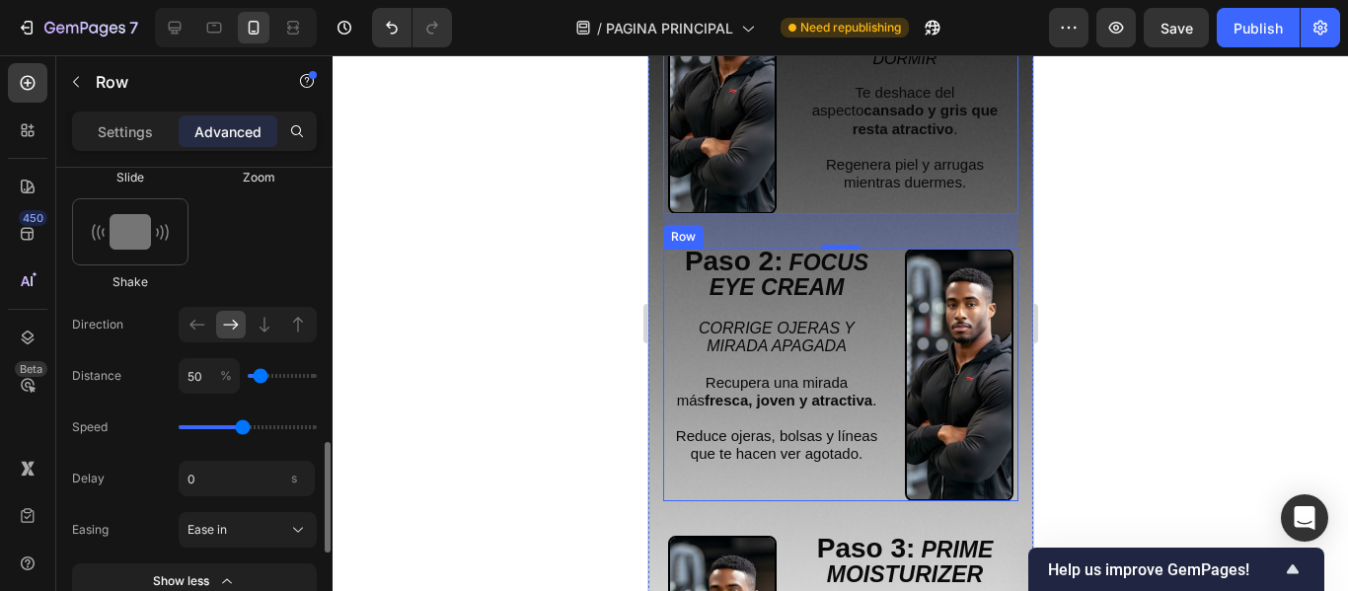
click at [684, 468] on div "Paso 2: FOCUS EYE CREAM Text Block CORRIGE [MEDICAL_DATA] Y MIRADA APAGADA Recu…" at bounding box center [775, 376] width 217 height 254
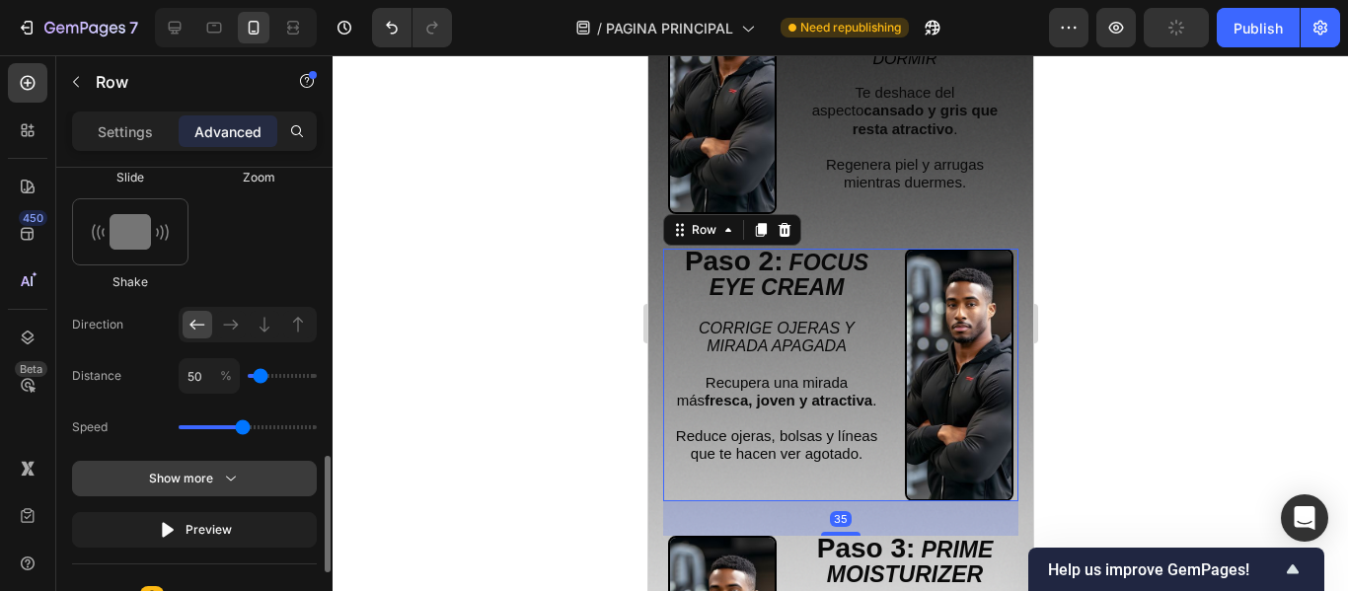
click at [228, 477] on icon "button" at bounding box center [231, 479] width 20 height 20
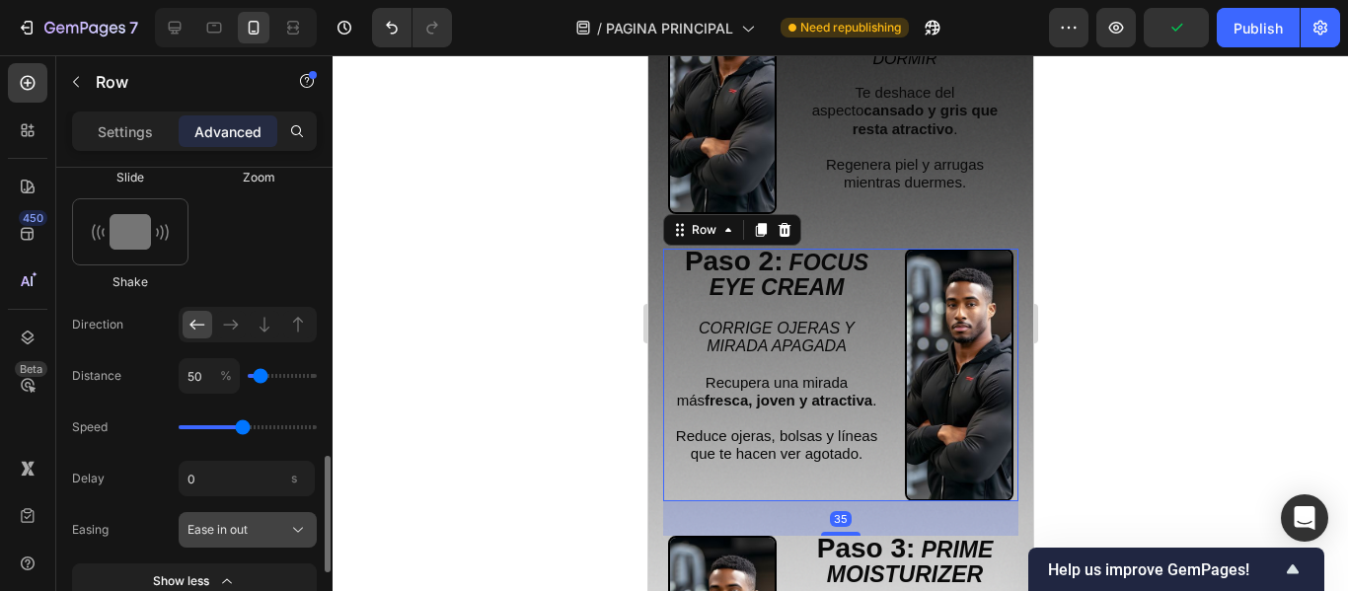
click at [248, 533] on span "Ease in out" at bounding box center [217, 530] width 60 height 18
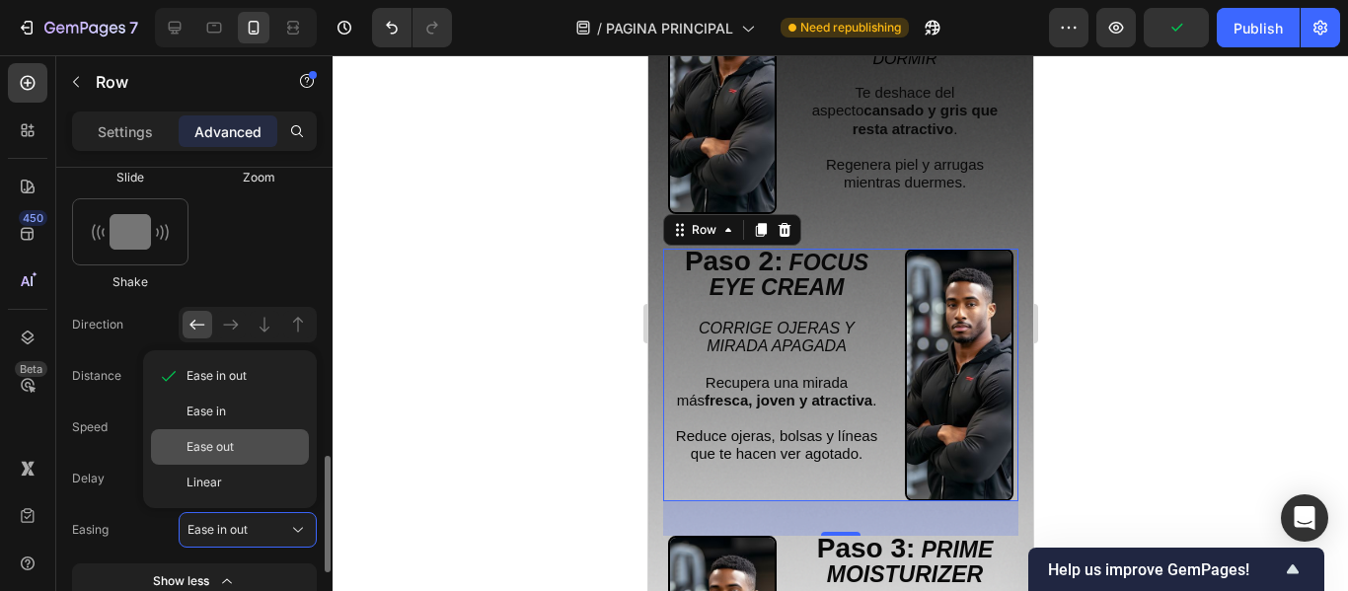
click at [246, 443] on div "Ease out" at bounding box center [243, 447] width 114 height 18
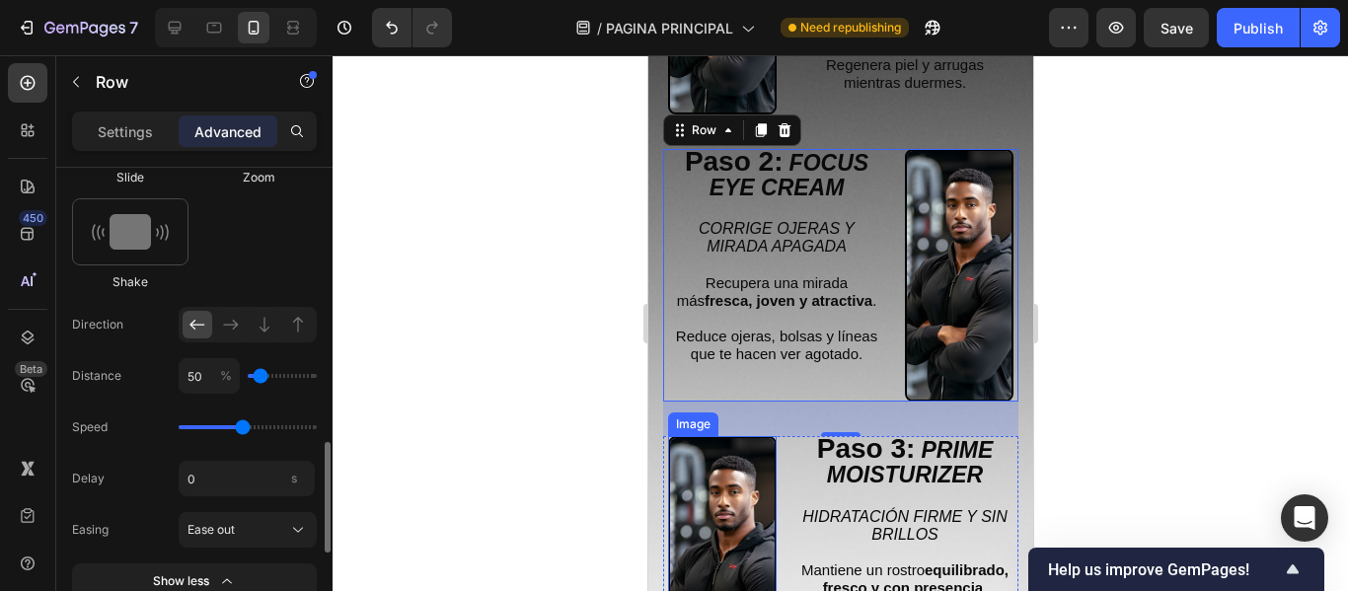
scroll to position [4242, 0]
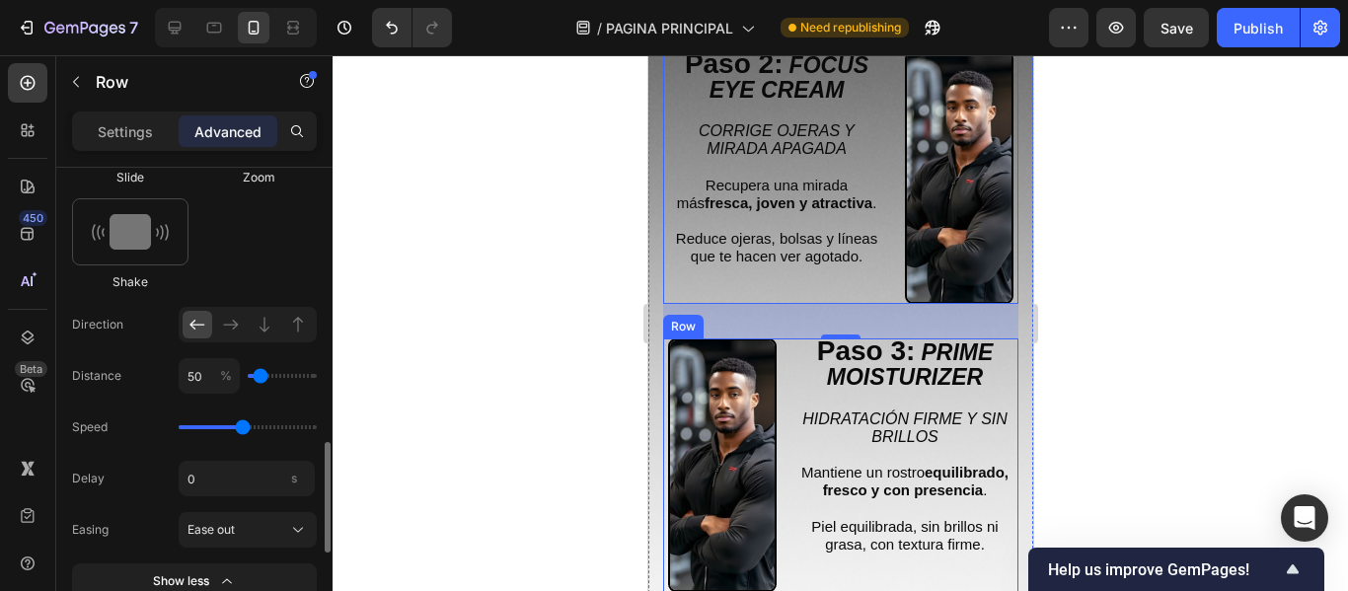
click at [780, 433] on div "Paso 3: PRIME MOISTURIZER Text Block HIDRATACIÓN FIRME Y SIN BRILLOS Mantiene u…" at bounding box center [839, 465] width 355 height 254
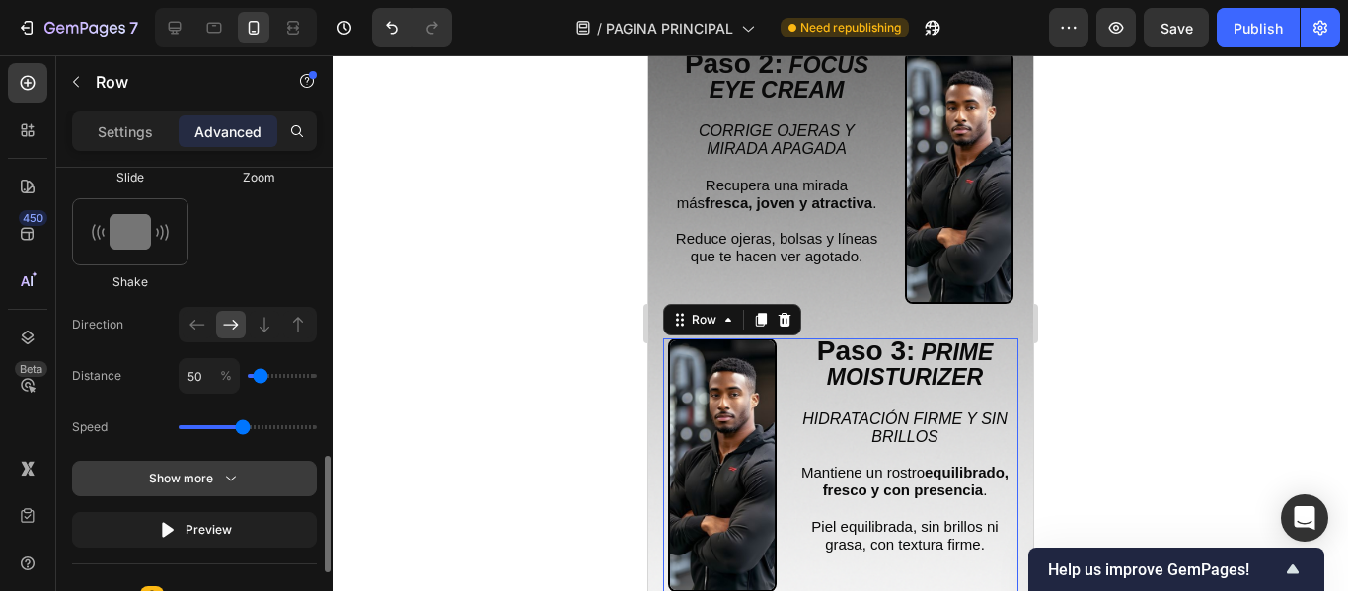
click at [254, 472] on button "Show more" at bounding box center [194, 479] width 245 height 36
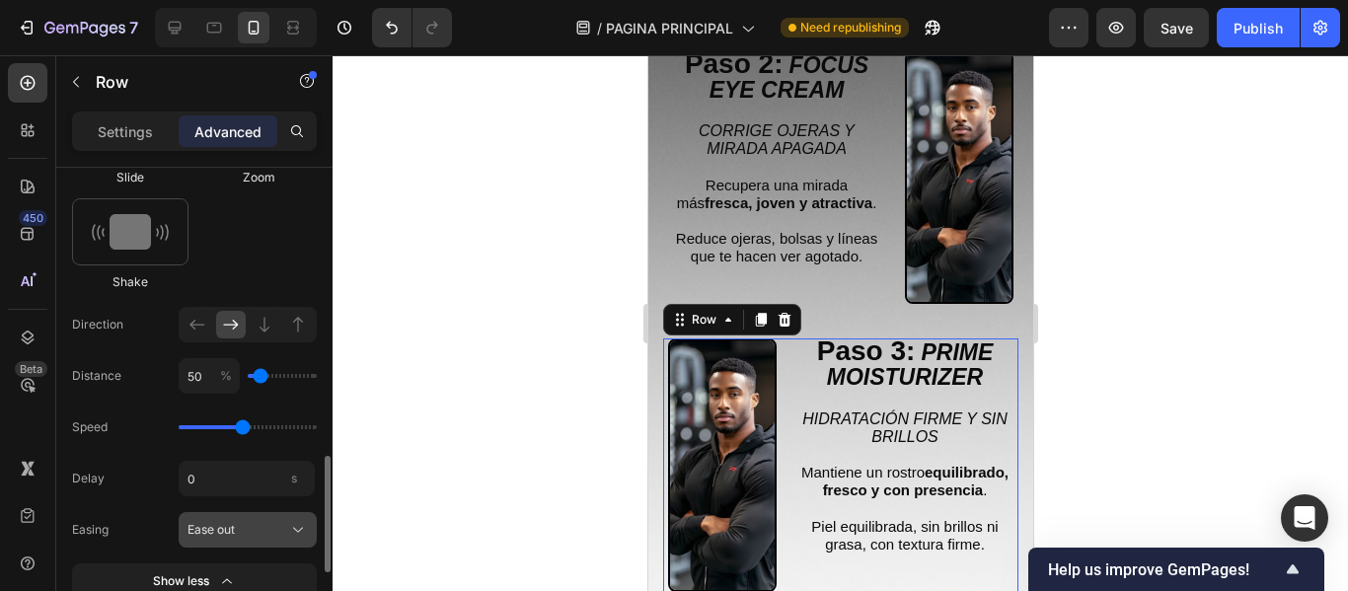
click at [233, 534] on span "Ease out" at bounding box center [210, 530] width 47 height 18
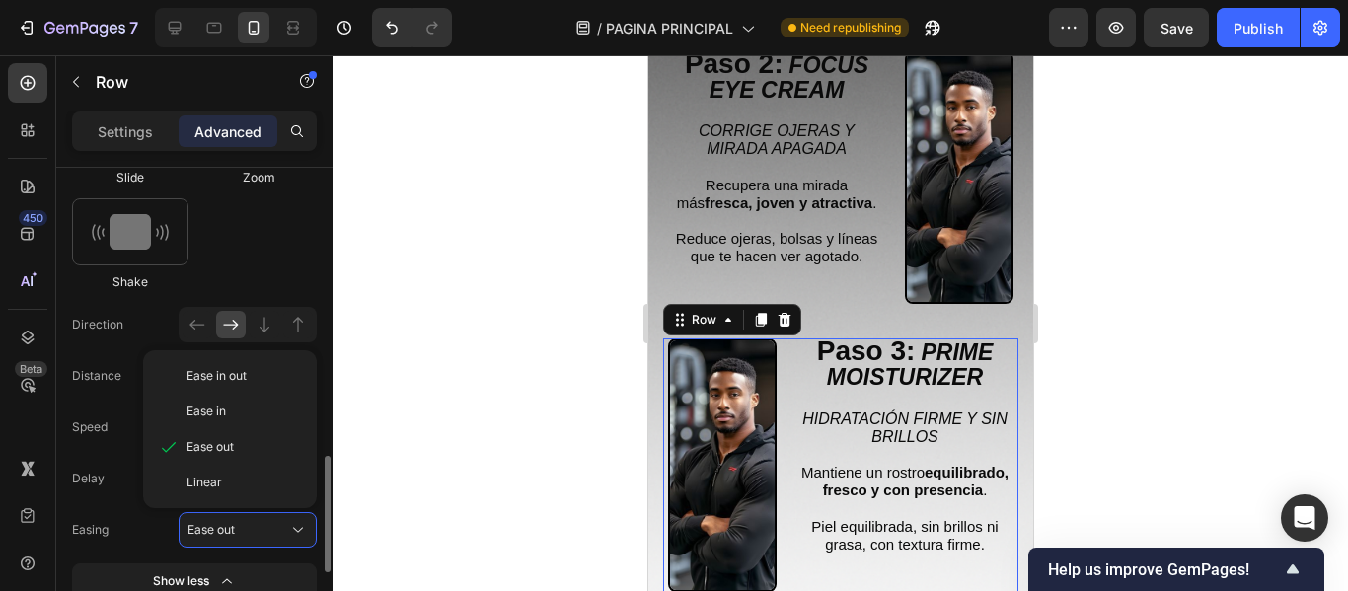
click at [237, 383] on span "Ease in out" at bounding box center [216, 376] width 60 height 18
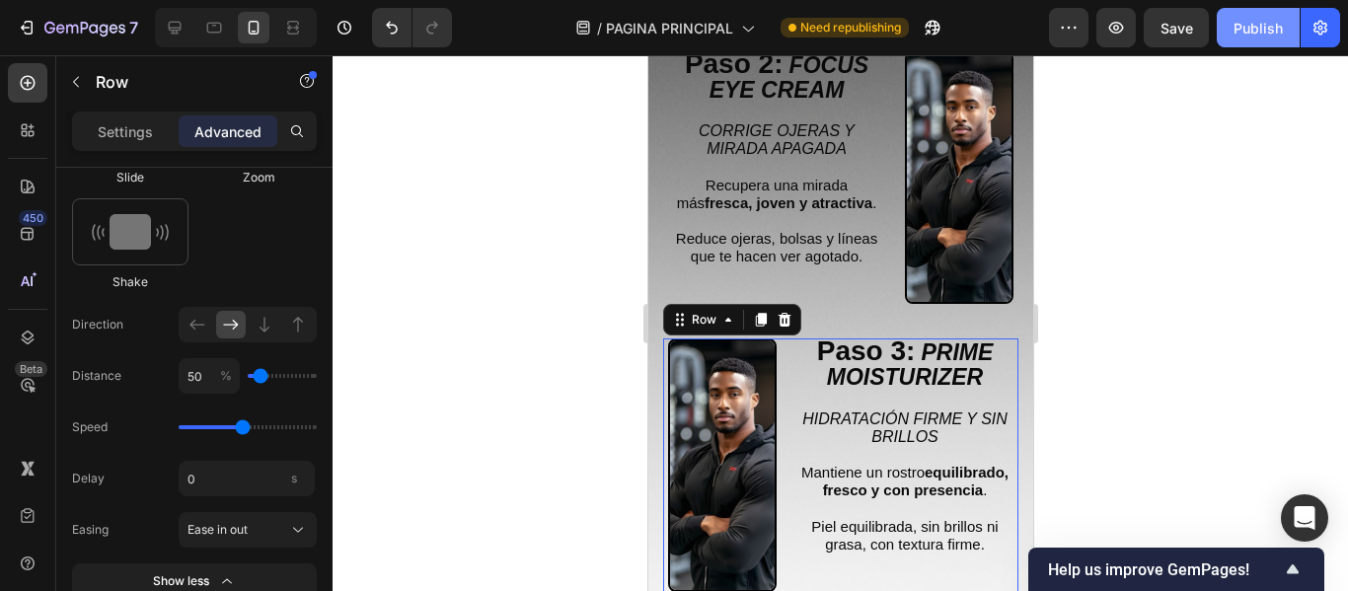
click at [1267, 42] on button "Publish" at bounding box center [1257, 27] width 83 height 39
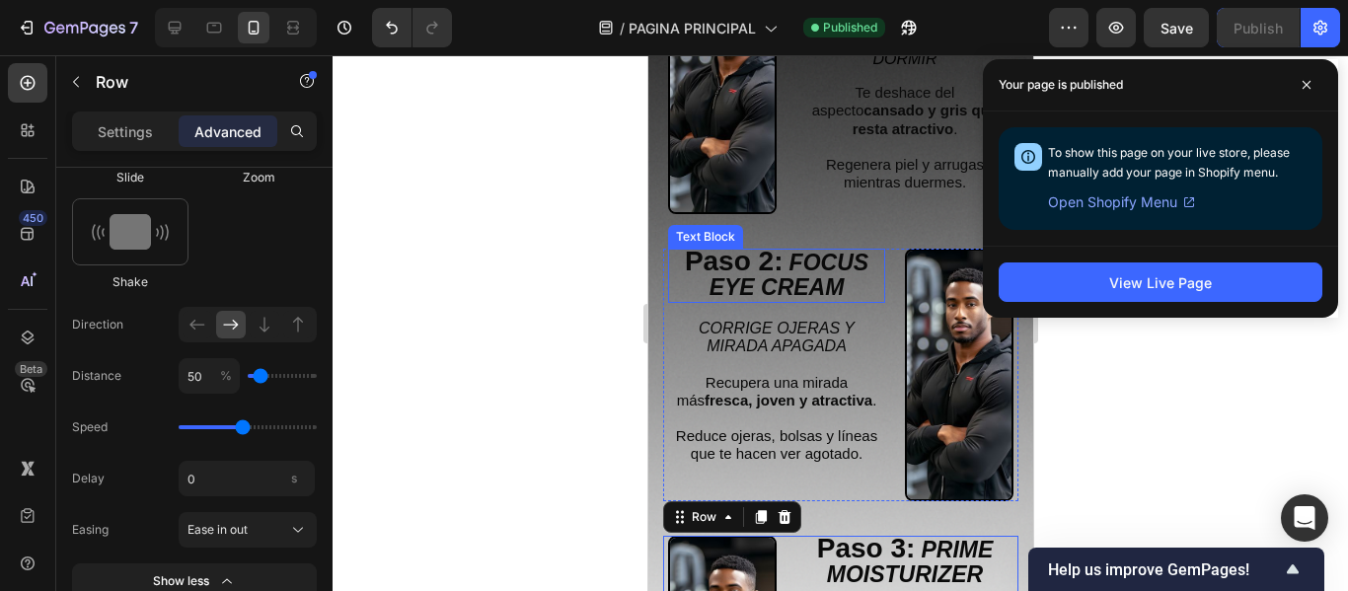
scroll to position [3946, 0]
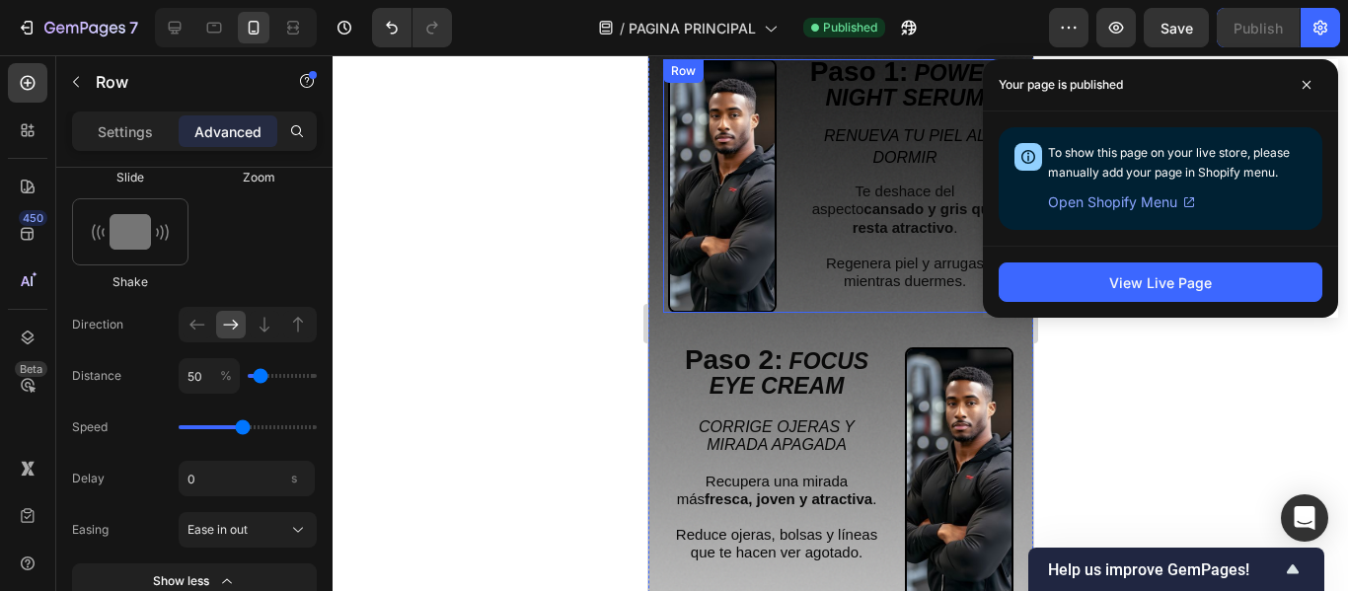
click at [795, 293] on div "Paso 1: POWER NIGHT SERUM Text Block RENUEVA TU PIEL AL DORMIR Text Block Te de…" at bounding box center [903, 186] width 217 height 254
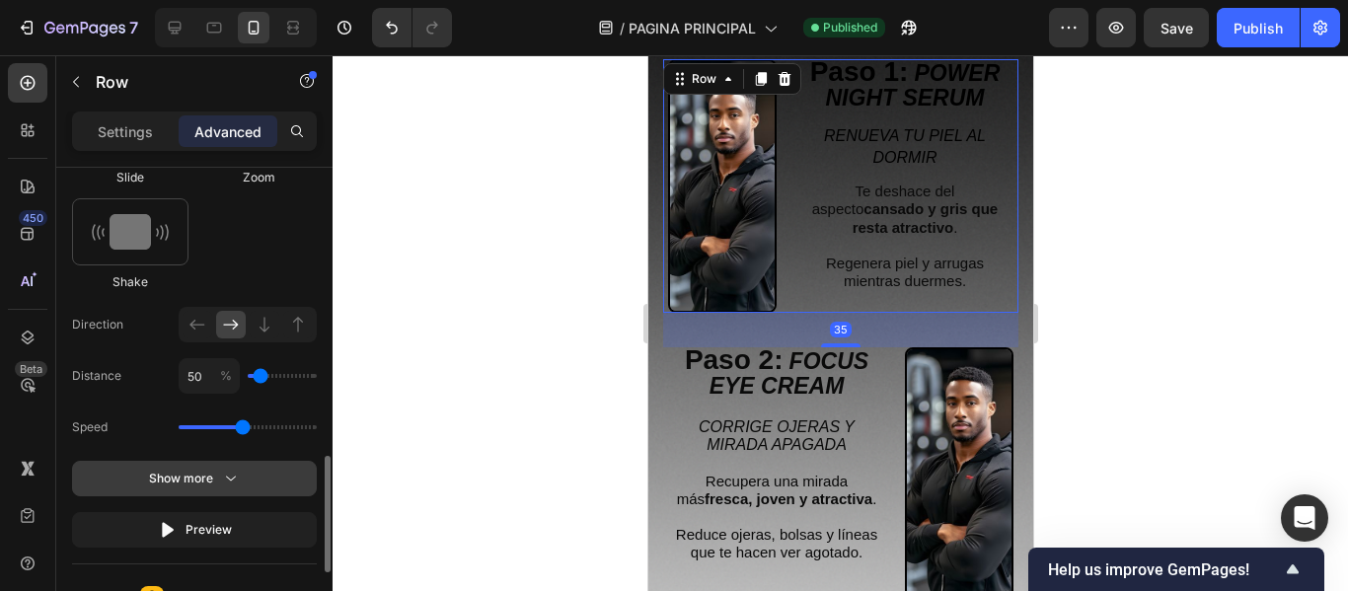
click at [227, 472] on icon "button" at bounding box center [231, 479] width 20 height 20
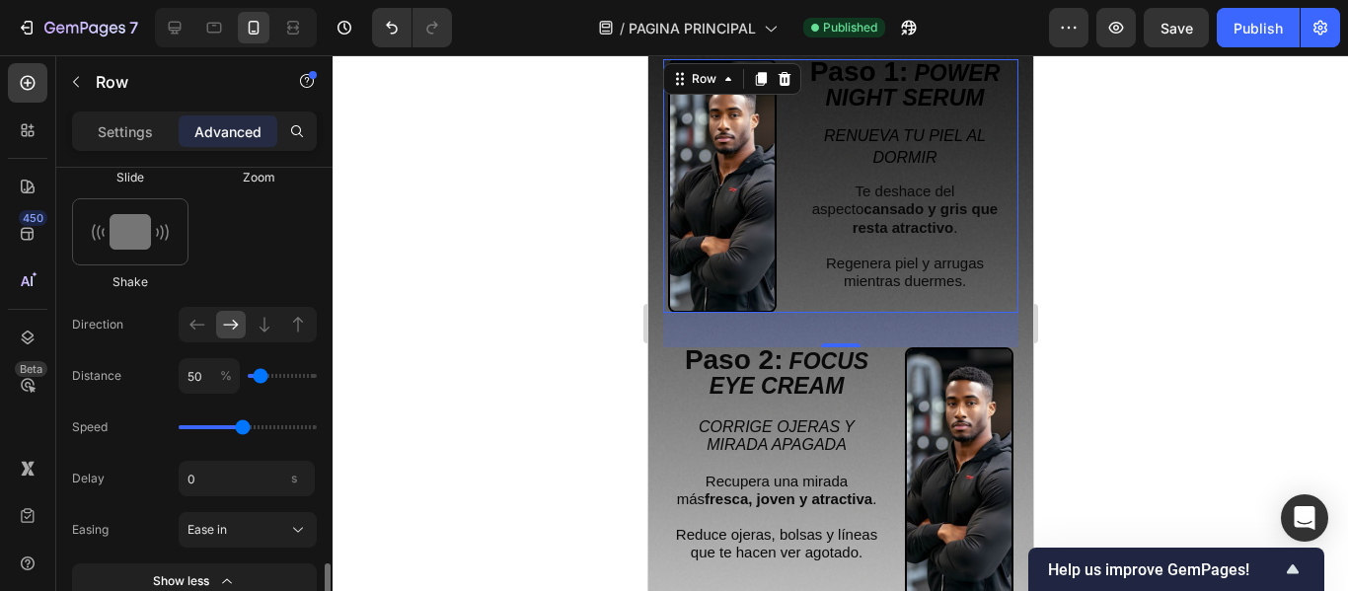
scroll to position [1283, 0]
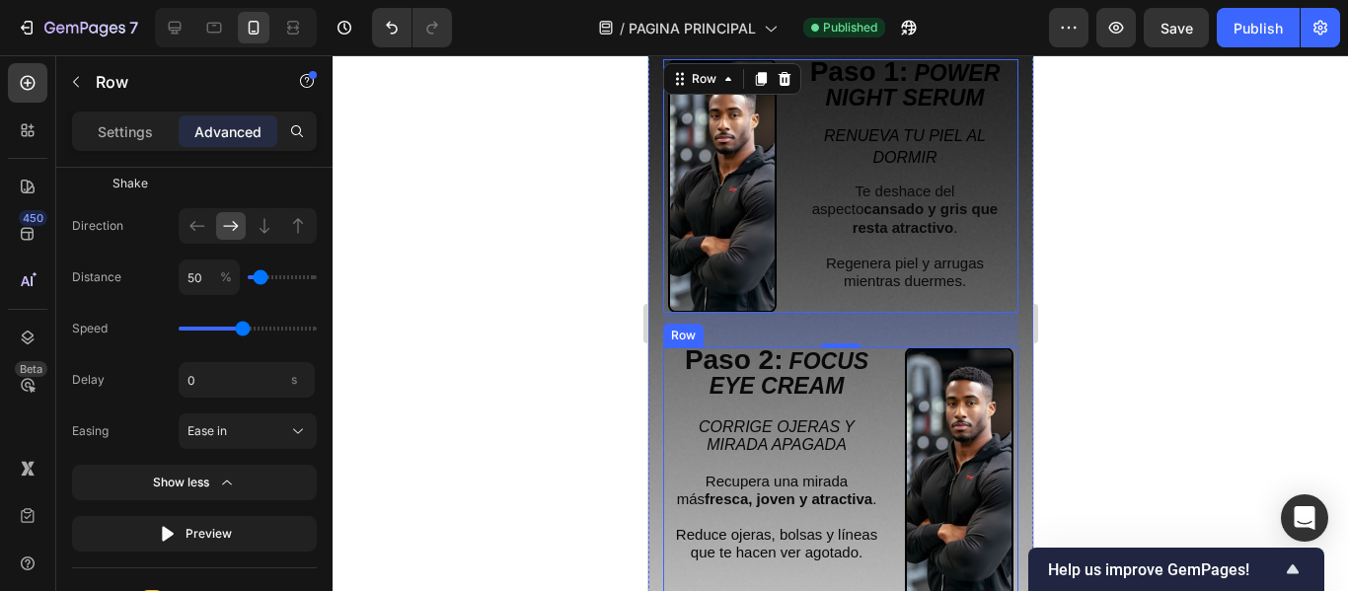
click at [677, 401] on div "Paso 2: FOCUS EYE CREAM Text Block CORRIGE [MEDICAL_DATA] Y MIRADA APAGADA Recu…" at bounding box center [775, 474] width 217 height 254
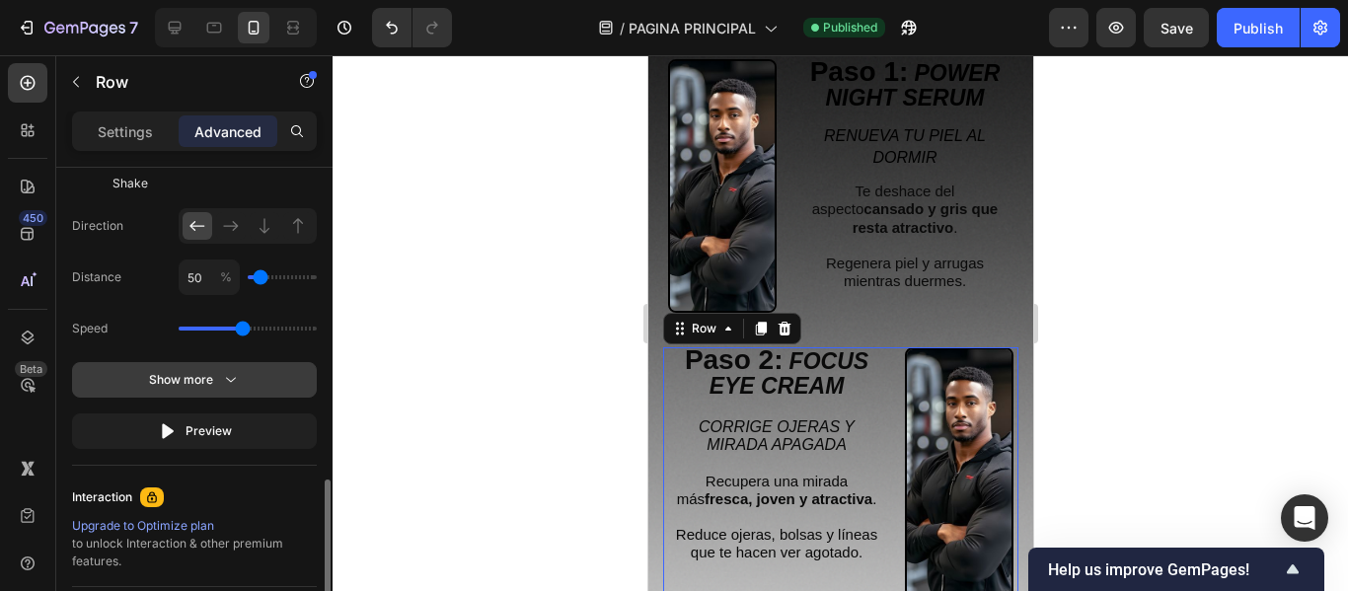
click at [245, 387] on button "Show more" at bounding box center [194, 380] width 245 height 36
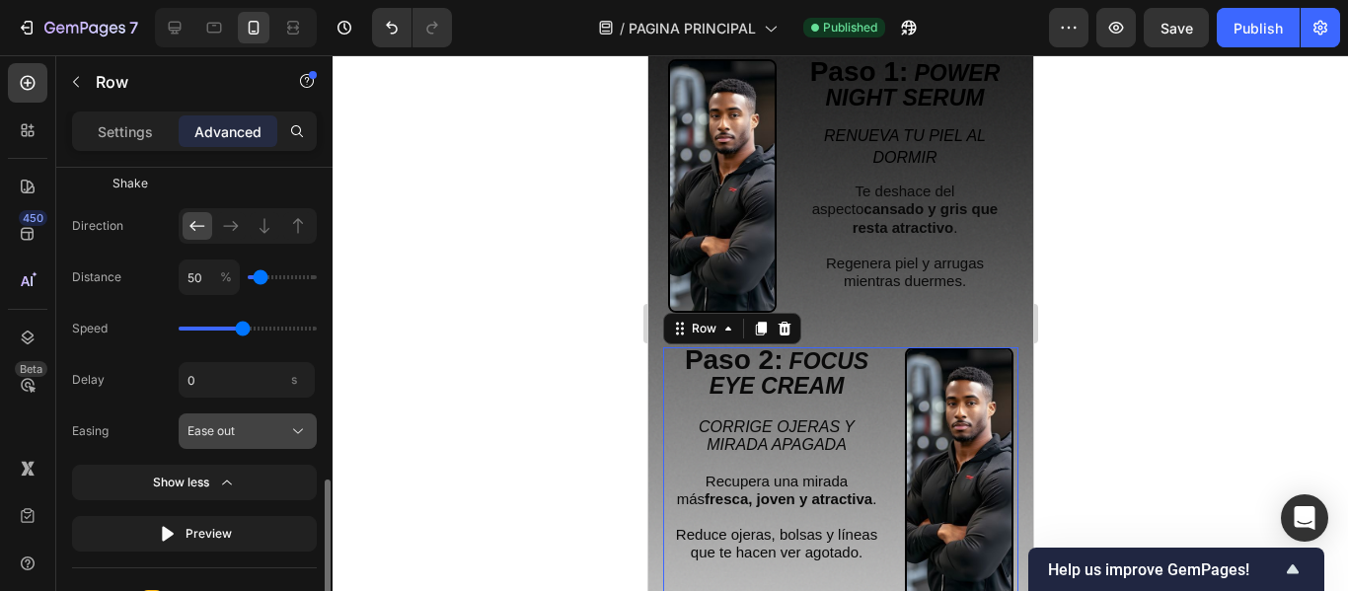
click at [264, 429] on div "Ease out" at bounding box center [235, 431] width 97 height 18
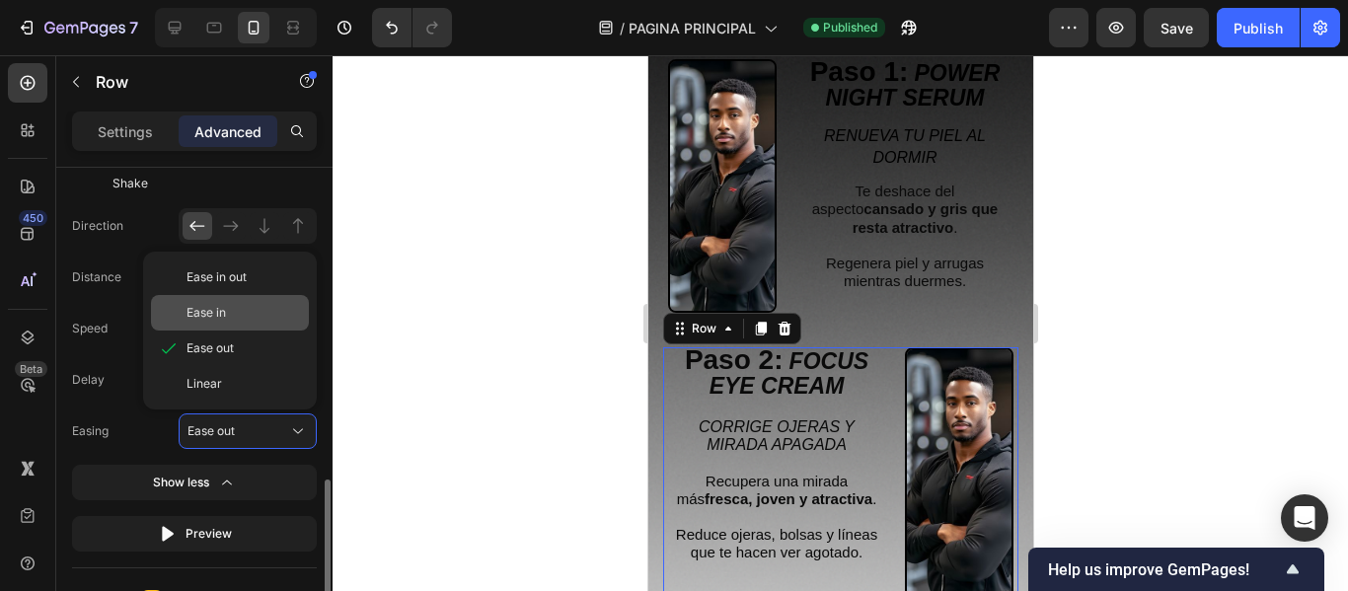
click at [232, 309] on div "Ease in" at bounding box center [243, 313] width 114 height 18
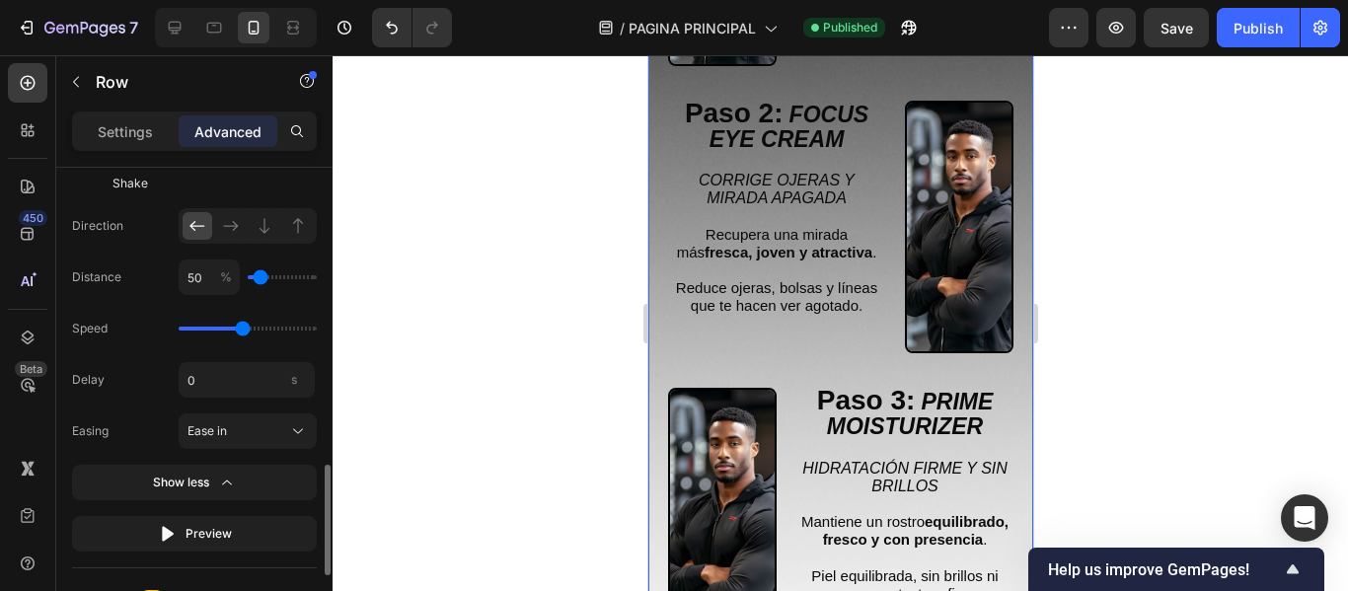
scroll to position [4242, 0]
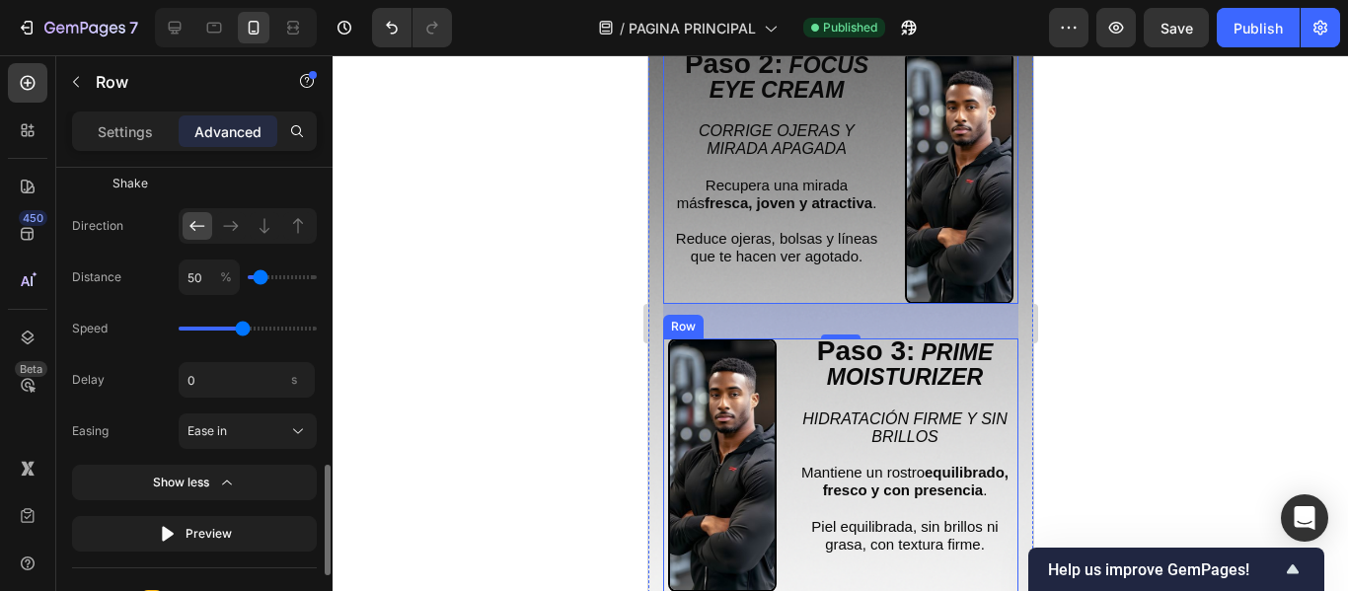
click at [787, 402] on div "Paso 3: PRIME MOISTURIZER Text Block HIDRATACIÓN FIRME Y SIN BRILLOS Mantiene u…" at bounding box center [839, 465] width 355 height 254
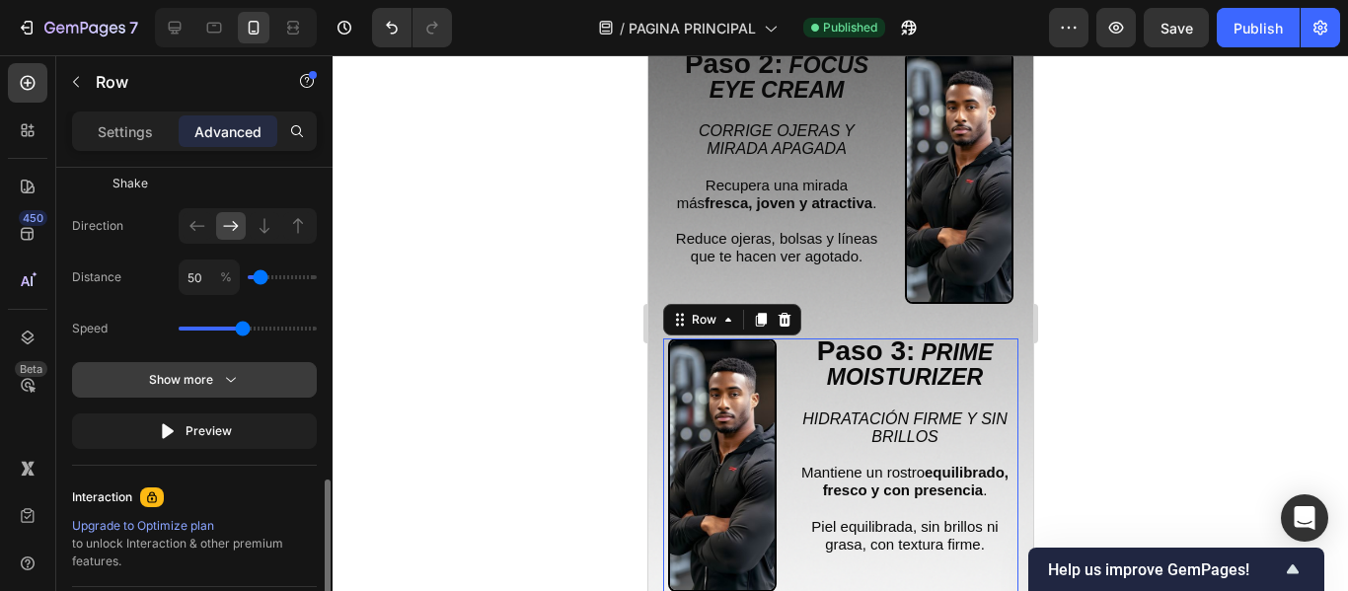
click at [232, 383] on icon "button" at bounding box center [231, 380] width 20 height 20
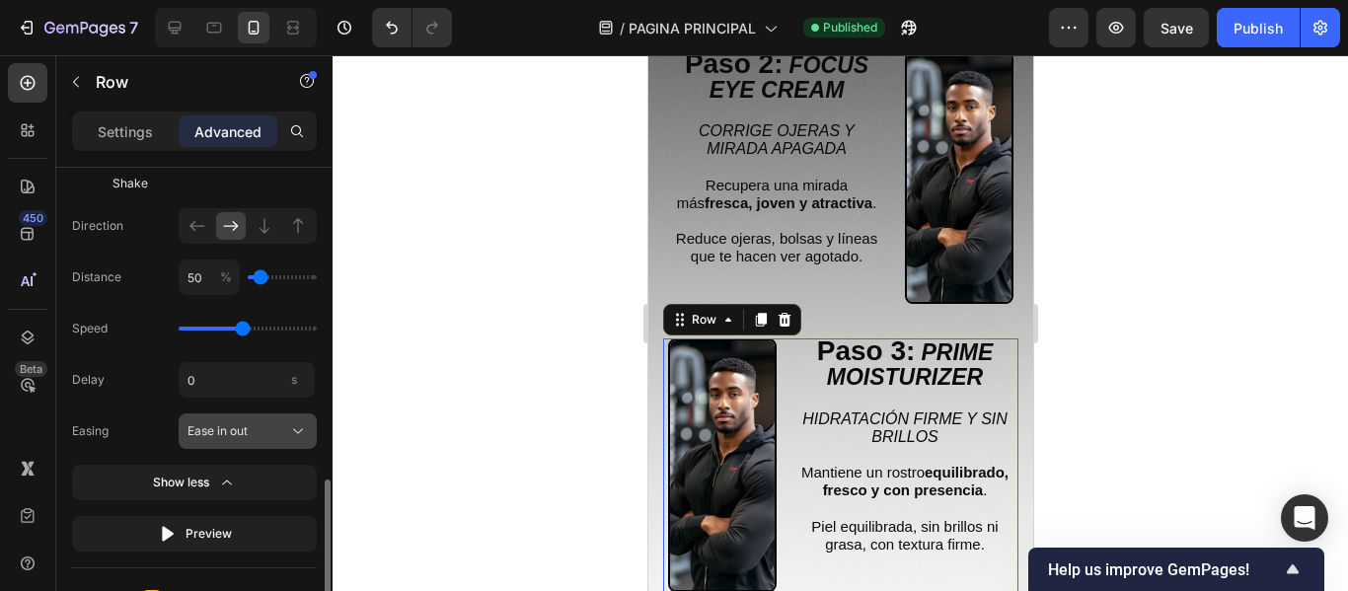
click at [247, 426] on span "Ease in out" at bounding box center [217, 431] width 60 height 18
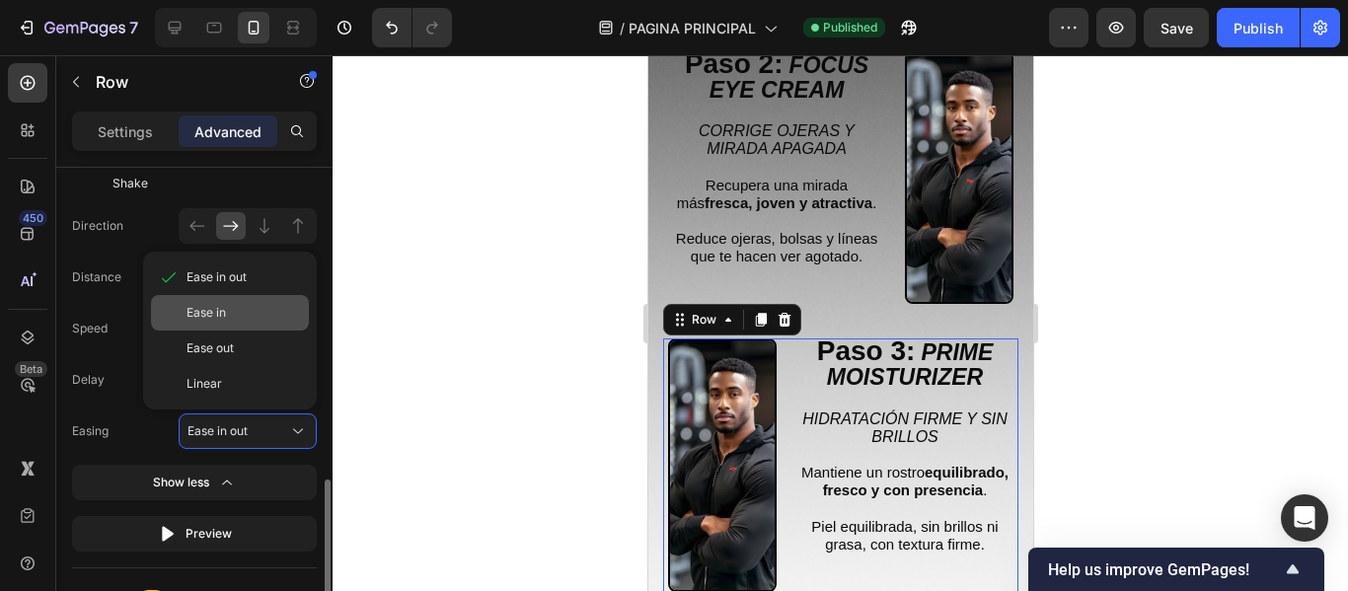
click at [227, 314] on div "Ease in" at bounding box center [243, 313] width 114 height 18
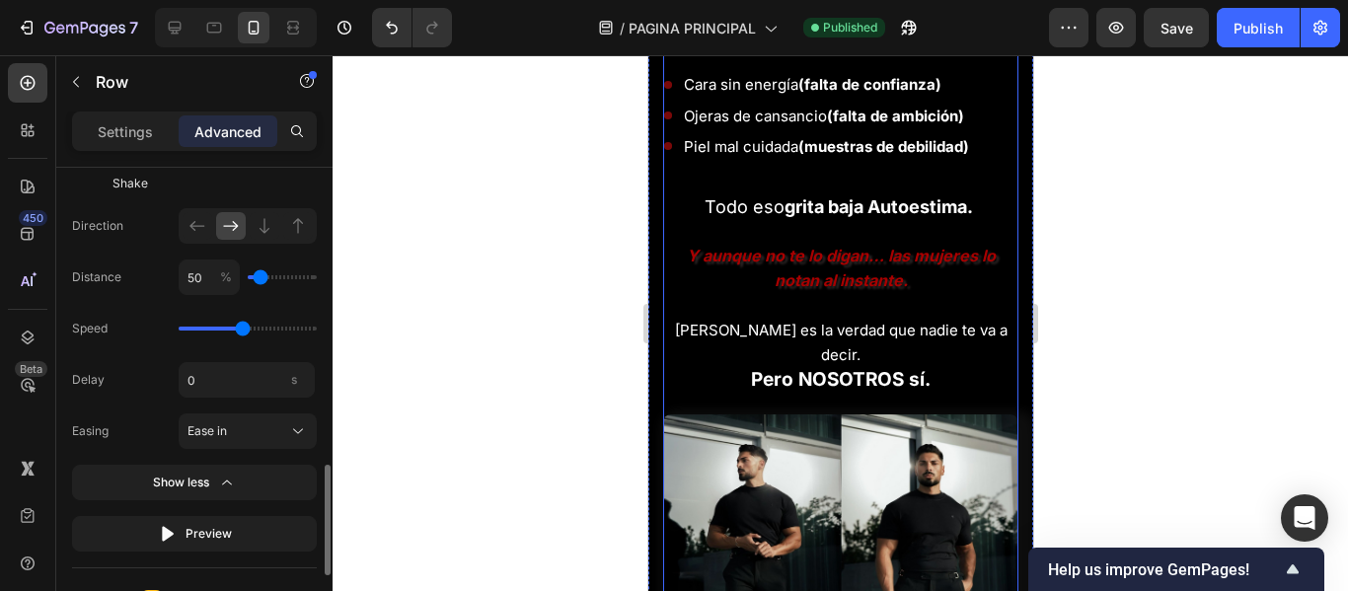
scroll to position [2269, 0]
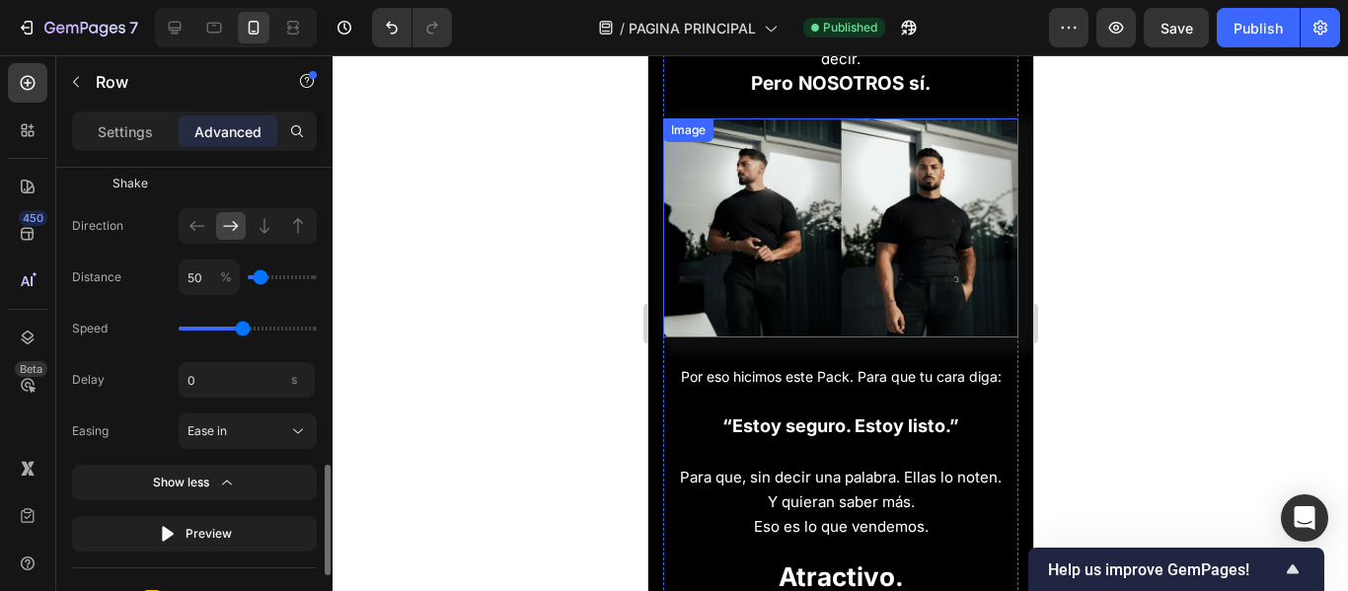
click at [793, 215] on img at bounding box center [839, 227] width 355 height 219
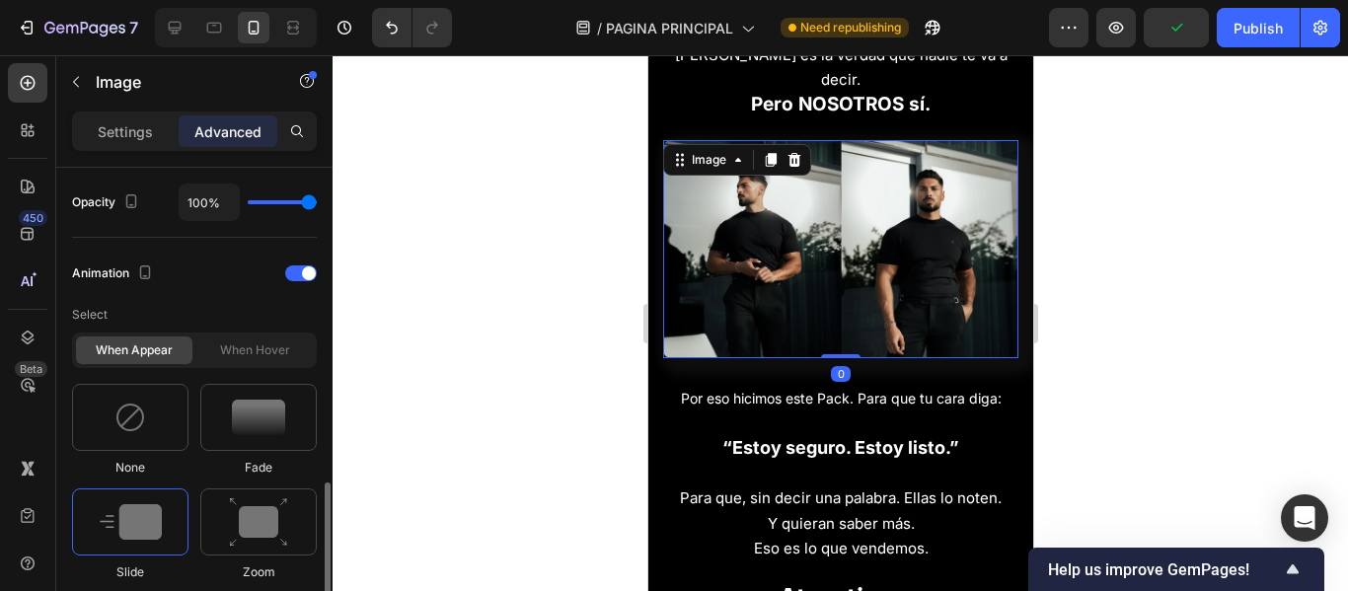
scroll to position [789, 0]
click at [253, 406] on img at bounding box center [258, 418] width 53 height 36
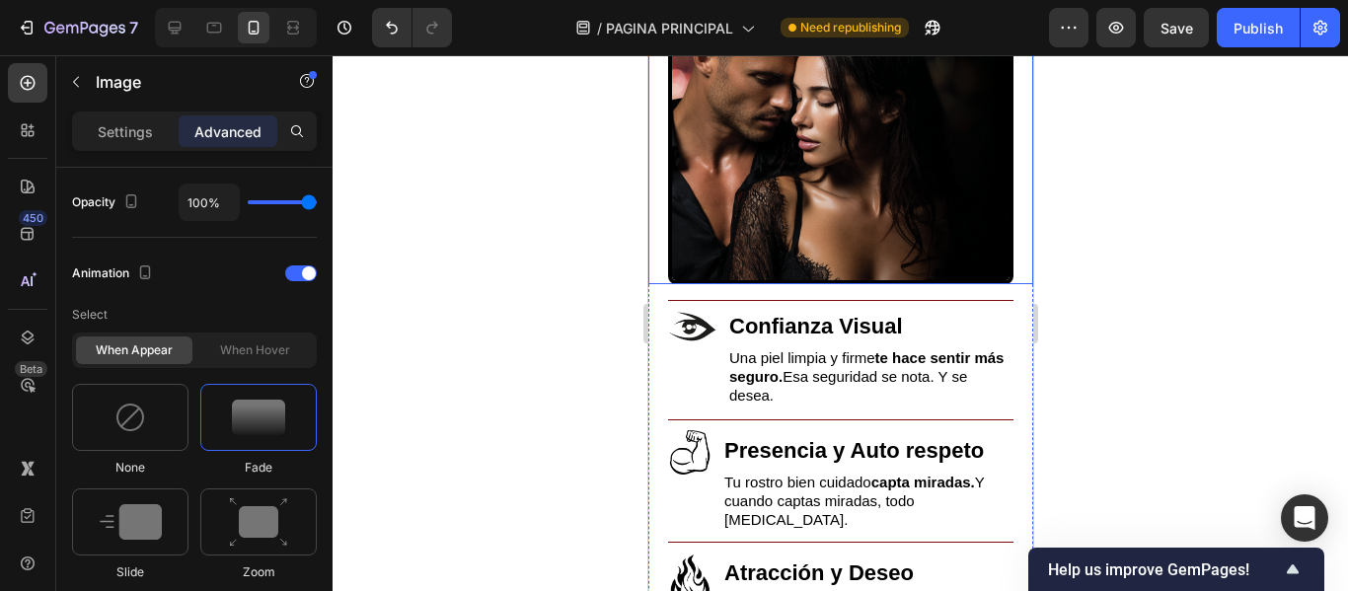
scroll to position [5130, 0]
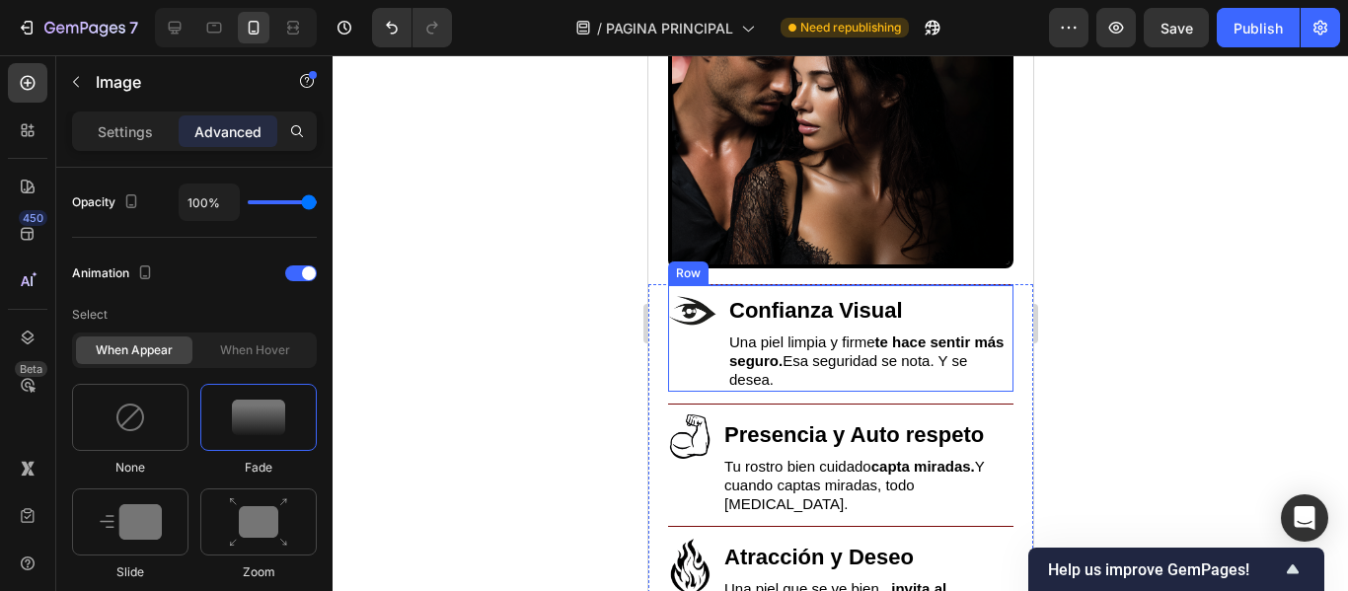
click at [687, 365] on div "Image" at bounding box center [691, 338] width 49 height 107
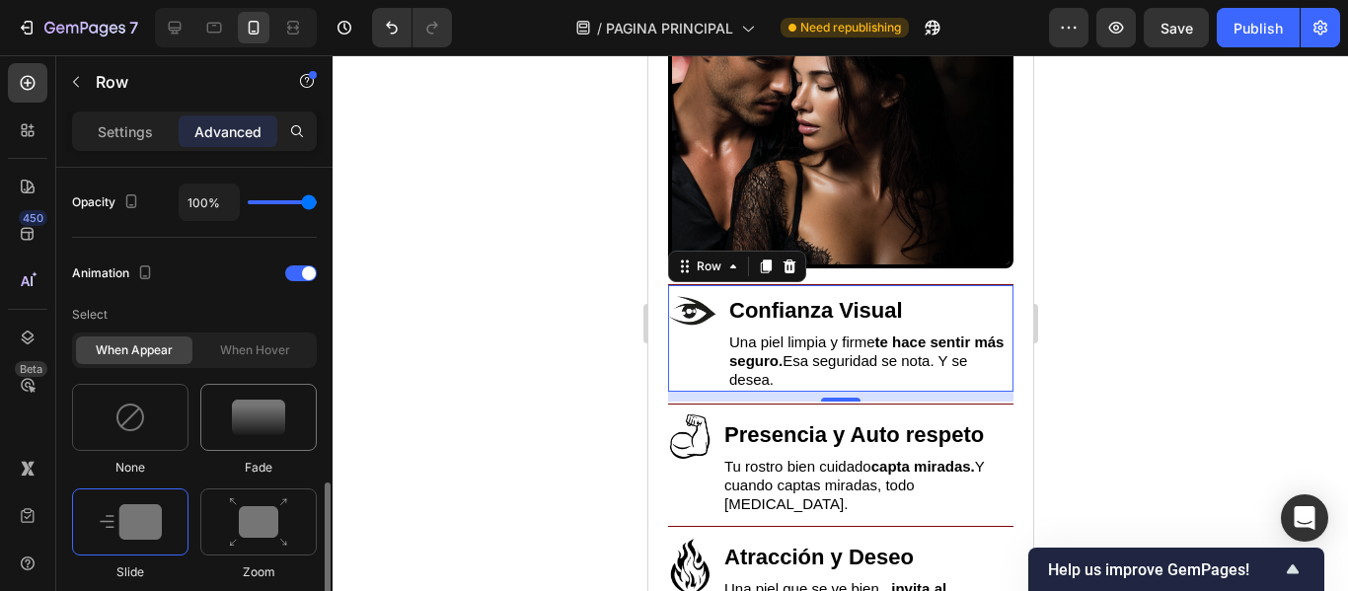
scroll to position [987, 0]
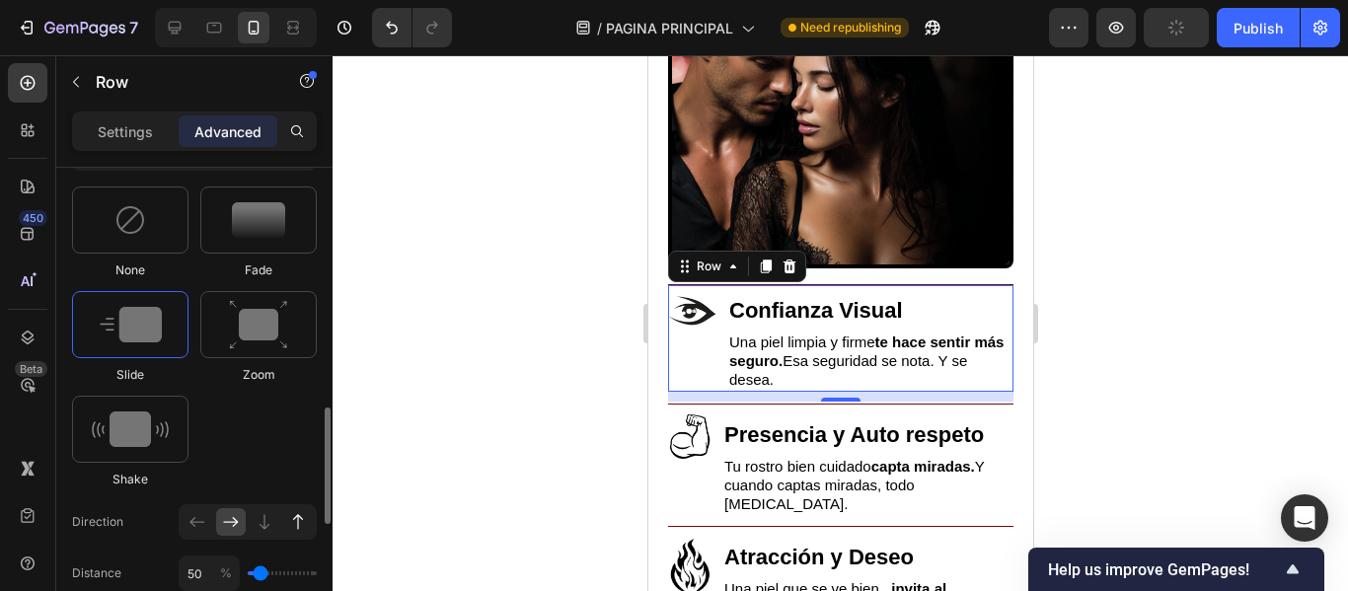
click at [297, 517] on icon at bounding box center [298, 522] width 20 height 20
type input "100"
click at [1259, 31] on div "Publish" at bounding box center [1257, 28] width 49 height 21
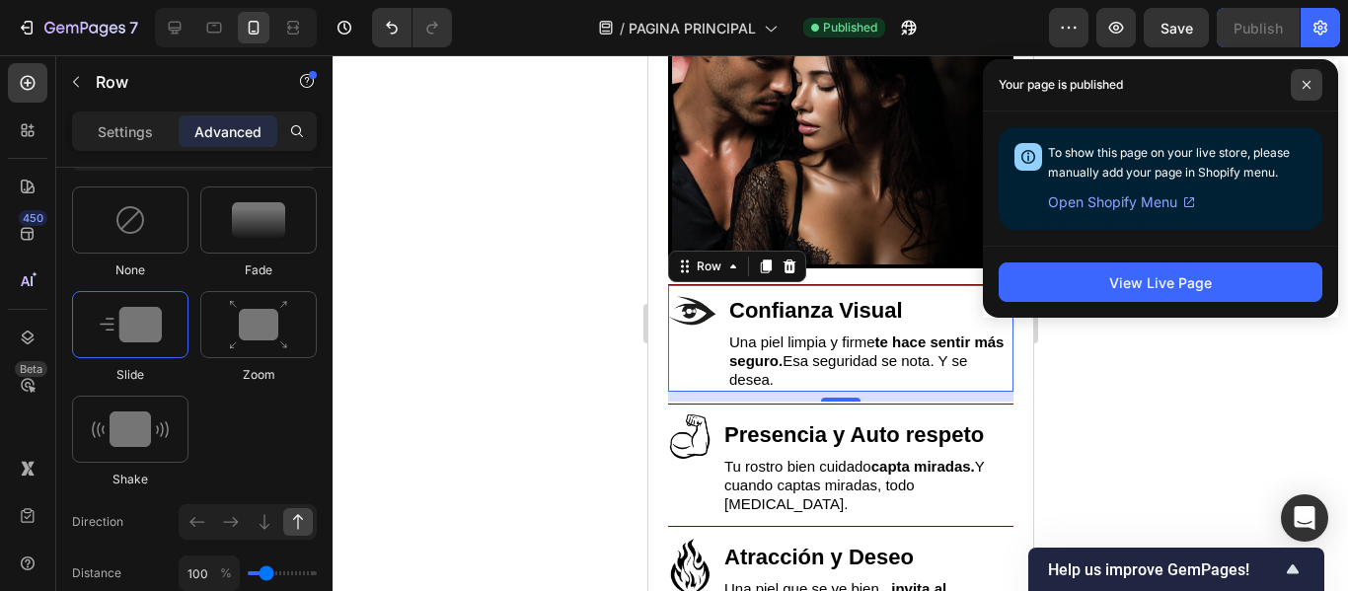
click at [1307, 87] on icon at bounding box center [1306, 85] width 10 height 10
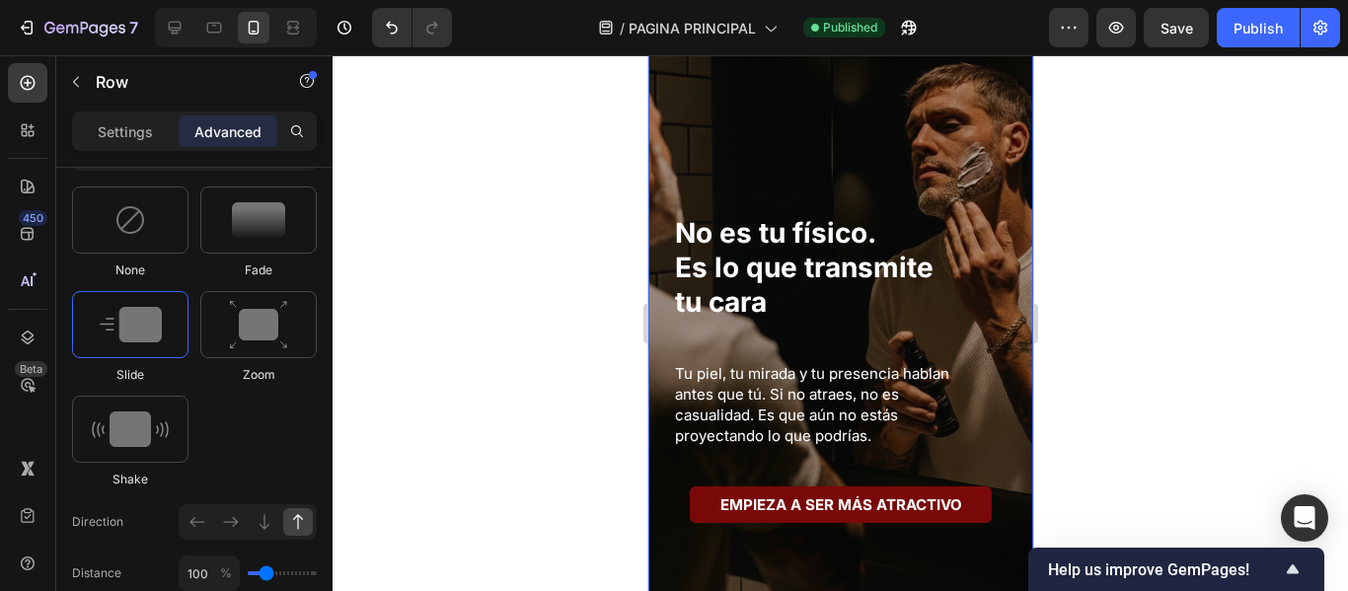
scroll to position [0, 0]
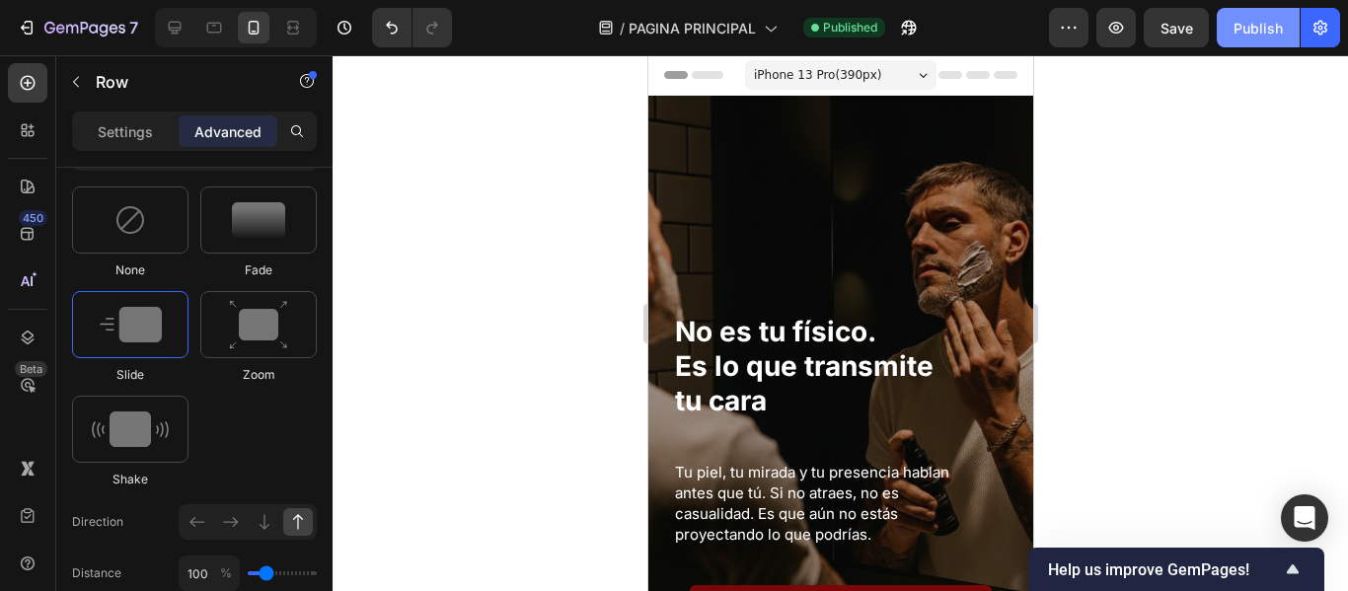
click at [1271, 34] on div "Publish" at bounding box center [1257, 28] width 49 height 21
